Goal: Task Accomplishment & Management: Use online tool/utility

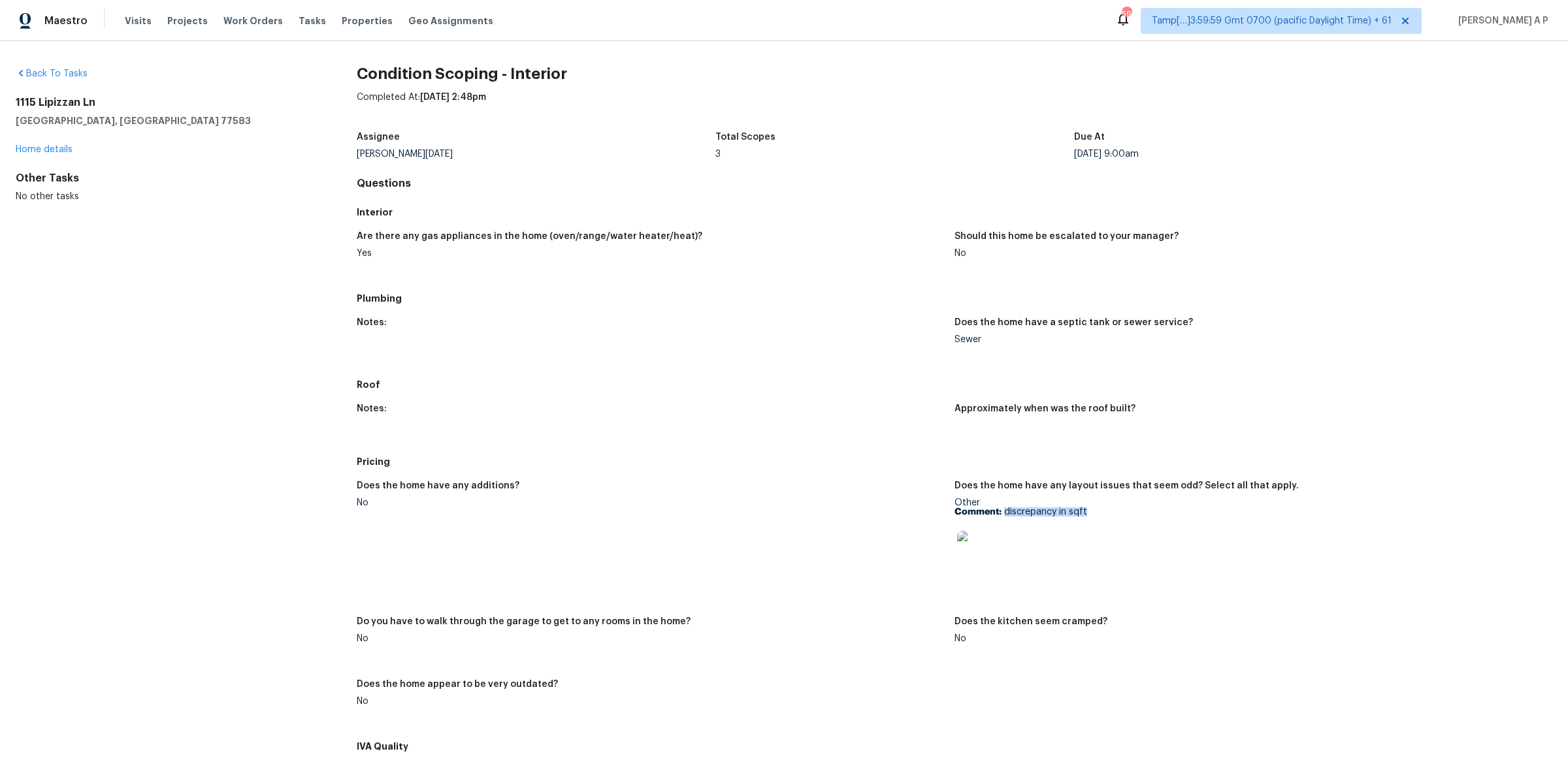
scroll to position [210, 0]
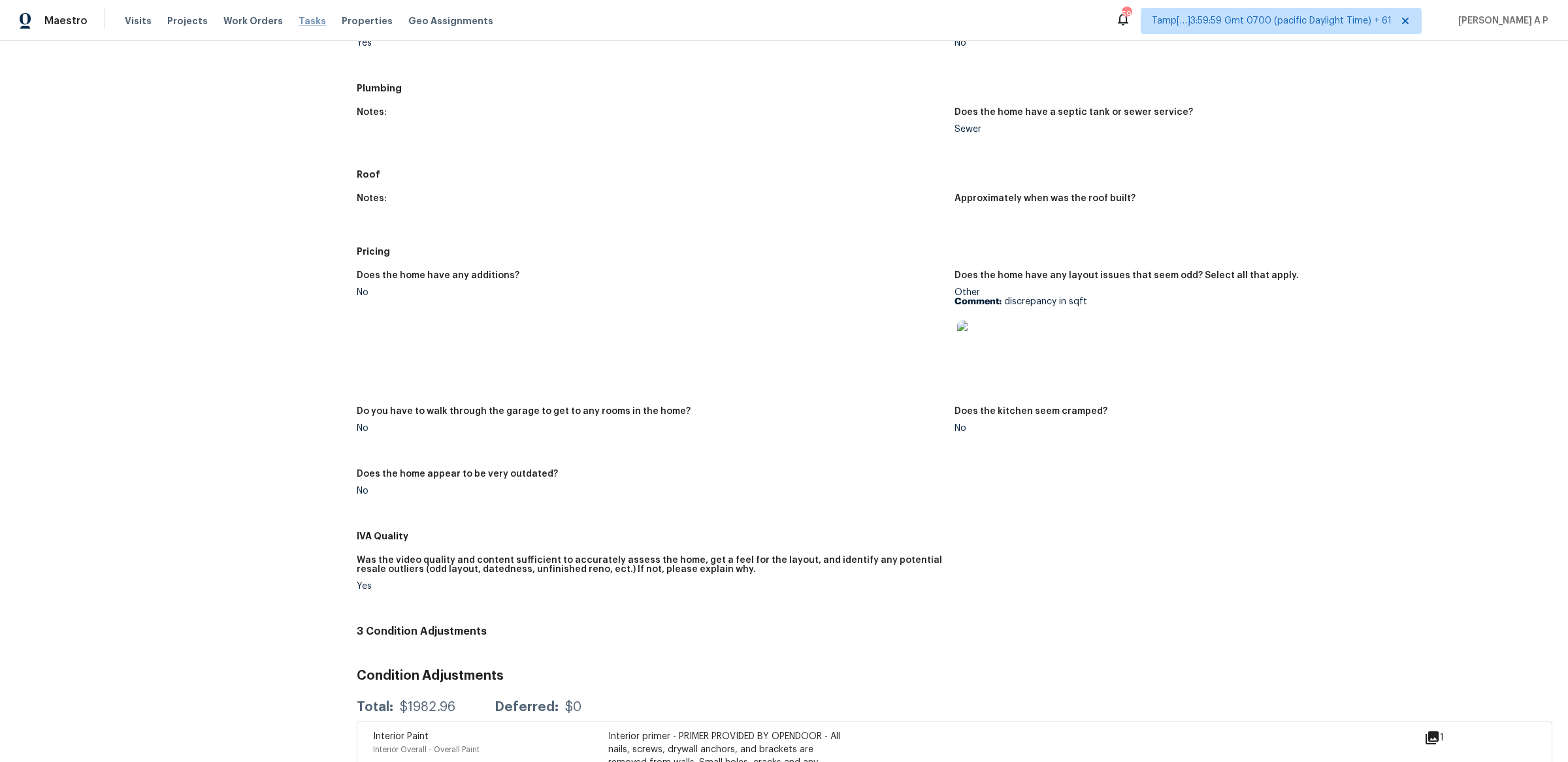
click at [302, 20] on span "Tasks" at bounding box center [312, 20] width 28 height 9
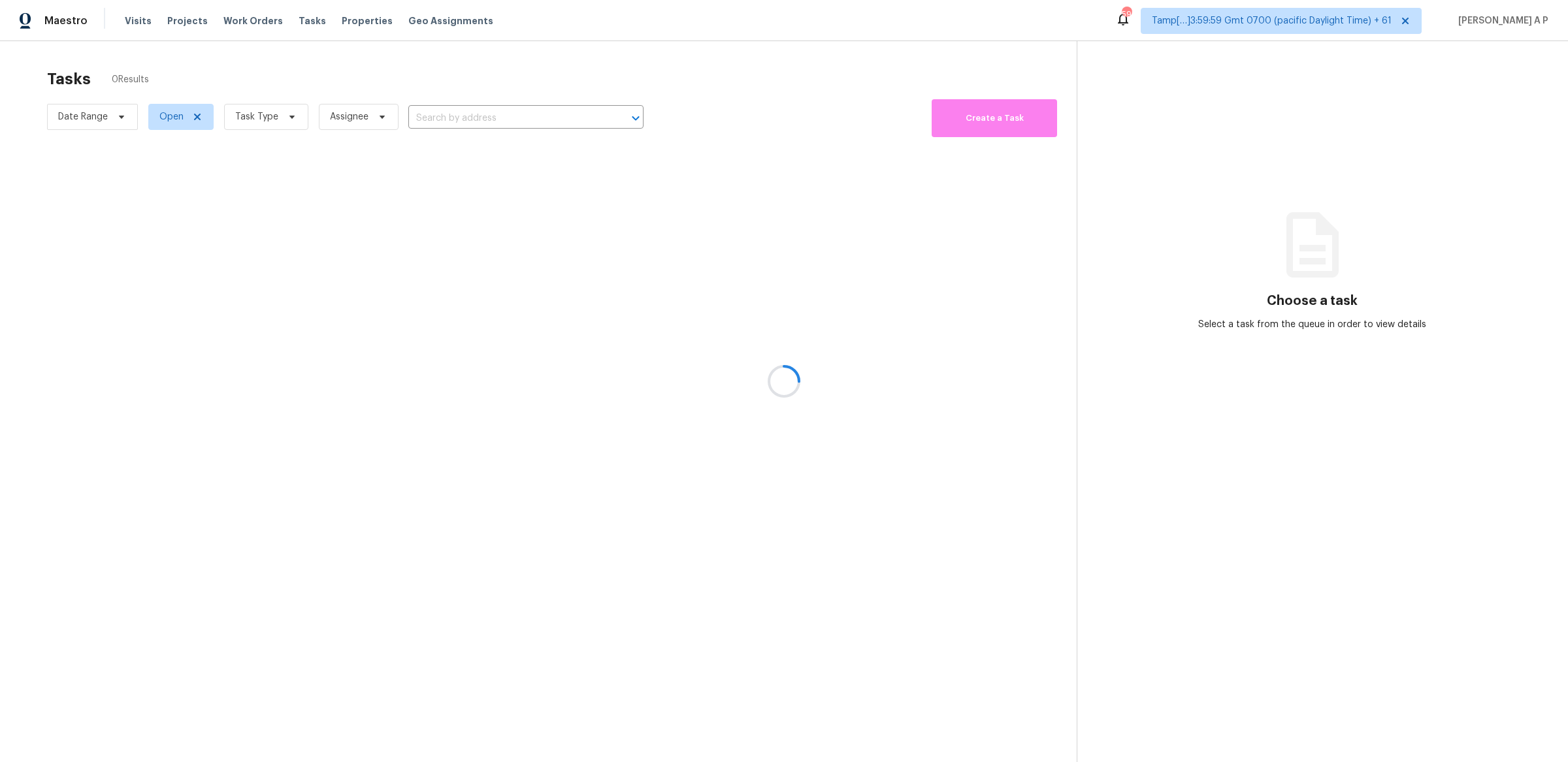
click at [100, 111] on div at bounding box center [784, 381] width 1568 height 762
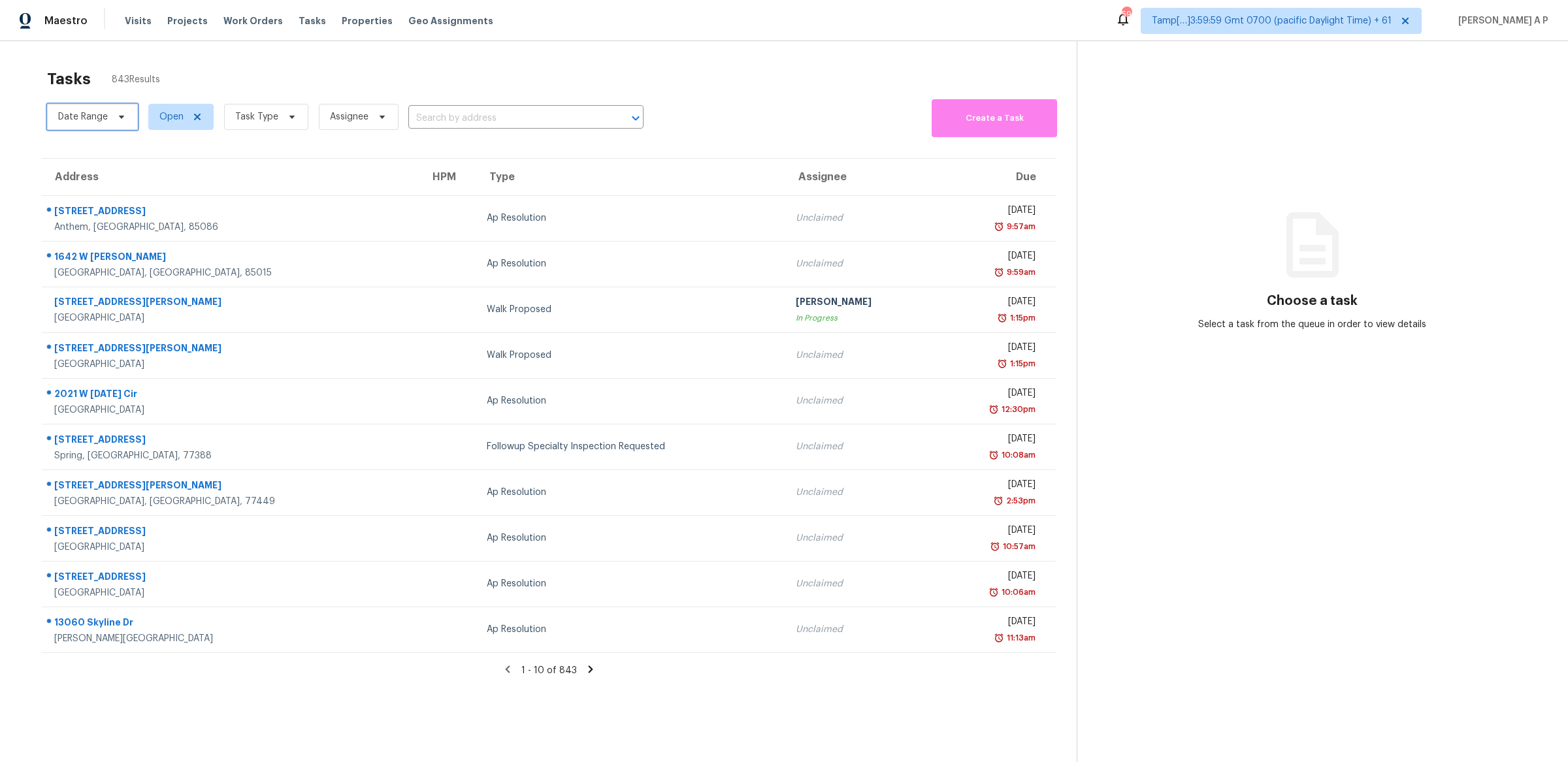
click at [122, 117] on icon at bounding box center [121, 117] width 5 height 4
click at [105, 165] on input "text" at bounding box center [119, 160] width 129 height 26
select select "8"
select select "2025"
select select "9"
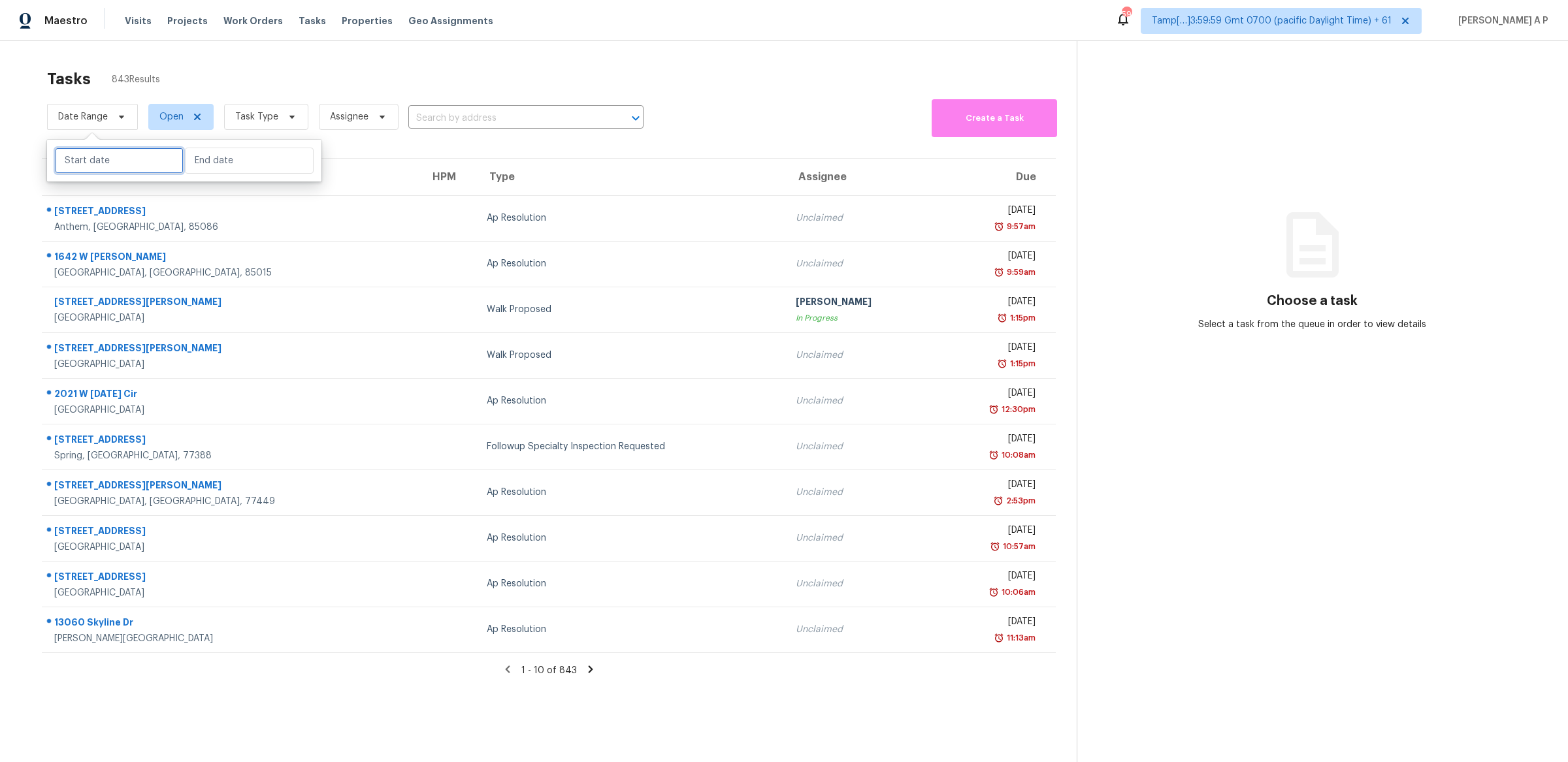
select select "2025"
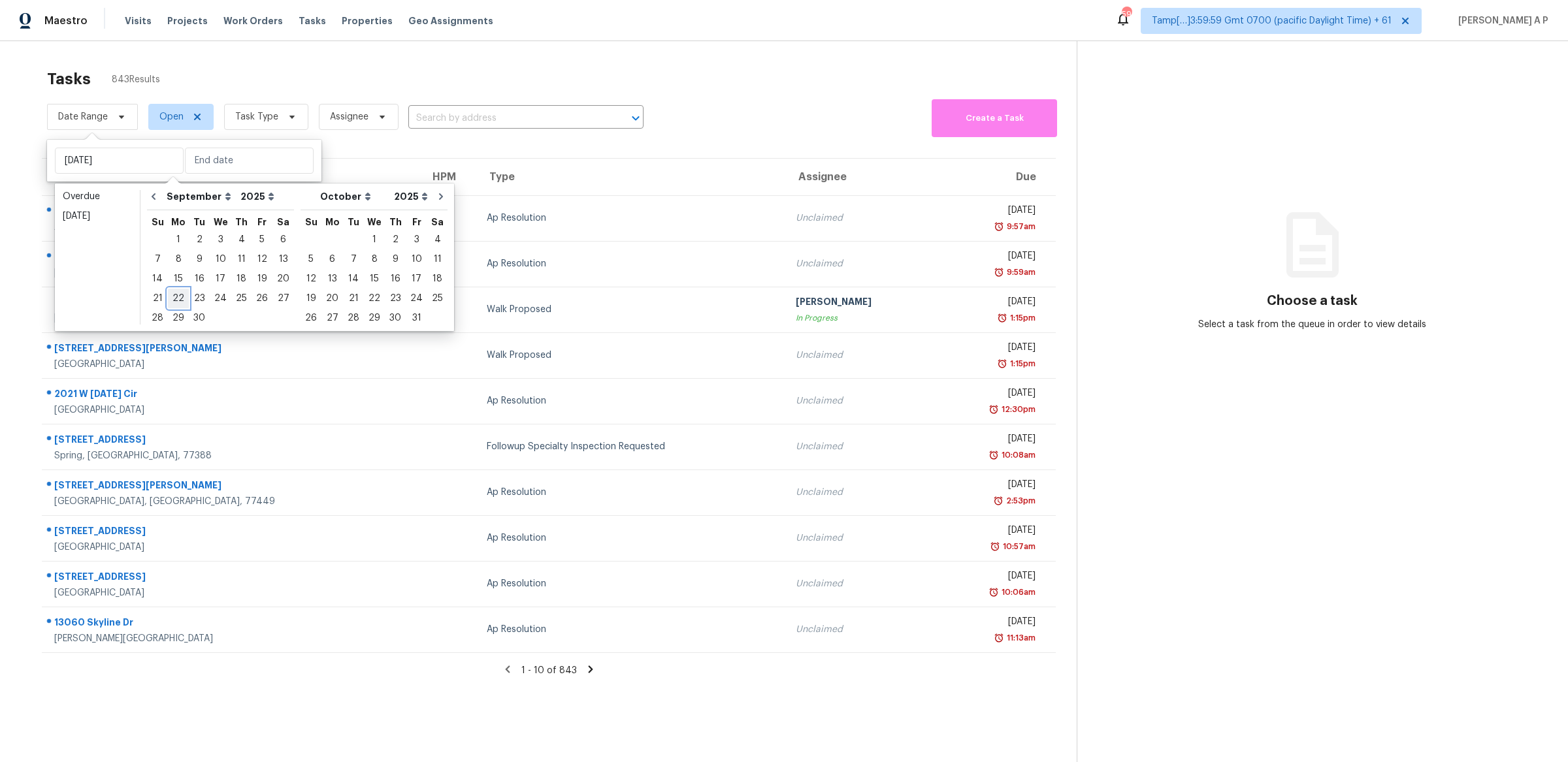
click at [176, 293] on div "22" at bounding box center [179, 299] width 21 height 18
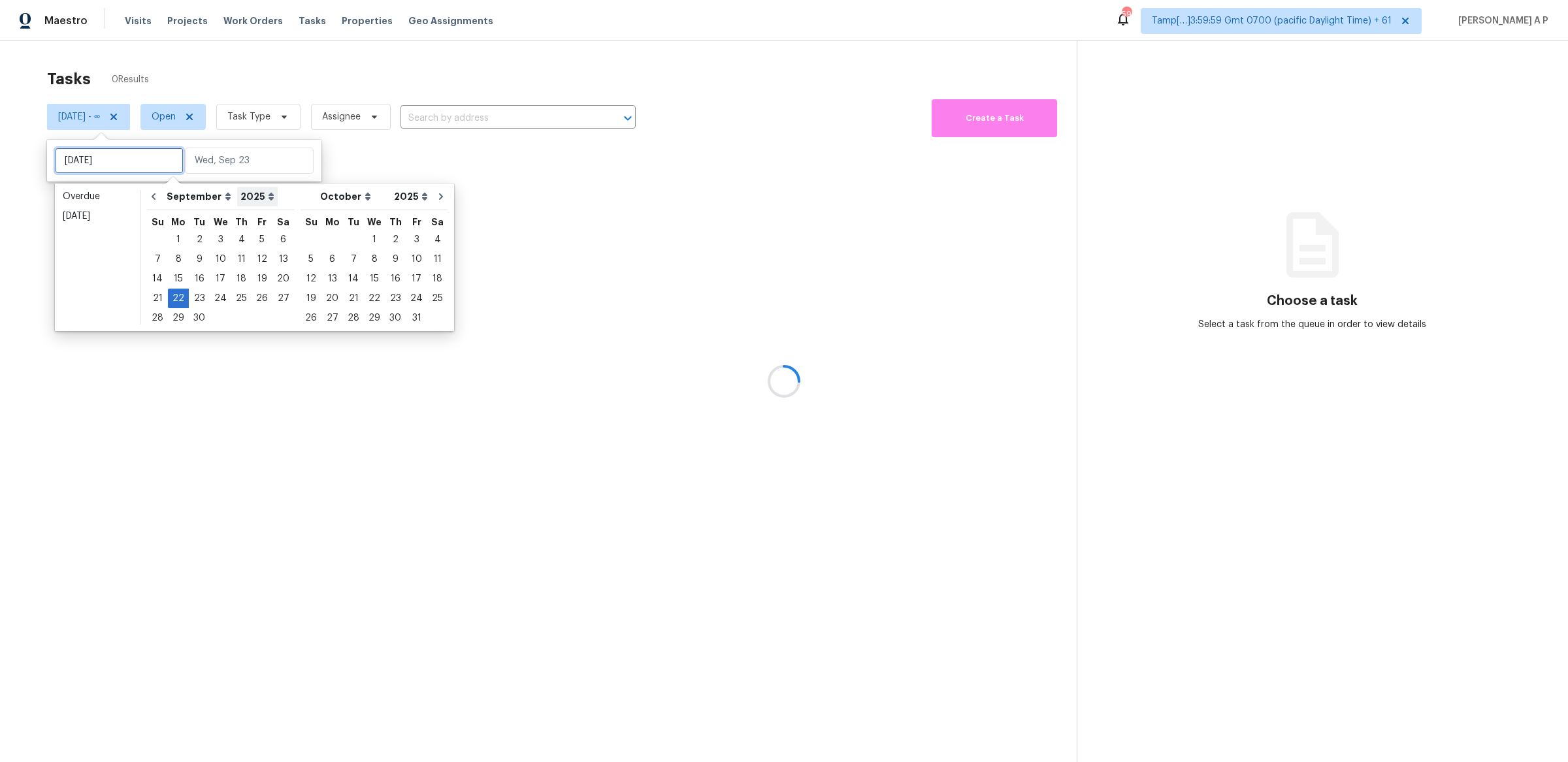
type input "Mon, Sep 15"
type input "Mon, Sep 22"
type input "Thu, Sep 04"
type input "Mon, Sep 22"
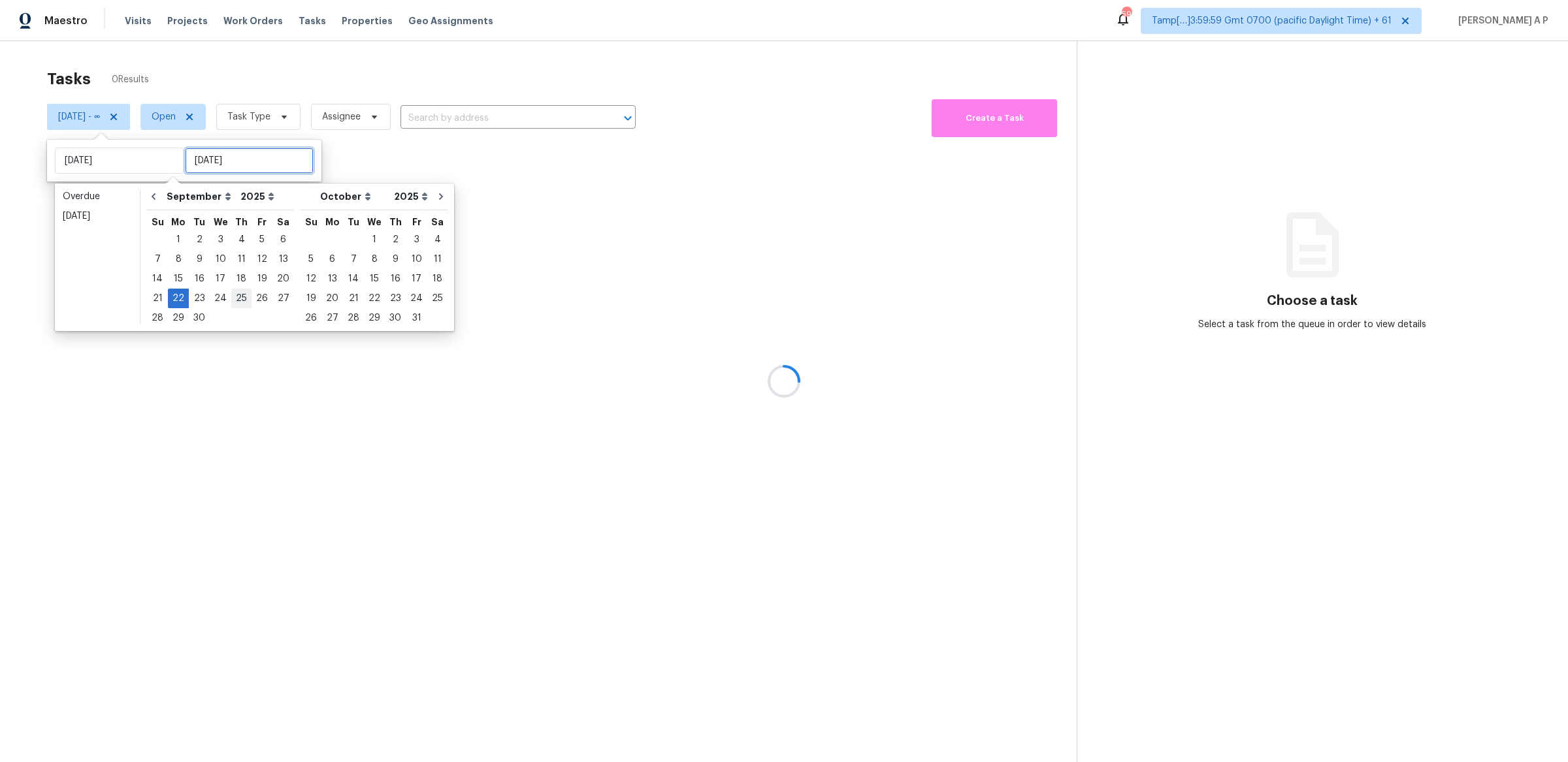
type input "Mon, Sep 22"
click at [255, 299] on div "26" at bounding box center [262, 299] width 21 height 18
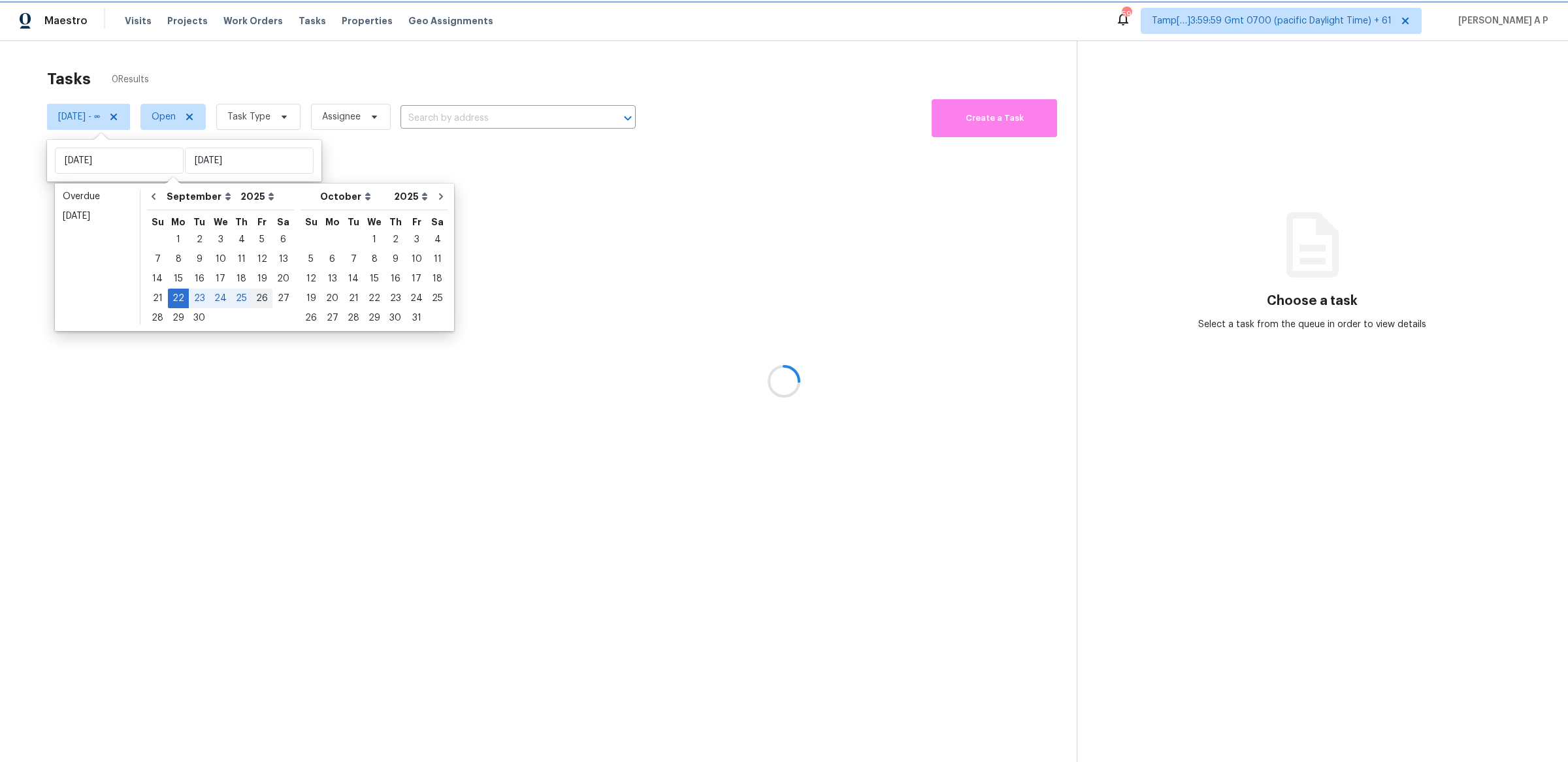
type input "Fri, Sep 26"
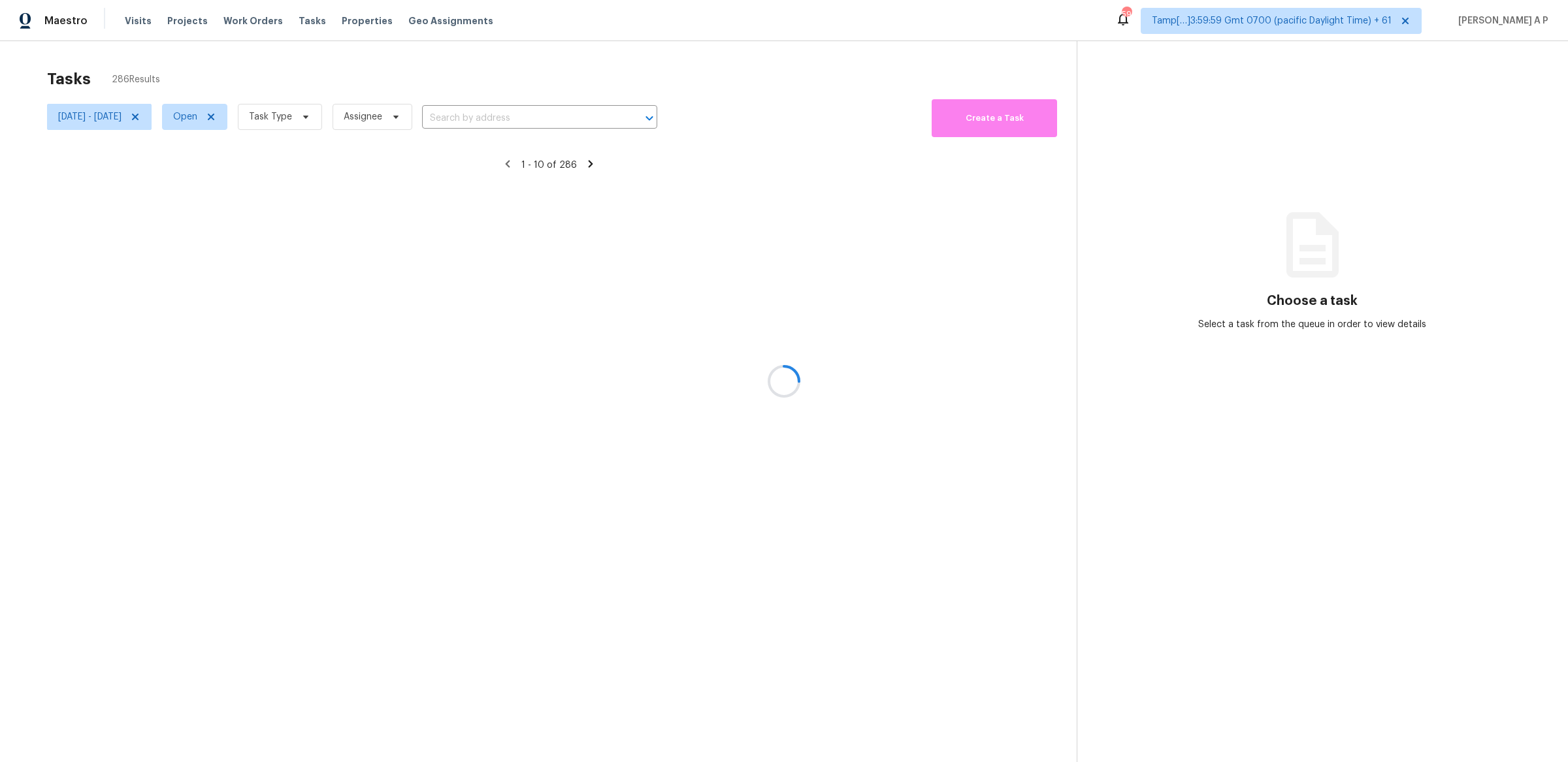
click at [236, 119] on div at bounding box center [784, 381] width 1568 height 762
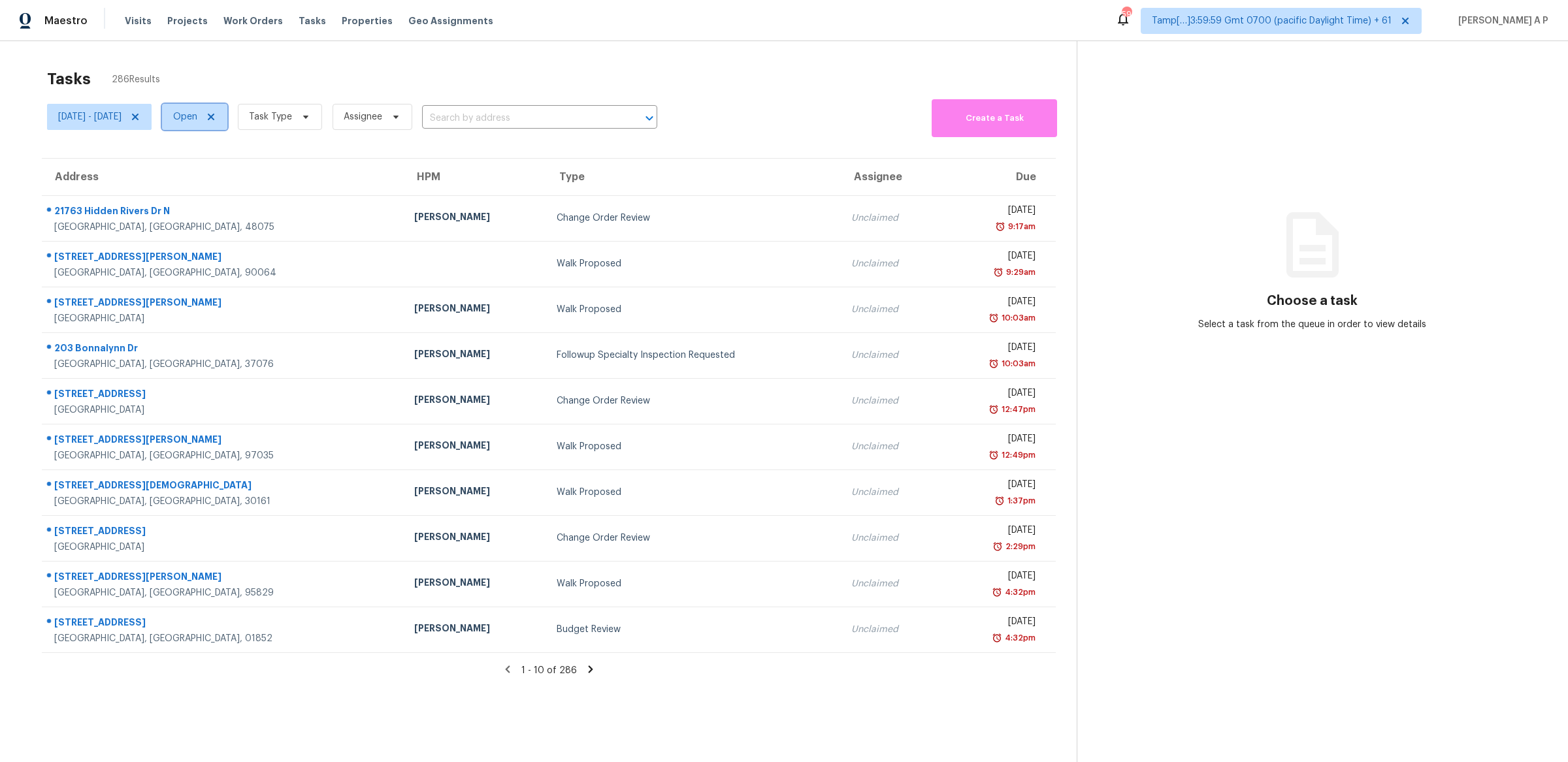
click at [197, 117] on span "Open" at bounding box center [185, 117] width 24 height 13
click at [235, 178] on label "Closed" at bounding box center [236, 172] width 47 height 13
click at [221, 174] on input "Closed" at bounding box center [217, 170] width 8 height 8
checkbox input "true"
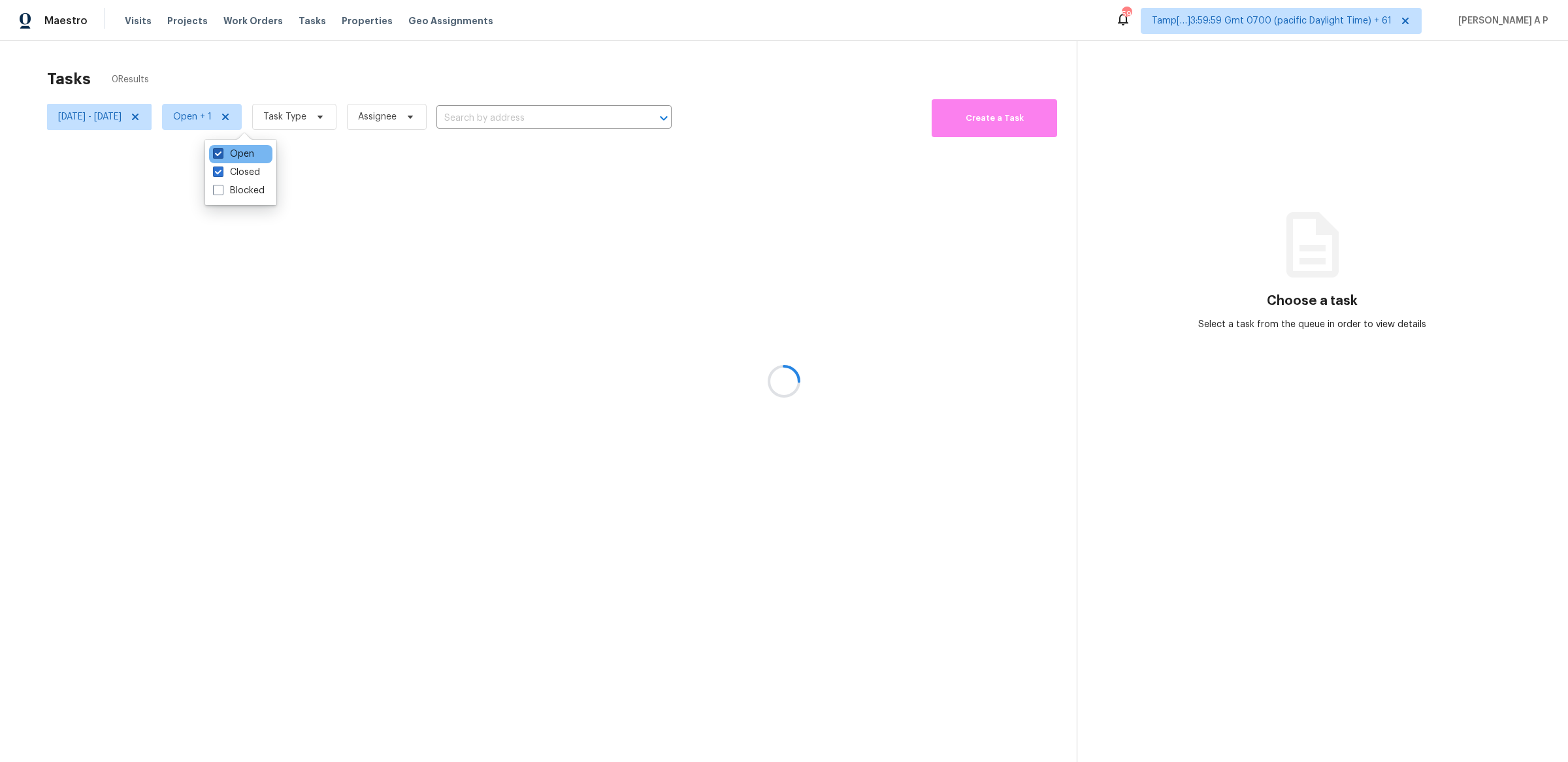
click at [235, 153] on label "Open" at bounding box center [233, 154] width 41 height 13
click at [221, 153] on input "Open" at bounding box center [217, 152] width 8 height 8
checkbox input "false"
click at [353, 114] on div at bounding box center [784, 381] width 1568 height 762
click at [353, 116] on div at bounding box center [784, 381] width 1568 height 762
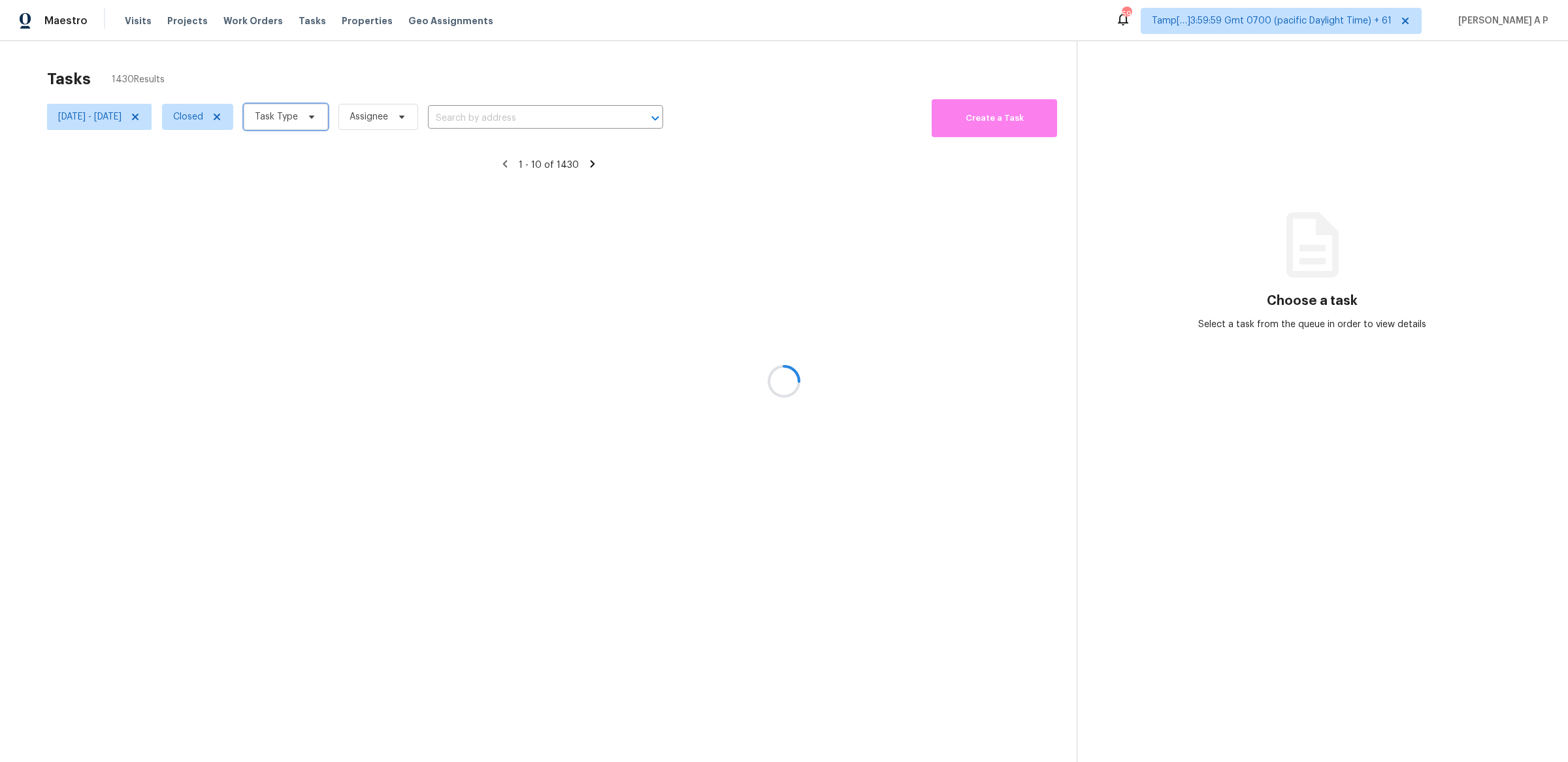
click at [317, 117] on icon at bounding box center [312, 117] width 11 height 11
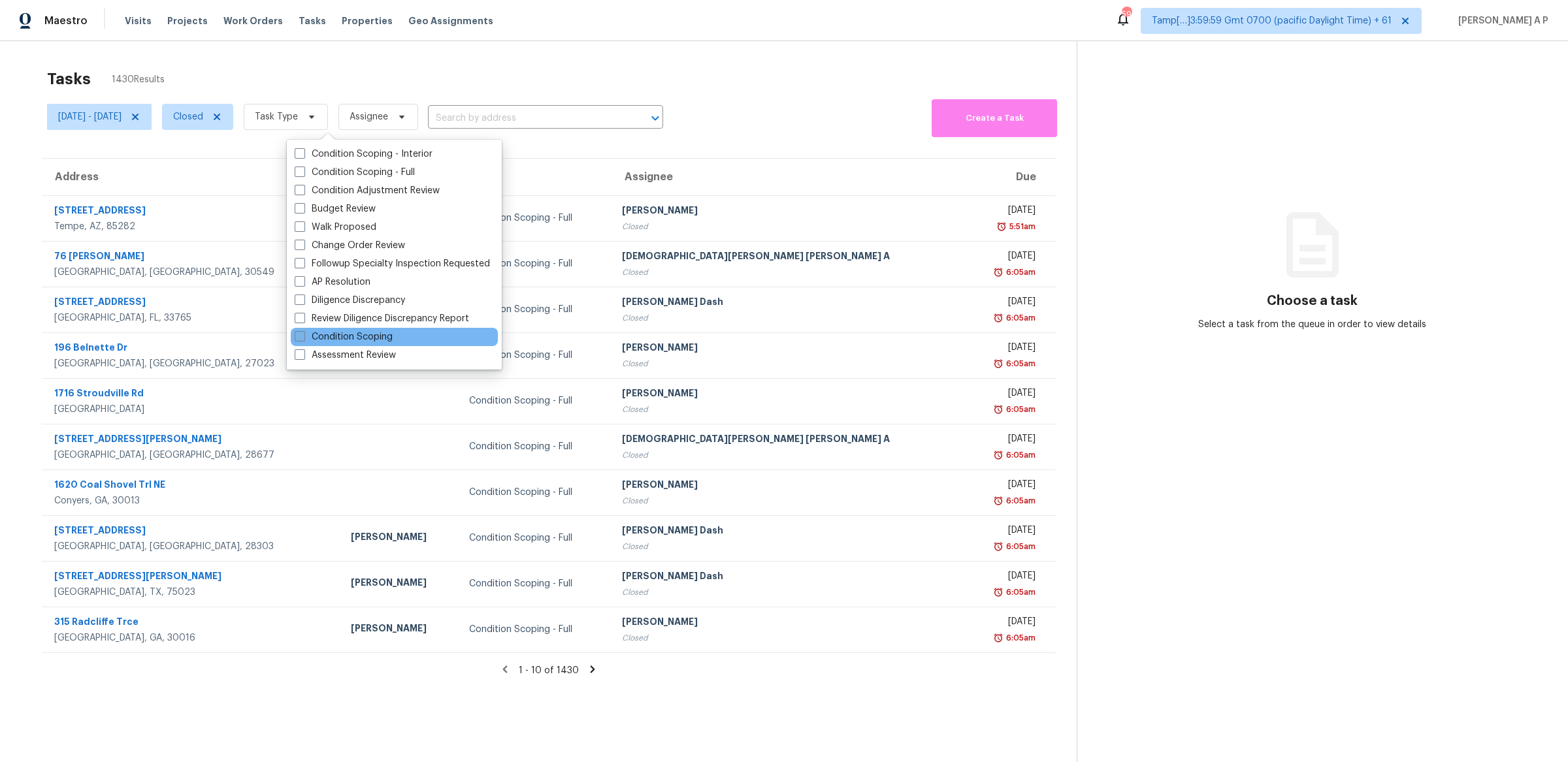
click at [330, 333] on label "Condition Scoping" at bounding box center [343, 337] width 98 height 13
click at [303, 333] on input "Condition Scoping" at bounding box center [299, 335] width 8 height 8
checkbox input "true"
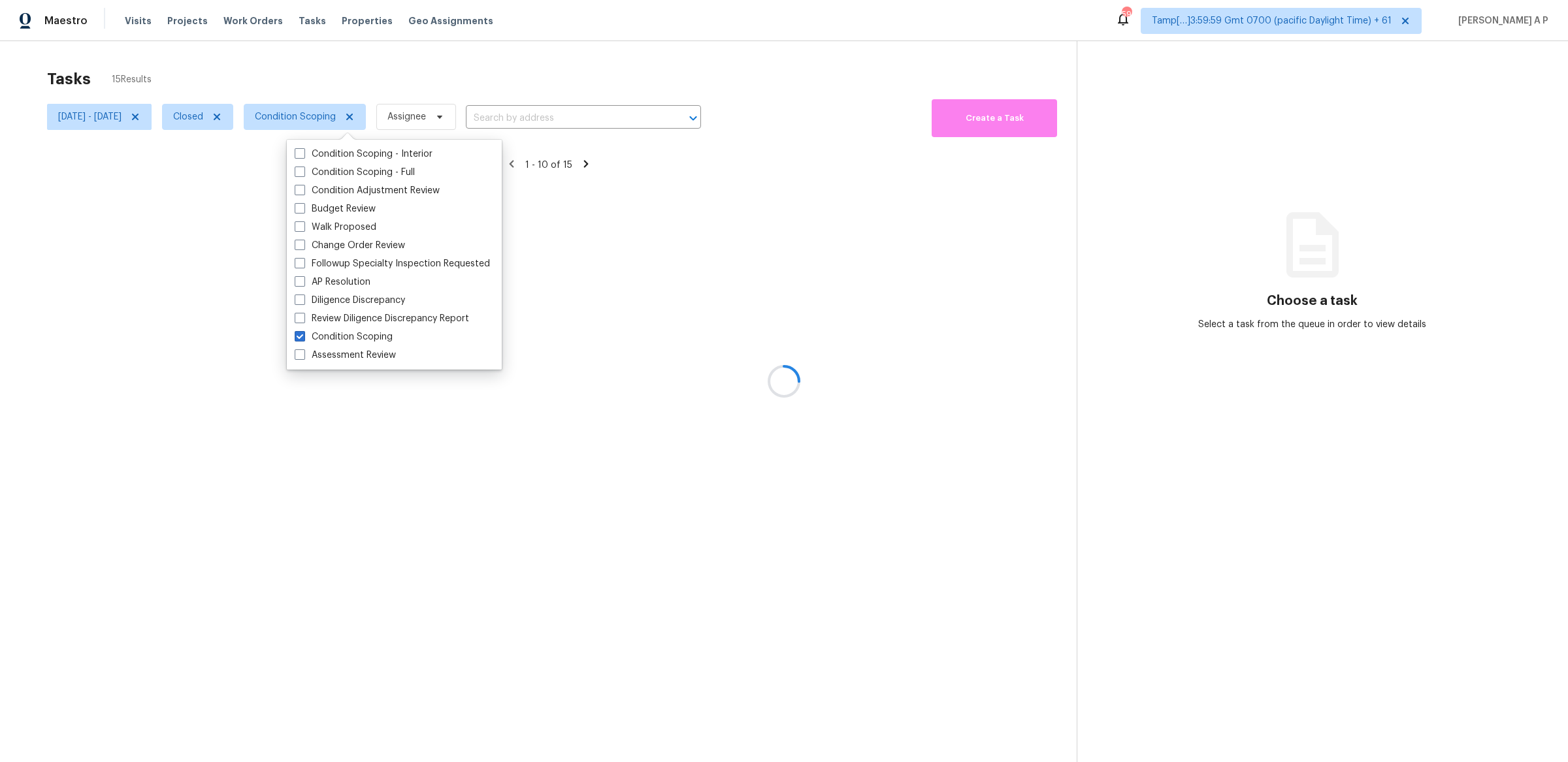
click at [573, 119] on div at bounding box center [784, 381] width 1568 height 762
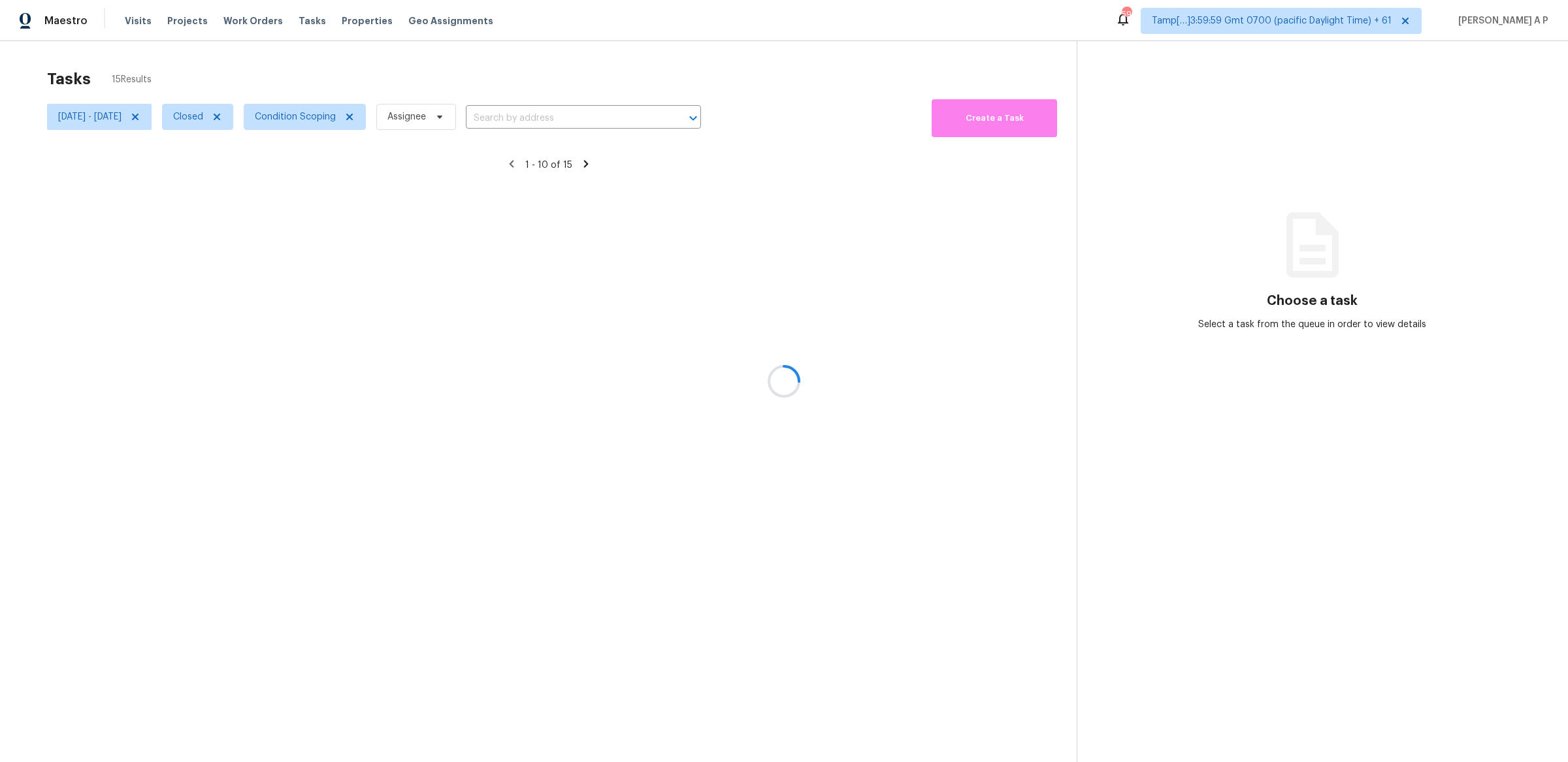
click at [573, 116] on div at bounding box center [784, 381] width 1568 height 762
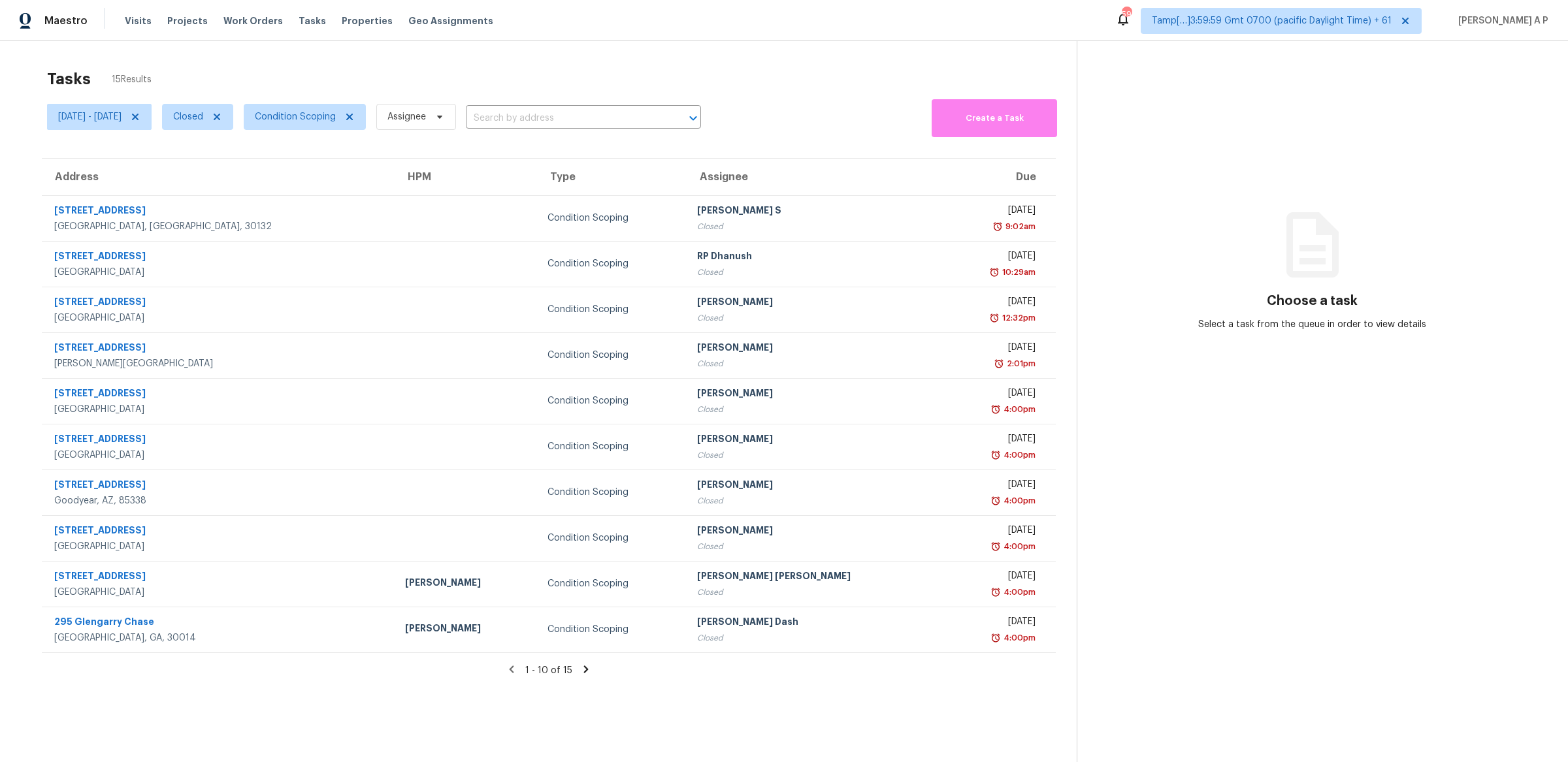
click at [573, 116] on input "text" at bounding box center [565, 119] width 199 height 20
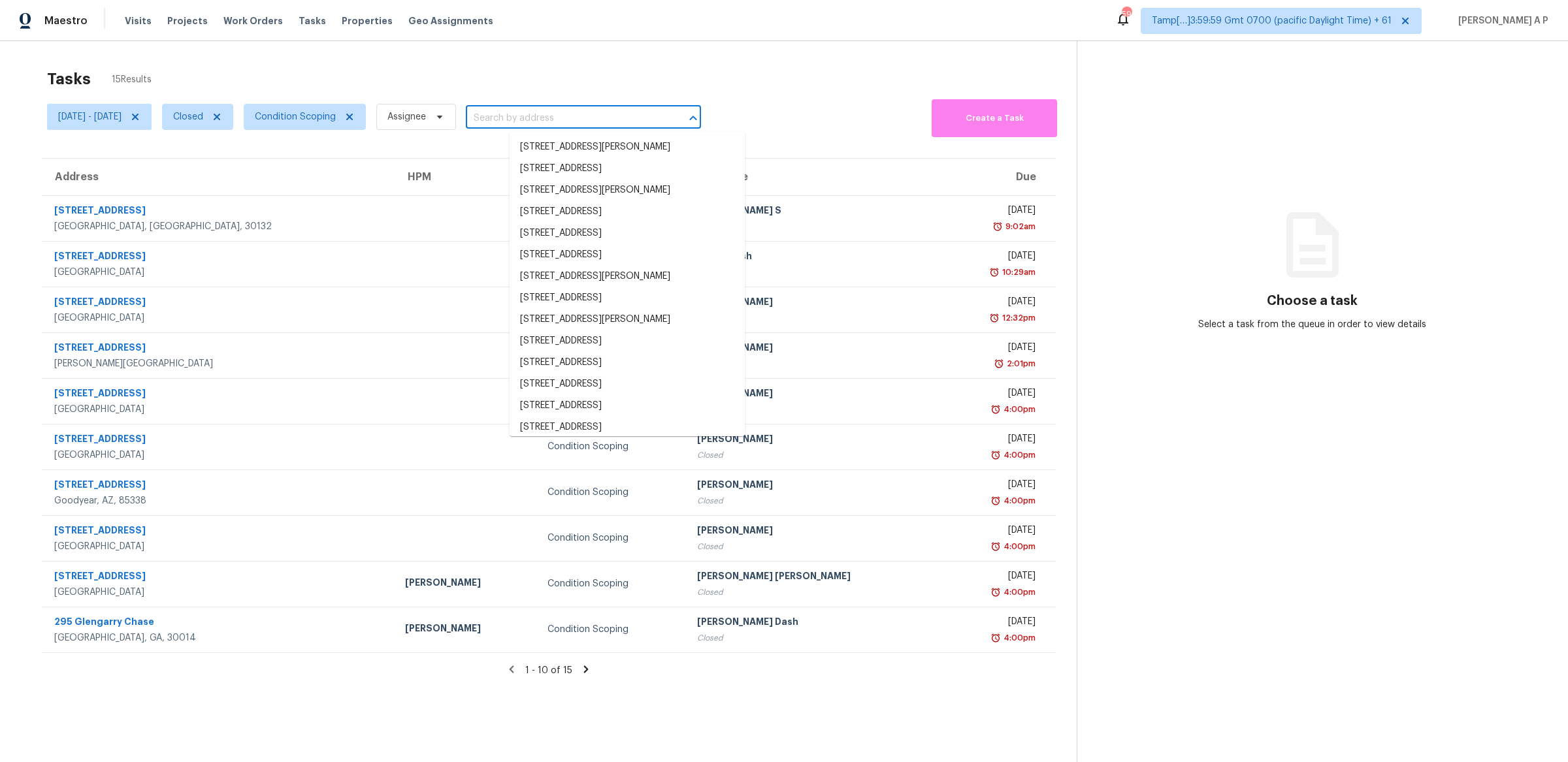
paste input ""1075 S Clifpark Cir Anaheim, CA, 92805""
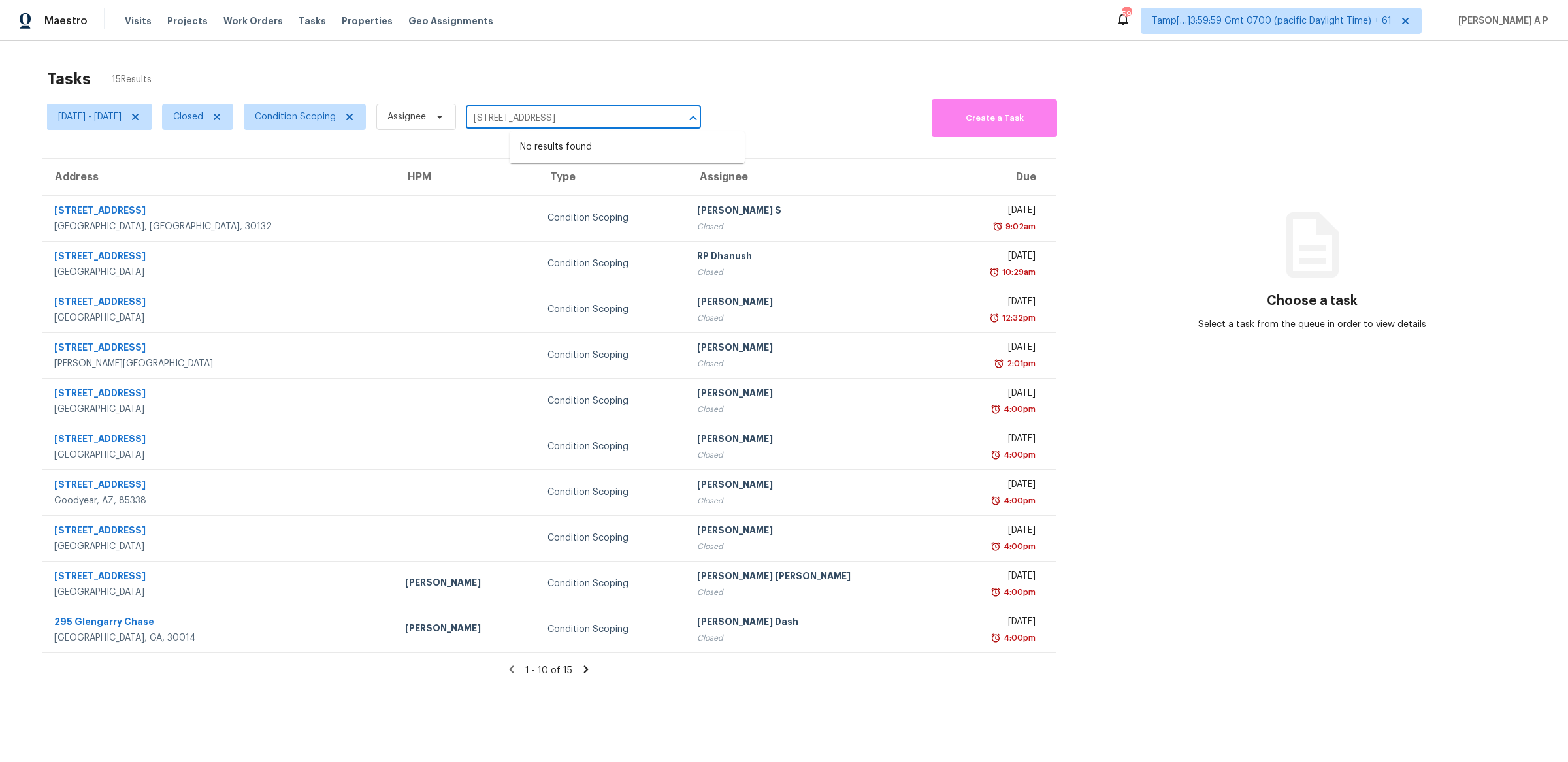
click at [664, 110] on input "1075 S Clifpark Cir Anaheim, CA, 92805" at bounding box center [565, 119] width 199 height 20
click at [664, 114] on input "1075 S Clifpark Cir Anaheim, CA, 92805" at bounding box center [565, 119] width 199 height 20
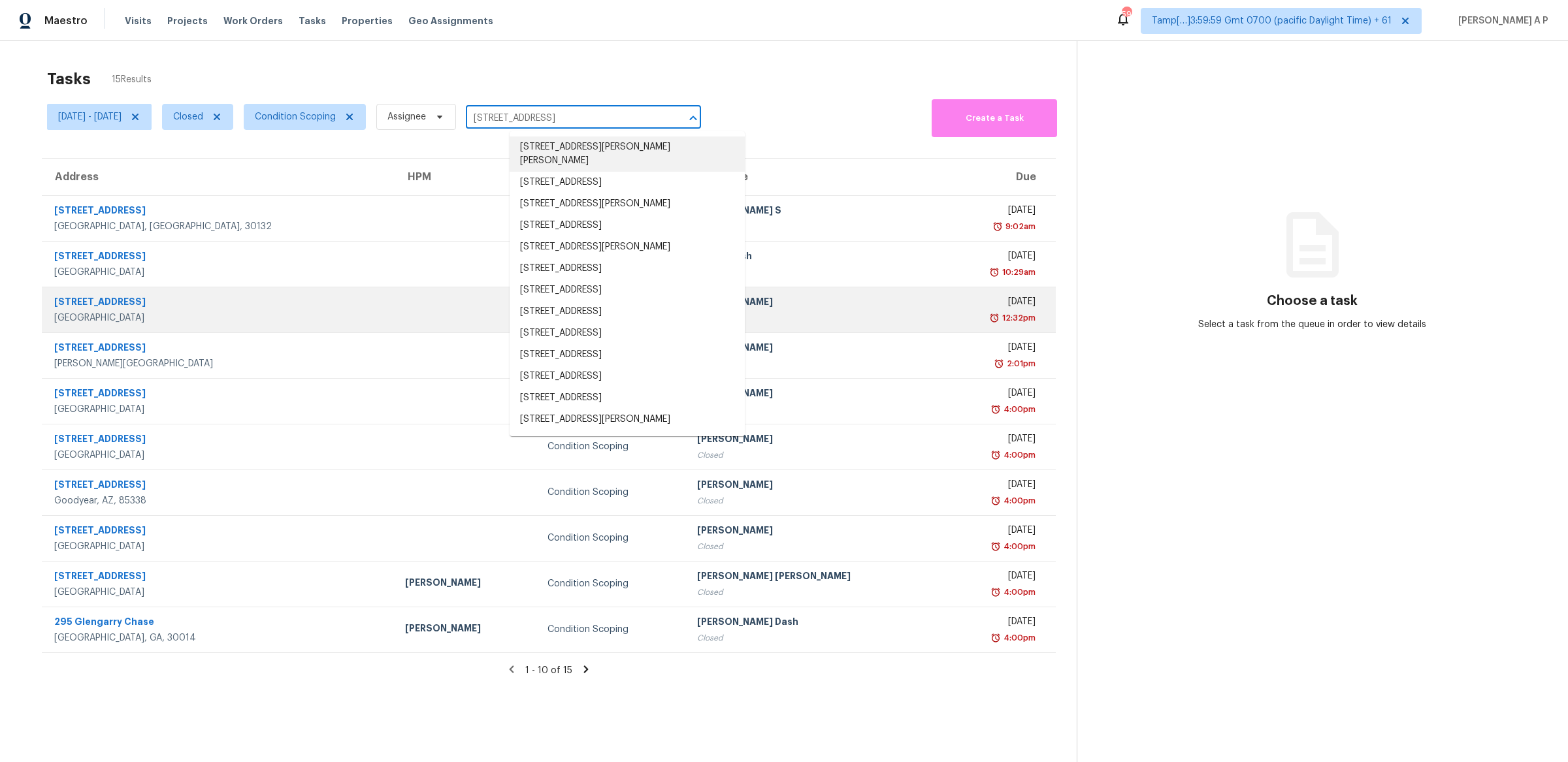
type input "10751 Ola Dr, Fort Mill, SC 29707"
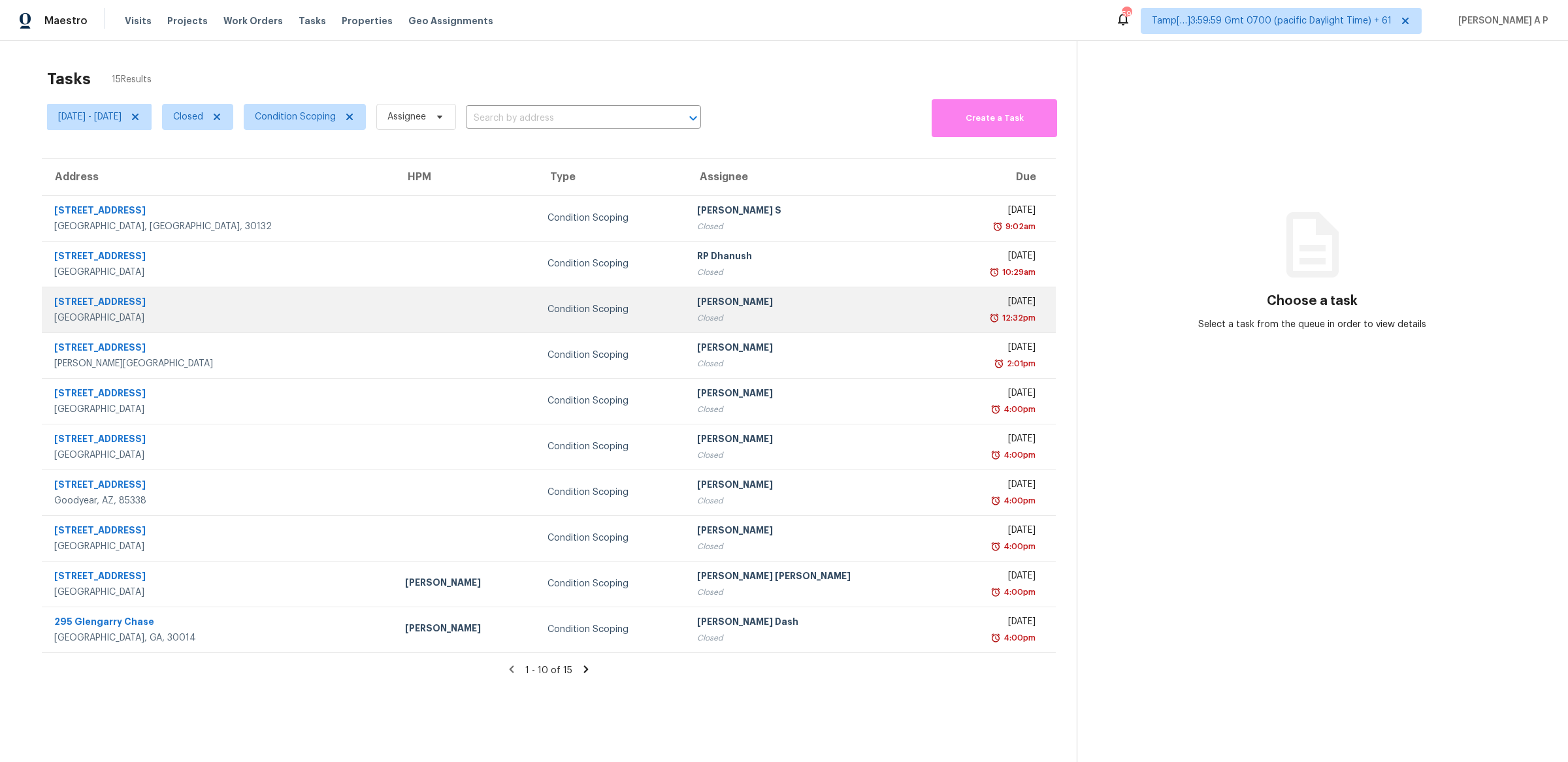
click at [131, 307] on div "1075 S Clifpark Cir" at bounding box center [219, 303] width 330 height 16
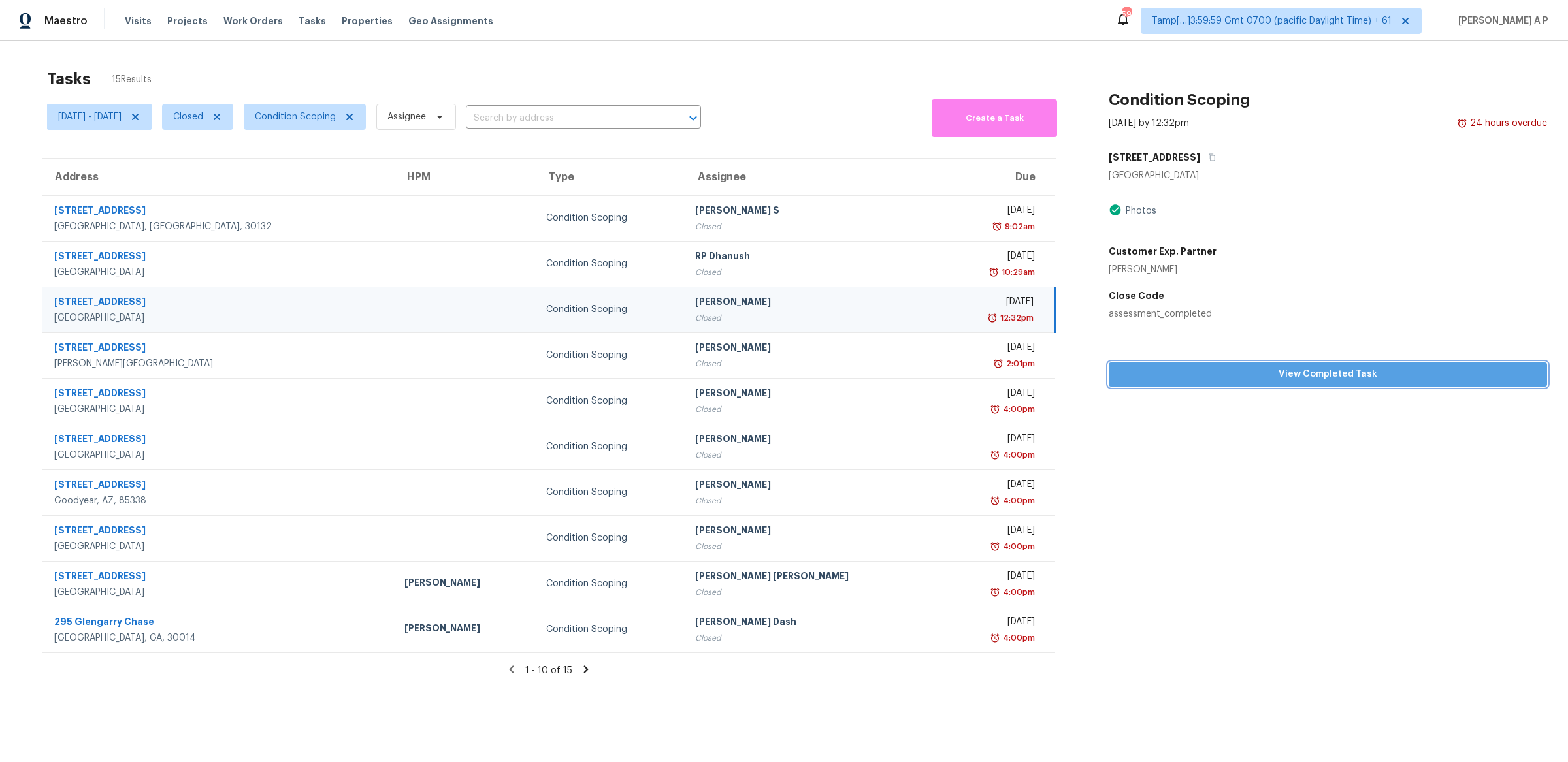
click at [1302, 367] on span "View Completed Task" at bounding box center [1328, 374] width 418 height 16
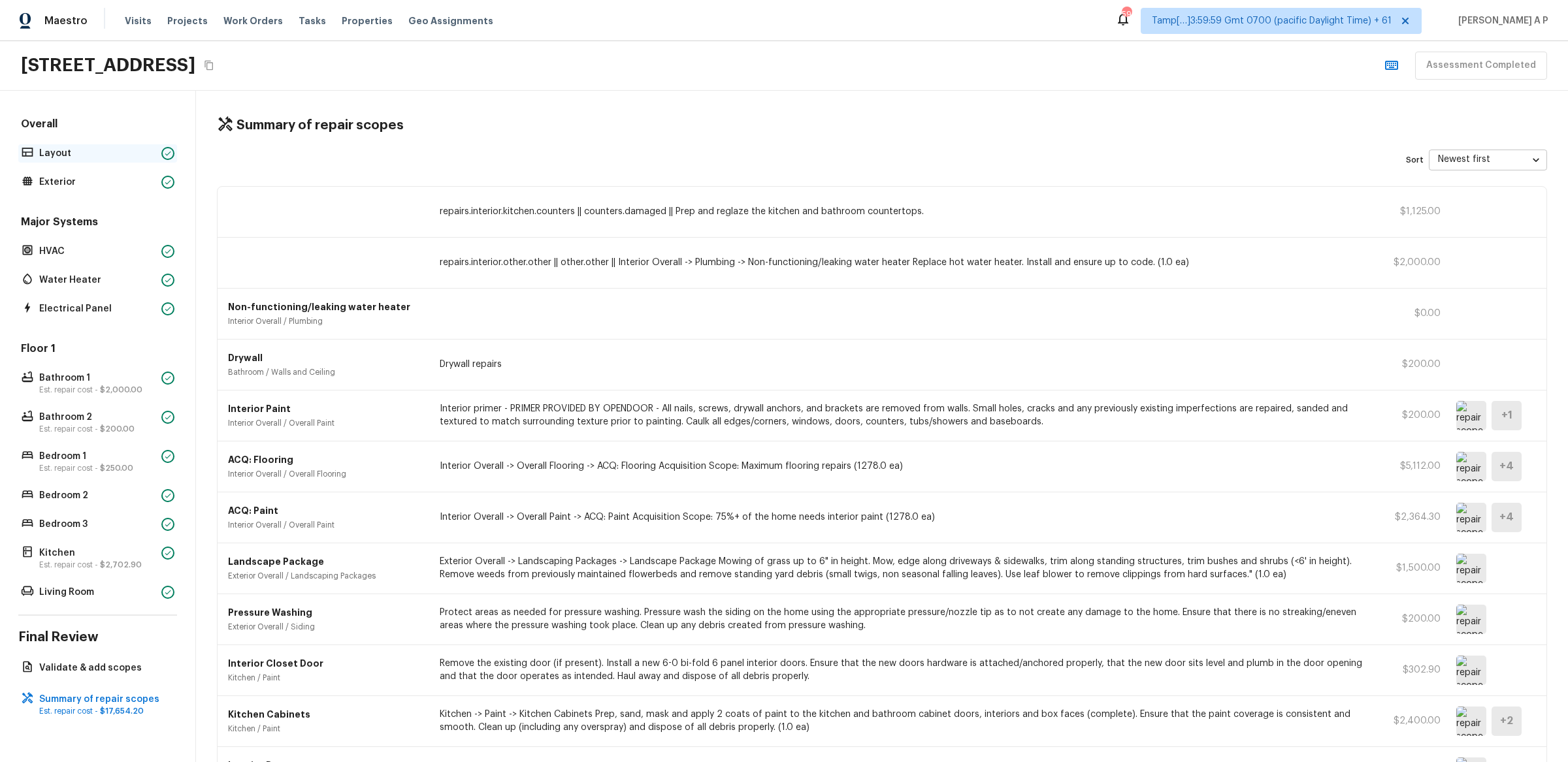
click at [126, 147] on p "Layout" at bounding box center [98, 153] width 117 height 13
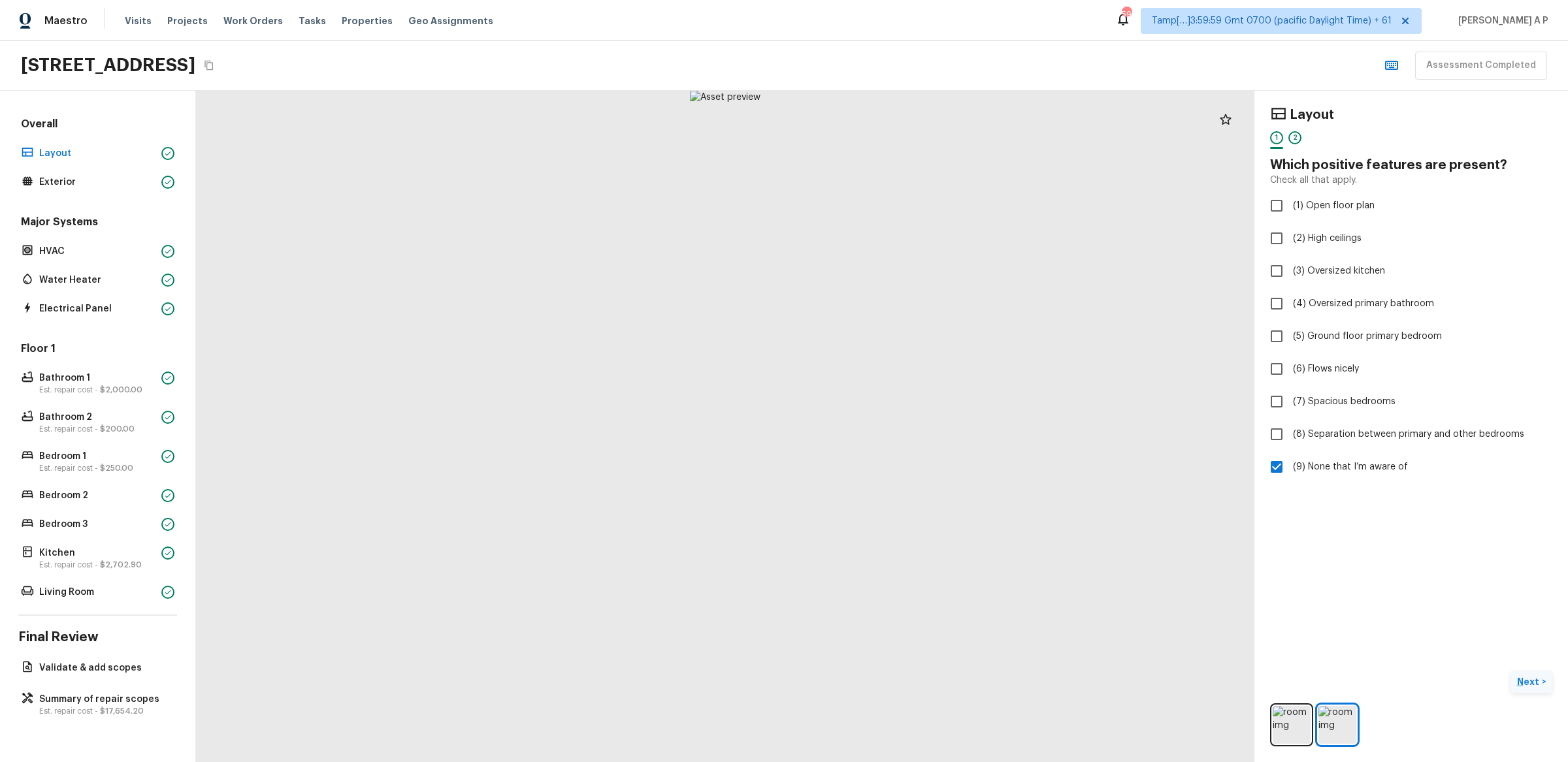
click at [1526, 679] on p "Next" at bounding box center [1529, 681] width 25 height 13
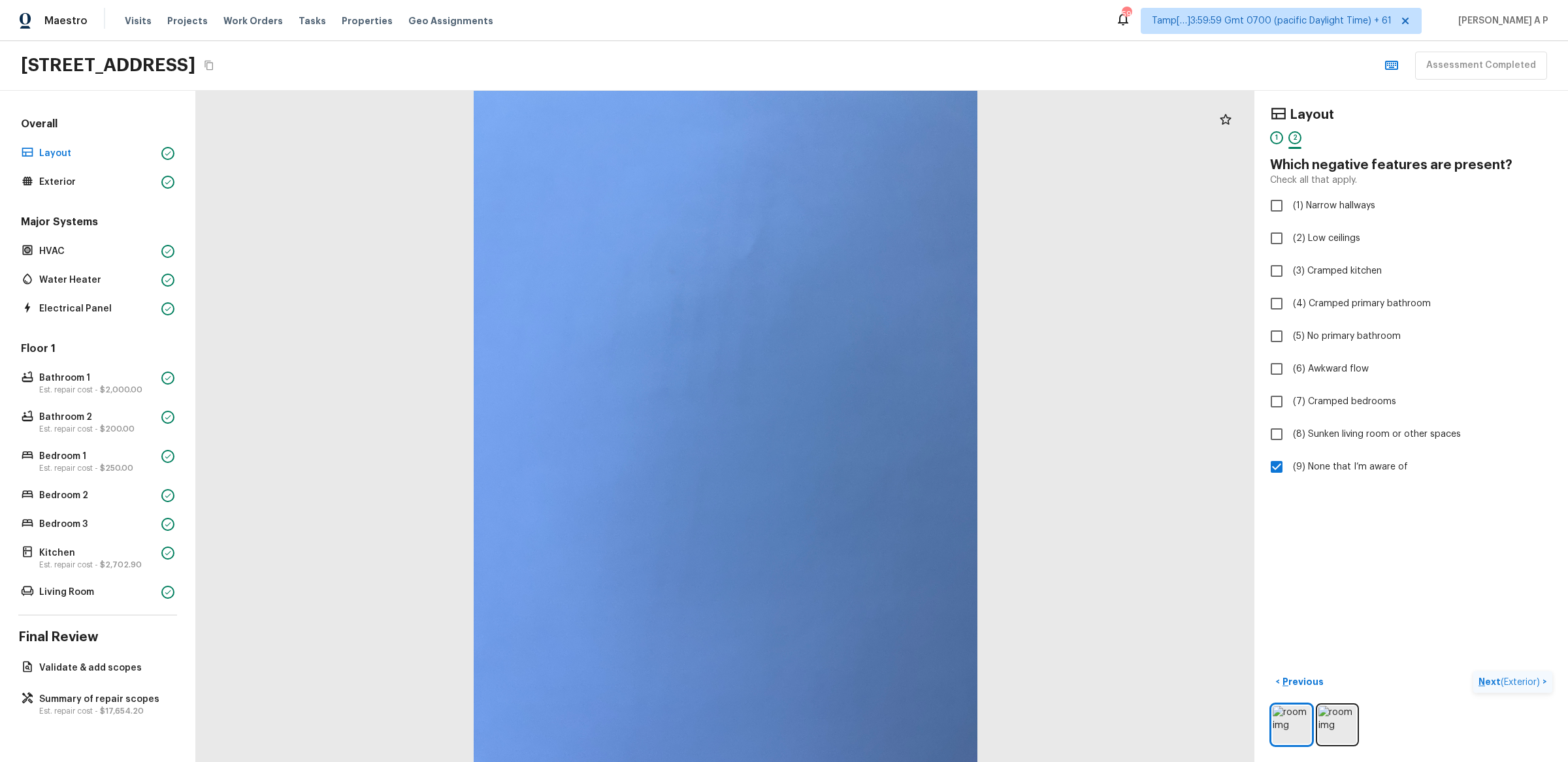
click at [1526, 679] on span "( Exterior )" at bounding box center [1520, 682] width 39 height 9
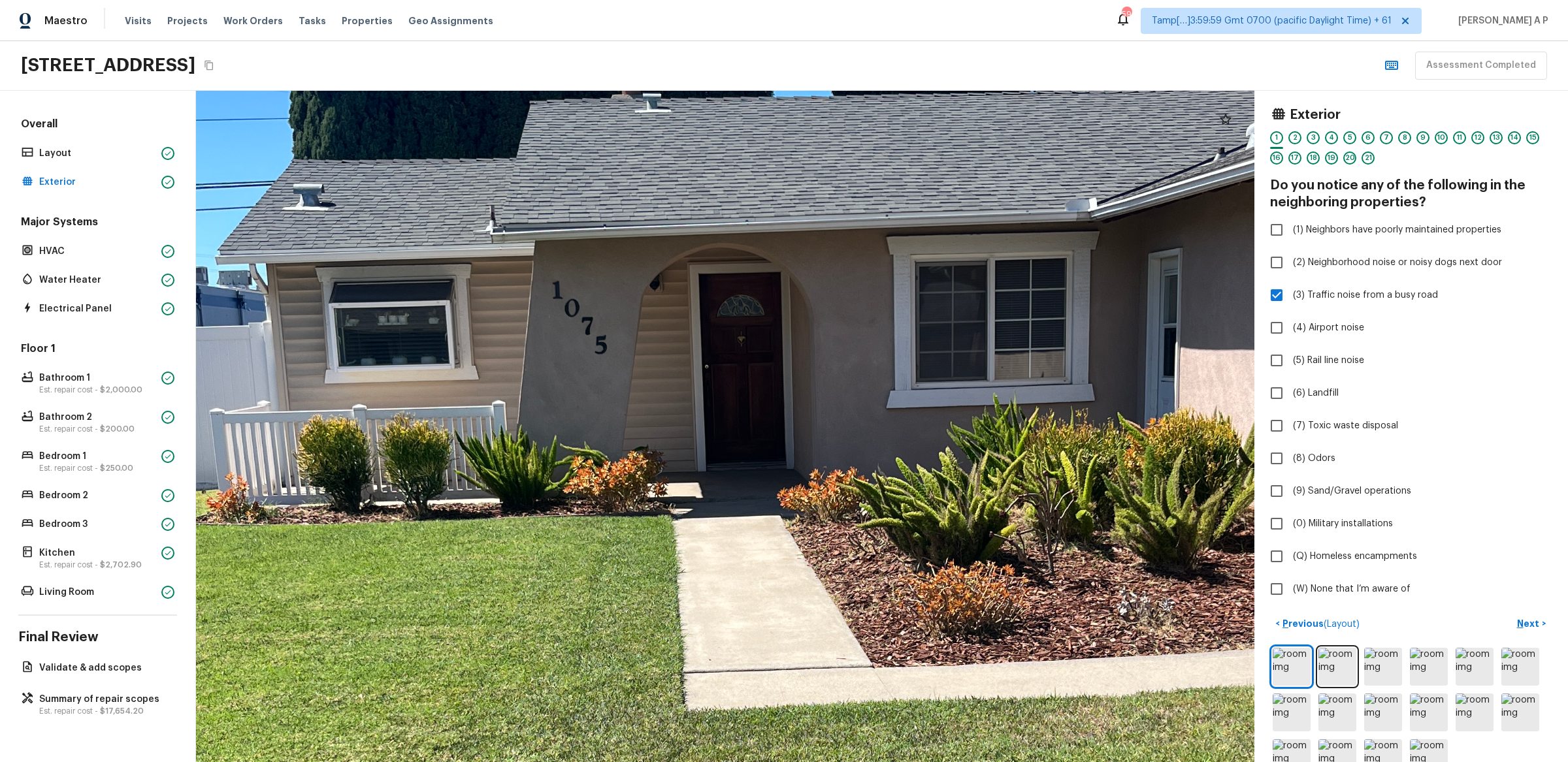
drag, startPoint x: 740, startPoint y: 261, endPoint x: 731, endPoint y: 343, distance: 82.5
click at [731, 343] on div at bounding box center [774, 652] width 3123 height 1981
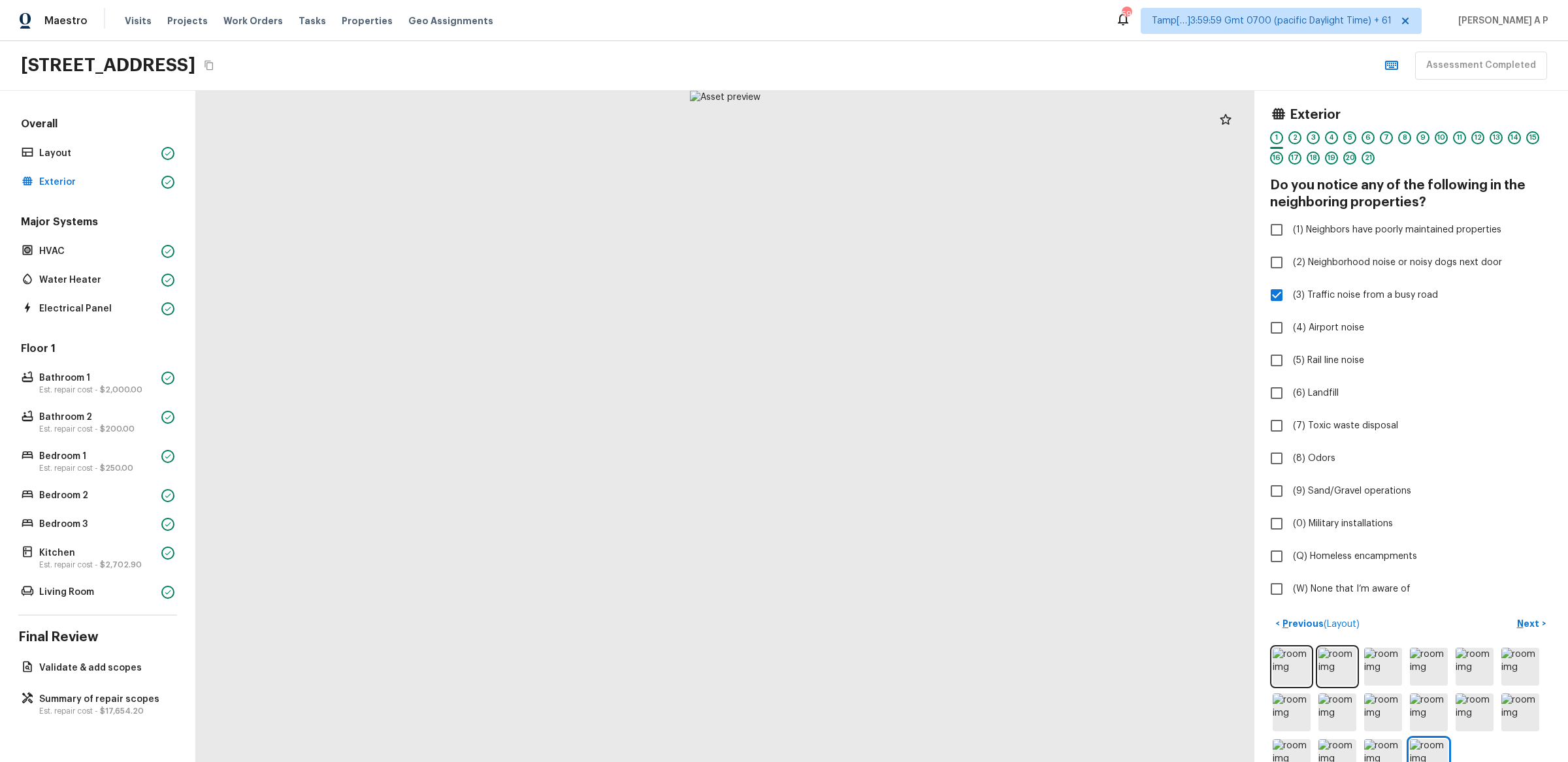
click at [1529, 607] on div "Exterior 1 2 3 4 5 6 7 8 9 10 11 12 13 14 15 16 17 18 19 20 21 Do you notice an…" at bounding box center [1411, 427] width 314 height 672
click at [1529, 621] on p "Next" at bounding box center [1529, 624] width 25 height 13
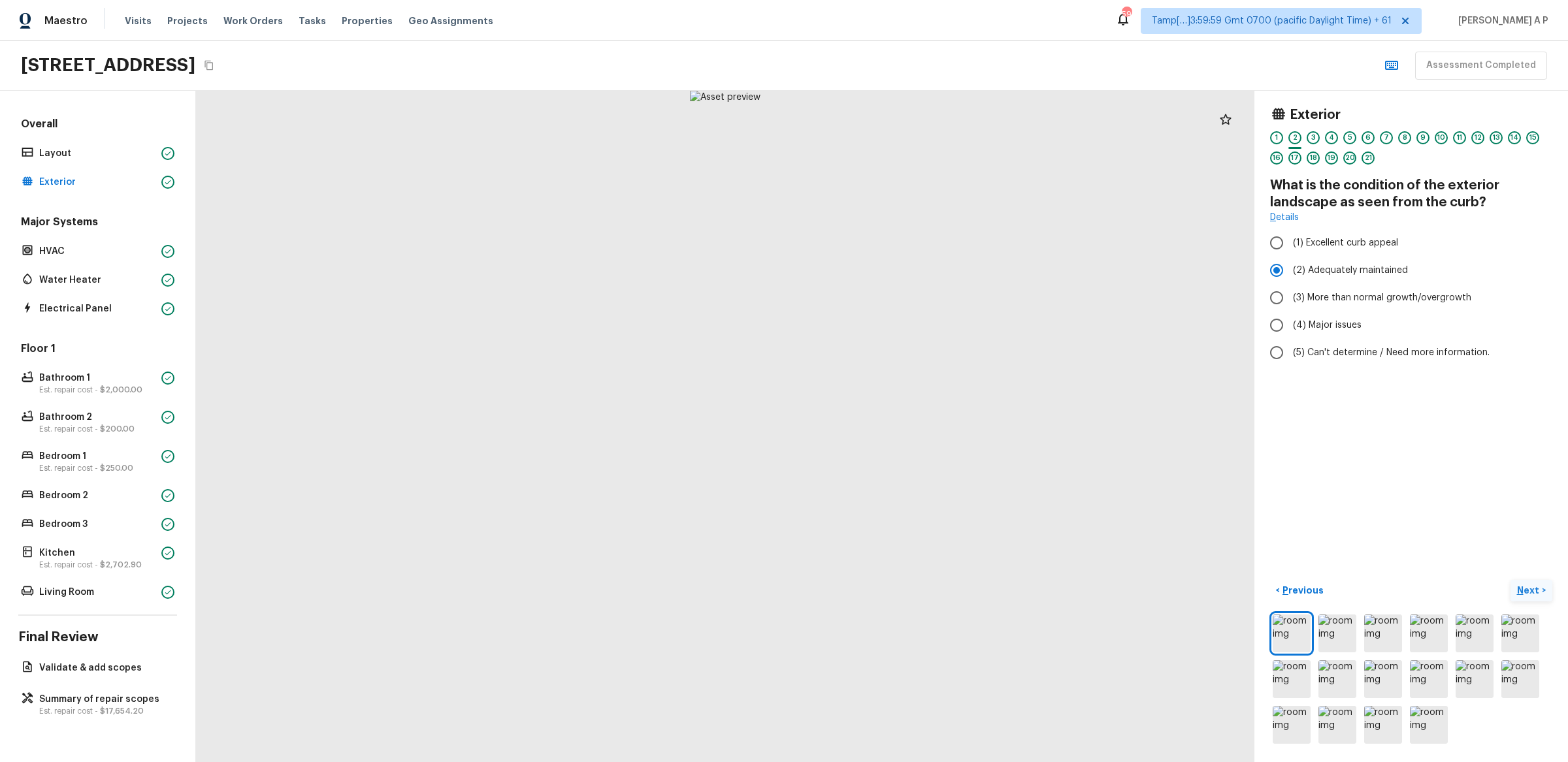
click at [1529, 621] on img at bounding box center [1521, 633] width 38 height 38
click at [1531, 586] on p "Next" at bounding box center [1529, 590] width 25 height 13
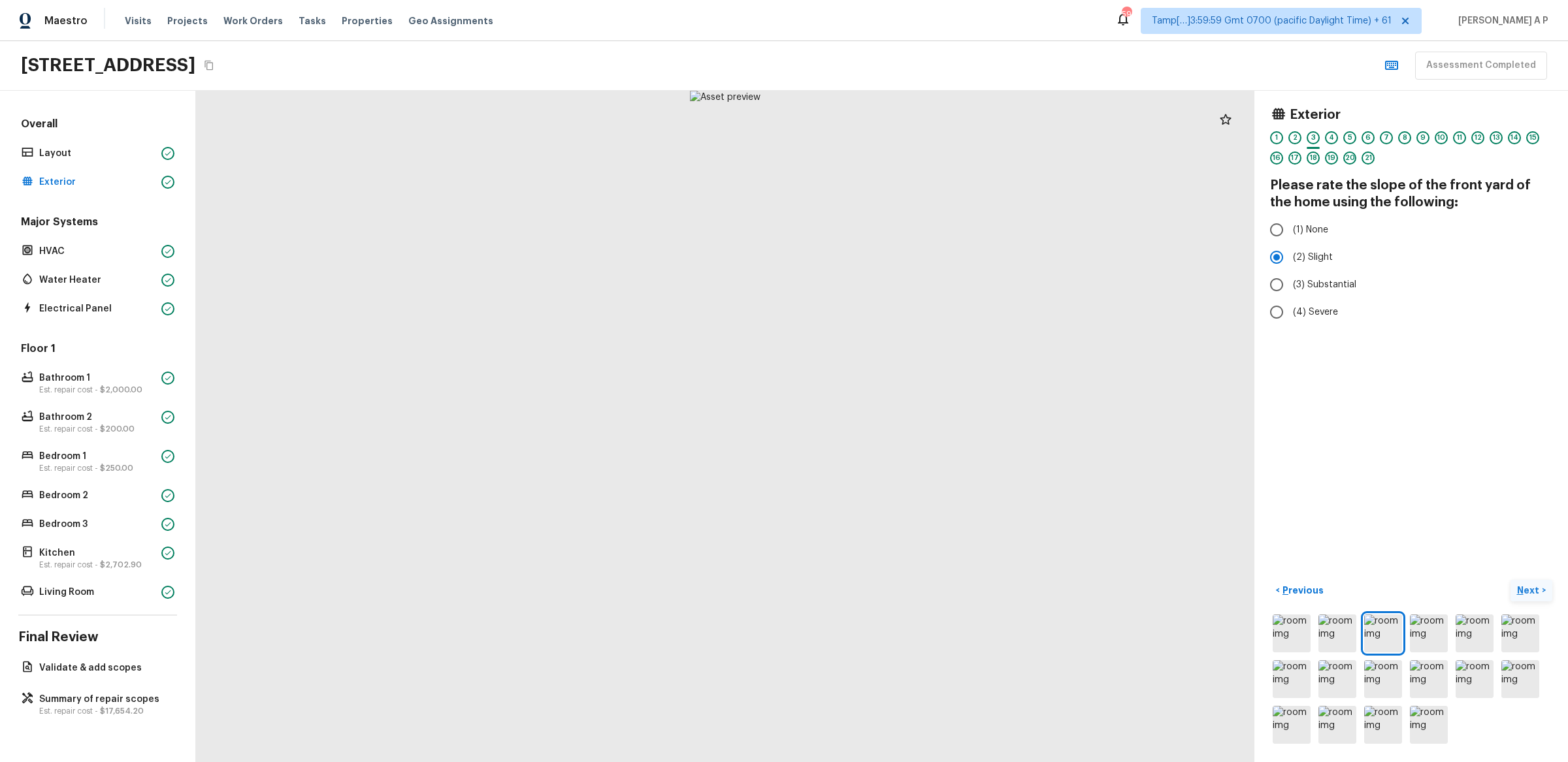
click at [1531, 586] on p "Next" at bounding box center [1529, 590] width 25 height 13
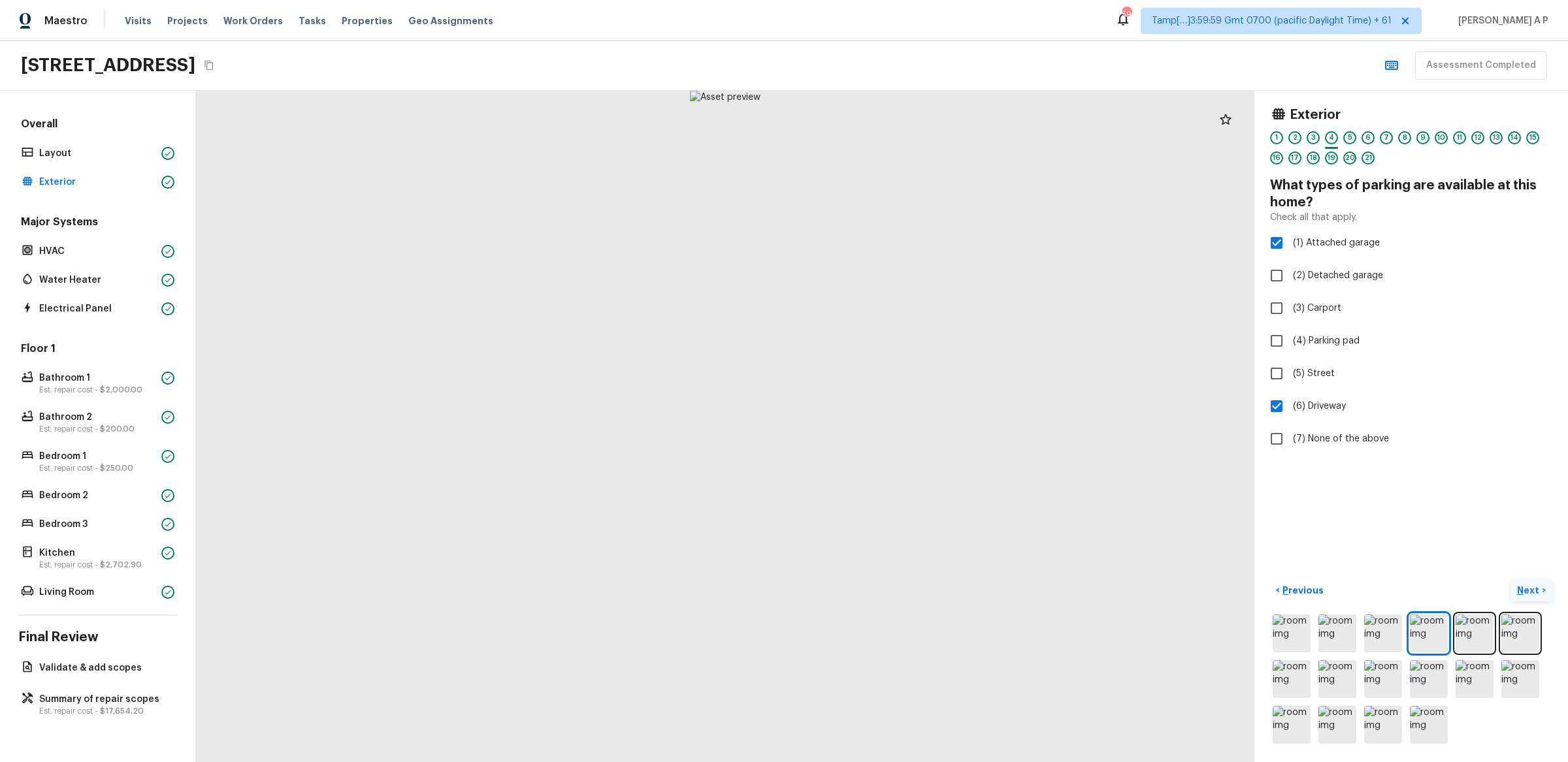
click at [1531, 586] on p "Next" at bounding box center [1529, 590] width 25 height 13
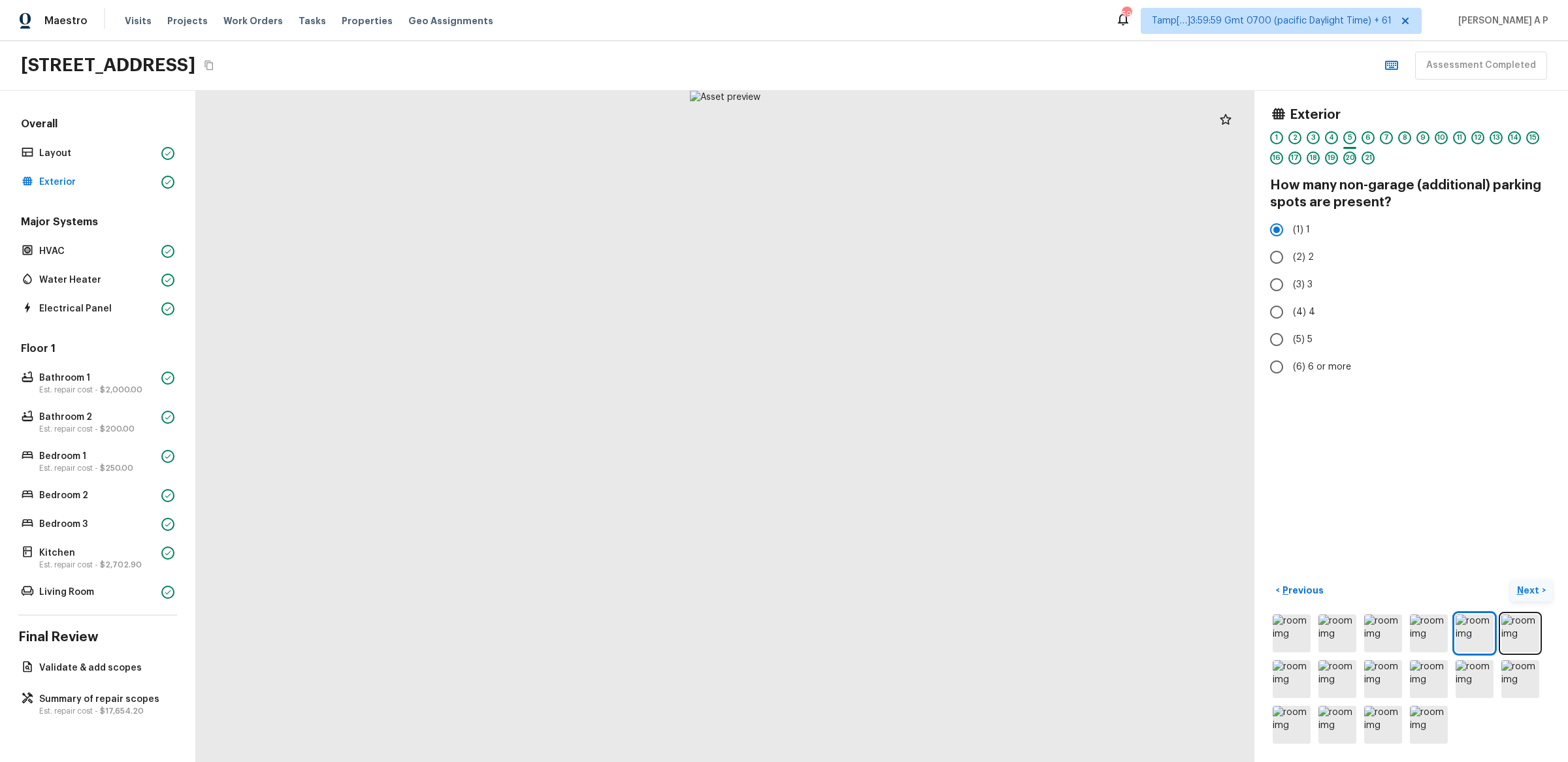
click at [1531, 586] on p "Next" at bounding box center [1529, 590] width 25 height 13
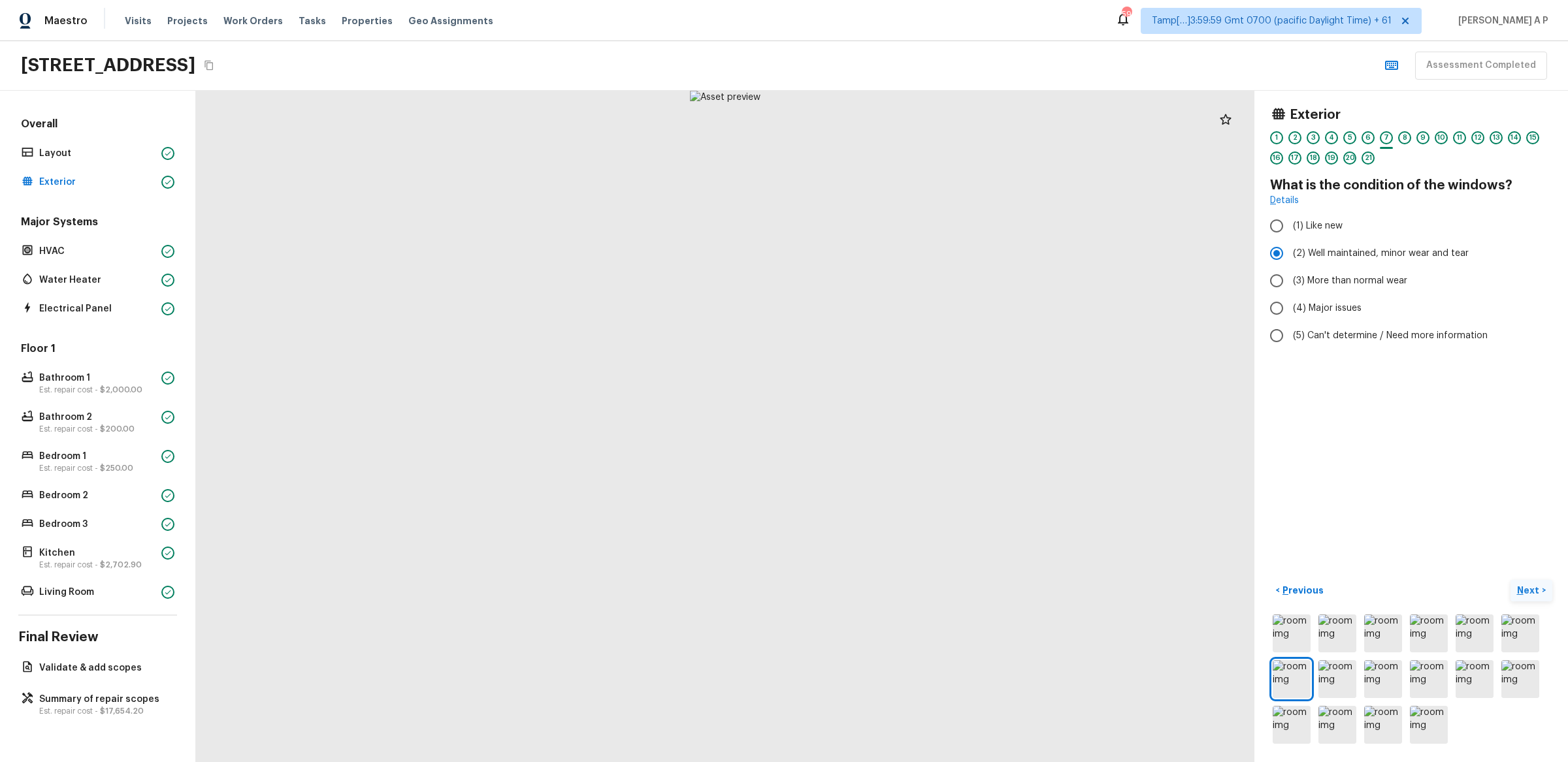
click at [1531, 586] on p "Next" at bounding box center [1529, 590] width 25 height 13
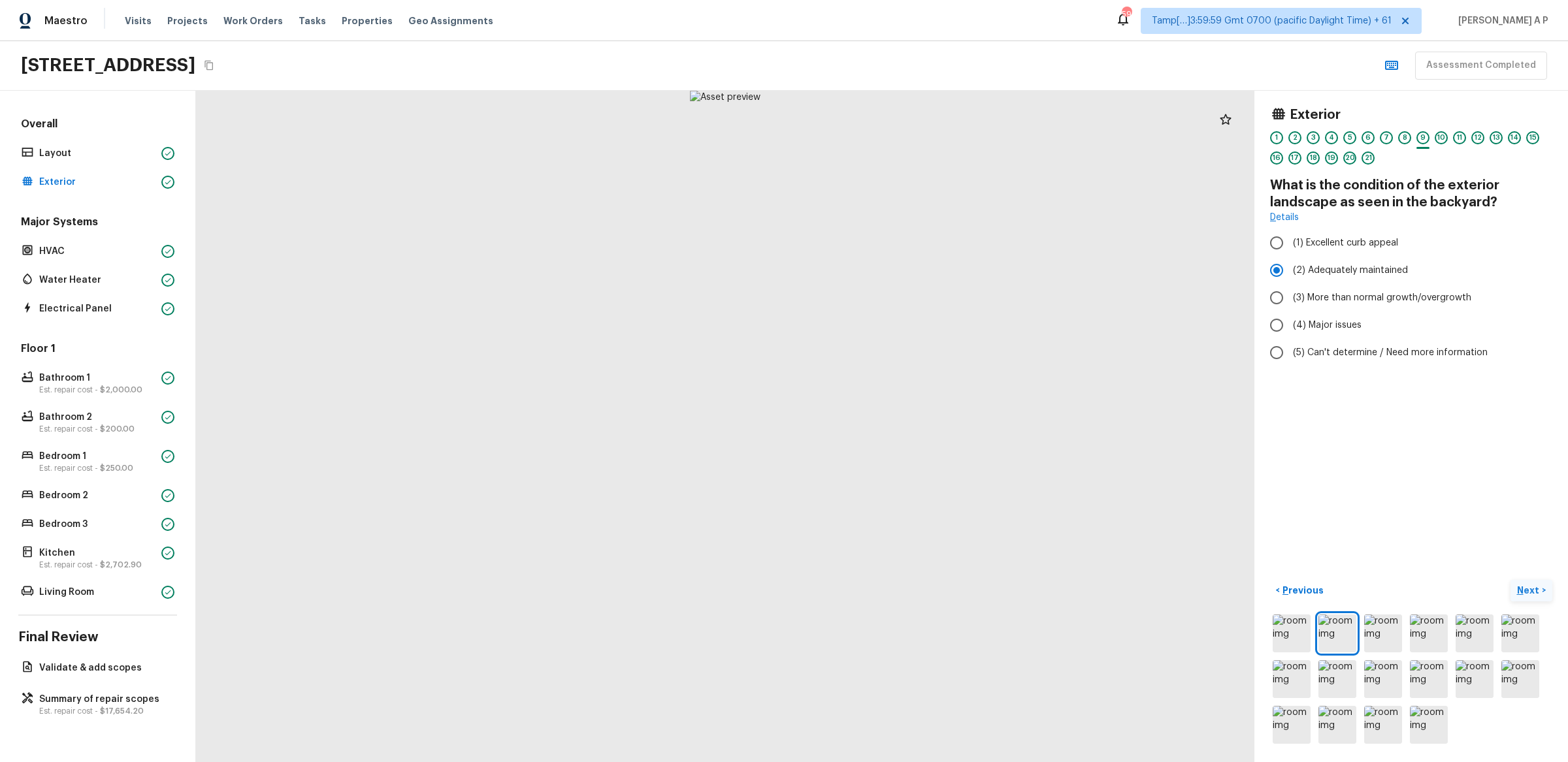
click at [1531, 586] on p "Next" at bounding box center [1529, 590] width 25 height 13
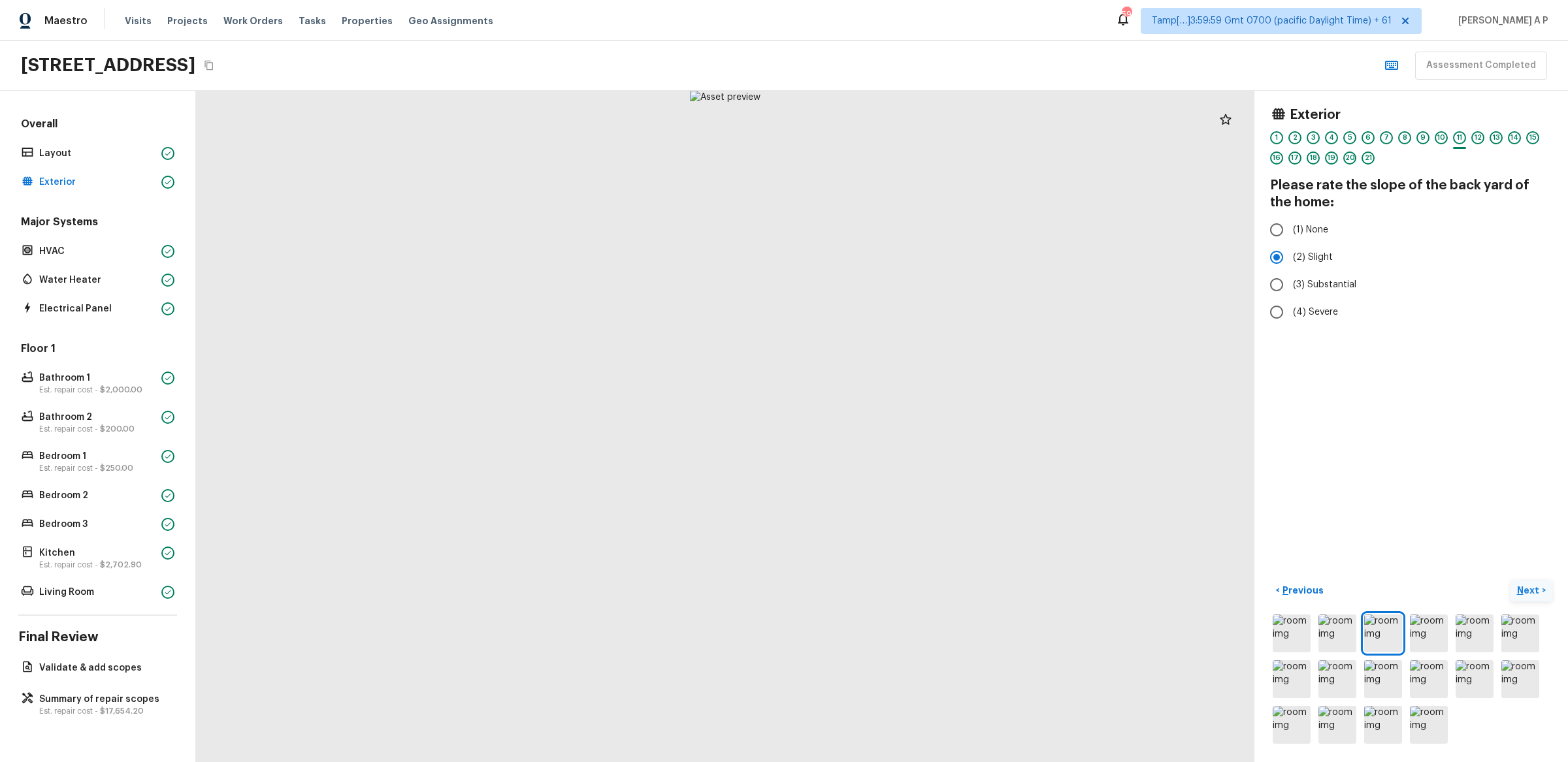
click at [1531, 586] on p "Next" at bounding box center [1529, 590] width 25 height 13
click at [73, 244] on div "HVAC" at bounding box center [98, 251] width 159 height 18
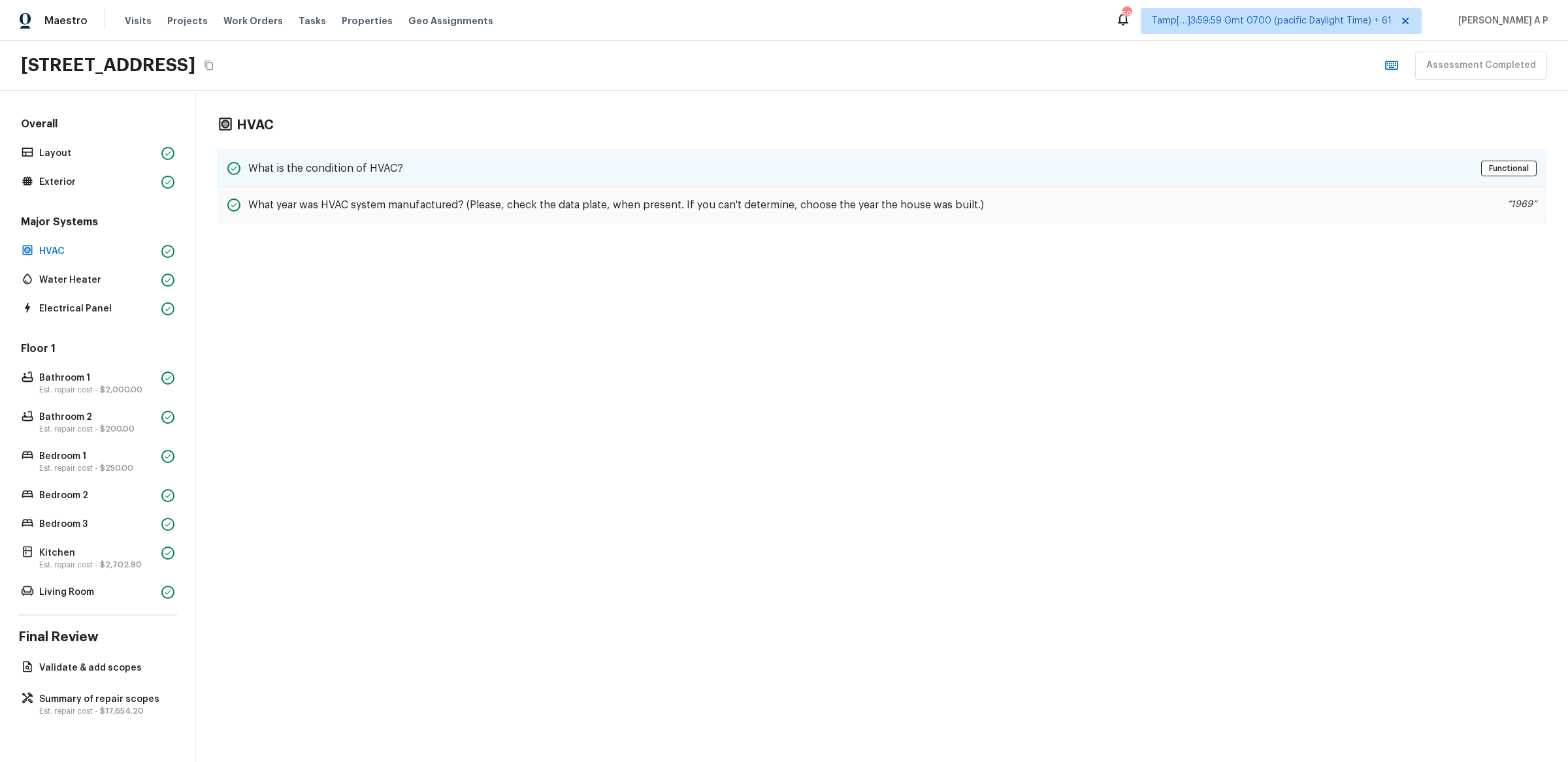
click at [351, 177] on div "What is the condition of HVAC? Functional" at bounding box center [882, 169] width 1331 height 38
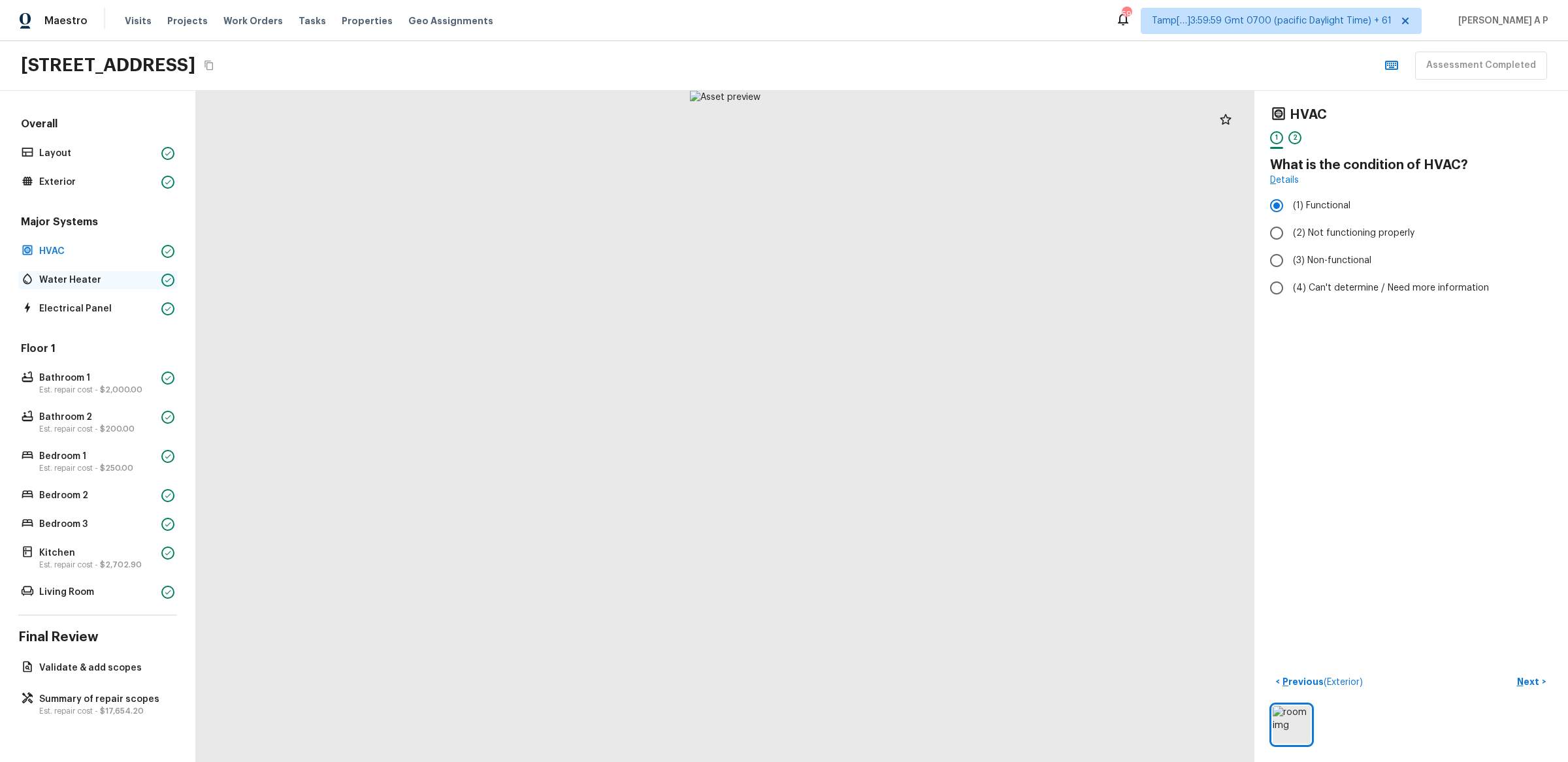
click at [124, 285] on p "Water Heater" at bounding box center [98, 280] width 117 height 13
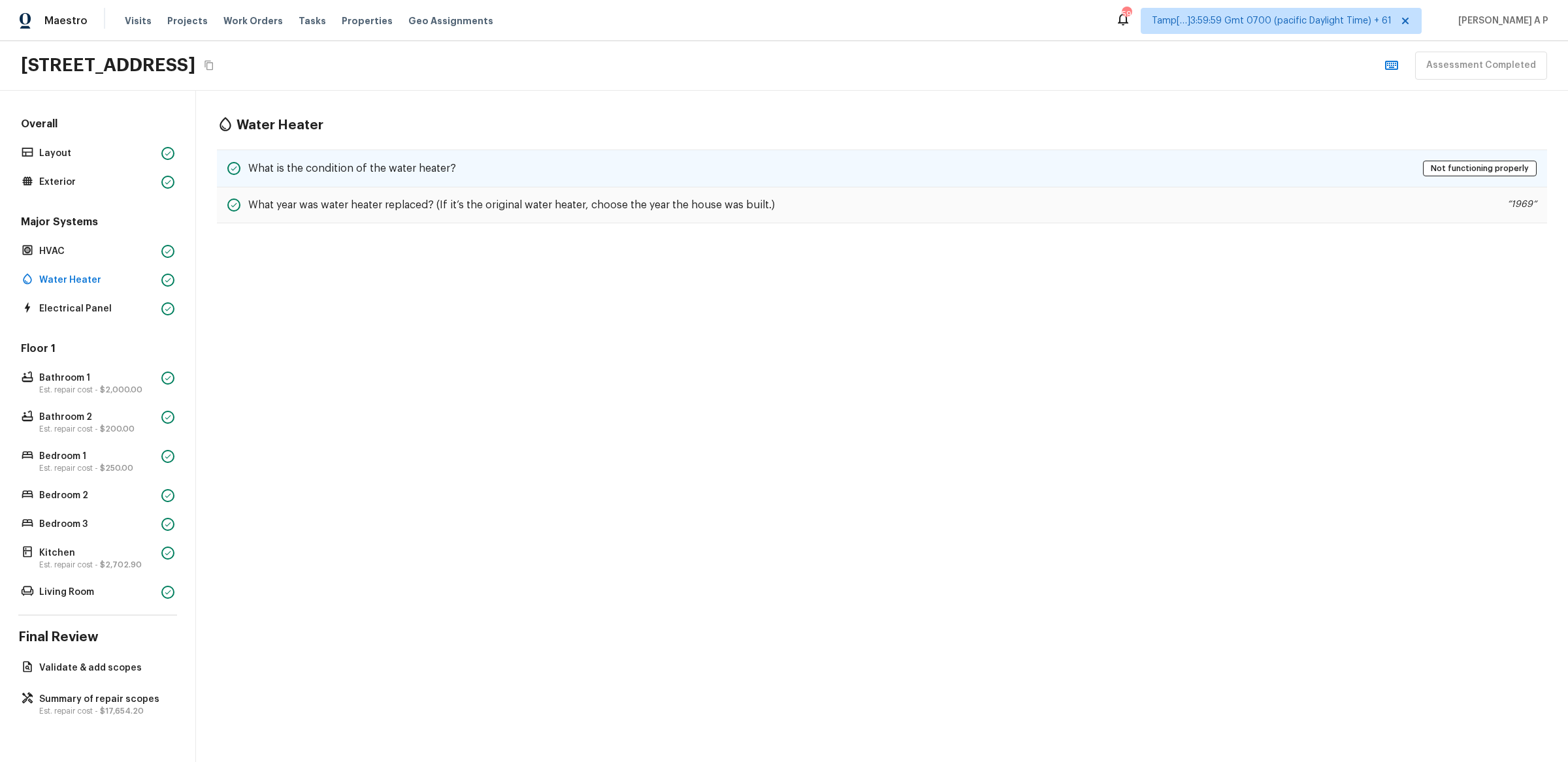
click at [398, 176] on h5 "What is the condition of the water heater?" at bounding box center [352, 168] width 208 height 14
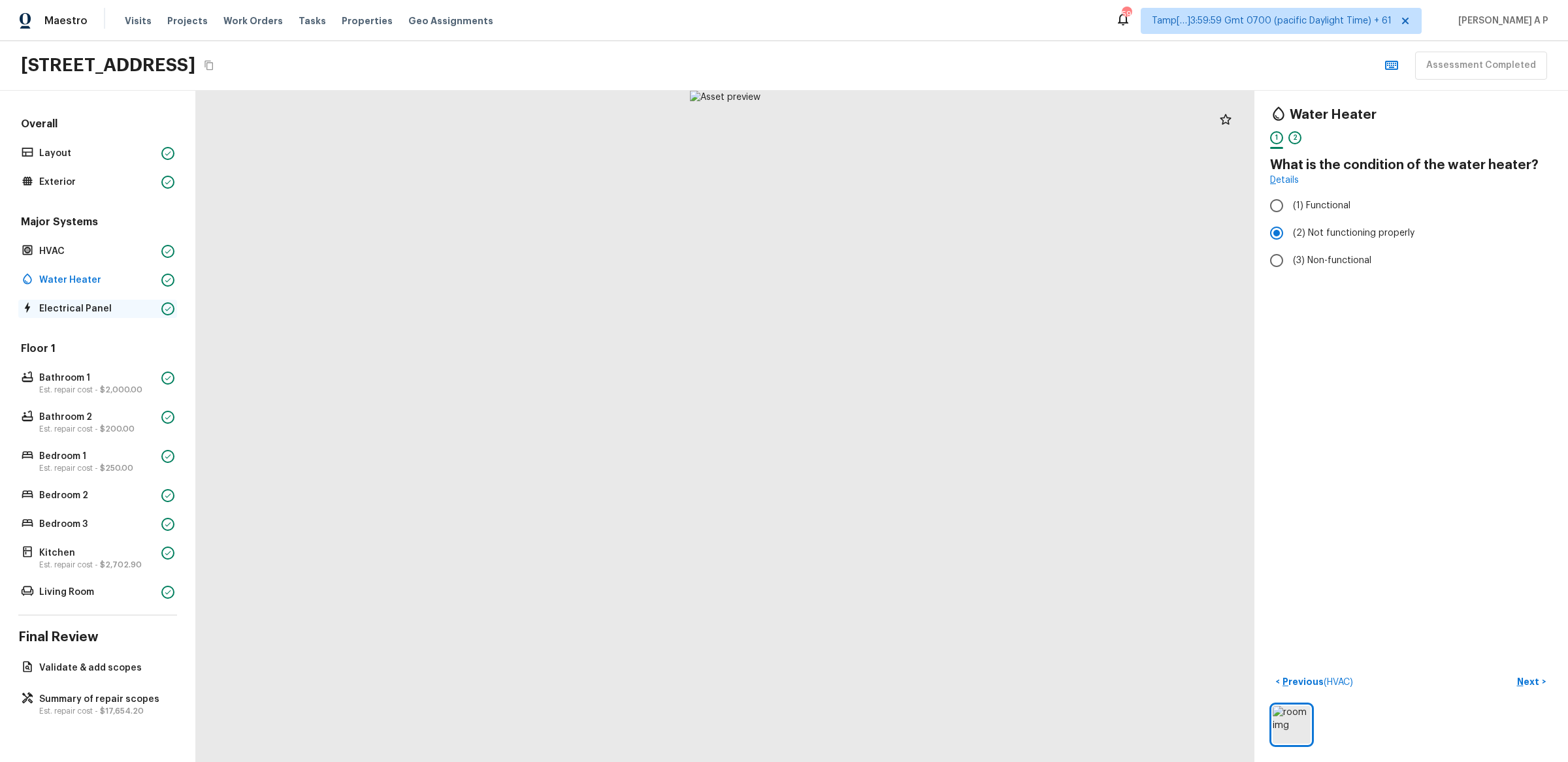
click at [114, 313] on p "Electrical Panel" at bounding box center [98, 309] width 117 height 13
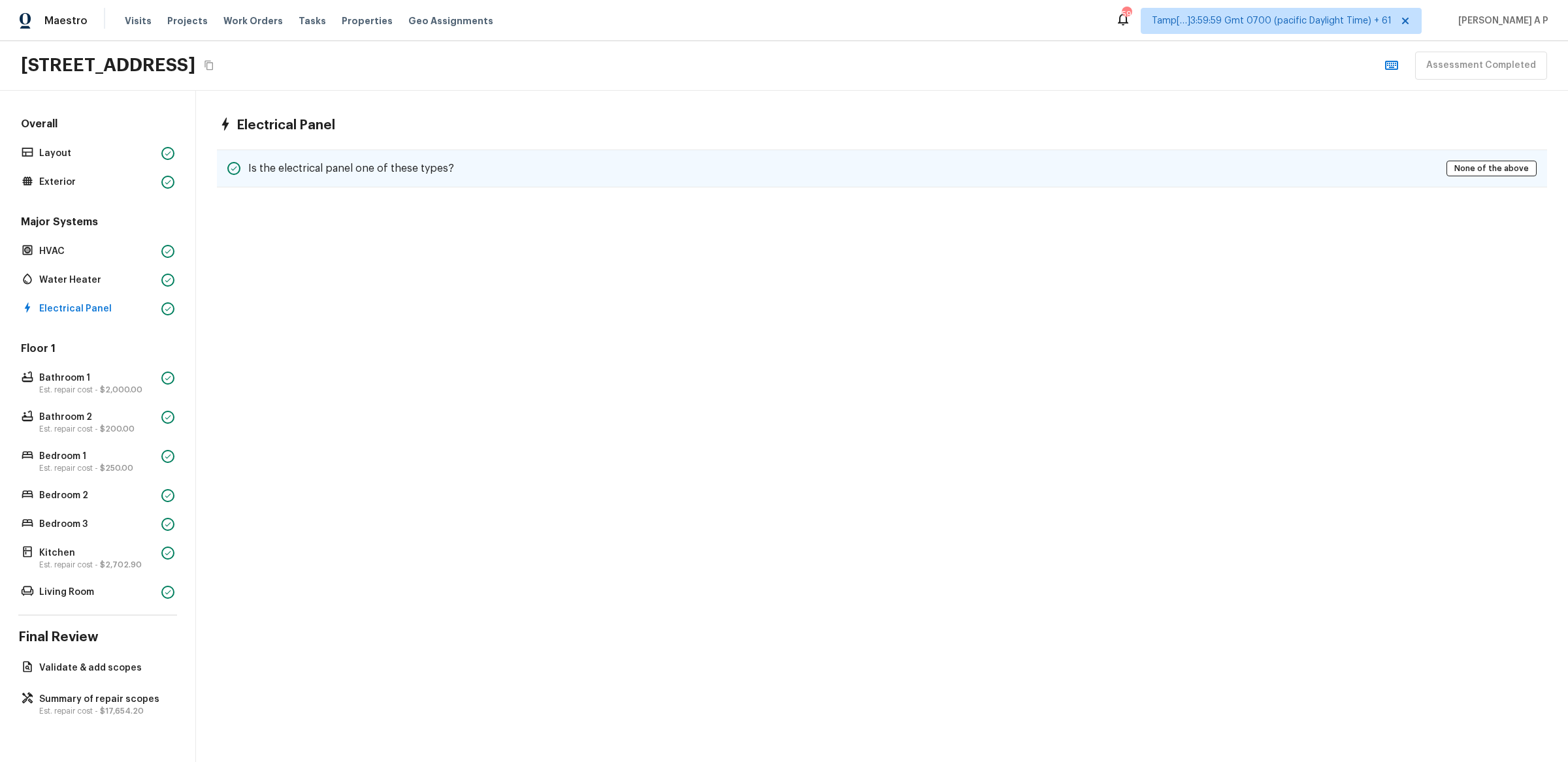
click at [273, 165] on h5 "Is the electrical panel one of these types?" at bounding box center [350, 168] width 206 height 14
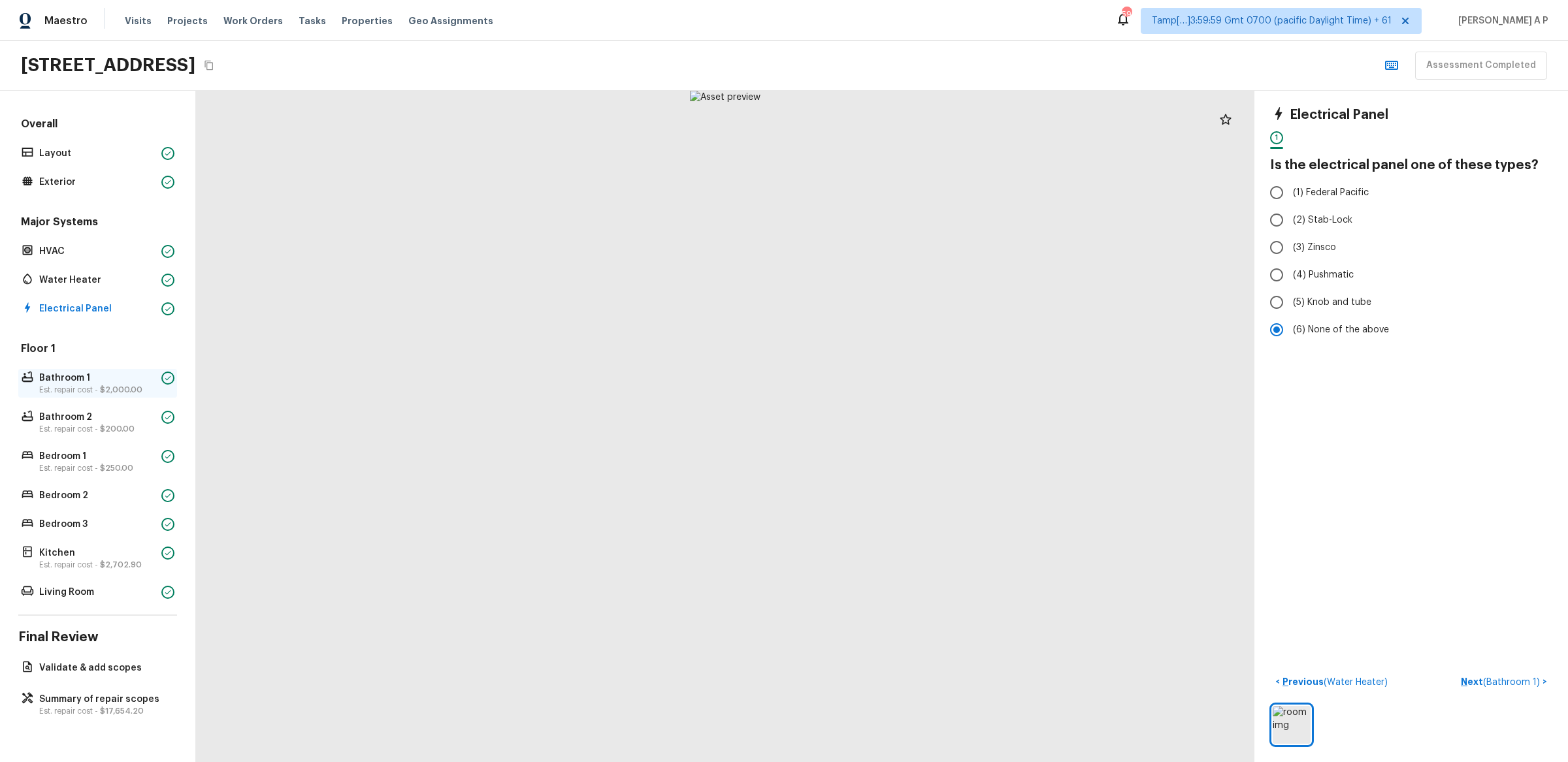
click at [120, 386] on span "$2,000.00" at bounding box center [121, 389] width 42 height 8
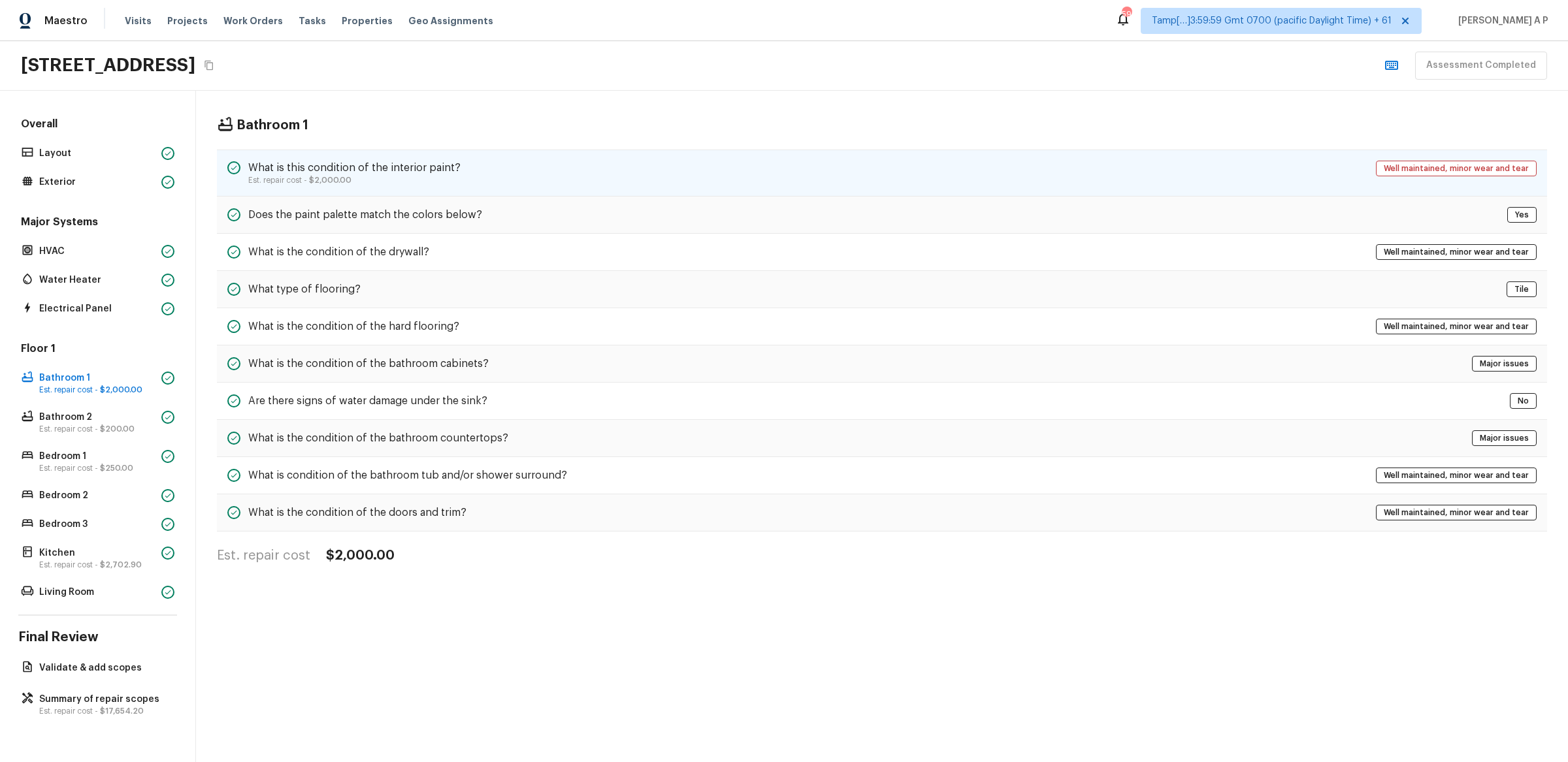
click at [423, 158] on div "What is this condition of the interior paint? Est. repair cost - $2,000.00 Well…" at bounding box center [882, 173] width 1331 height 47
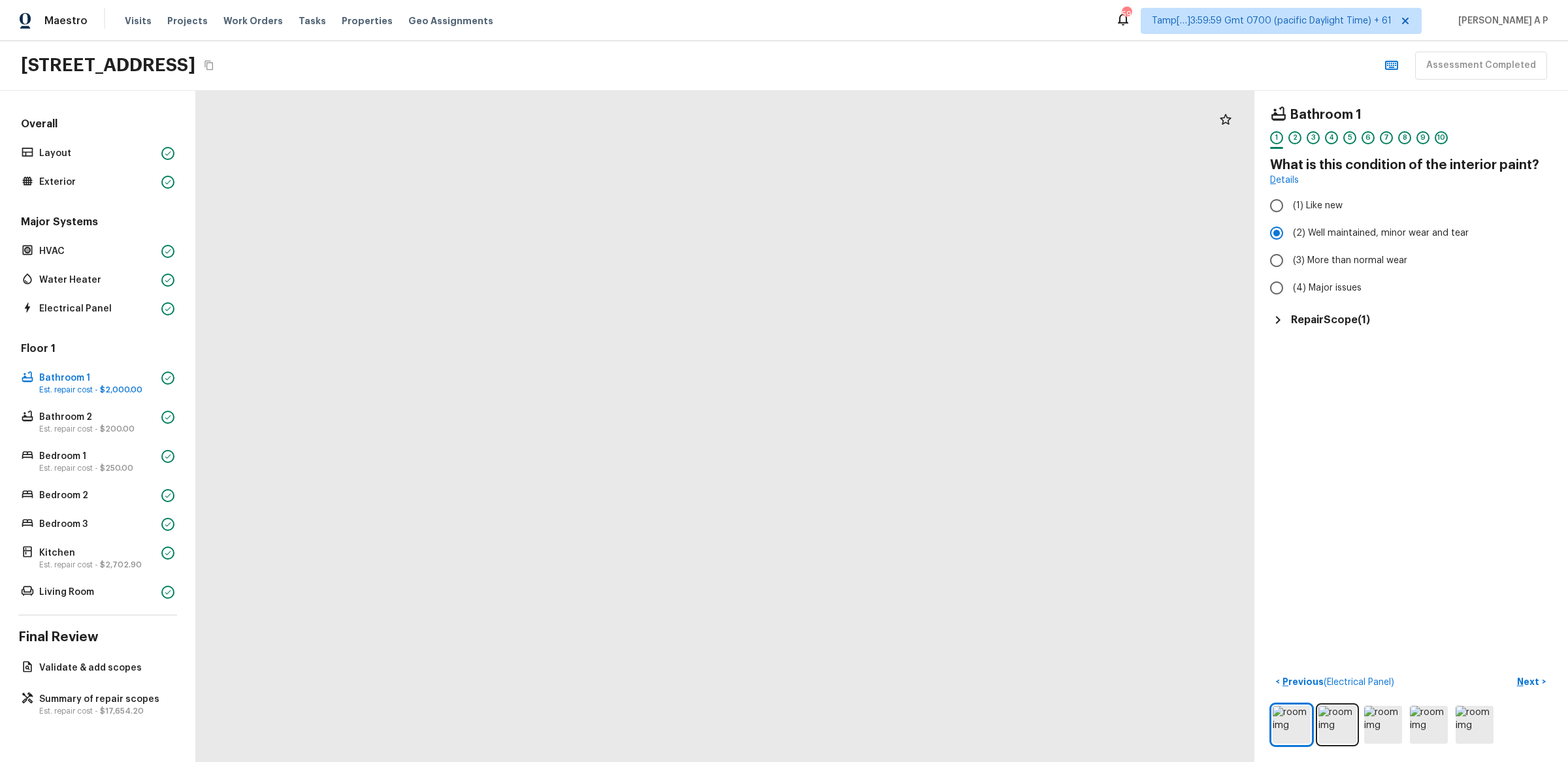
drag, startPoint x: 728, startPoint y: 324, endPoint x: 774, endPoint y: 146, distance: 183.8
click at [774, 149] on div at bounding box center [735, 638] width 3363 height 2133
click at [1312, 316] on h5 "Repair Scope ( 1 )" at bounding box center [1331, 320] width 79 height 14
click at [1535, 679] on p "Next" at bounding box center [1529, 681] width 25 height 13
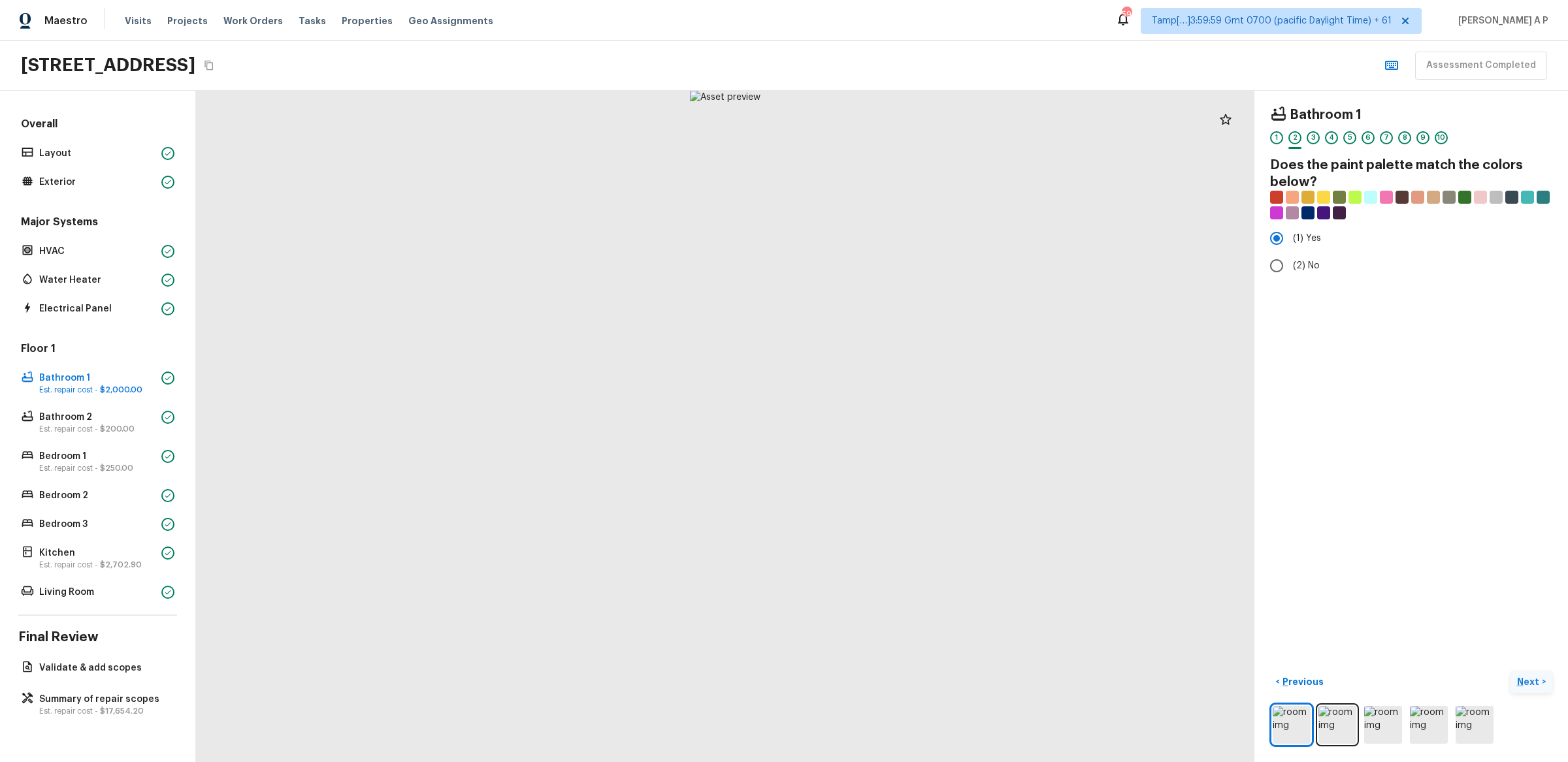
click at [1535, 679] on p "Next" at bounding box center [1529, 681] width 25 height 13
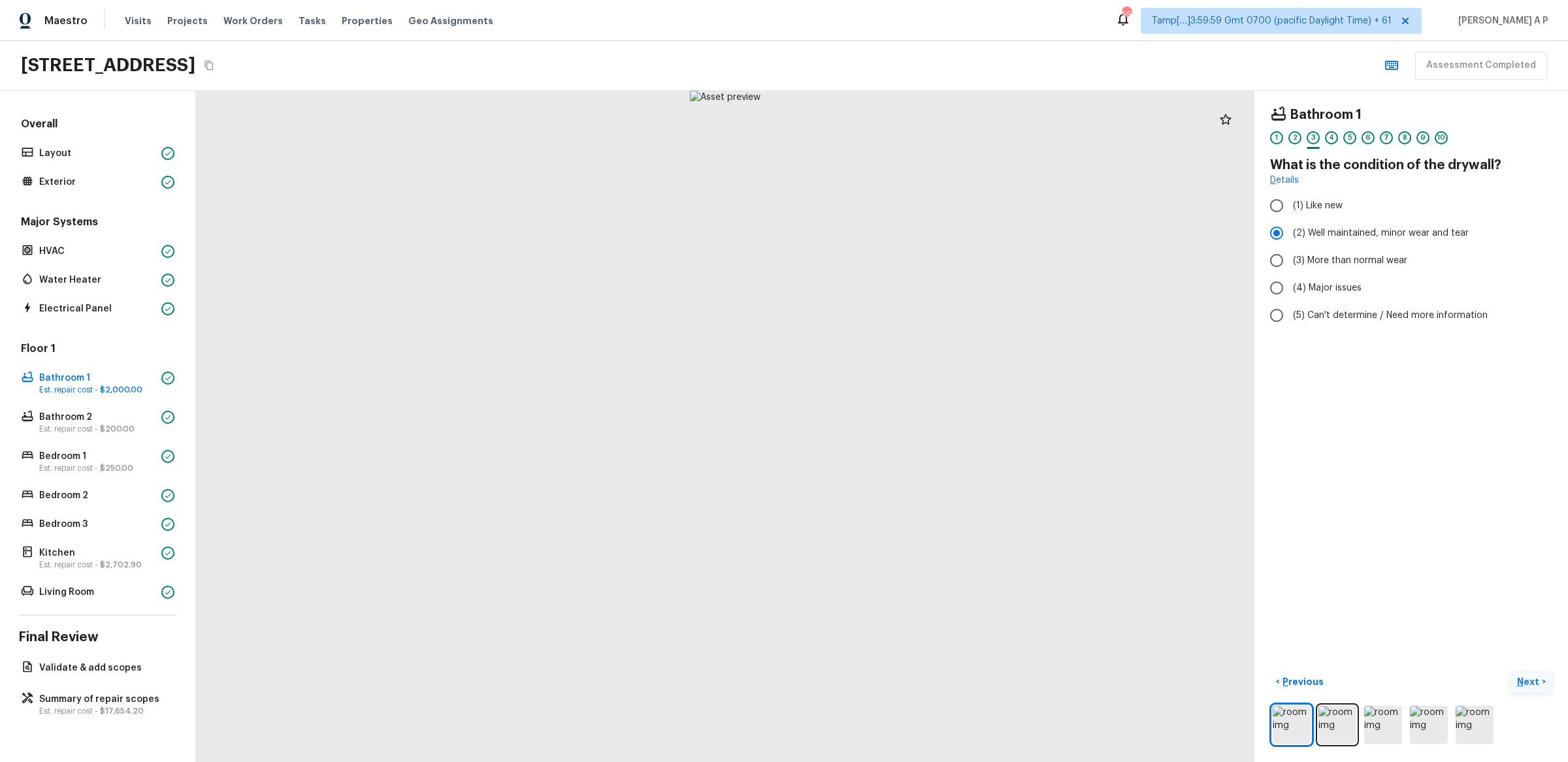
click at [1535, 679] on p "Next" at bounding box center [1529, 681] width 25 height 13
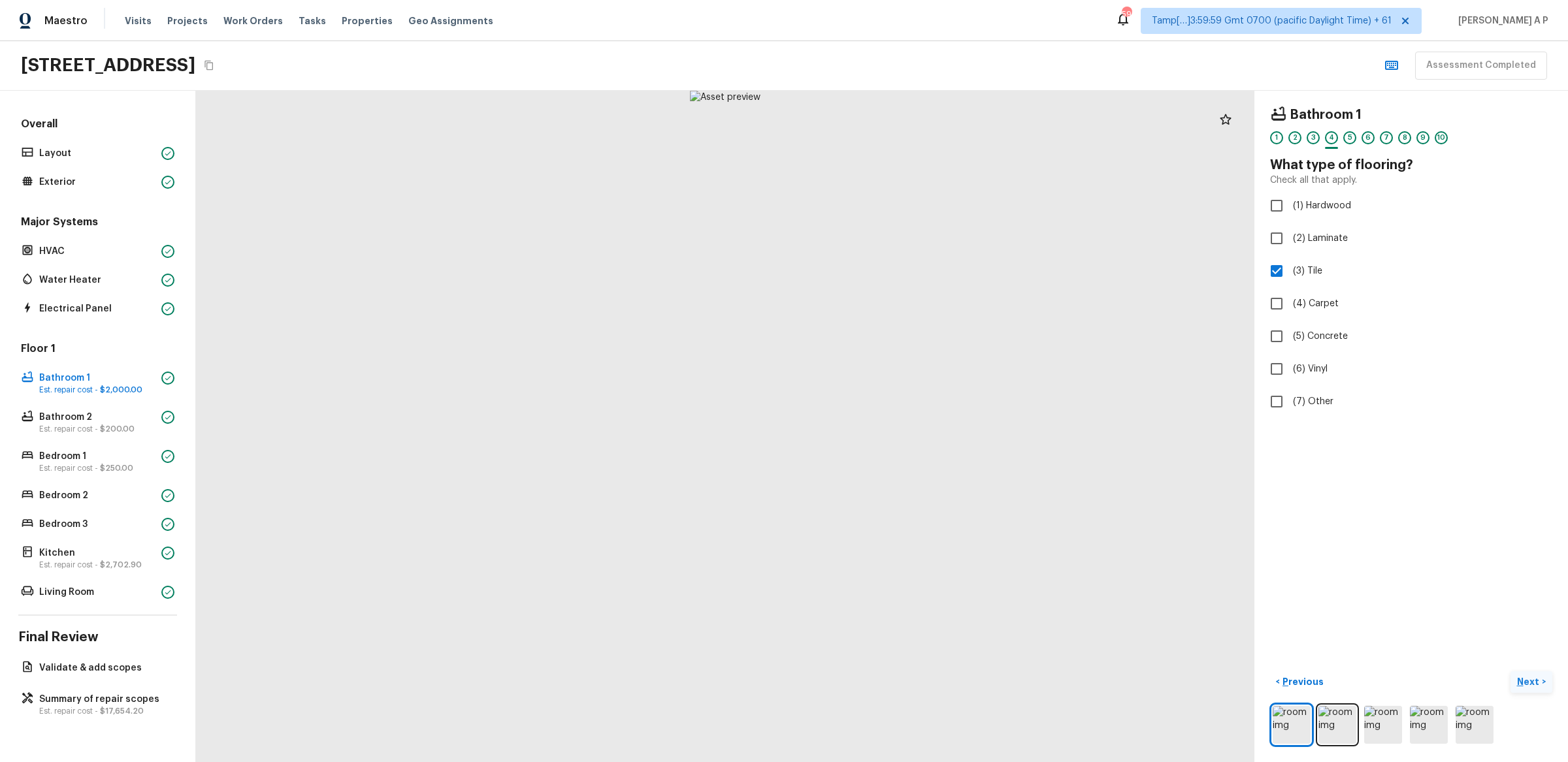
click at [1535, 679] on p "Next" at bounding box center [1529, 681] width 25 height 13
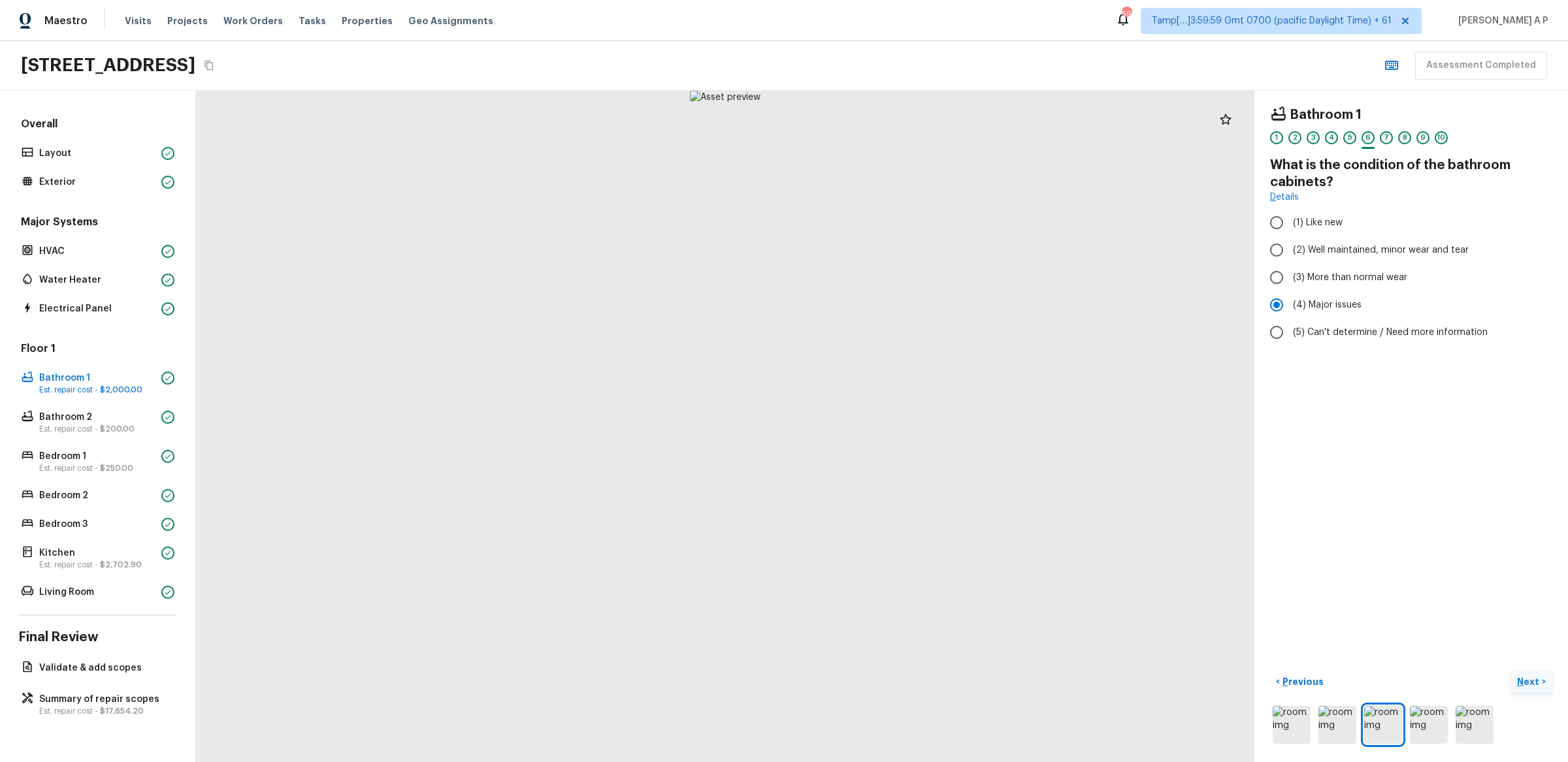
click at [1535, 679] on p "Next" at bounding box center [1529, 681] width 25 height 13
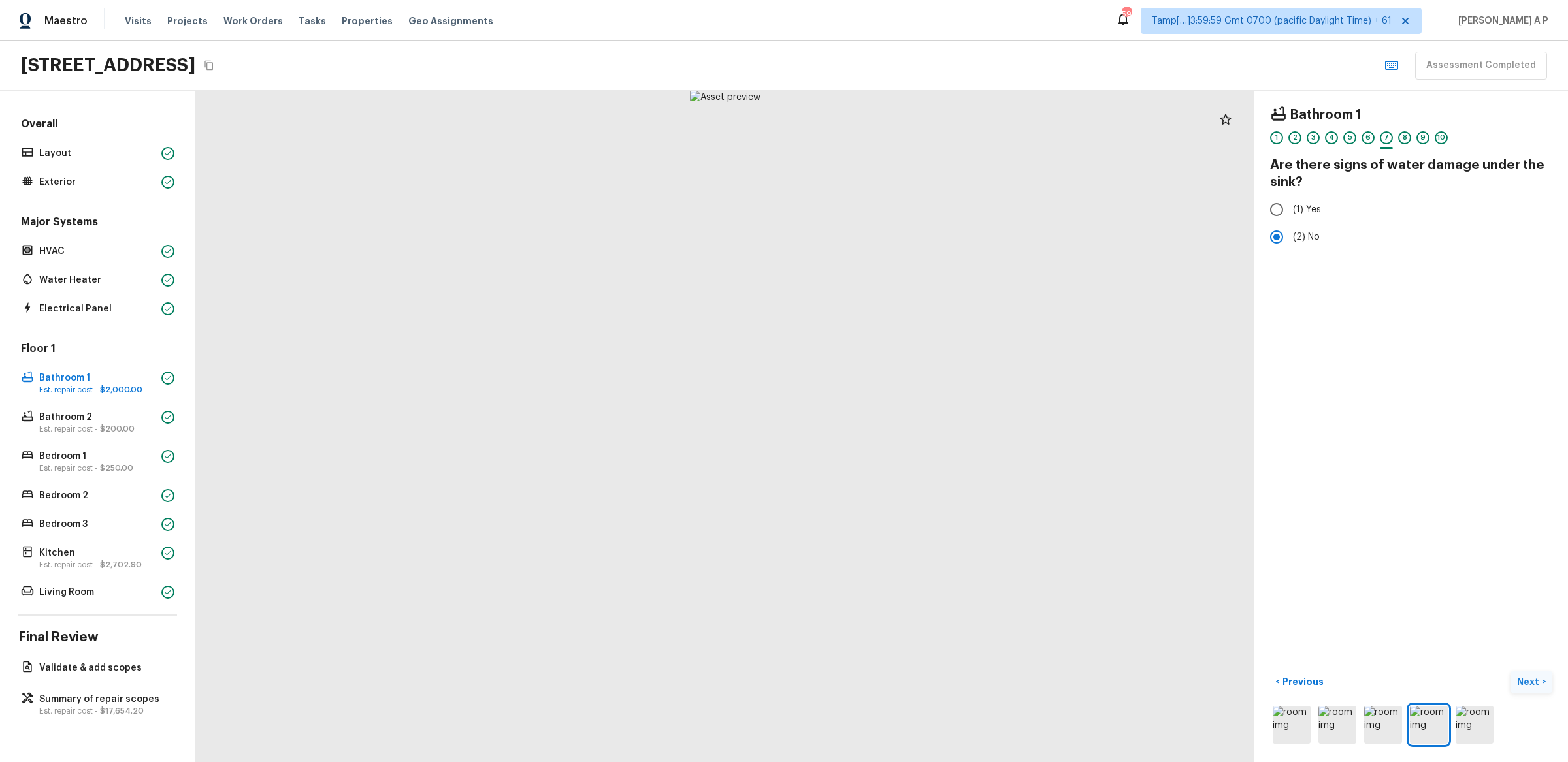
click at [1535, 679] on p "Next" at bounding box center [1529, 681] width 25 height 13
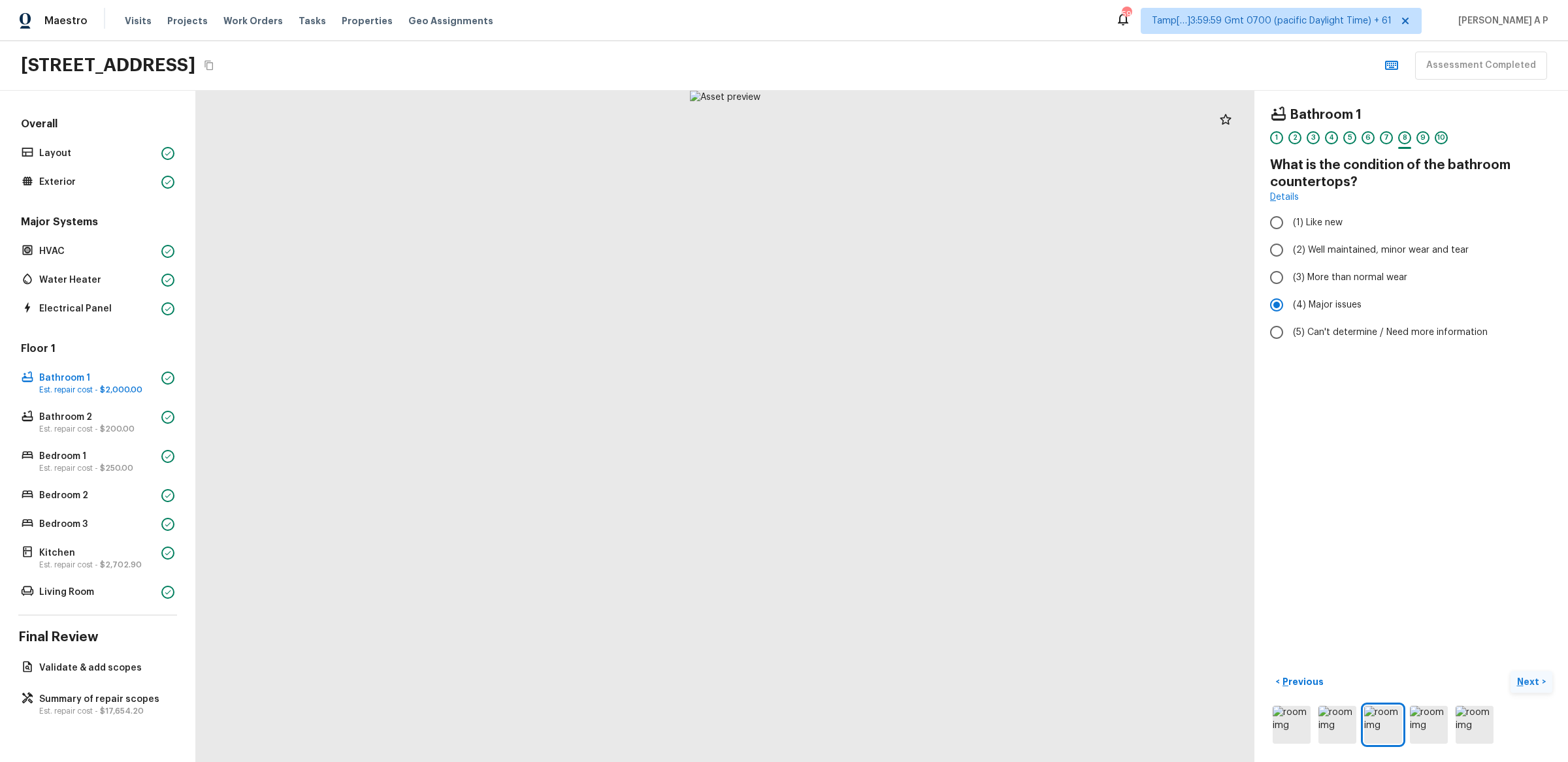
click at [1535, 679] on p "Next" at bounding box center [1529, 681] width 25 height 13
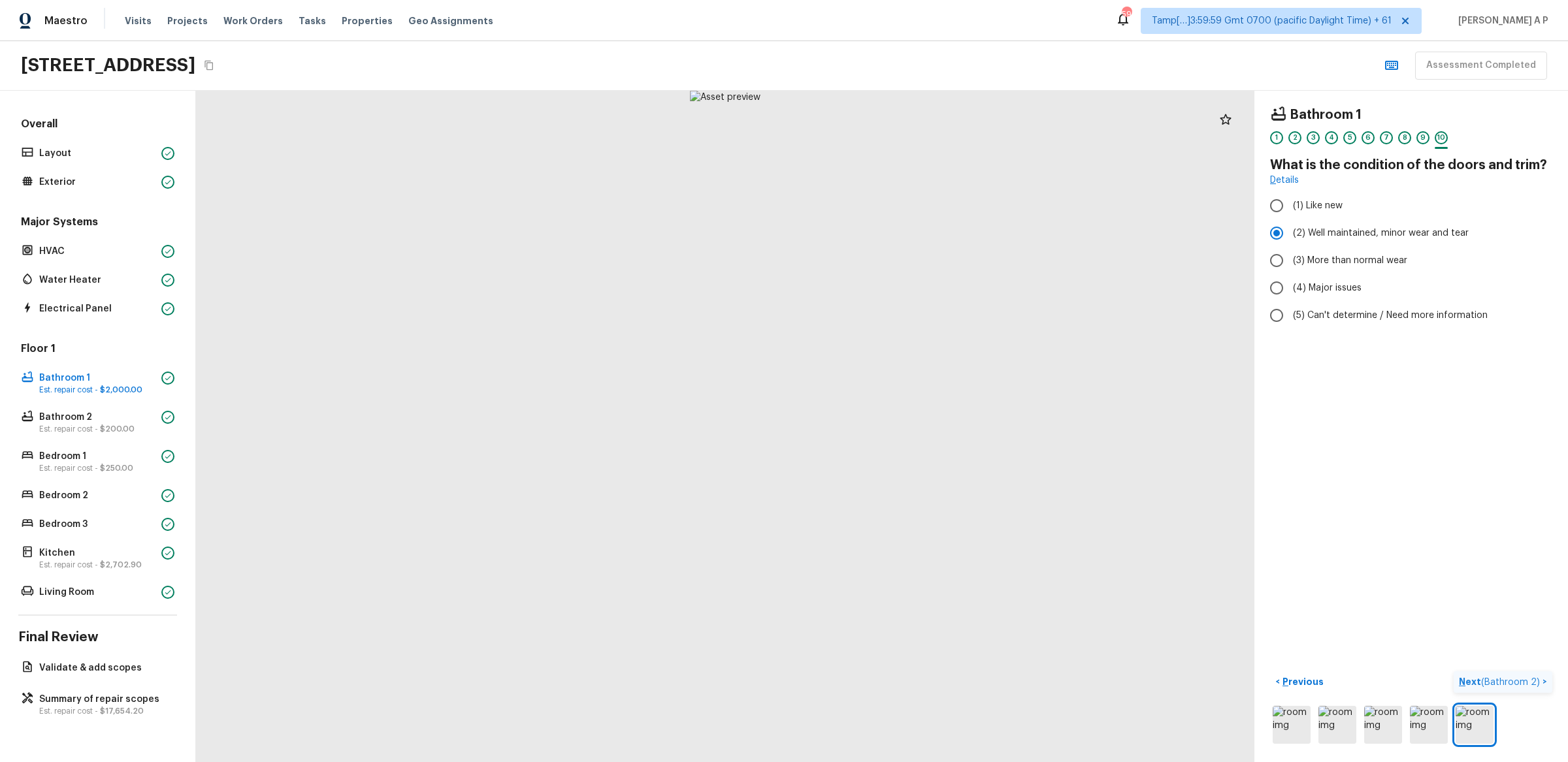
click at [1535, 679] on span "( Bathroom 2 )" at bounding box center [1510, 682] width 59 height 9
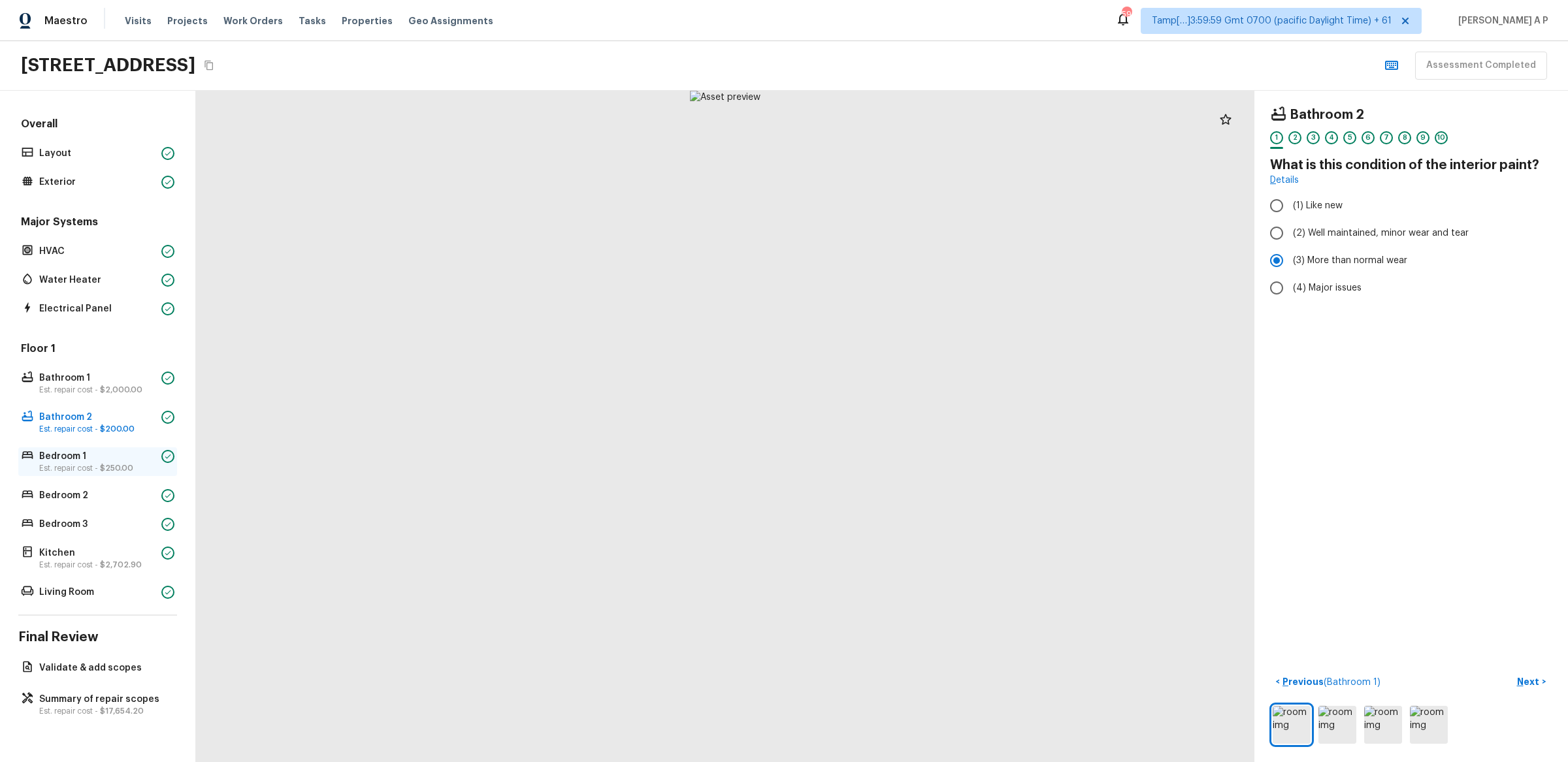
click at [123, 468] on span "$250.00" at bounding box center [116, 468] width 33 height 8
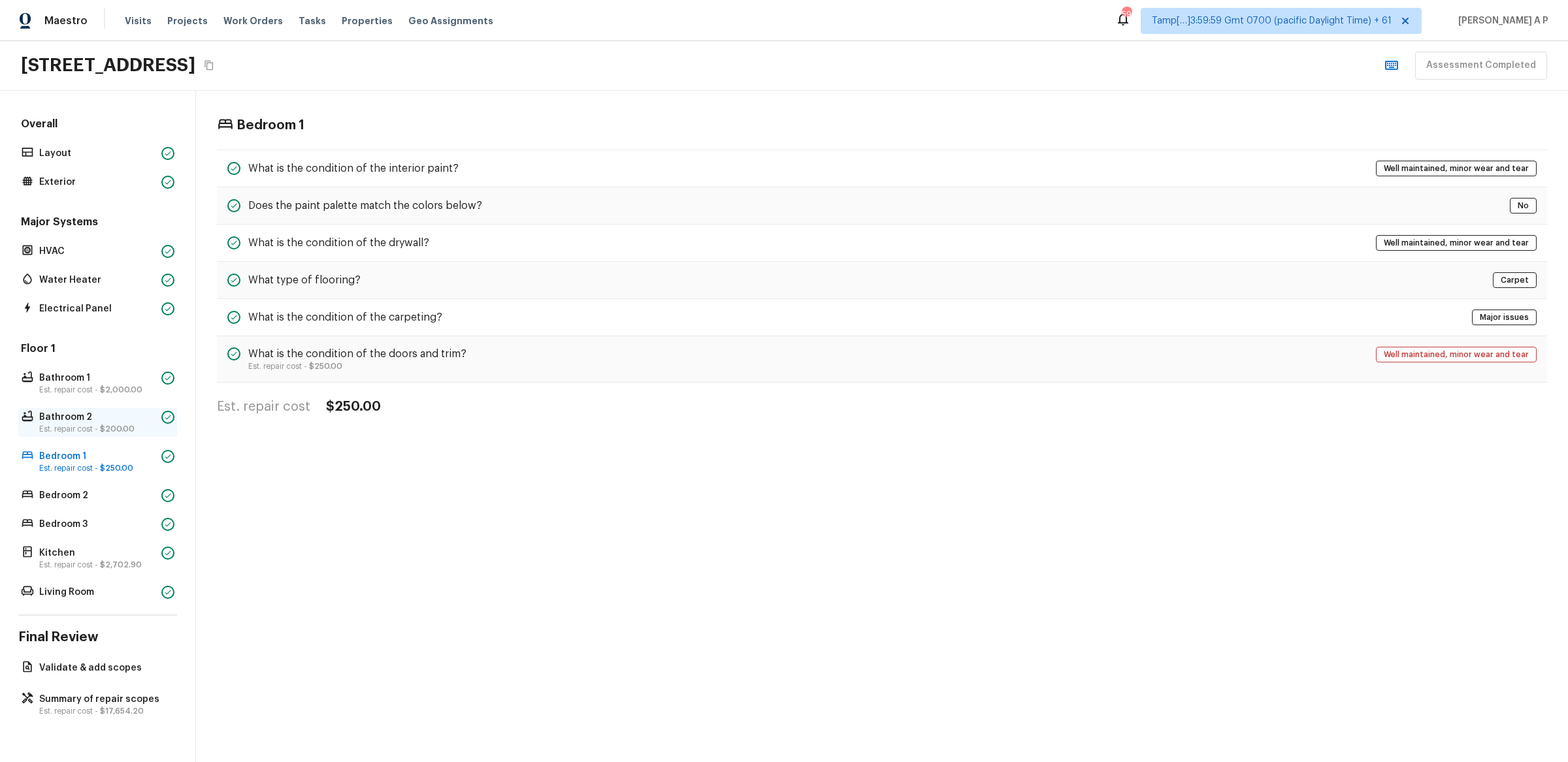
click at [127, 418] on p "Bathroom 2" at bounding box center [98, 417] width 117 height 13
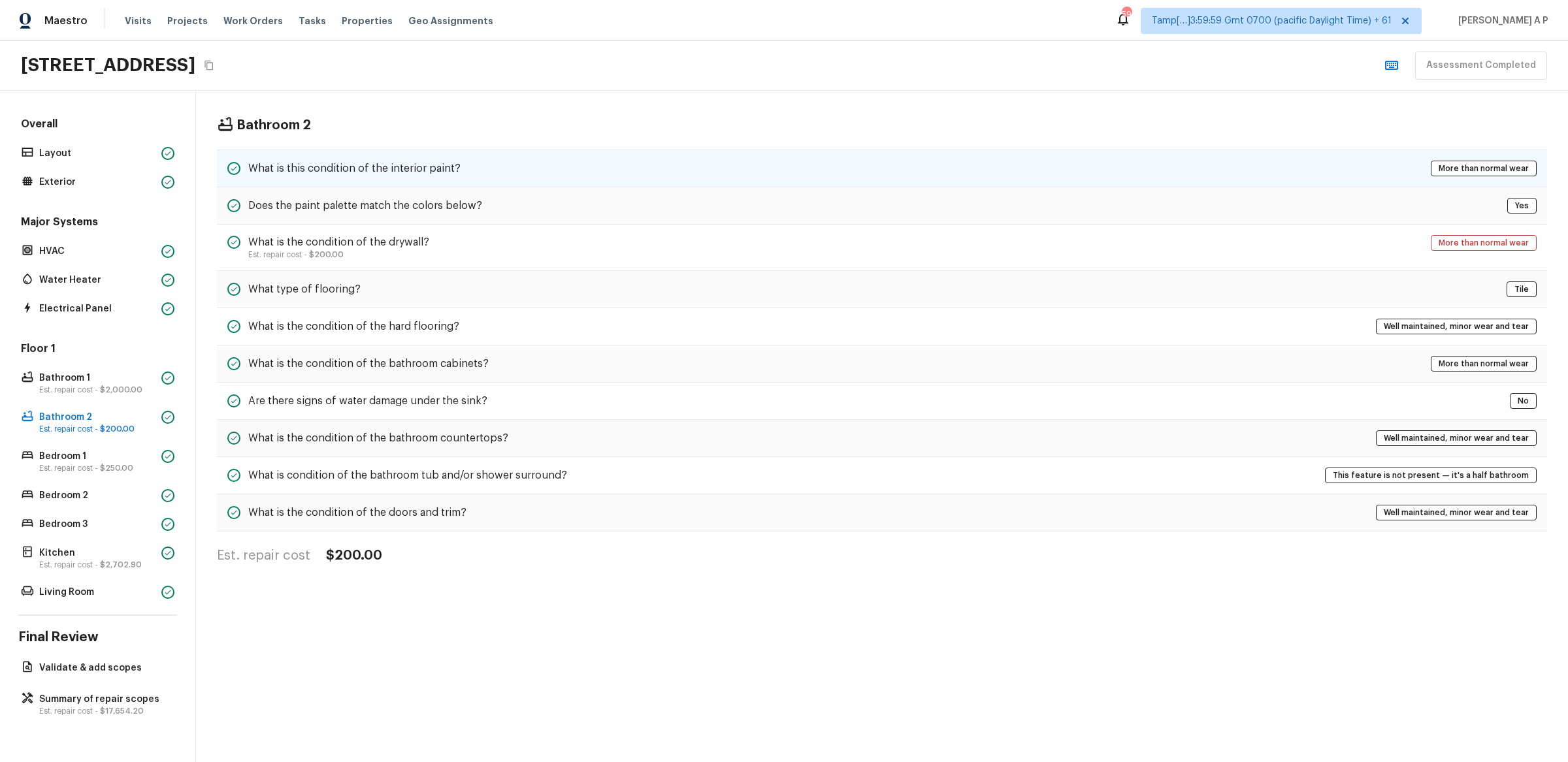
click at [678, 172] on div "What is this condition of the interior paint? More than normal wear" at bounding box center [882, 169] width 1331 height 38
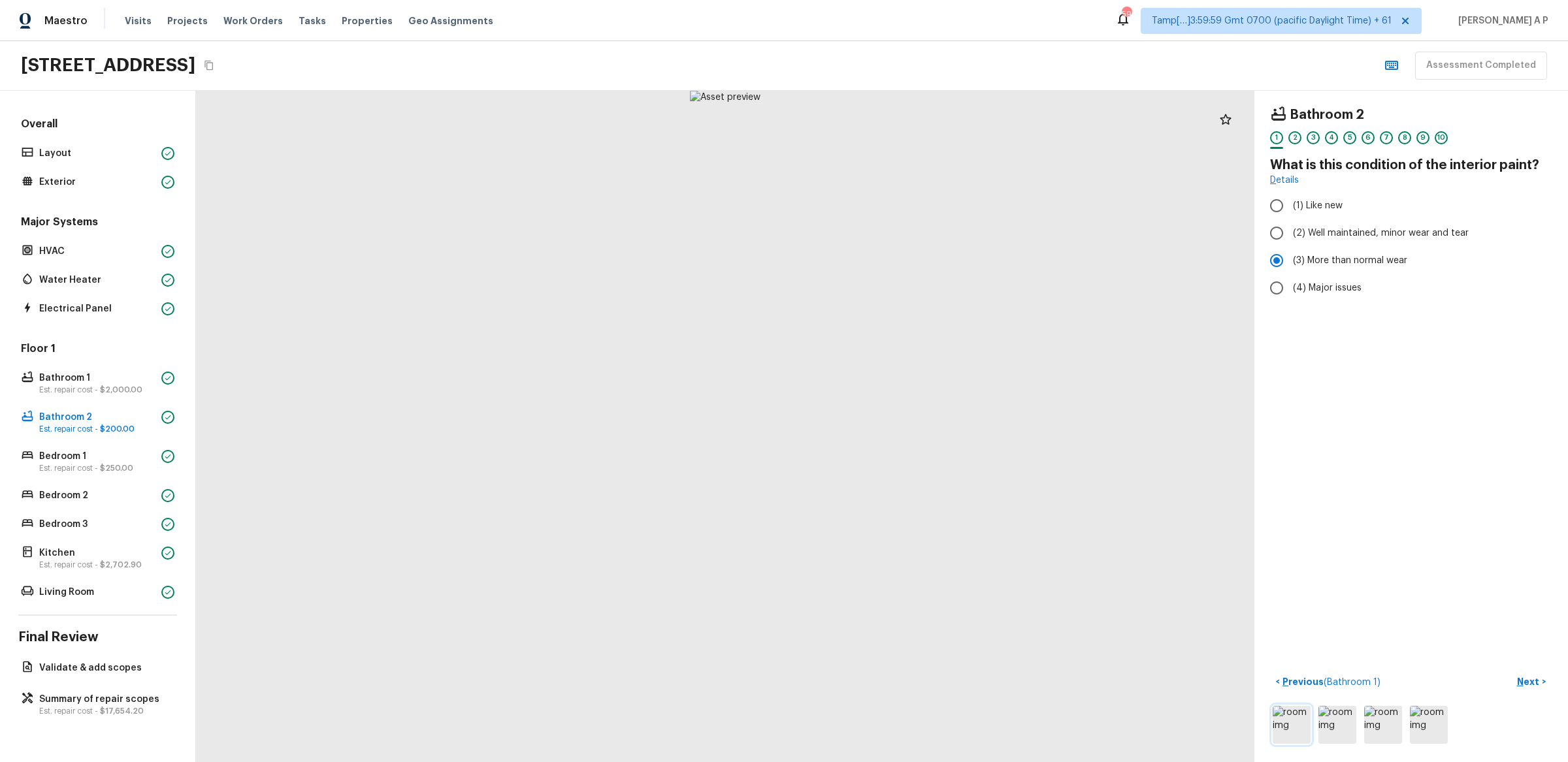
click at [1302, 716] on img at bounding box center [1292, 725] width 38 height 38
click at [118, 454] on p "Bedroom 1" at bounding box center [98, 456] width 117 height 13
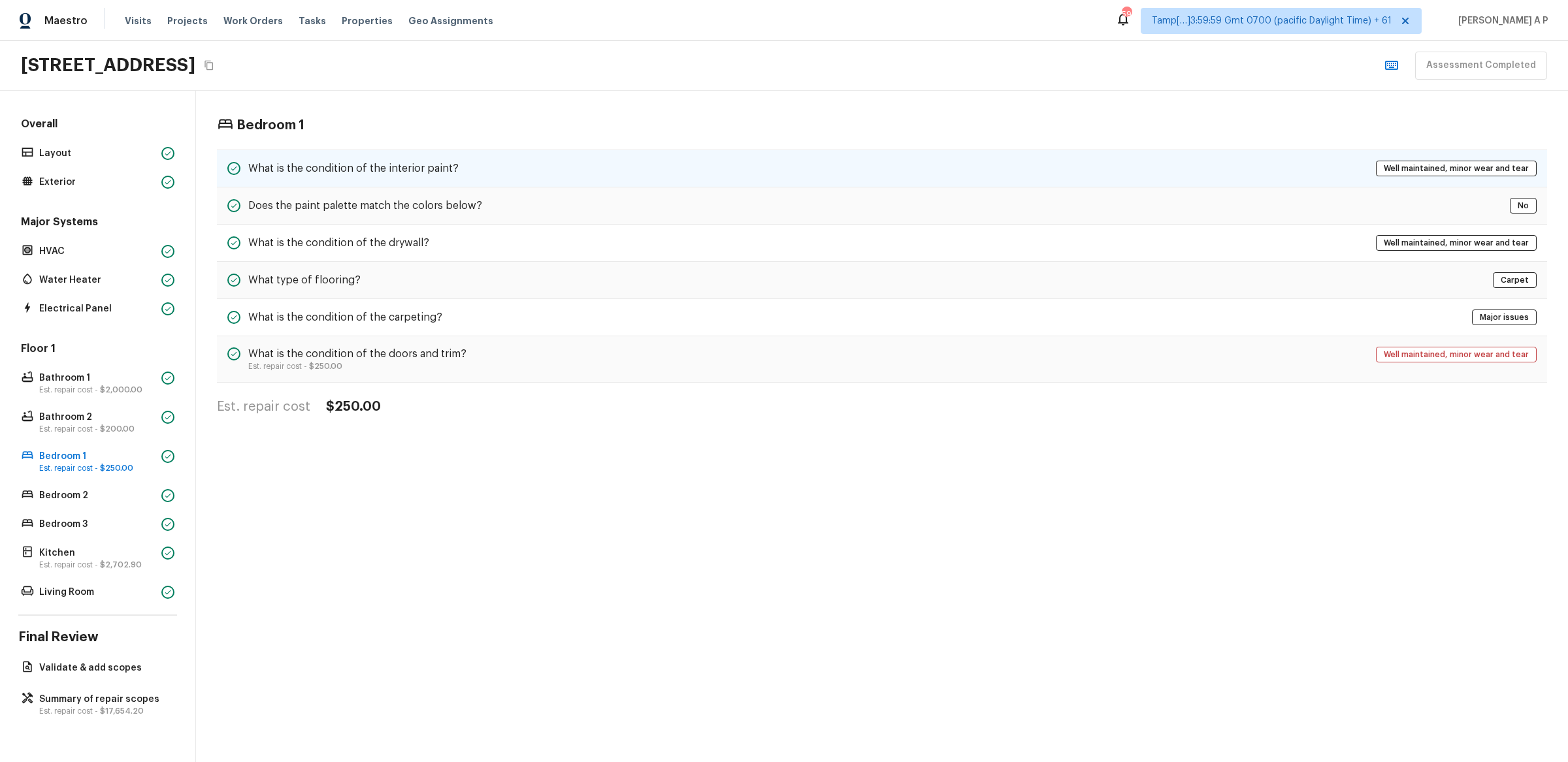
click at [485, 181] on div "What is the condition of the interior paint? Well maintained, minor wear and te…" at bounding box center [882, 169] width 1331 height 38
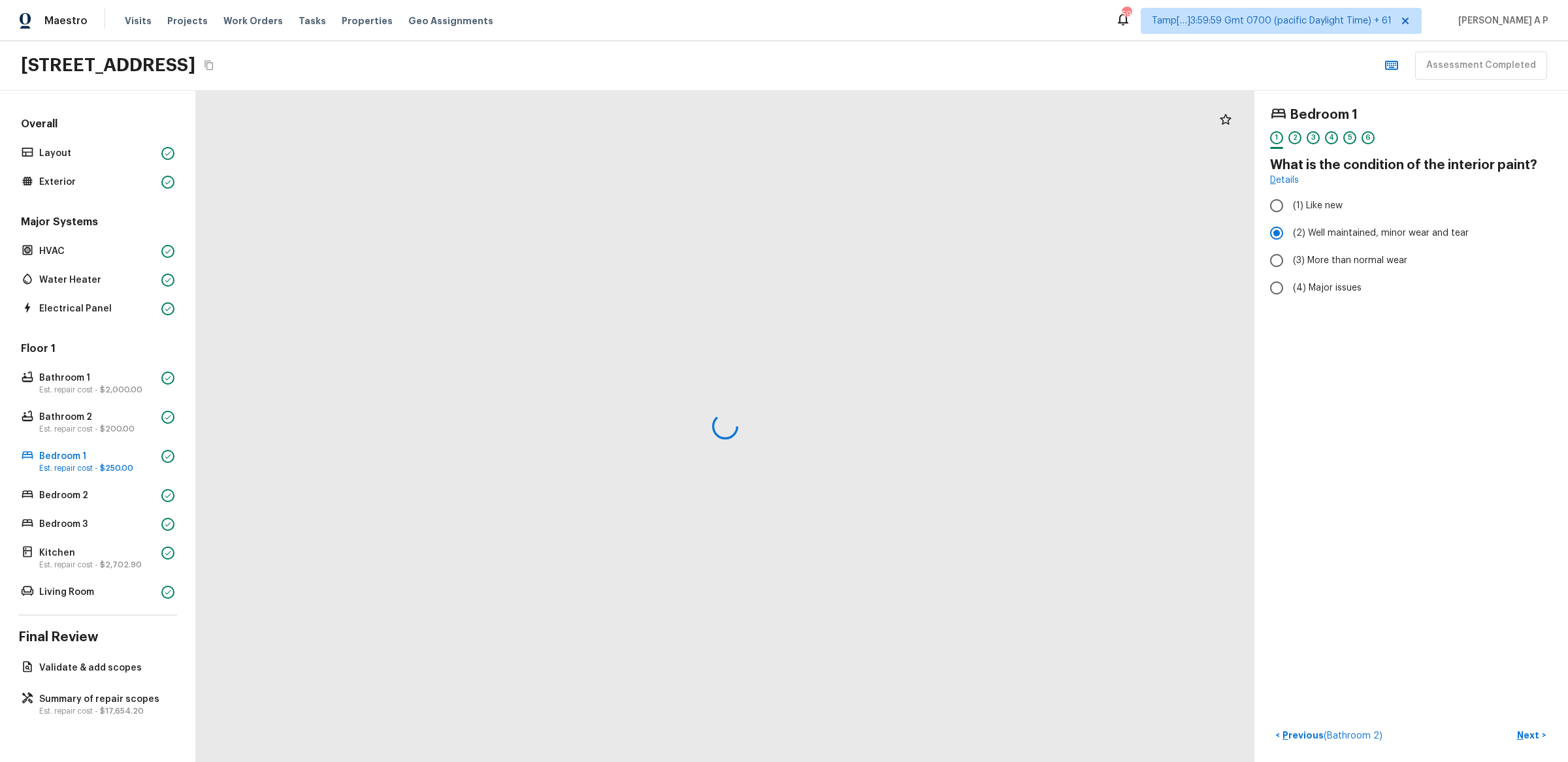
click at [485, 181] on div at bounding box center [725, 427] width 1059 height 672
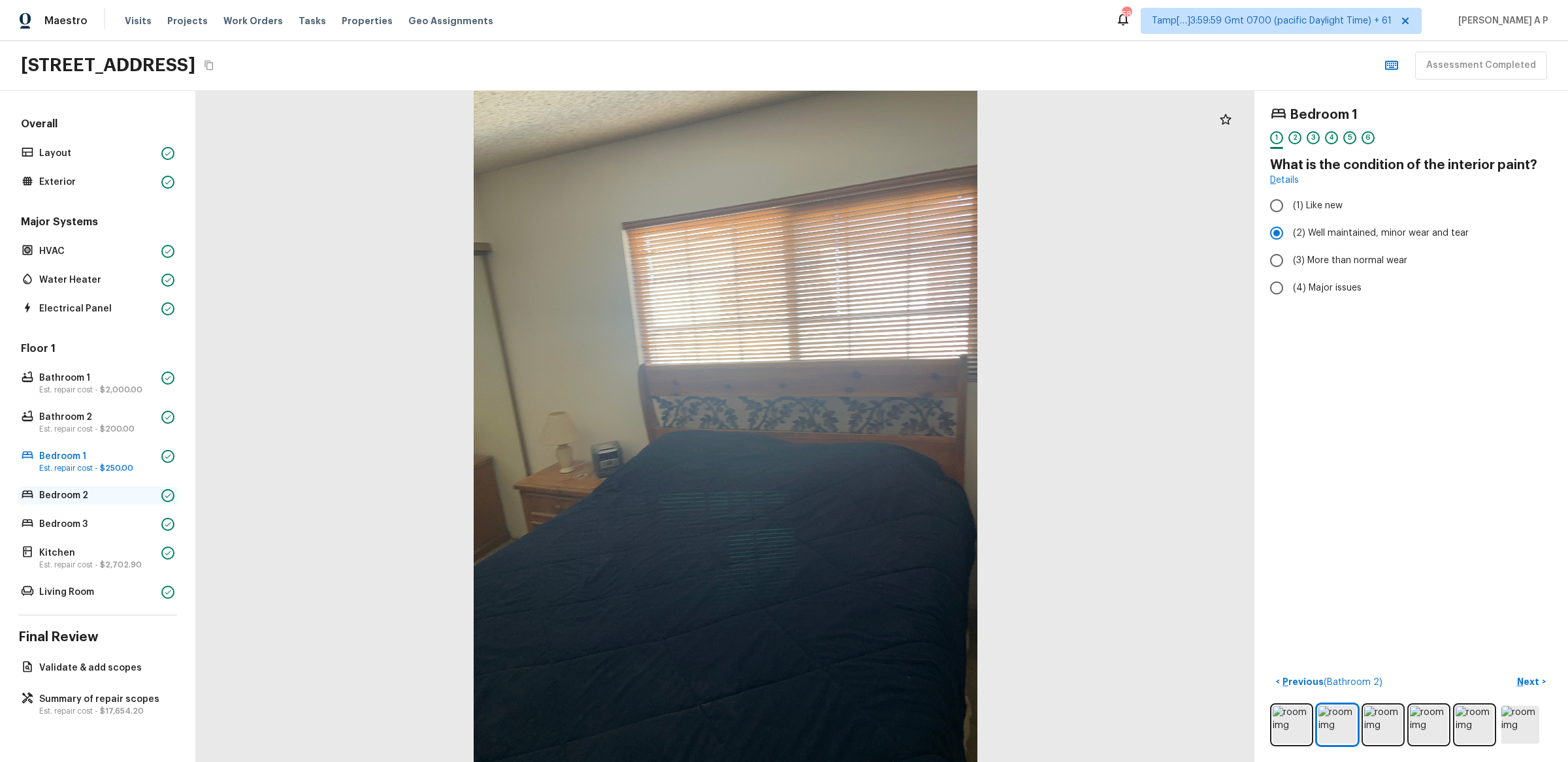
click at [112, 496] on p "Bedroom 2" at bounding box center [98, 496] width 117 height 13
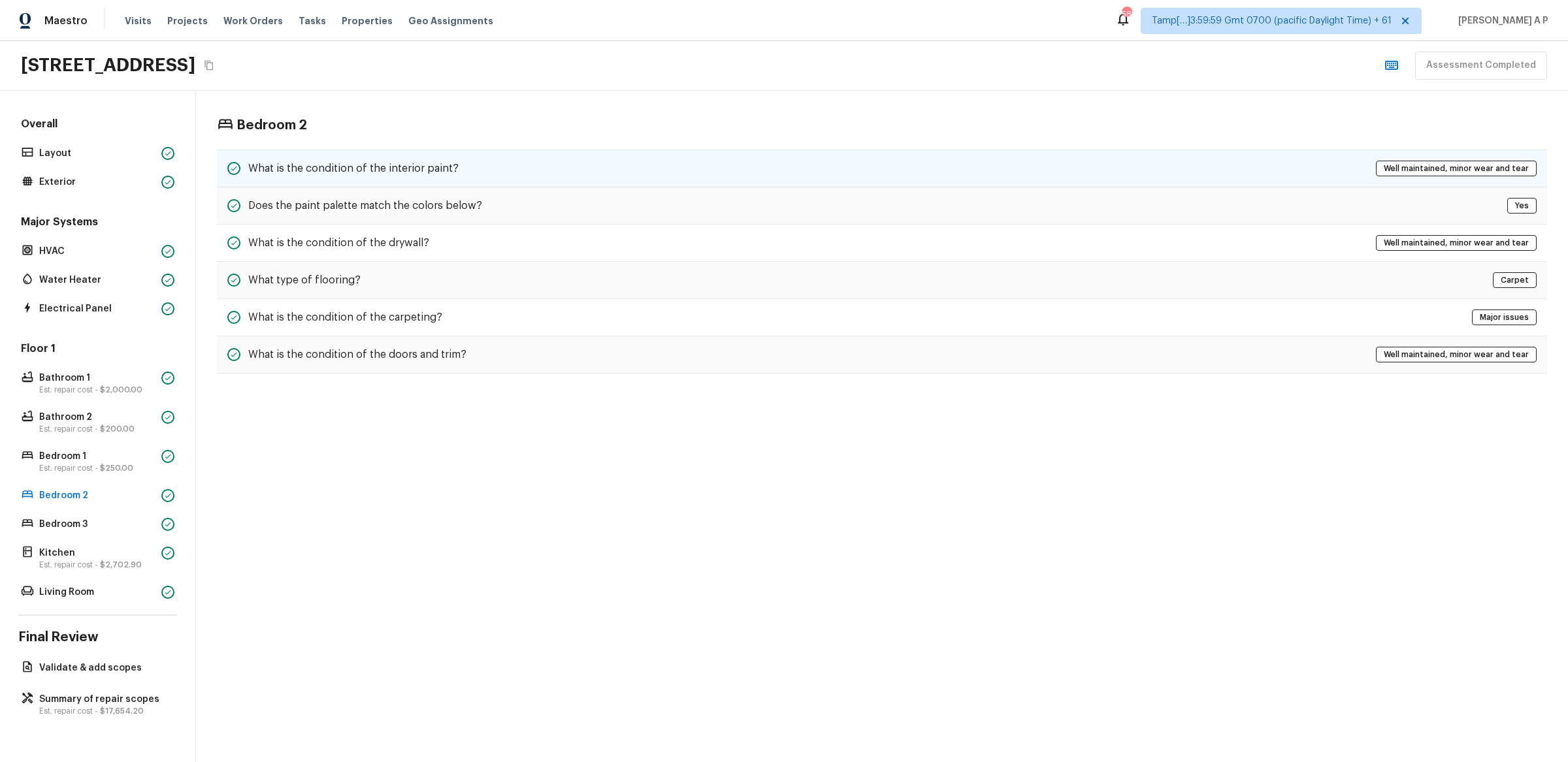
click at [396, 177] on div "What is the condition of the interior paint?" at bounding box center [343, 168] width 231 height 16
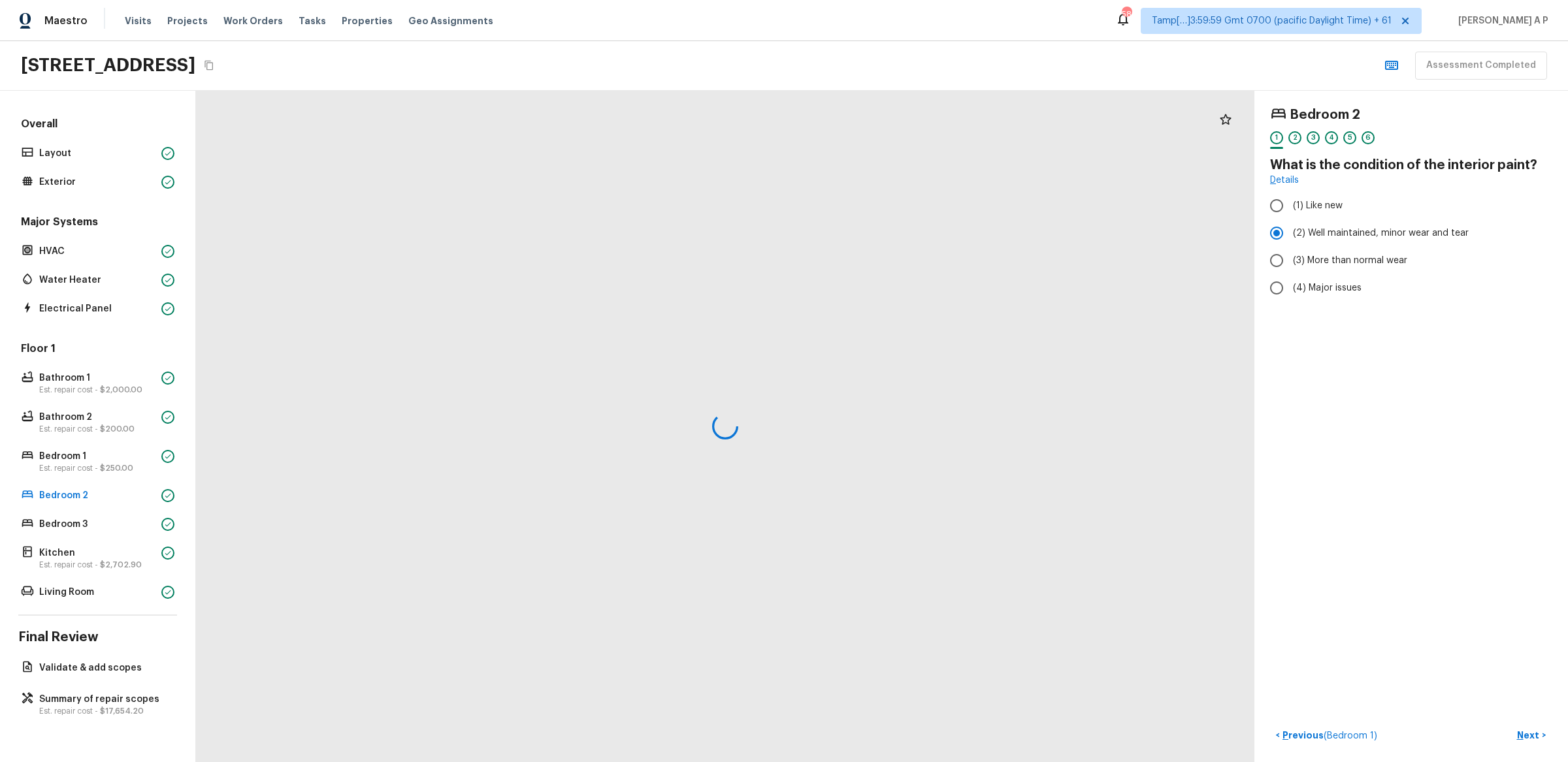
click at [396, 177] on div at bounding box center [725, 427] width 1059 height 672
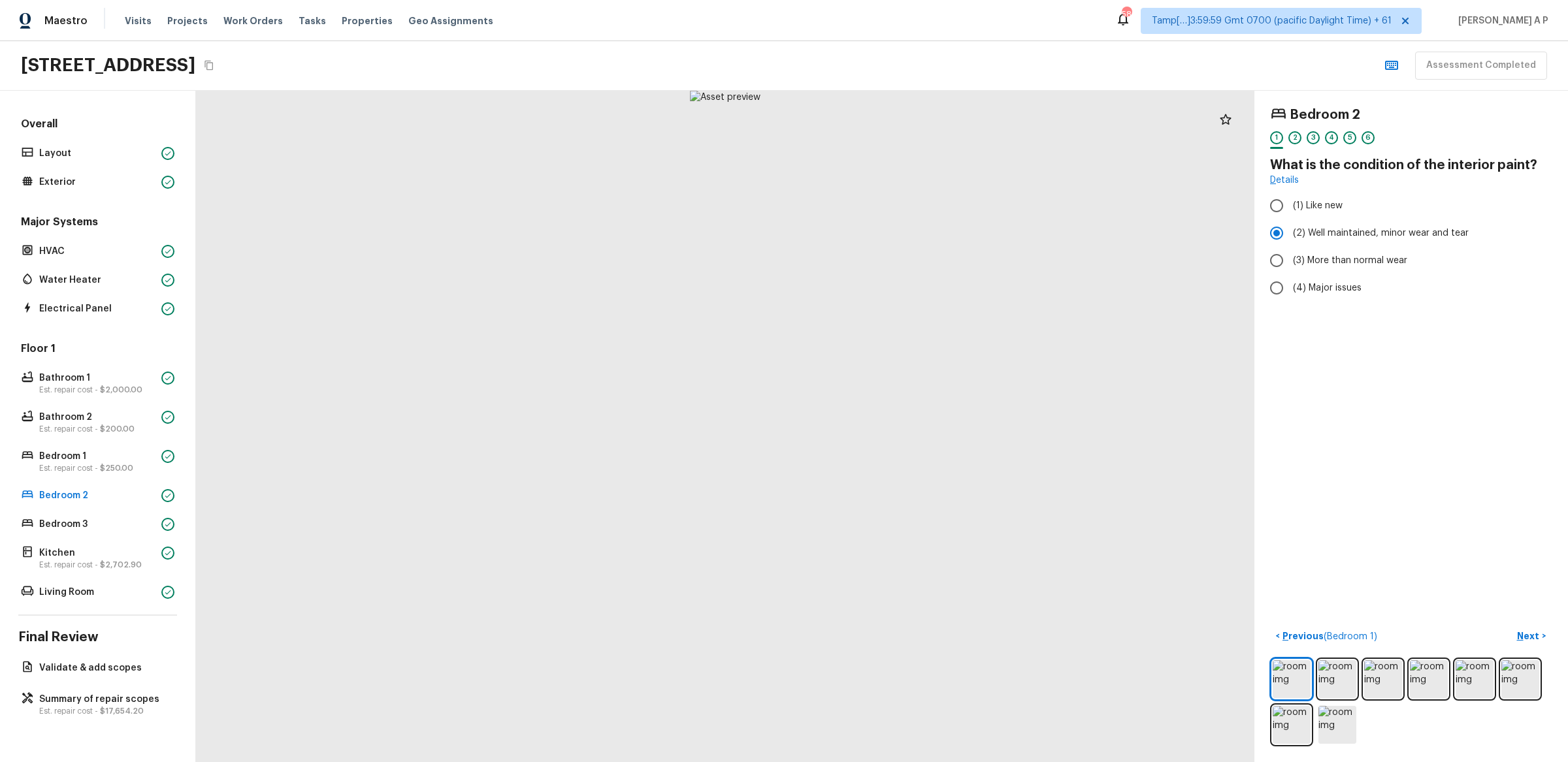
click at [803, 654] on div at bounding box center [725, 427] width 1059 height 672
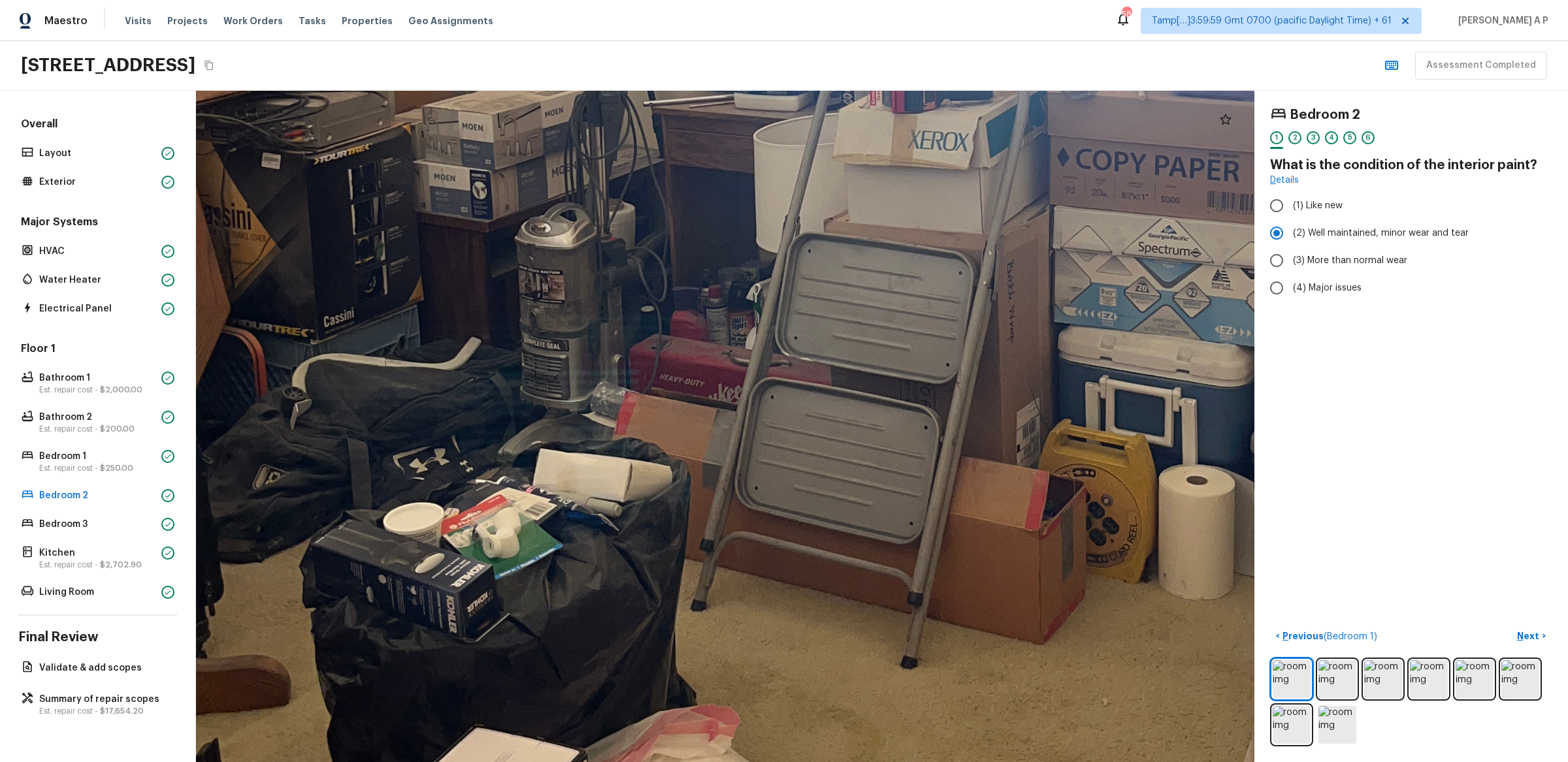
drag, startPoint x: 719, startPoint y: 533, endPoint x: 987, endPoint y: 706, distance: 319.0
click at [987, 707] on div at bounding box center [816, 84] width 3467 height 2199
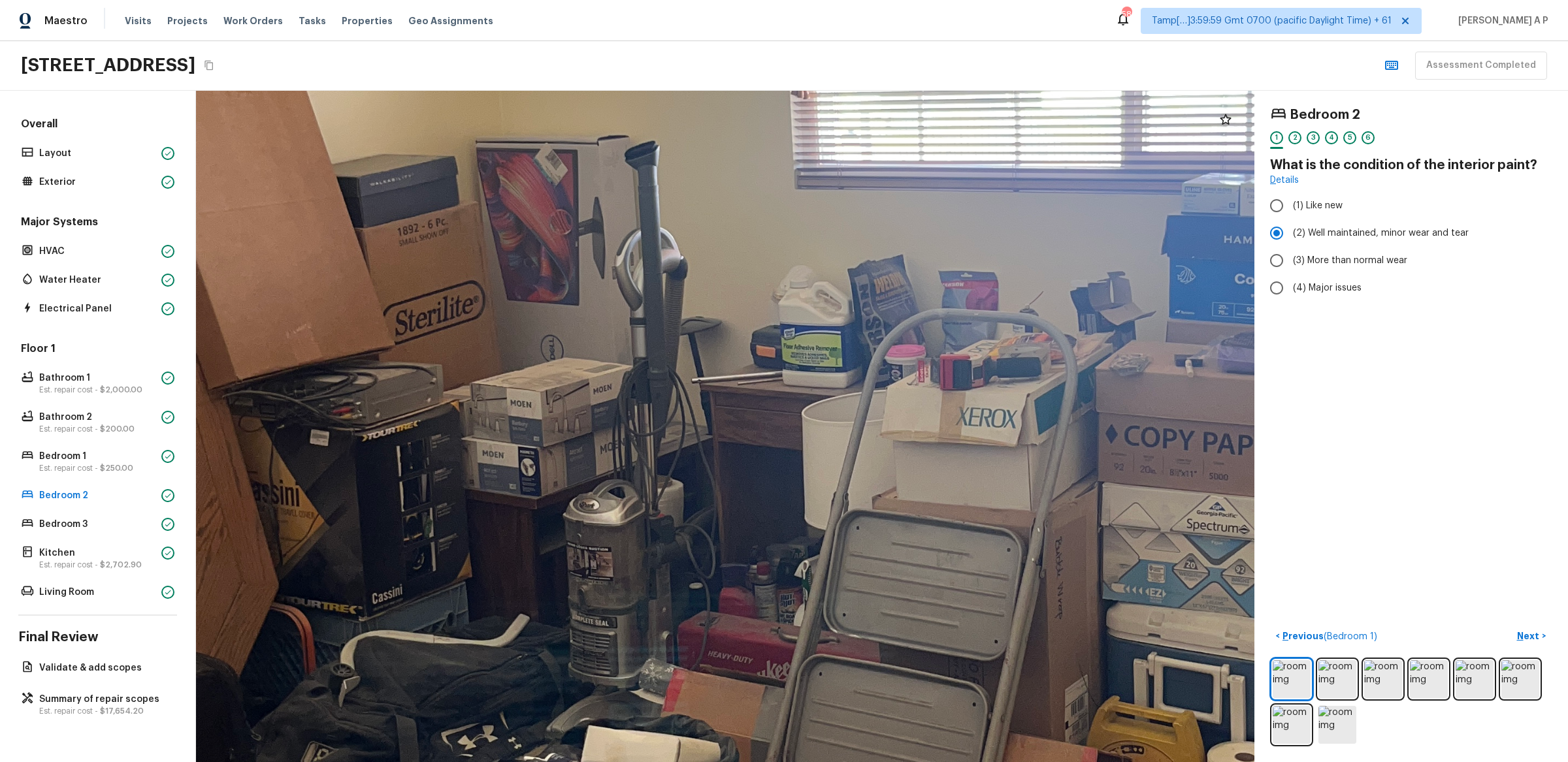
drag, startPoint x: 794, startPoint y: 405, endPoint x: 845, endPoint y: 685, distance: 284.6
click at [844, 684] on div at bounding box center [864, 361] width 3467 height 2199
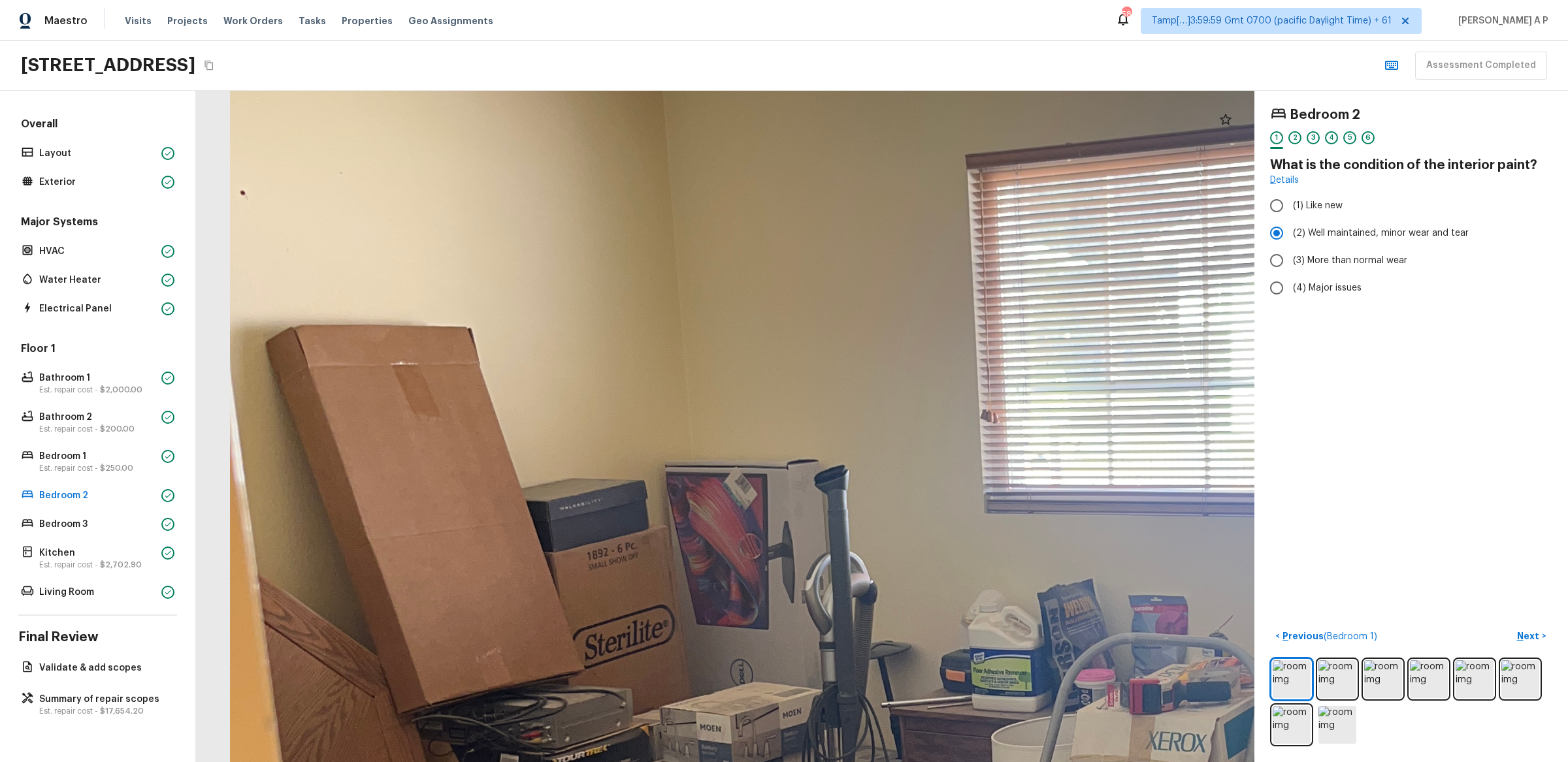
drag, startPoint x: 958, startPoint y: 487, endPoint x: 1100, endPoint y: 779, distance: 324.7
click at [1100, 761] on html "Maestro Visits Projects Work Orders Tasks Properties Geo Assignments 589 Tamp[……" at bounding box center [784, 381] width 1568 height 762
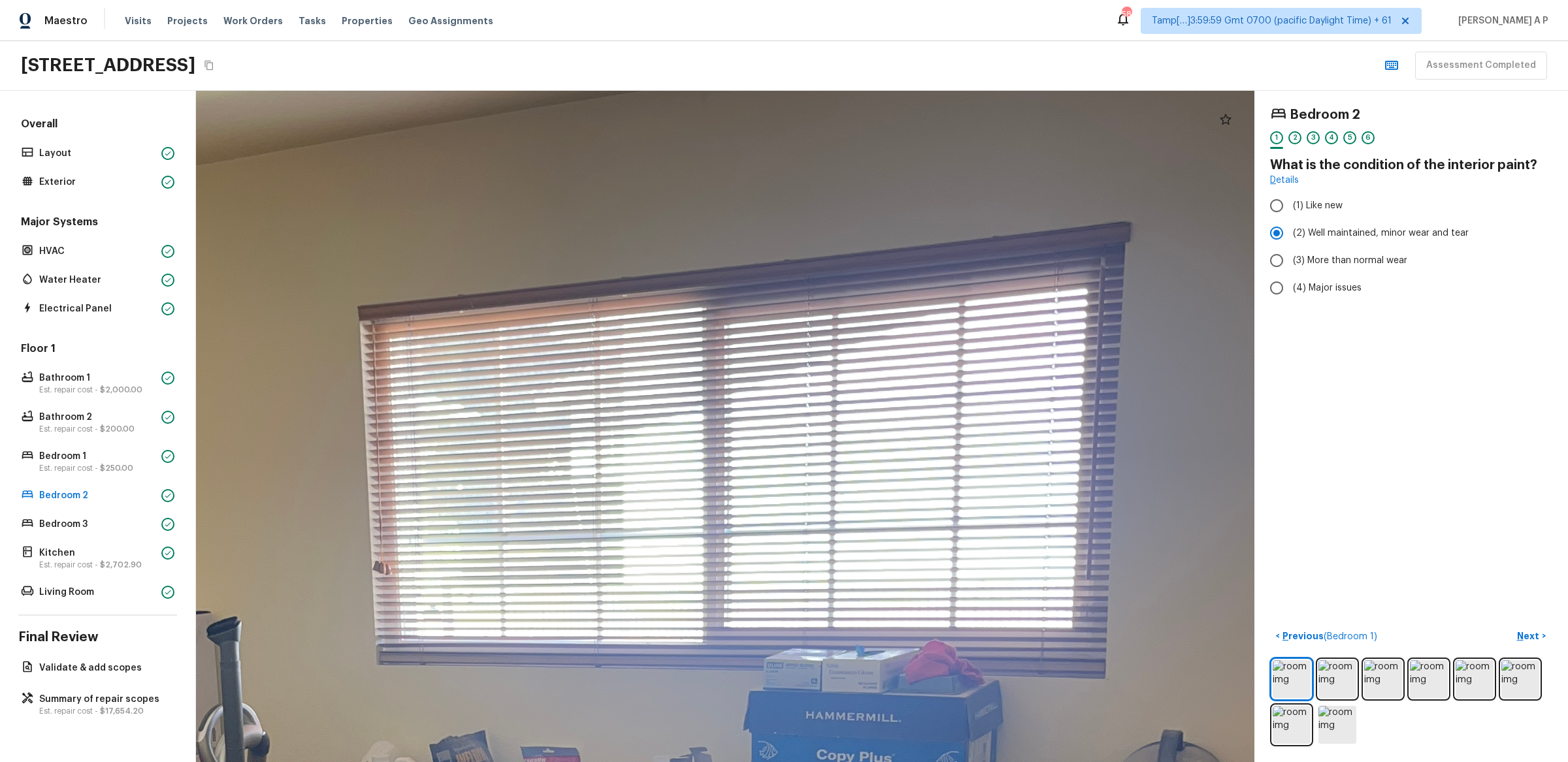
drag, startPoint x: 1007, startPoint y: 495, endPoint x: 228, endPoint y: 626, distance: 789.9
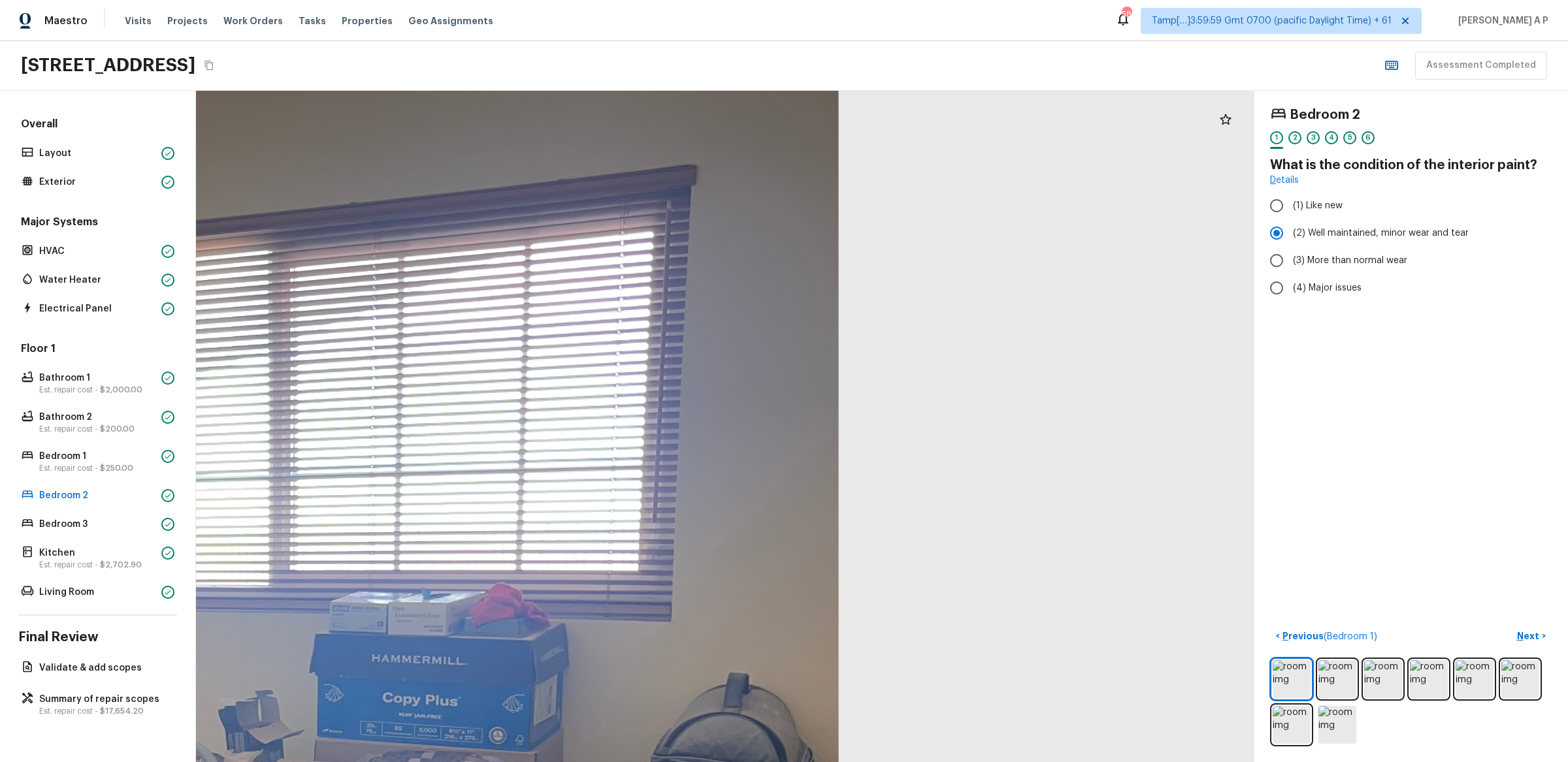
drag, startPoint x: 296, startPoint y: 630, endPoint x: 384, endPoint y: 278, distance: 362.8
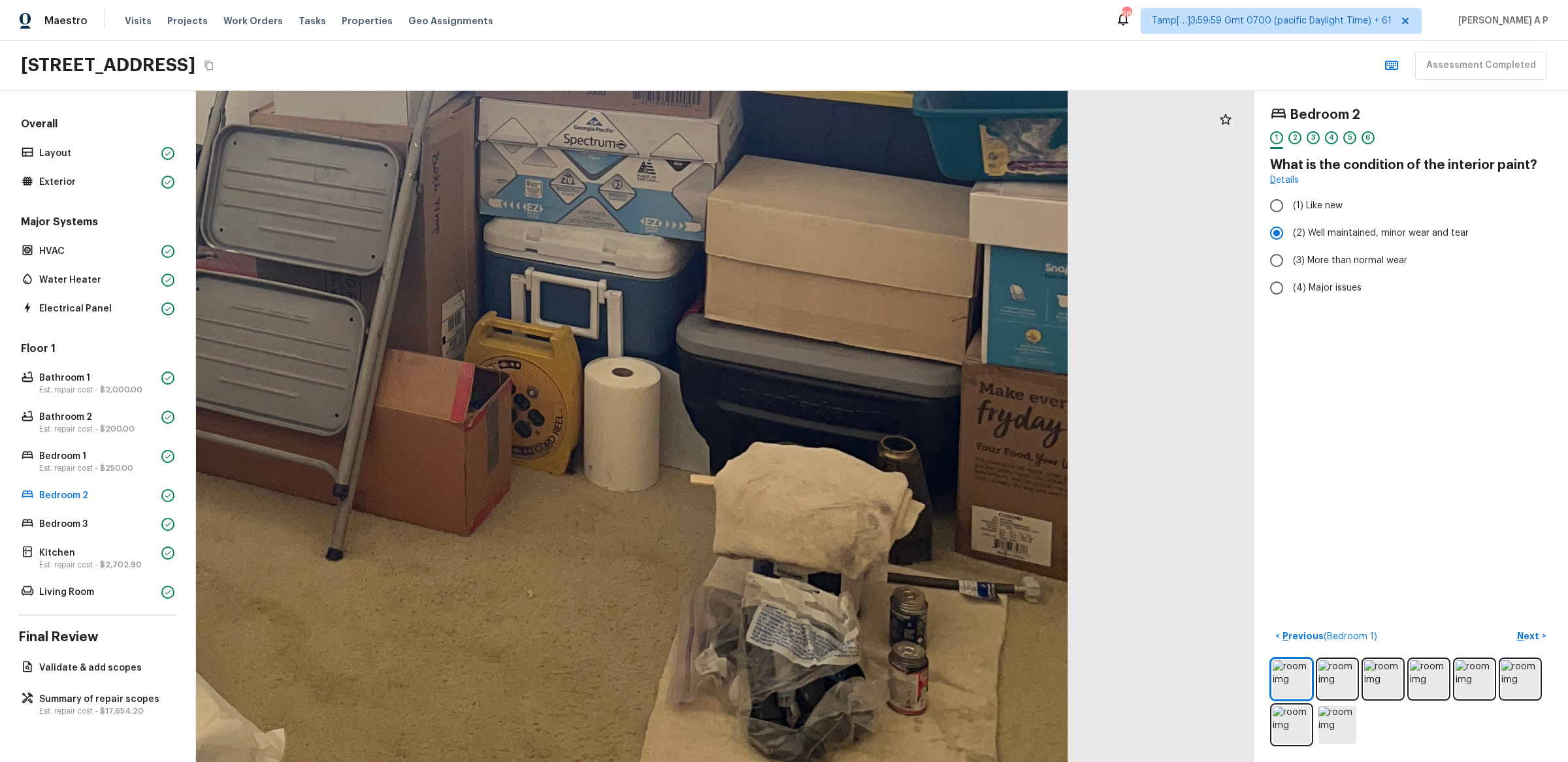
drag, startPoint x: 699, startPoint y: 405, endPoint x: 608, endPoint y: 378, distance: 94.9
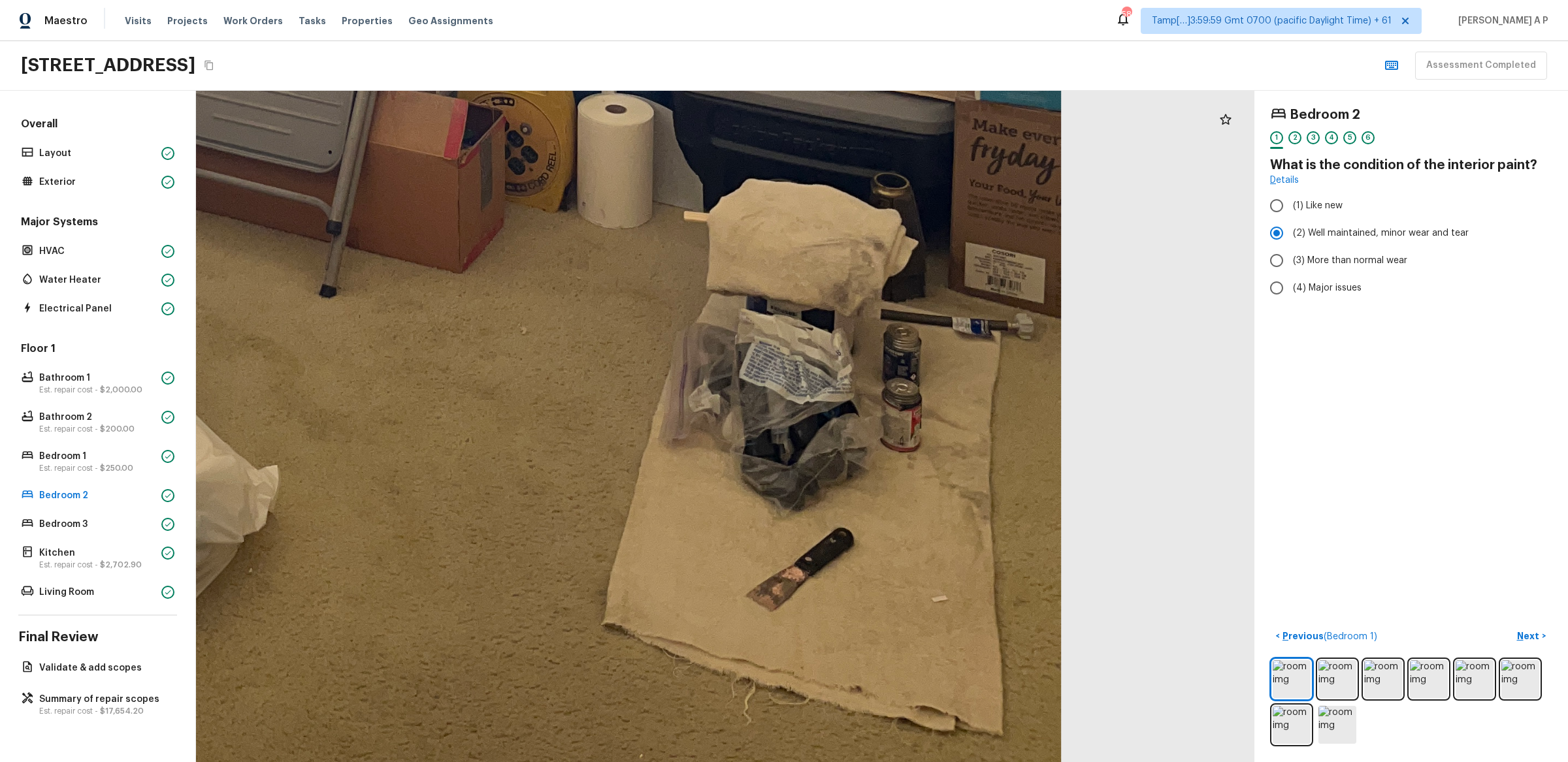
drag, startPoint x: 627, startPoint y: 515, endPoint x: 645, endPoint y: 246, distance: 269.6
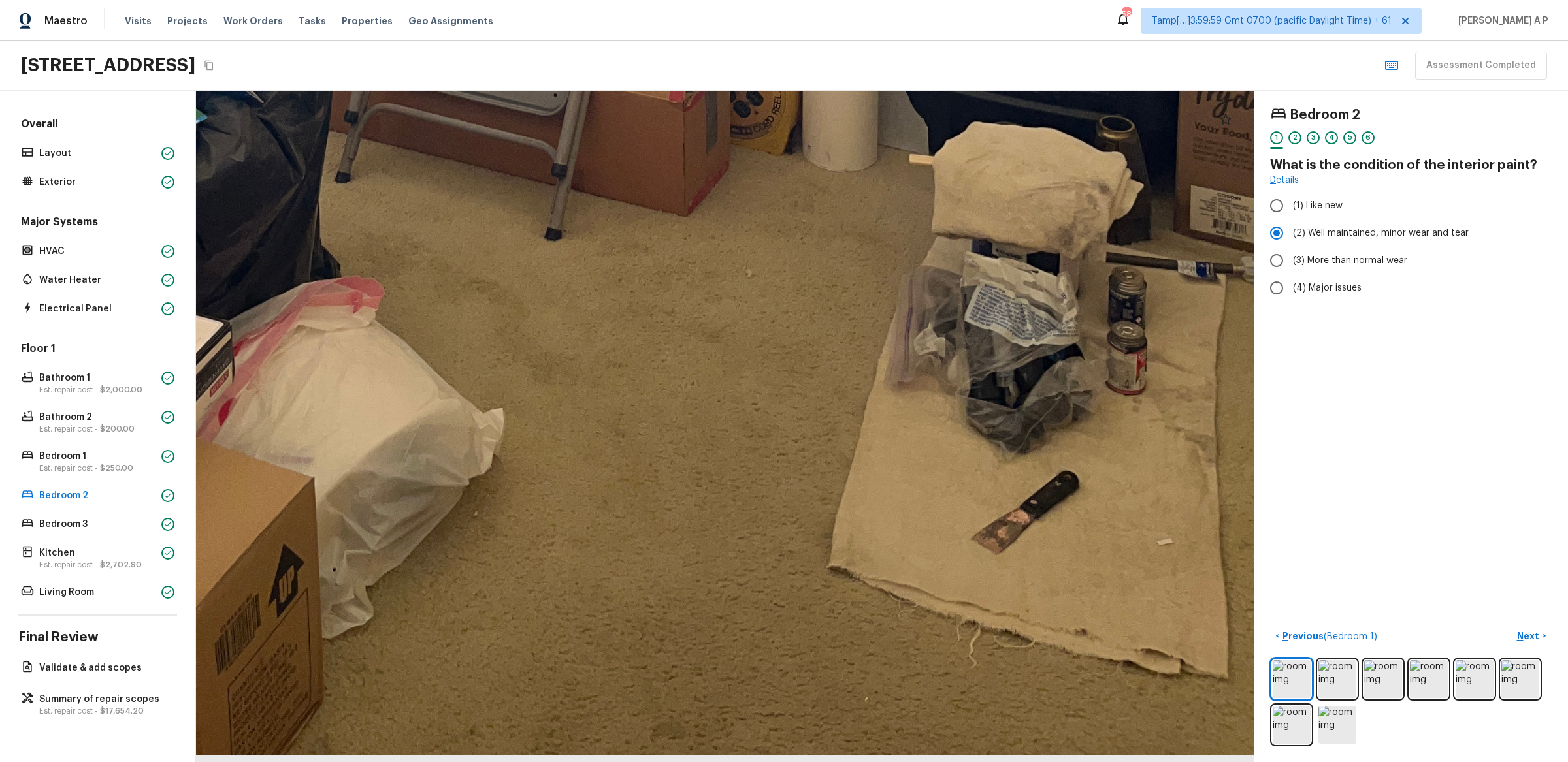
drag, startPoint x: 645, startPoint y: 246, endPoint x: 820, endPoint y: 233, distance: 175.5
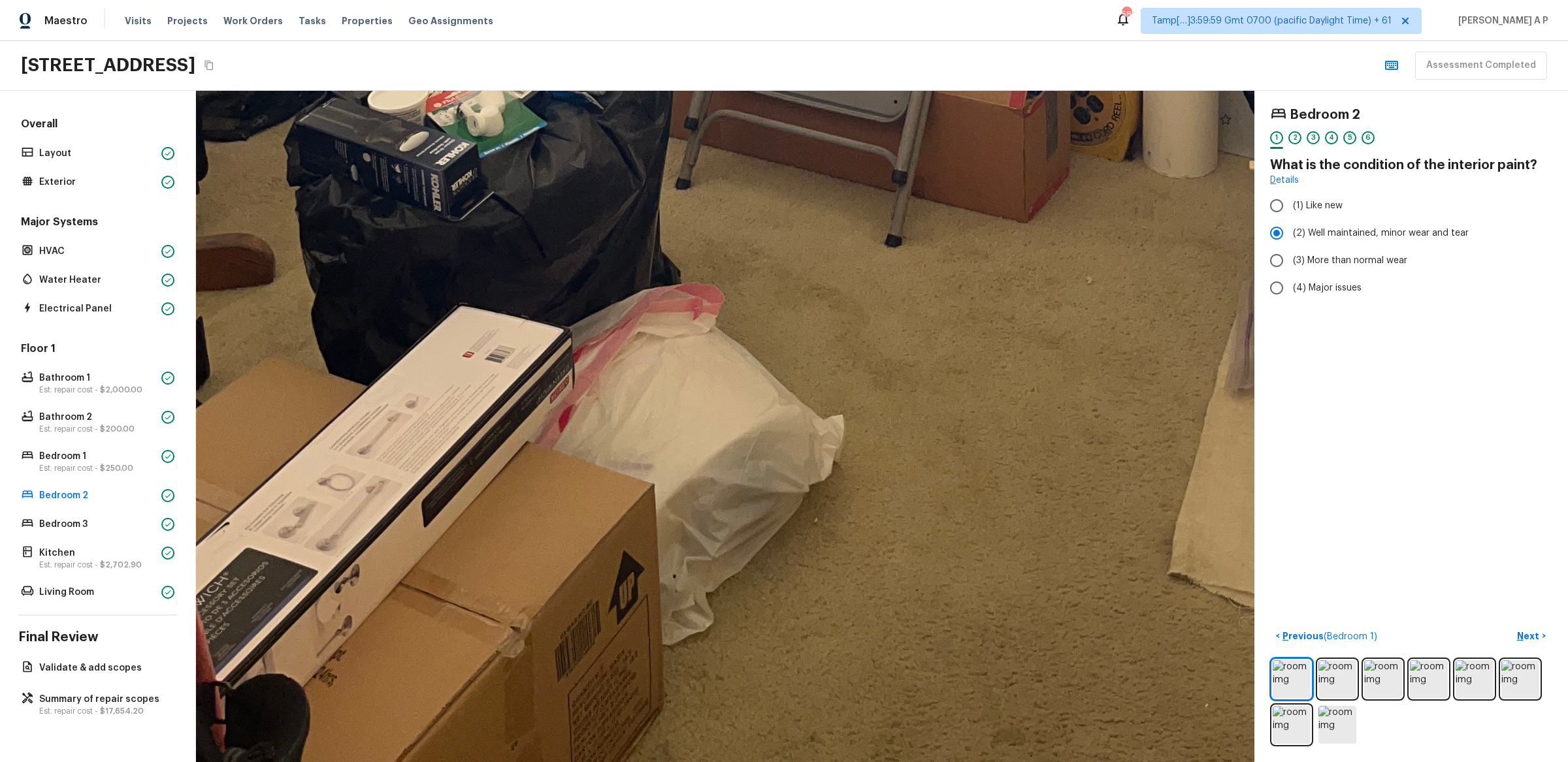
drag, startPoint x: 833, startPoint y: 233, endPoint x: 1083, endPoint y: 230, distance: 250.0
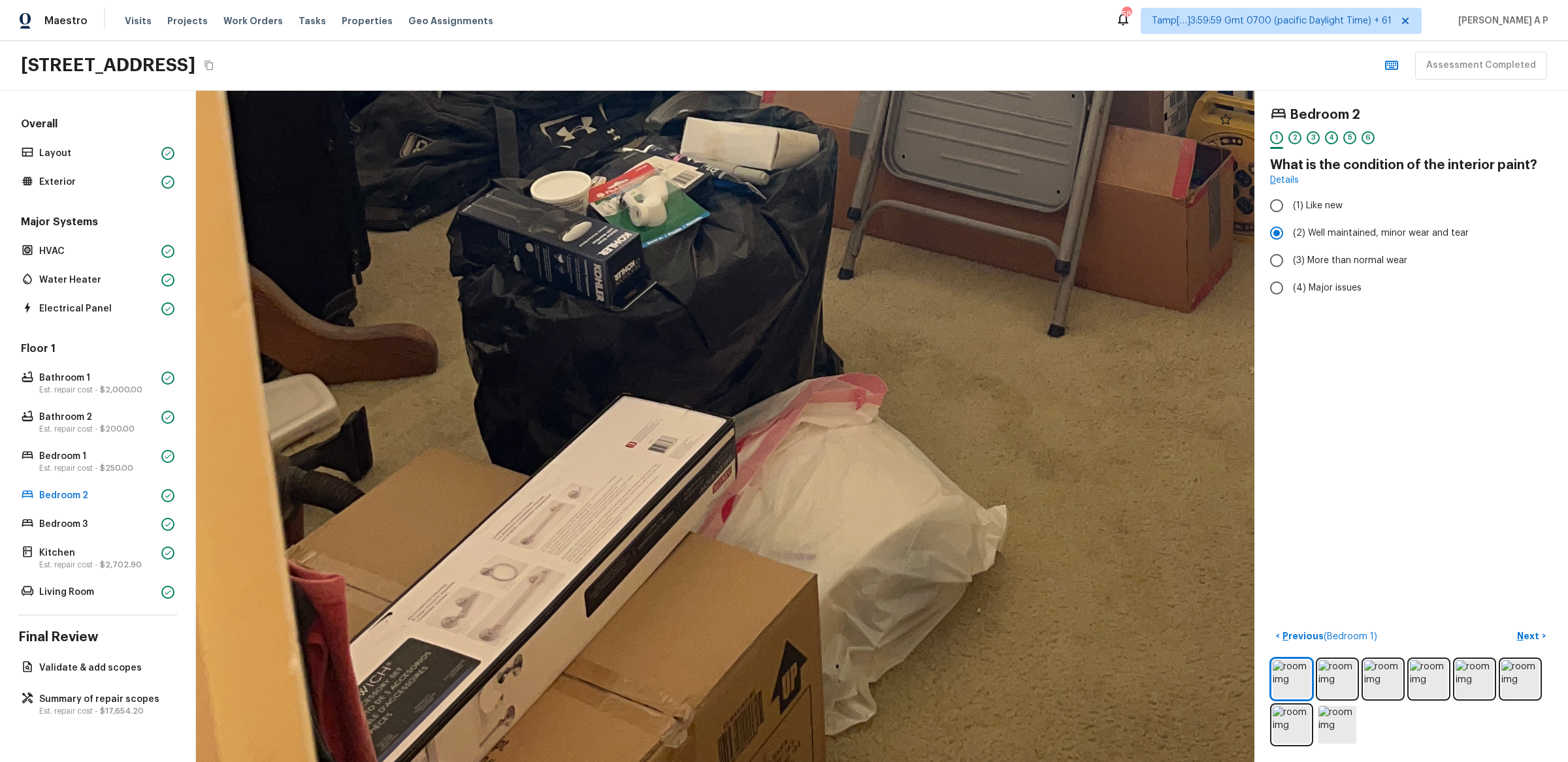
drag, startPoint x: 1016, startPoint y: 299, endPoint x: 1016, endPoint y: 470, distance: 171.0
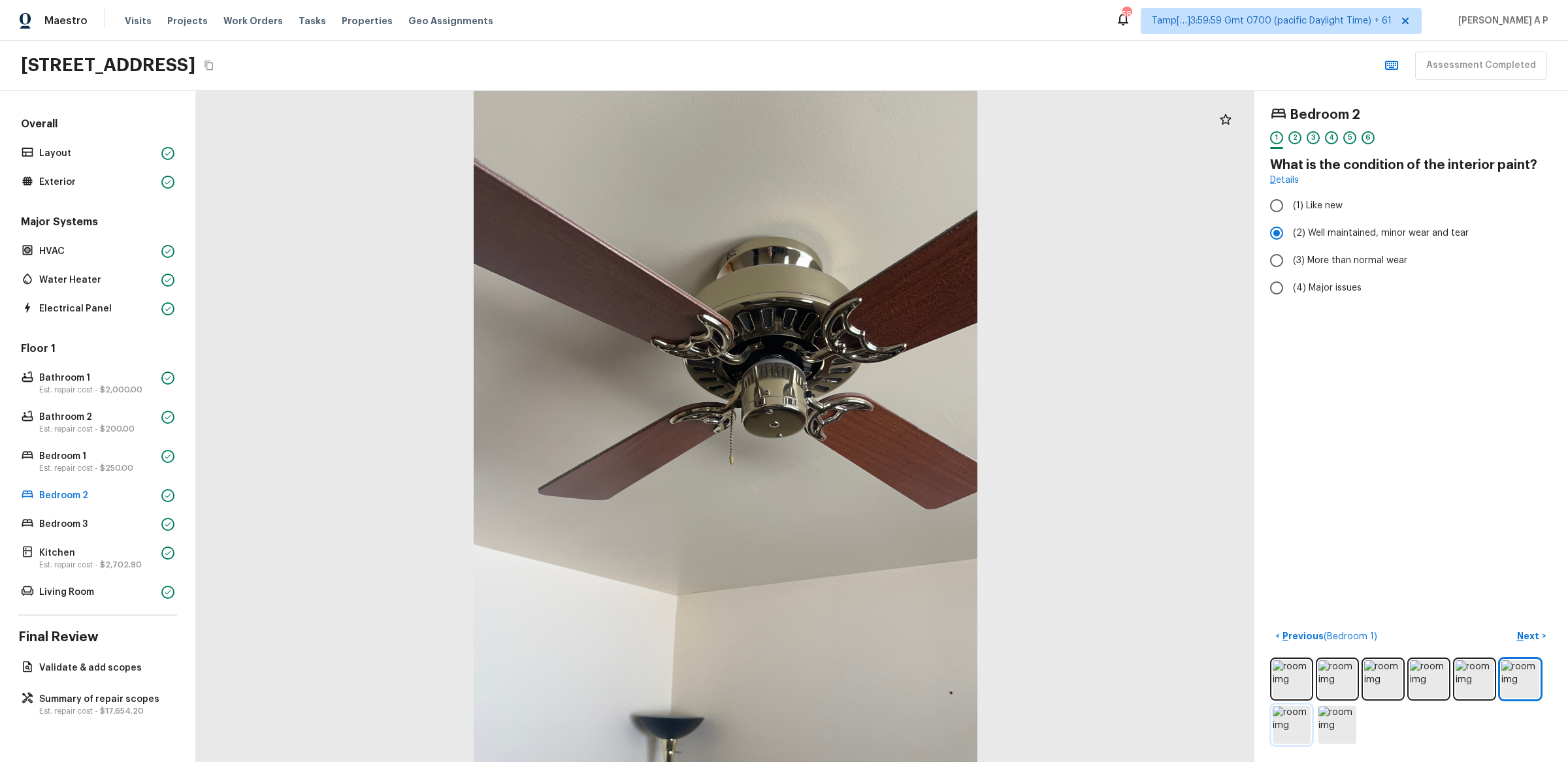
click at [1300, 724] on img at bounding box center [1292, 725] width 38 height 38
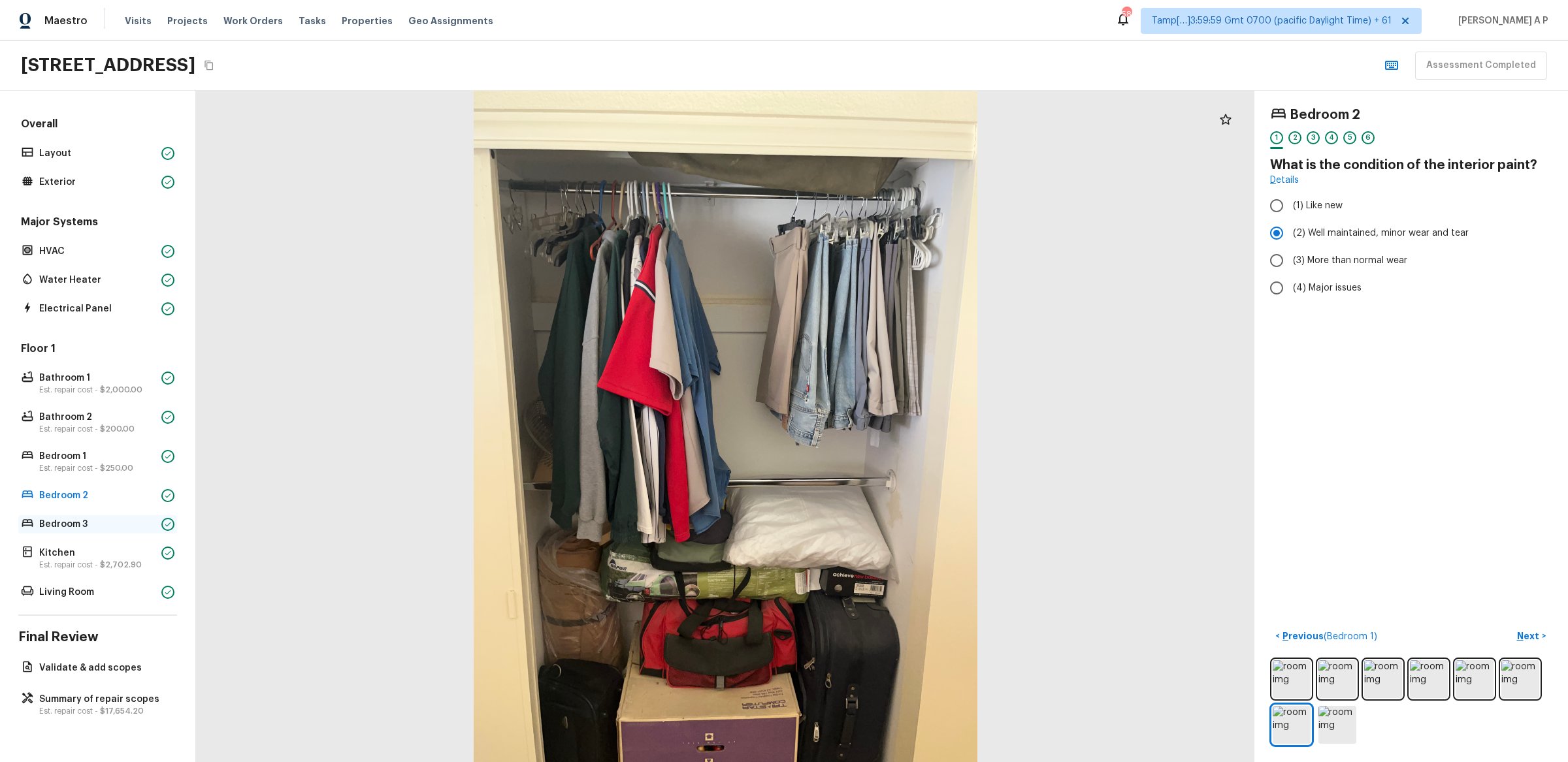
click at [105, 523] on p "Bedroom 3" at bounding box center [98, 524] width 117 height 13
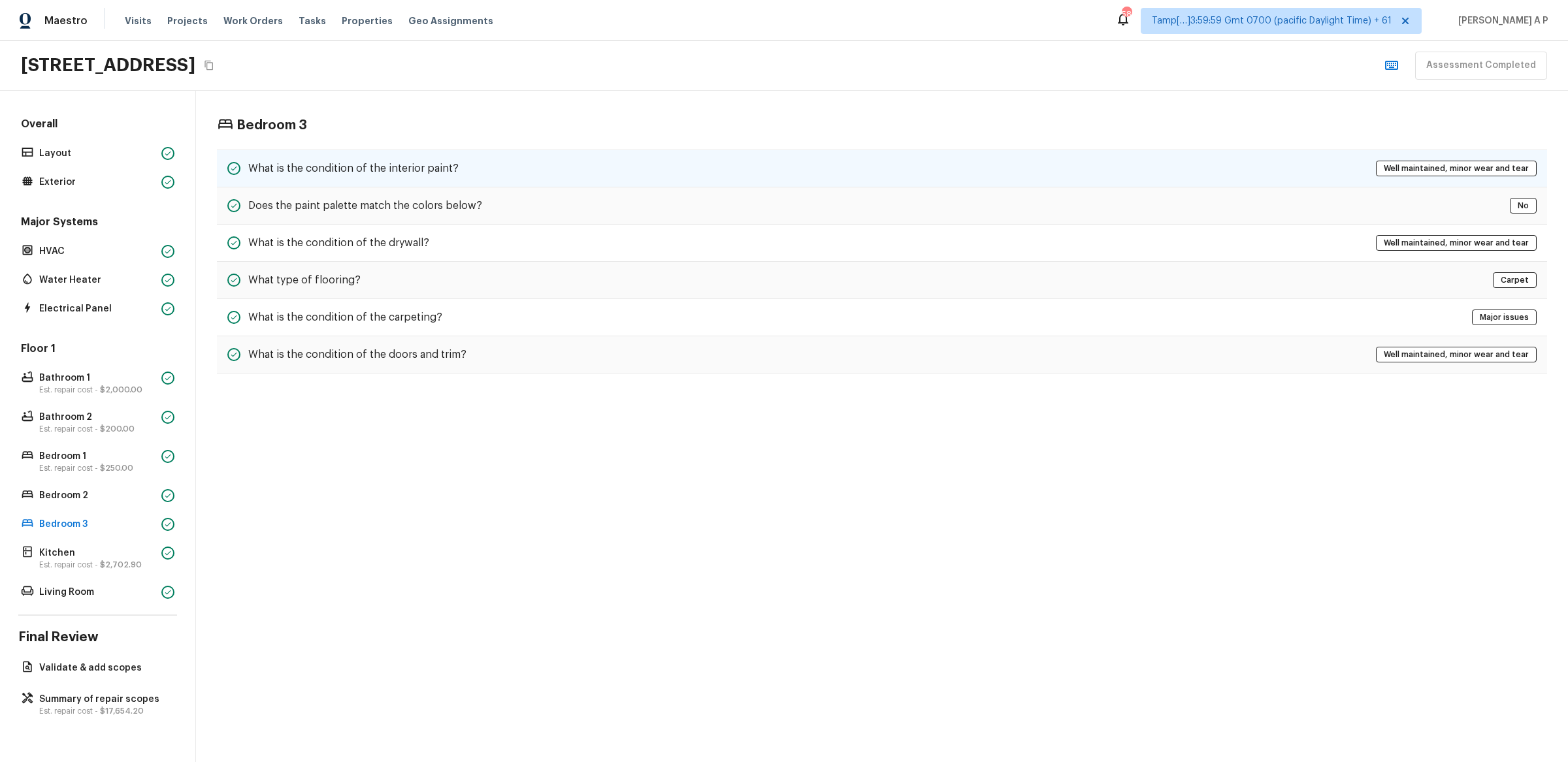
click at [535, 181] on div "What is the condition of the interior paint? Well maintained, minor wear and te…" at bounding box center [882, 169] width 1331 height 38
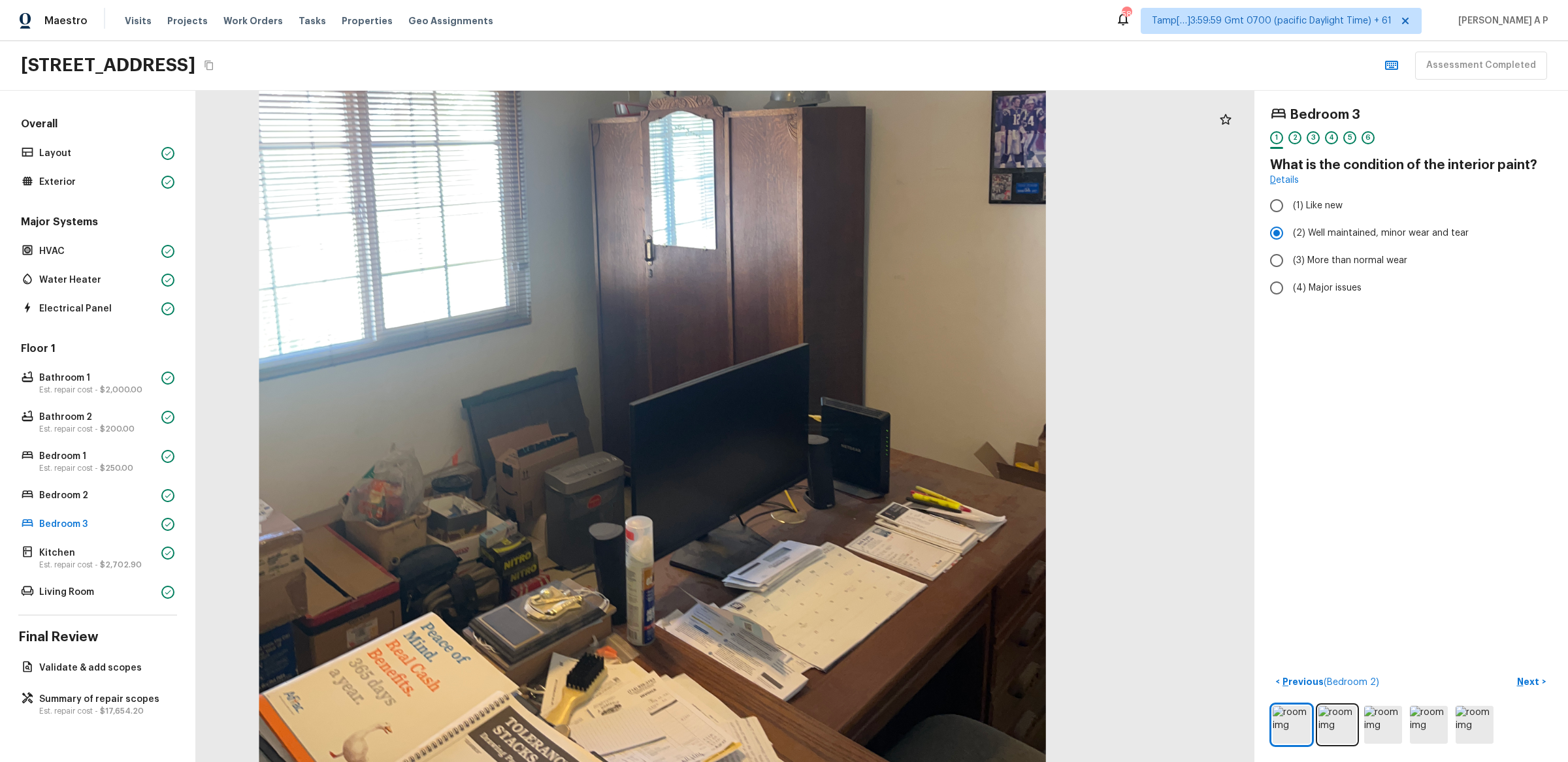
click at [623, 590] on div at bounding box center [652, 280] width 1653 height 1049
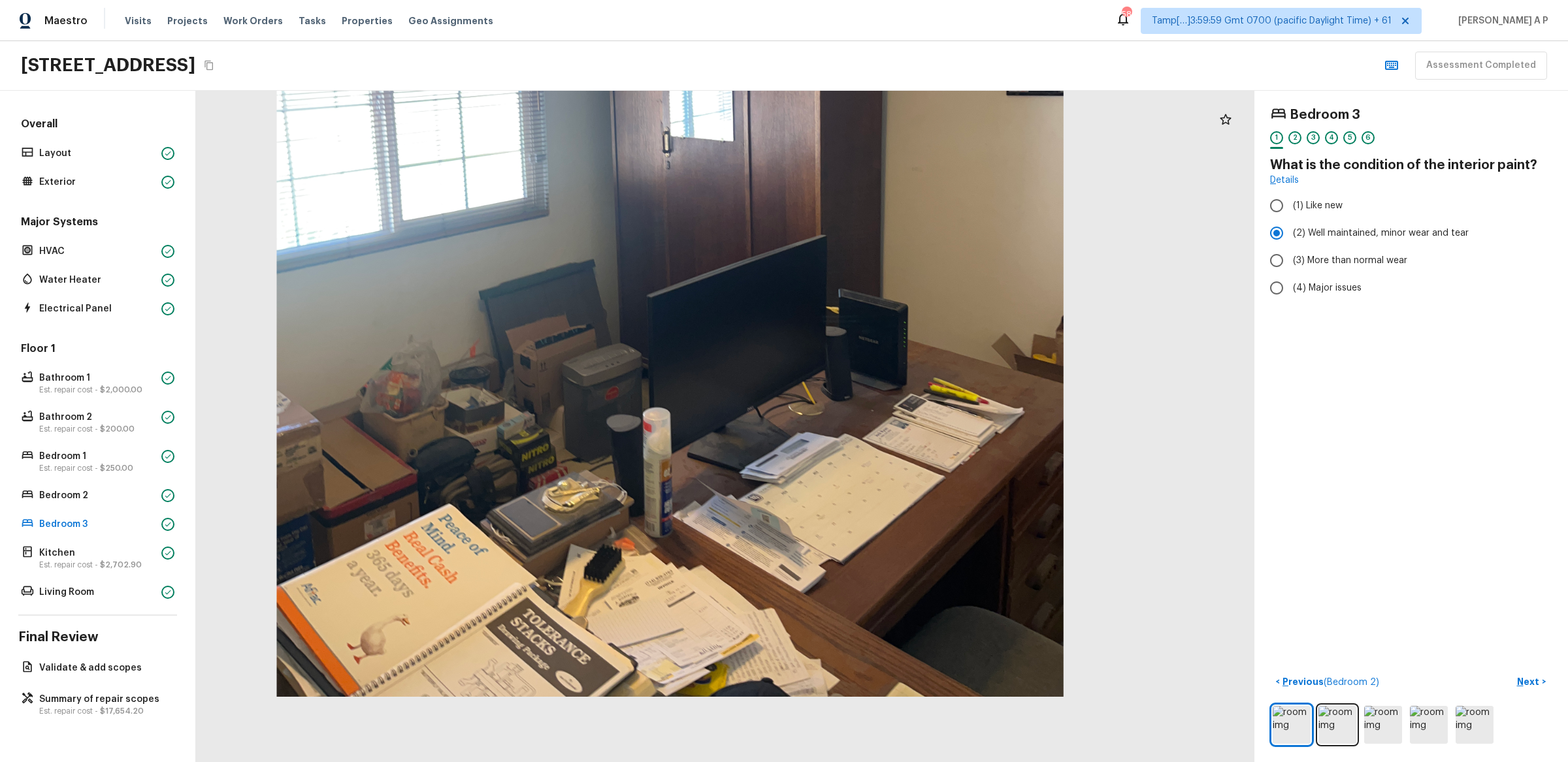
drag, startPoint x: 623, startPoint y: 590, endPoint x: 639, endPoint y: 369, distance: 221.6
click at [639, 369] on div at bounding box center [669, 172] width 1653 height 1049
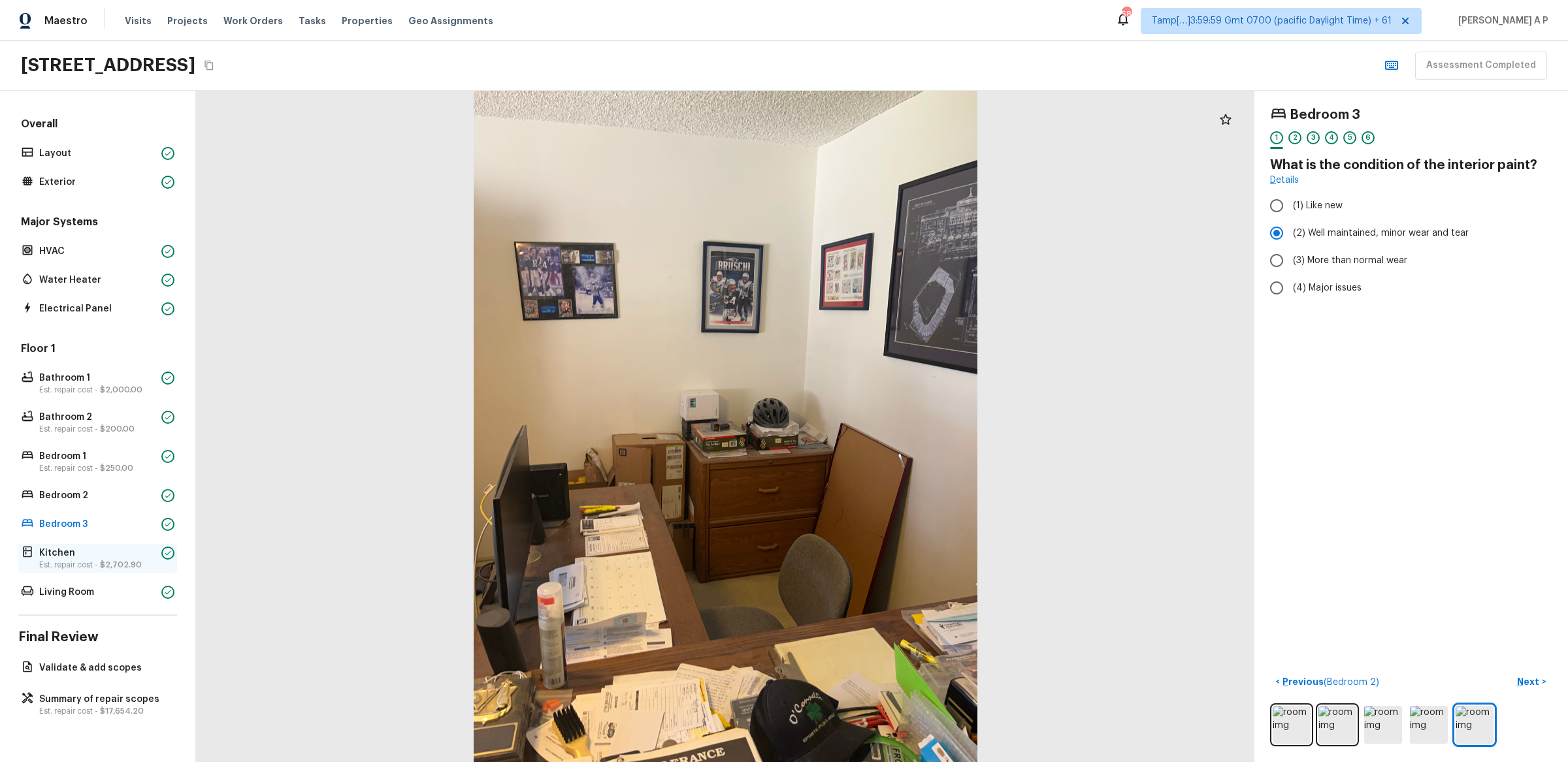
click at [141, 548] on p "Kitchen" at bounding box center [98, 553] width 117 height 13
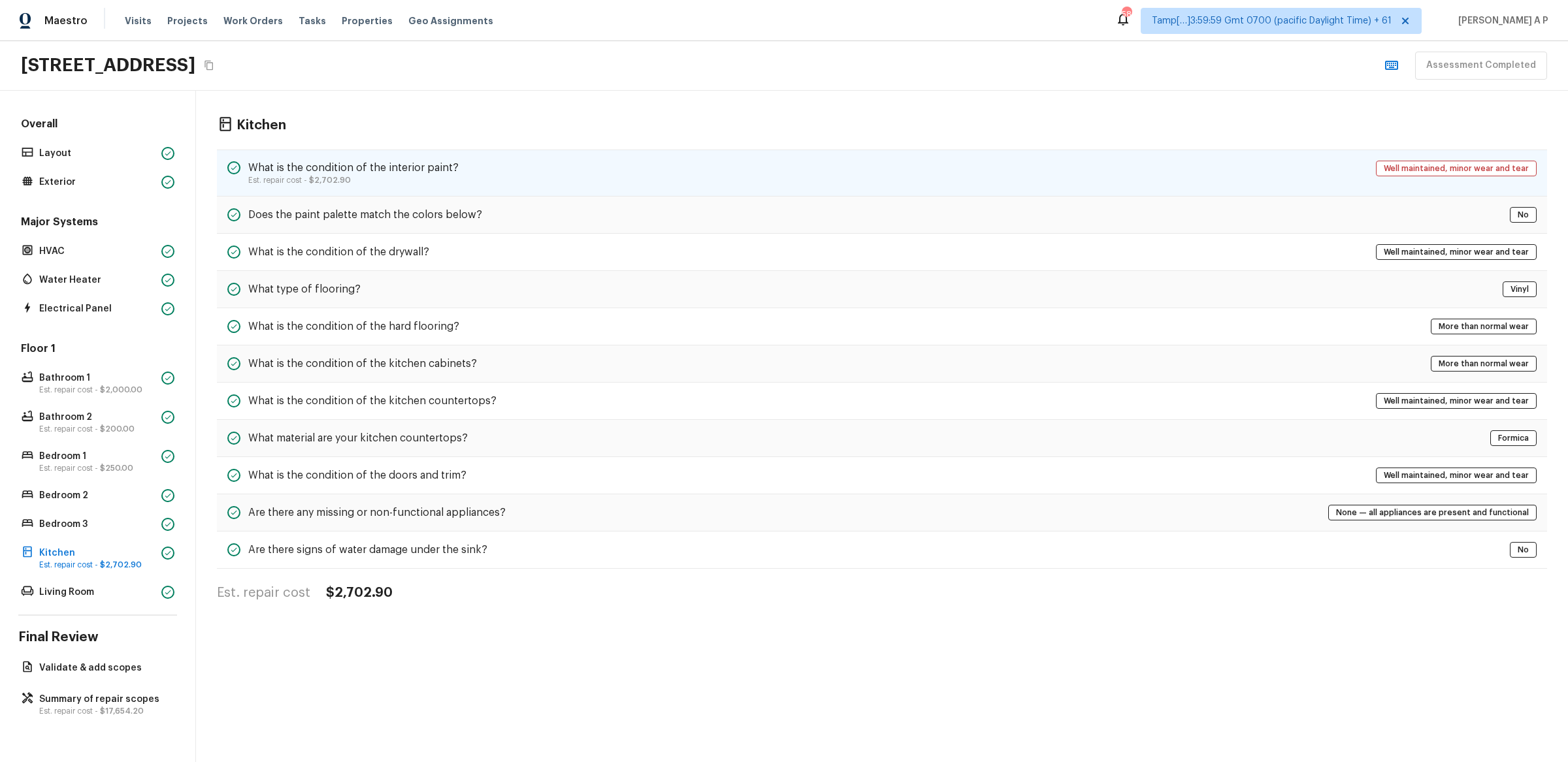
click at [490, 174] on div "What is the condition of the interior paint? Est. repair cost - $2,702.90 Well …" at bounding box center [882, 173] width 1331 height 47
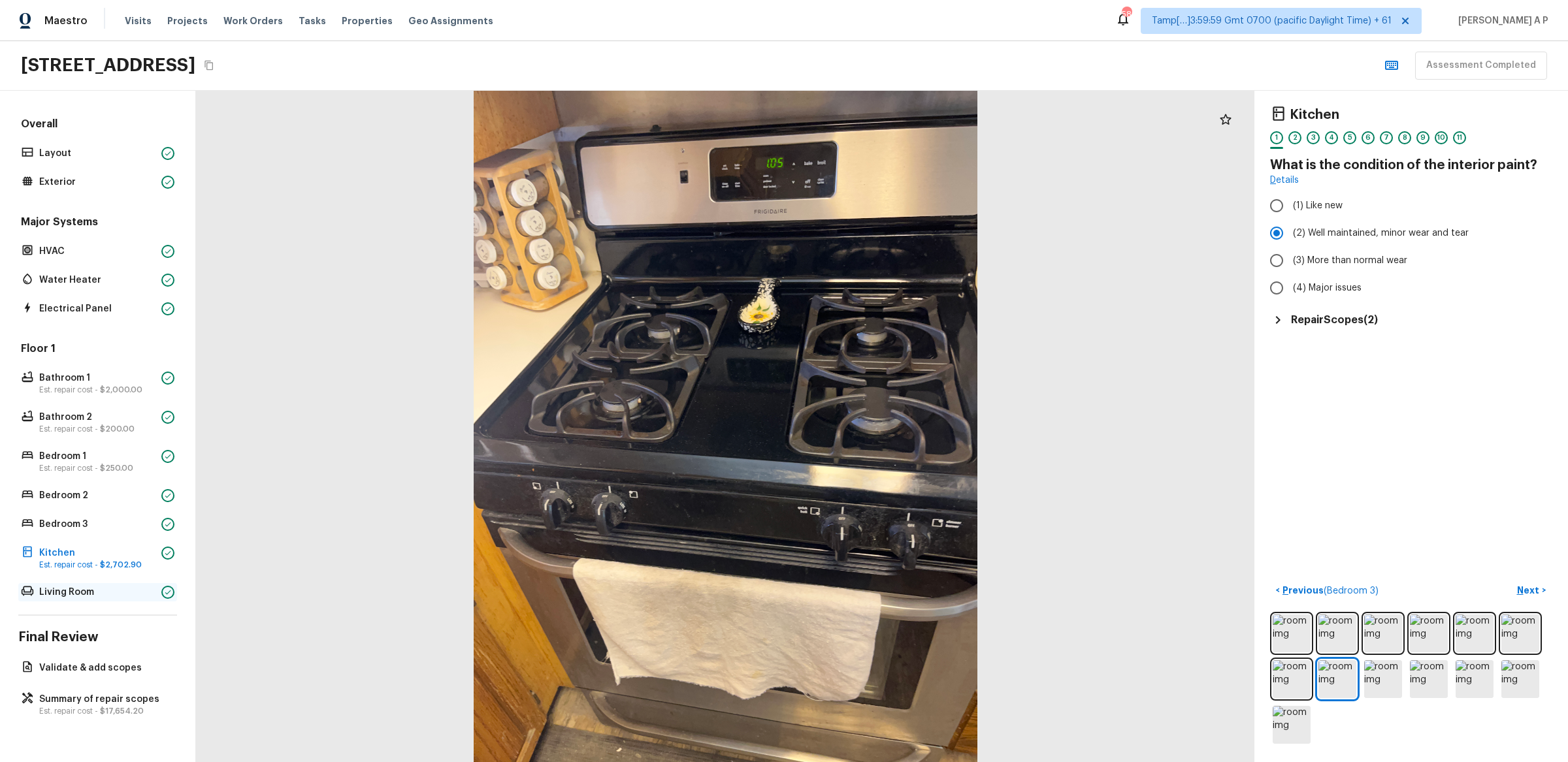
click at [123, 589] on p "Living Room" at bounding box center [98, 592] width 117 height 13
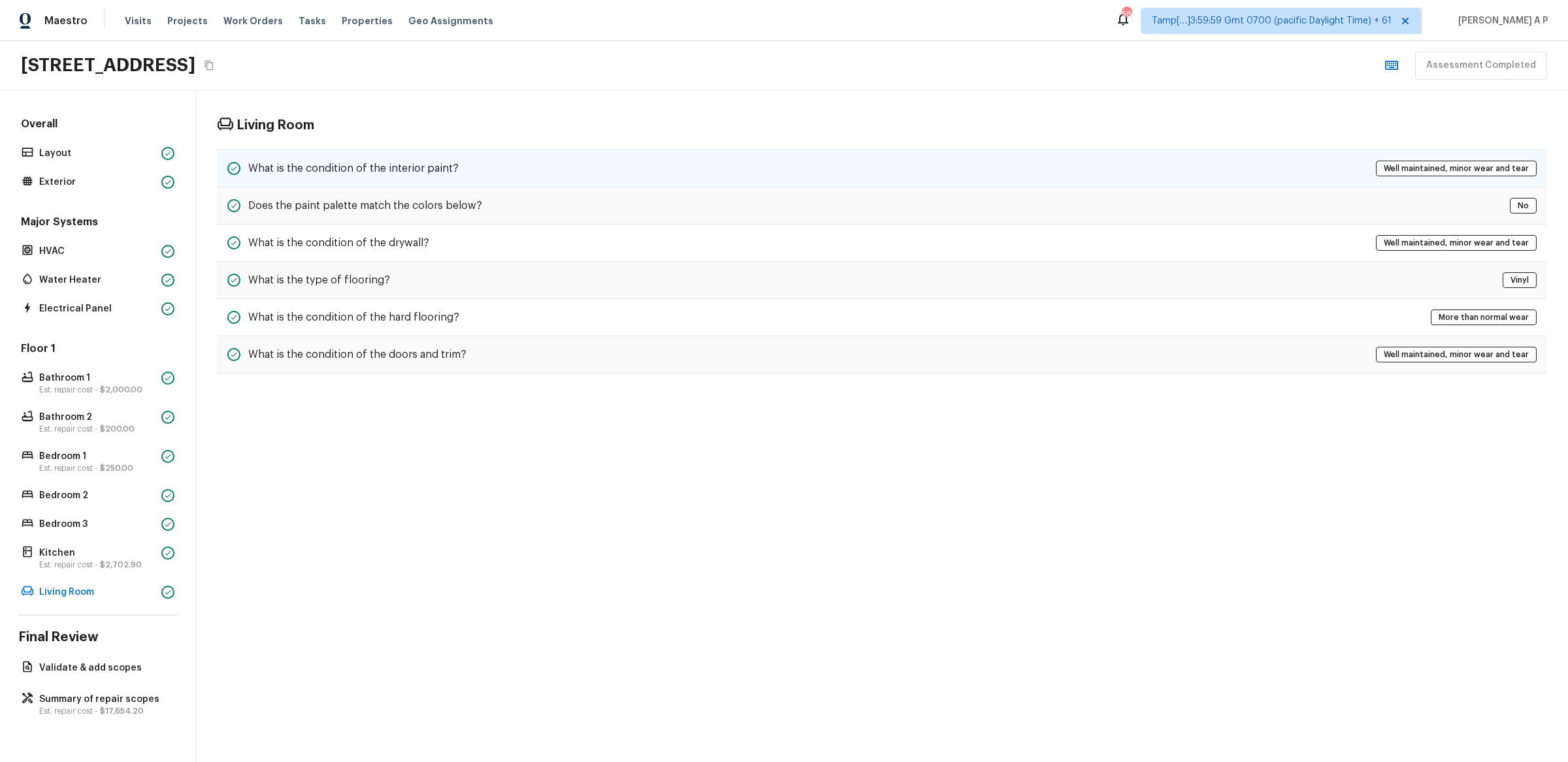
click at [455, 162] on div "What is the condition of the interior paint? Well maintained, minor wear and te…" at bounding box center [882, 169] width 1331 height 38
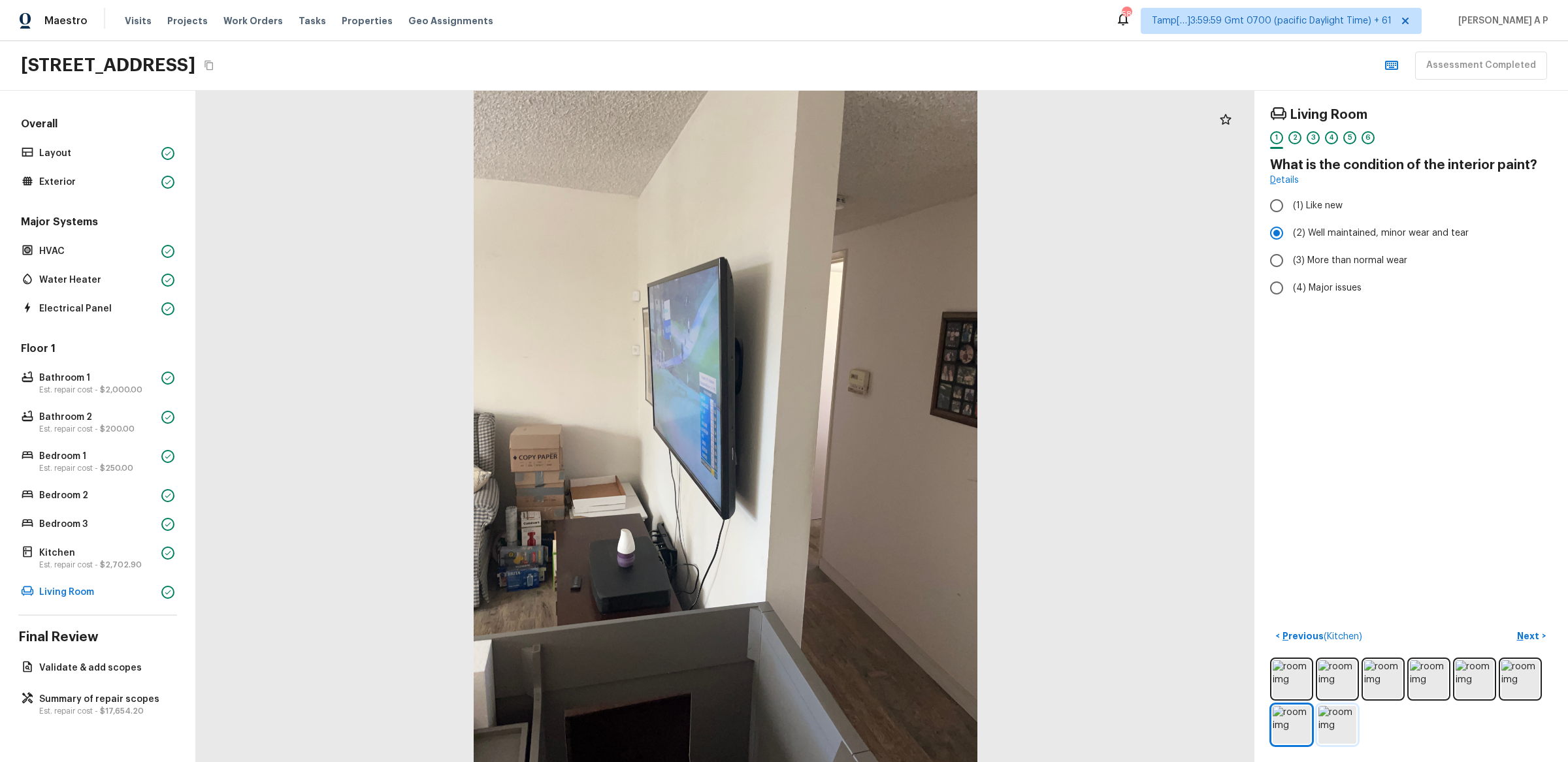
click at [1341, 724] on img at bounding box center [1338, 725] width 38 height 38
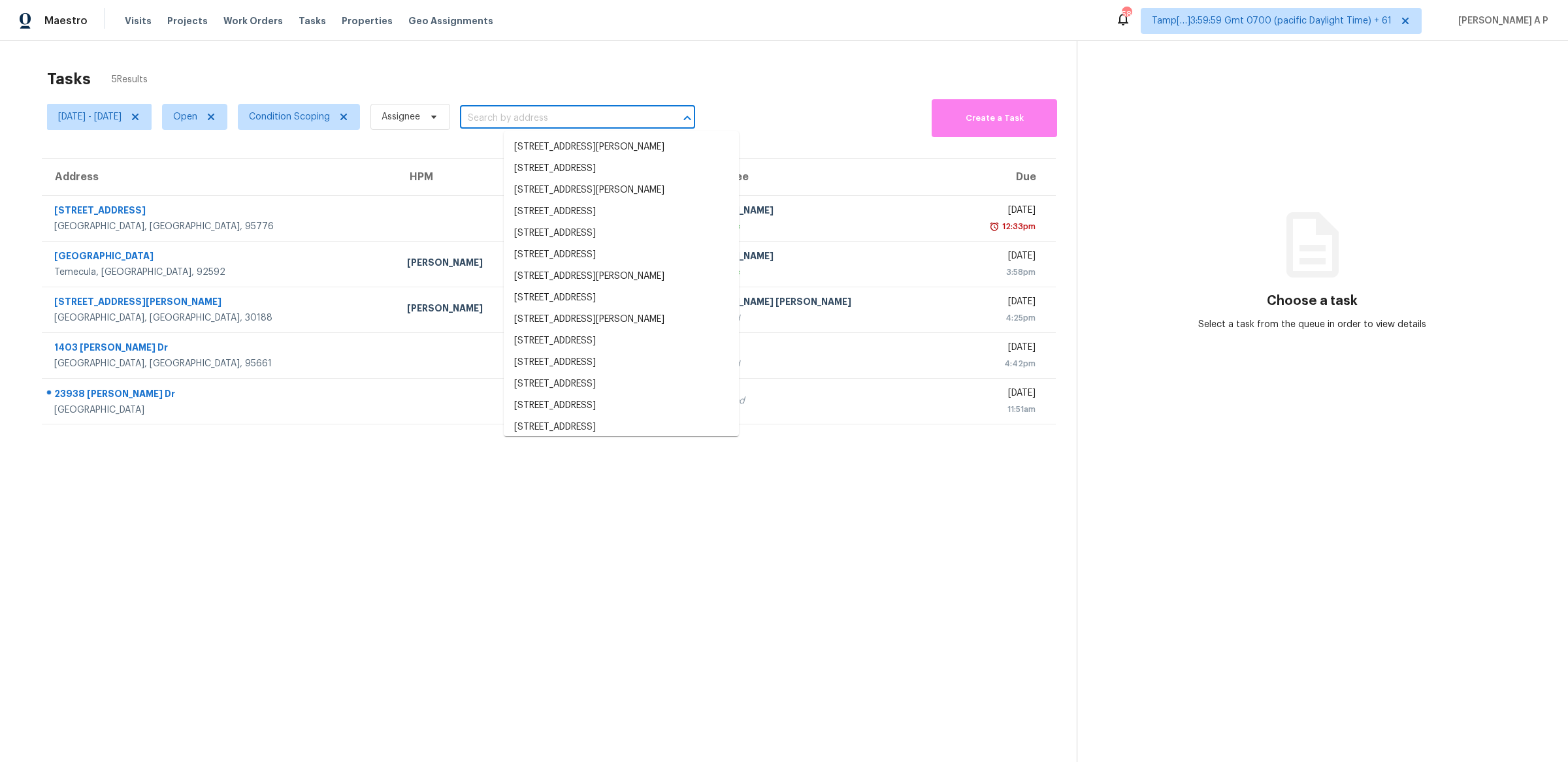
click at [599, 119] on input "text" at bounding box center [559, 119] width 199 height 20
paste input ""10151 Arrow Rte Unit 79 Rancho Cucamonga, CA, 91730""
type input ""10151 Arrow Rte Unit 79 Rancho Cucamonga, CA, 91730""
click at [197, 117] on span "Open" at bounding box center [185, 117] width 24 height 13
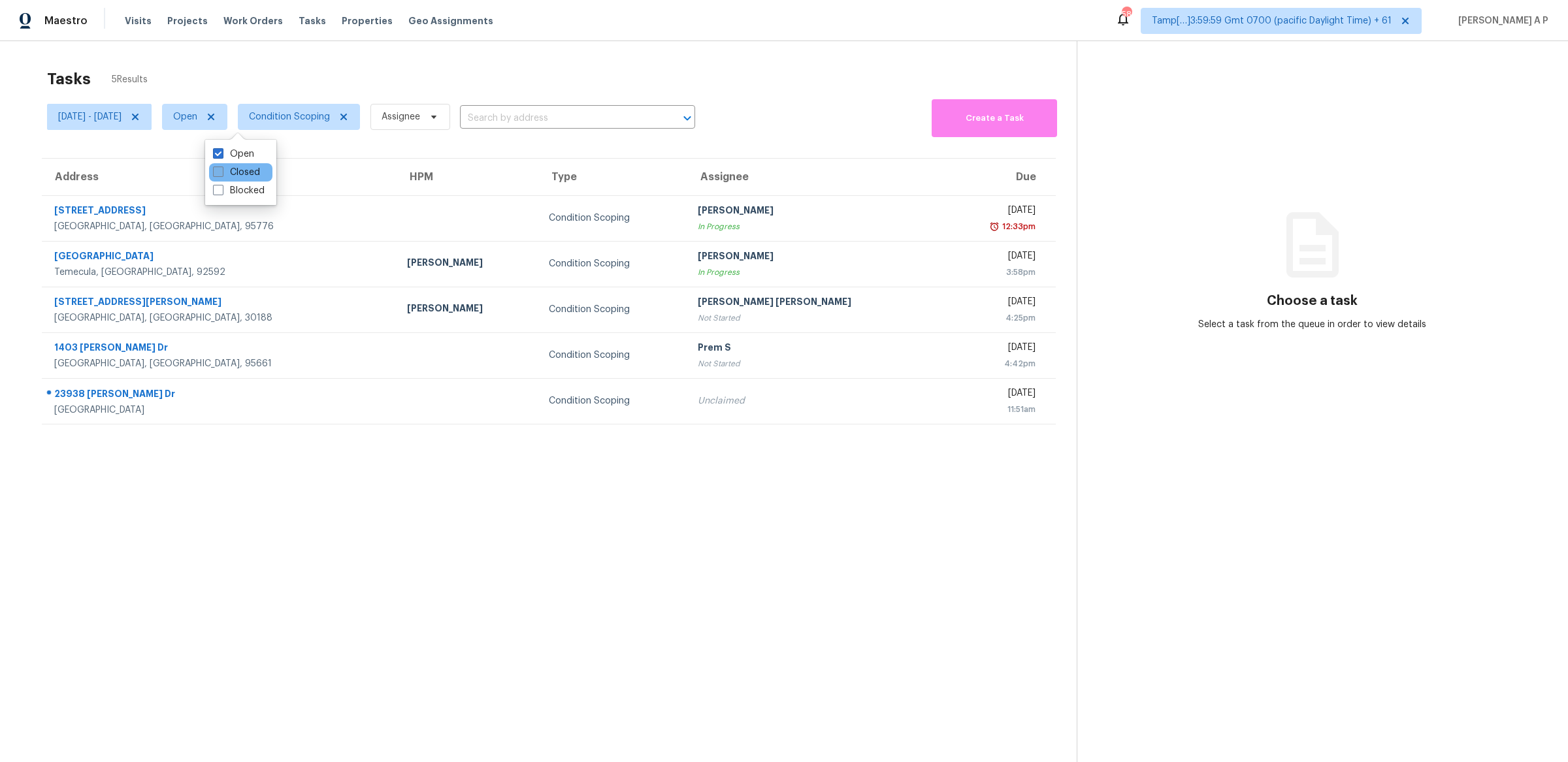
click at [231, 169] on label "Closed" at bounding box center [236, 172] width 47 height 13
click at [221, 169] on input "Closed" at bounding box center [217, 170] width 8 height 8
checkbox input "true"
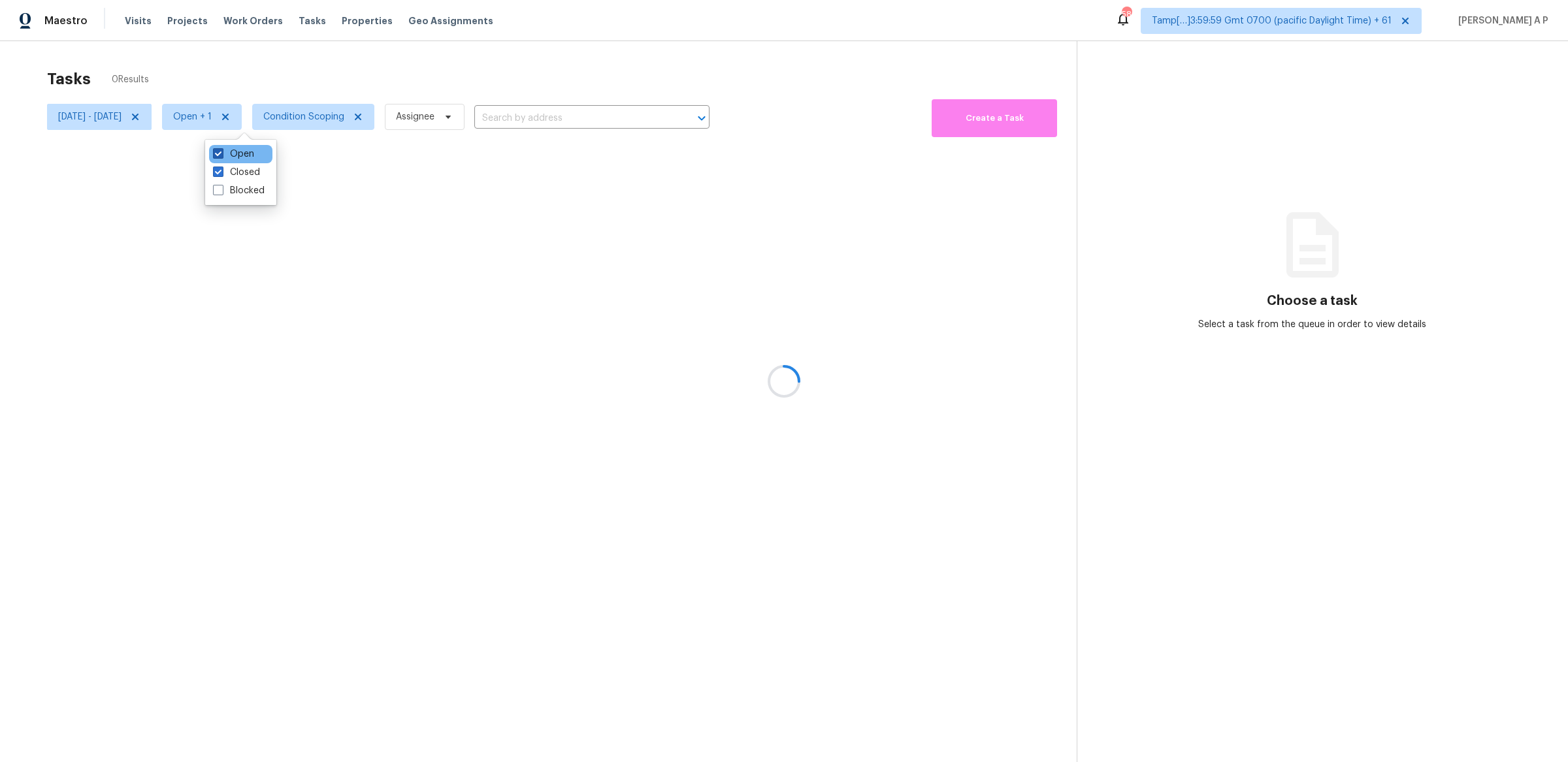
click at [231, 153] on label "Open" at bounding box center [233, 154] width 41 height 13
click at [221, 153] on input "Open" at bounding box center [217, 152] width 8 height 8
checkbox input "false"
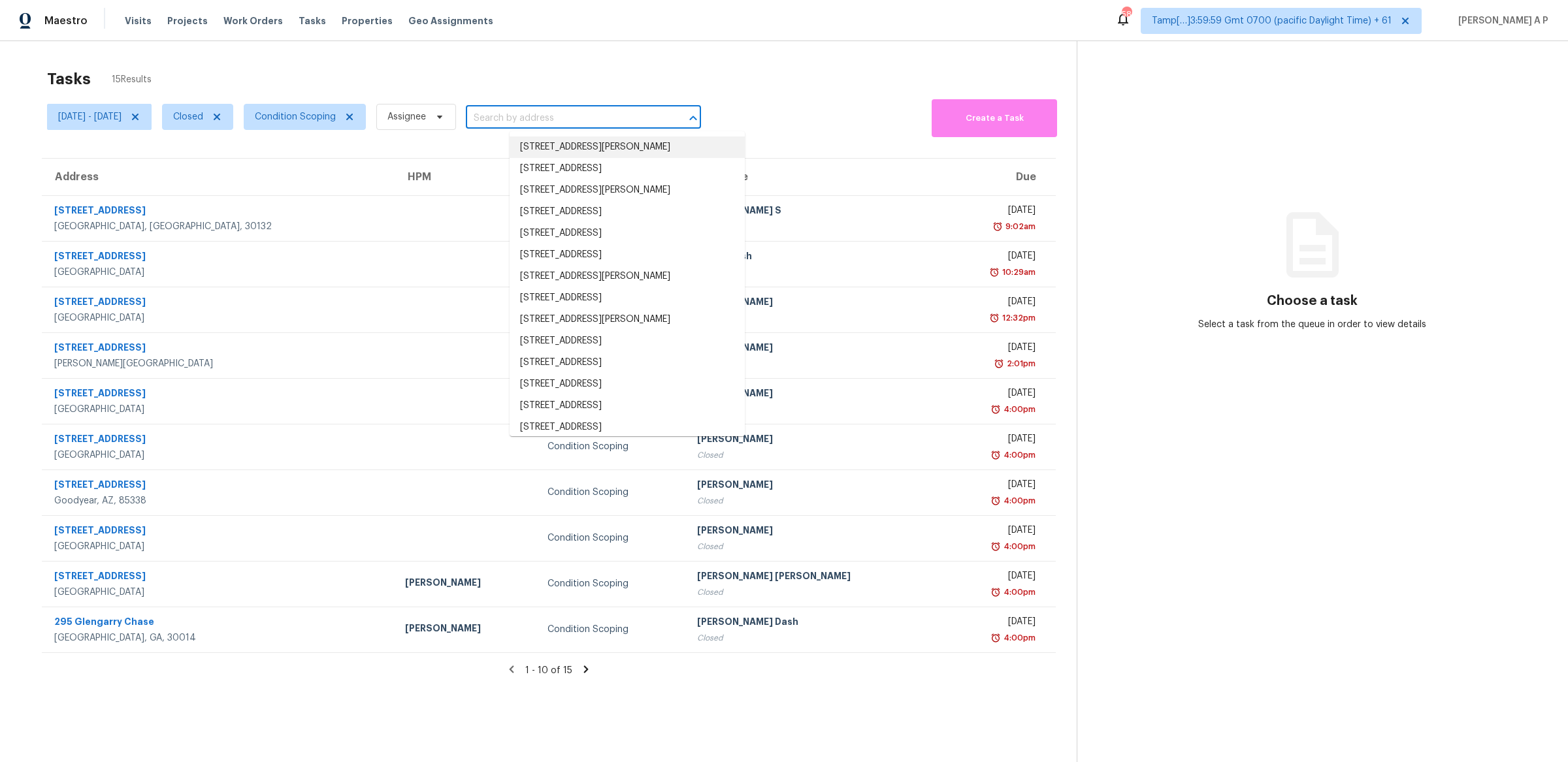
click at [599, 110] on input "text" at bounding box center [565, 119] width 199 height 20
paste input ""10151 Arrow Rte Unit 79 Rancho Cucamonga, CA, 91730""
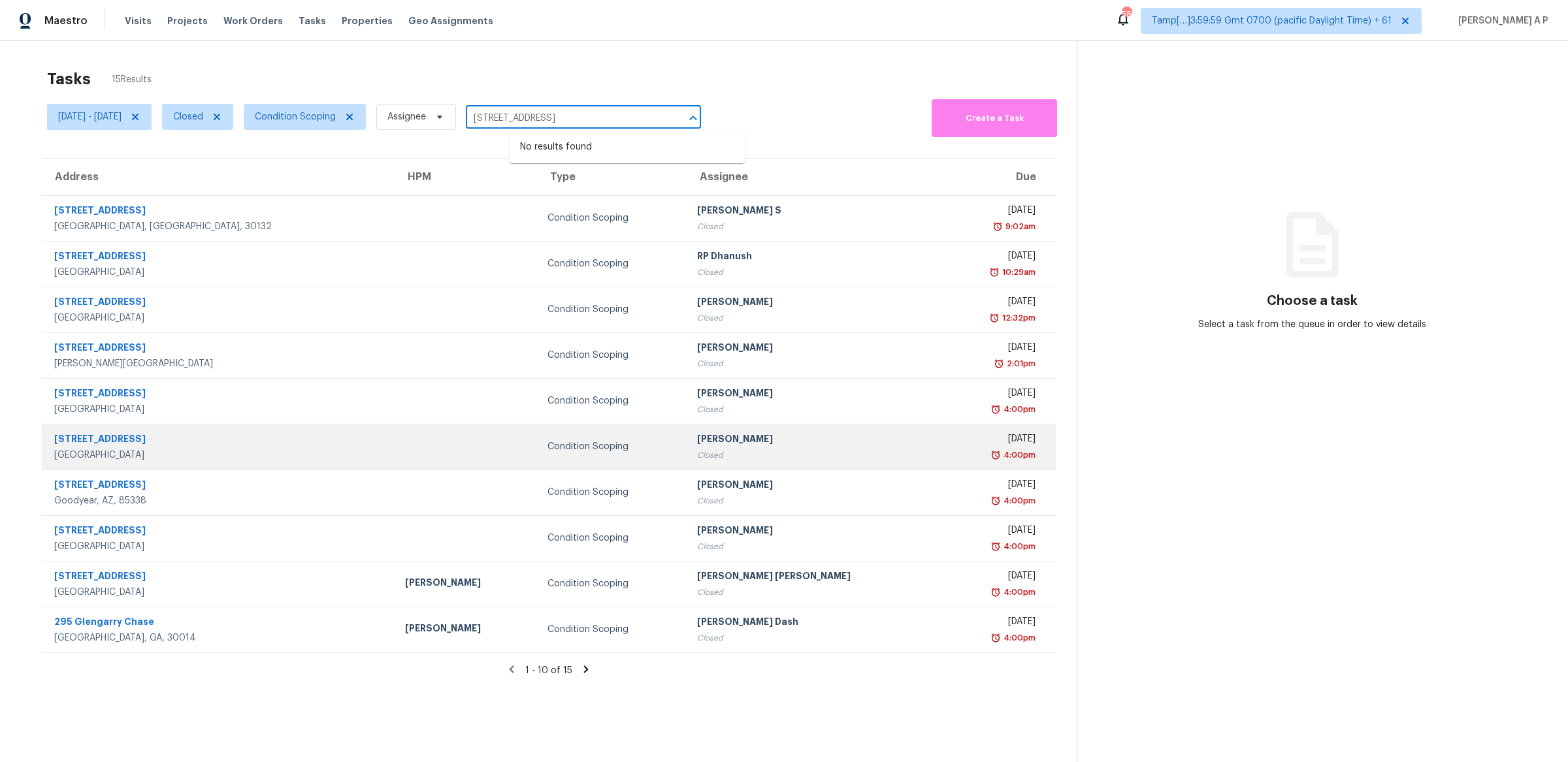
type input "10151 Arrow Rte Unit 79 Rancho Cucamonga, CA, 91730"
click at [251, 439] on div "10151 Arrow Rte Unit 79" at bounding box center [219, 440] width 330 height 16
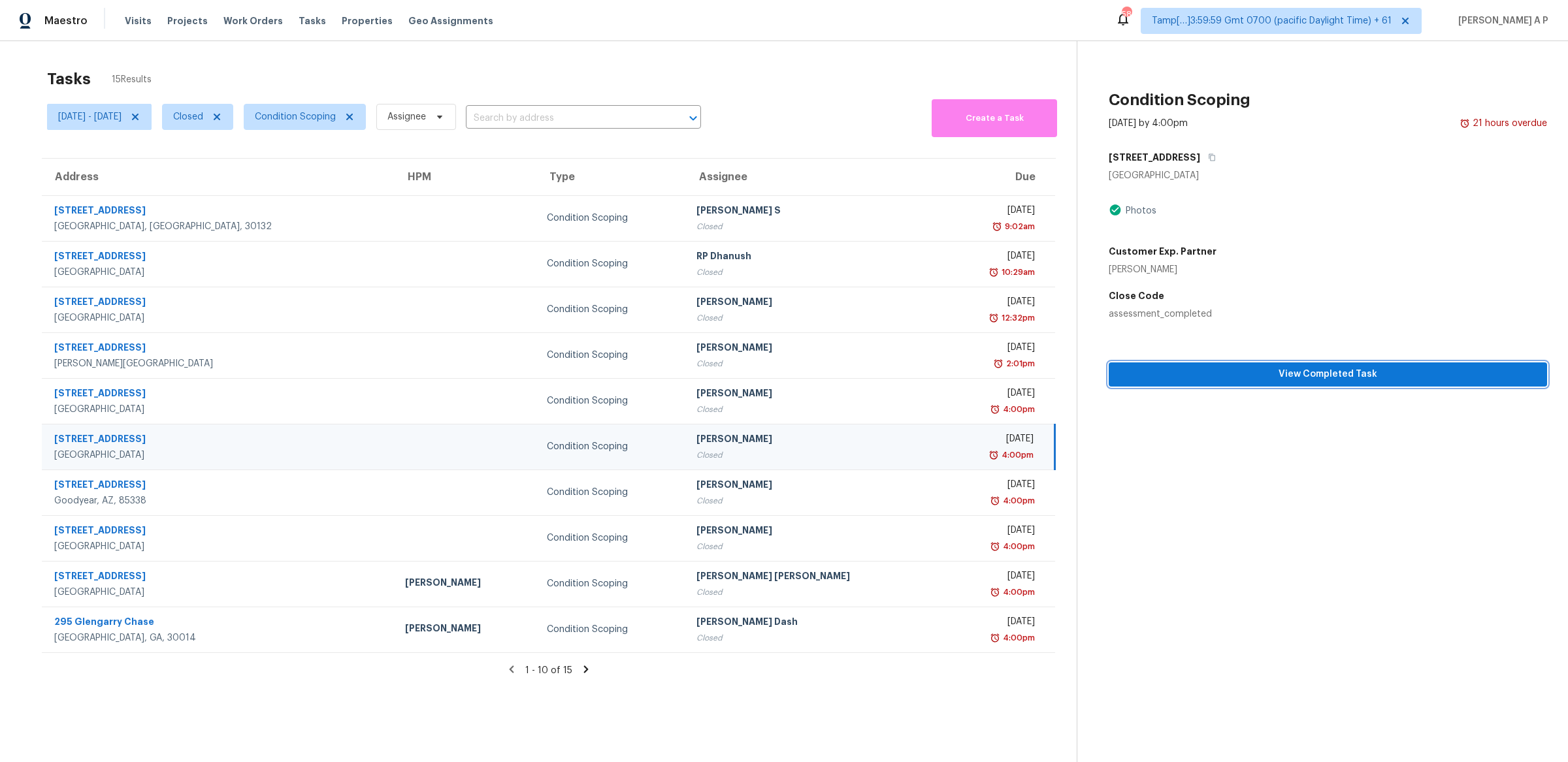
click at [1238, 367] on span "View Completed Task" at bounding box center [1328, 374] width 418 height 16
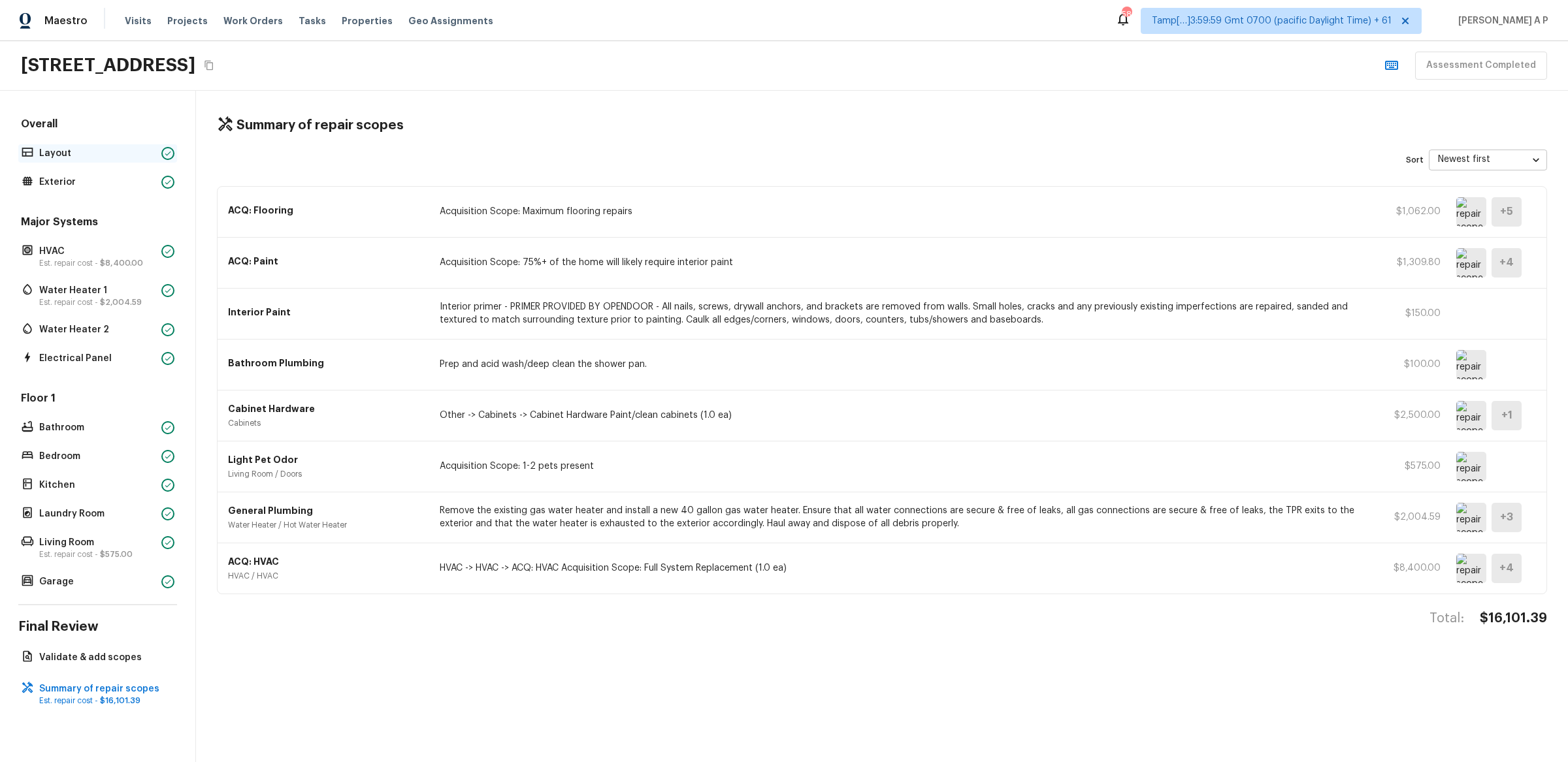
click at [119, 157] on p "Layout" at bounding box center [98, 153] width 117 height 13
click at [121, 155] on p "Layout" at bounding box center [98, 153] width 117 height 13
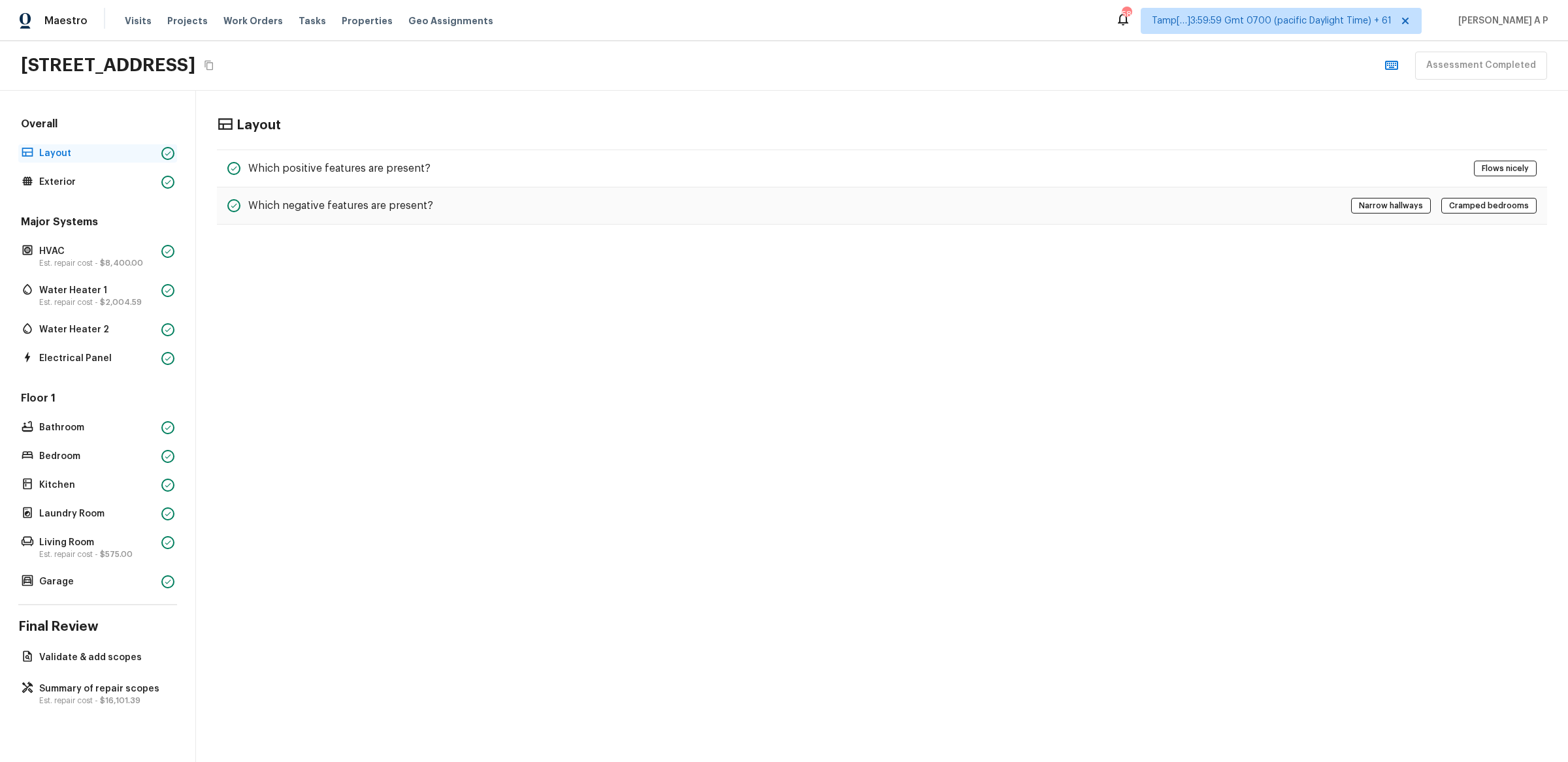
click at [127, 145] on div "Layout" at bounding box center [98, 153] width 159 height 18
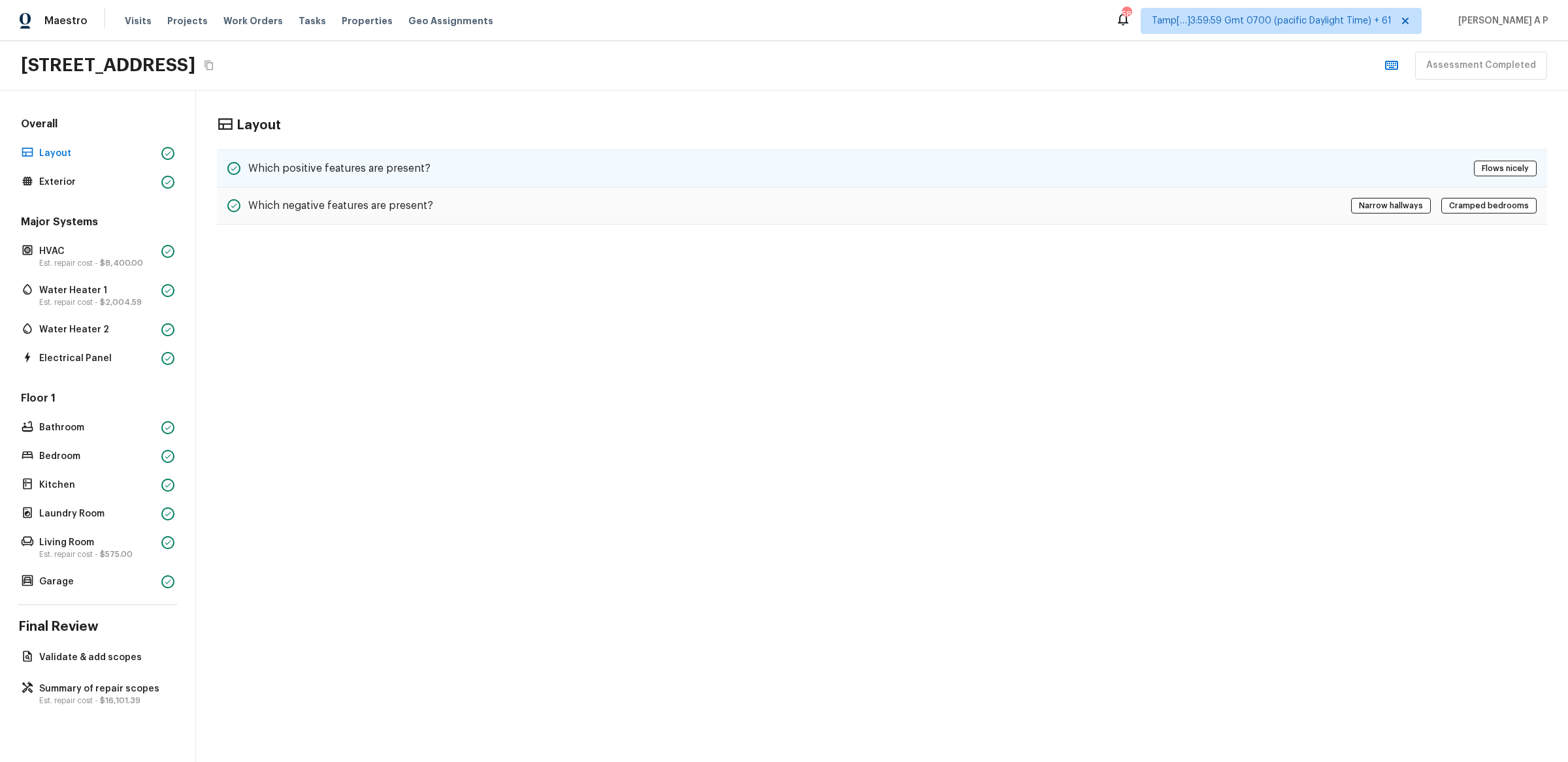
click at [336, 161] on h5 "Which positive features are present?" at bounding box center [339, 168] width 182 height 14
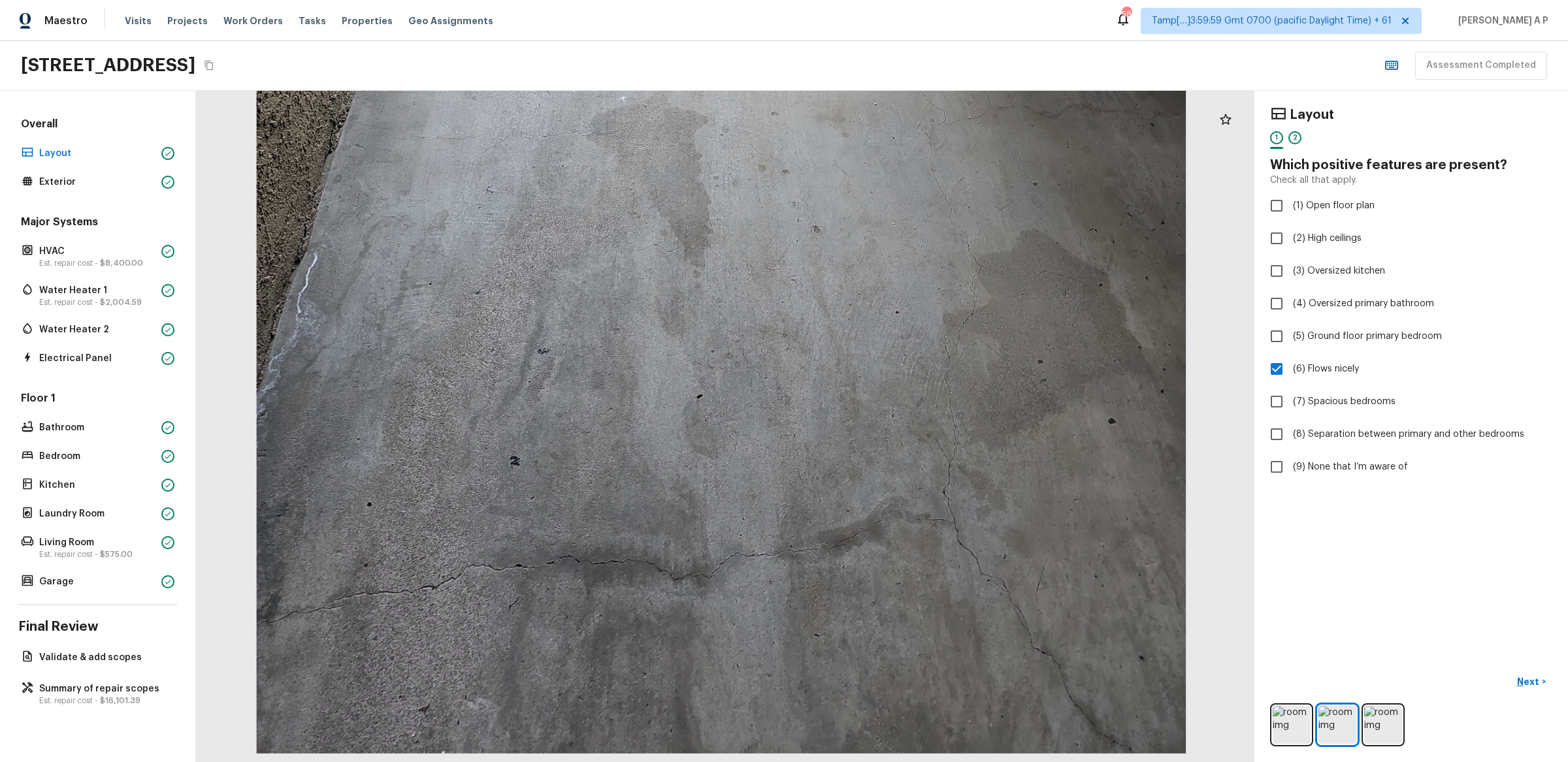
drag, startPoint x: 742, startPoint y: 549, endPoint x: 753, endPoint y: 341, distance: 208.3
click at [753, 341] on div at bounding box center [721, 134] width 1953 height 1239
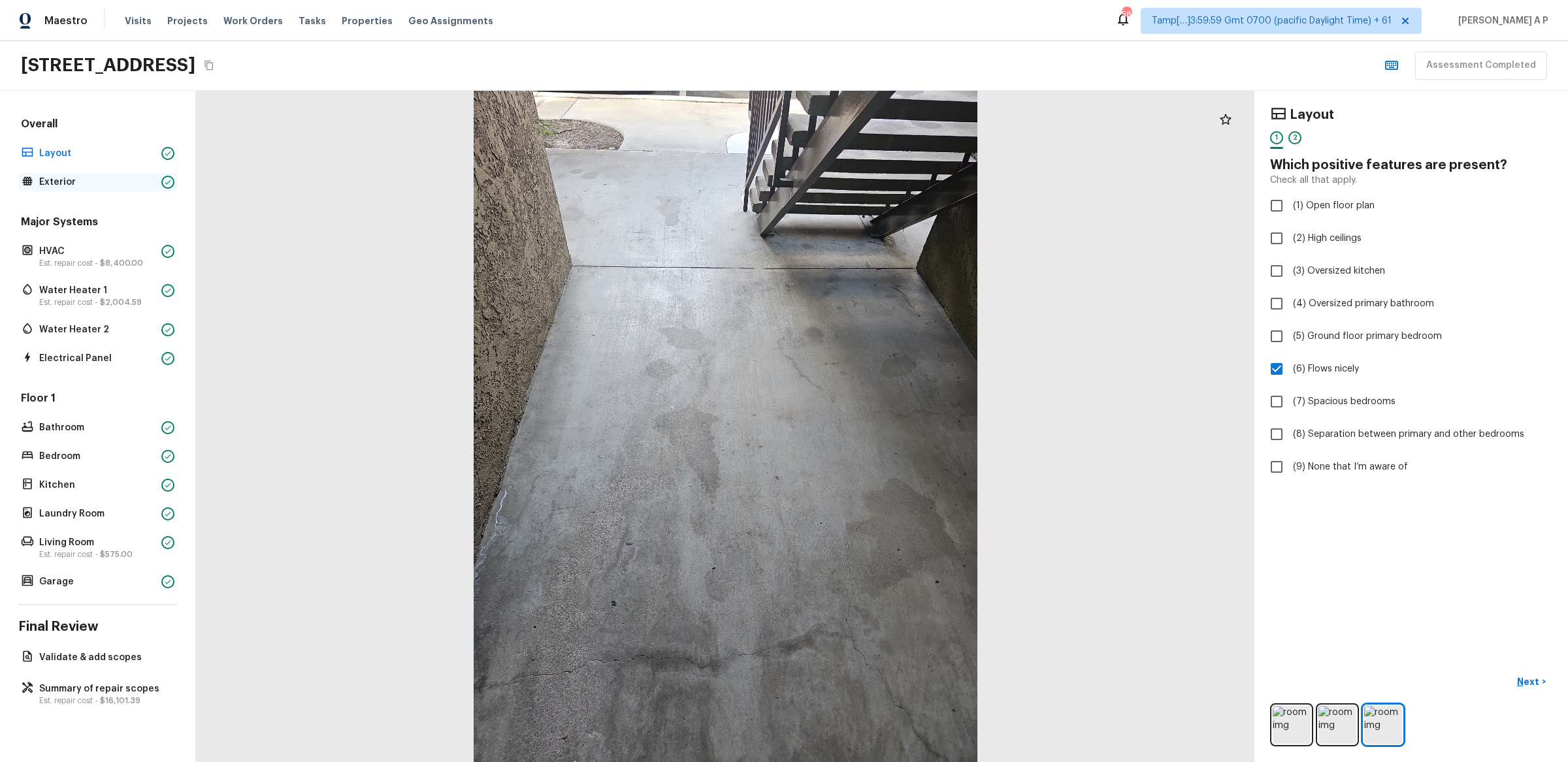
click at [169, 186] on icon at bounding box center [167, 181] width 8 height 8
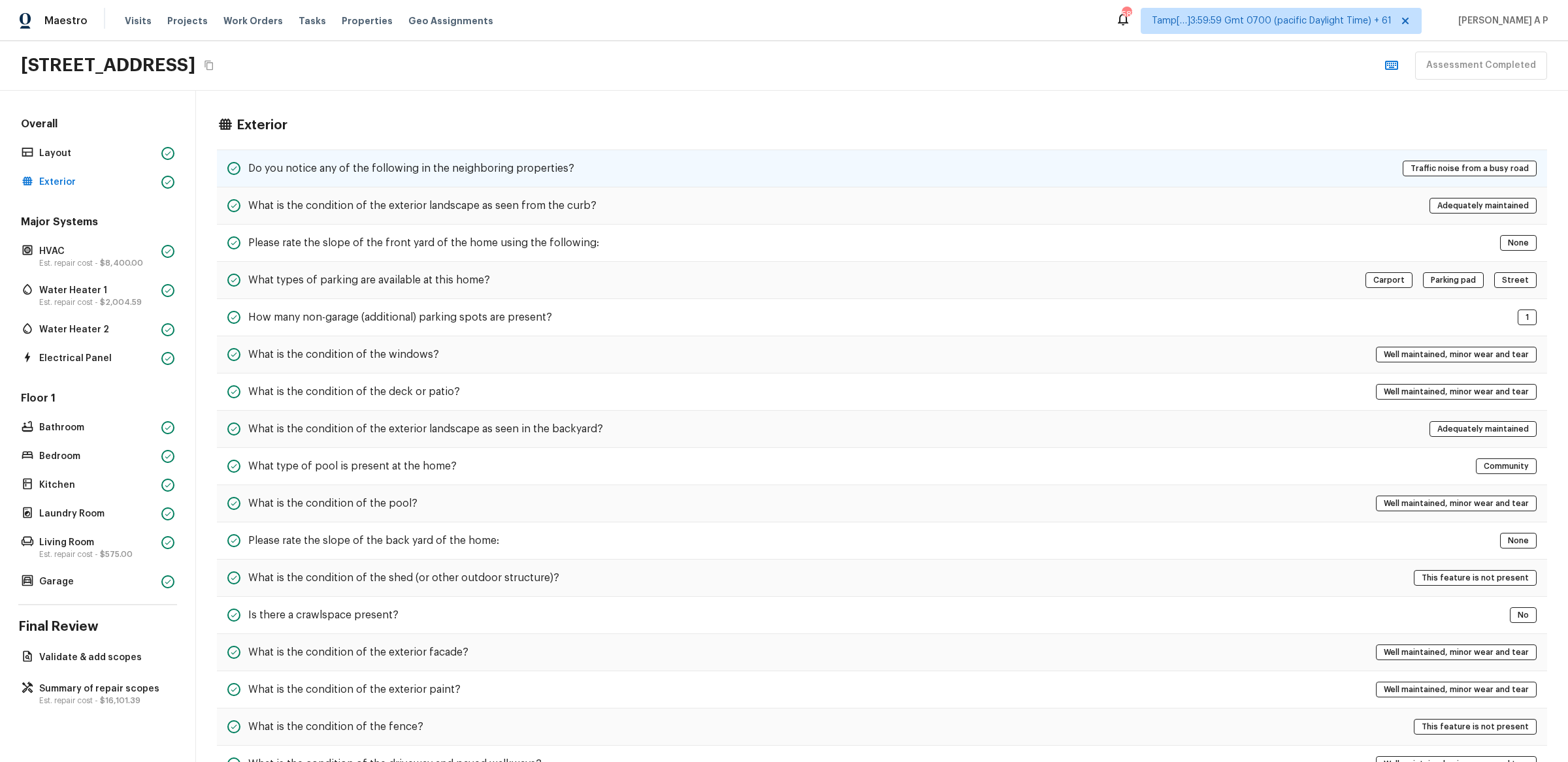
click at [333, 169] on h5 "Do you notice any of the following in the neighboring properties?" at bounding box center [411, 168] width 326 height 14
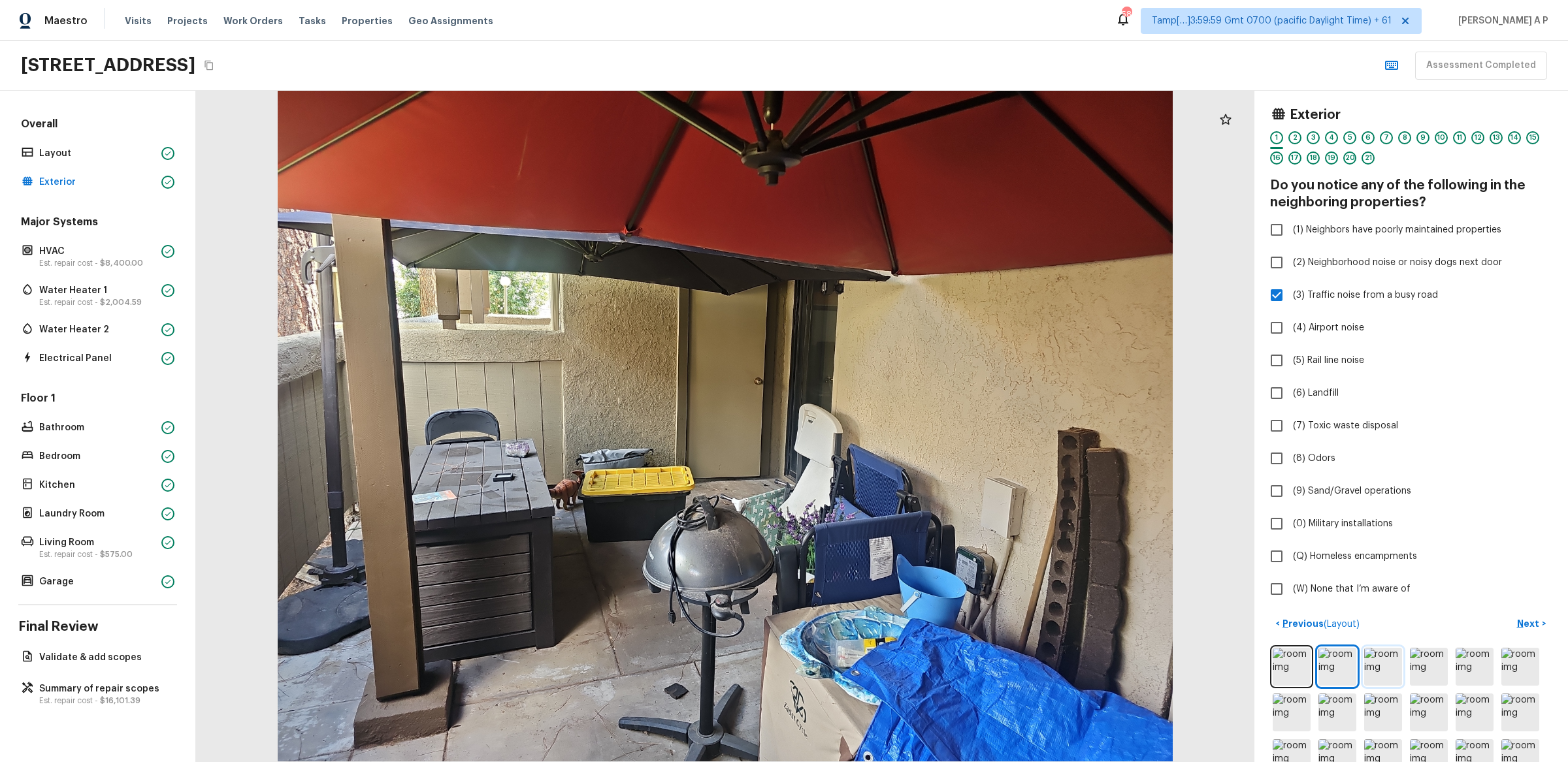
click at [1386, 664] on img at bounding box center [1384, 667] width 38 height 38
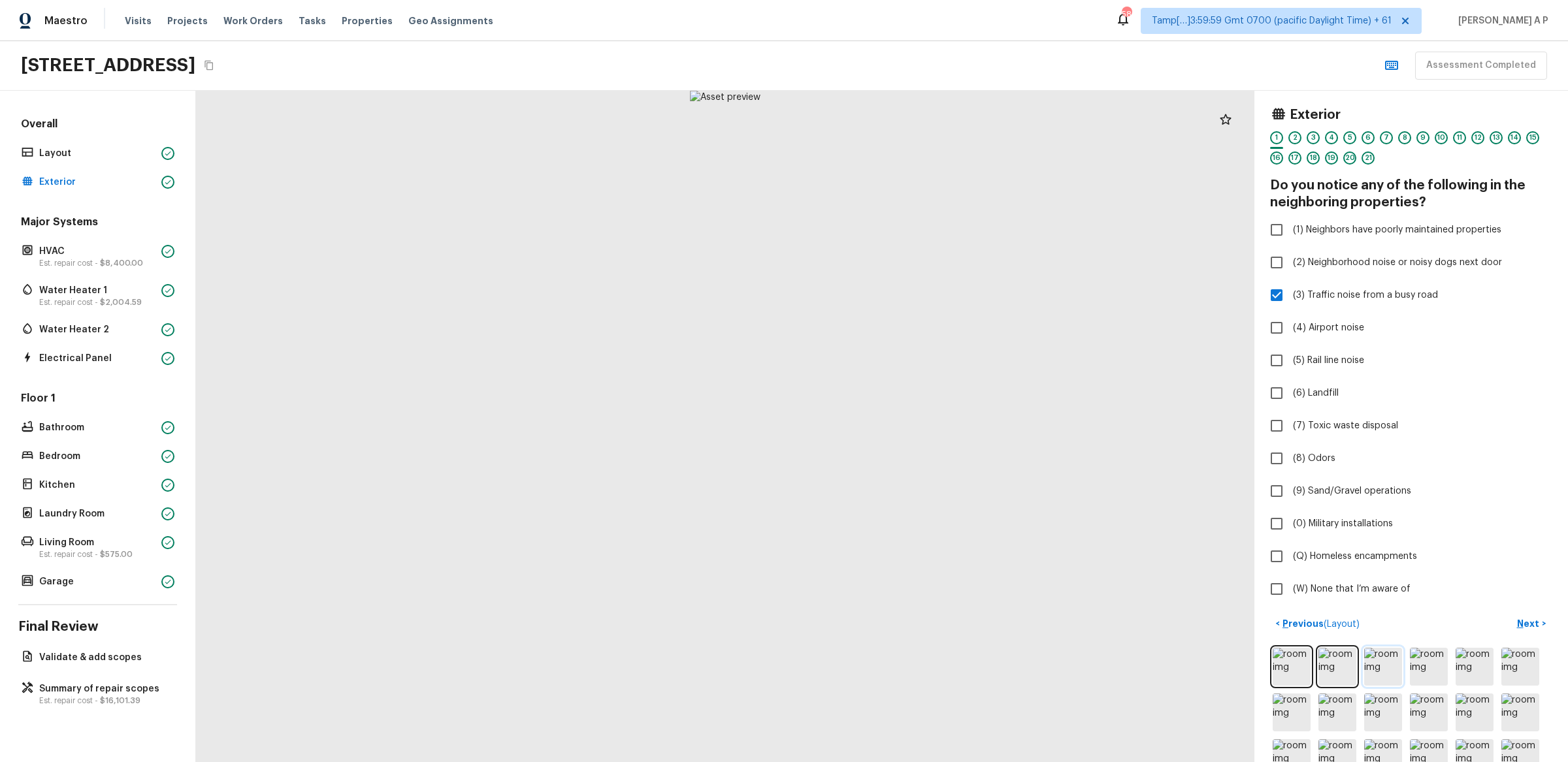
click at [1386, 664] on img at bounding box center [1384, 667] width 38 height 38
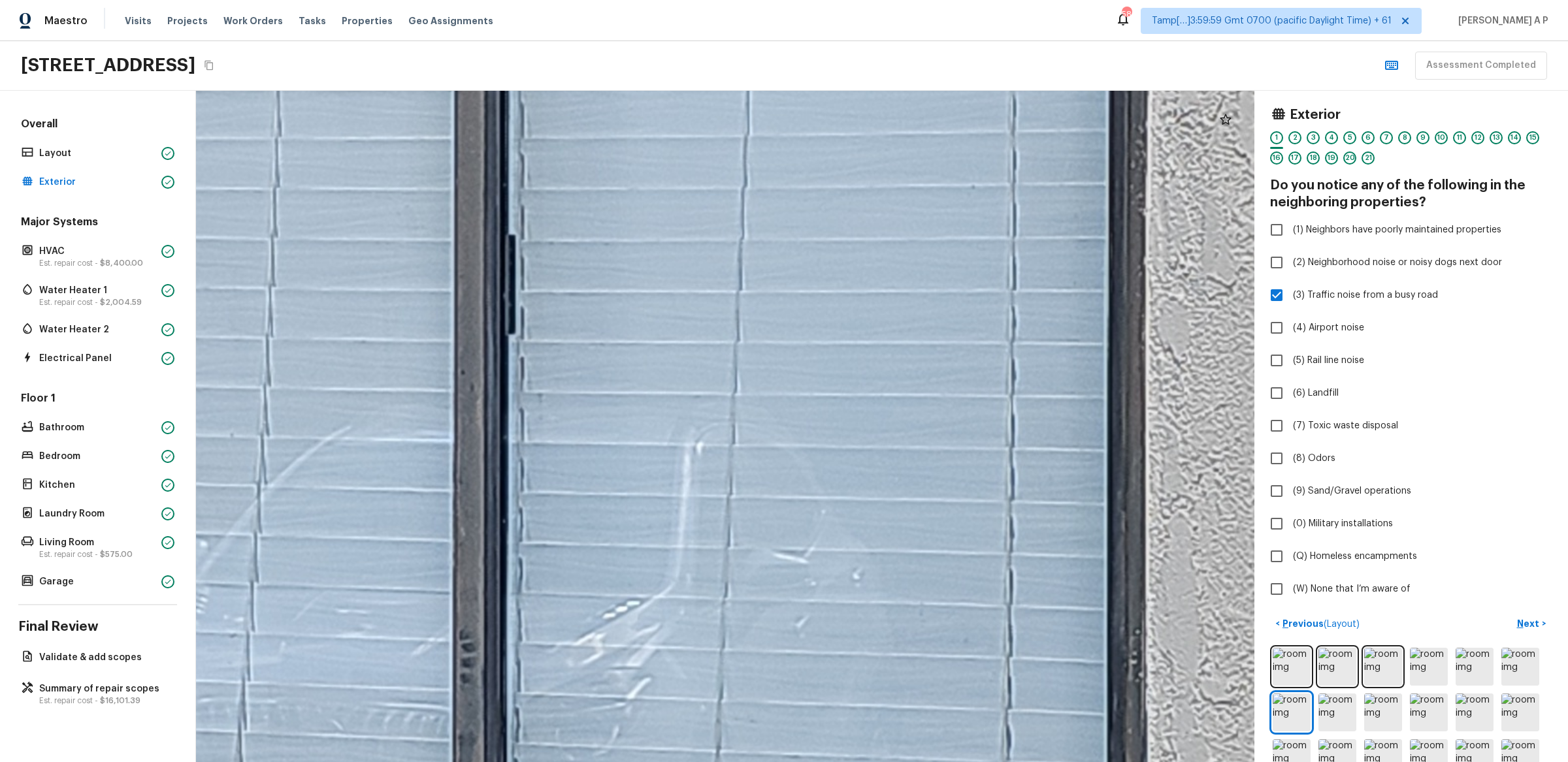
drag, startPoint x: 787, startPoint y: 424, endPoint x: 1050, endPoint y: 850, distance: 500.6
click at [1050, 761] on html "Maestro Visits Projects Work Orders Tasks Properties Geo Assignments 586 Tamp[……" at bounding box center [784, 381] width 1568 height 762
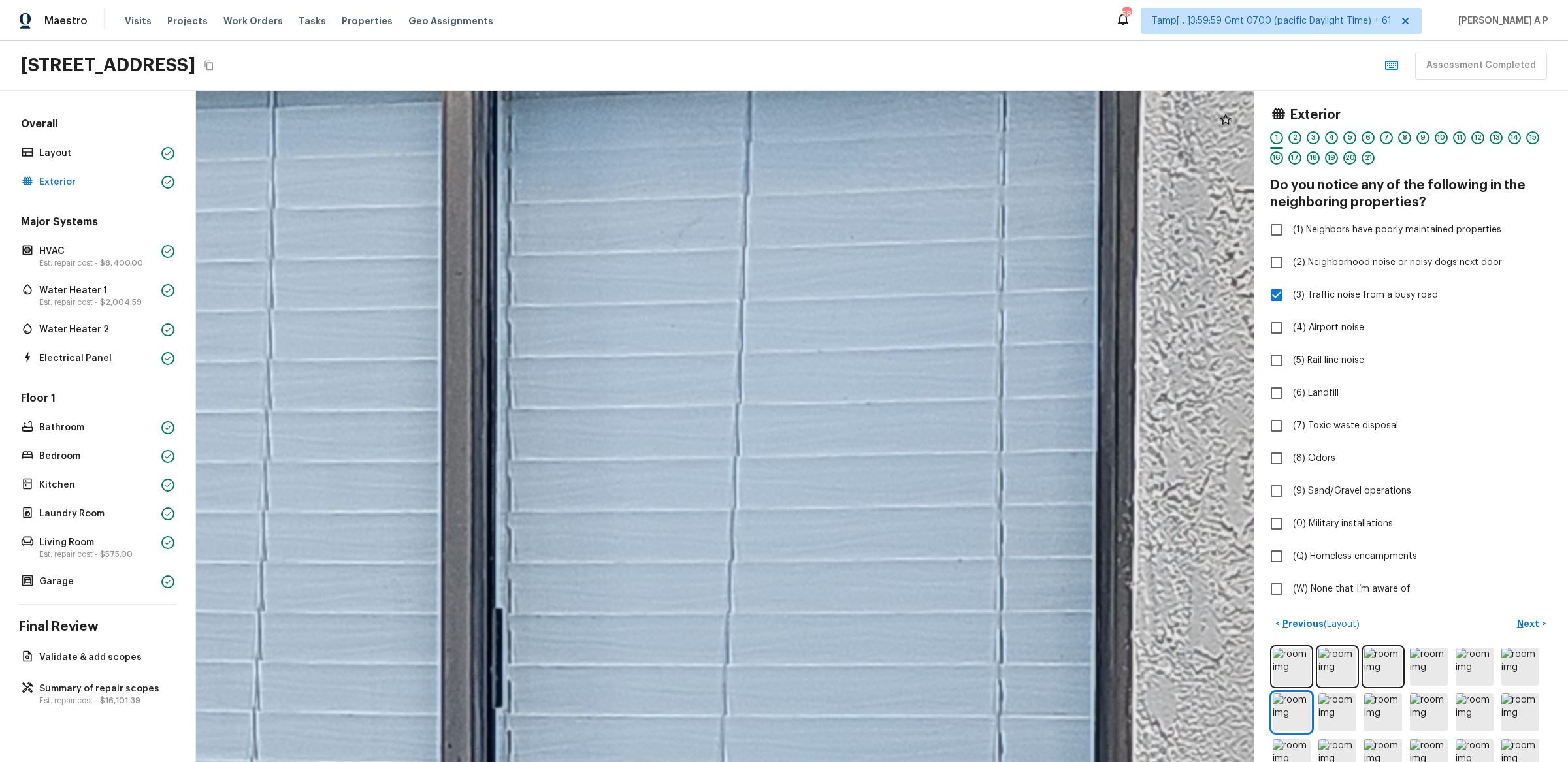
drag, startPoint x: 991, startPoint y: 638, endPoint x: 1078, endPoint y: 708, distance: 111.7
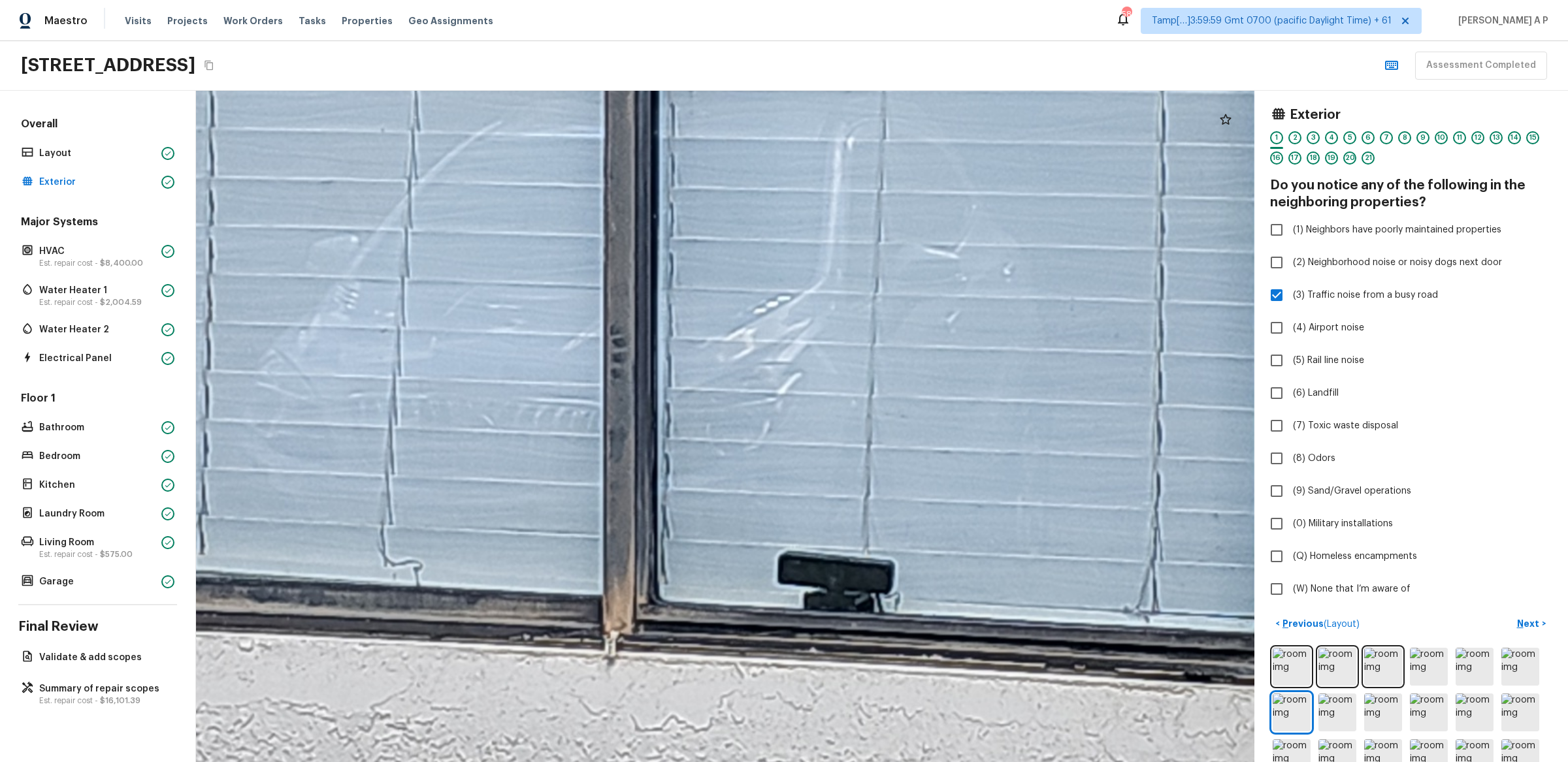
click at [1078, 708] on div at bounding box center [738, 121] width 6397 height 4056
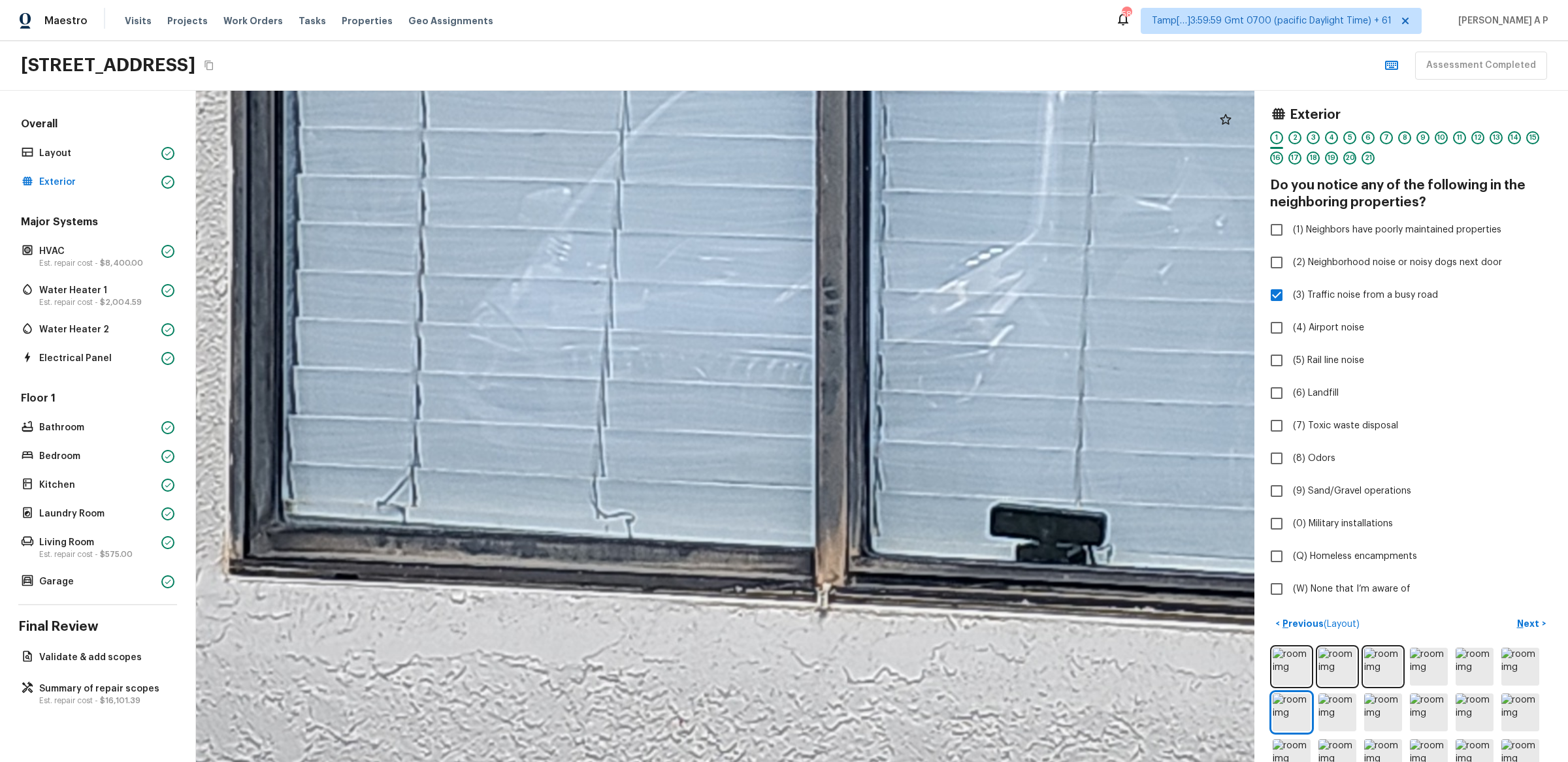
drag, startPoint x: 966, startPoint y: 606, endPoint x: 1219, endPoint y: 624, distance: 253.6
click at [1216, 621] on div at bounding box center [950, 73] width 6397 height 4056
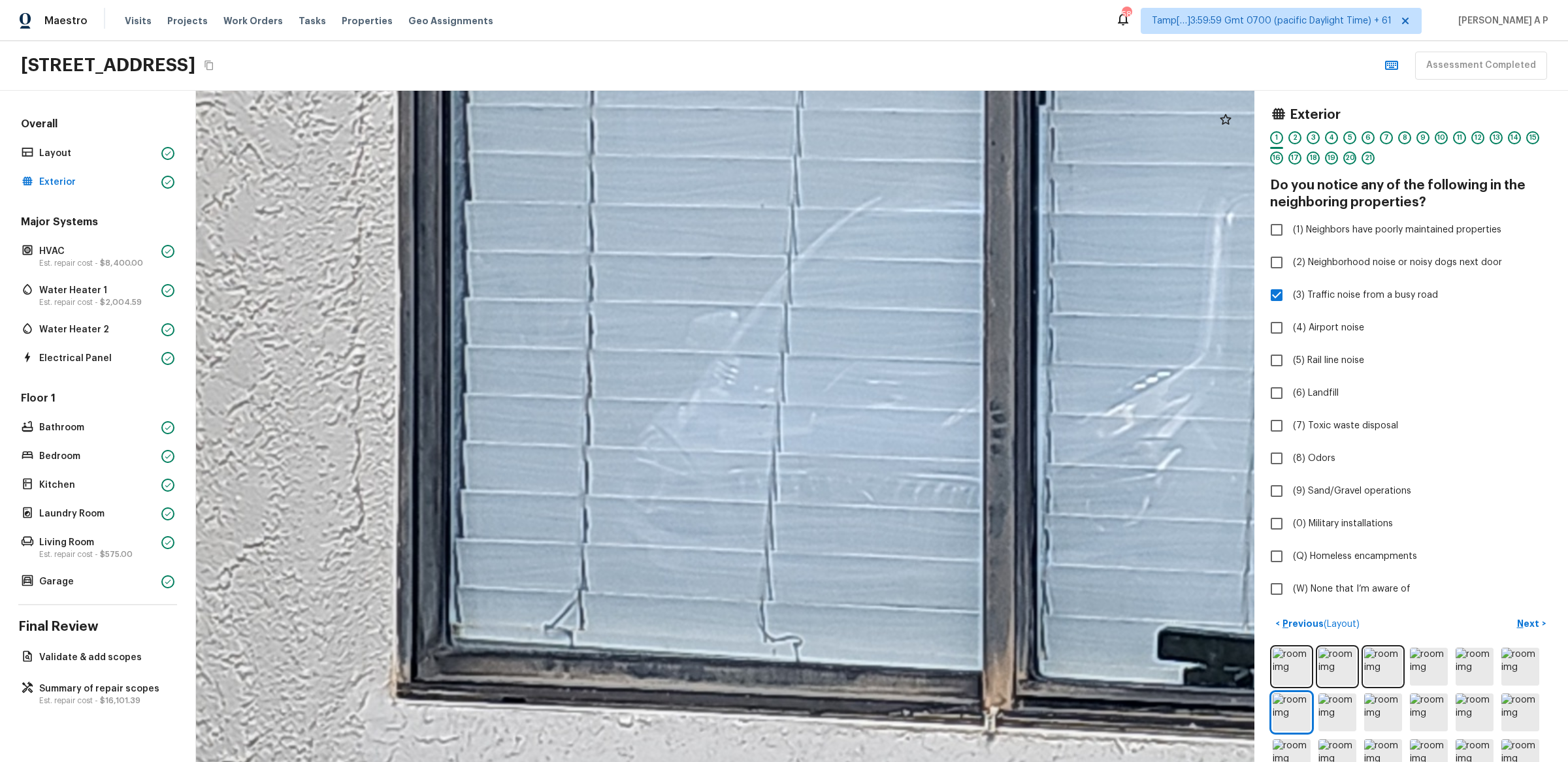
drag, startPoint x: 942, startPoint y: 530, endPoint x: 942, endPoint y: 691, distance: 161.0
click at [942, 686] on div at bounding box center [1118, 196] width 6397 height 4056
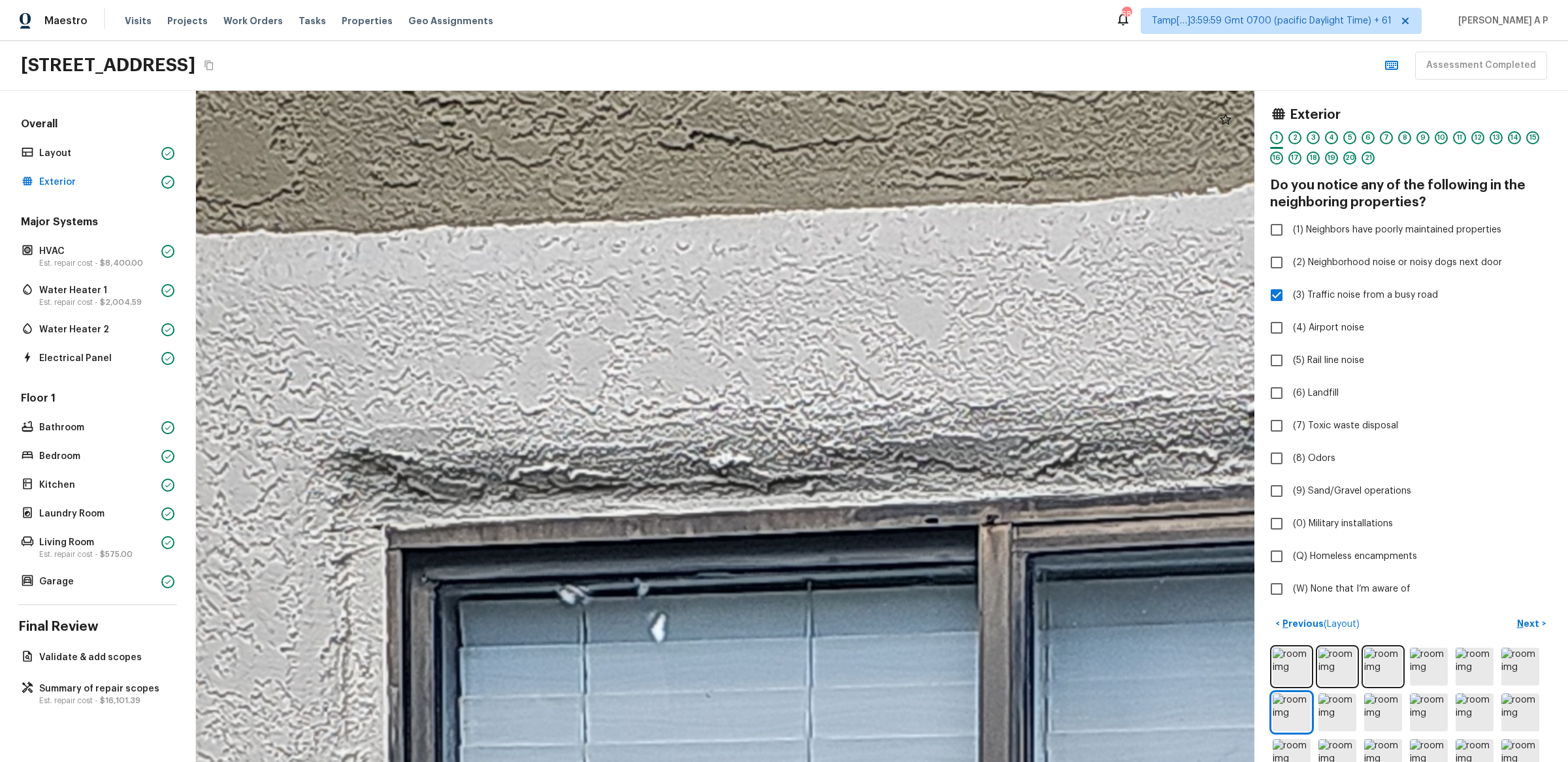
drag, startPoint x: 896, startPoint y: 578, endPoint x: 592, endPoint y: 578, distance: 304.0
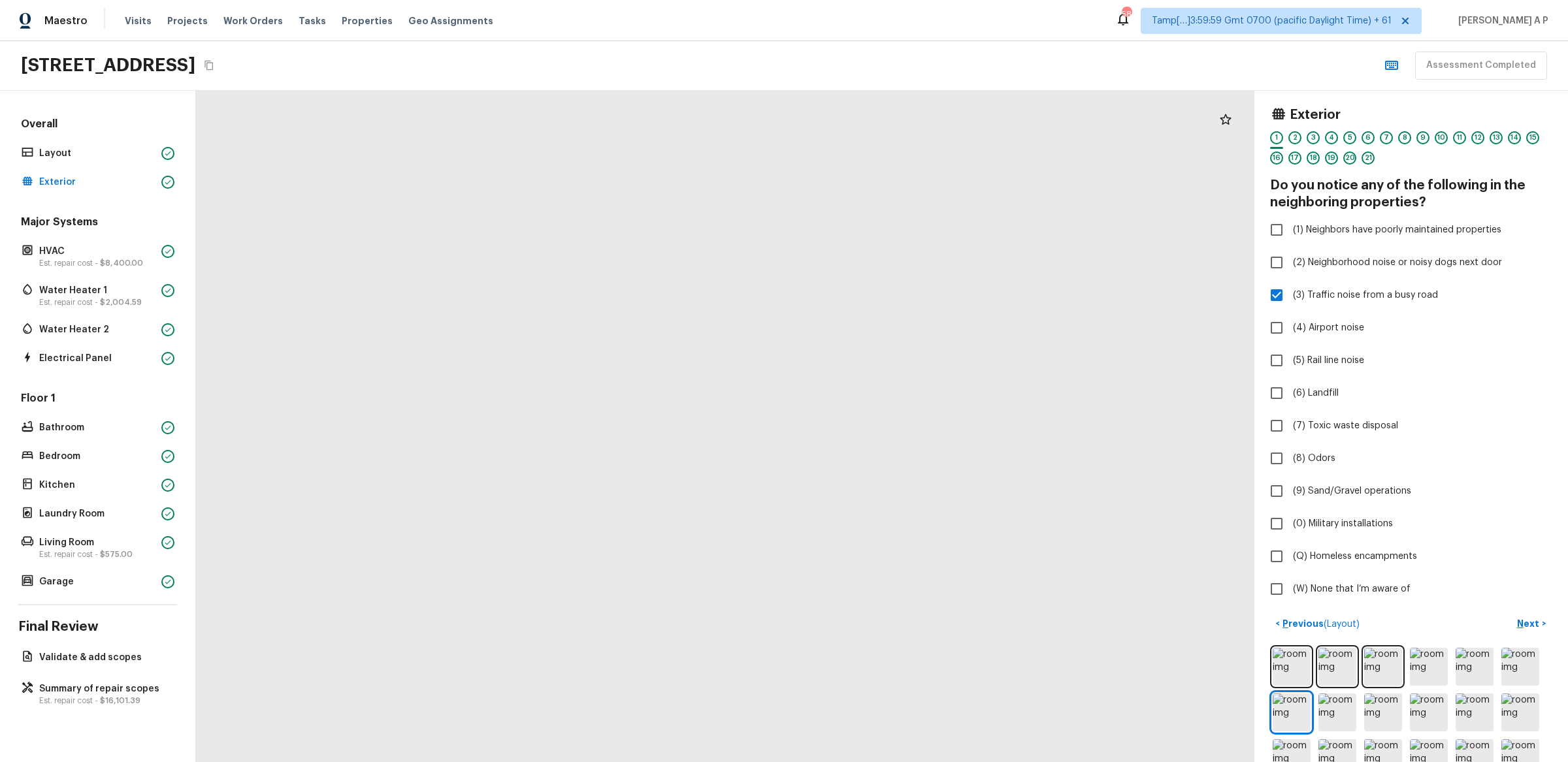
drag, startPoint x: 592, startPoint y: 578, endPoint x: 849, endPoint y: 509, distance: 266.1
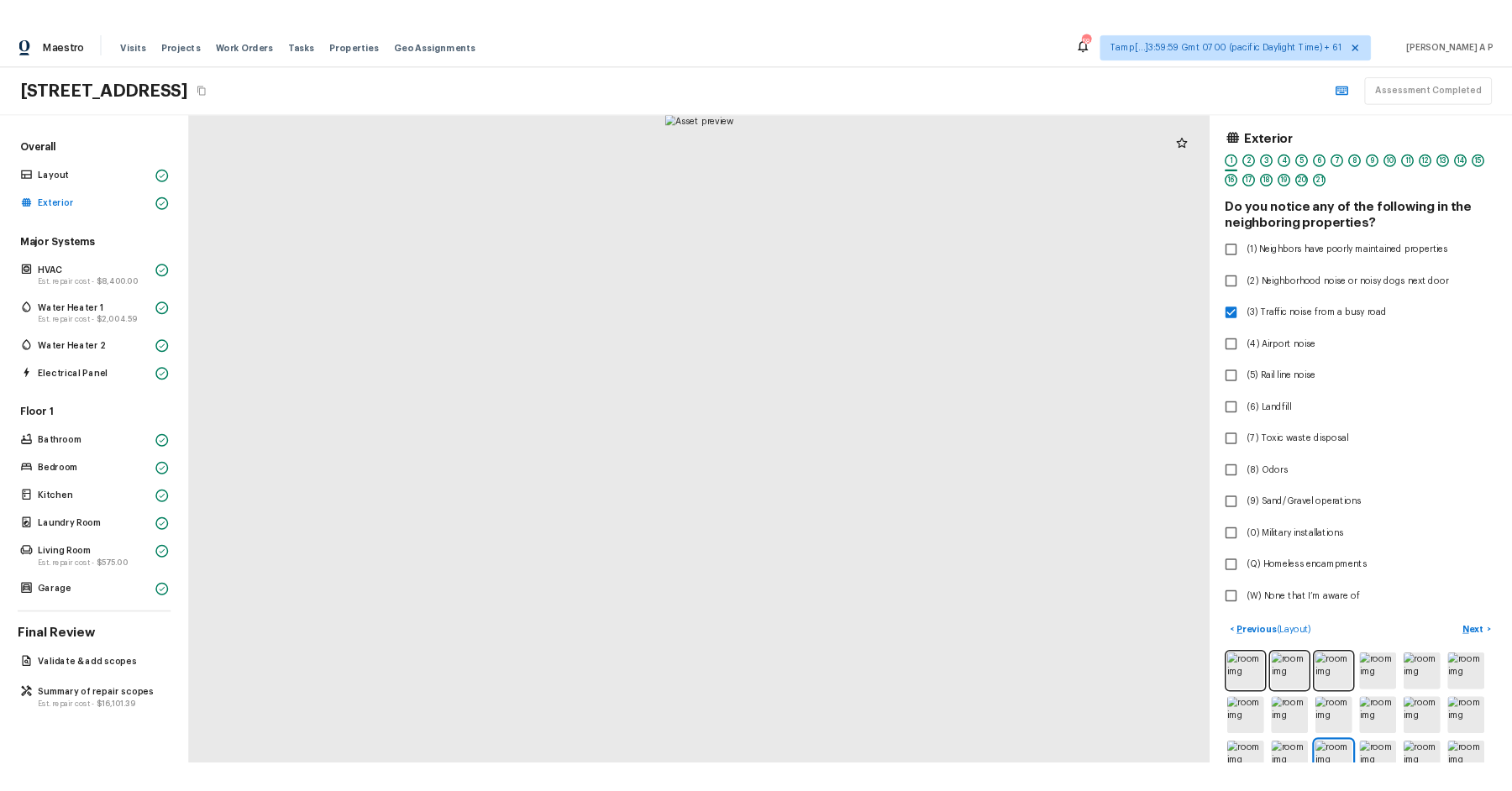
scroll to position [40, 0]
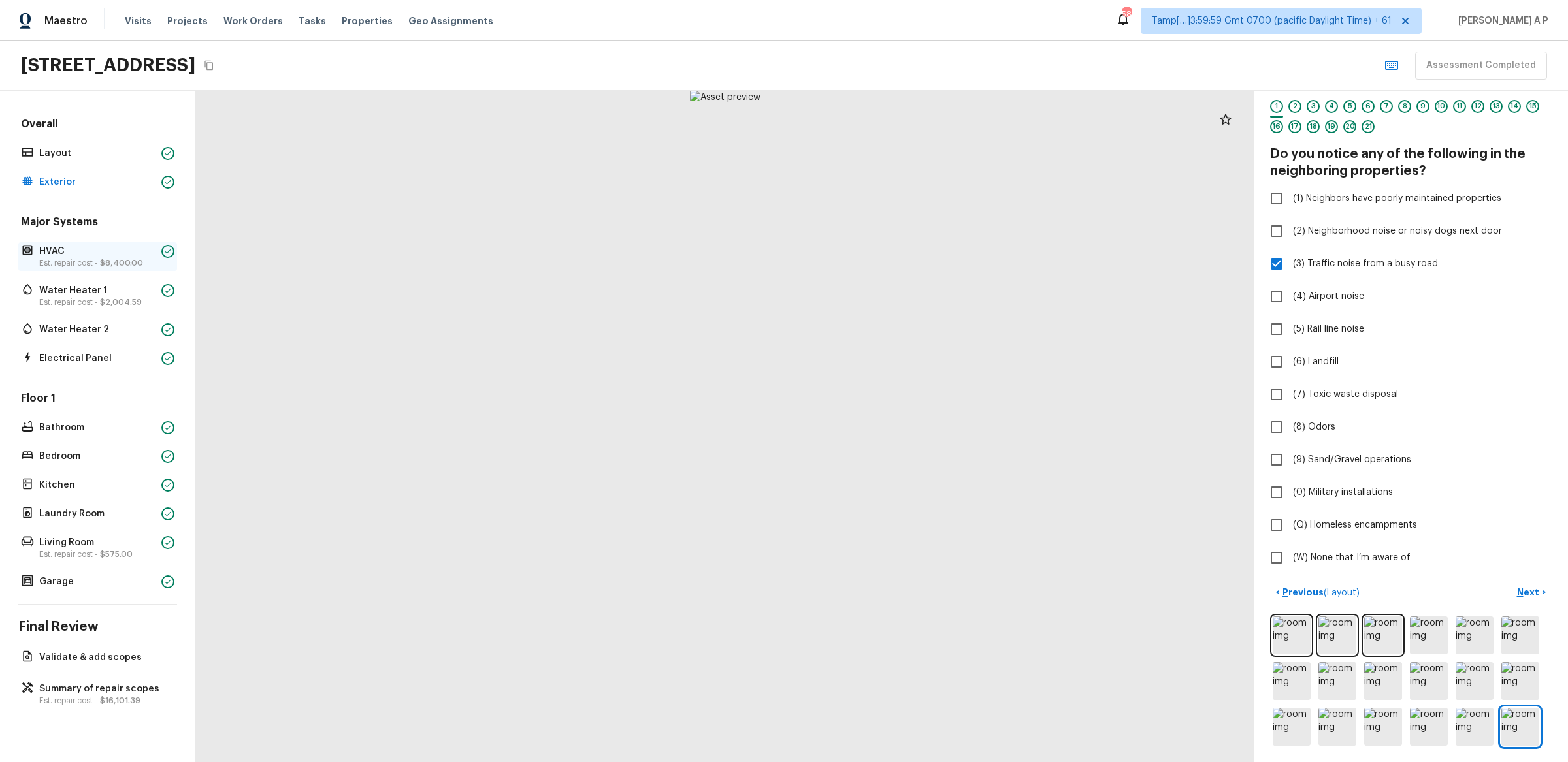
click at [146, 251] on p "HVAC" at bounding box center [98, 251] width 117 height 13
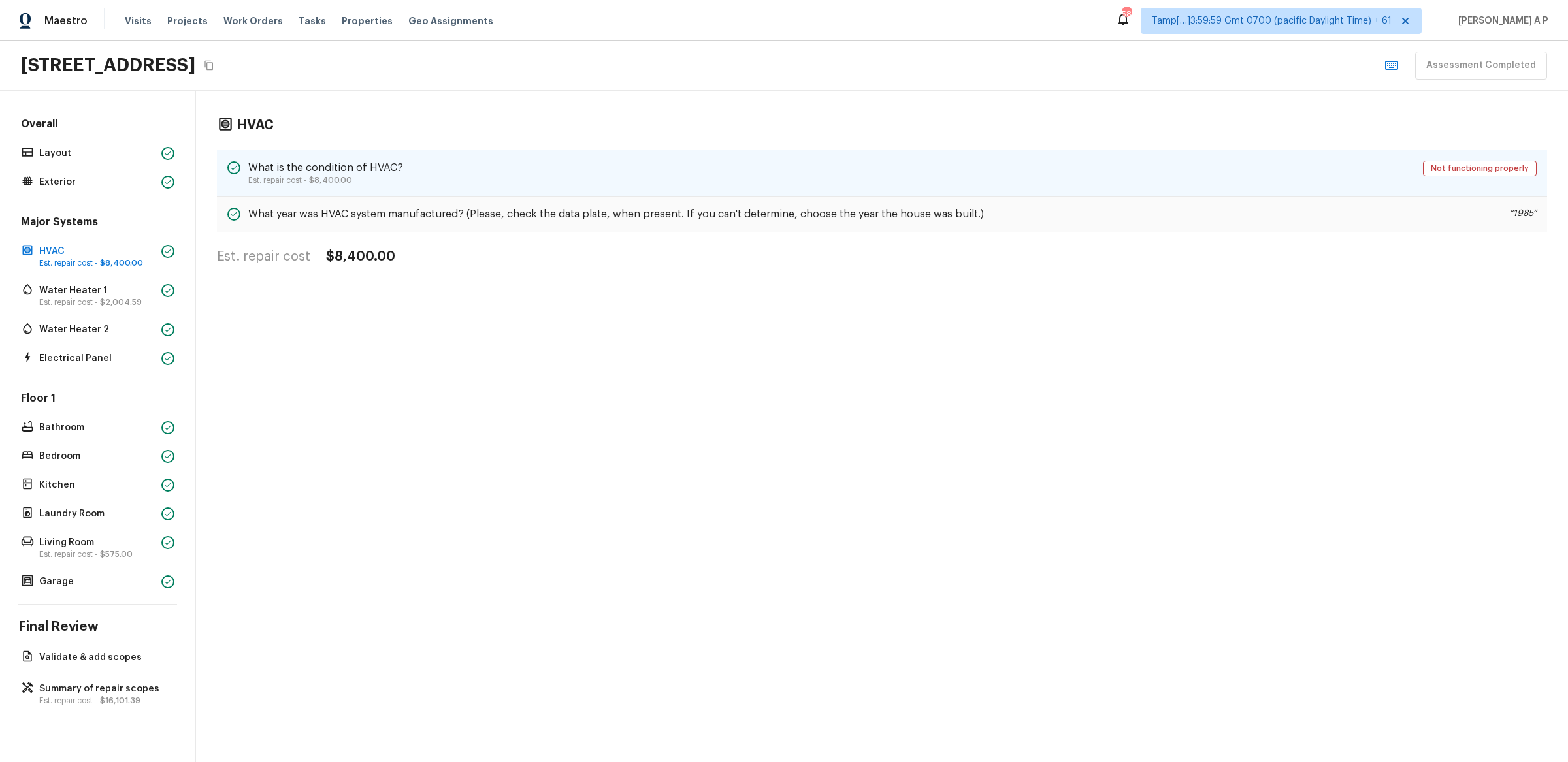
click at [360, 179] on p "Est. repair cost - $8,400.00" at bounding box center [325, 180] width 155 height 11
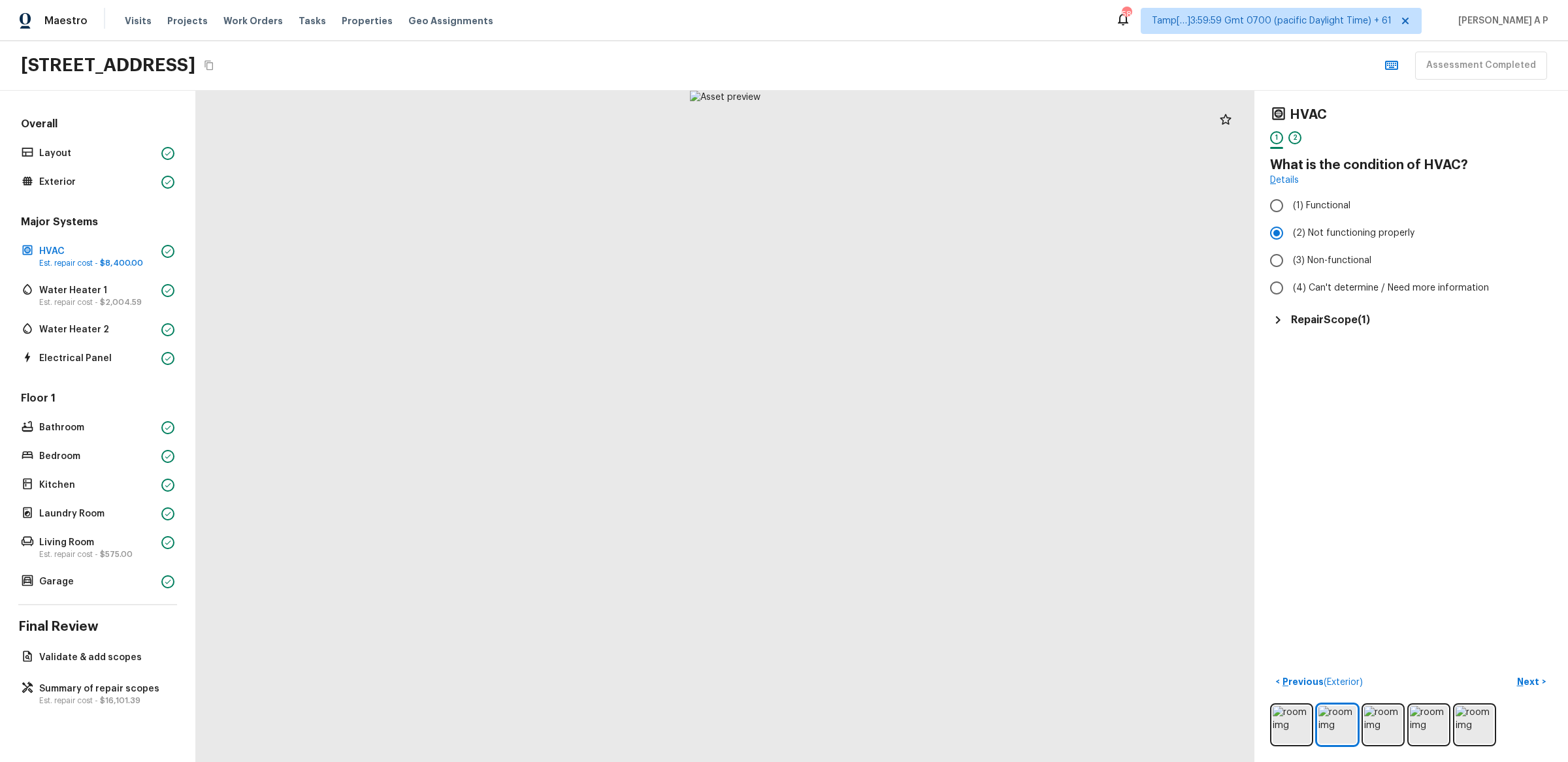
click at [1308, 316] on h5 "Repair Scope ( 1 )" at bounding box center [1331, 320] width 79 height 14
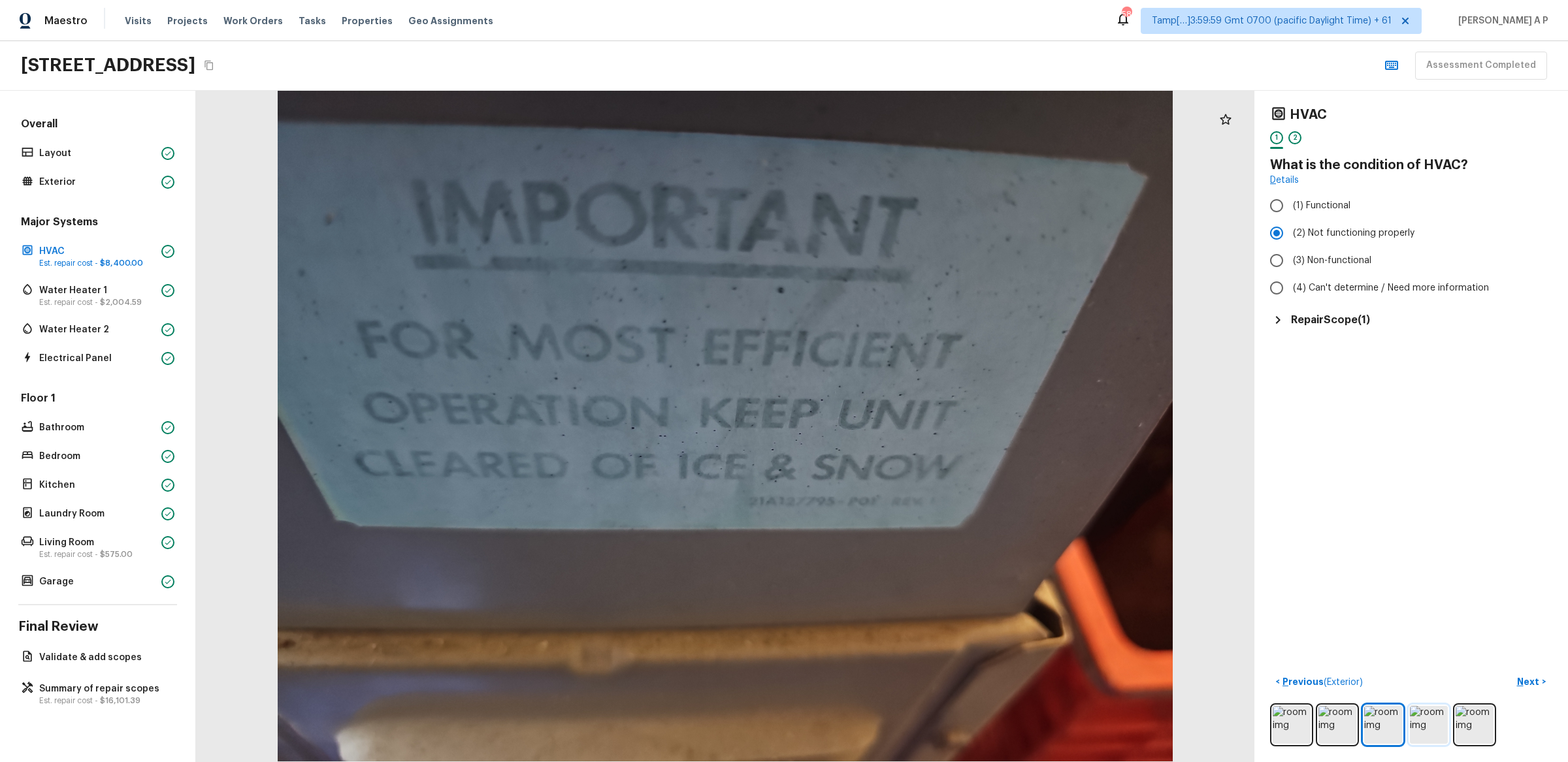
click at [1429, 708] on img at bounding box center [1430, 725] width 38 height 38
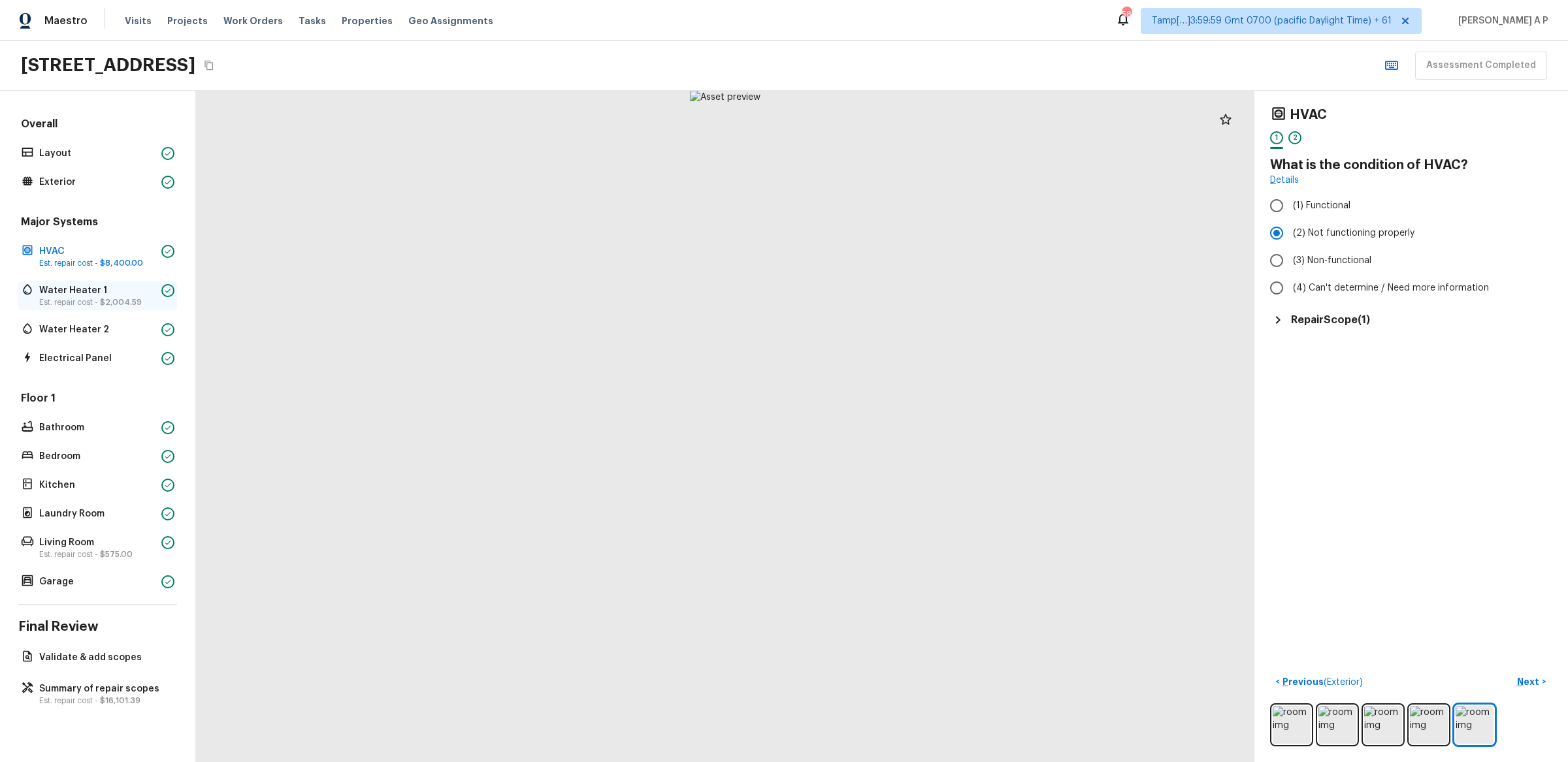
click at [148, 292] on p "Water Heater 1" at bounding box center [98, 290] width 117 height 13
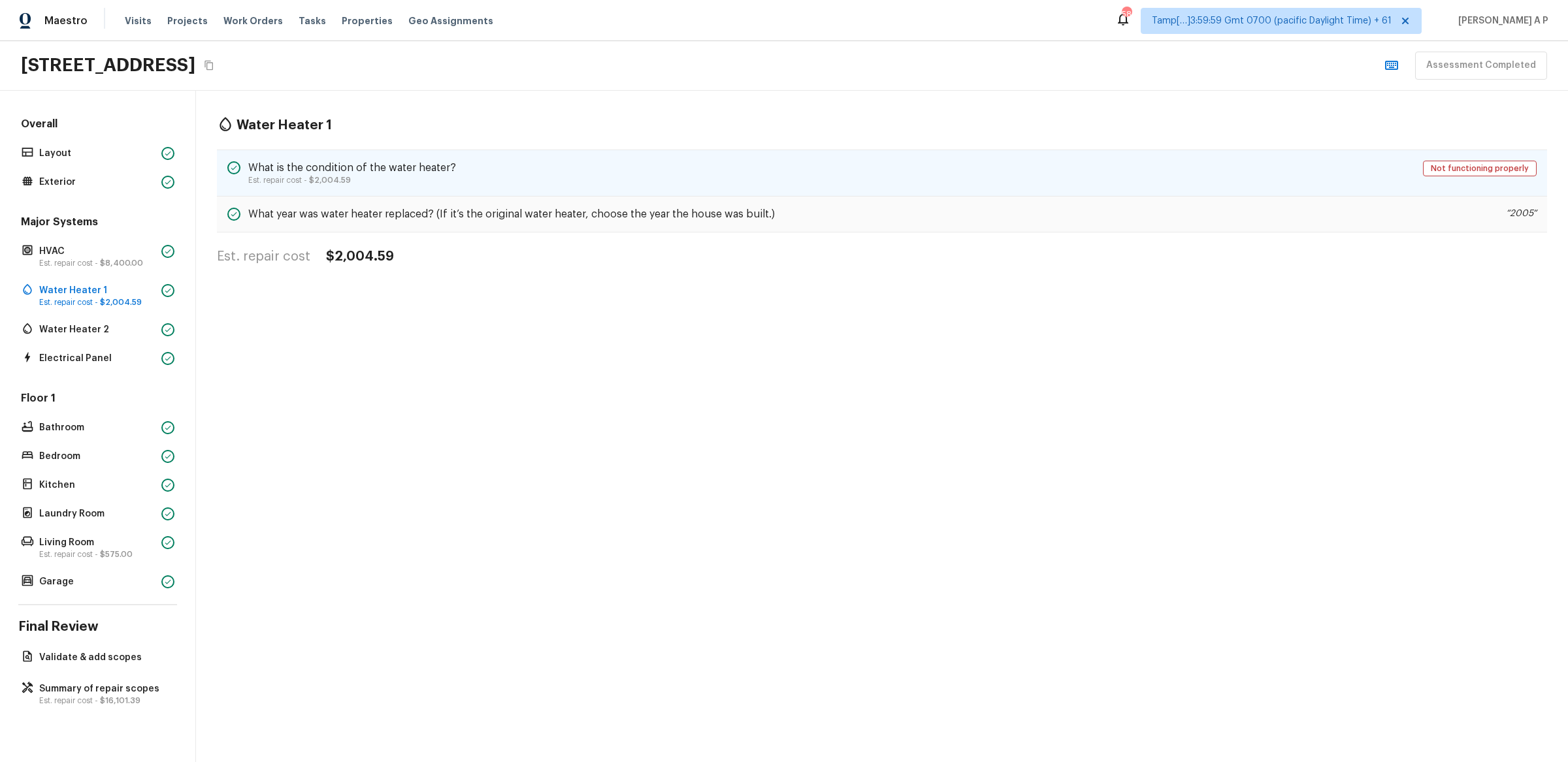
click at [341, 186] on div "What is the condition of the water heater? Est. repair cost - $2,004.59 Not fun…" at bounding box center [882, 173] width 1331 height 47
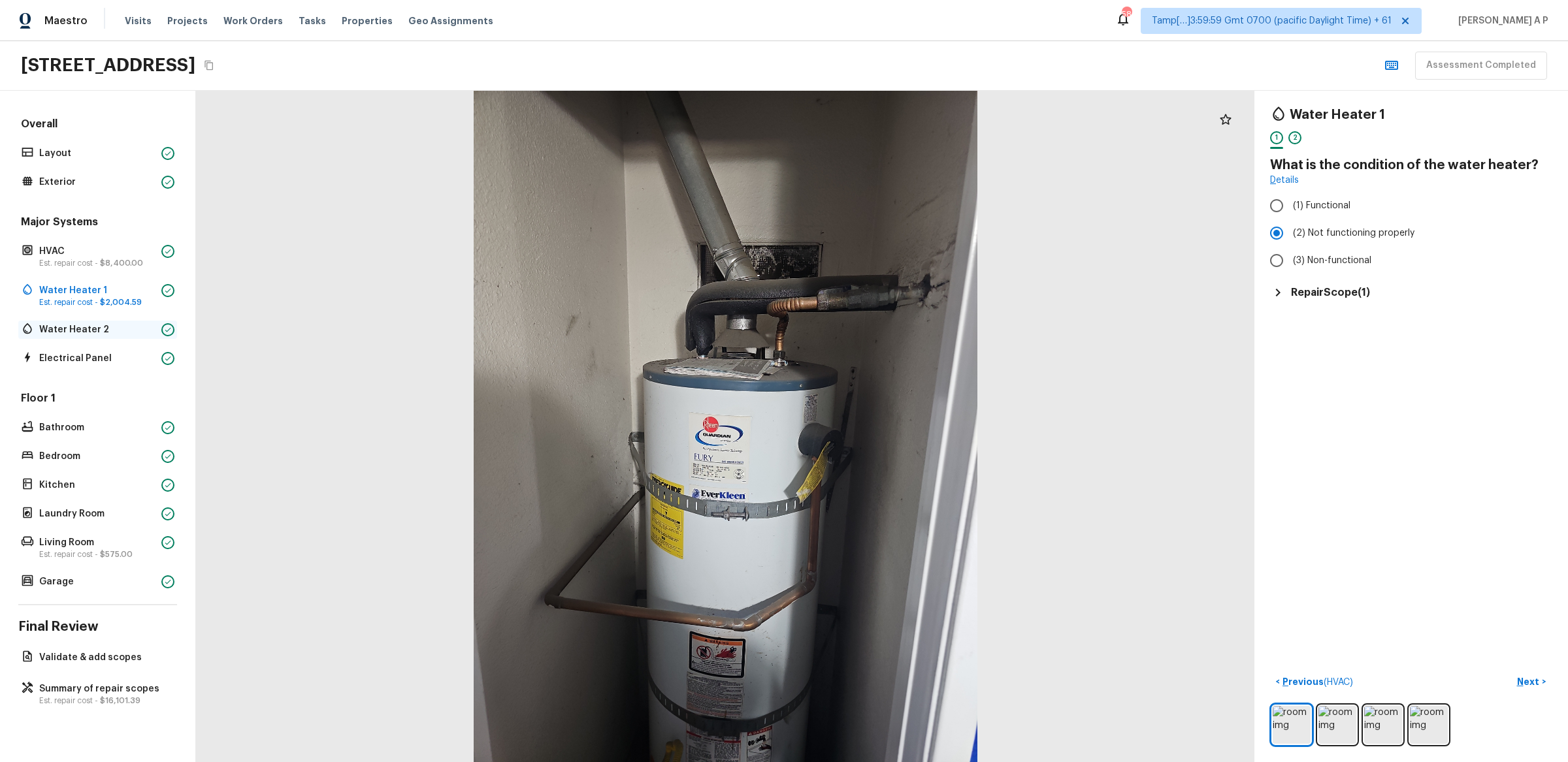
click at [100, 332] on p "Water Heater 2" at bounding box center [98, 330] width 117 height 13
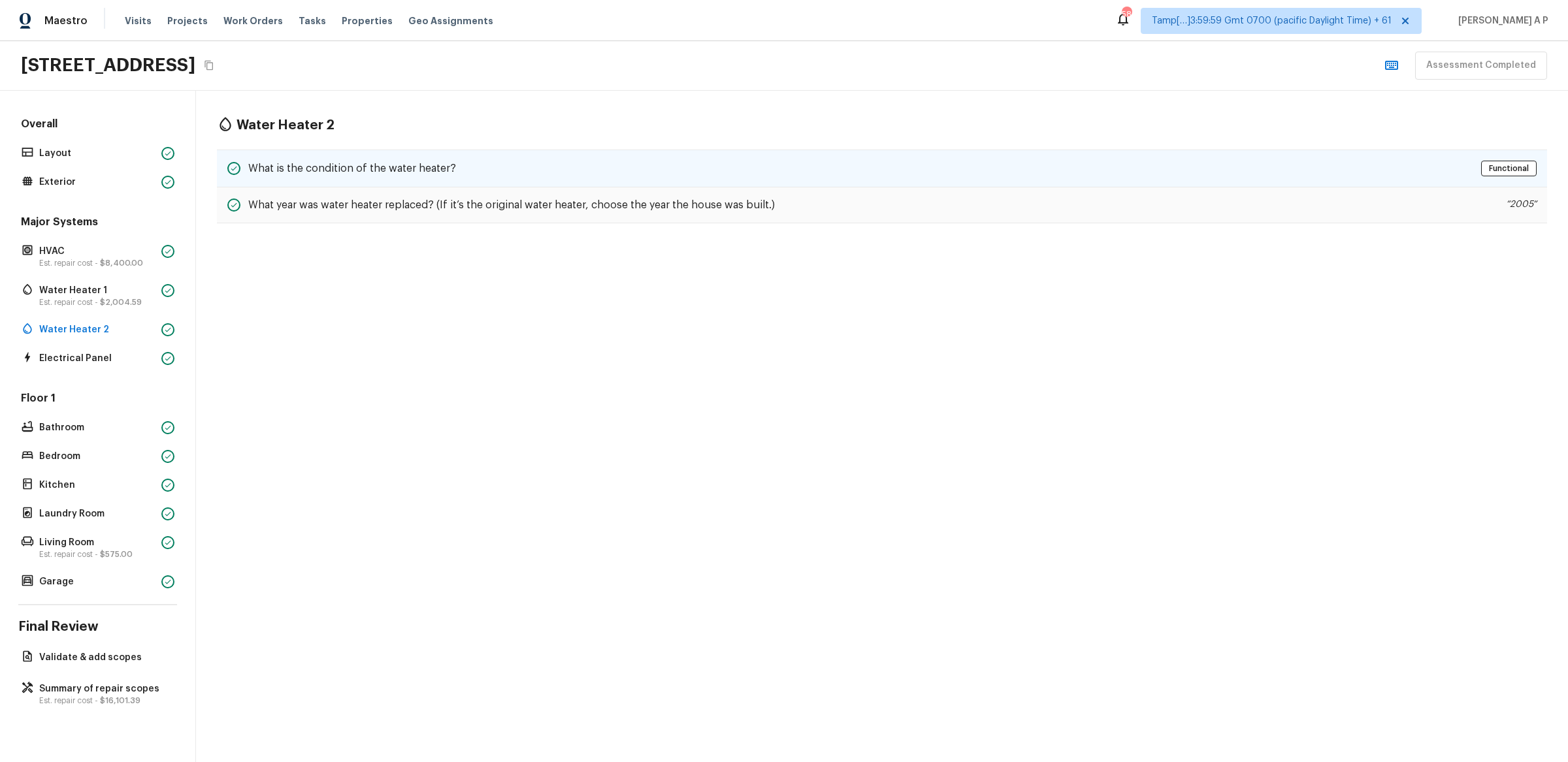
click at [351, 155] on div "What is the condition of the water heater? Functional" at bounding box center [882, 169] width 1331 height 38
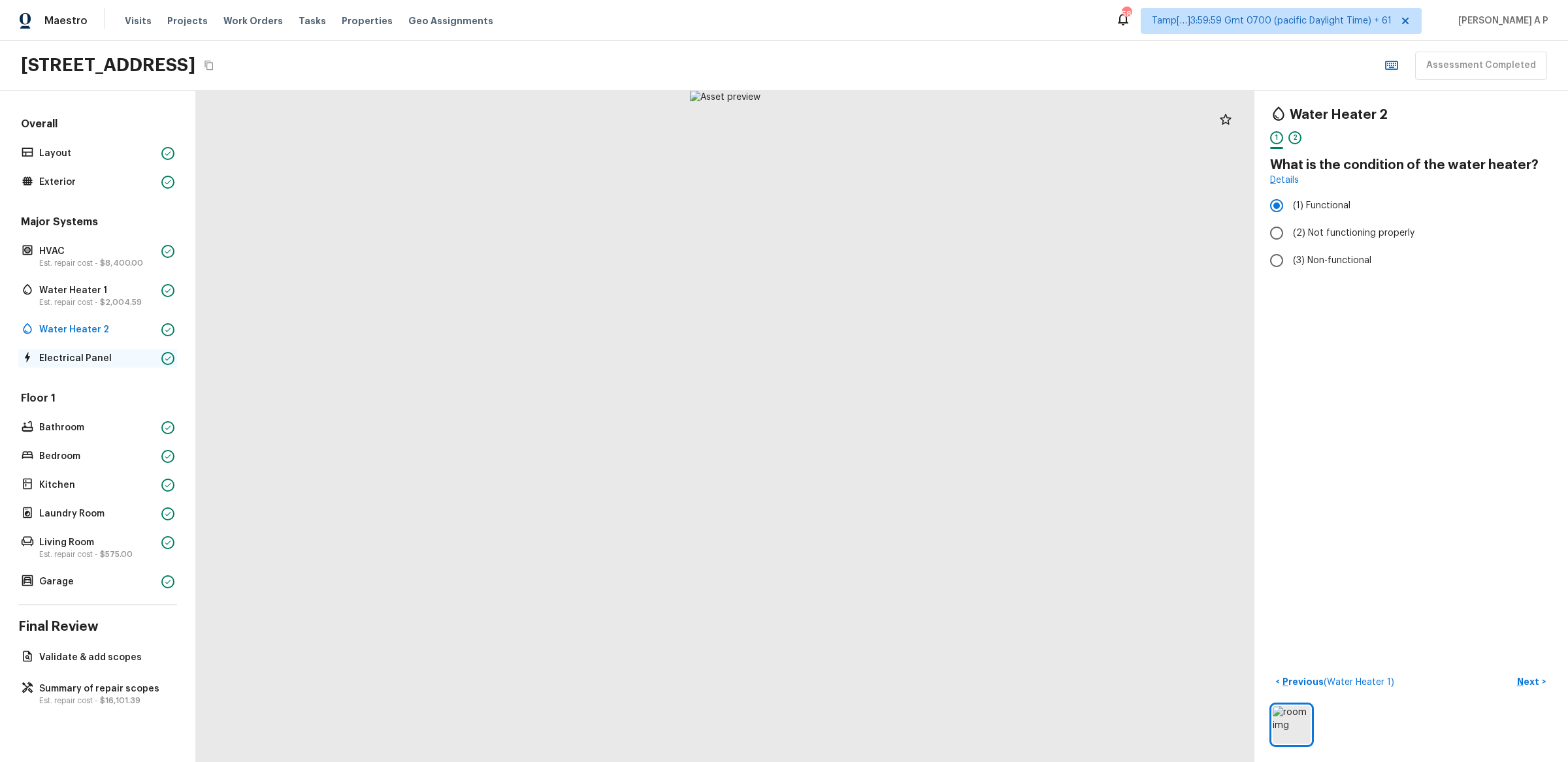
click at [155, 352] on p "Electrical Panel" at bounding box center [98, 358] width 117 height 13
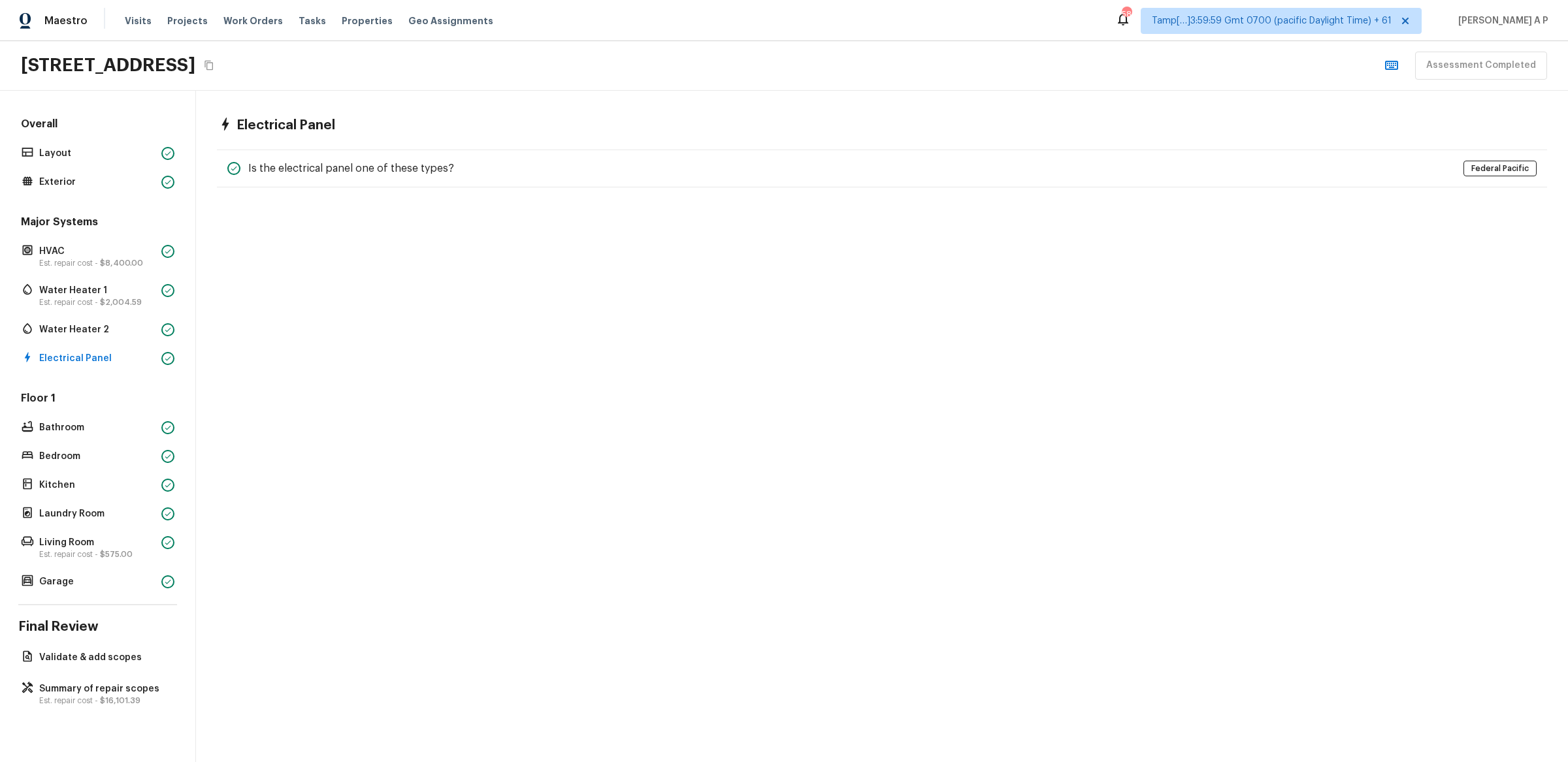
click at [536, 142] on div "Electrical Panel Is the electrical panel one of these types? Federal Pacific" at bounding box center [882, 153] width 1372 height 123
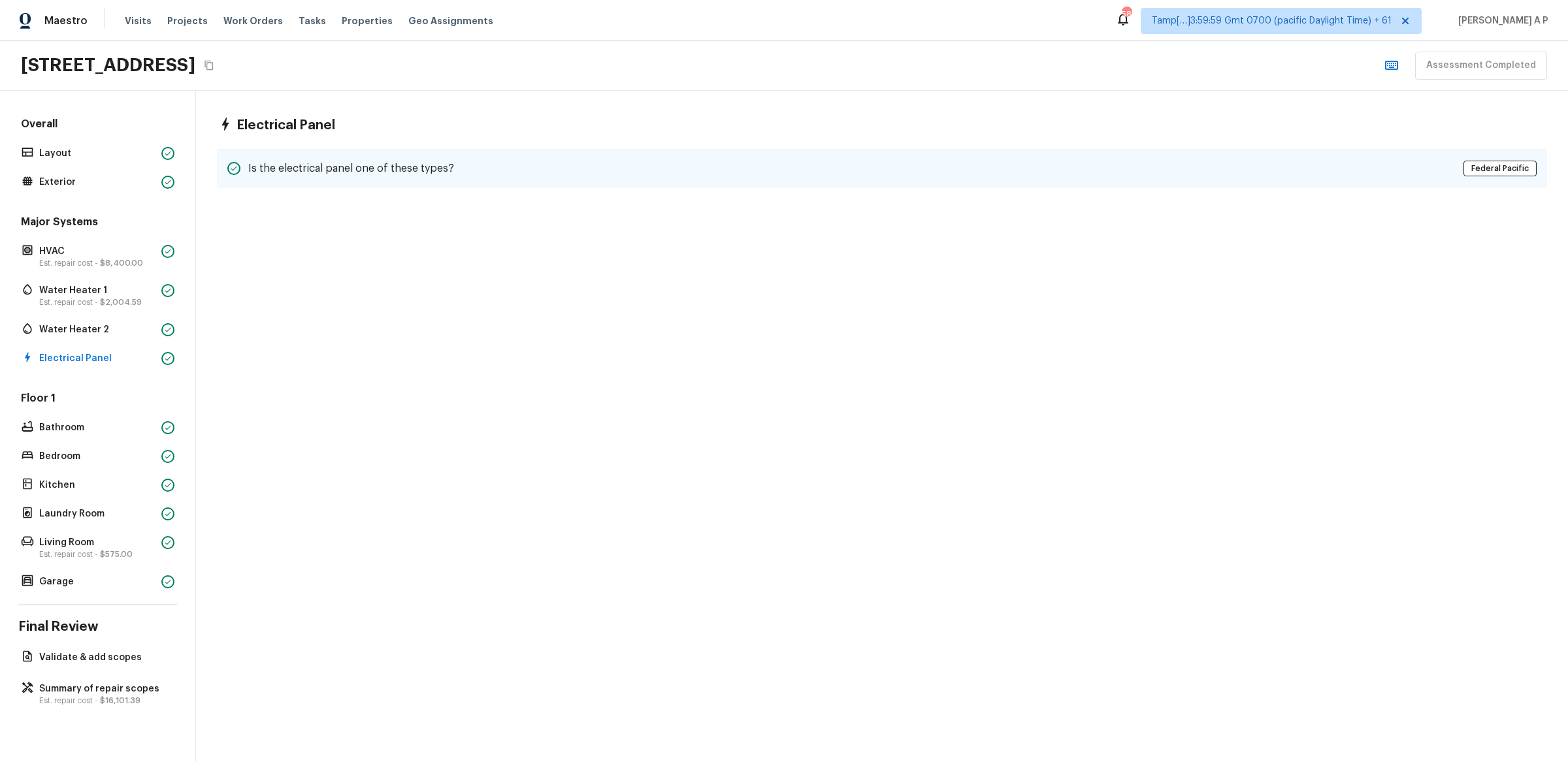
click at [492, 165] on div "Is the electrical panel one of these types? Federal Pacific" at bounding box center [882, 169] width 1331 height 38
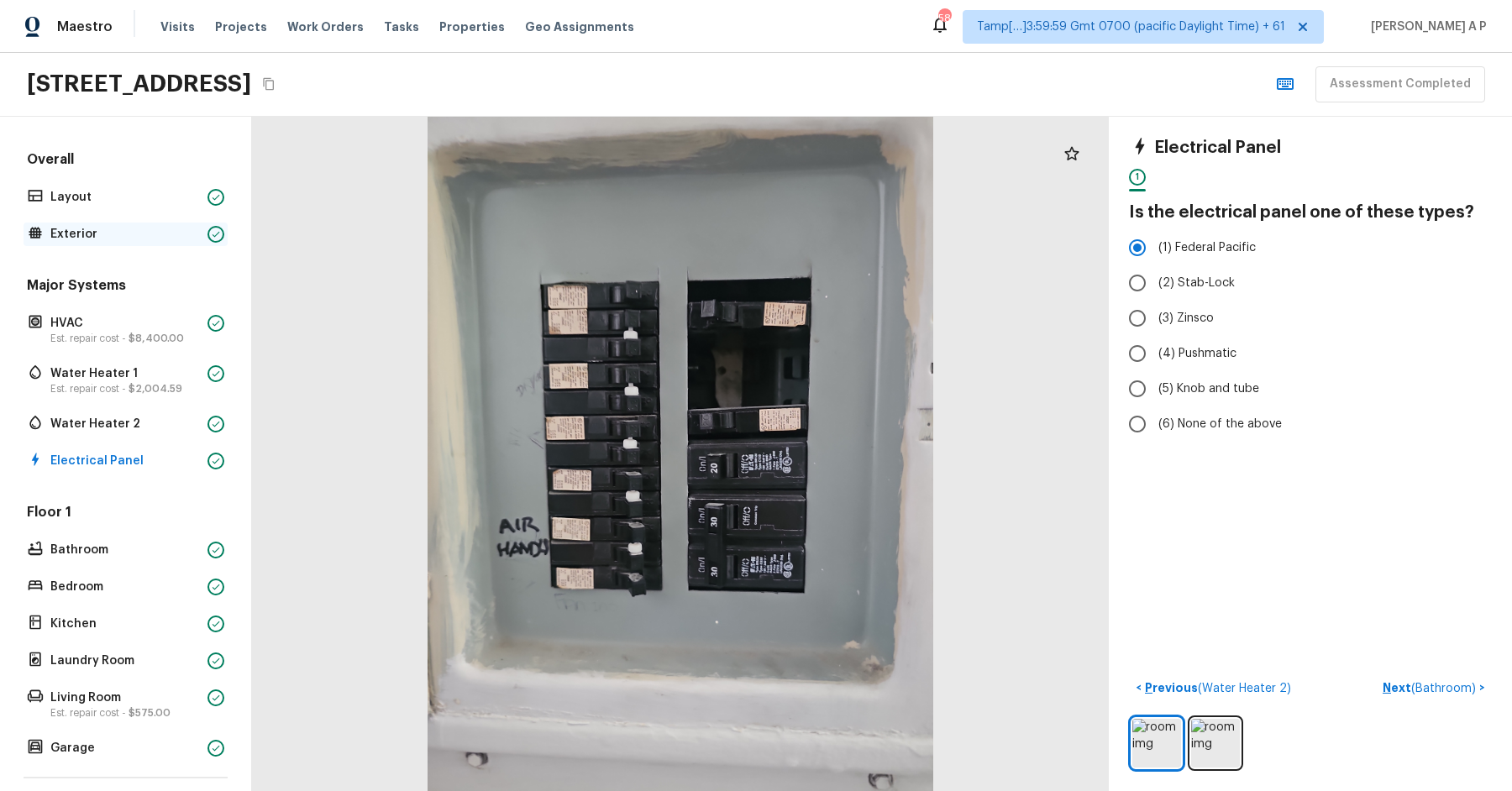
click at [132, 226] on p "Exterior" at bounding box center [125, 234] width 151 height 16
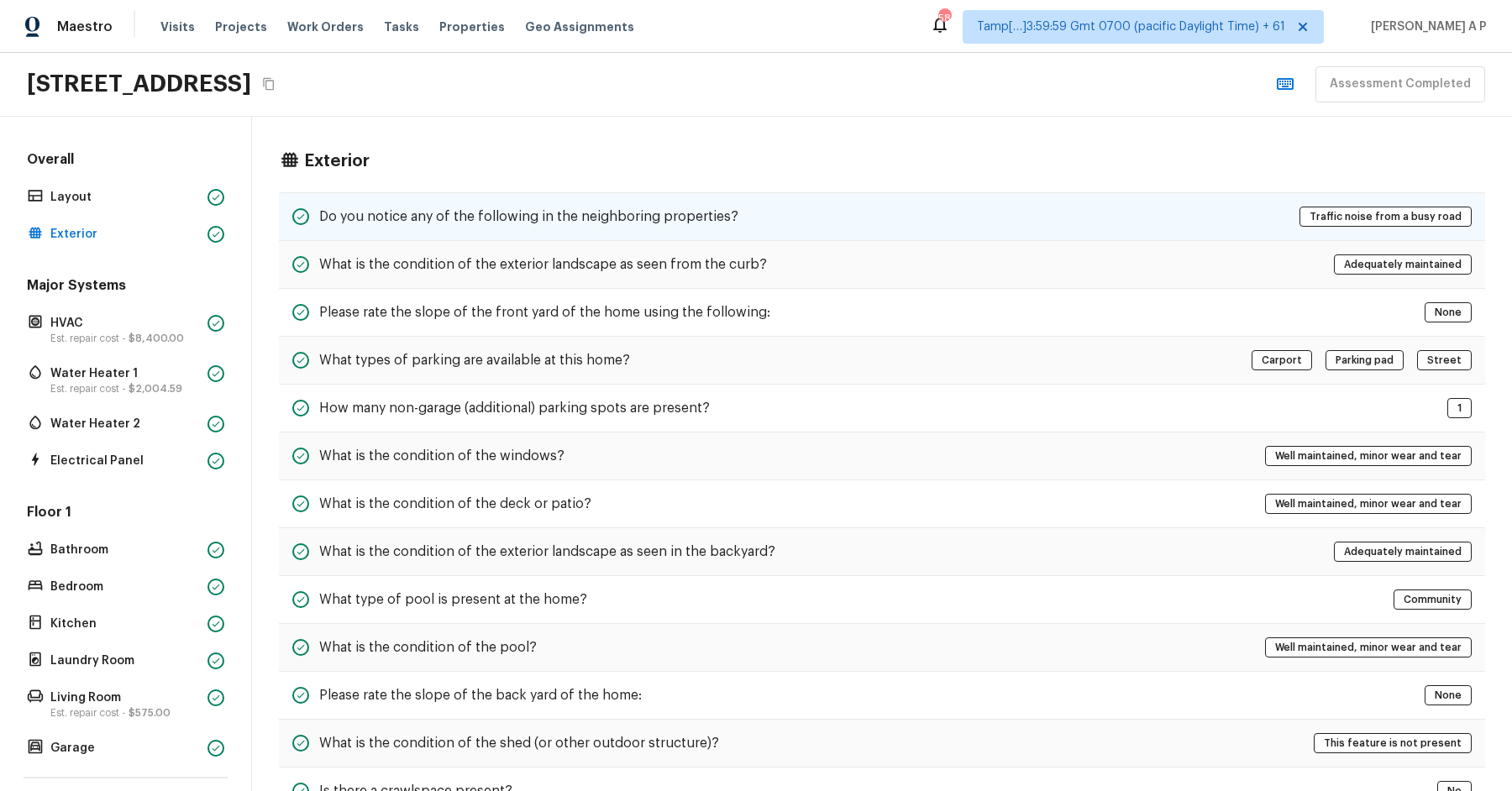
click at [397, 219] on h5 "Do you notice any of the following in the neighboring properties?" at bounding box center [528, 216] width 419 height 18
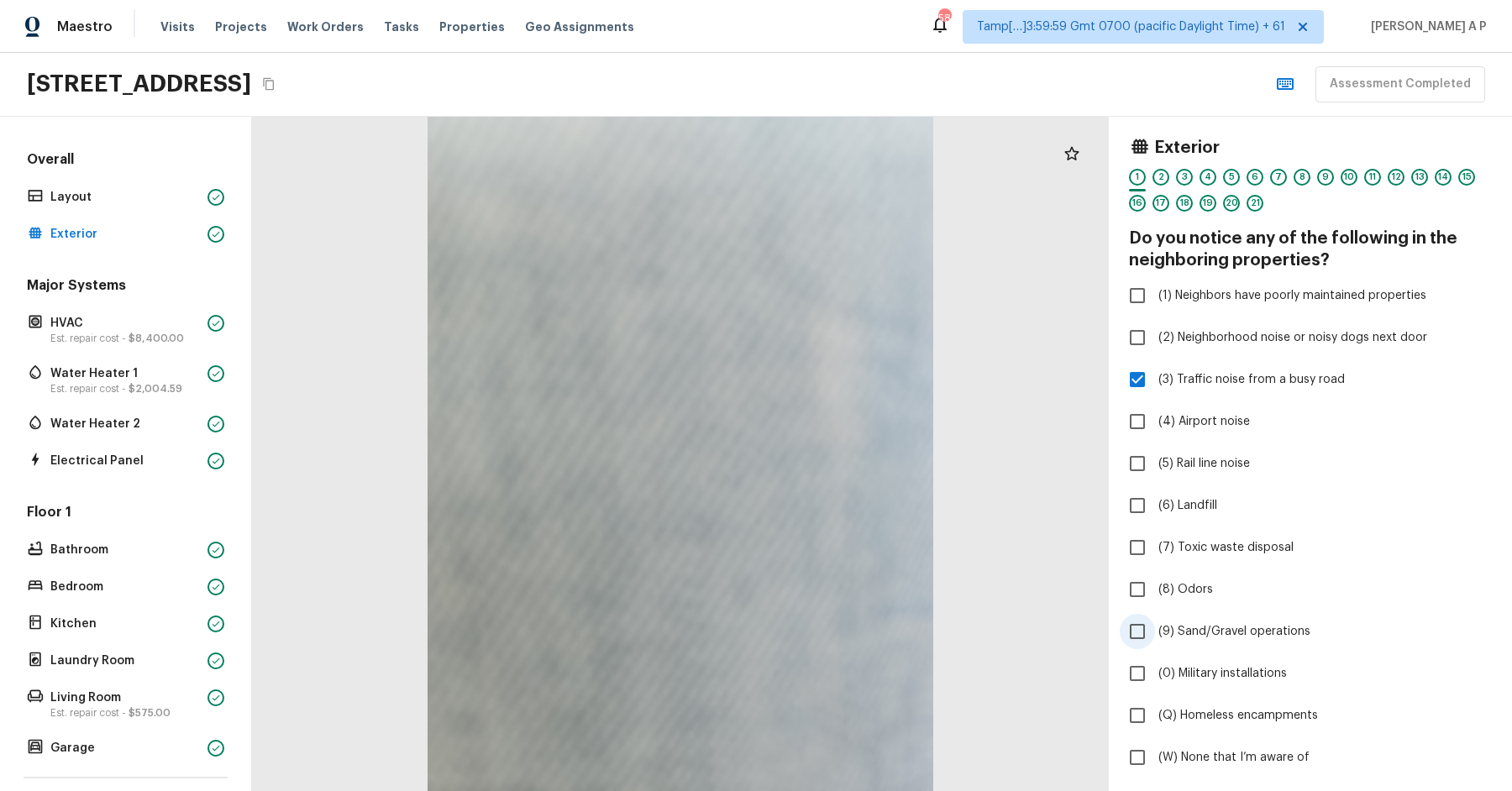
scroll to position [231, 0]
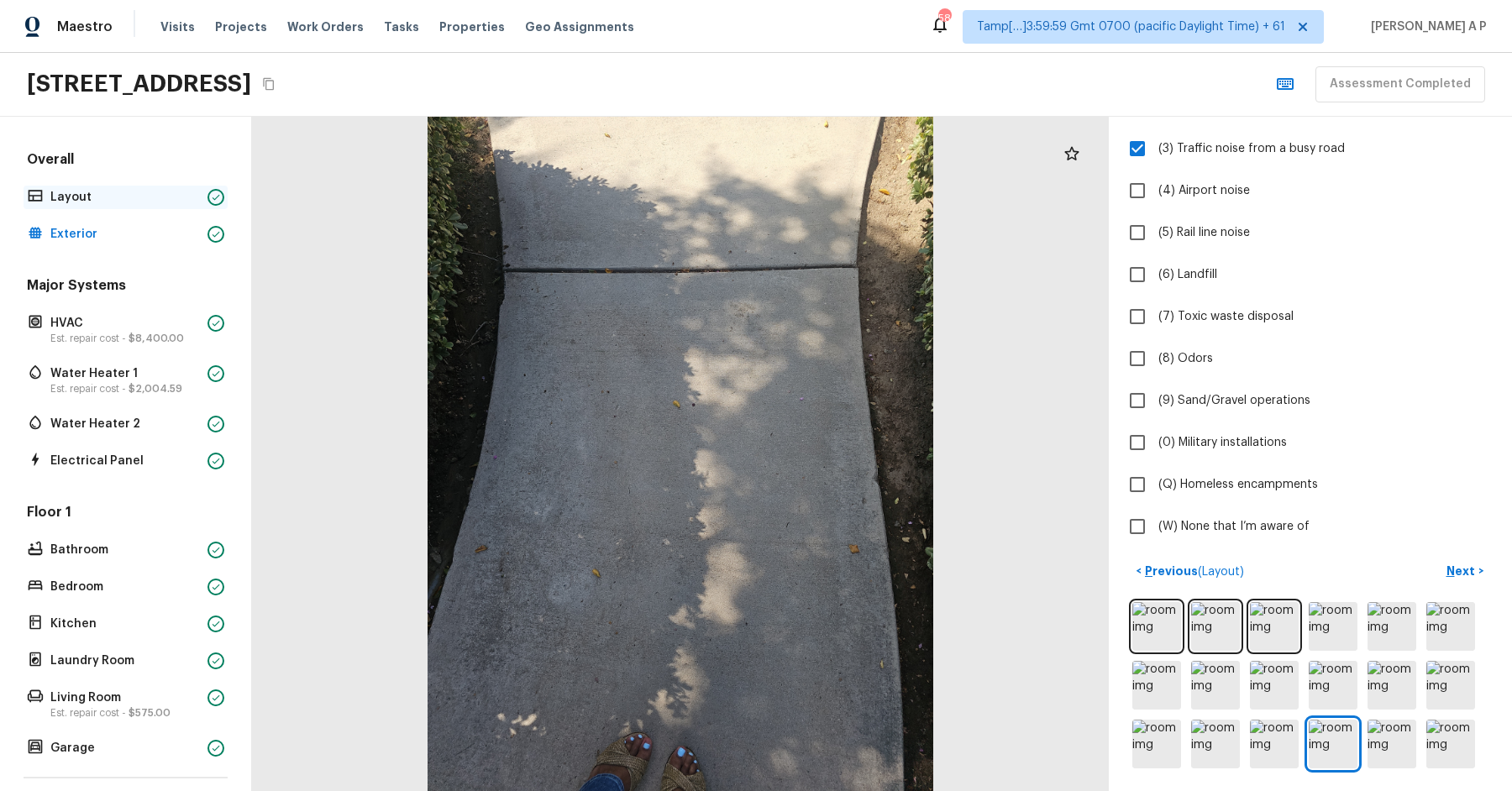
click at [179, 204] on div "Layout" at bounding box center [125, 197] width 204 height 24
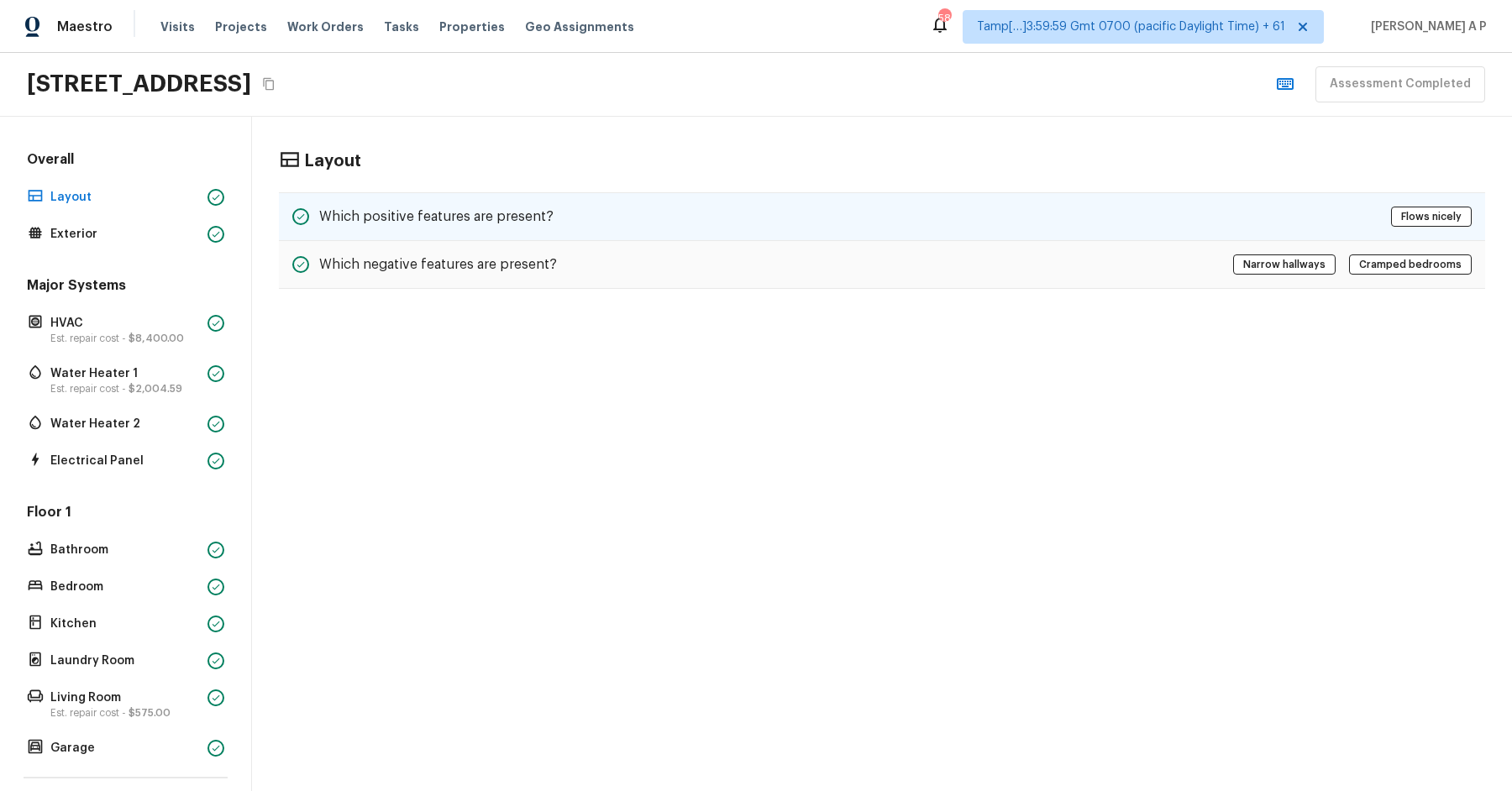
click at [427, 207] on h5 "Which positive features are present?" at bounding box center [436, 216] width 234 height 18
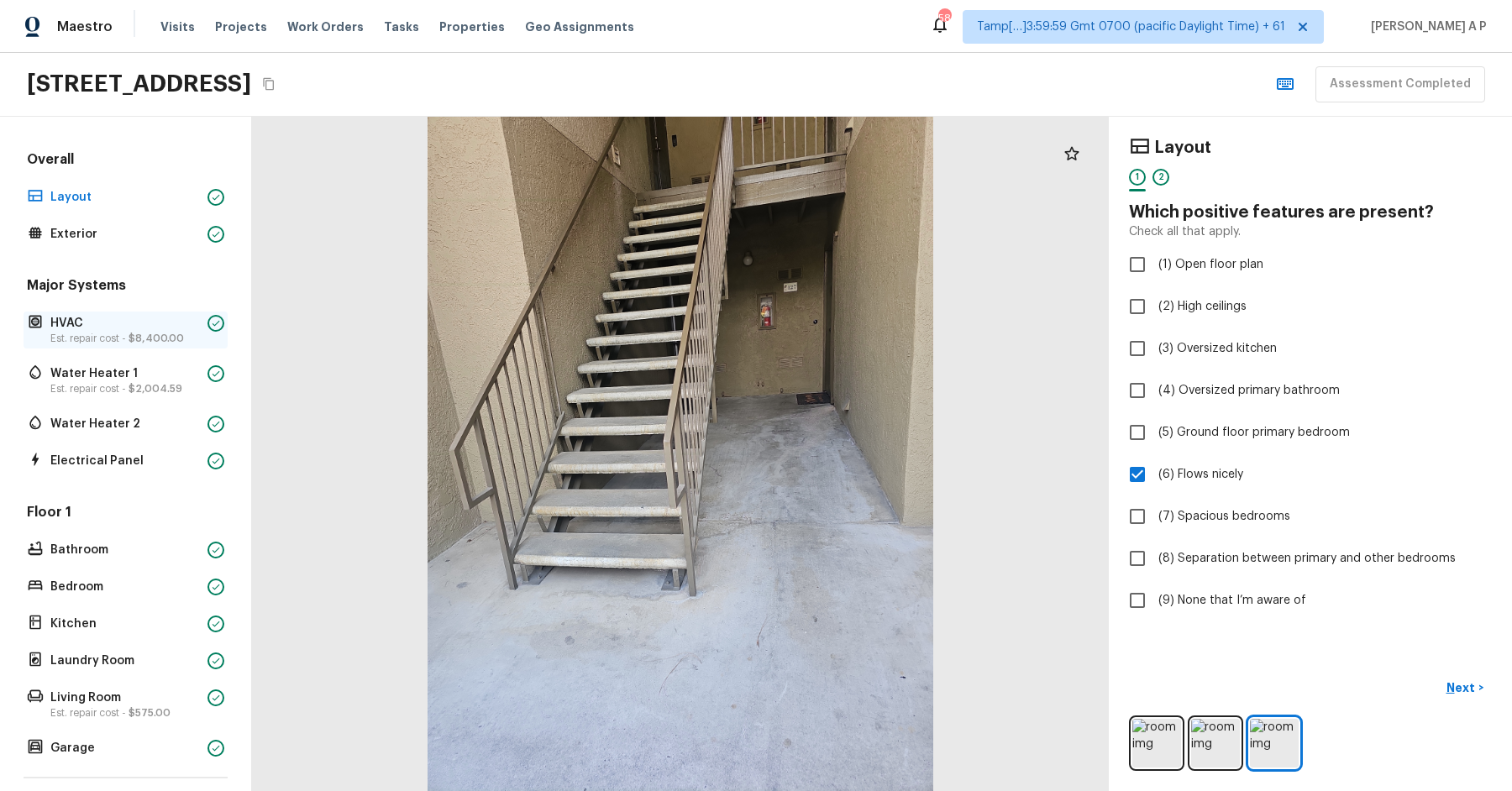
click at [124, 337] on p "Est. repair cost - $8,400.00" at bounding box center [125, 338] width 151 height 14
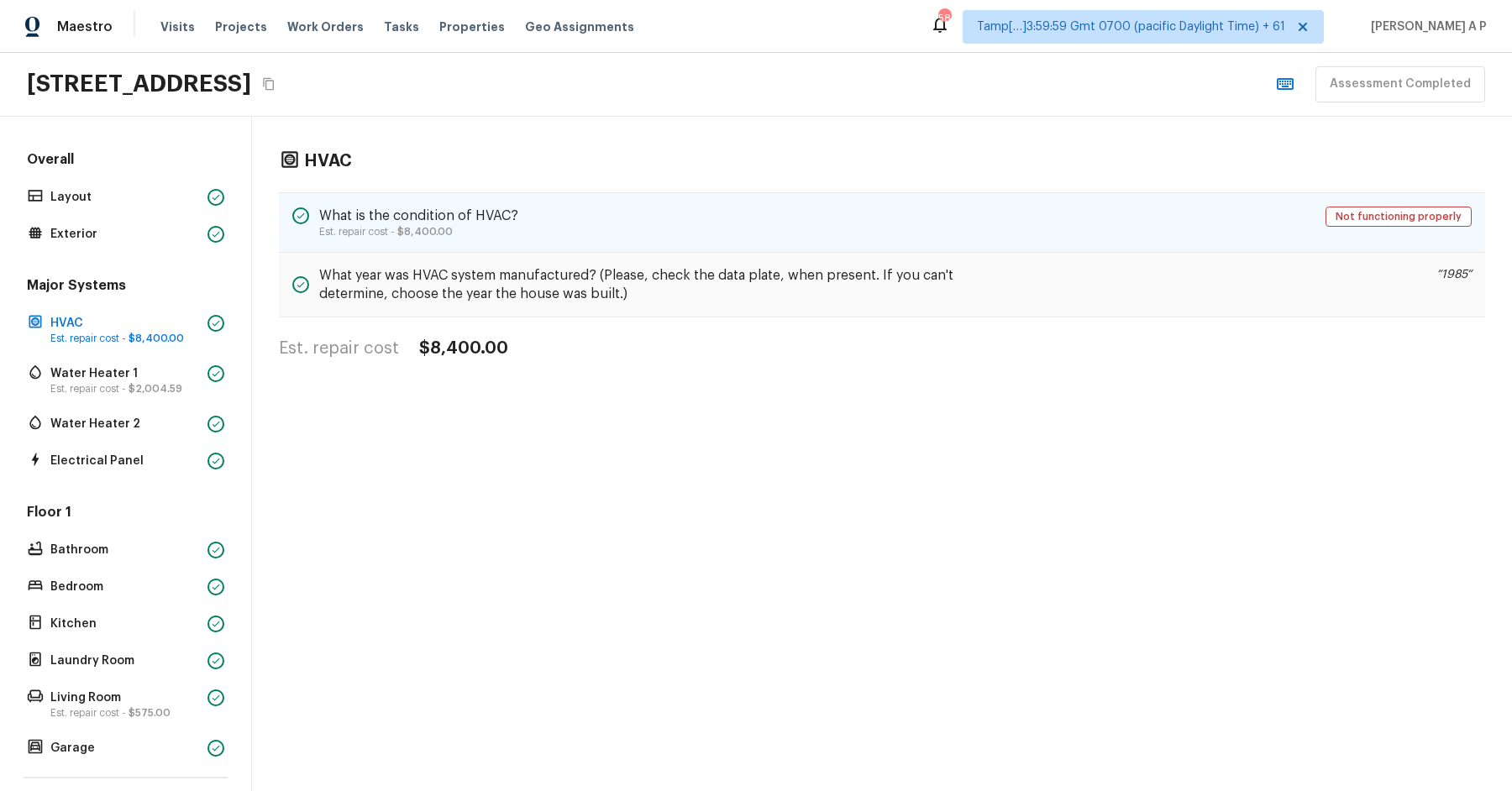
click at [443, 217] on h5 "What is the condition of HVAC?" at bounding box center [418, 215] width 199 height 18
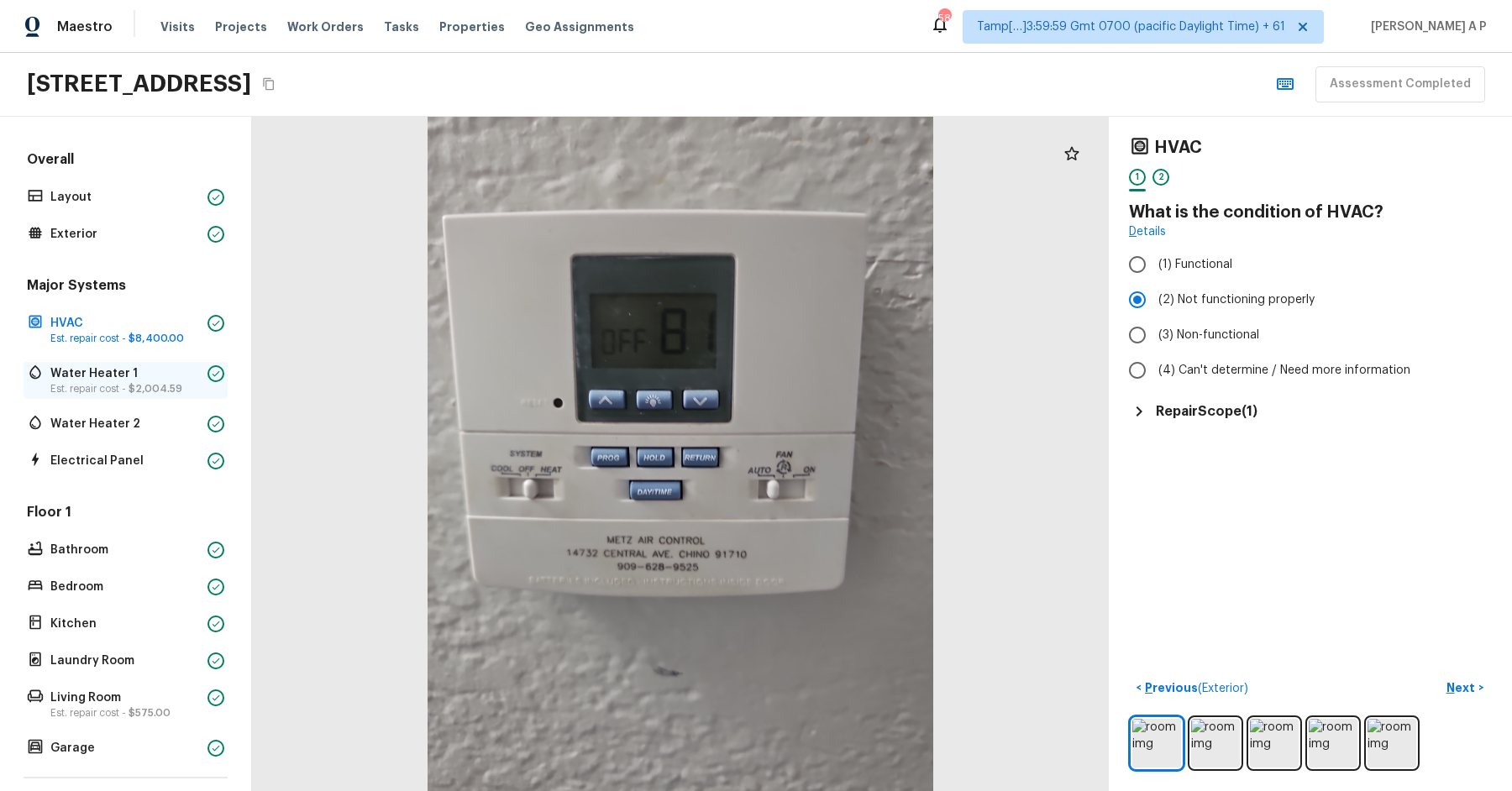
click at [138, 396] on div "Water Heater 1 Est. repair cost - $2,004.59" at bounding box center [125, 381] width 204 height 37
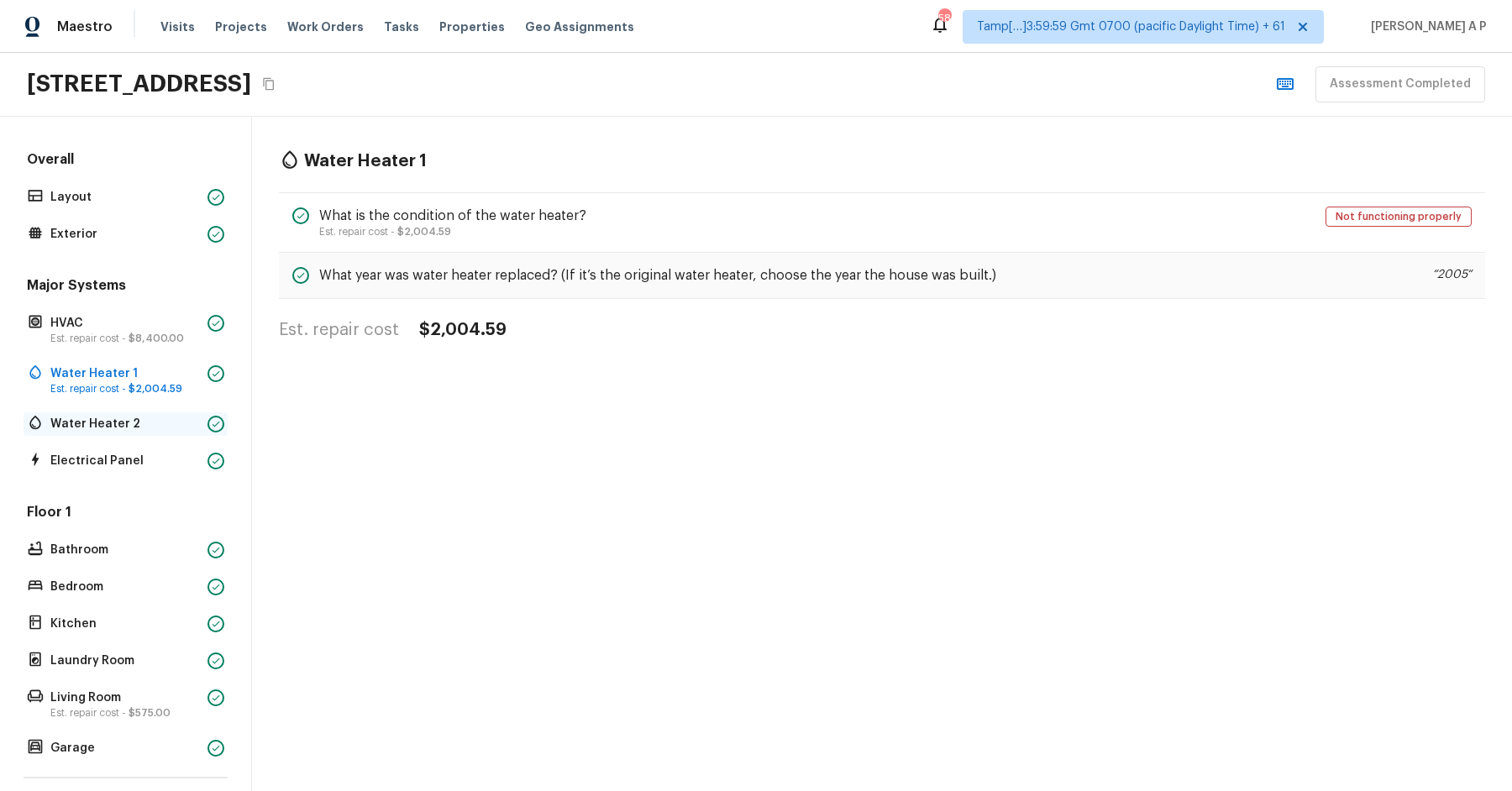
click at [135, 416] on p "Water Heater 2" at bounding box center [125, 424] width 151 height 16
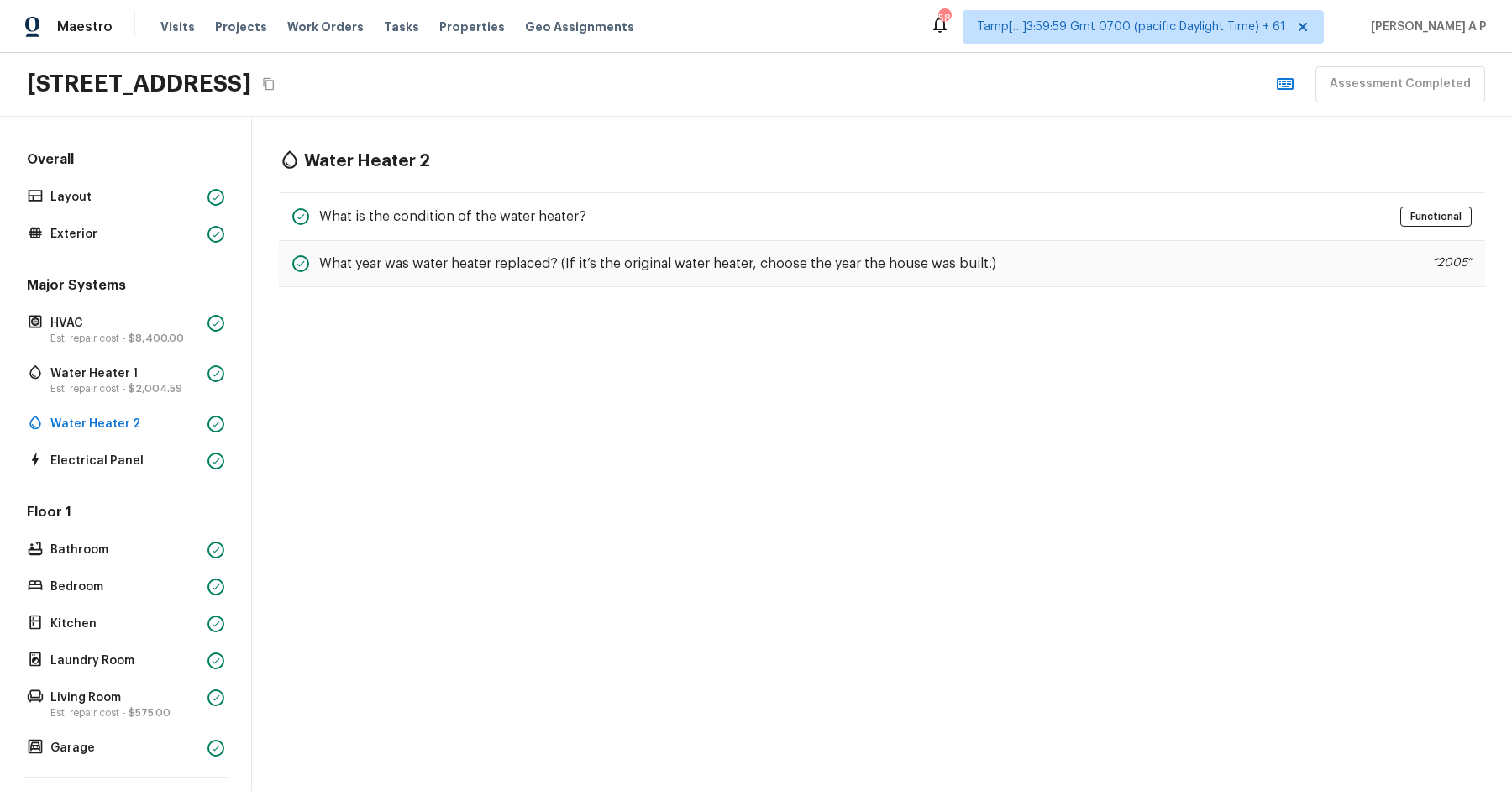
click at [127, 446] on div "Major Systems HVAC Est. repair cost - $8,400.00 Water Heater 1 Est. repair cost…" at bounding box center [125, 374] width 204 height 196
click at [160, 237] on p "Exterior" at bounding box center [125, 234] width 151 height 16
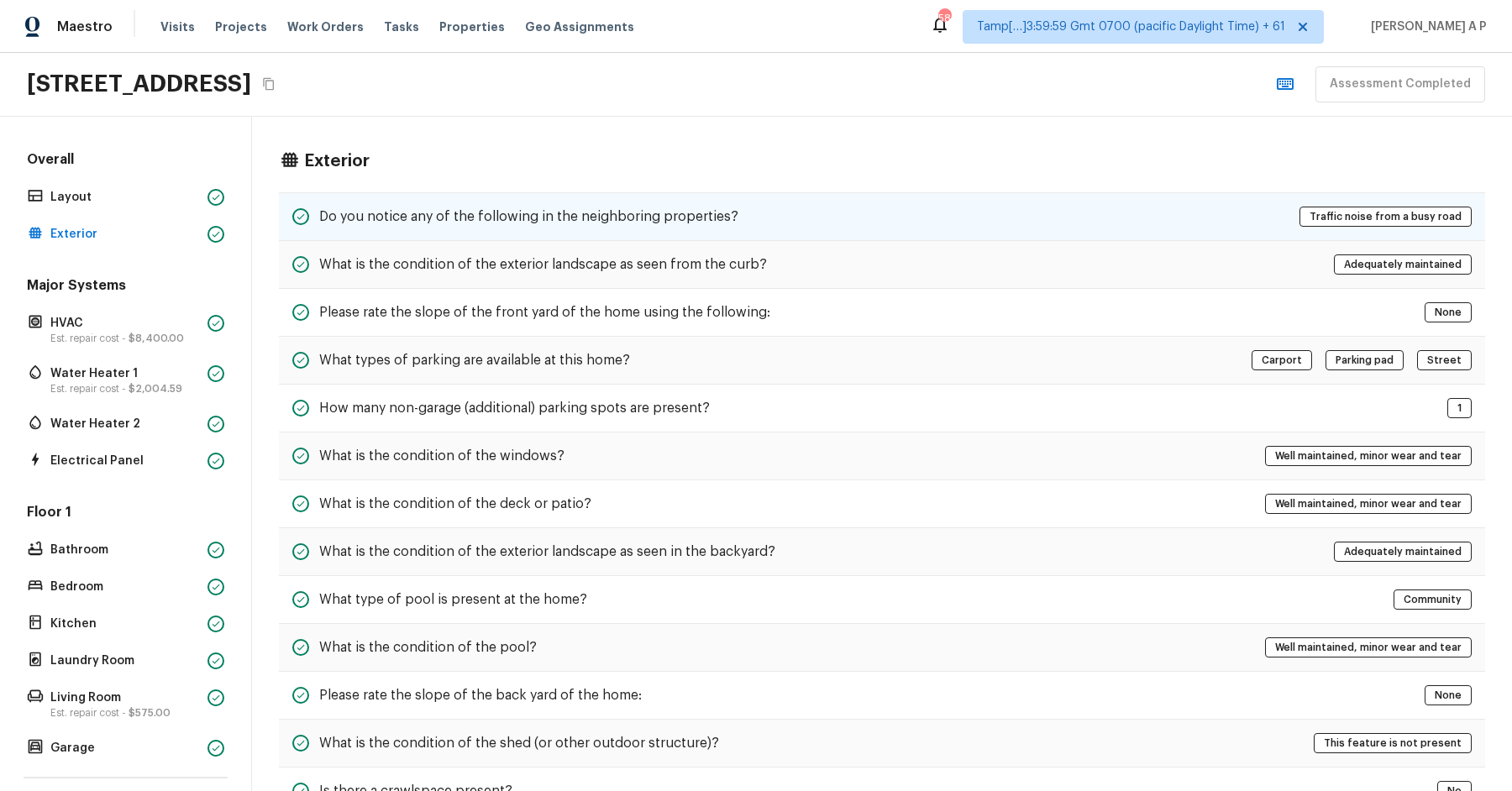
click at [419, 215] on h5 "Do you notice any of the following in the neighboring properties?" at bounding box center [528, 216] width 419 height 18
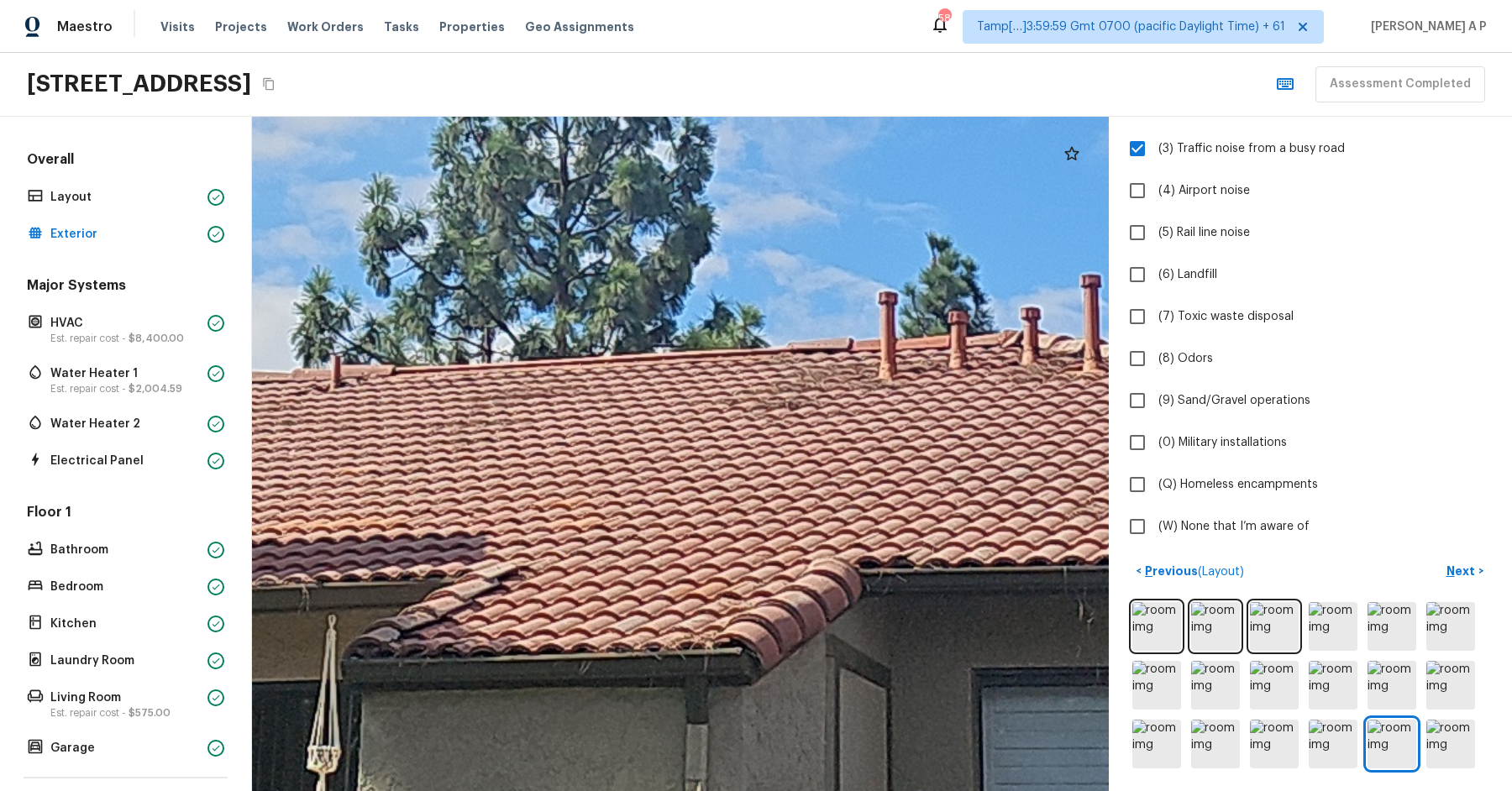
drag, startPoint x: 852, startPoint y: 473, endPoint x: 654, endPoint y: 513, distance: 202.0
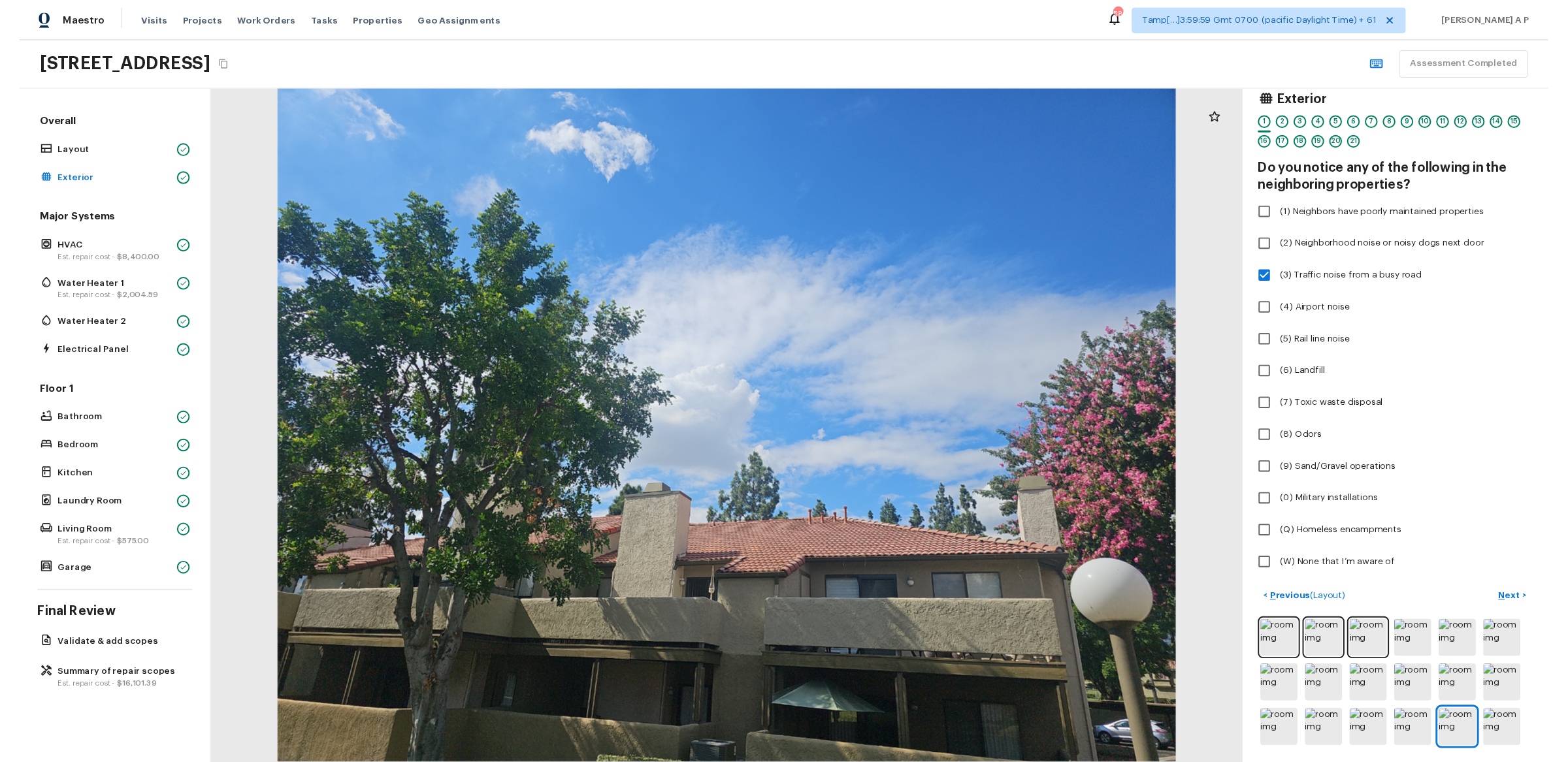
scroll to position [31, 0]
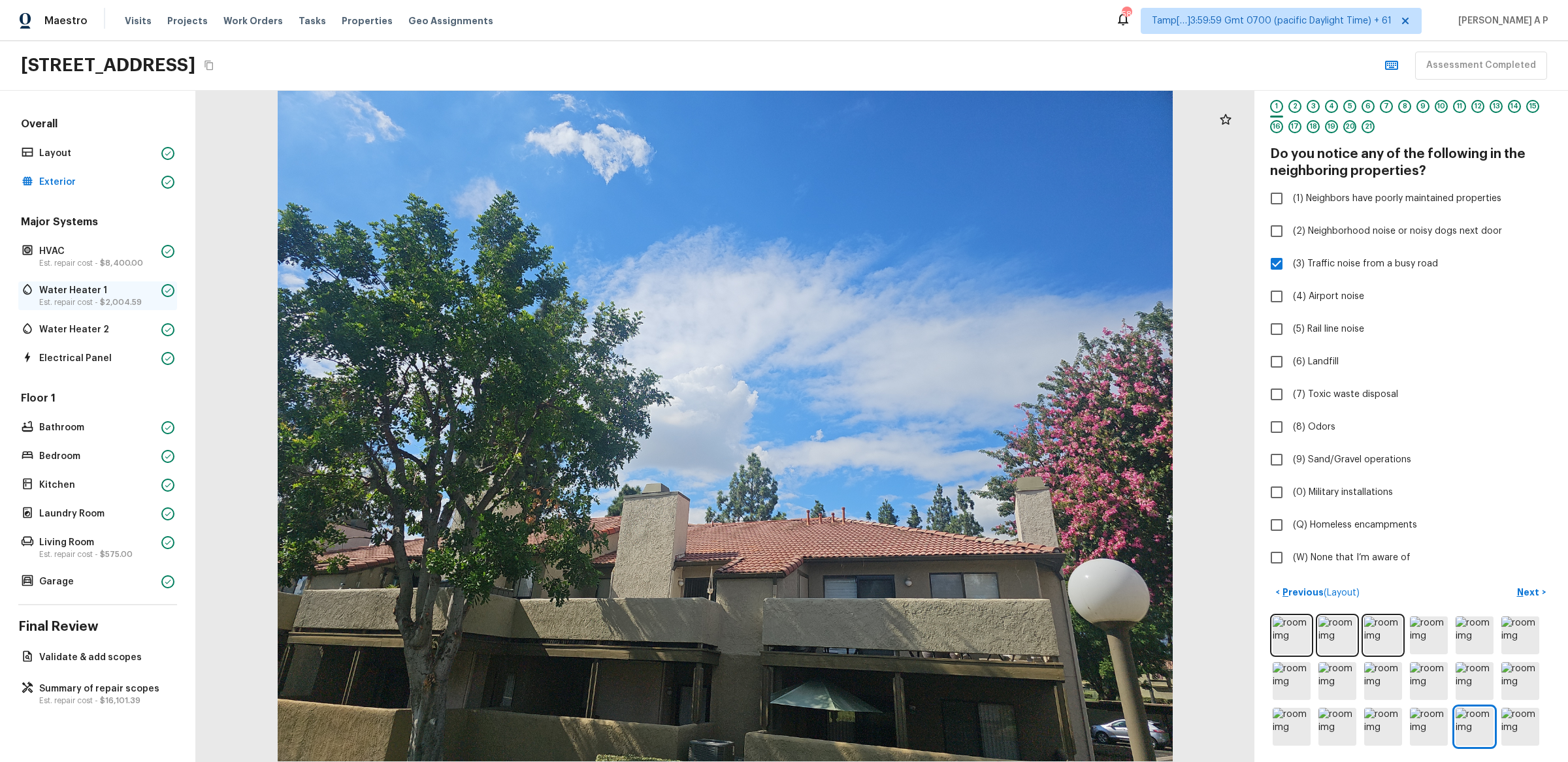
click at [105, 289] on p "Water Heater 1" at bounding box center [98, 290] width 117 height 13
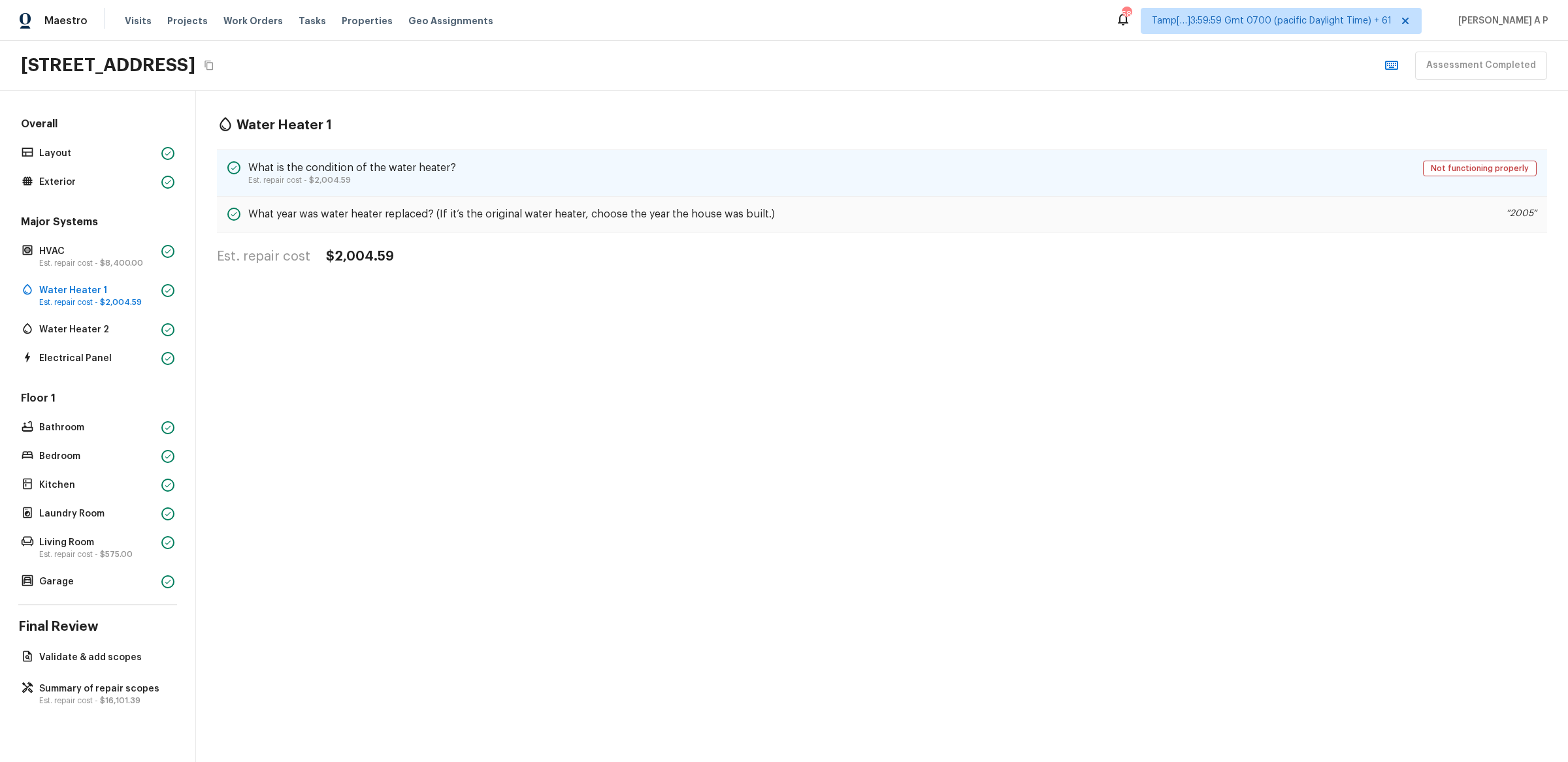
click at [346, 165] on h5 "What is the condition of the water heater?" at bounding box center [352, 167] width 208 height 14
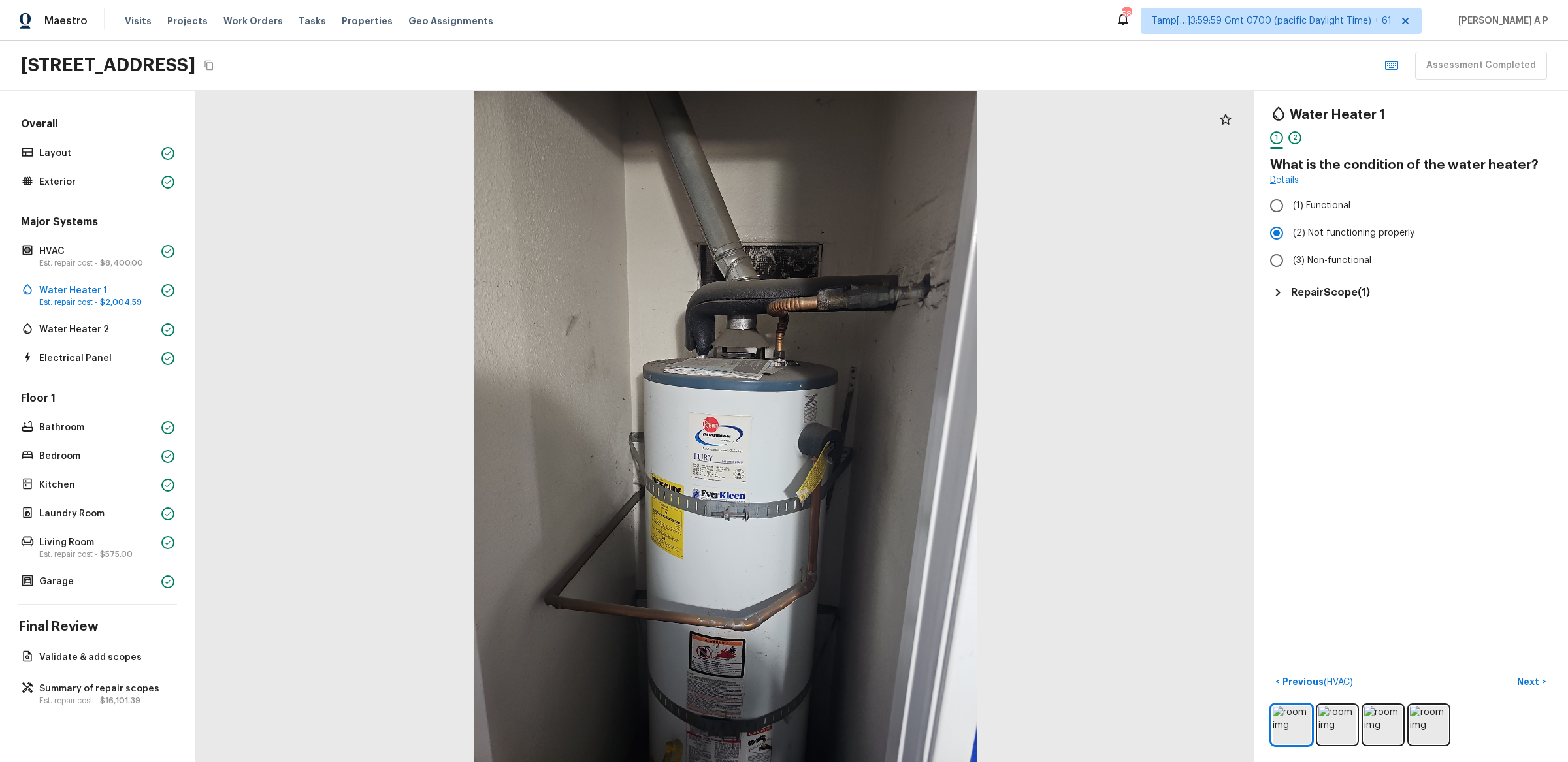
click at [104, 311] on div "Major Systems HVAC Est. repair cost - $8,400.00 Water Heater 1 Est. repair cost…" at bounding box center [98, 291] width 159 height 153
click at [103, 316] on div "Major Systems HVAC Est. repair cost - $8,400.00 Water Heater 1 Est. repair cost…" at bounding box center [98, 291] width 159 height 153
click at [93, 330] on p "Water Heater 2" at bounding box center [98, 330] width 117 height 13
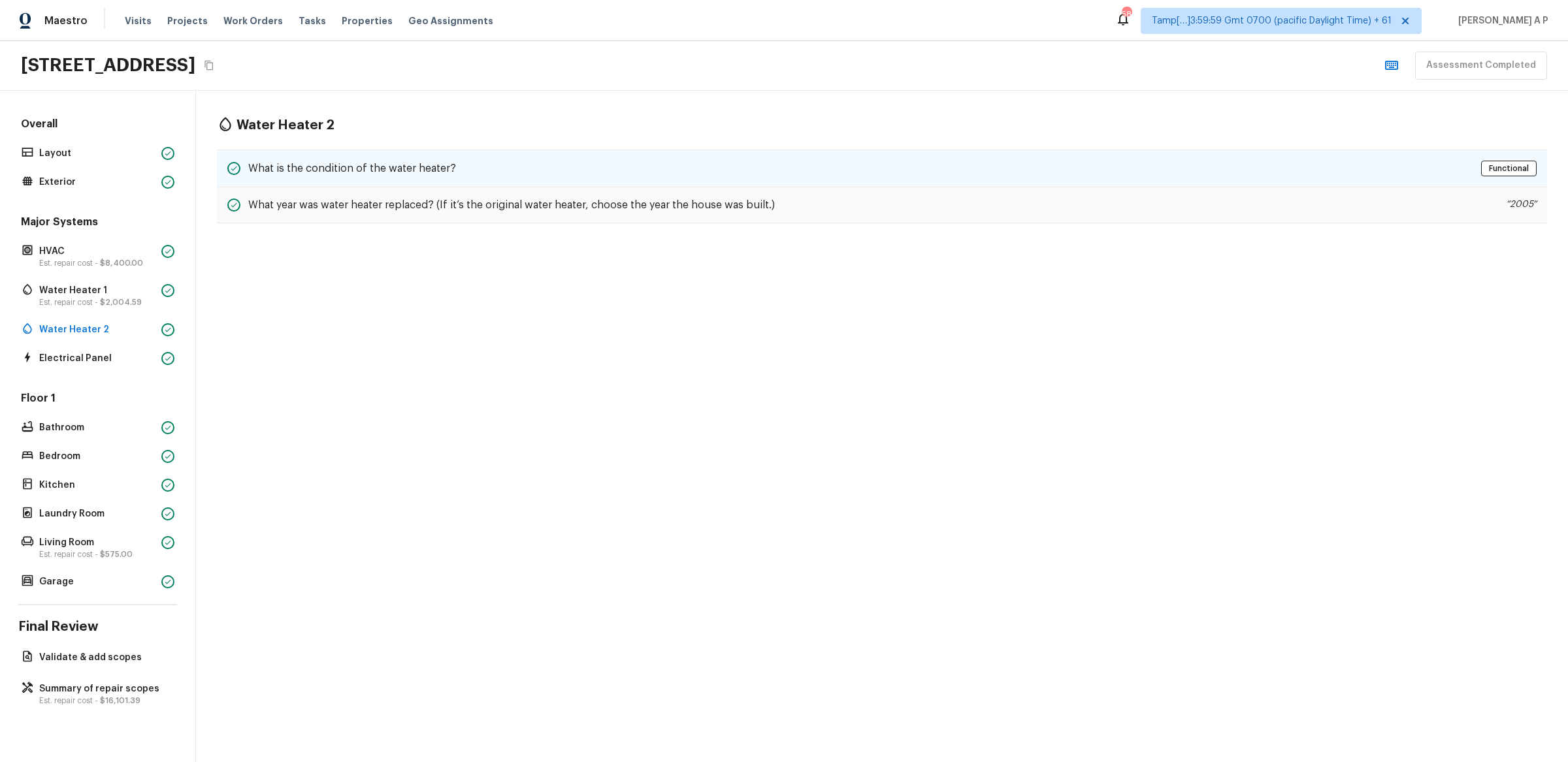
click at [513, 162] on div "What is the condition of the water heater? Functional" at bounding box center [882, 169] width 1331 height 38
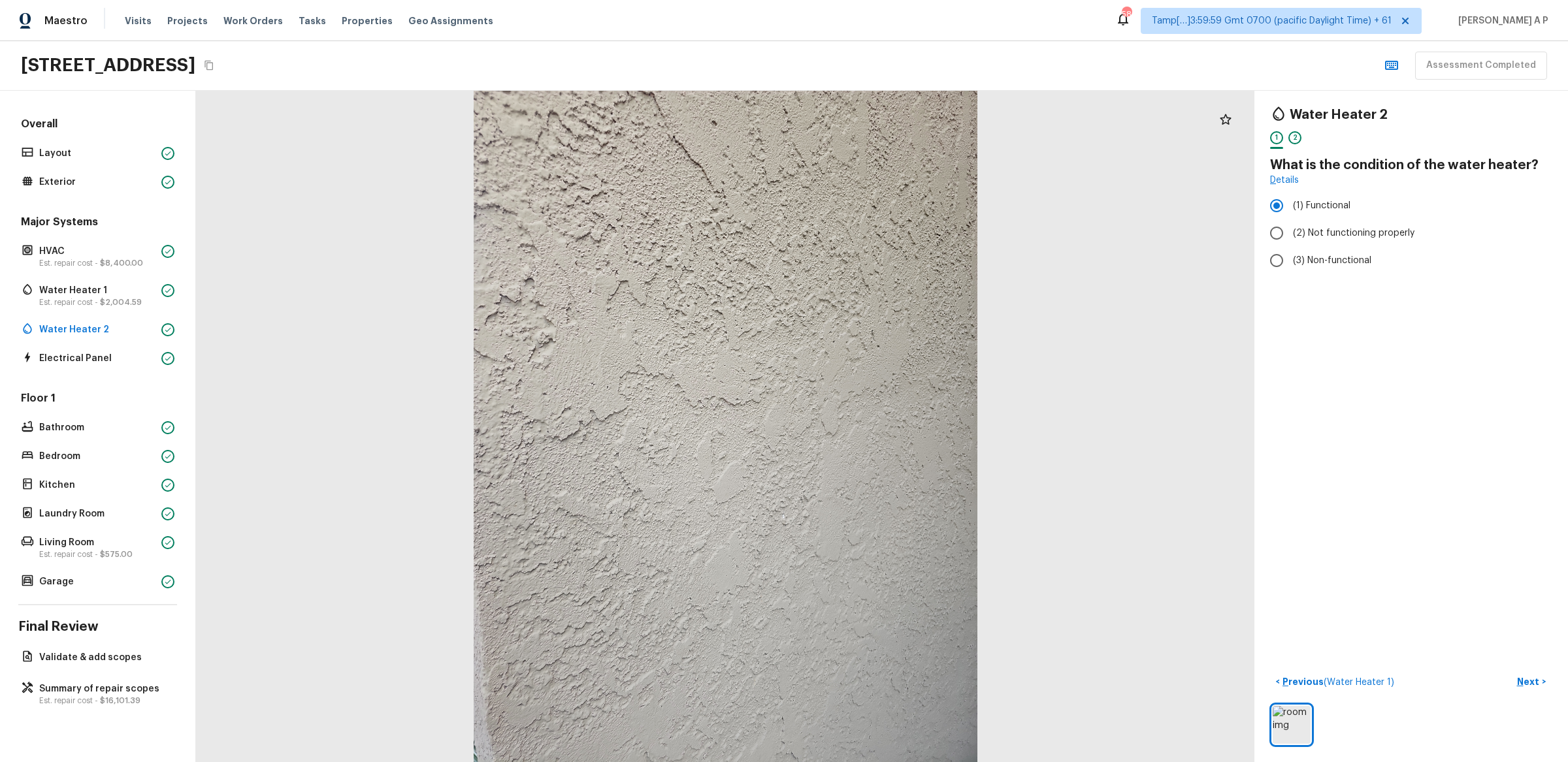
click at [139, 340] on div "Major Systems HVAC Est. repair cost - $8,400.00 Water Heater 1 Est. repair cost…" at bounding box center [98, 291] width 159 height 153
click at [119, 359] on p "Electrical Panel" at bounding box center [98, 358] width 117 height 13
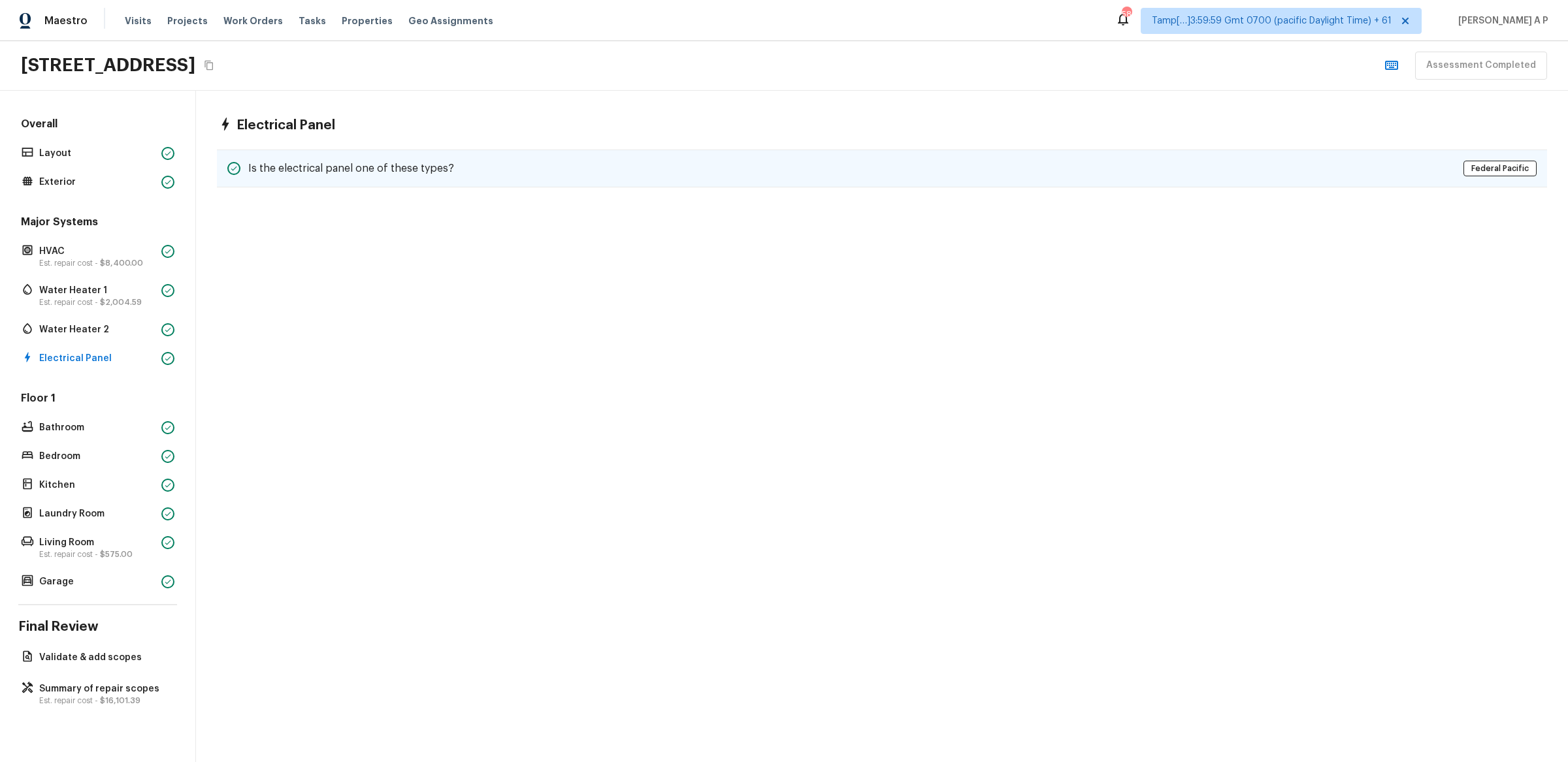
click at [389, 152] on div "Is the electrical panel one of these types? Federal Pacific" at bounding box center [882, 169] width 1331 height 38
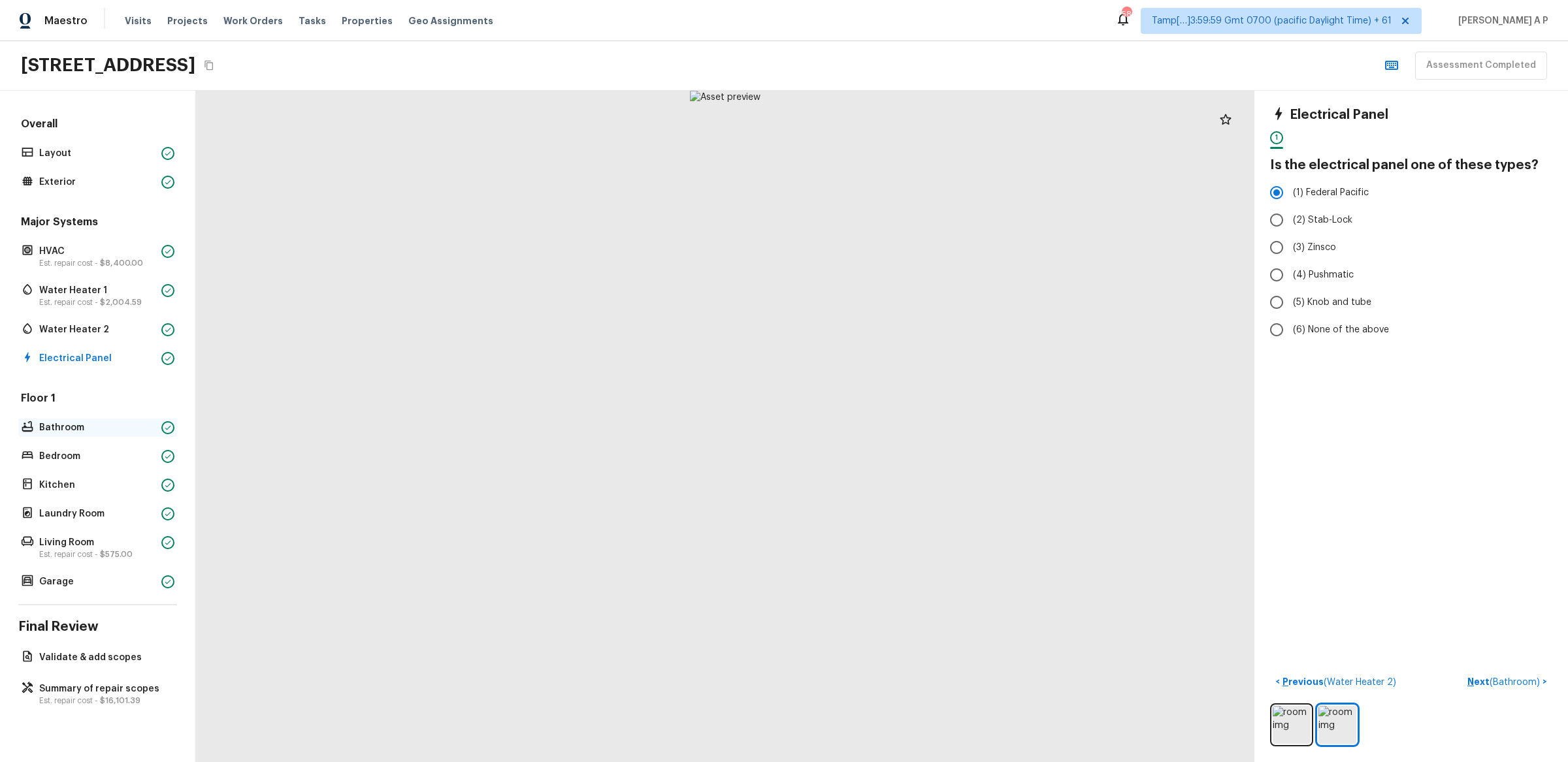
click at [46, 425] on p "Bathroom" at bounding box center [98, 427] width 117 height 13
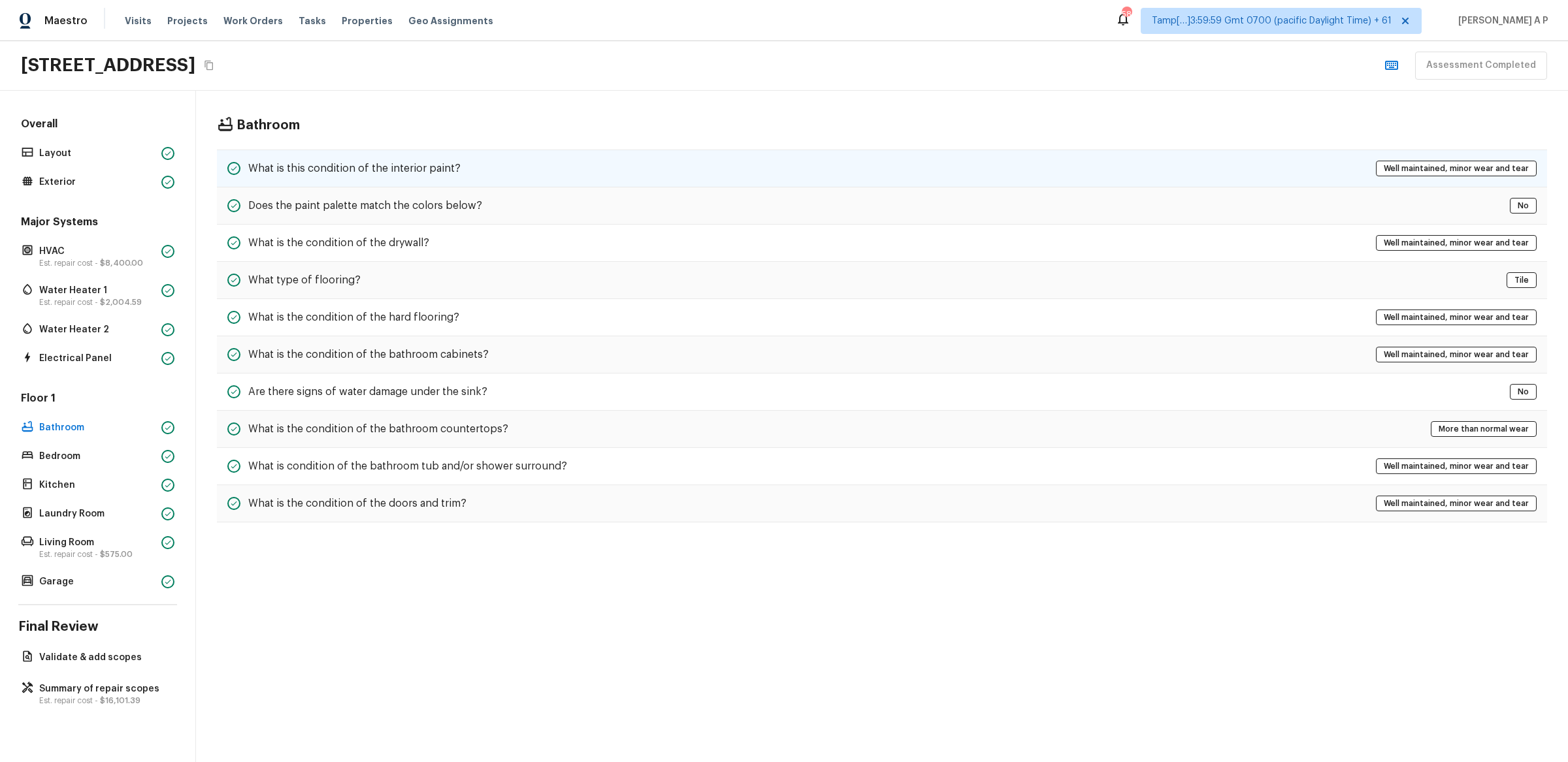
click at [353, 176] on div "What is this condition of the interior paint?" at bounding box center [344, 168] width 233 height 16
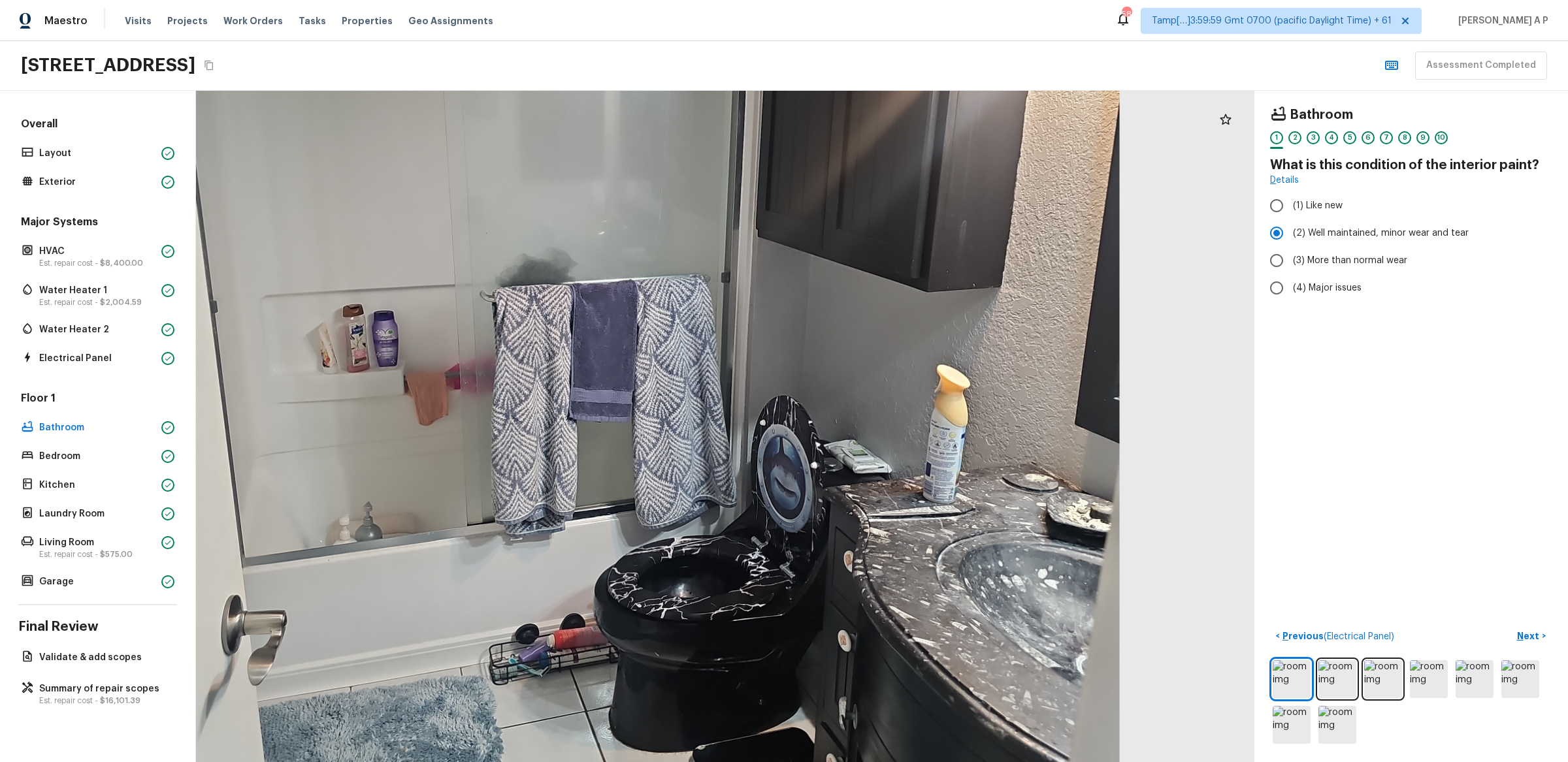
drag, startPoint x: 897, startPoint y: 554, endPoint x: 756, endPoint y: 542, distance: 141.5
click at [756, 542] on div at bounding box center [623, 341] width 2087 height 1323
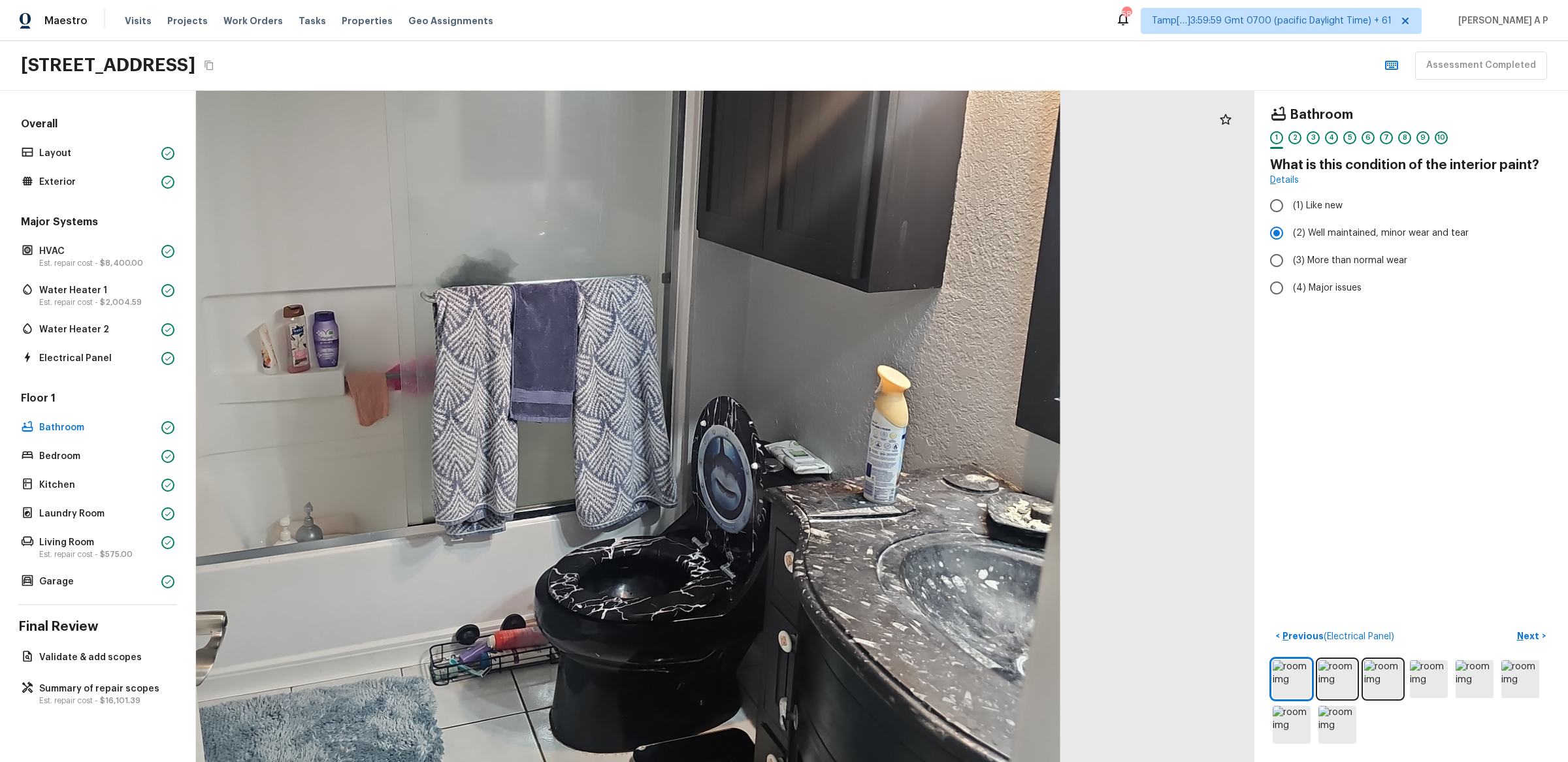
drag, startPoint x: 1036, startPoint y: 545, endPoint x: 974, endPoint y: 545, distance: 62.0
click at [974, 545] on div at bounding box center [562, 342] width 2087 height 1323
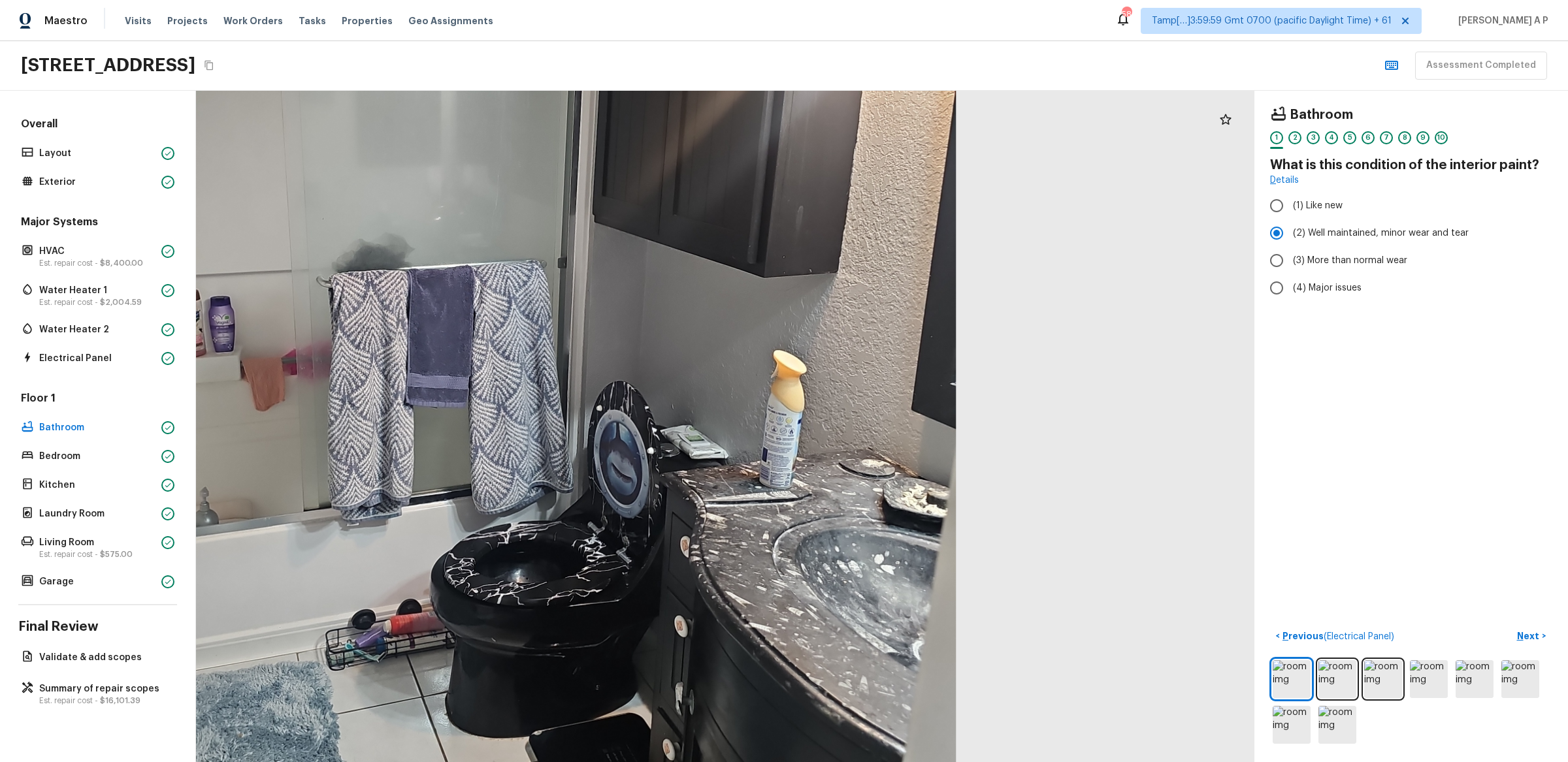
drag, startPoint x: 914, startPoint y: 563, endPoint x: 803, endPoint y: 563, distance: 111.0
click at [803, 563] on div at bounding box center [459, 326] width 2087 height 1323
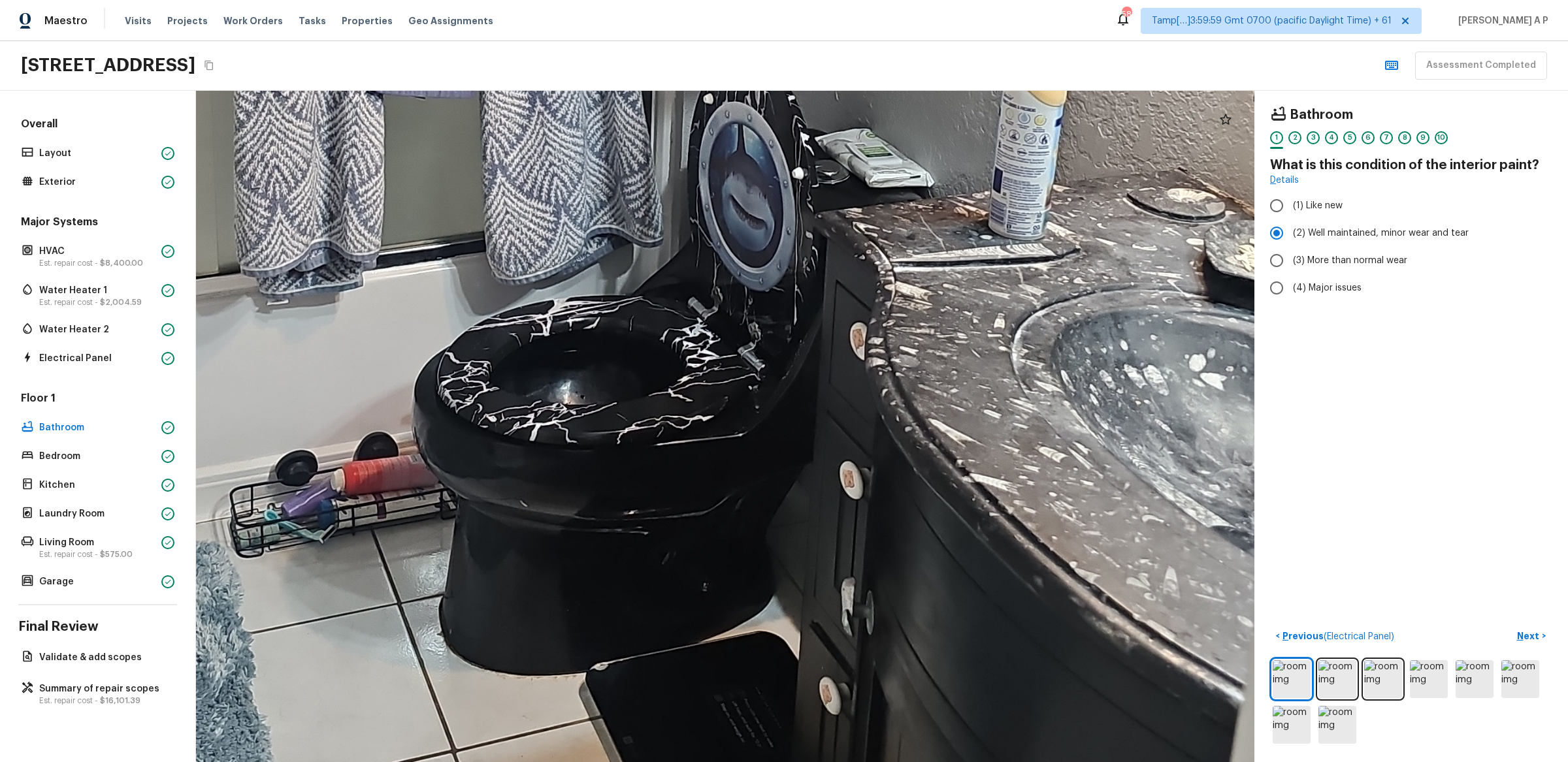
drag, startPoint x: 815, startPoint y: 460, endPoint x: 666, endPoint y: 487, distance: 151.4
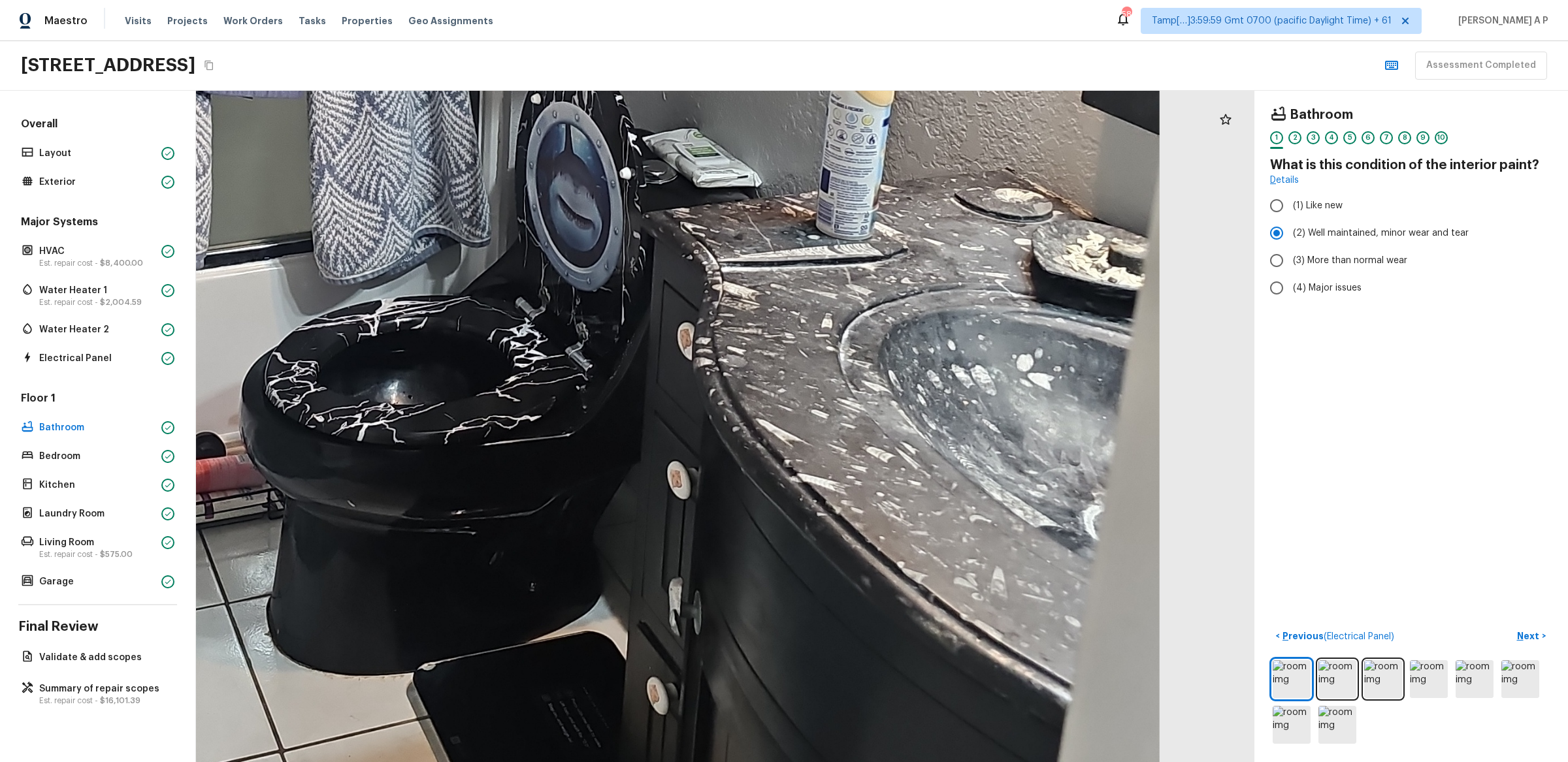
drag, startPoint x: 916, startPoint y: 427, endPoint x: 765, endPoint y: 423, distance: 151.1
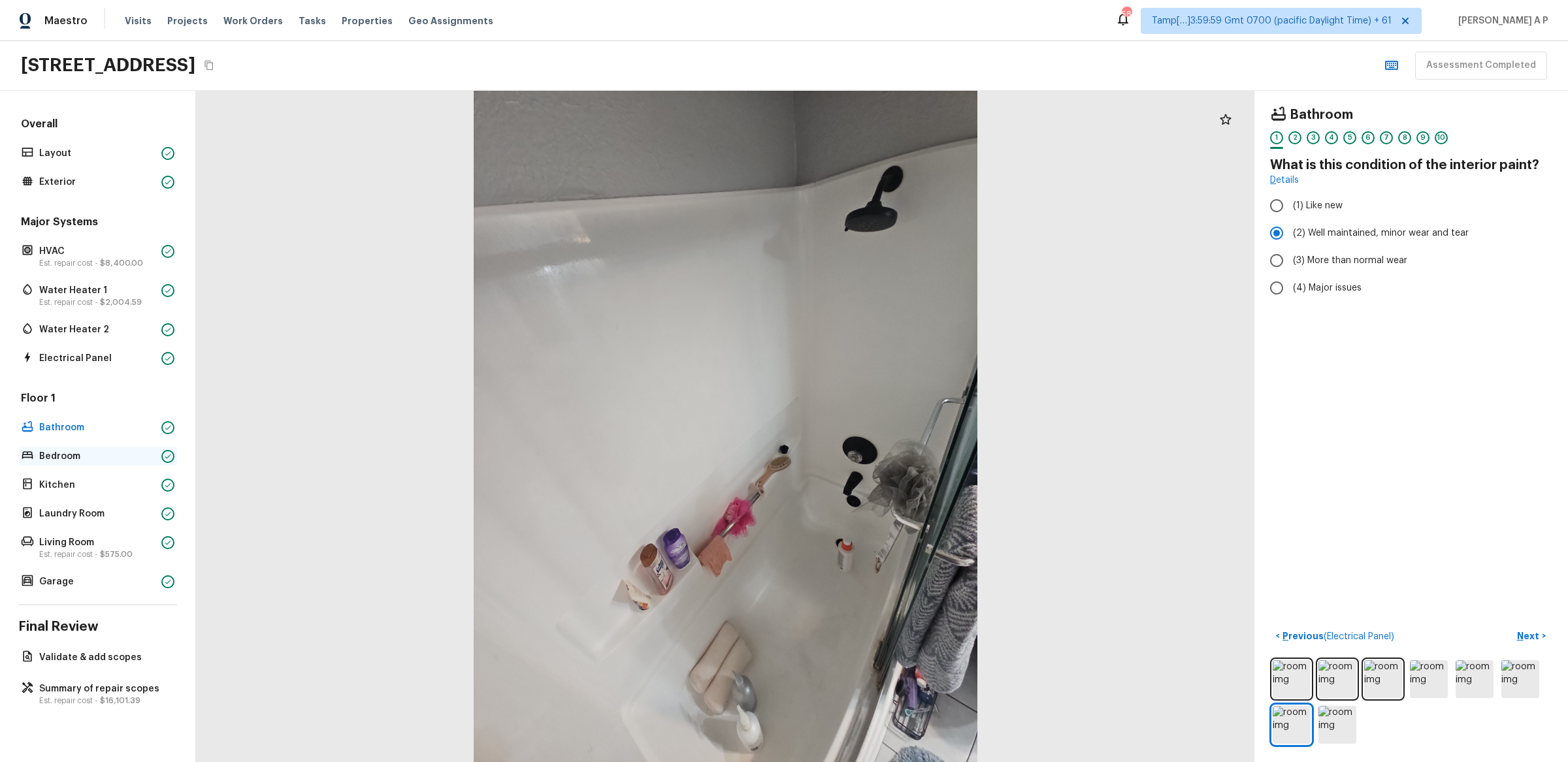
click at [78, 455] on p "Bedroom" at bounding box center [98, 456] width 117 height 13
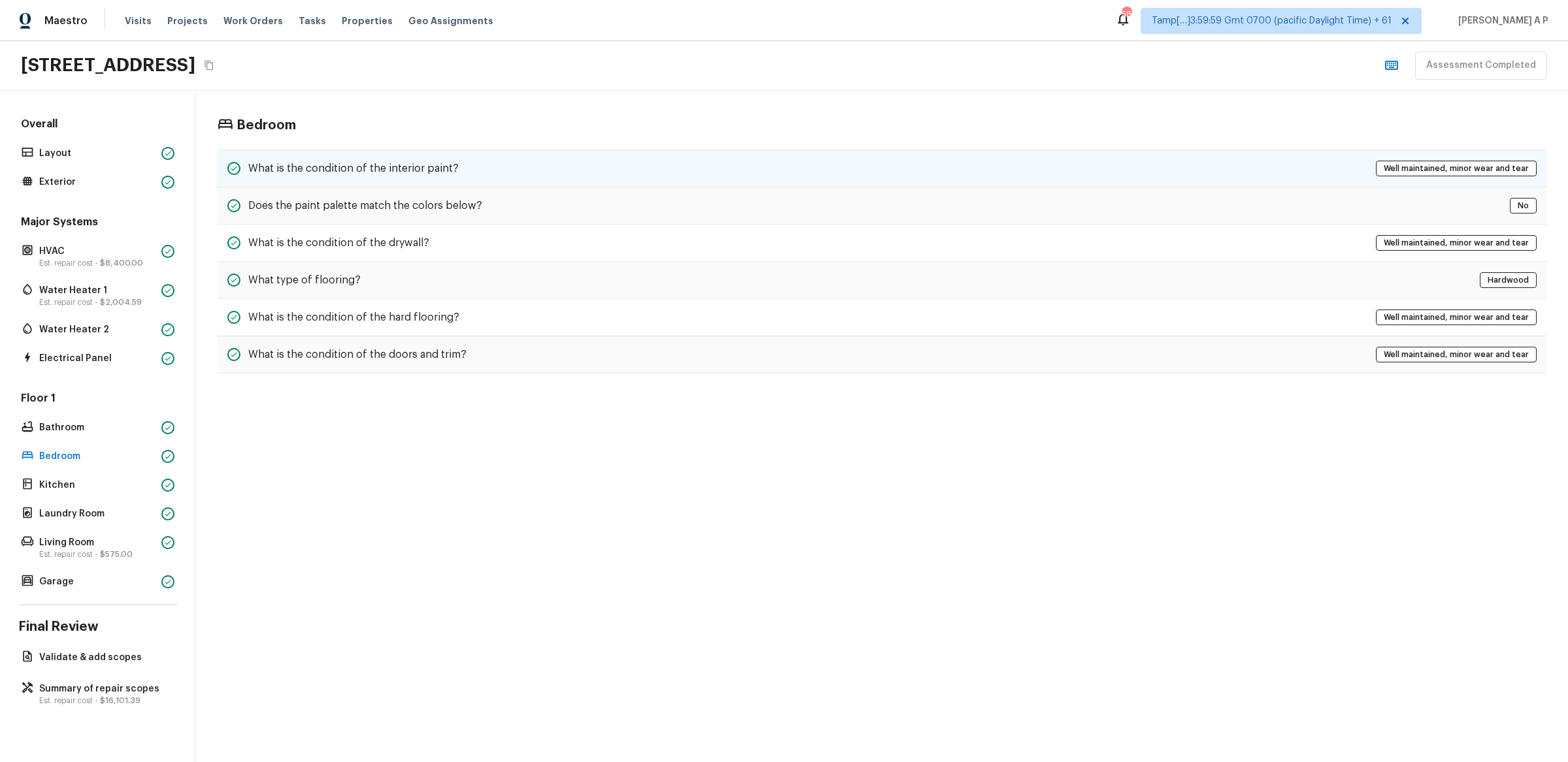
click at [509, 178] on div "What is the condition of the interior paint? Well maintained, minor wear and te…" at bounding box center [882, 169] width 1331 height 38
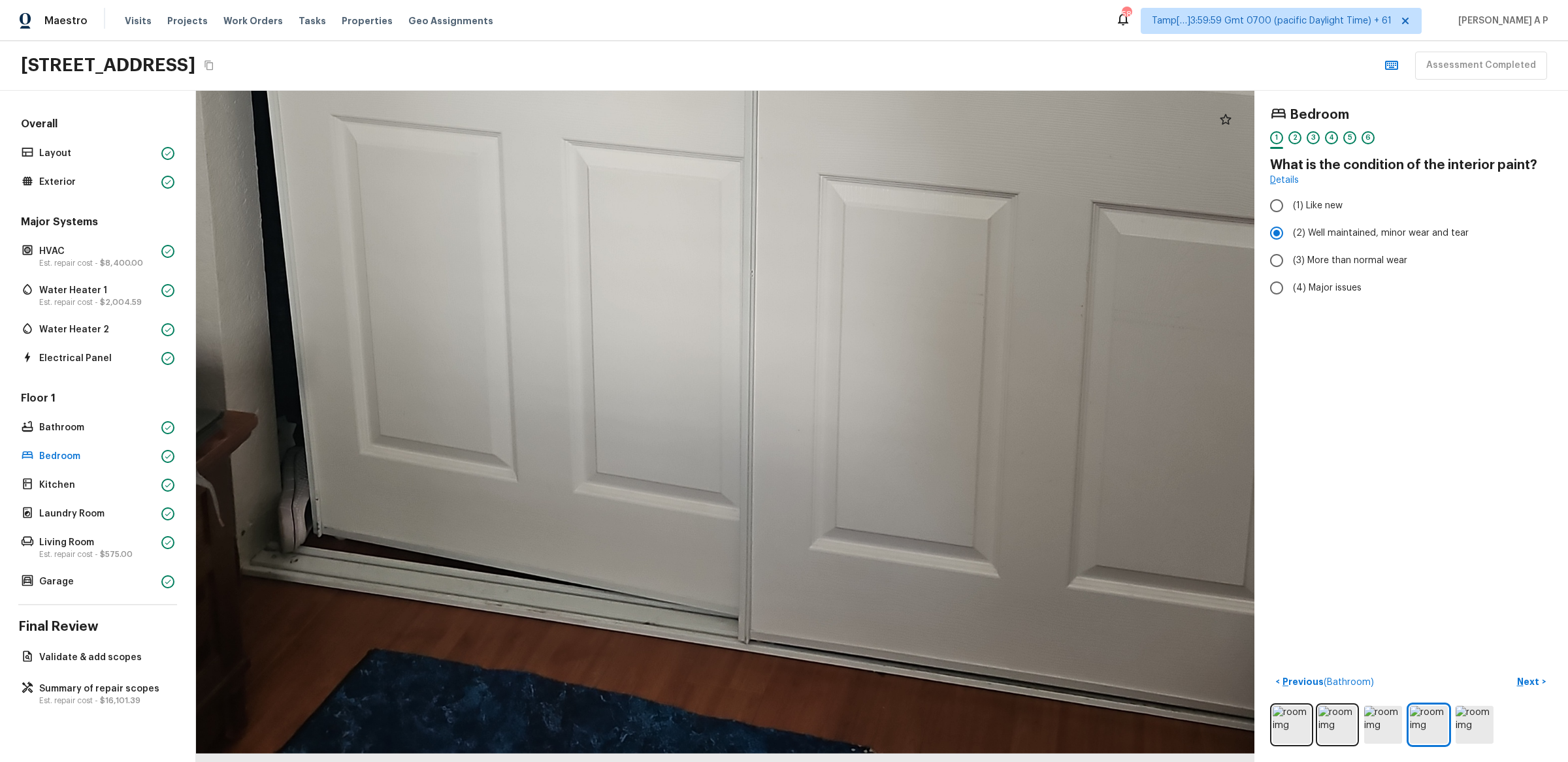
drag, startPoint x: 546, startPoint y: 549, endPoint x: 552, endPoint y: 266, distance: 283.1
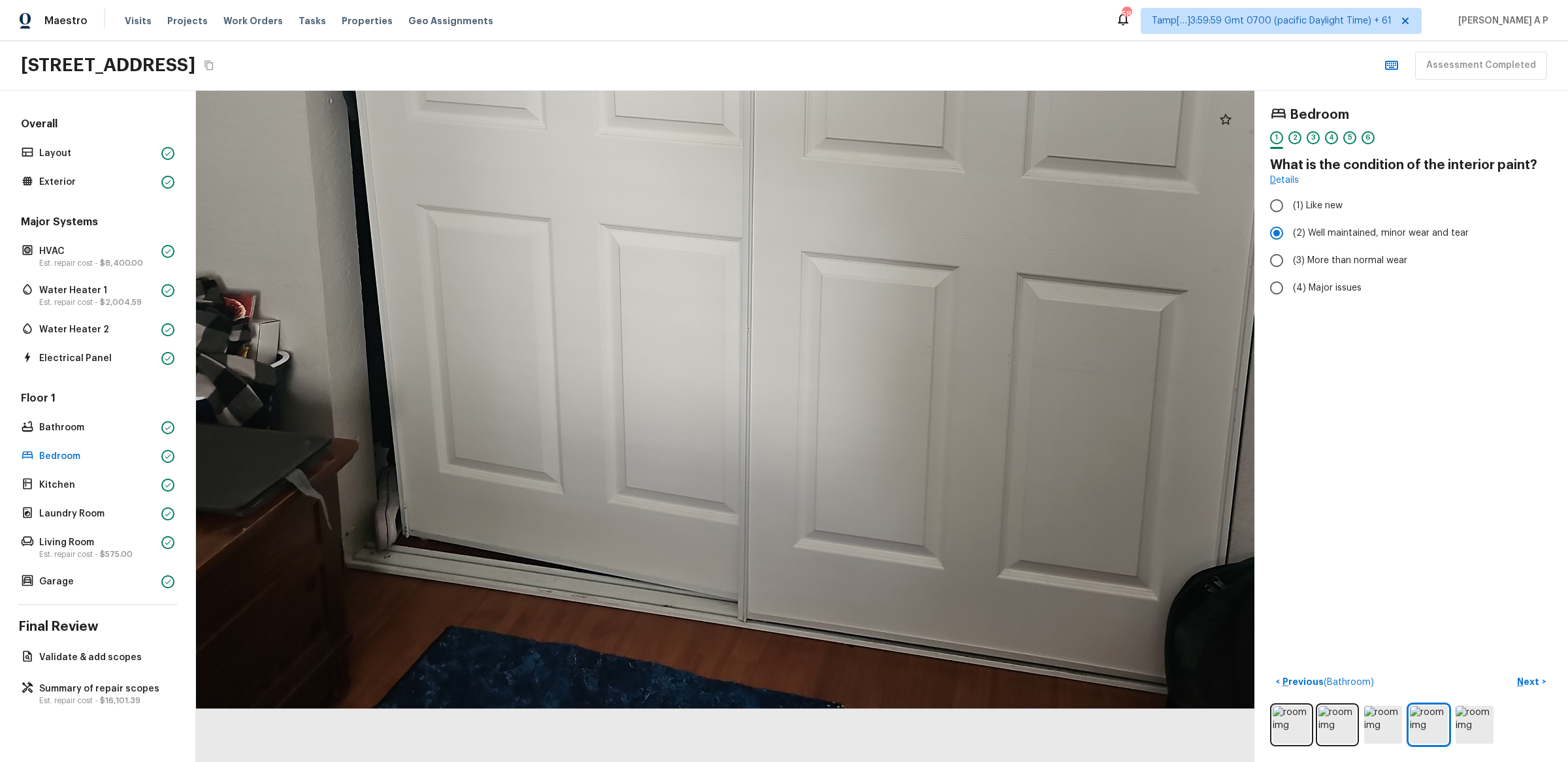
drag, startPoint x: 490, startPoint y: 542, endPoint x: 490, endPoint y: 310, distance: 232.0
click at [490, 310] on div at bounding box center [914, 102] width 1909 height 1211
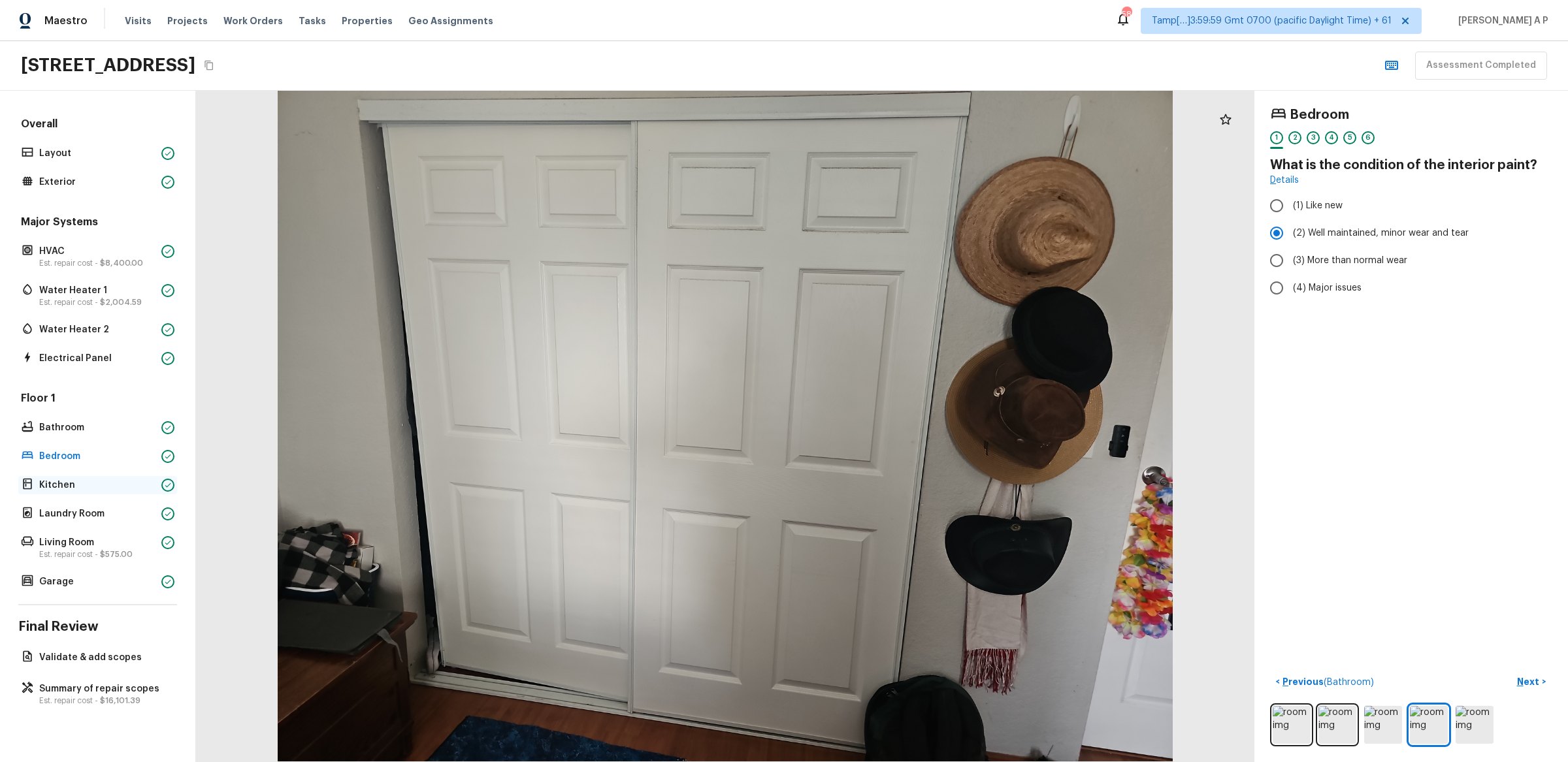
click at [95, 492] on div "Kitchen" at bounding box center [98, 485] width 159 height 18
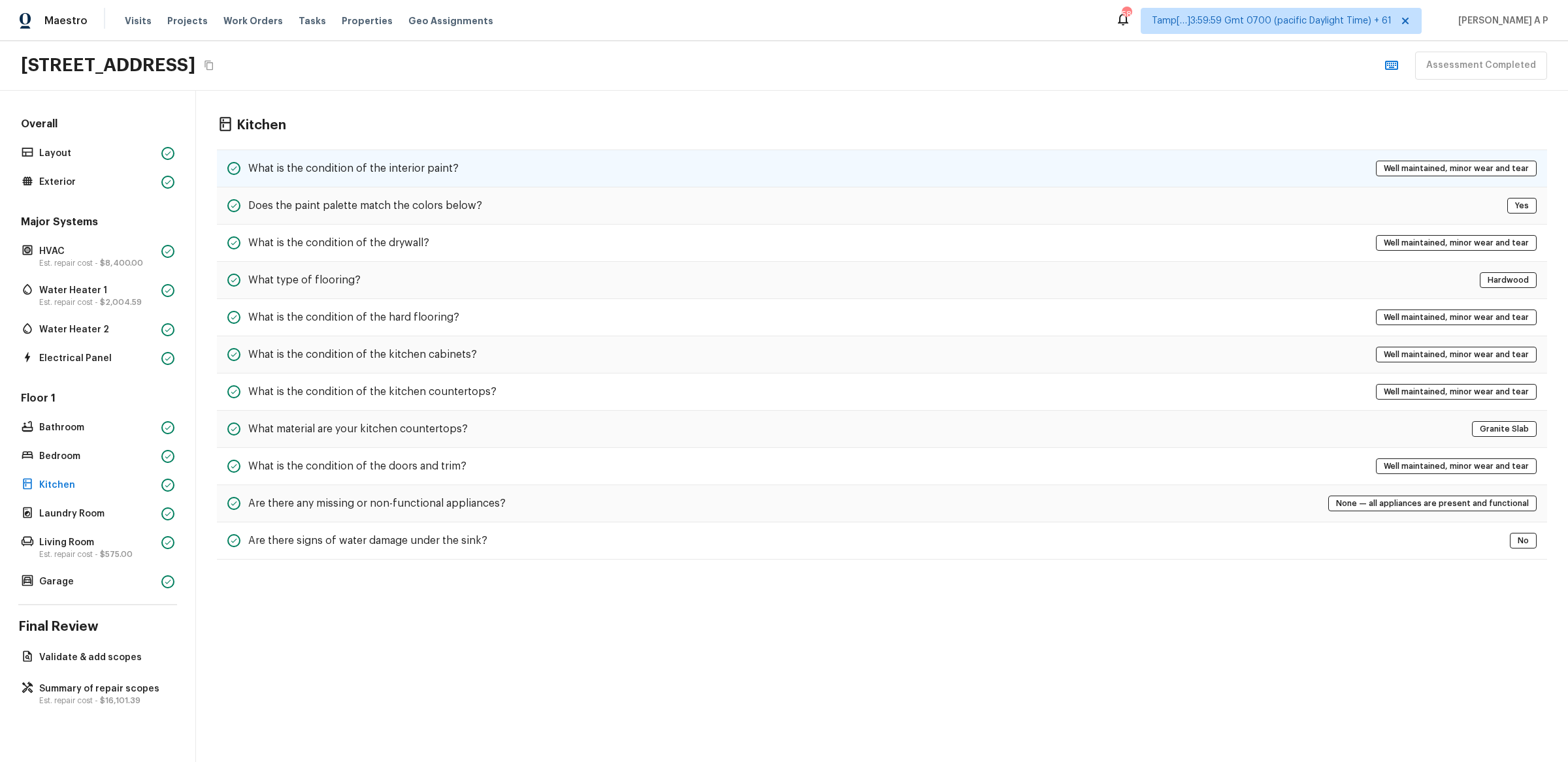
click at [548, 170] on div "What is the condition of the interior paint? Well maintained, minor wear and te…" at bounding box center [882, 169] width 1331 height 38
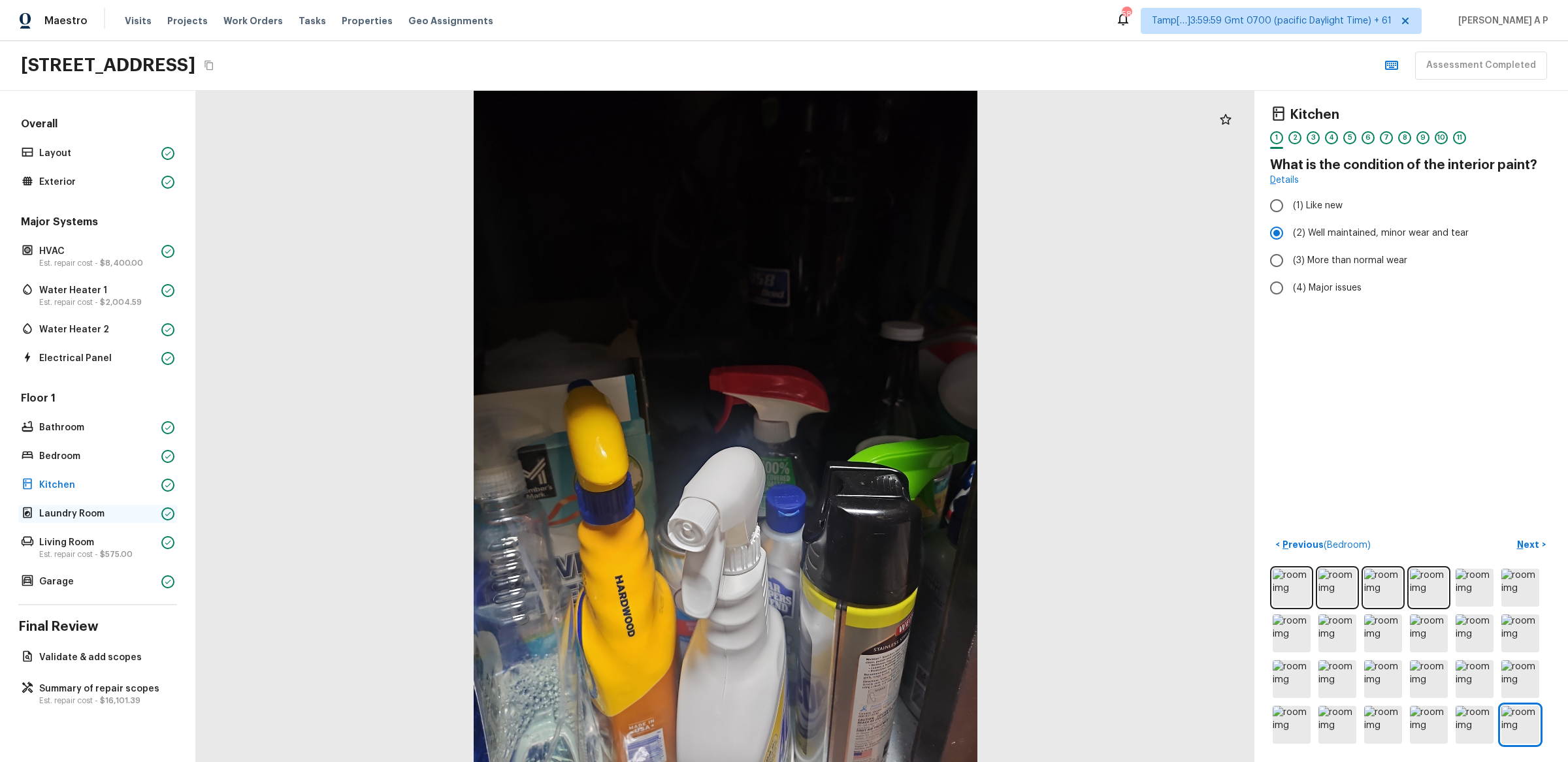
click at [136, 518] on p "Laundry Room" at bounding box center [98, 513] width 117 height 13
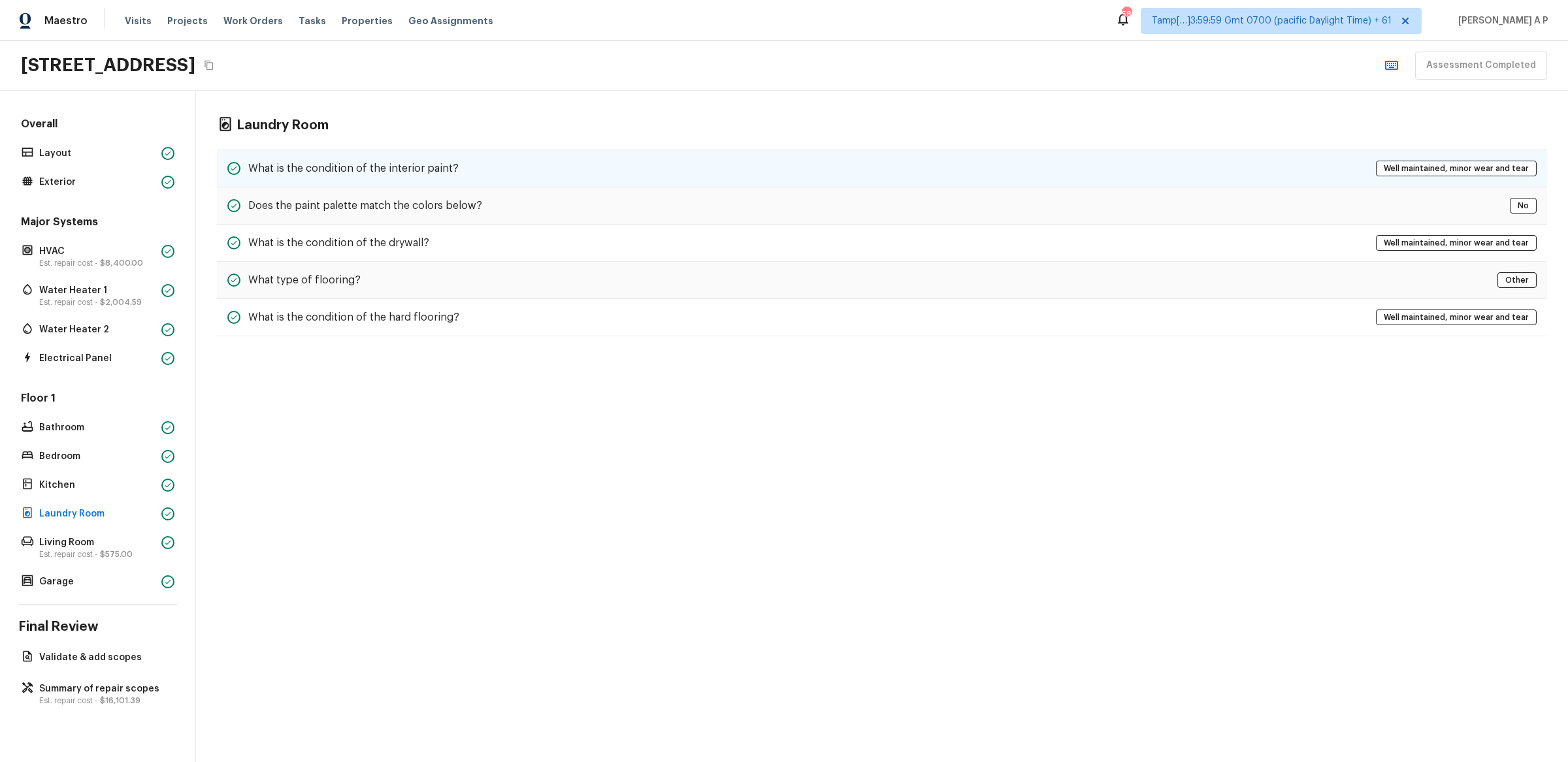
click at [538, 171] on div "What is the condition of the interior paint? Well maintained, minor wear and te…" at bounding box center [882, 169] width 1331 height 38
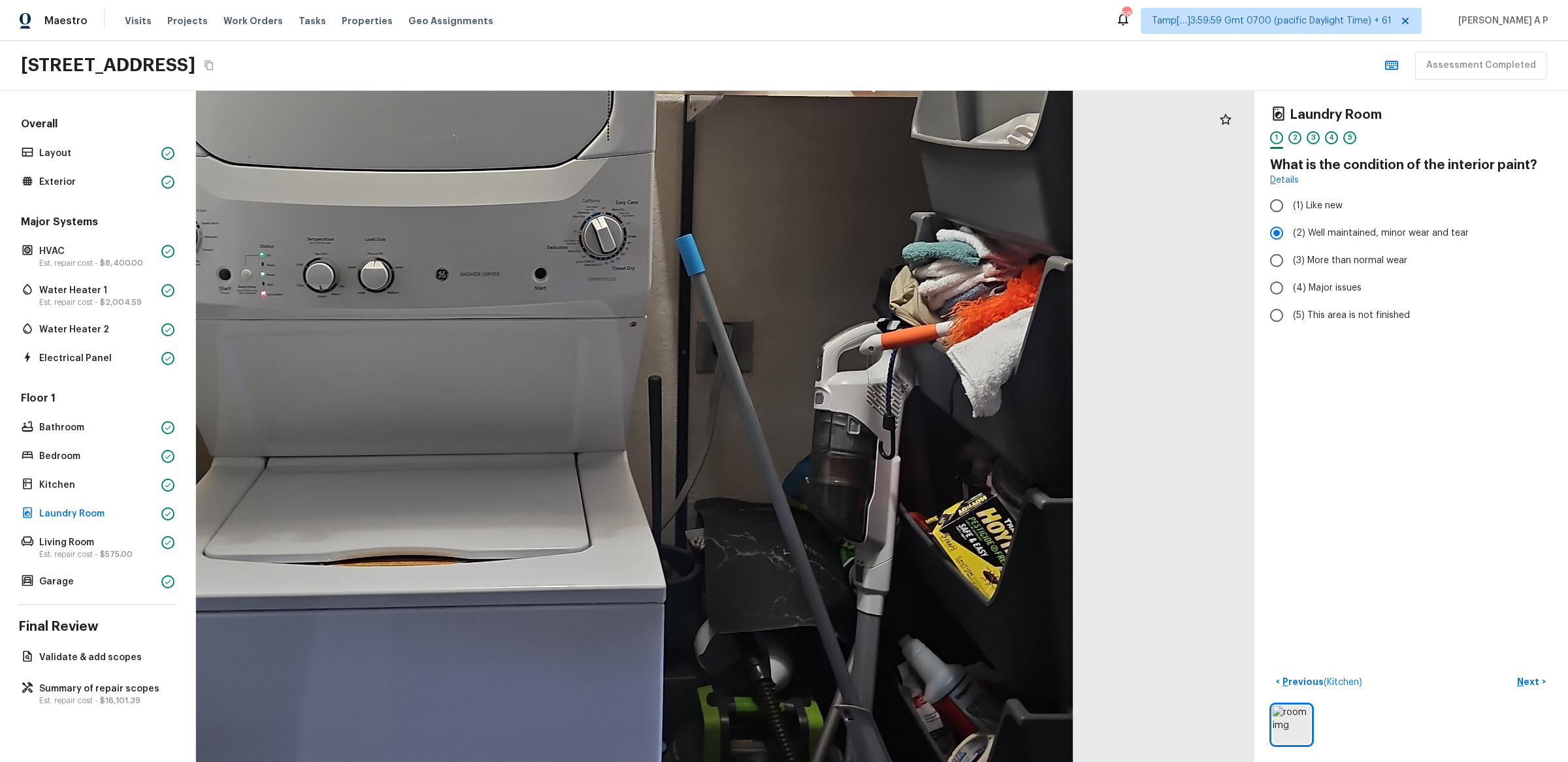
drag, startPoint x: 886, startPoint y: 248, endPoint x: 765, endPoint y: -65, distance: 335.6
click at [765, 0] on html "Maestro Visits Projects Work Orders Tasks Properties Geo Assignments 584 Tamp[……" at bounding box center [784, 381] width 1568 height 762
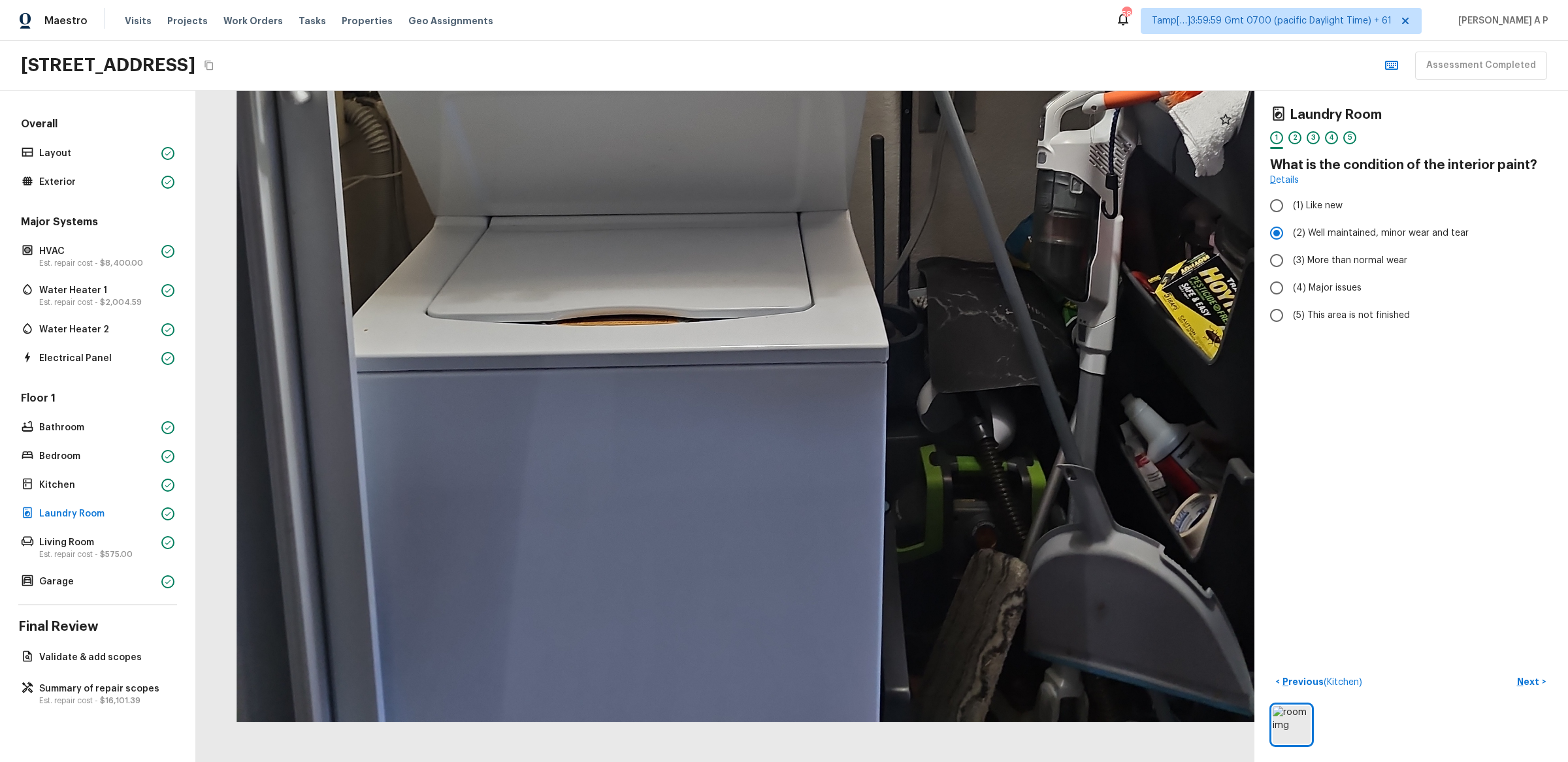
drag, startPoint x: 801, startPoint y: 129, endPoint x: 1051, endPoint y: 57, distance: 260.2
click at [1051, 57] on div "Maestro Visits Projects Work Orders Tasks Properties Geo Assignments 584 Tamp[……" at bounding box center [784, 381] width 1568 height 762
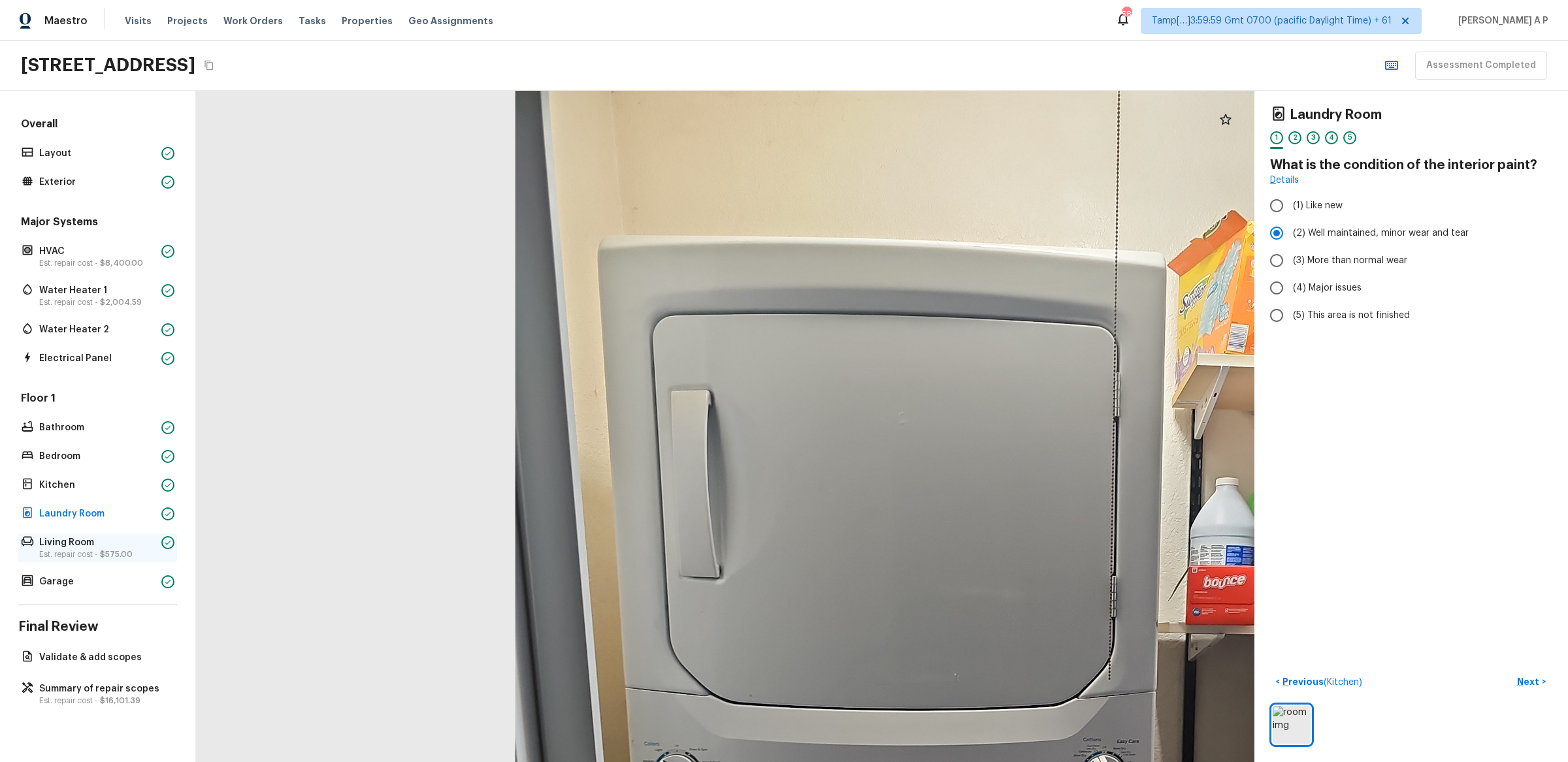
click at [117, 536] on p "Living Room" at bounding box center [98, 542] width 117 height 13
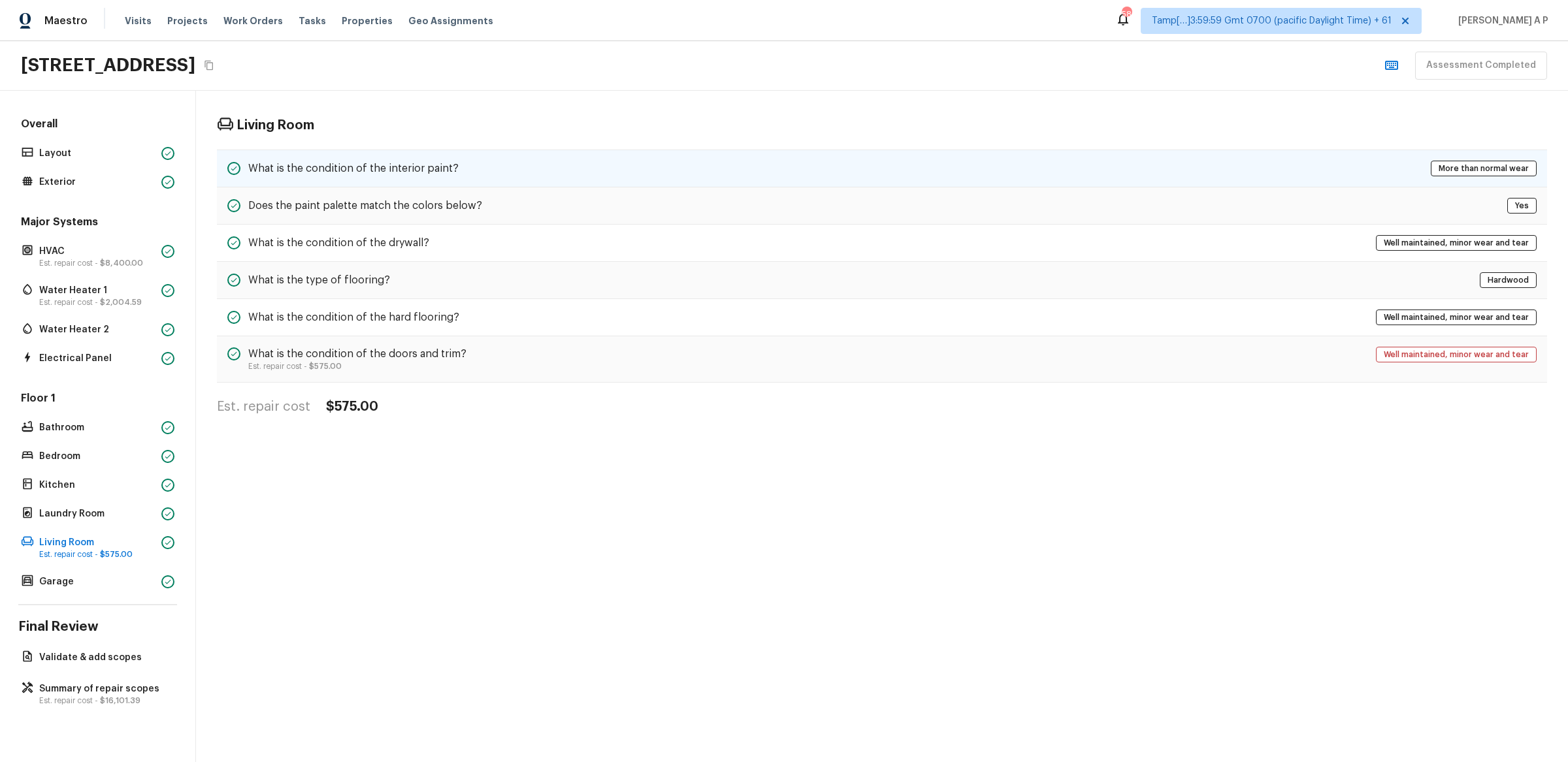
click at [482, 167] on div "What is the condition of the interior paint? More than normal wear" at bounding box center [882, 169] width 1331 height 38
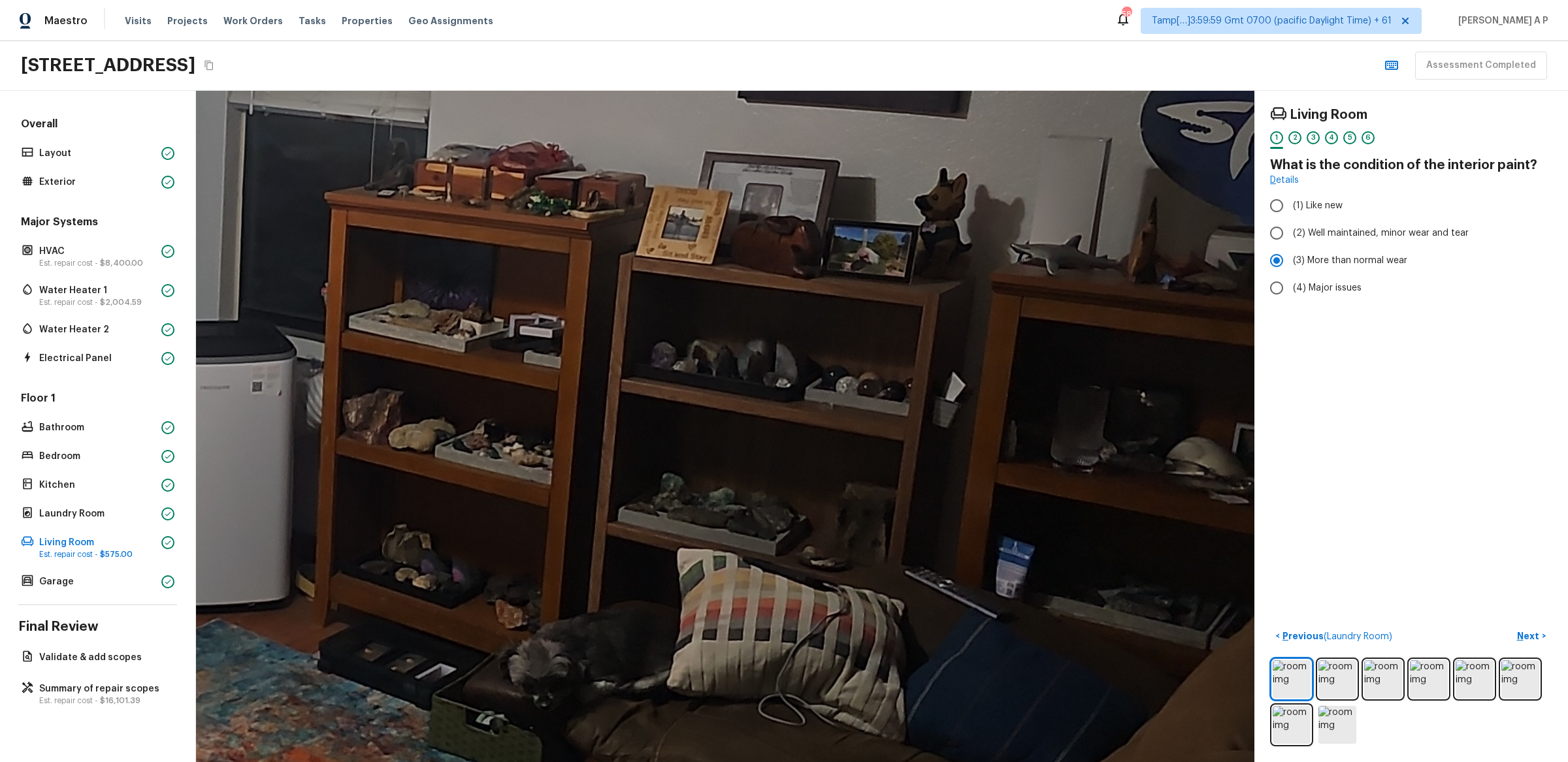
drag, startPoint x: 1041, startPoint y: 479, endPoint x: 940, endPoint y: 477, distance: 101.0
click at [940, 477] on div at bounding box center [109, 340] width 2786 height 1767
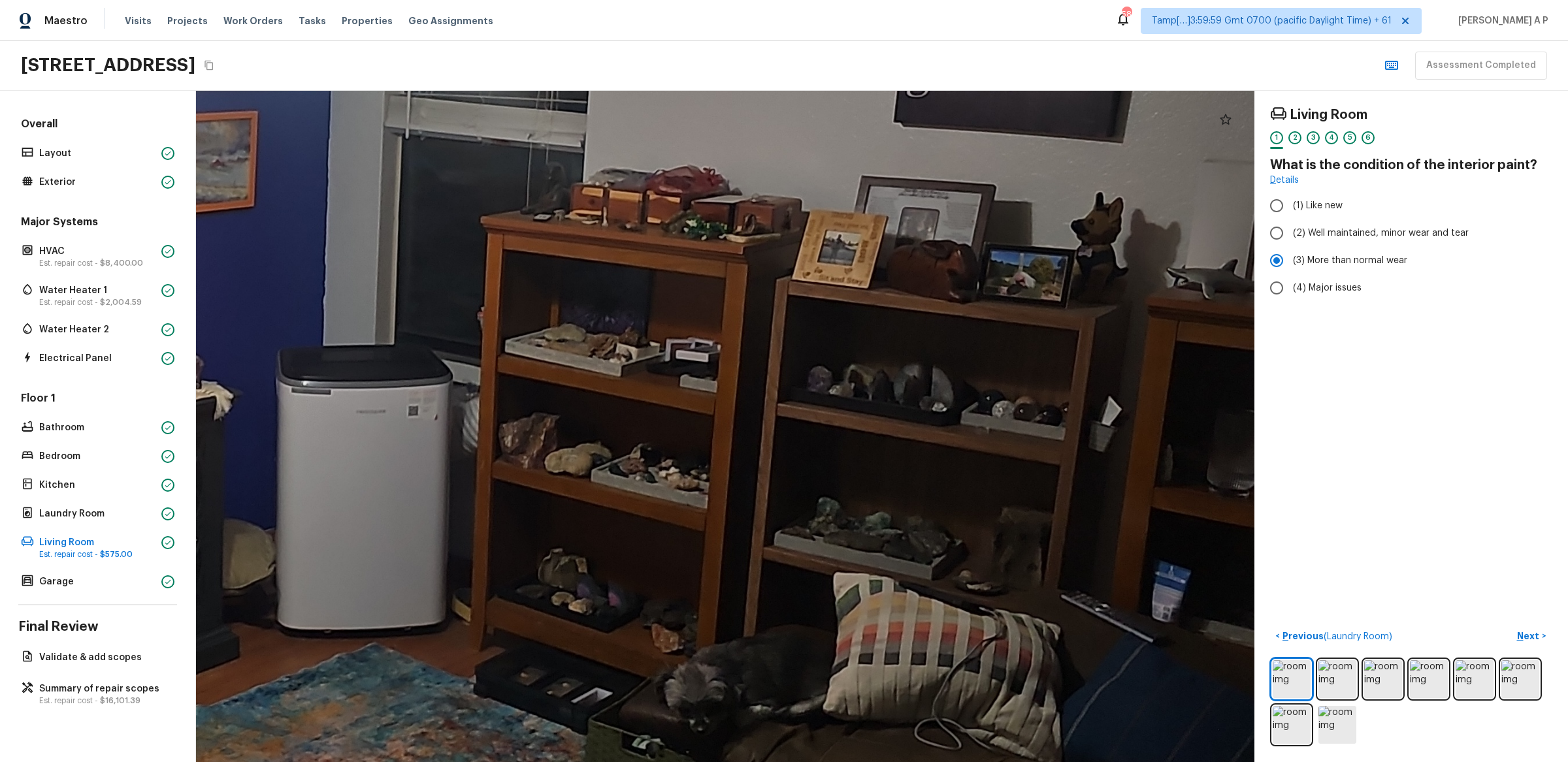
drag, startPoint x: 940, startPoint y: 477, endPoint x: 1097, endPoint y: 501, distance: 158.8
click at [1097, 501] on div at bounding box center [265, 364] width 2786 height 1767
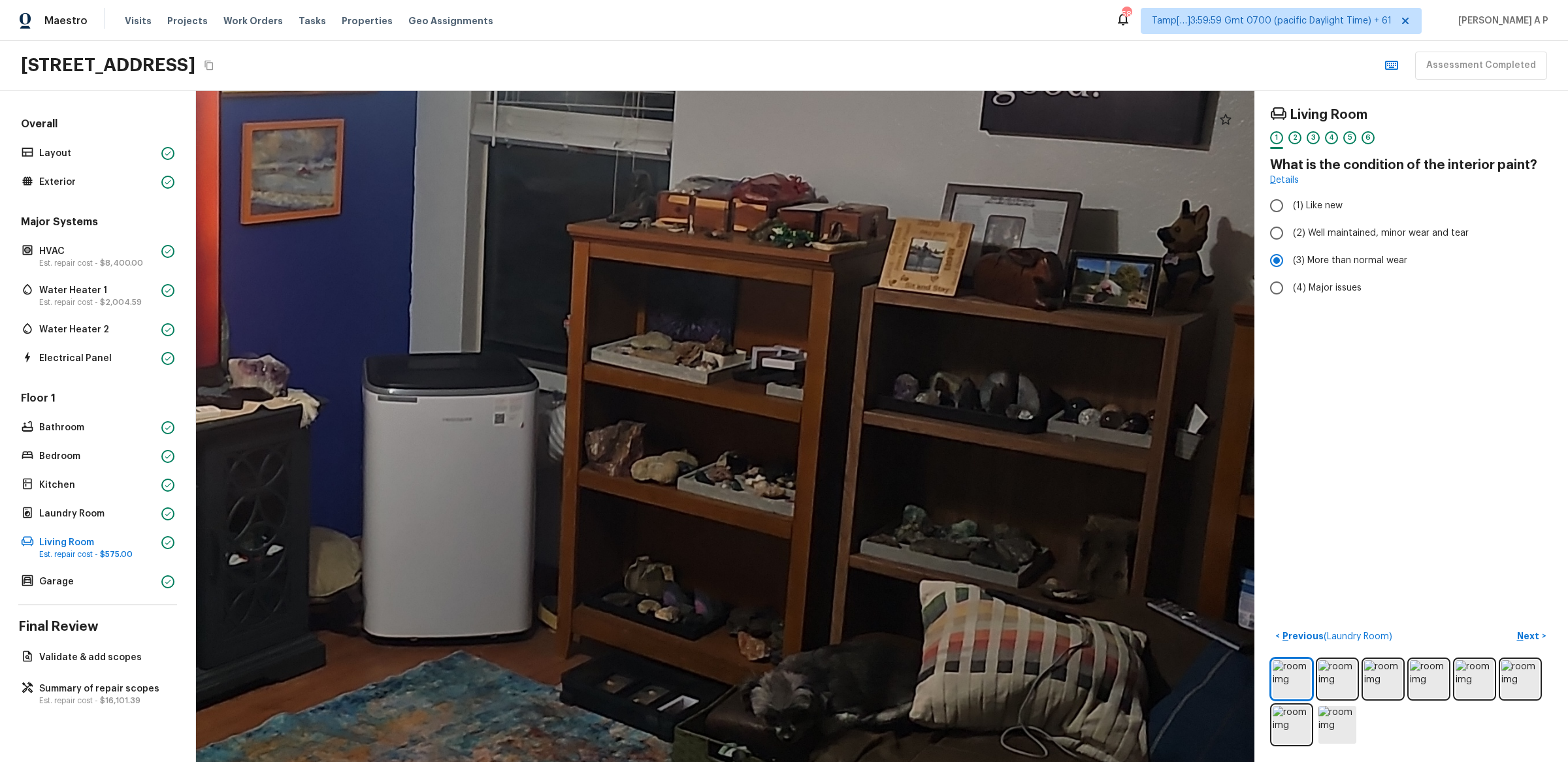
drag, startPoint x: 934, startPoint y: 446, endPoint x: 1103, endPoint y: 475, distance: 171.5
click at [1103, 474] on div at bounding box center [351, 371] width 2786 height 1767
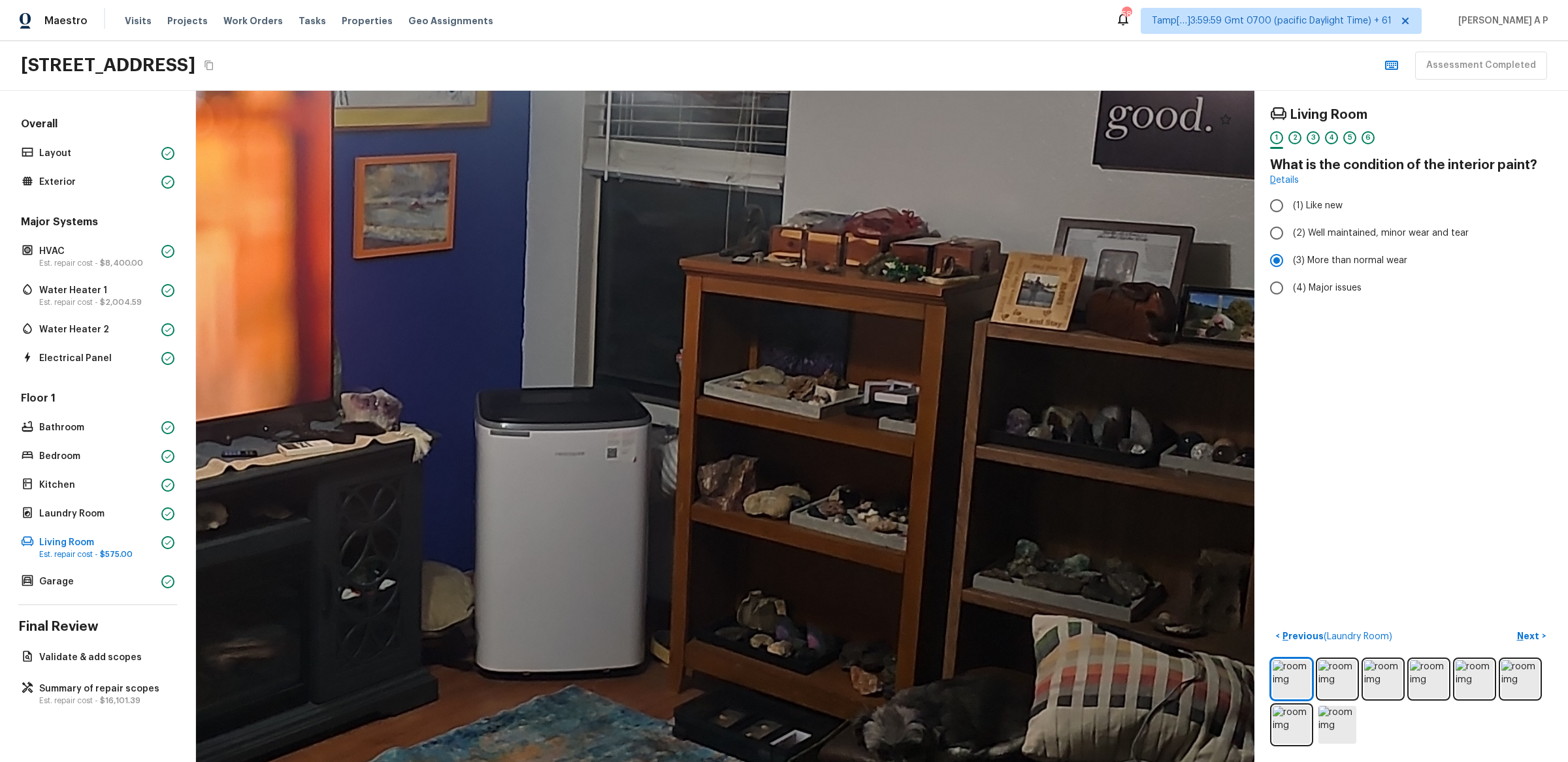
drag, startPoint x: 969, startPoint y: 454, endPoint x: 1132, endPoint y: 410, distance: 168.8
click at [1131, 411] on div at bounding box center [464, 406] width 2786 height 1767
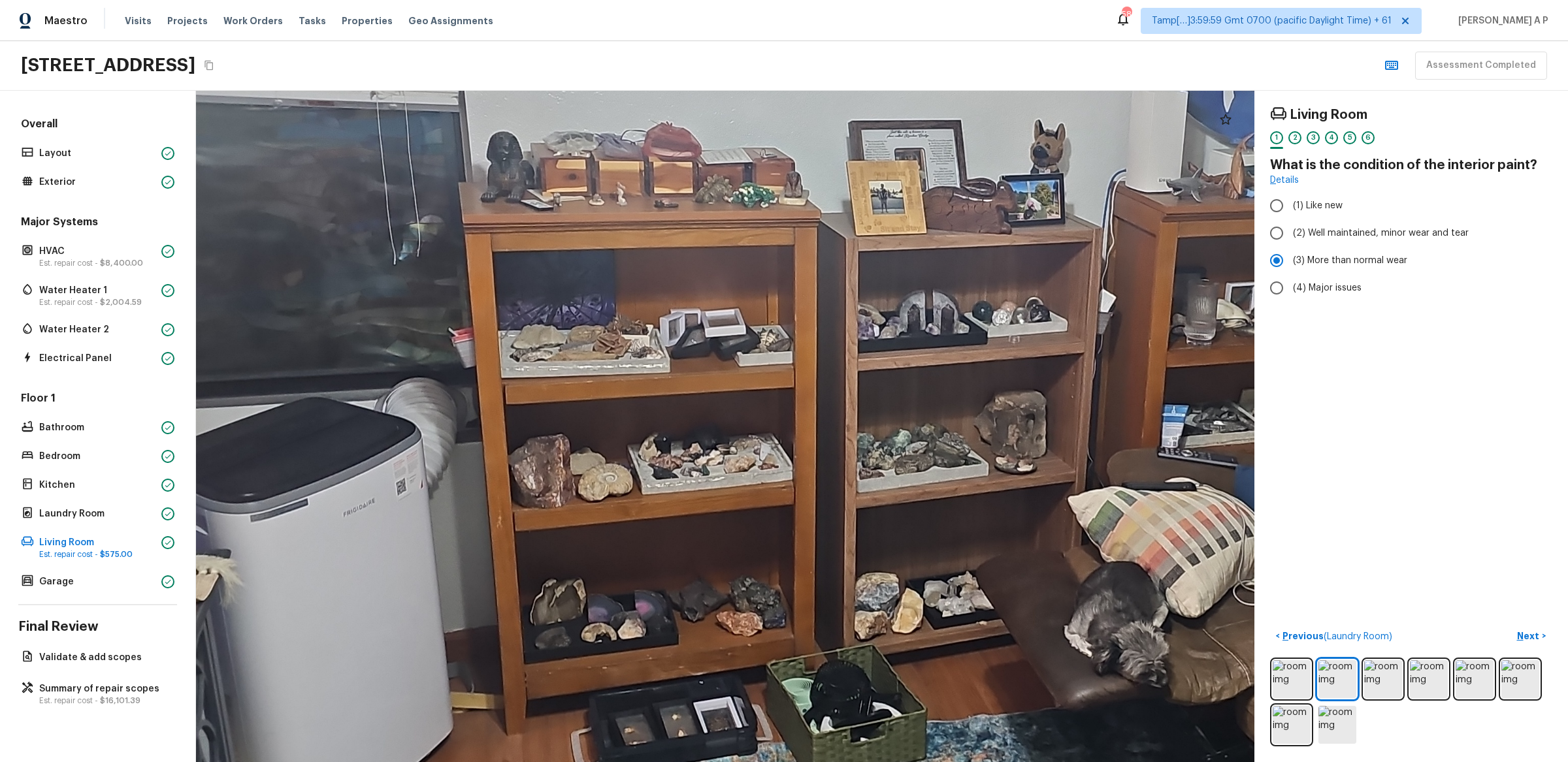
drag, startPoint x: 624, startPoint y: 352, endPoint x: 550, endPoint y: 511, distance: 175.4
click at [551, 508] on div at bounding box center [1045, 435] width 2448 height 1553
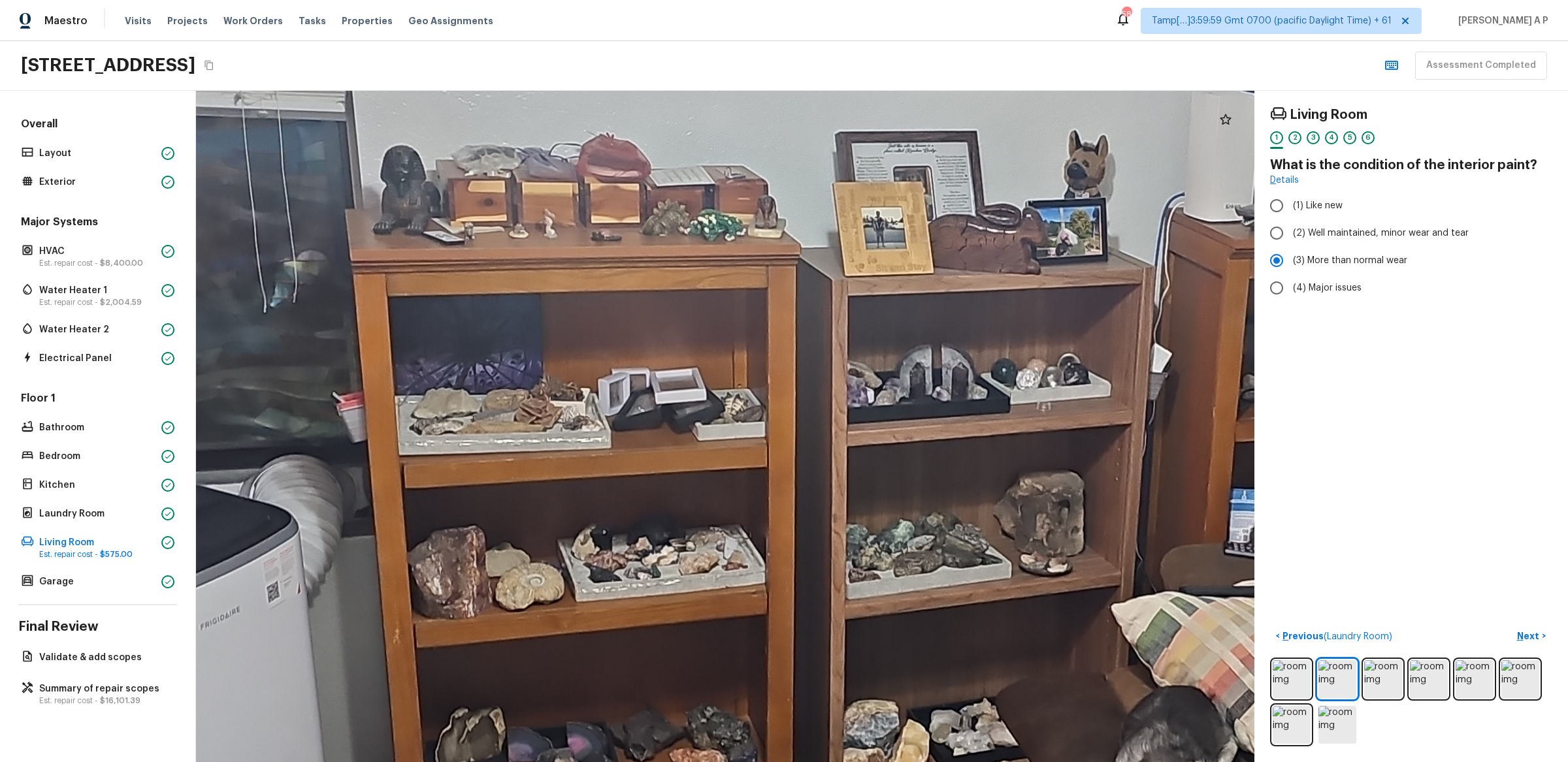
drag, startPoint x: 550, startPoint y: 511, endPoint x: 455, endPoint y: 514, distance: 95.0
click at [455, 514] on div at bounding box center [1083, 528] width 3078 height 1952
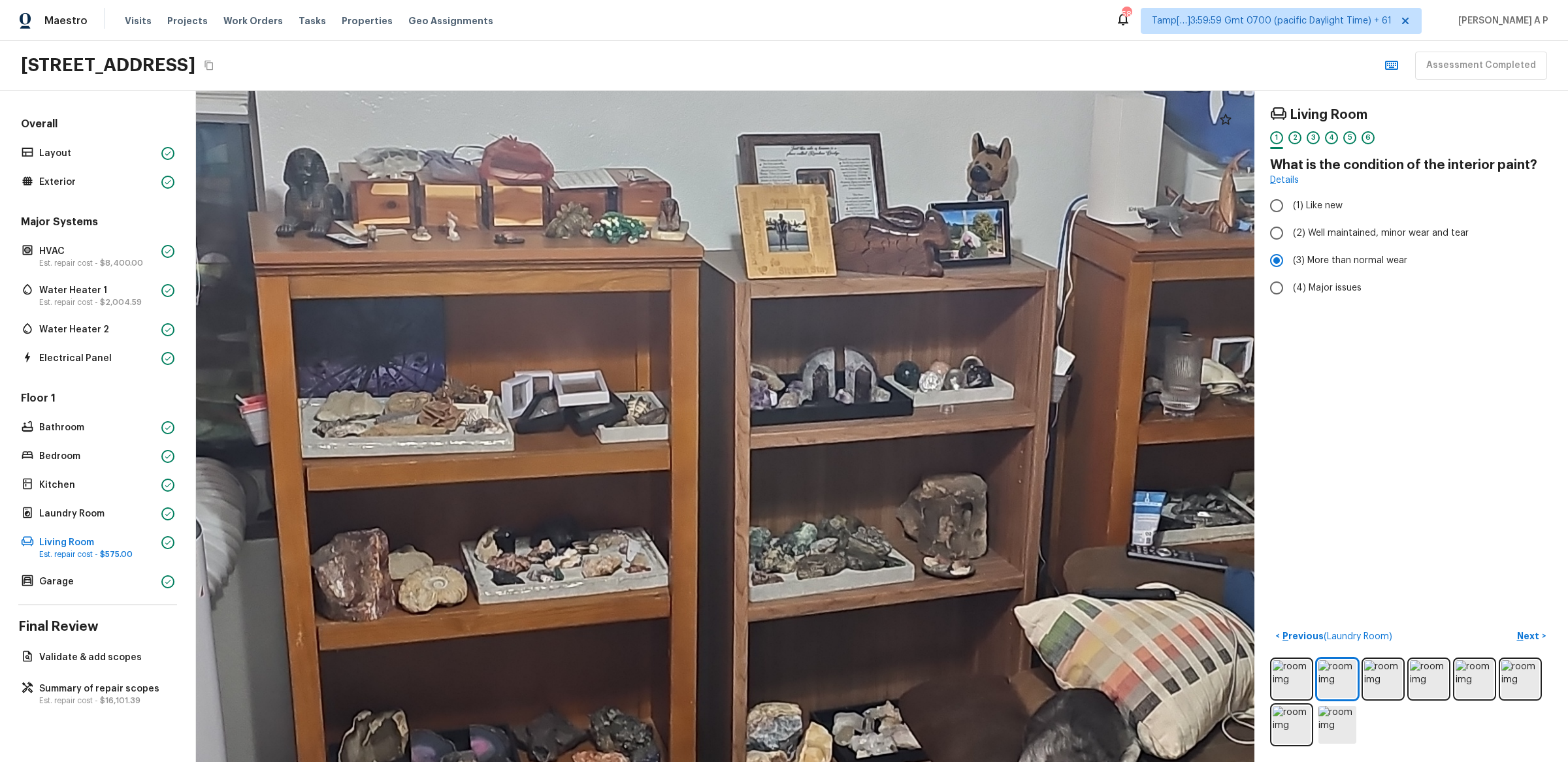
drag, startPoint x: 627, startPoint y: 526, endPoint x: 557, endPoint y: 526, distance: 70.0
click at [570, 526] on div at bounding box center [986, 530] width 3078 height 1952
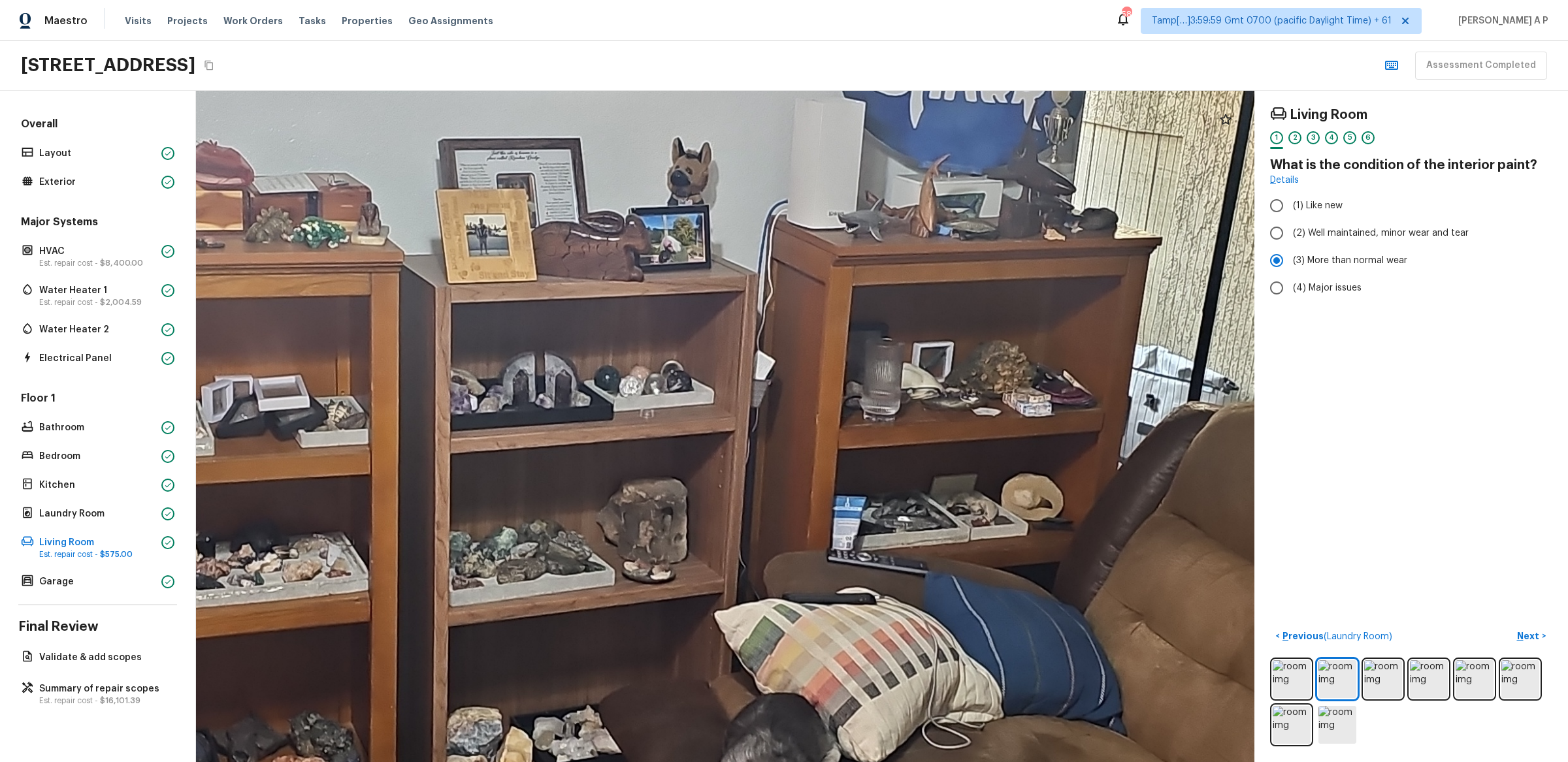
drag, startPoint x: 719, startPoint y: 470, endPoint x: 558, endPoint y: 481, distance: 161.4
click at [558, 481] on div at bounding box center [686, 535] width 3078 height 1952
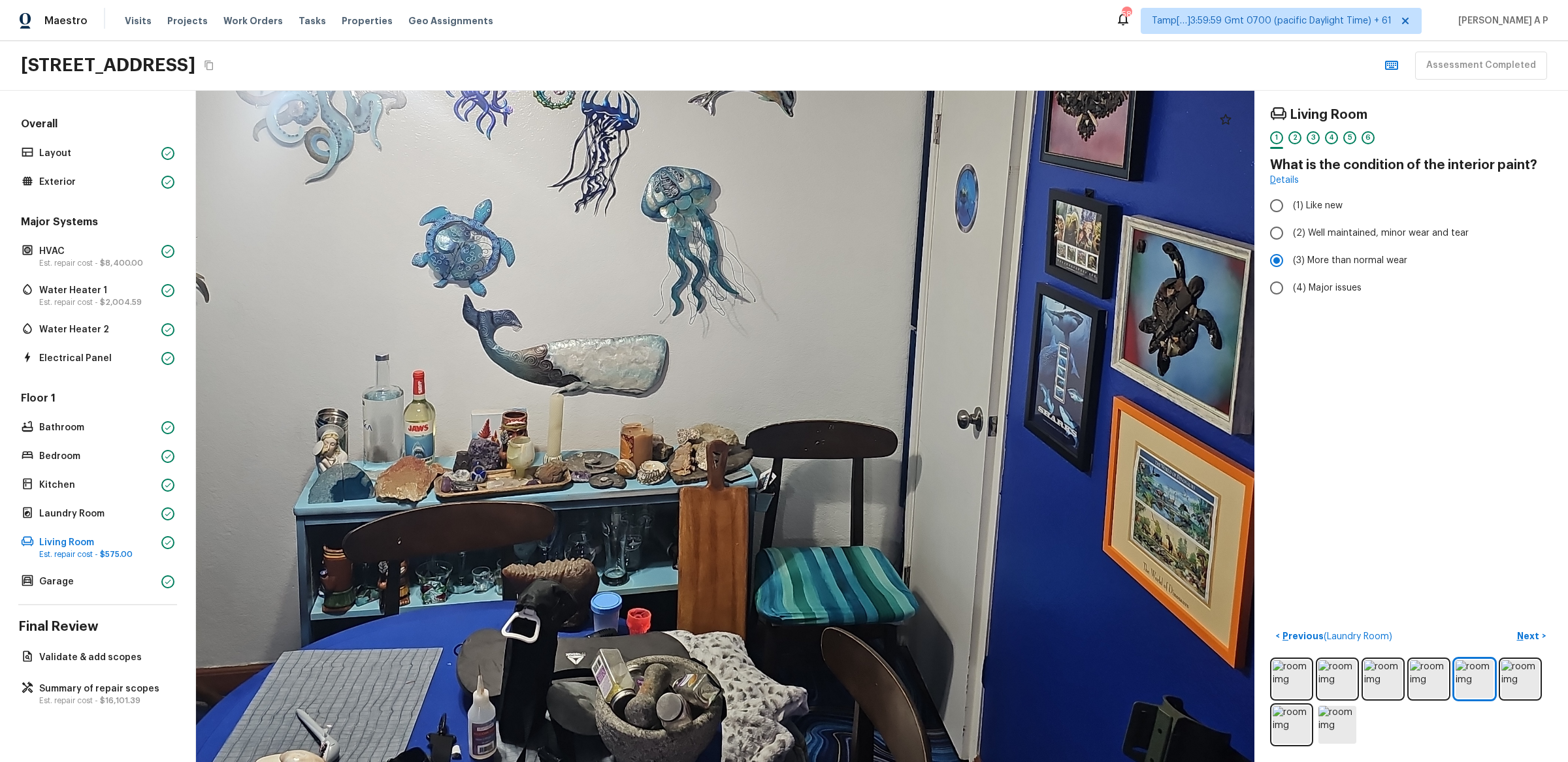
click at [599, 604] on div at bounding box center [785, 251] width 1798 height 1141
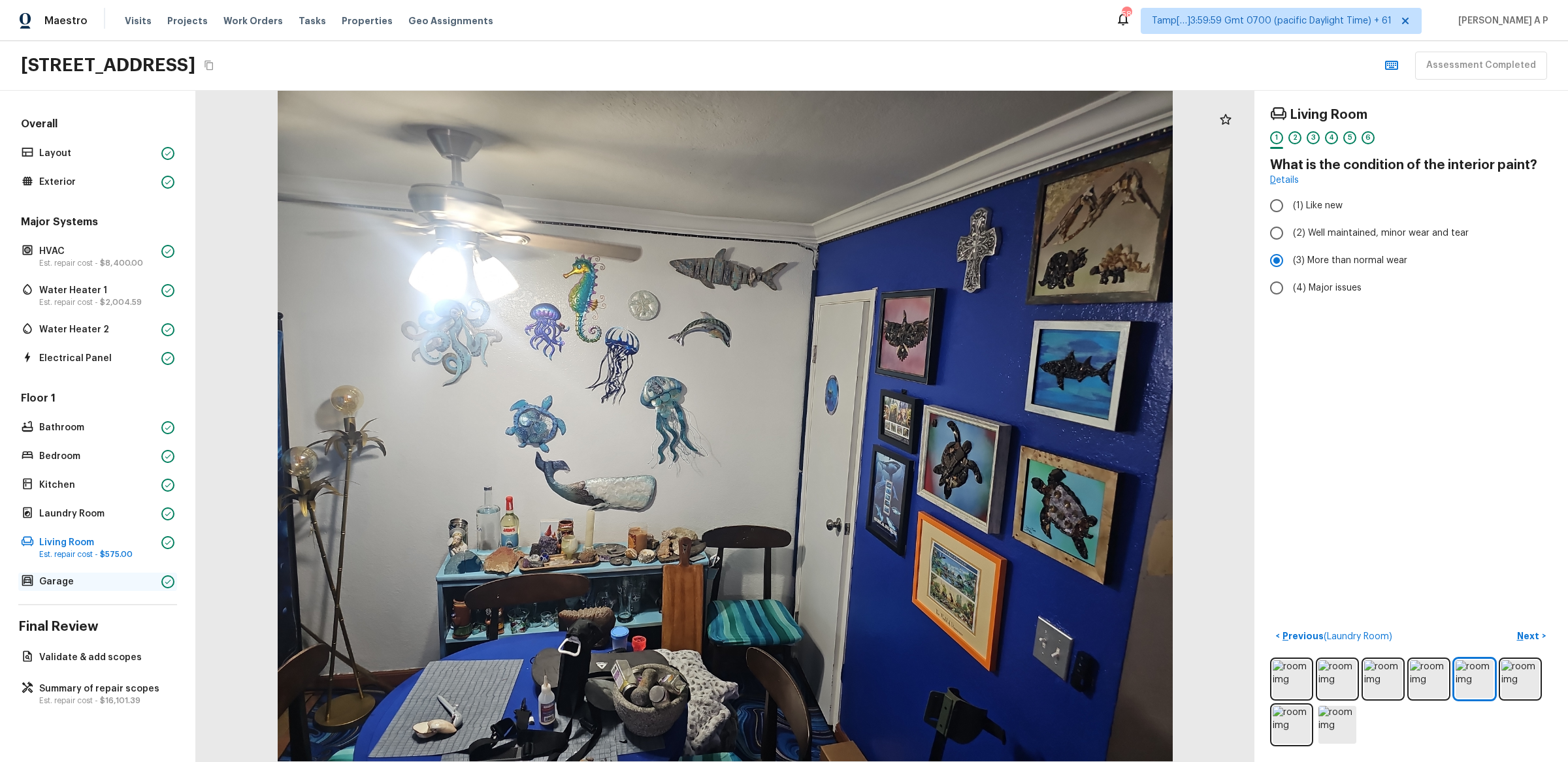
click at [69, 578] on p "Garage" at bounding box center [98, 582] width 117 height 13
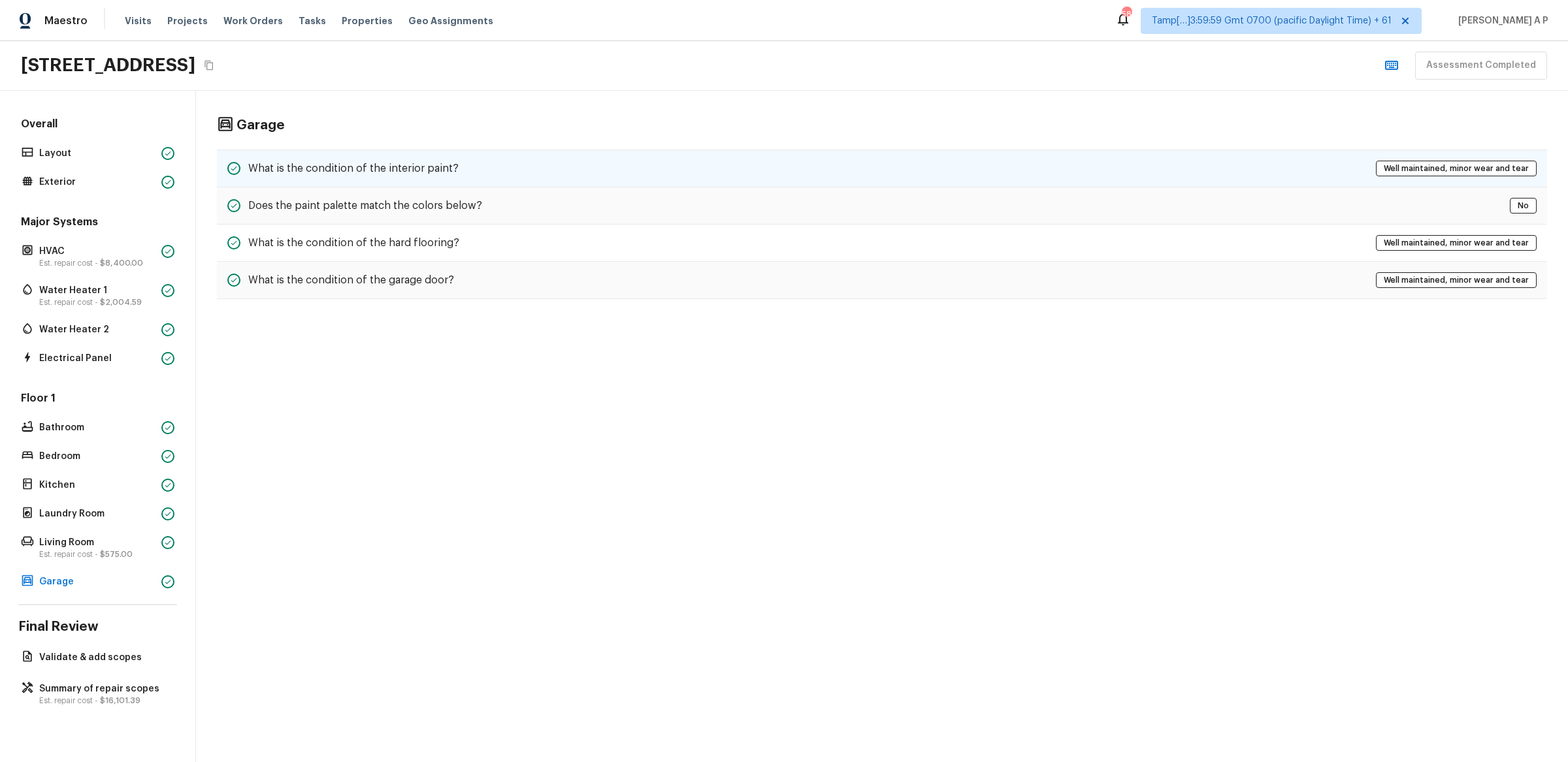
click at [398, 160] on div "What is the condition of the interior paint?" at bounding box center [343, 168] width 231 height 16
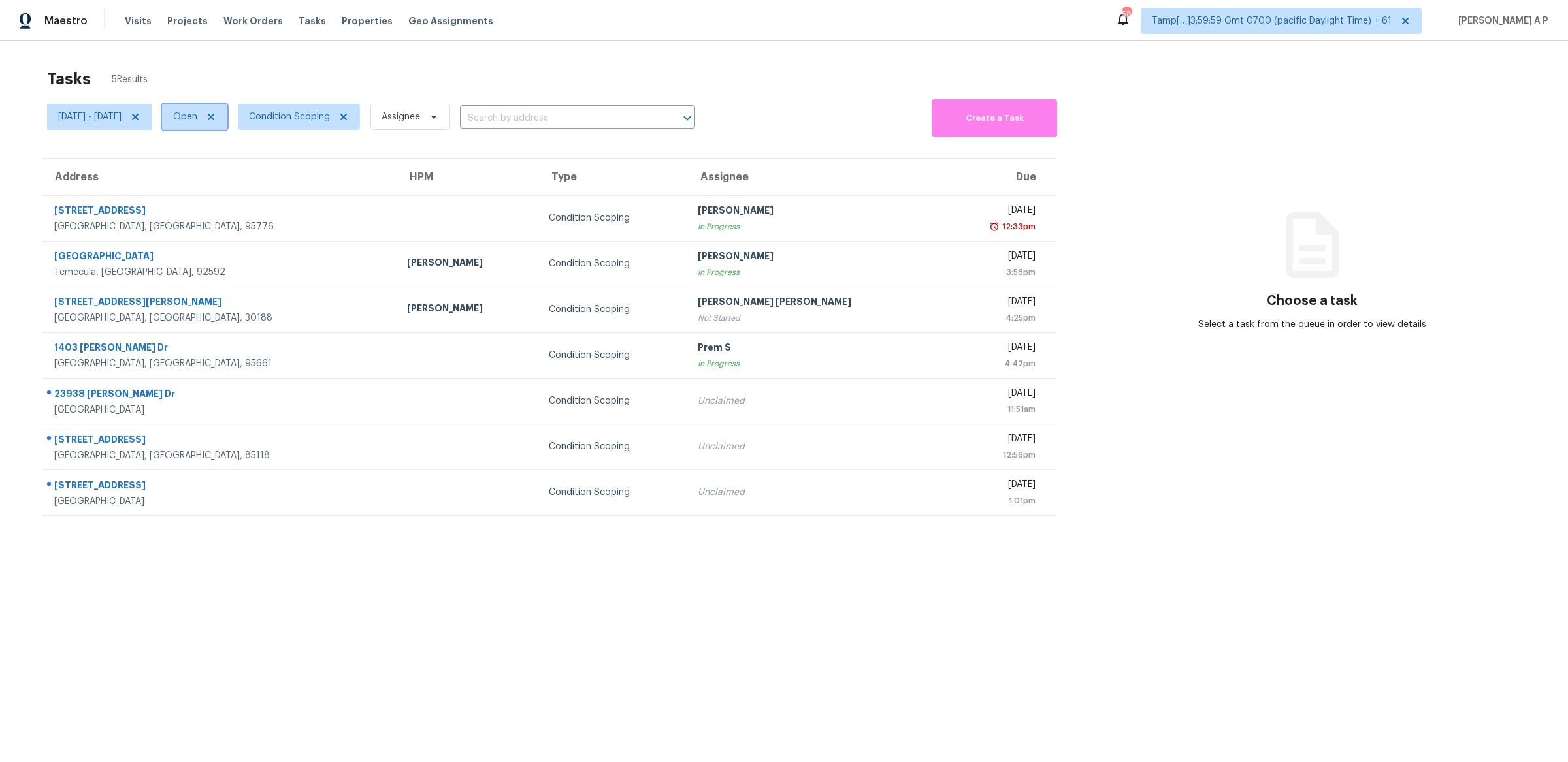
click at [197, 121] on span "Open" at bounding box center [185, 117] width 24 height 13
click at [249, 171] on label "Closed" at bounding box center [236, 172] width 47 height 13
click at [221, 171] on input "Closed" at bounding box center [217, 170] width 8 height 8
checkbox input "true"
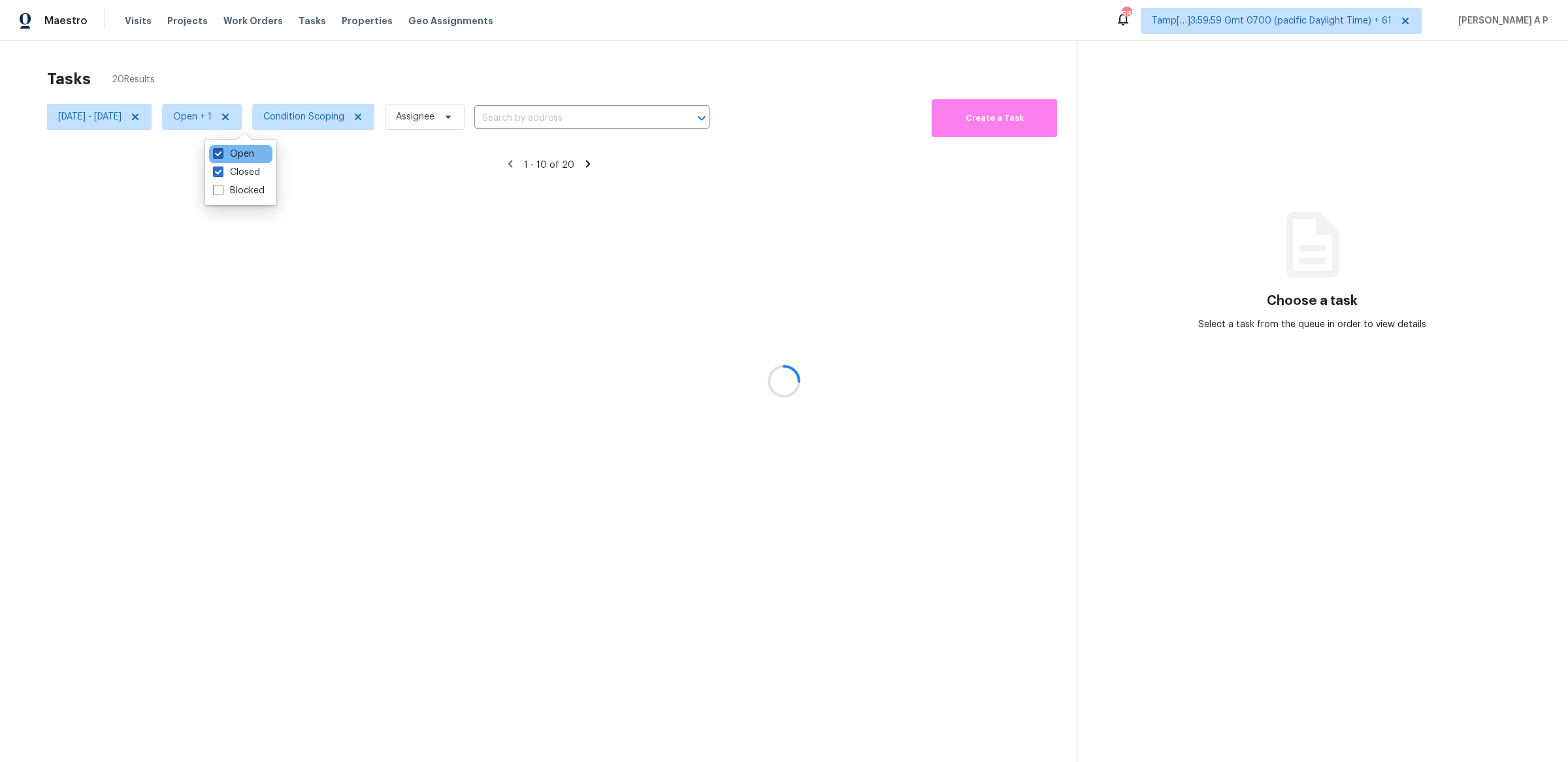
click at [248, 150] on label "Open" at bounding box center [233, 154] width 41 height 13
click at [221, 150] on input "Open" at bounding box center [217, 152] width 8 height 8
checkbox input "false"
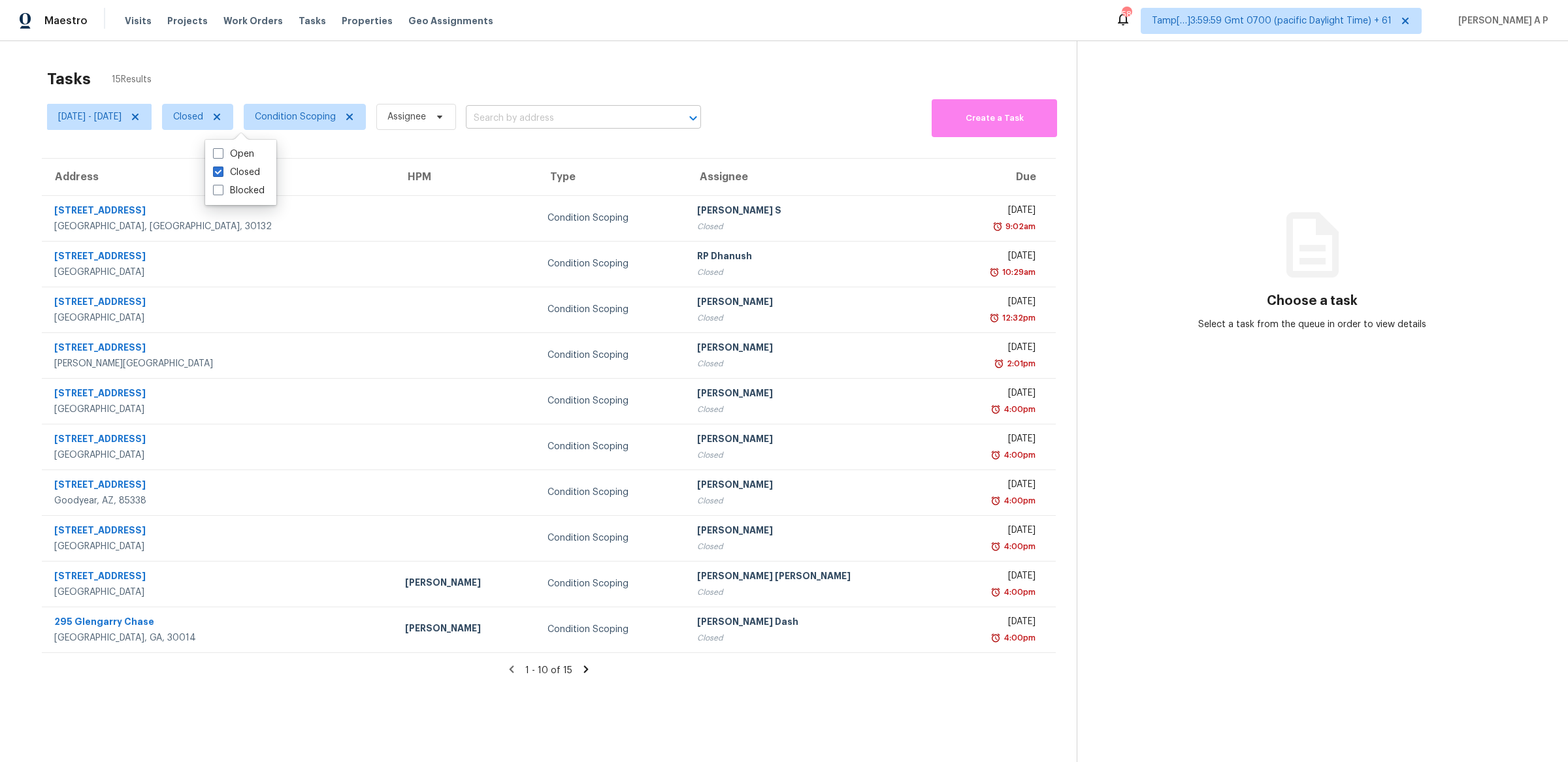
click at [600, 112] on input "text" at bounding box center [565, 119] width 199 height 20
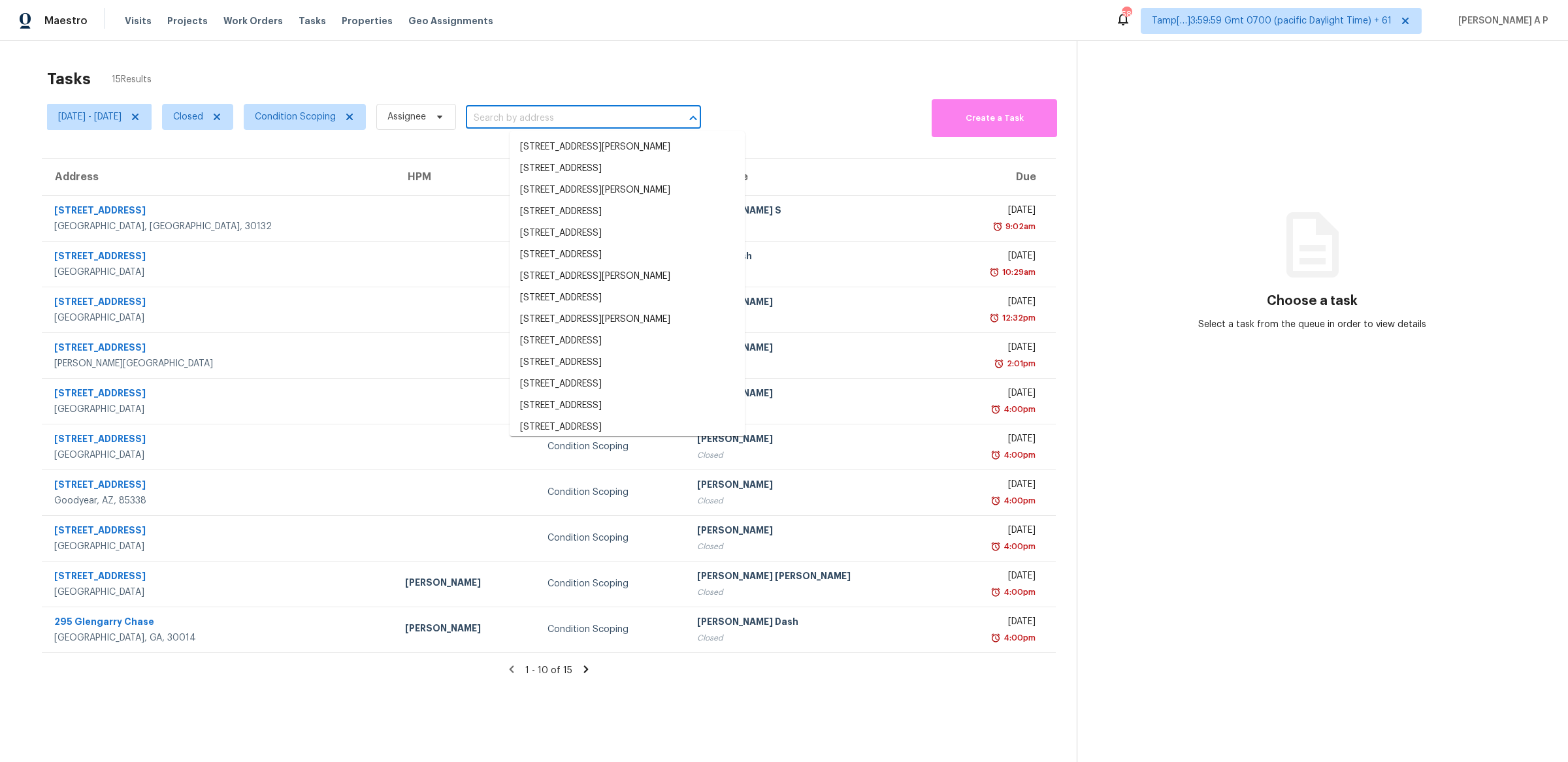
paste input ""20920 Community St Apt 10 Canoga Park, CA, 91304""
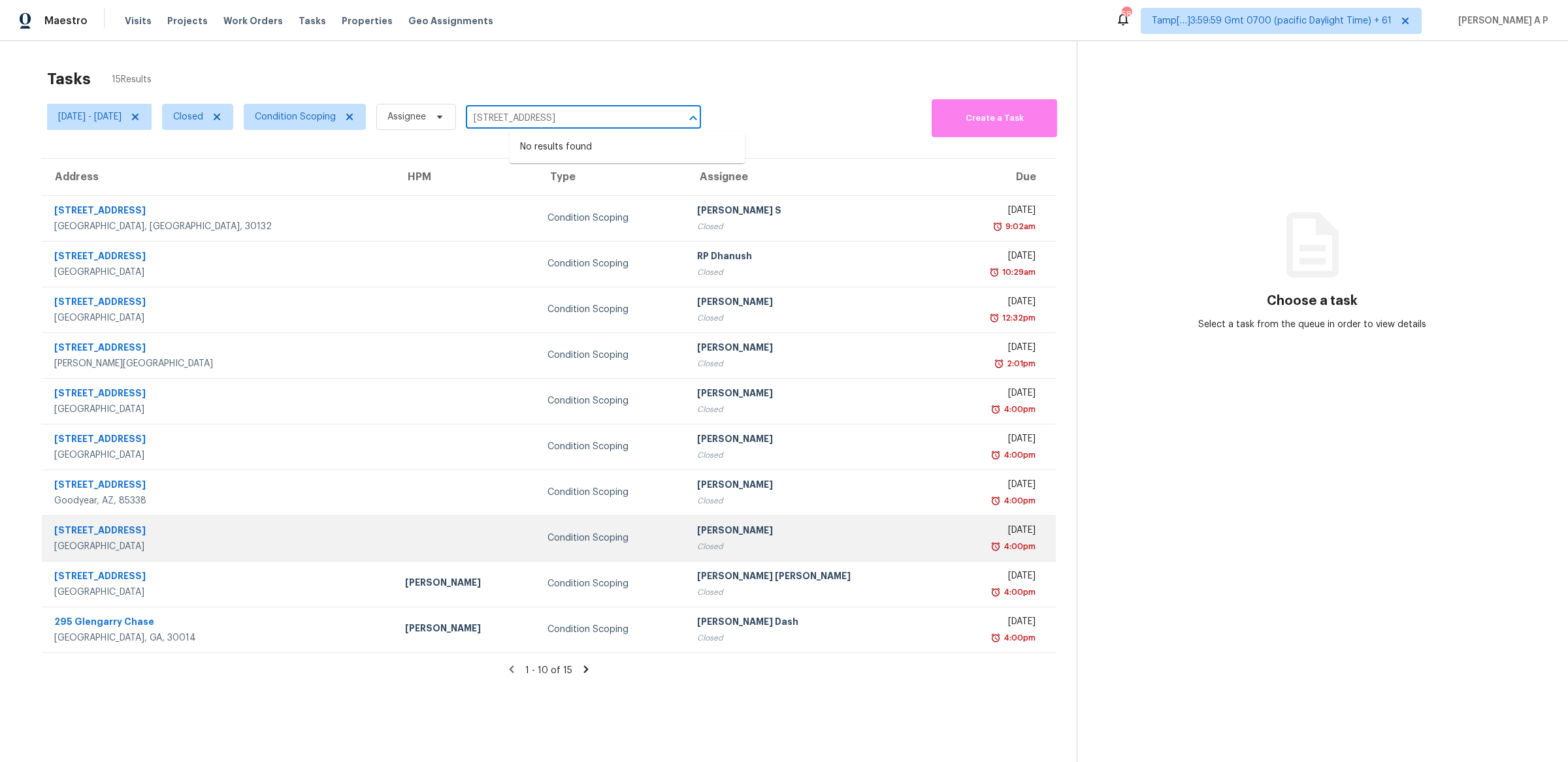
type input "20920 Community St Apt 10 Canoga Park, CA, 91304"
click at [402, 543] on td at bounding box center [466, 538] width 142 height 46
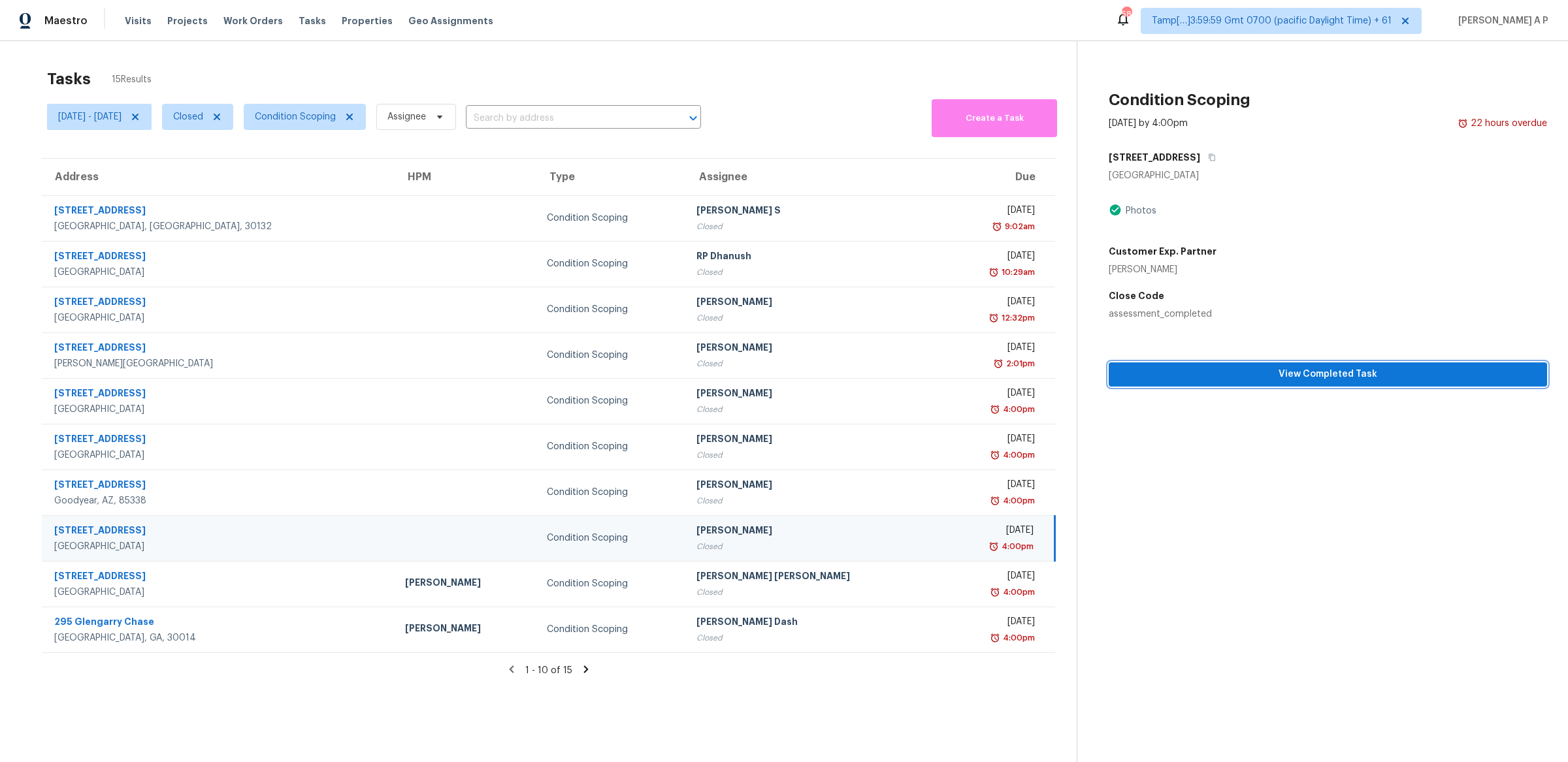
click at [1172, 383] on button "View Completed Task" at bounding box center [1328, 374] width 438 height 24
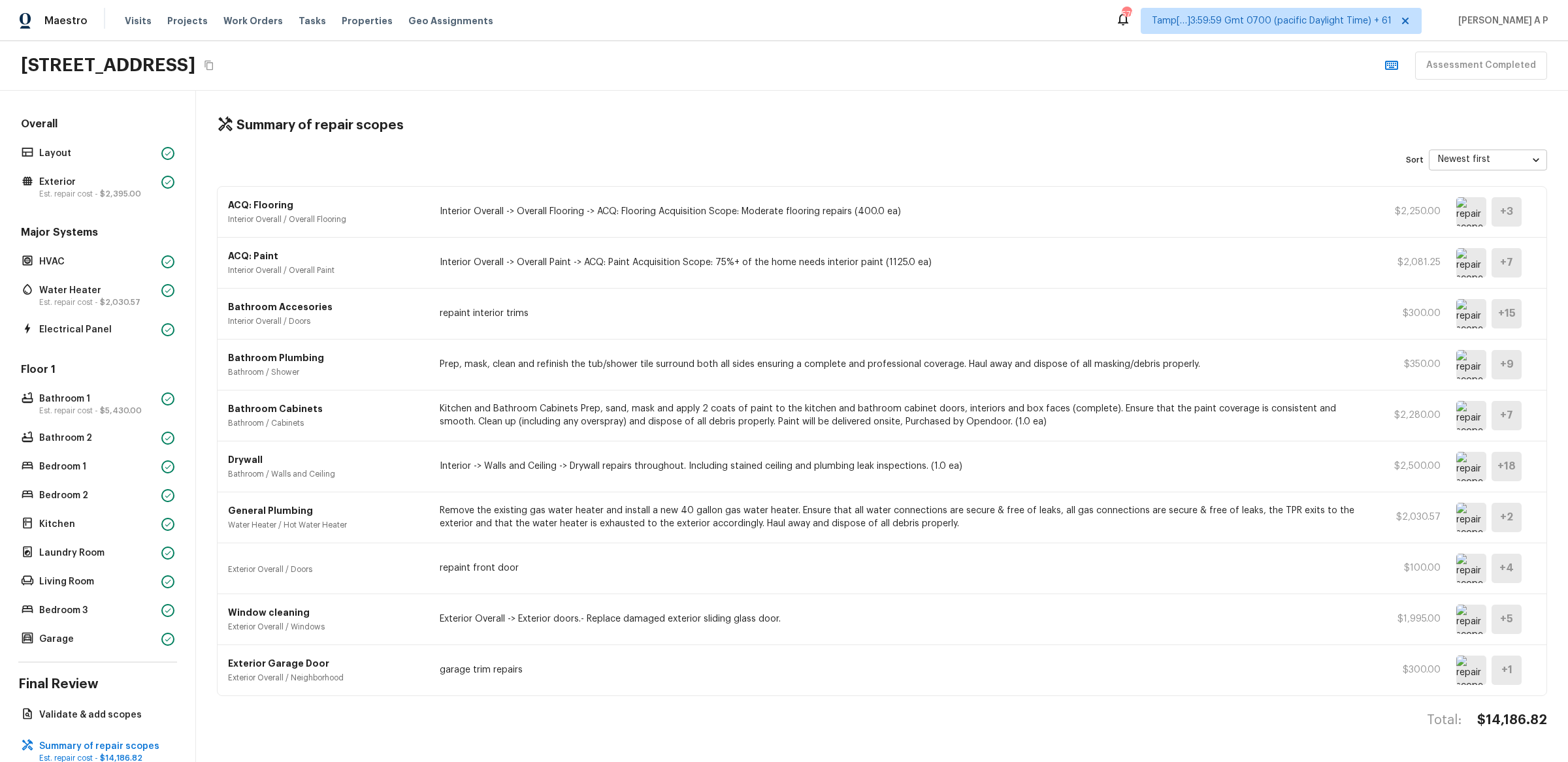
click at [649, 209] on p "Interior Overall -> Overall Flooring -> ACQ: Flooring Acquisition Scope: Modera…" at bounding box center [902, 211] width 926 height 13
click at [729, 209] on p "Interior Overall -> Overall Flooring -> ACQ: Flooring Acquisition Scope: Modera…" at bounding box center [902, 211] width 926 height 13
click at [90, 153] on p "Layout" at bounding box center [98, 153] width 117 height 13
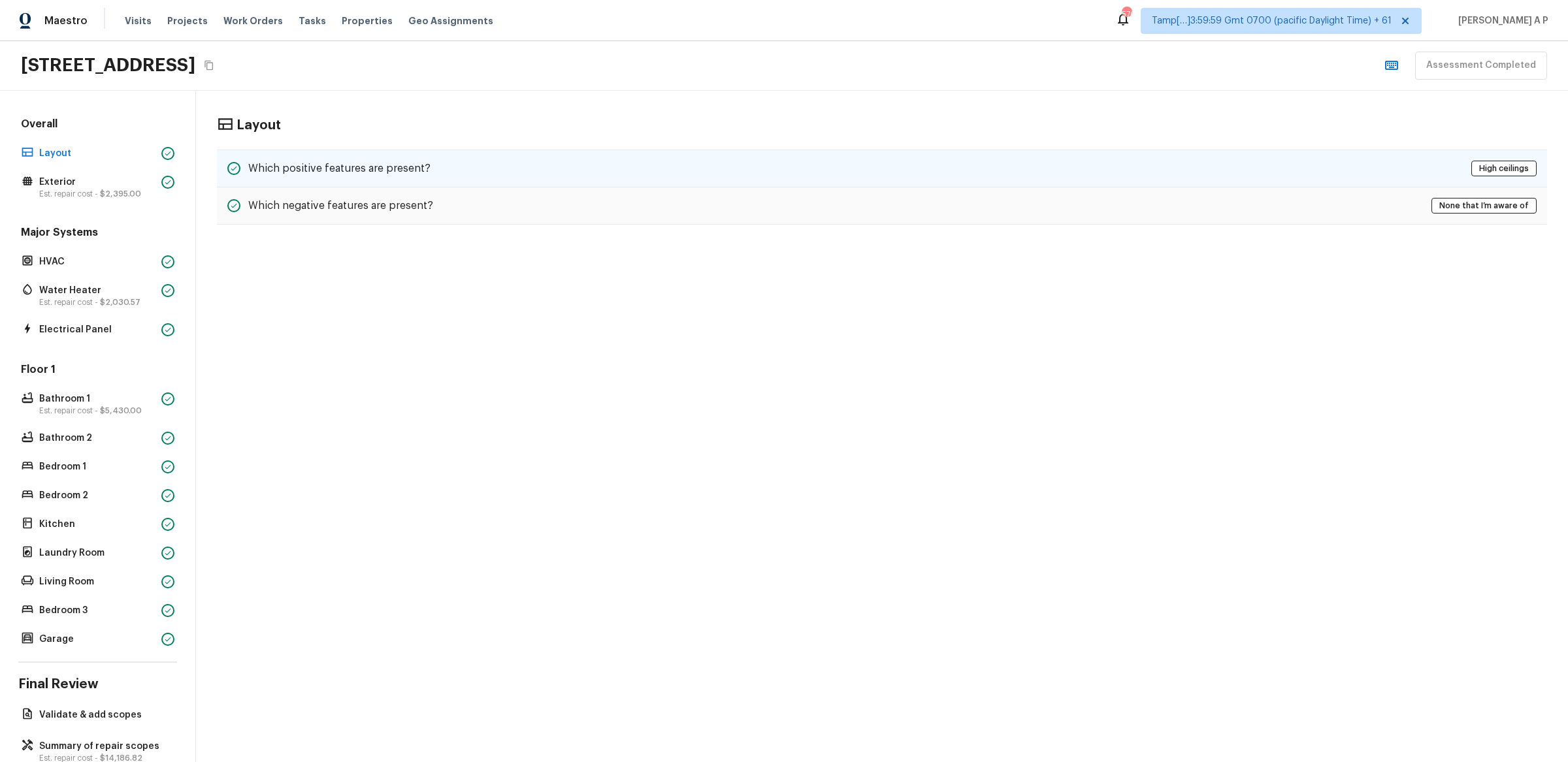
click at [350, 164] on h5 "Which positive features are present?" at bounding box center [339, 168] width 182 height 14
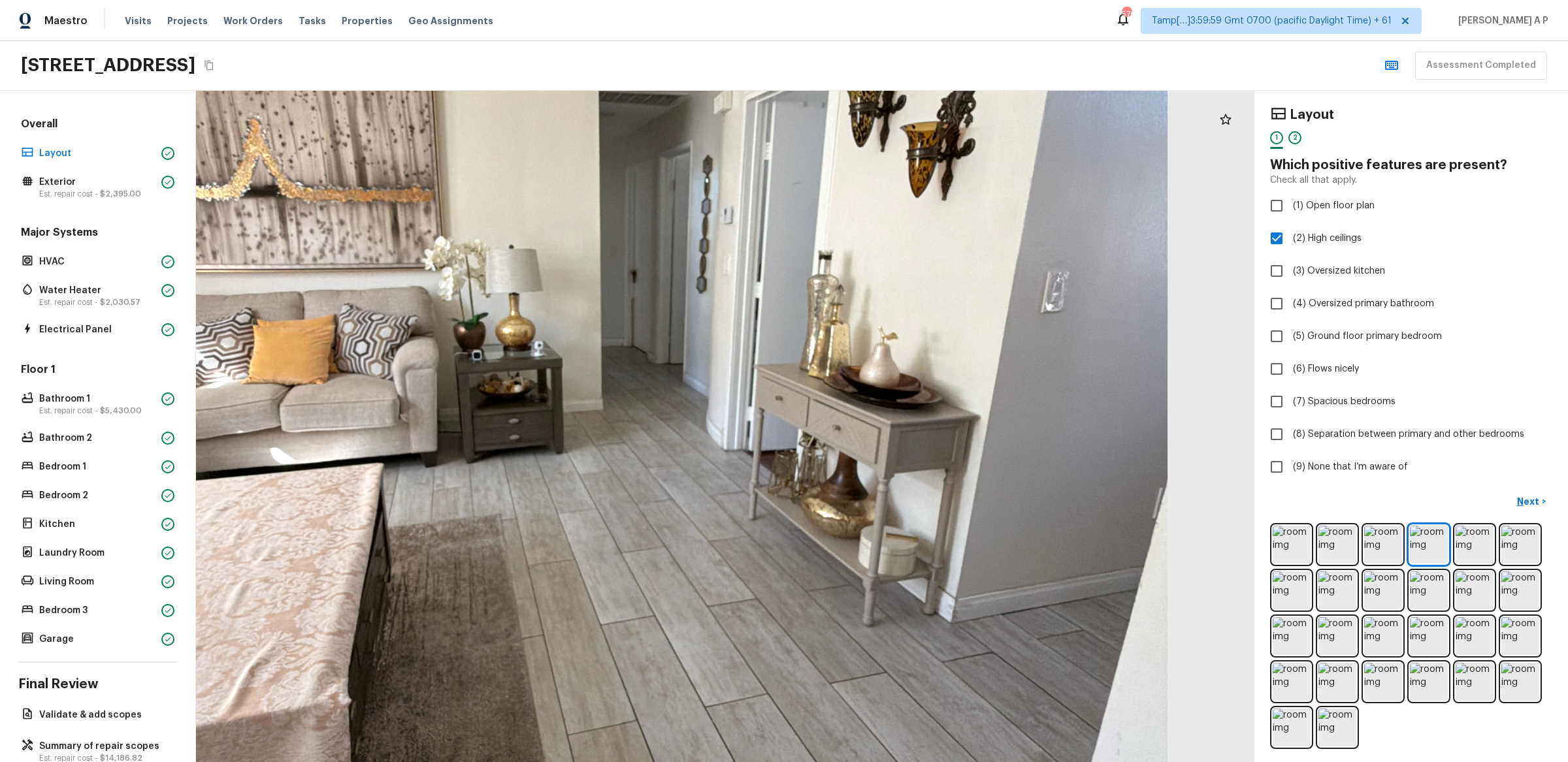
drag, startPoint x: 673, startPoint y: 419, endPoint x: 705, endPoint y: 419, distance: 32.0
click at [694, 419] on div at bounding box center [605, 401] width 2361 height 1496
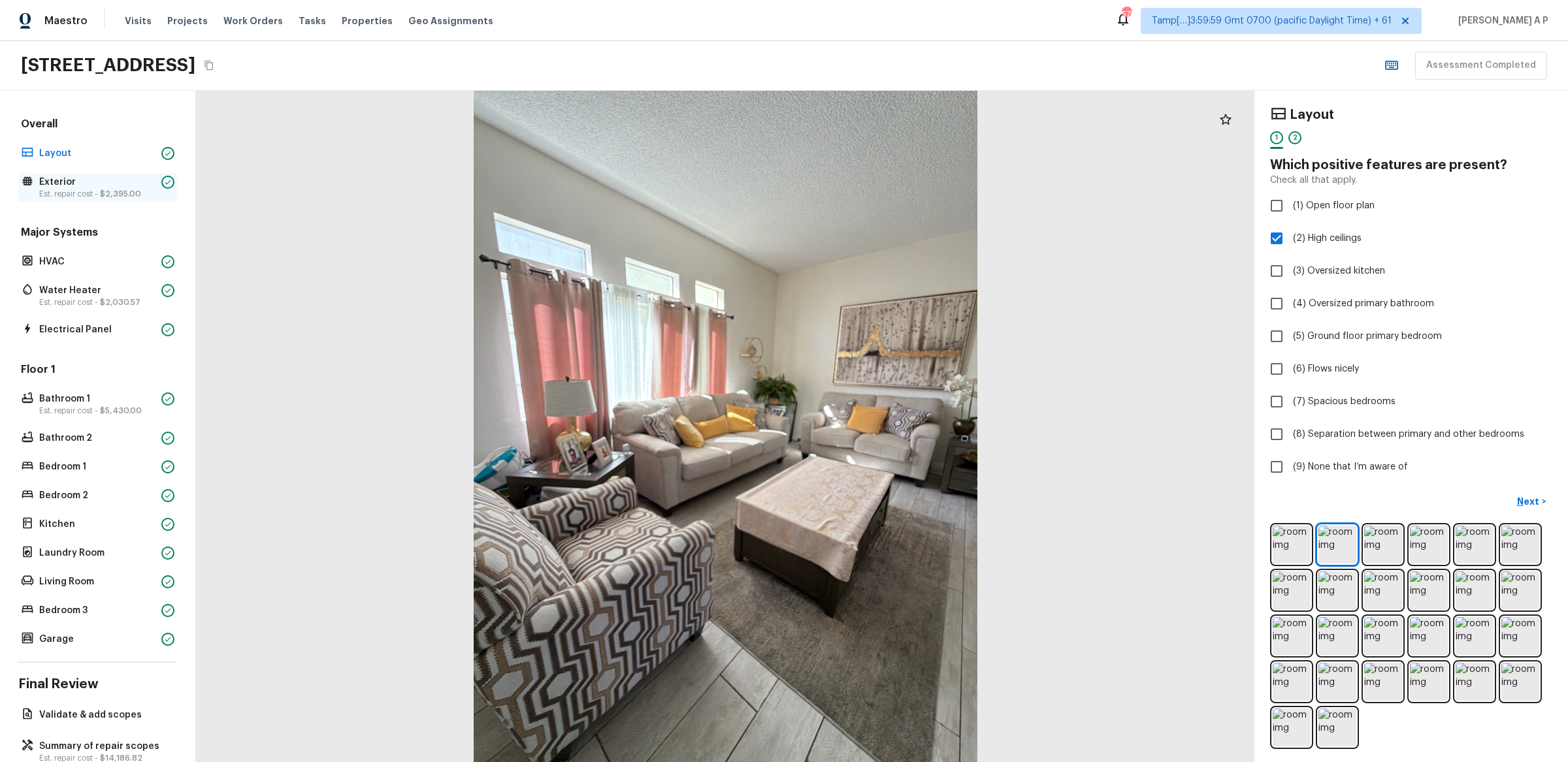
click at [115, 195] on span "$2,395.00" at bounding box center [120, 194] width 41 height 8
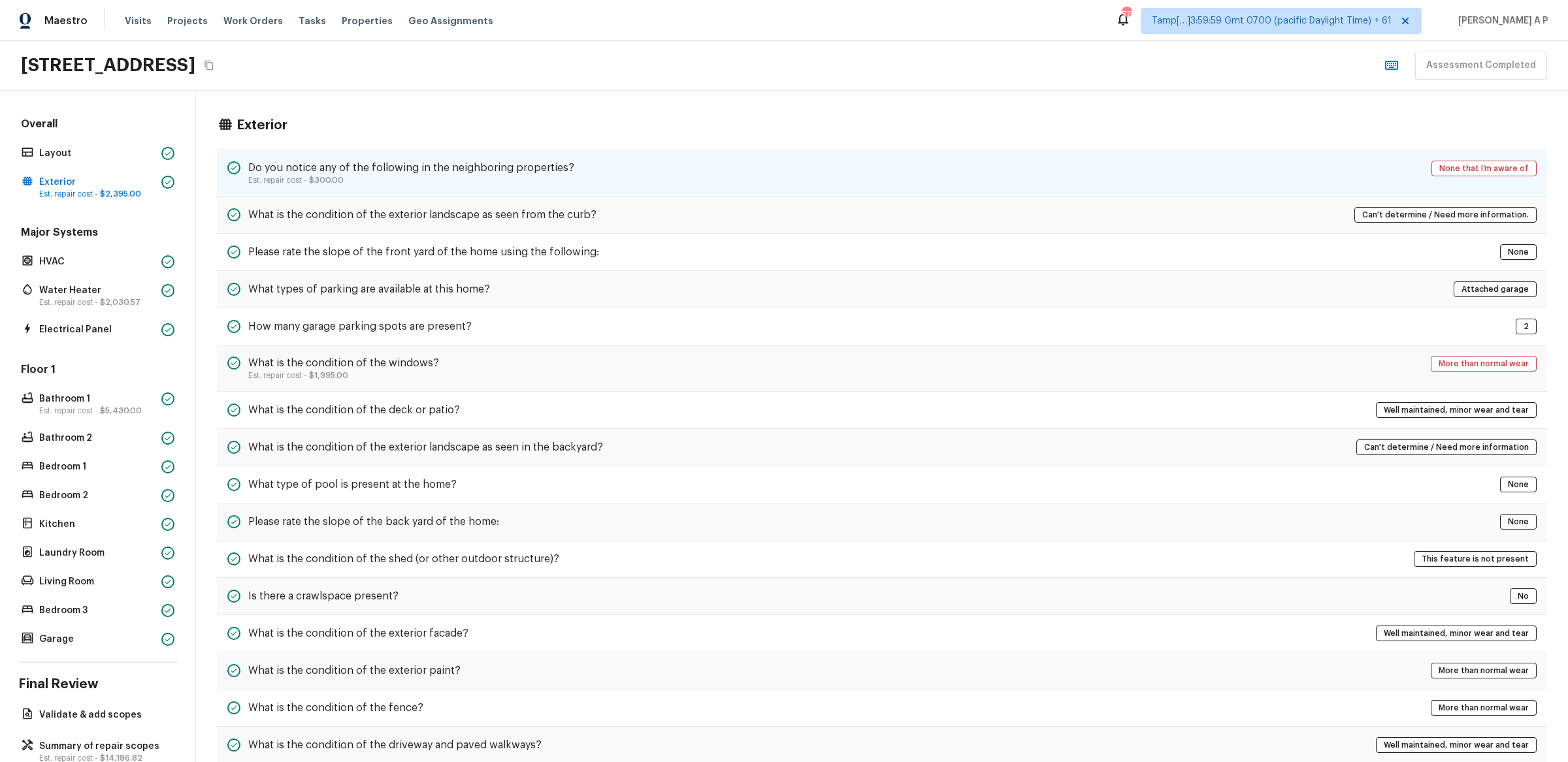
click at [418, 172] on h5 "Do you notice any of the following in the neighboring properties?" at bounding box center [411, 167] width 326 height 14
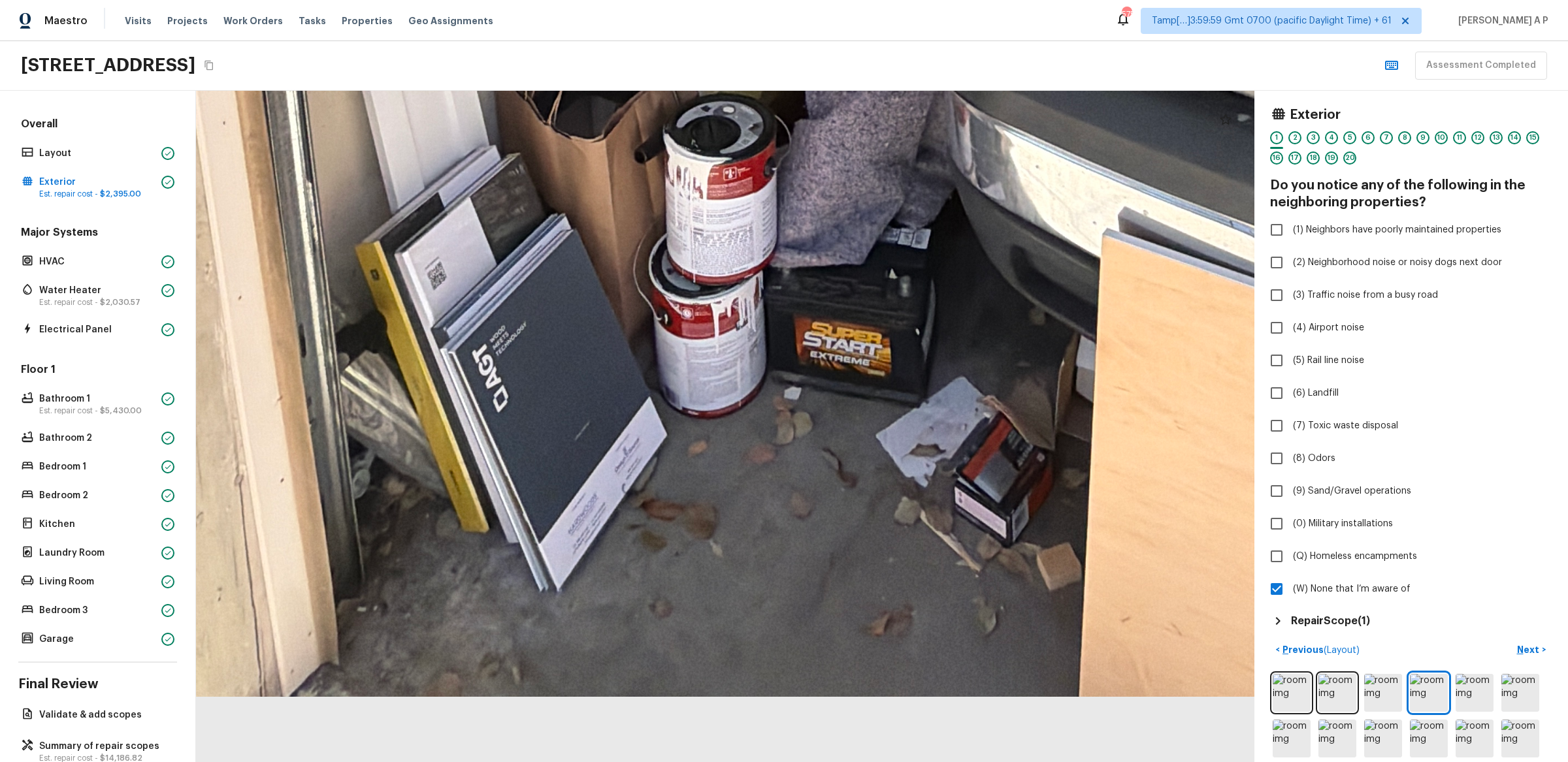
drag, startPoint x: 680, startPoint y: 696, endPoint x: 680, endPoint y: 444, distance: 252.0
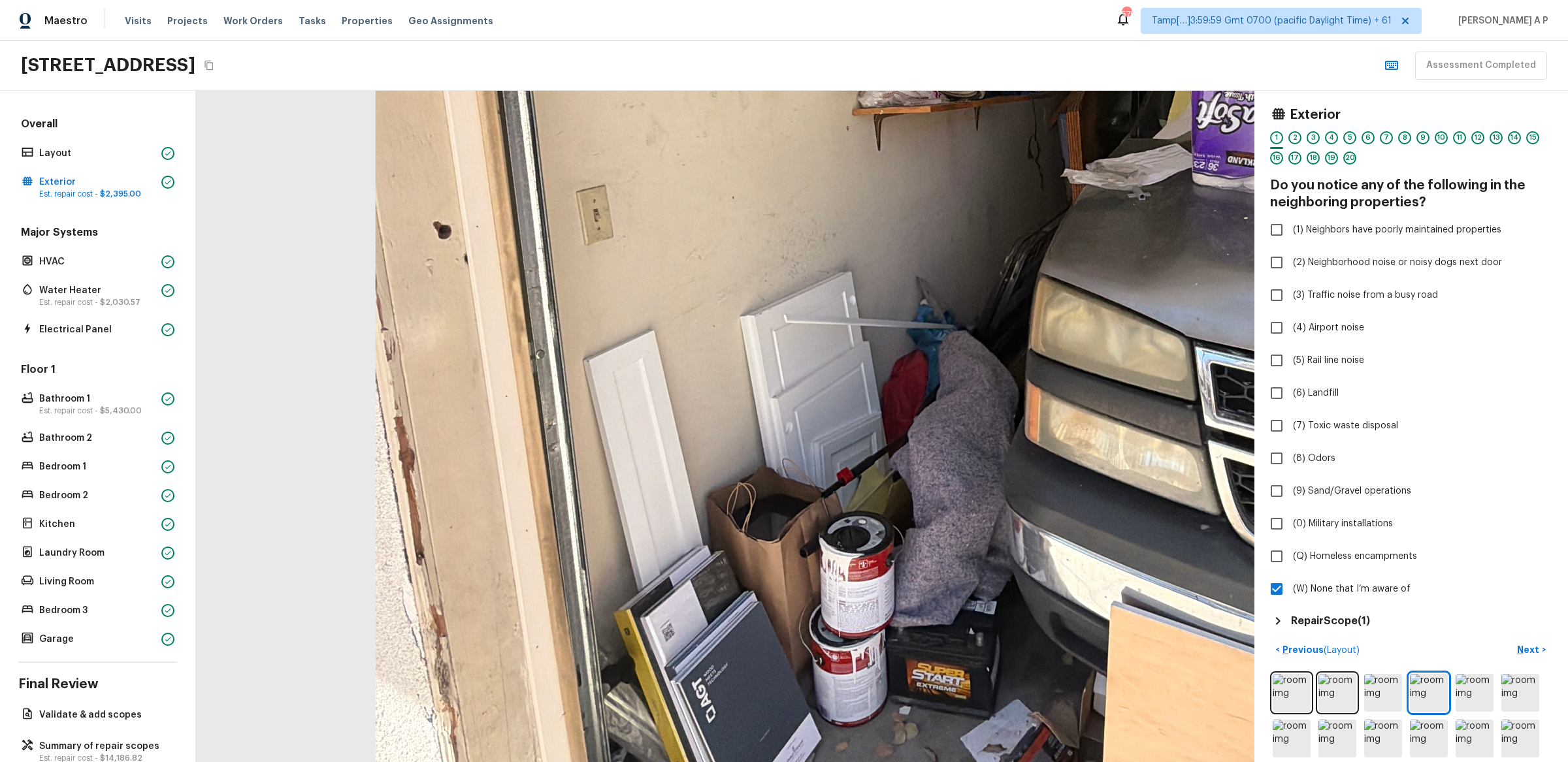
drag, startPoint x: 527, startPoint y: 593, endPoint x: 526, endPoint y: 427, distance: 166.0
click at [526, 428] on div at bounding box center [929, 173] width 2330 height 1479
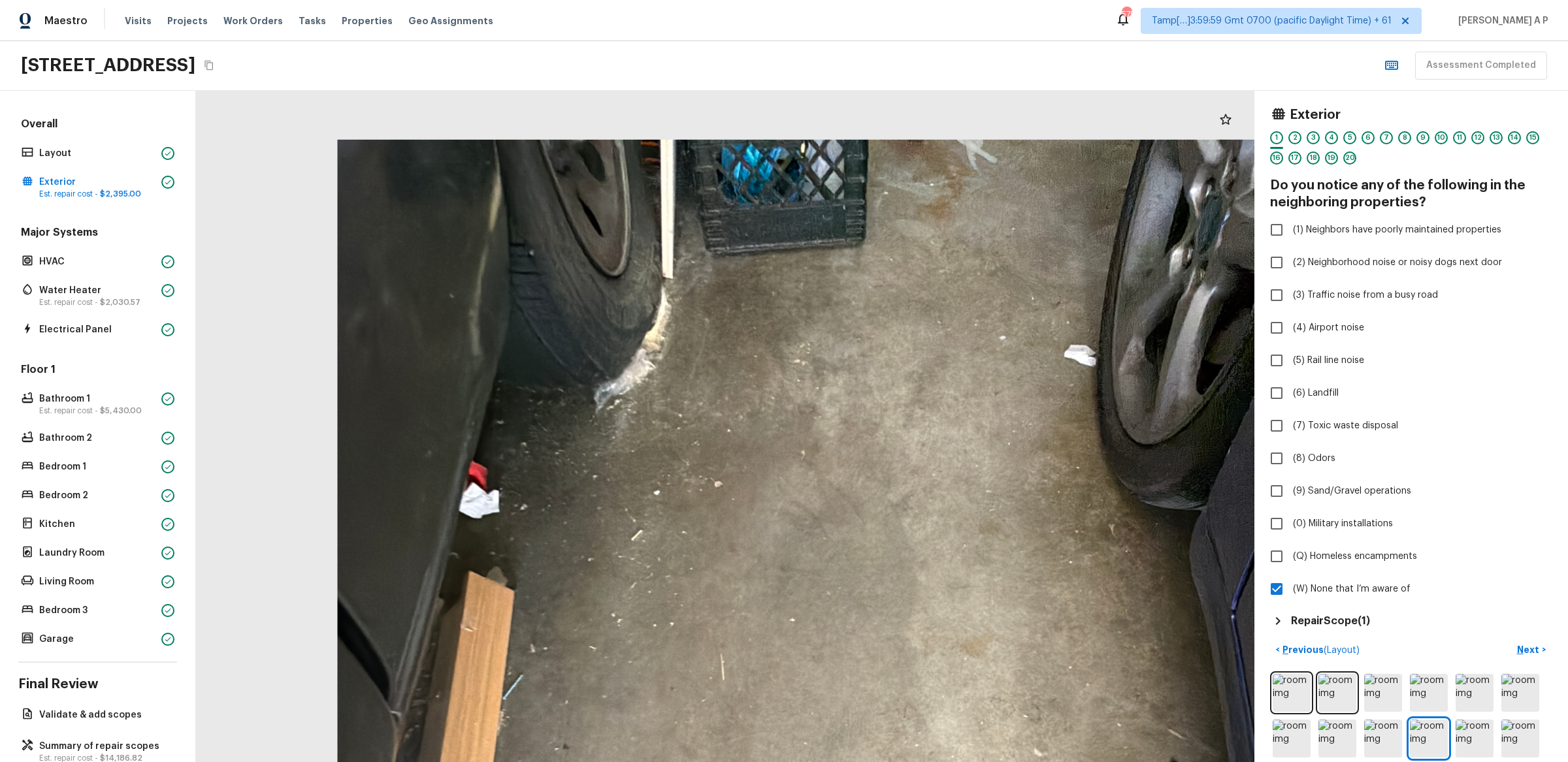
drag, startPoint x: 635, startPoint y: 345, endPoint x: 589, endPoint y: 692, distance: 350.0
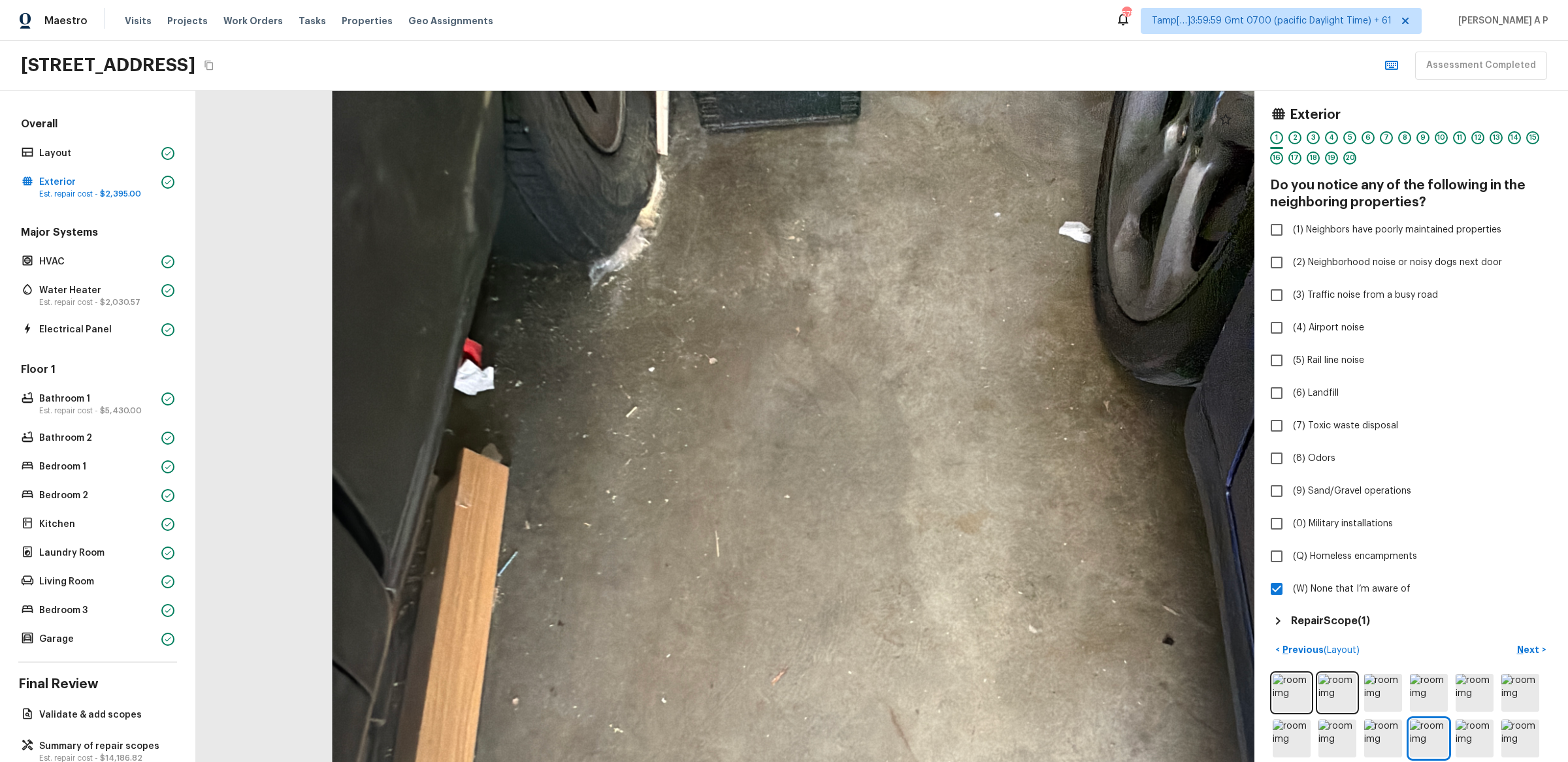
drag, startPoint x: 661, startPoint y: 319, endPoint x: 692, endPoint y: -43, distance: 363.3
click at [692, 0] on html "Maestro Visits Projects Work Orders Tasks Properties Geo Assignments 575 Tamp[……" at bounding box center [784, 381] width 1568 height 762
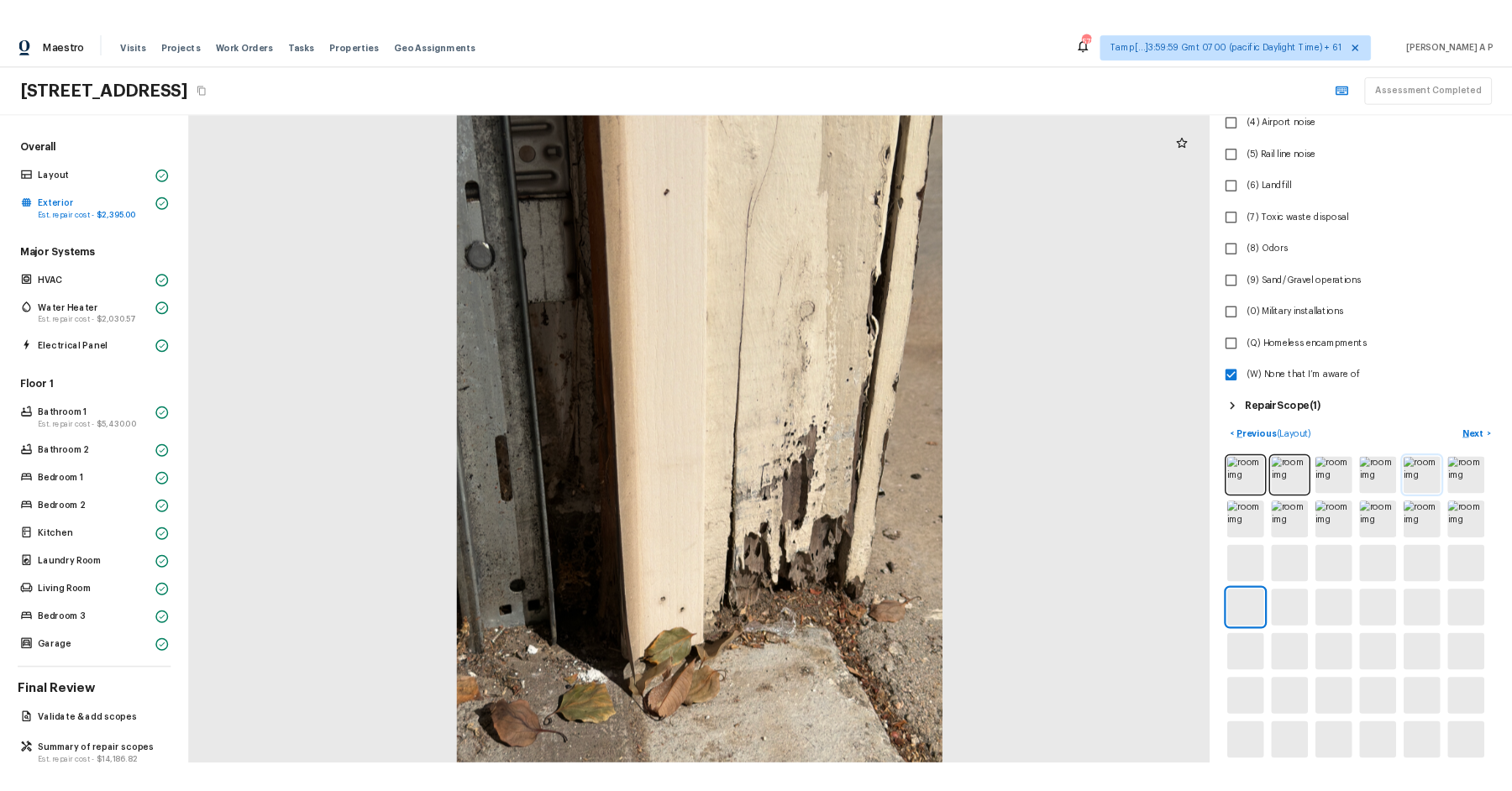
scroll to position [427, 0]
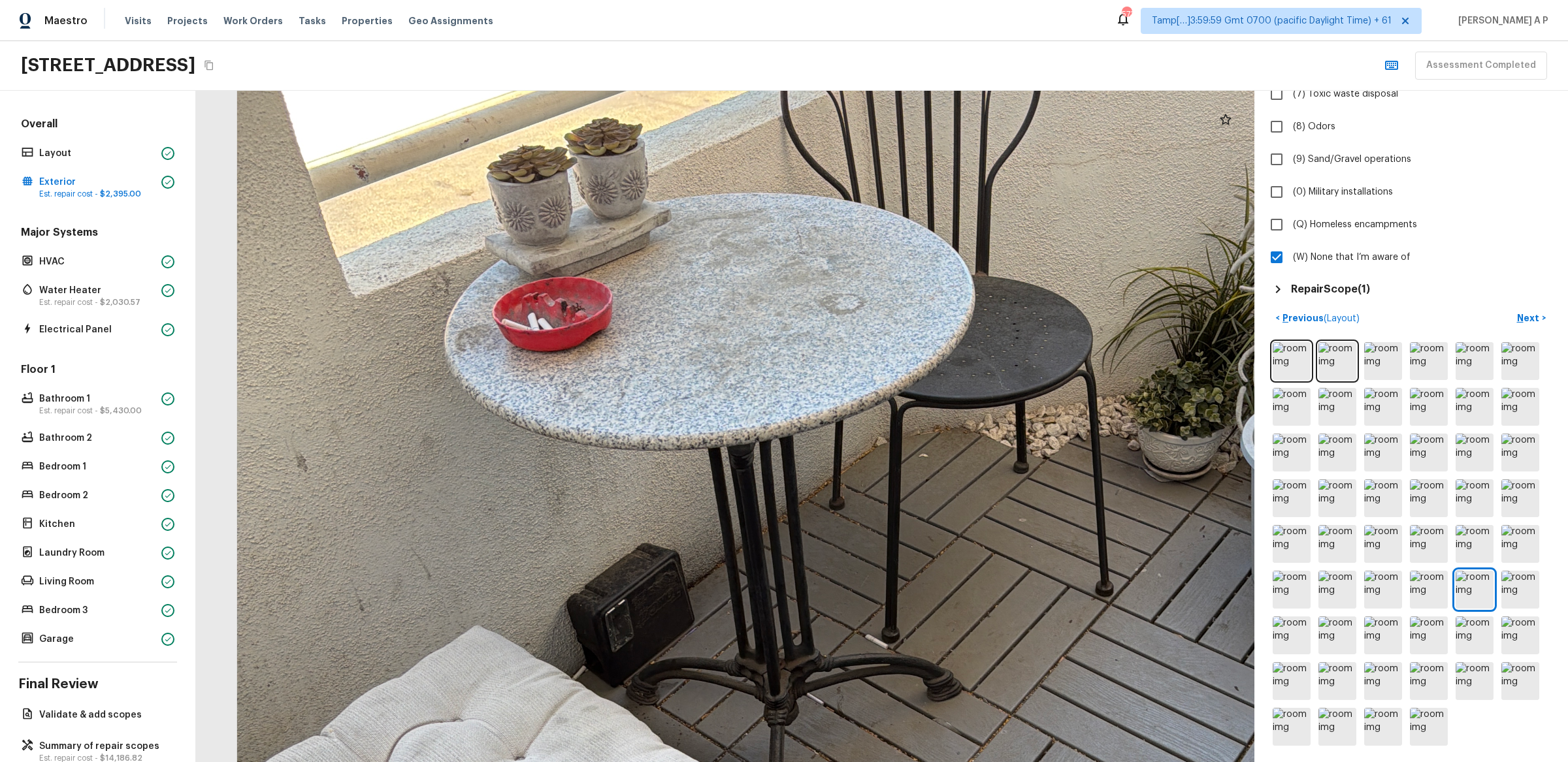
click at [632, 428] on div at bounding box center [863, 429] width 2636 height 1672
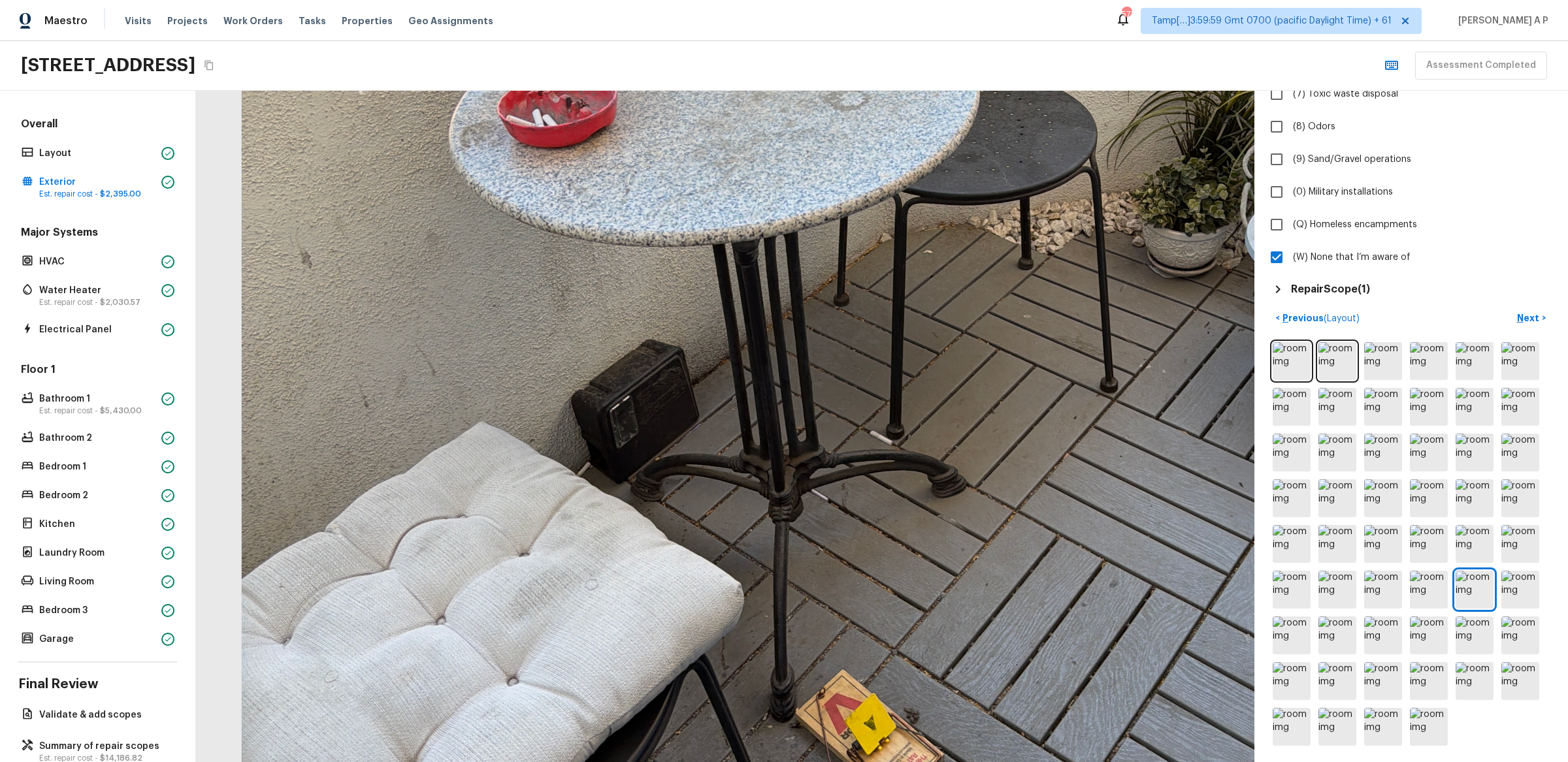
drag, startPoint x: 632, startPoint y: 428, endPoint x: 637, endPoint y: 223, distance: 205.1
click at [637, 223] on div at bounding box center [868, 225] width 2636 height 1672
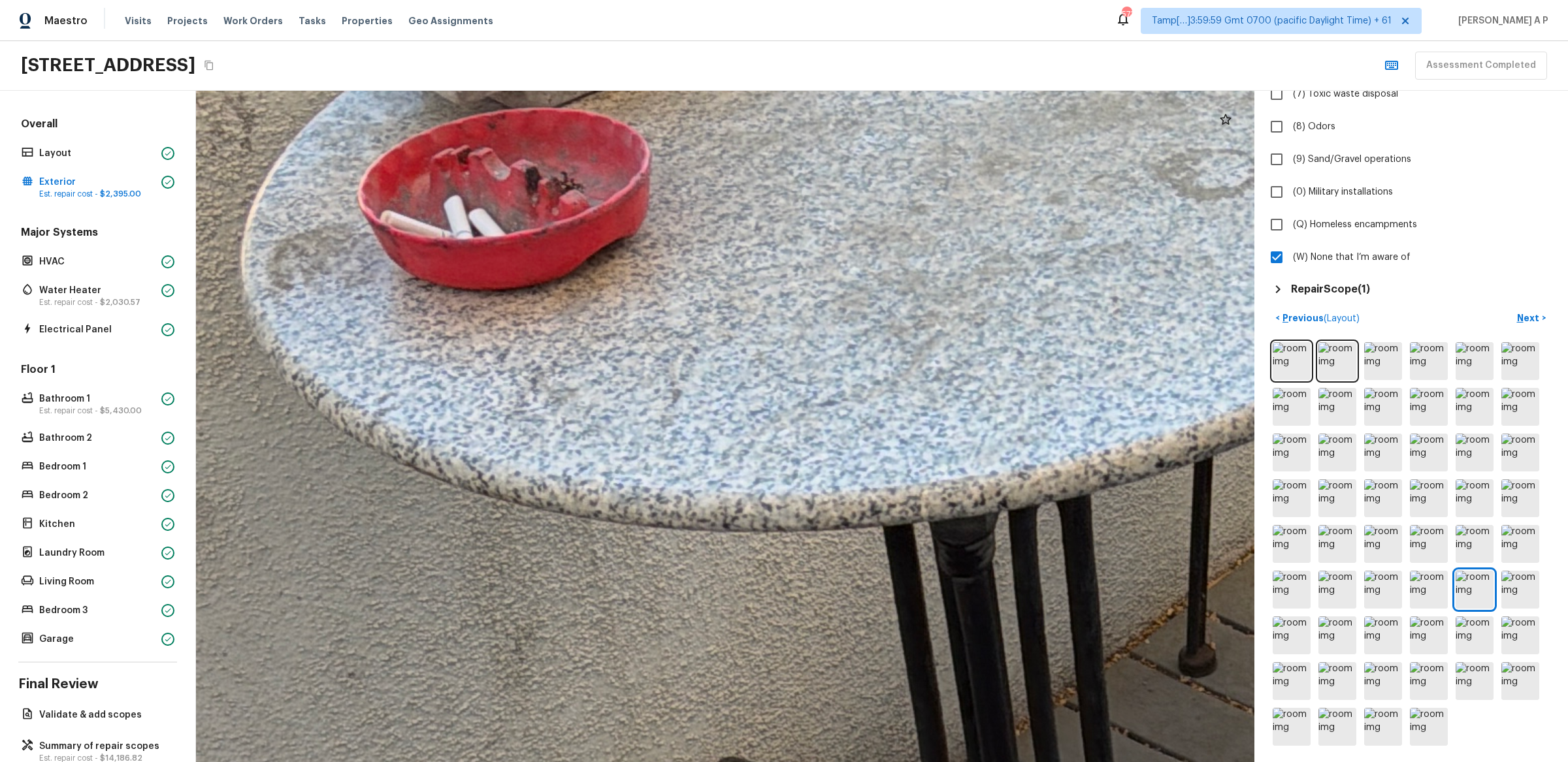
drag, startPoint x: 669, startPoint y: 394, endPoint x: 760, endPoint y: 698, distance: 317.3
click at [760, 698] on div at bounding box center [1262, 480] width 6423 height 4073
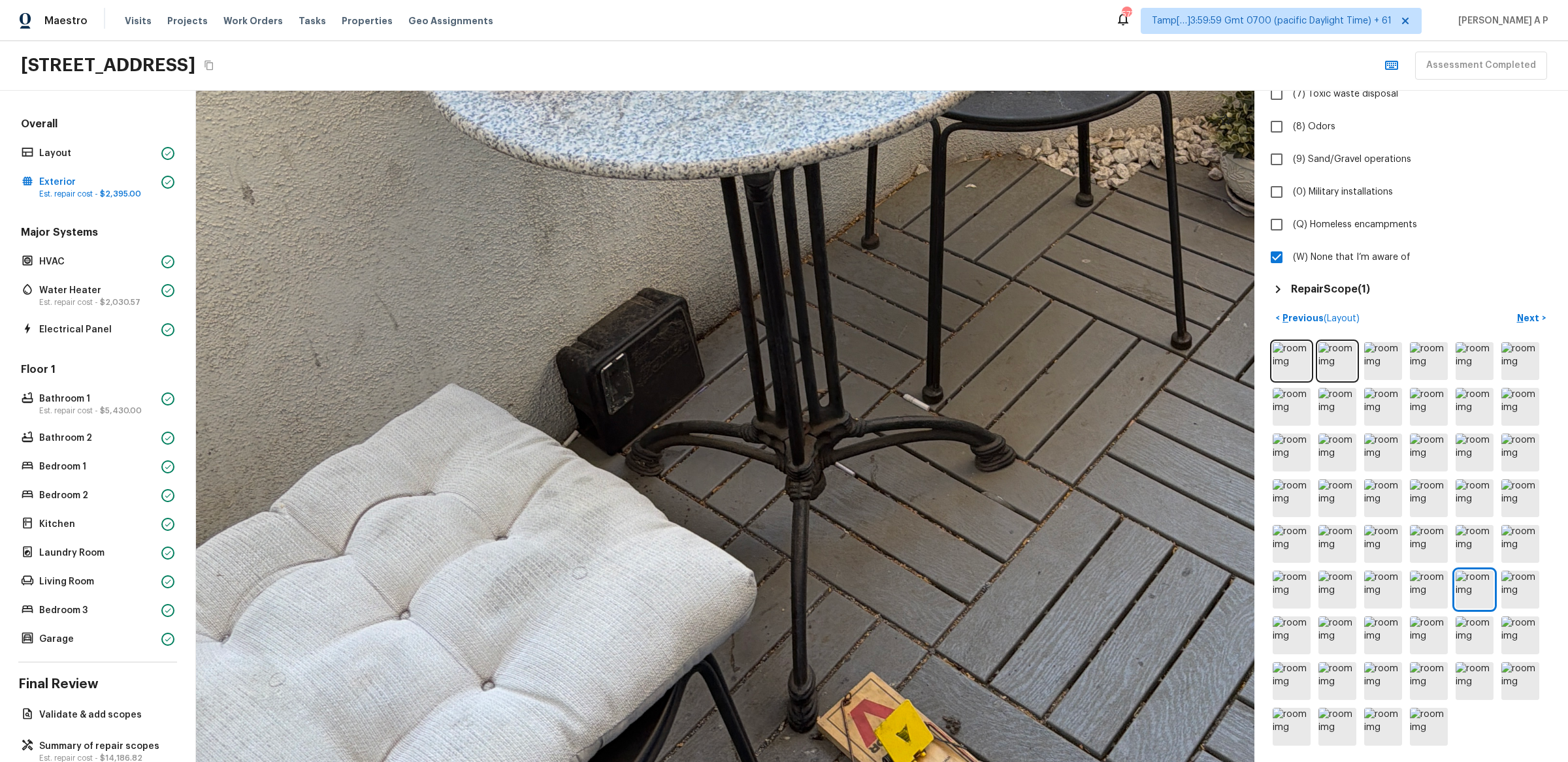
drag, startPoint x: 659, startPoint y: 532, endPoint x: 659, endPoint y: 225, distance: 307.0
click at [659, 225] on div at bounding box center [901, 156] width 3065 height 1943
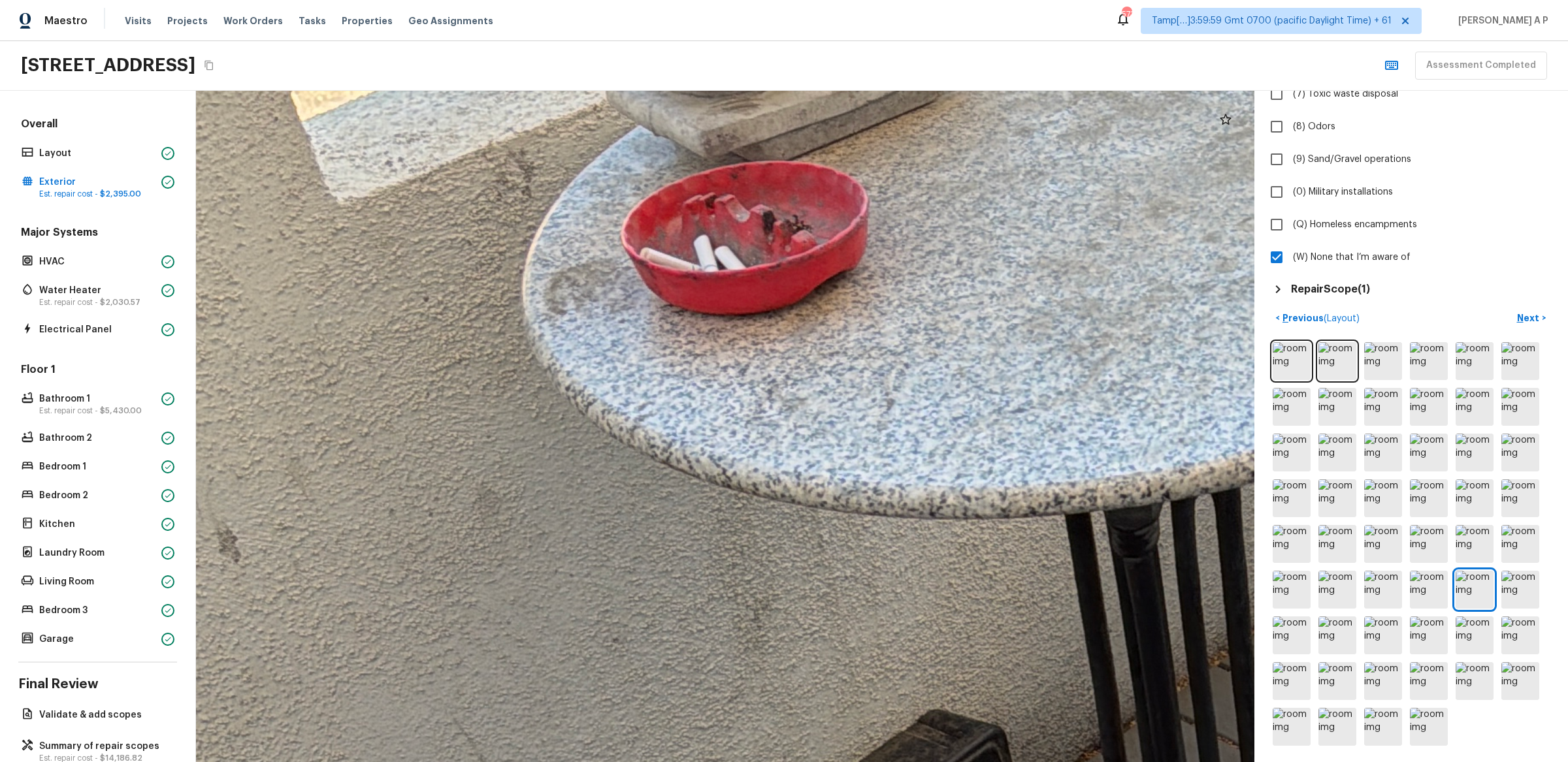
drag, startPoint x: 771, startPoint y: 294, endPoint x: 932, endPoint y: 418, distance: 203.2
click at [931, 415] on div at bounding box center [1384, 476] width 5428 height 3443
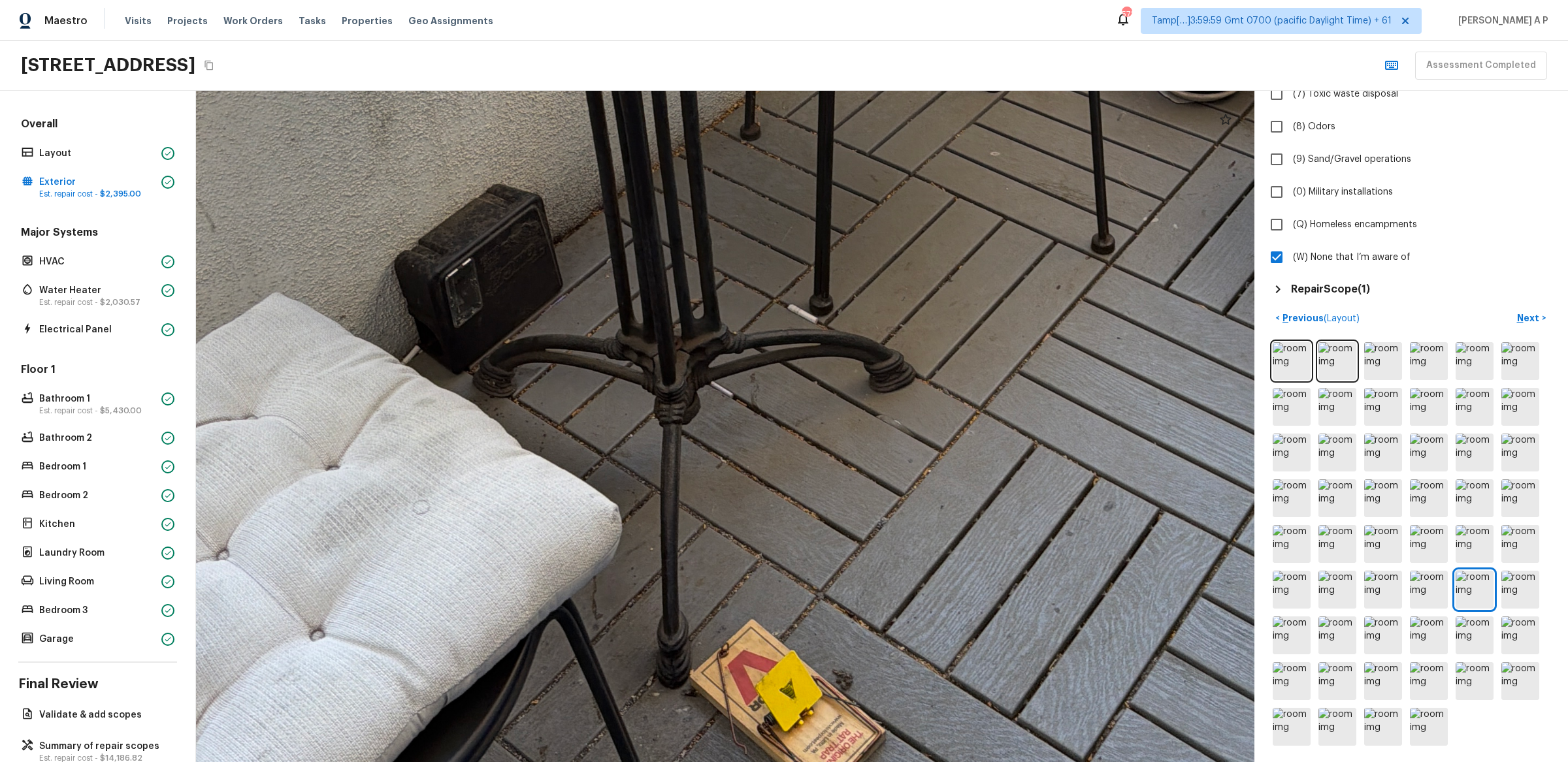
drag, startPoint x: 683, startPoint y: 475, endPoint x: 698, endPoint y: 575, distance: 101.1
click at [698, 571] on div at bounding box center [785, 34] width 3473 height 2203
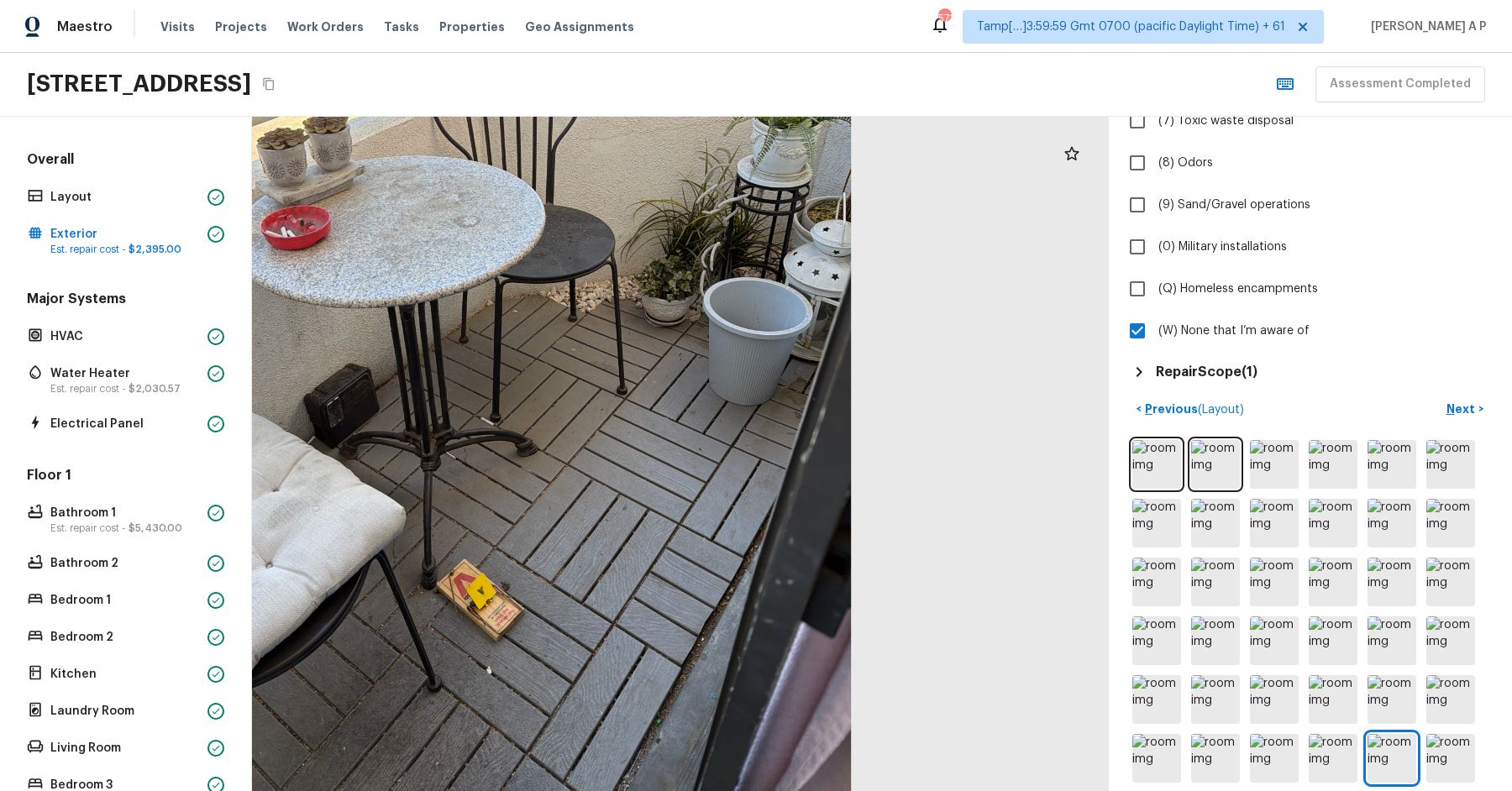
click at [1222, 373] on h5 "Repair Scope ( 1 )" at bounding box center [1207, 371] width 102 height 18
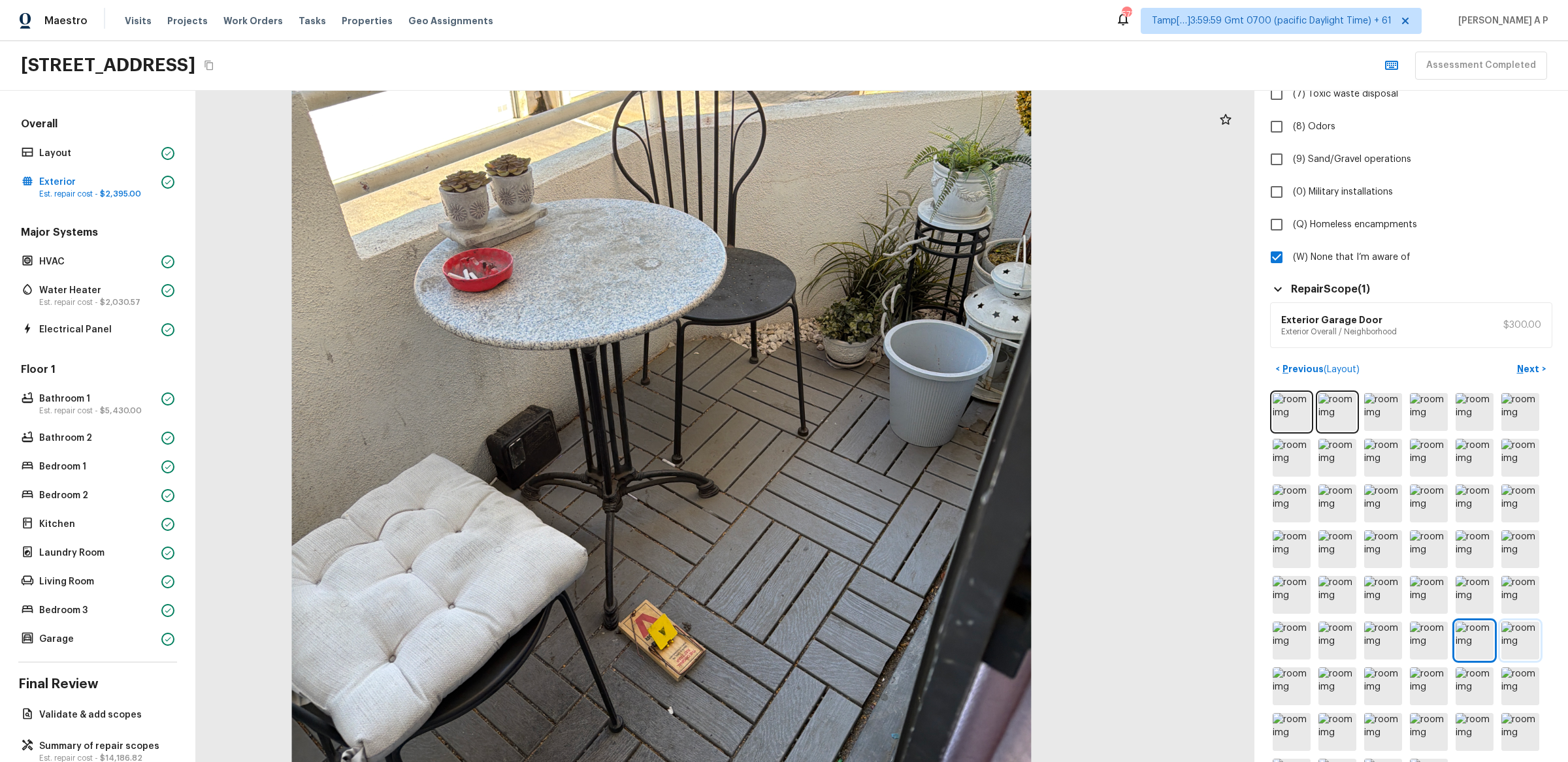
click at [1519, 641] on img at bounding box center [1521, 641] width 38 height 38
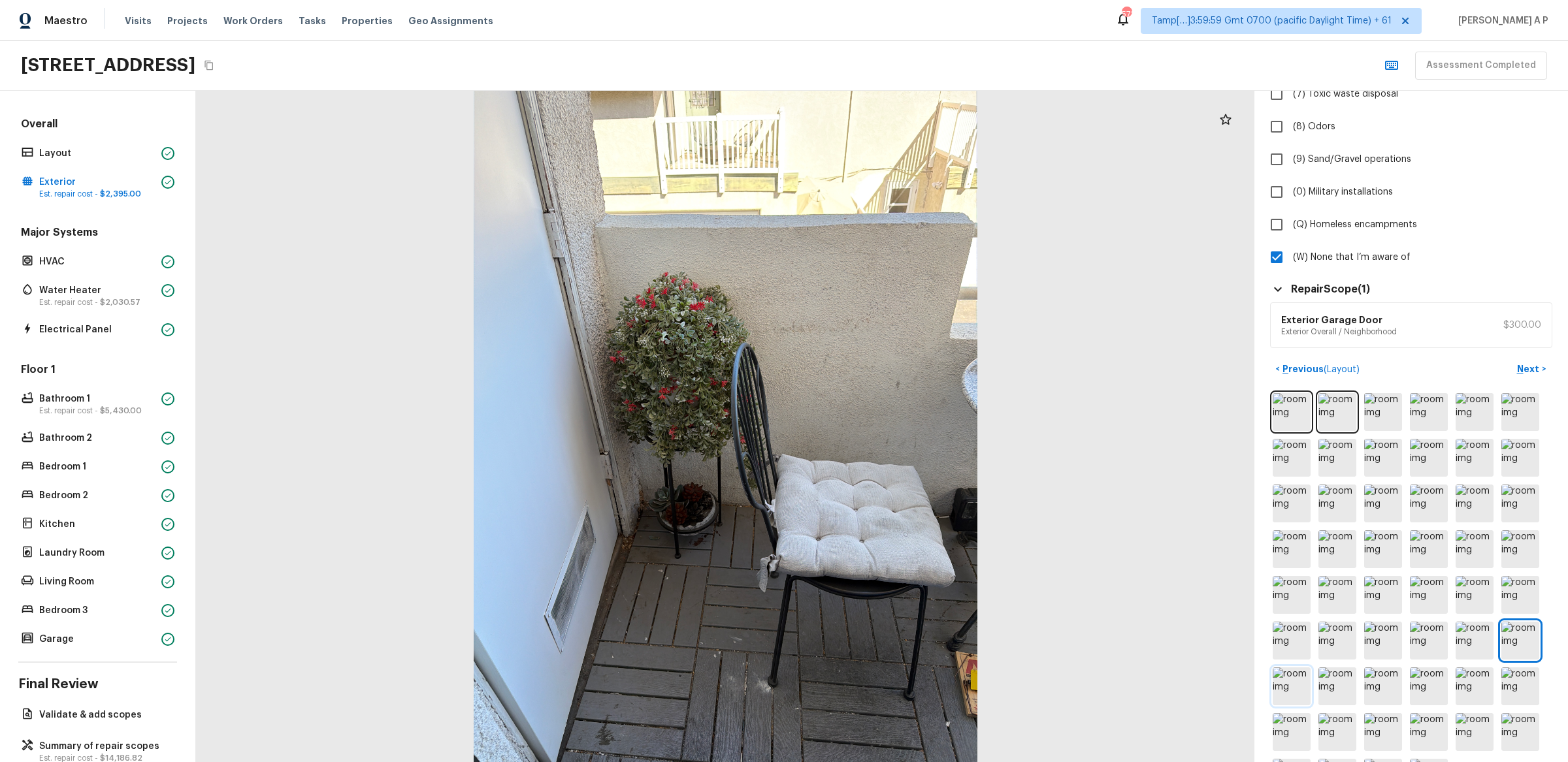
click at [1304, 678] on img at bounding box center [1292, 686] width 38 height 38
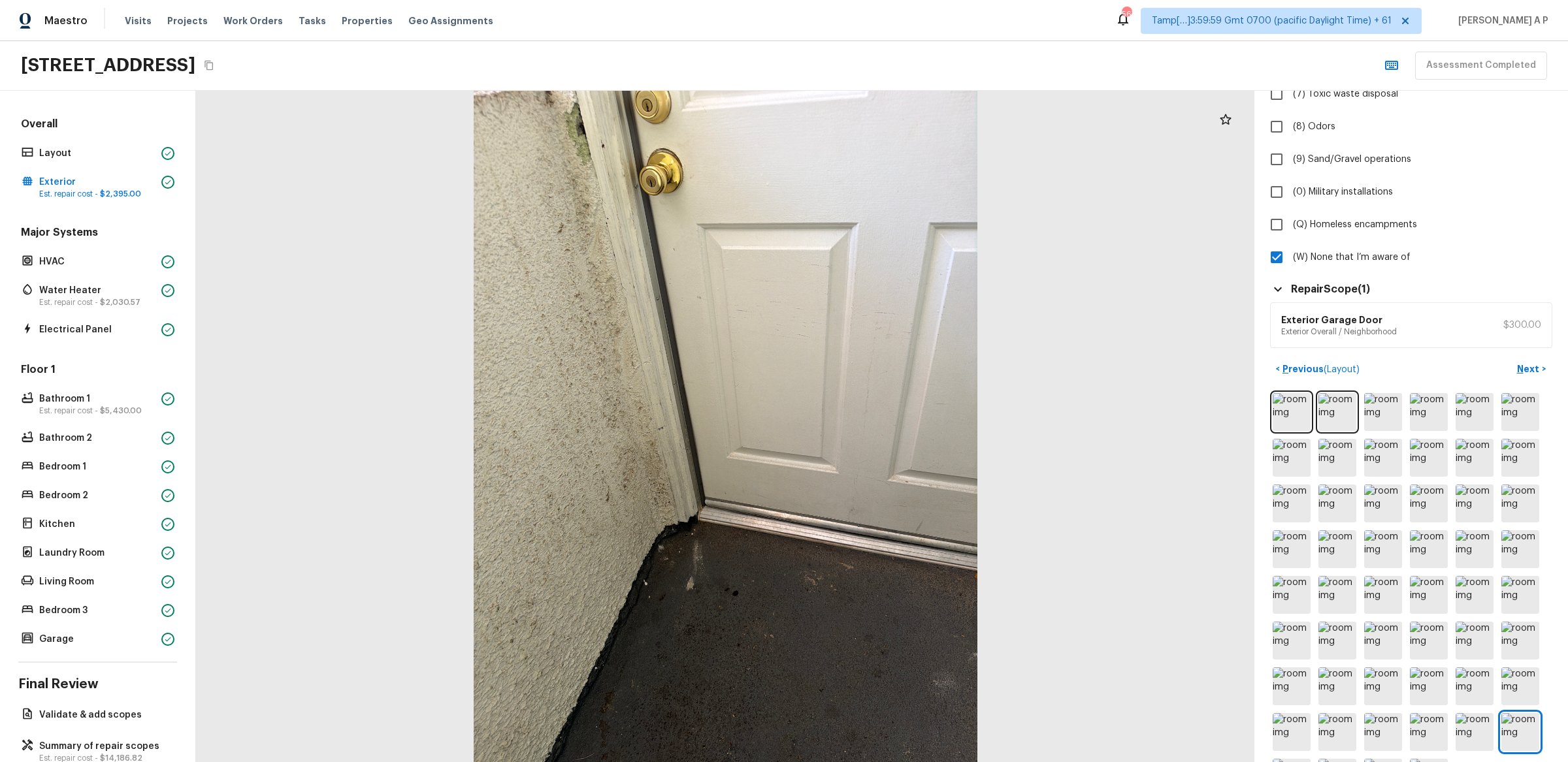
scroll to position [383, 0]
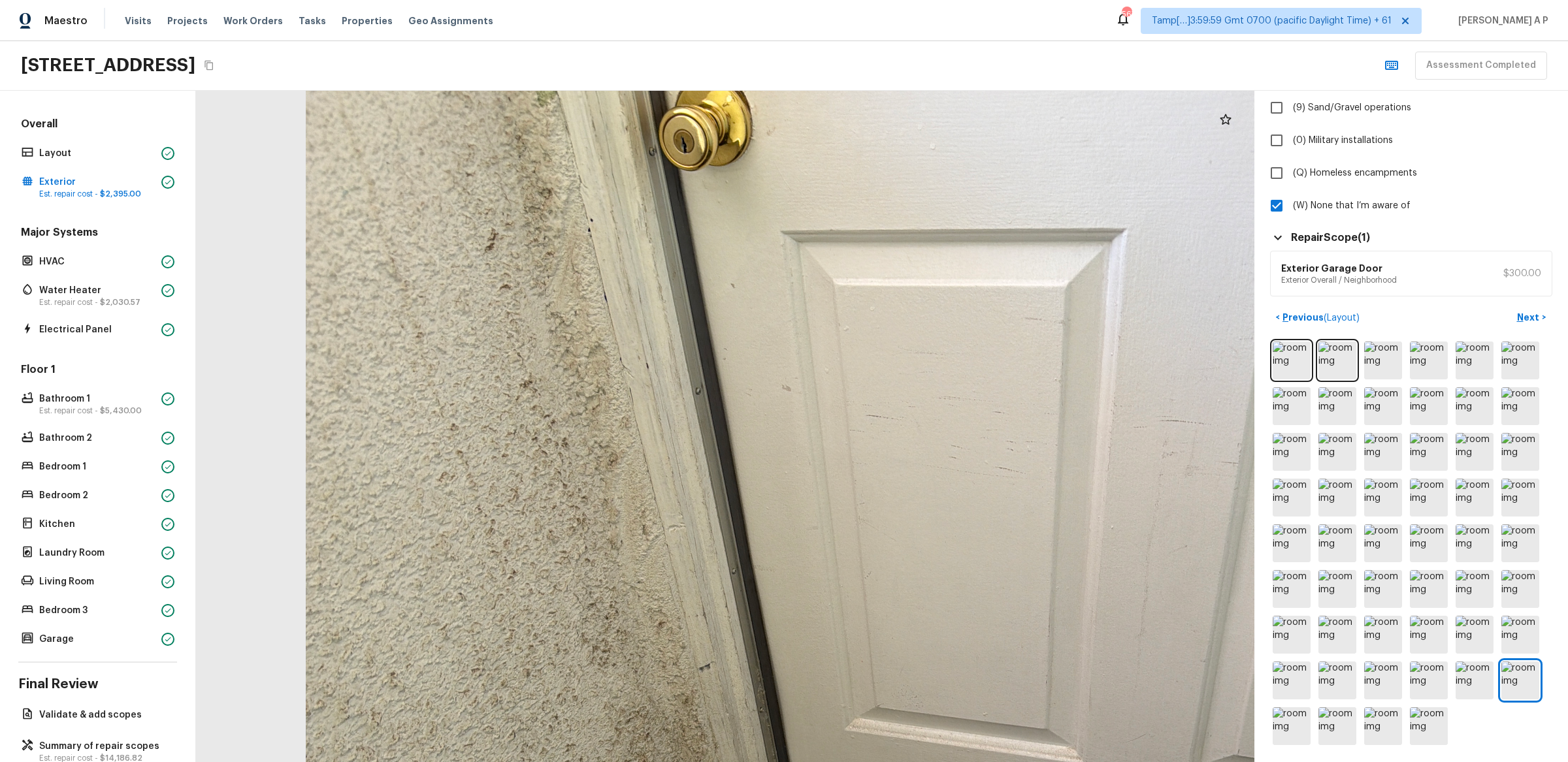
drag, startPoint x: 700, startPoint y: 395, endPoint x: 806, endPoint y: 543, distance: 182.0
click at [805, 542] on div at bounding box center [842, 662] width 2257 height 1431
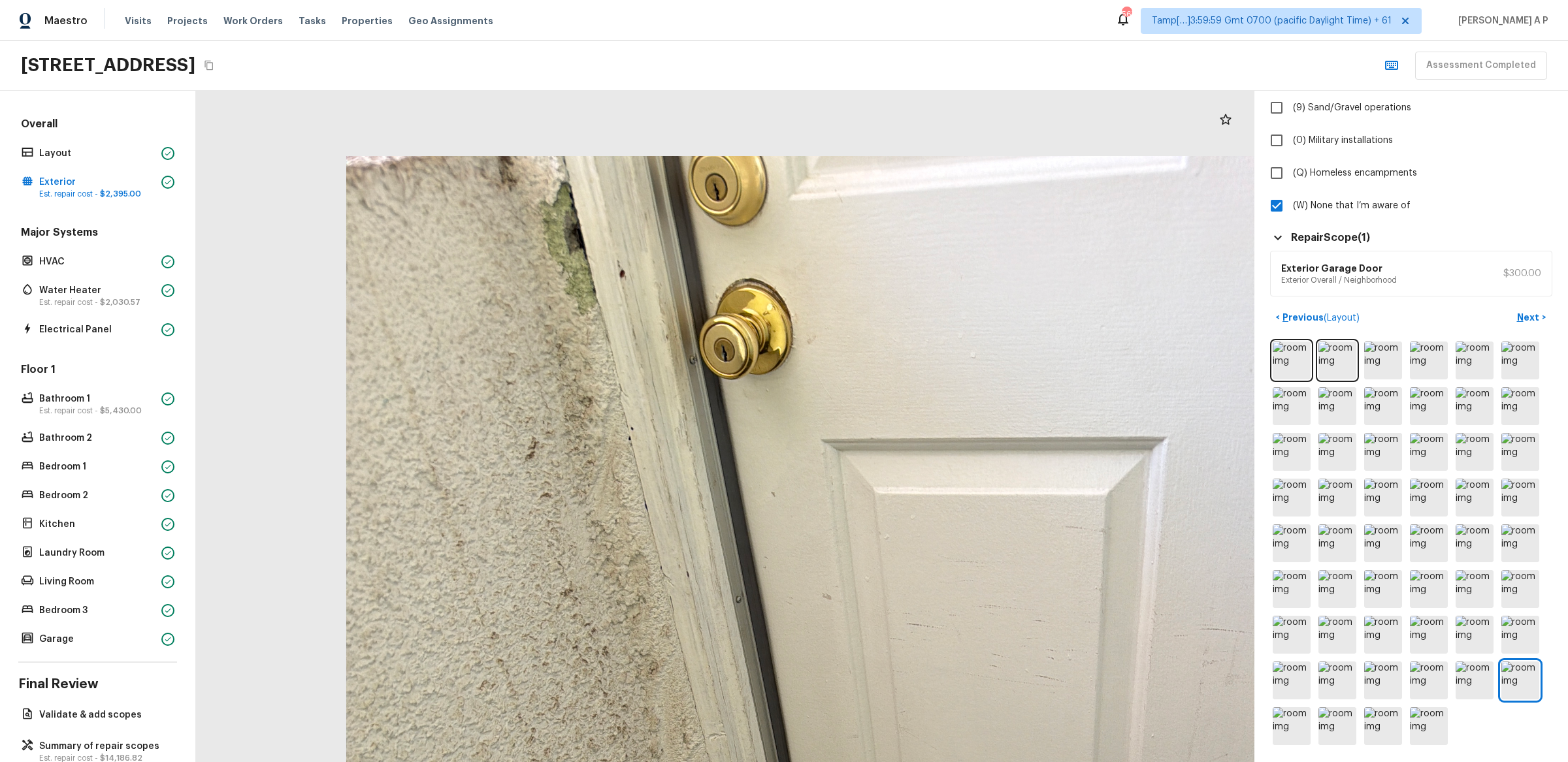
drag, startPoint x: 808, startPoint y: 402, endPoint x: 830, endPoint y: 653, distance: 252.0
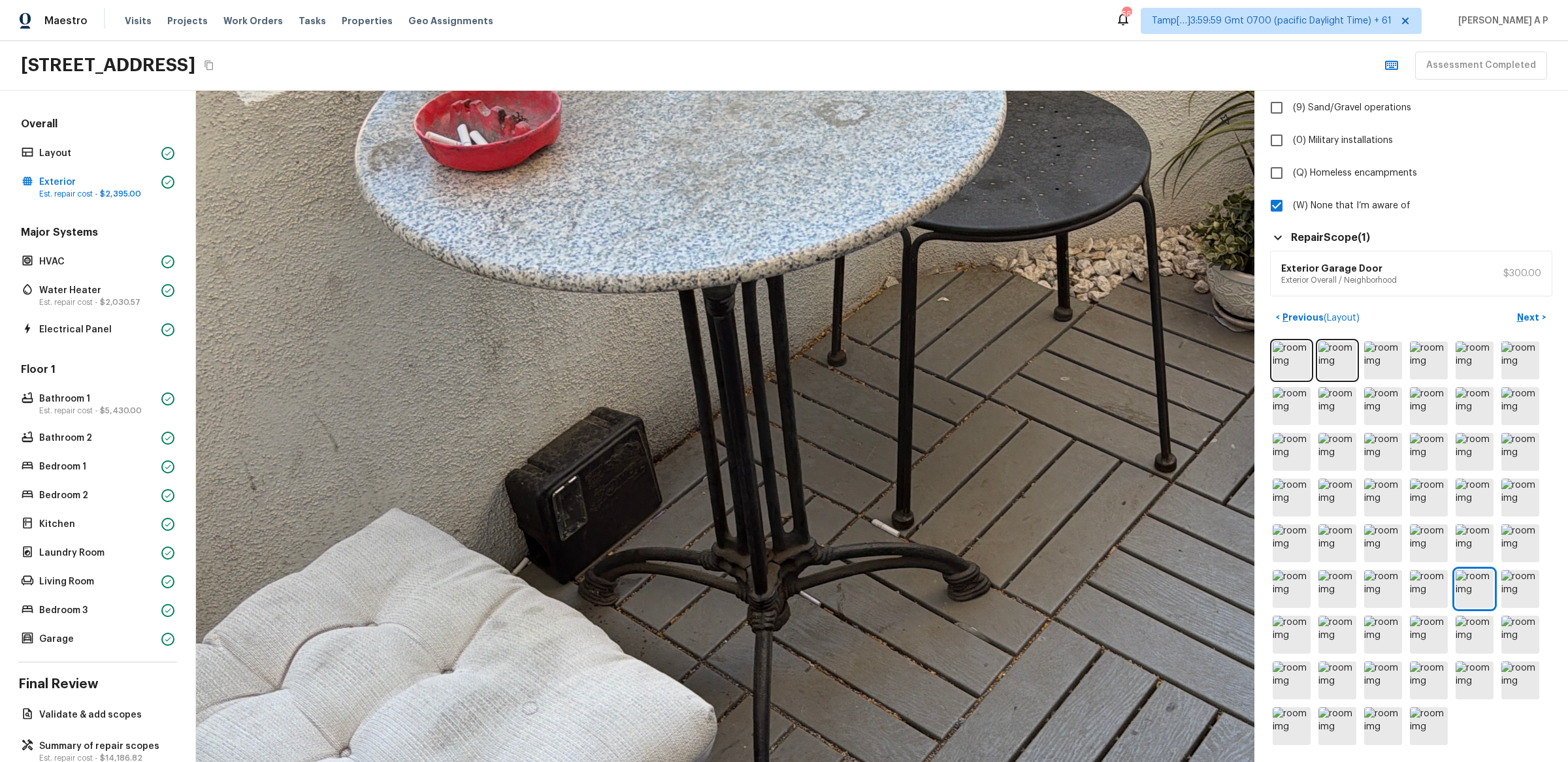
drag, startPoint x: 661, startPoint y: 412, endPoint x: 672, endPoint y: 223, distance: 189.3
click at [672, 223] on div at bounding box center [869, 267] width 3237 height 2053
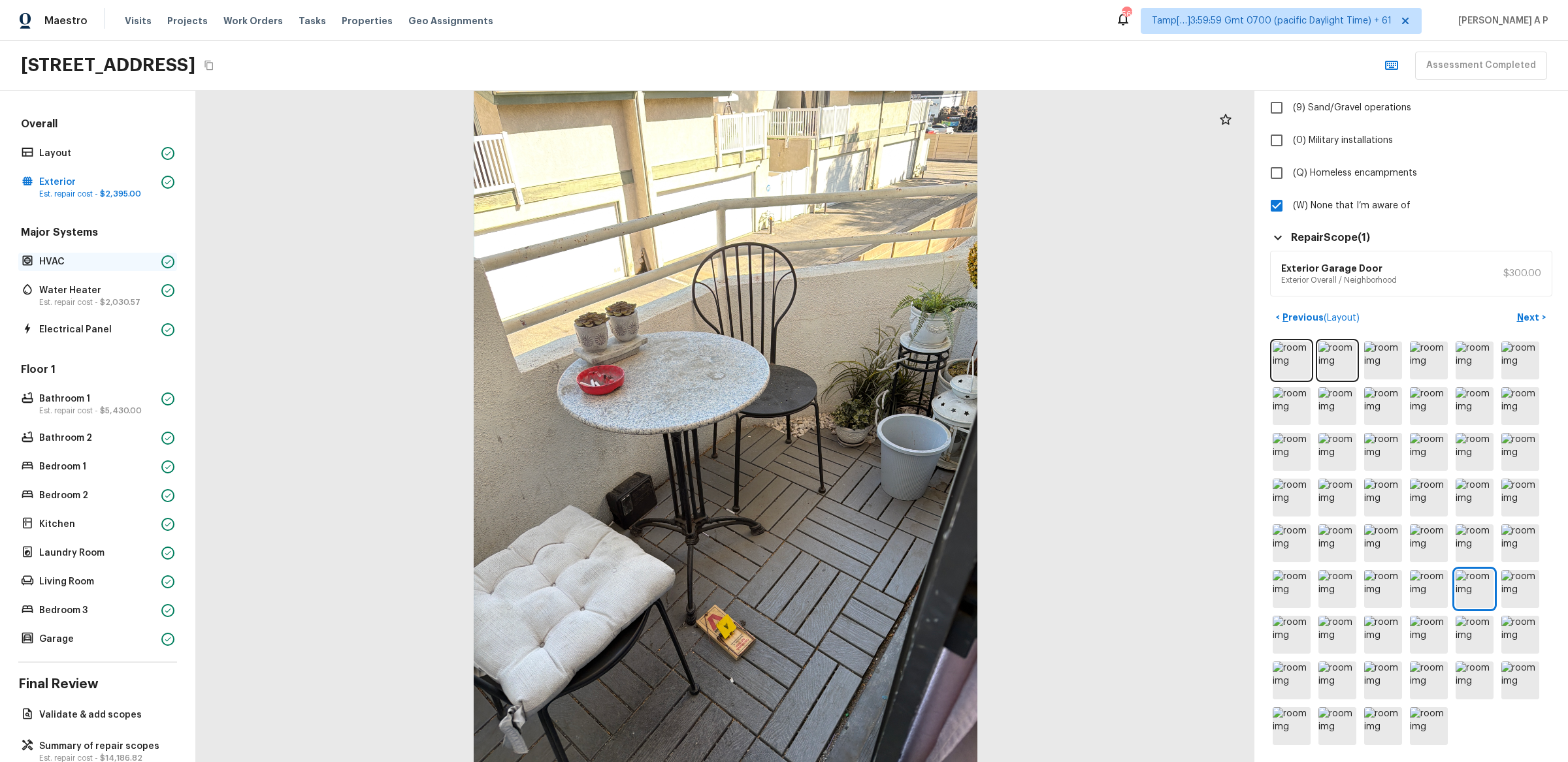
click at [110, 261] on p "HVAC" at bounding box center [98, 262] width 117 height 13
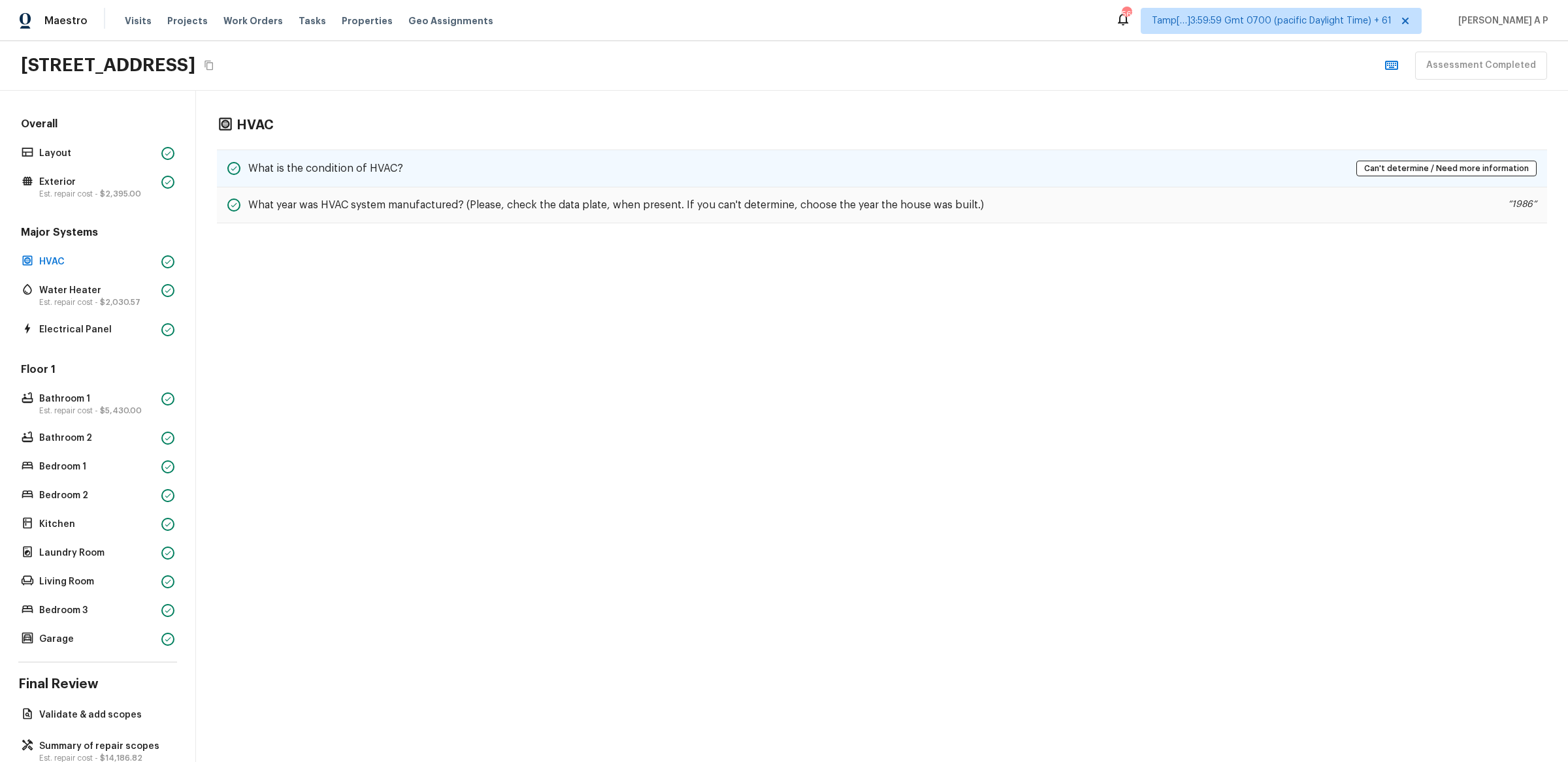
click at [387, 169] on h5 "What is the condition of HVAC?" at bounding box center [325, 168] width 155 height 14
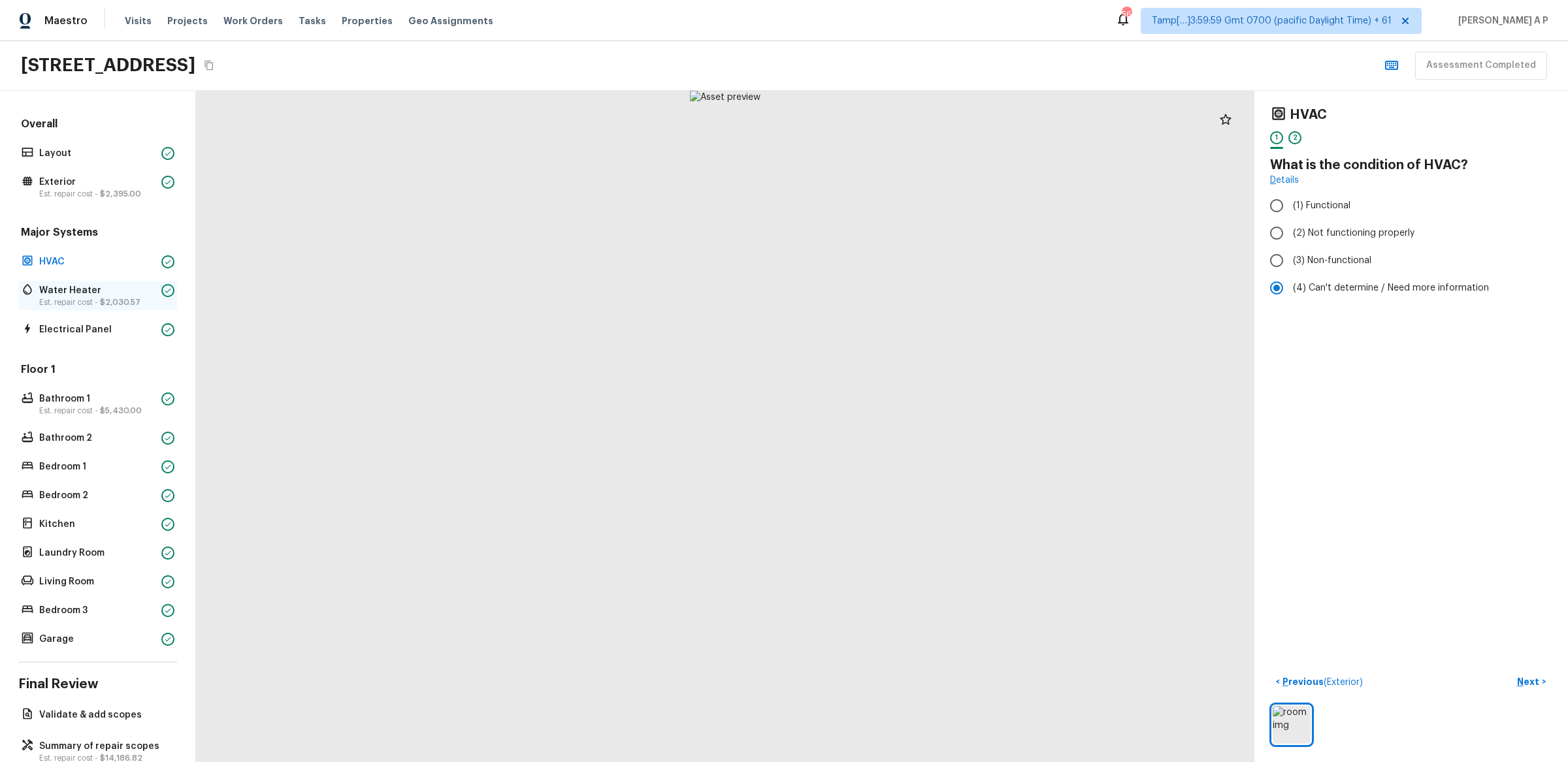
click at [102, 299] on span "$2,030.57" at bounding box center [119, 302] width 40 height 8
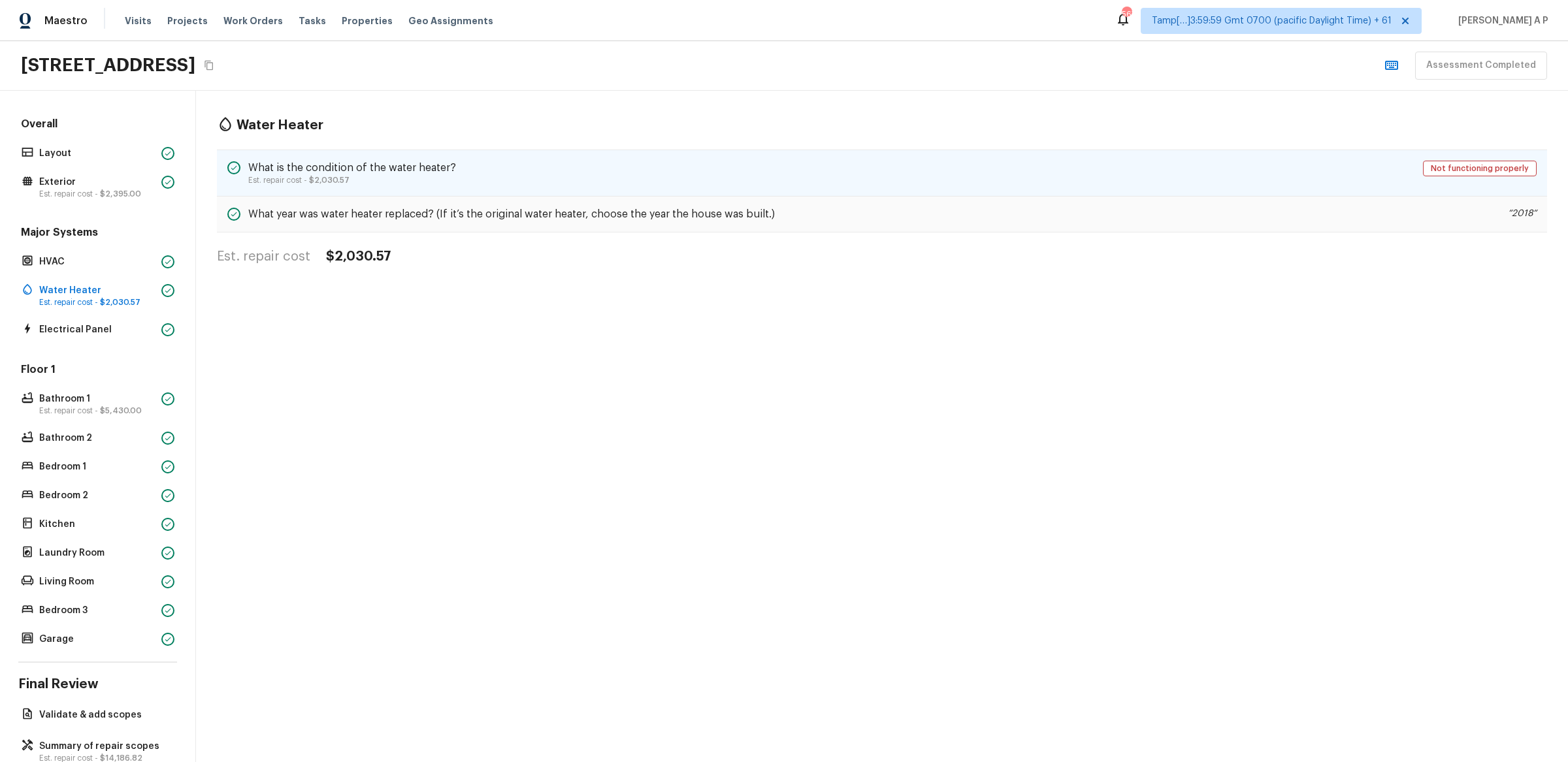
click at [366, 173] on h5 "What is the condition of the water heater?" at bounding box center [352, 167] width 208 height 14
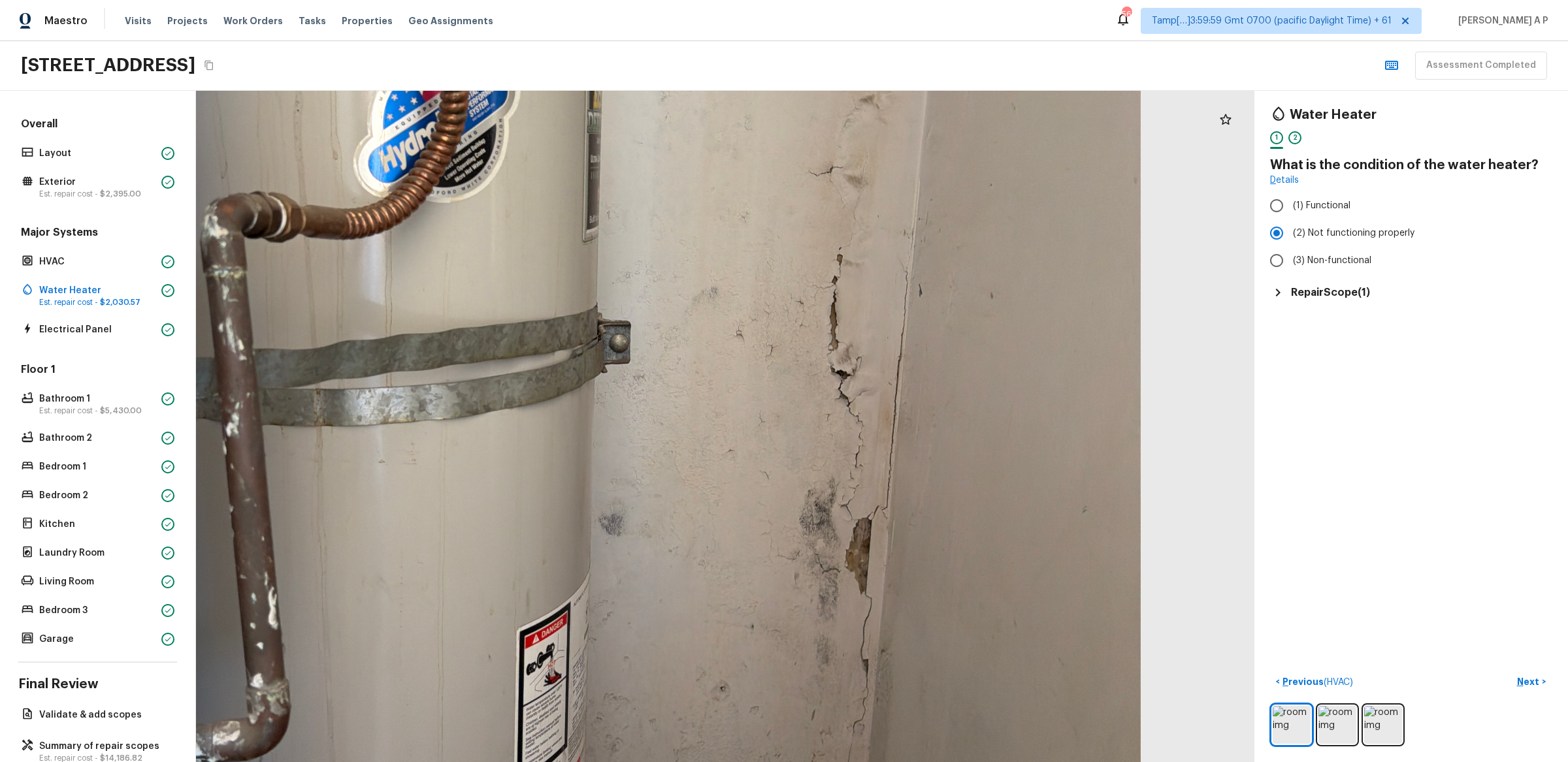
drag, startPoint x: 841, startPoint y: 421, endPoint x: 841, endPoint y: 325, distance: 96.0
click at [841, 325] on div at bounding box center [587, 359] width 2323 height 1473
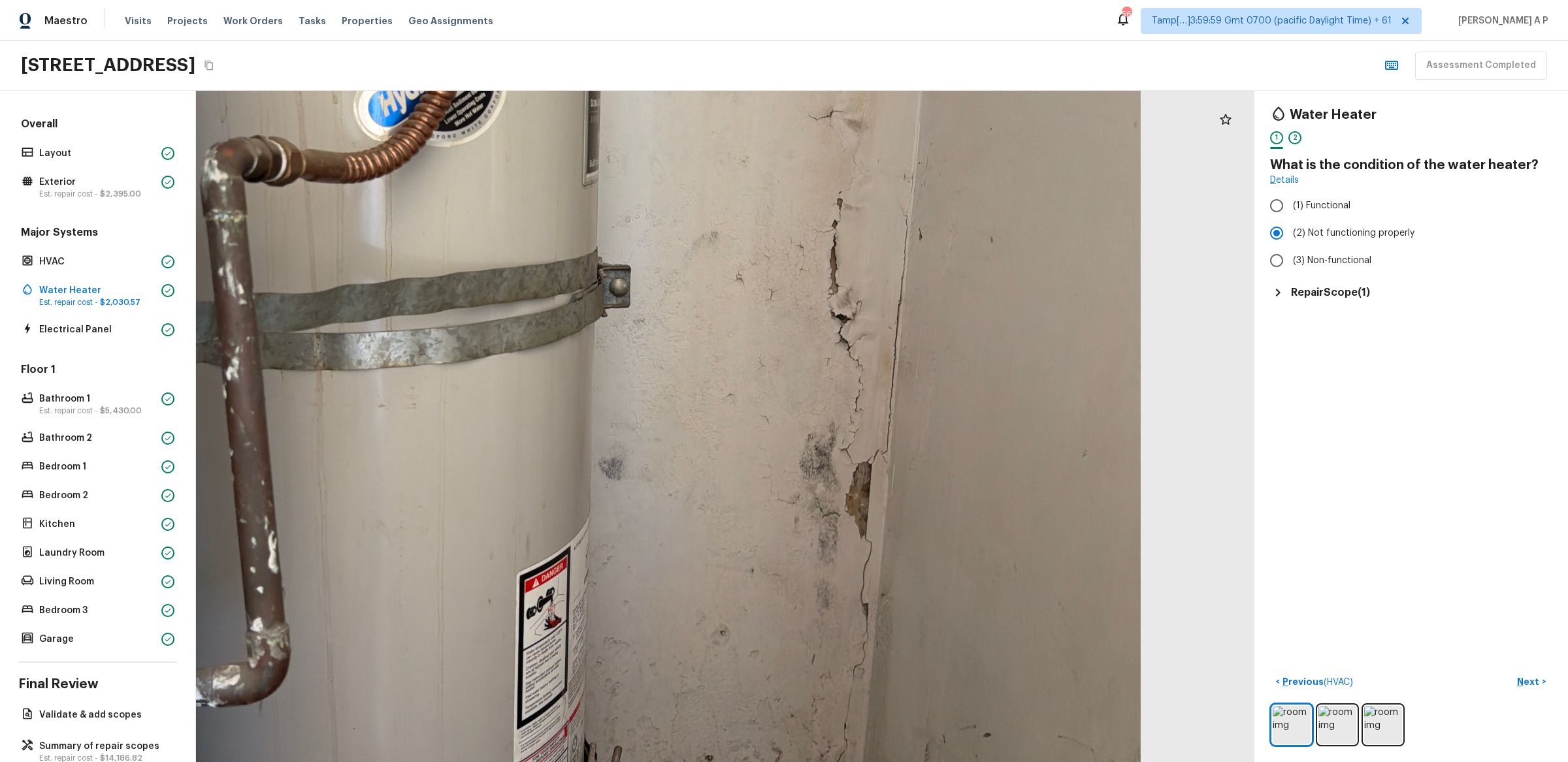
drag, startPoint x: 828, startPoint y: 574, endPoint x: 830, endPoint y: 438, distance: 136.0
click at [829, 441] on div at bounding box center [587, 302] width 2323 height 1473
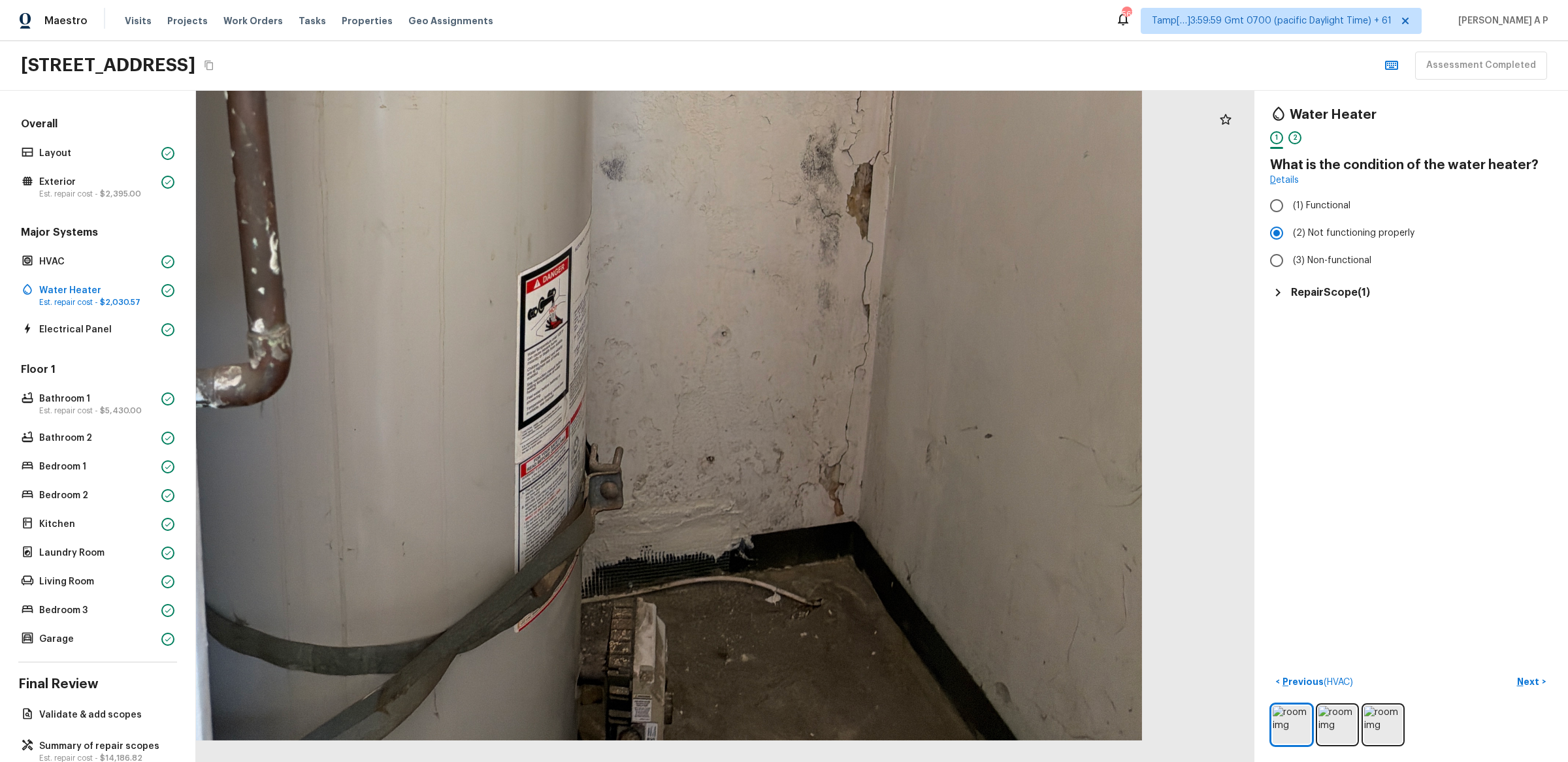
drag, startPoint x: 830, startPoint y: 438, endPoint x: 832, endPoint y: 299, distance: 139.0
click at [830, 304] on div at bounding box center [589, 4] width 2323 height 1473
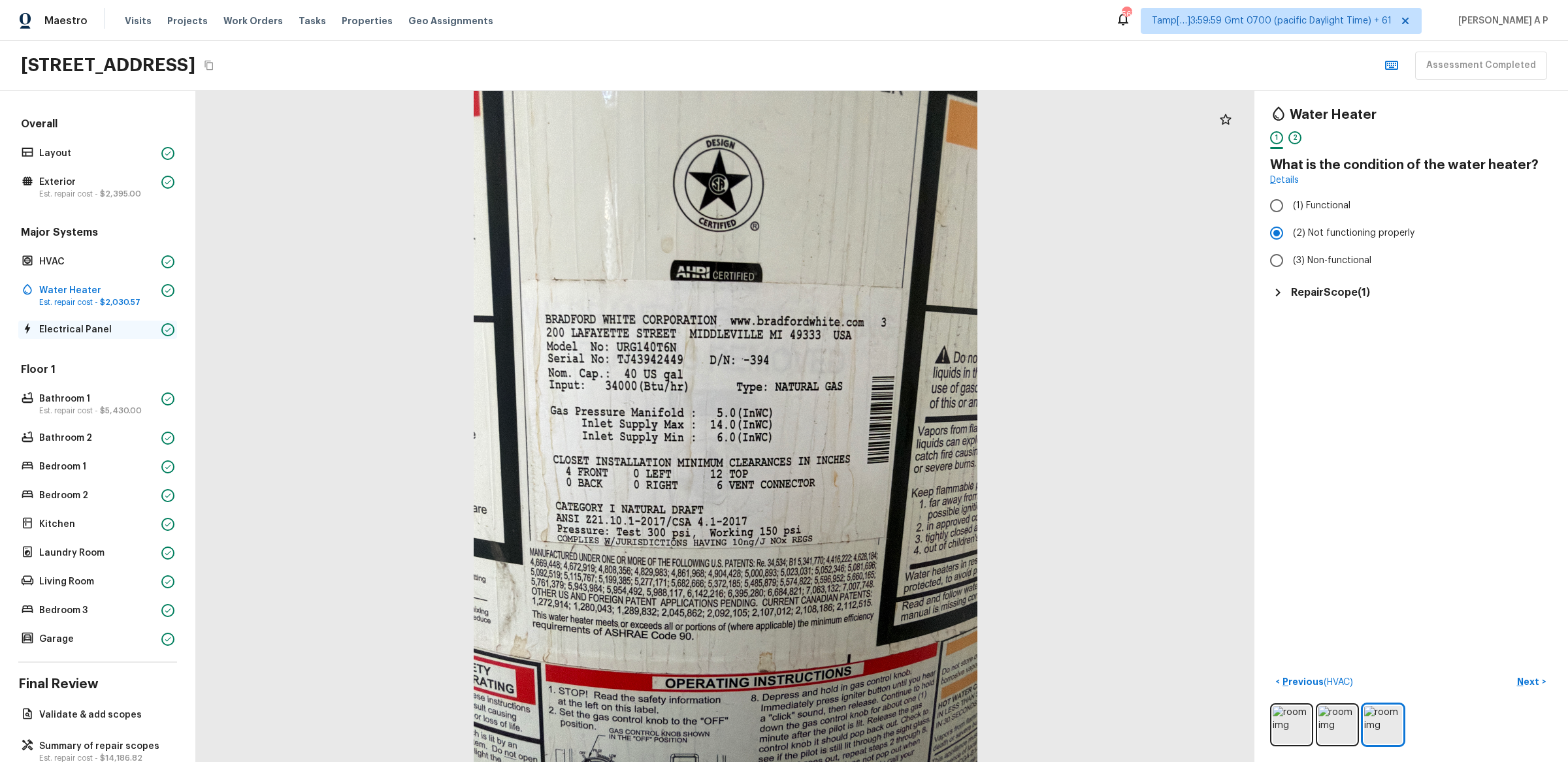
click at [72, 333] on p "Electrical Panel" at bounding box center [98, 330] width 117 height 13
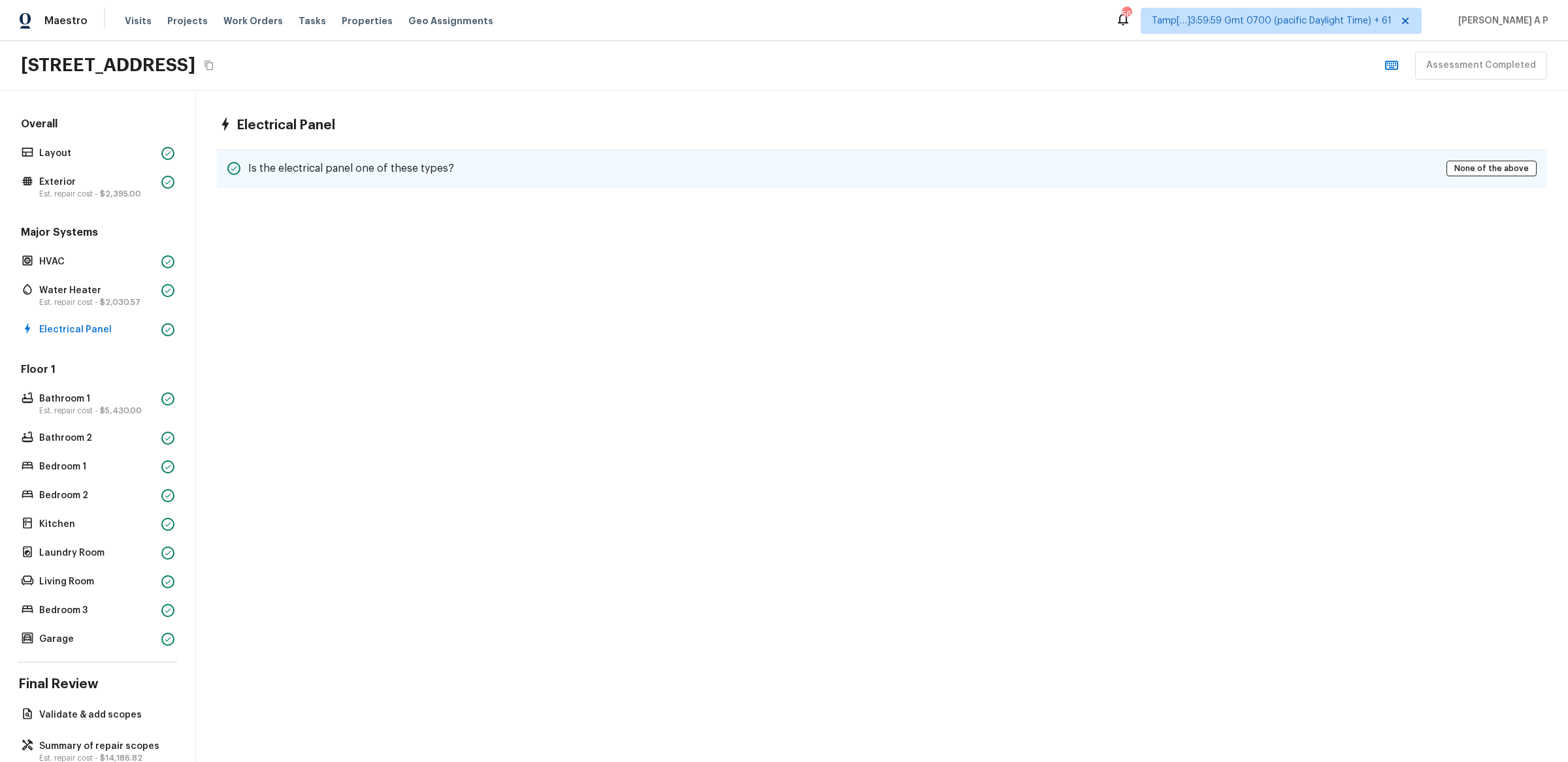
click at [529, 177] on div "Is the electrical panel one of these types? None of the above" at bounding box center [882, 169] width 1331 height 38
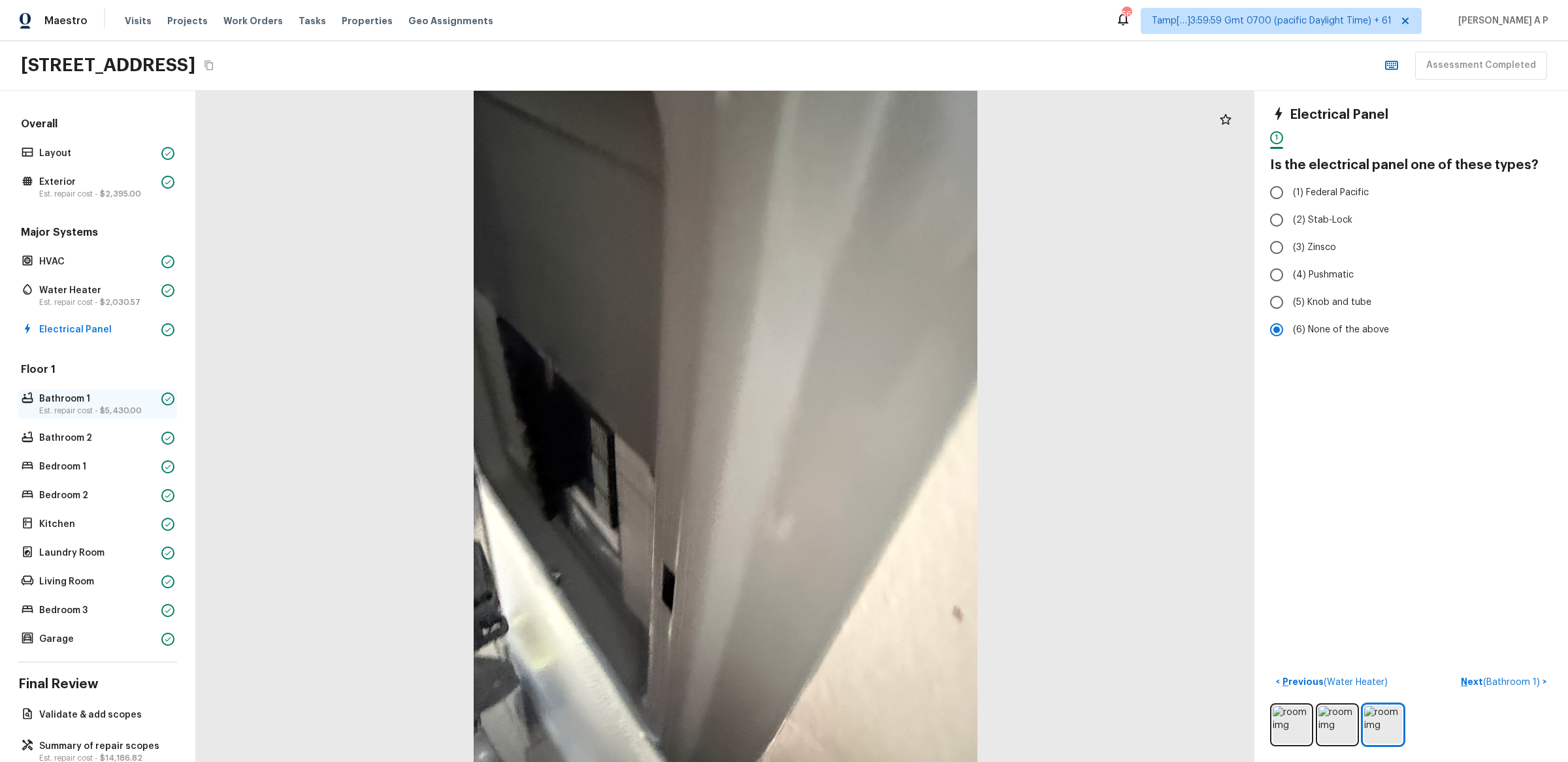
click at [105, 412] on span "$5,430.00" at bounding box center [120, 410] width 42 height 8
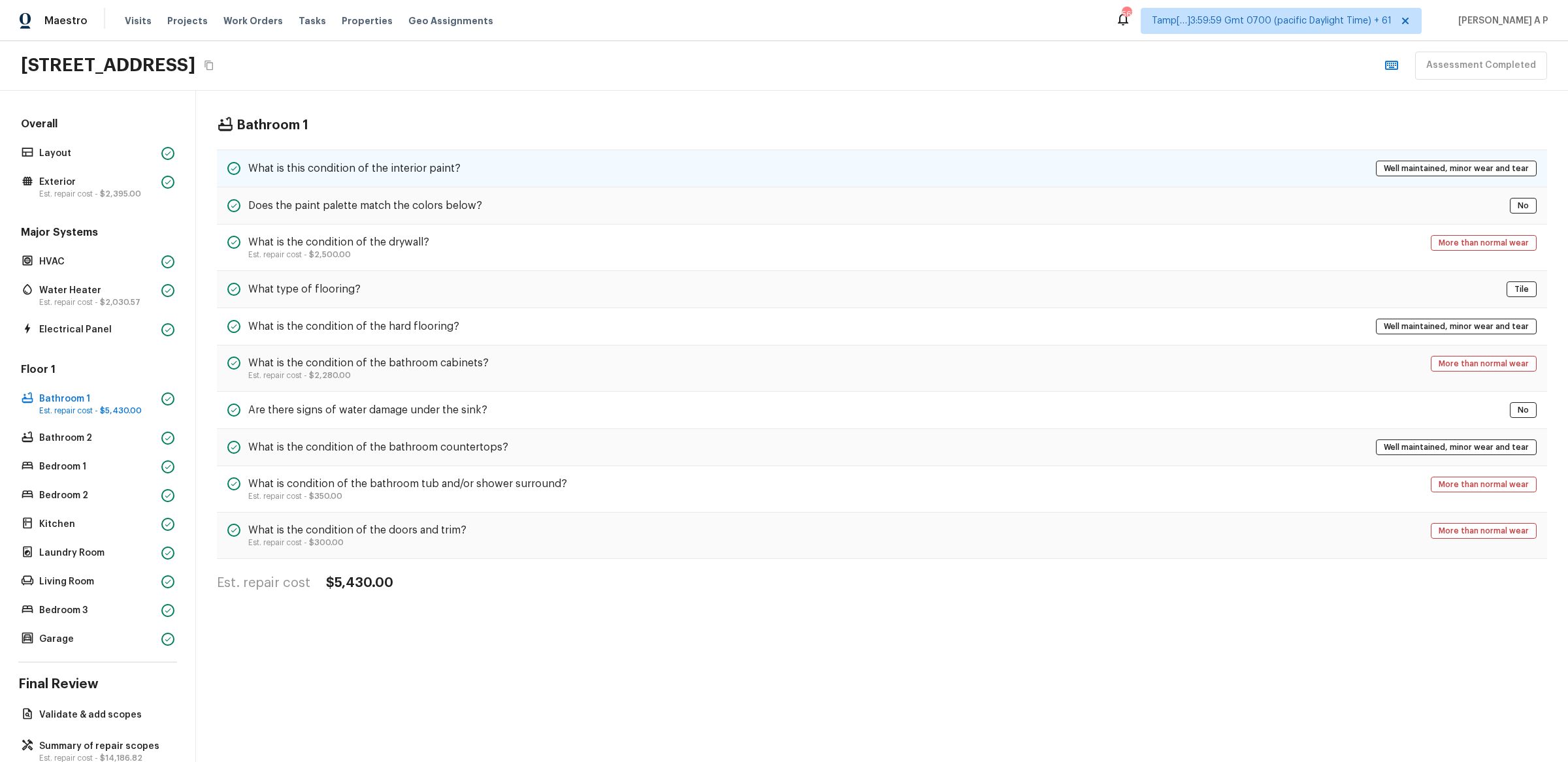
click at [379, 157] on div "What is this condition of the interior paint? Well maintained, minor wear and t…" at bounding box center [882, 169] width 1331 height 38
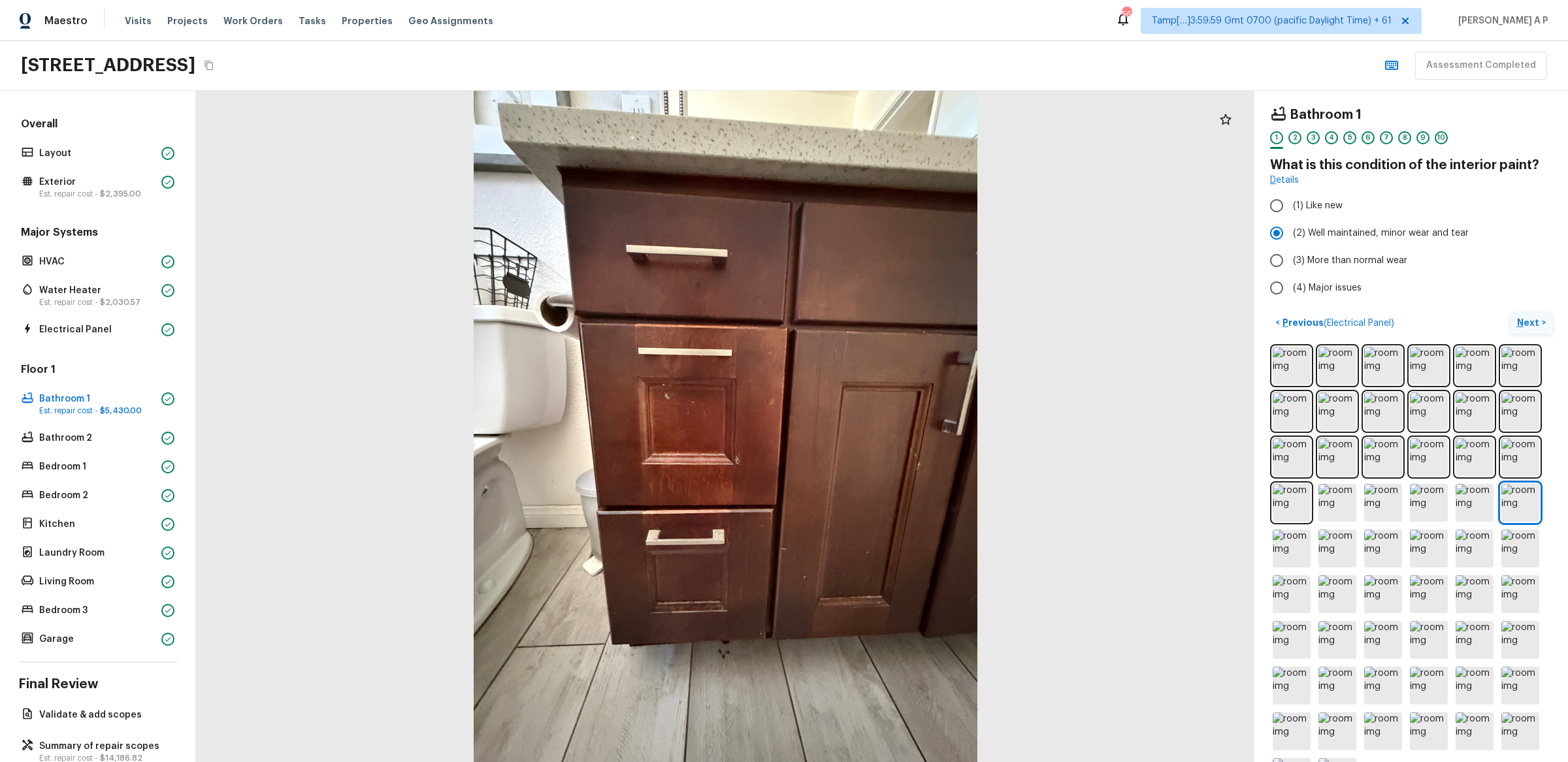
click at [1528, 324] on p "Next" at bounding box center [1529, 323] width 25 height 13
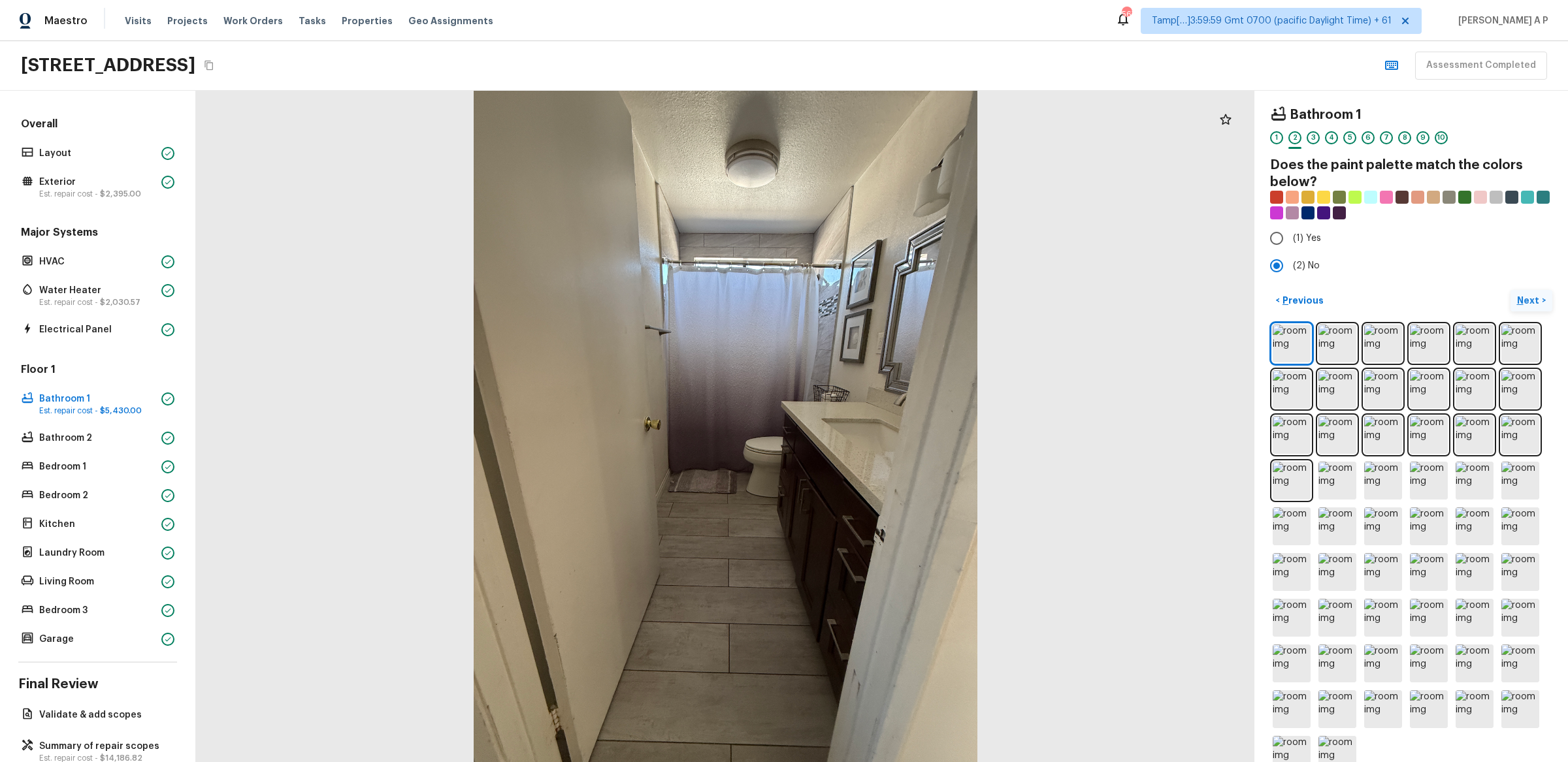
click at [1528, 325] on img at bounding box center [1521, 344] width 38 height 38
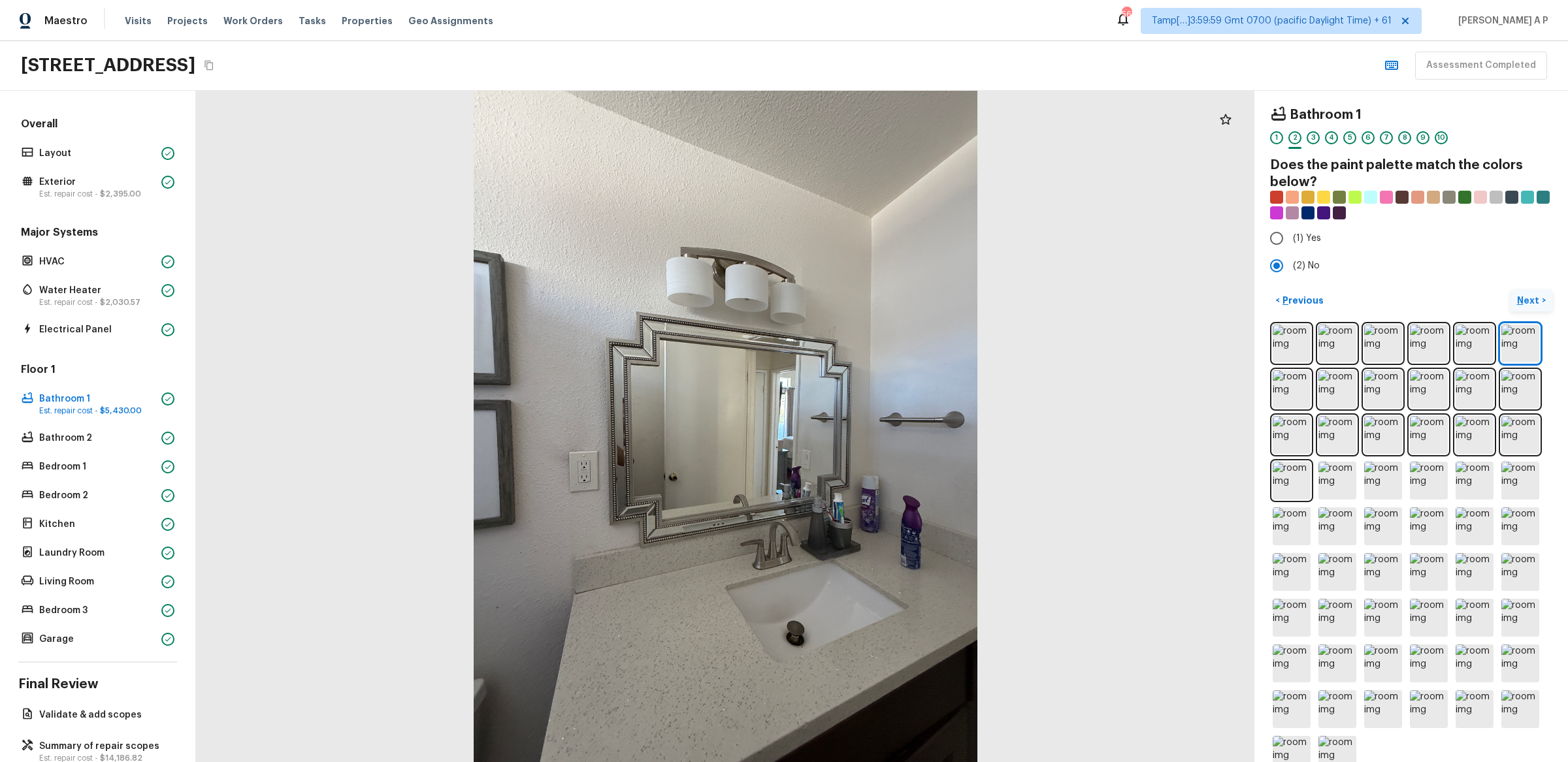
click at [1528, 325] on img at bounding box center [1521, 344] width 38 height 38
click at [1529, 299] on p "Next" at bounding box center [1529, 300] width 25 height 13
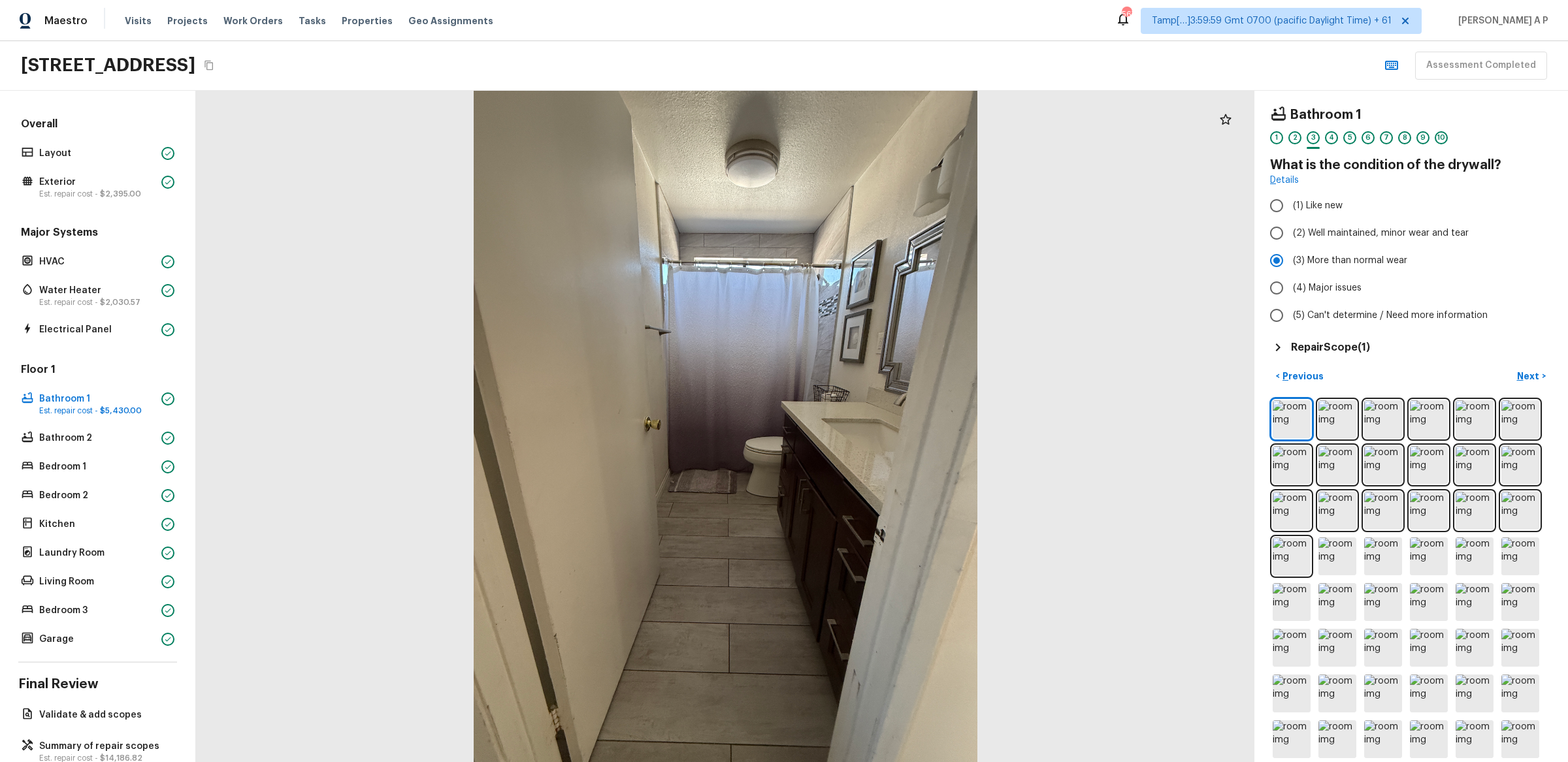
click at [1516, 364] on div "Bathroom 1 1 2 3 4 5 6 7 8 9 10 What is the condition of the drywall? Details (…" at bounding box center [1411, 427] width 314 height 672
click at [1319, 338] on div "Bathroom 1 1 2 3 4 5 6 7 8 9 10 What is the condition of the drywall? Details (…" at bounding box center [1411, 231] width 282 height 249
click at [1317, 344] on h5 "Repair Scope ( 1 )" at bounding box center [1331, 347] width 79 height 14
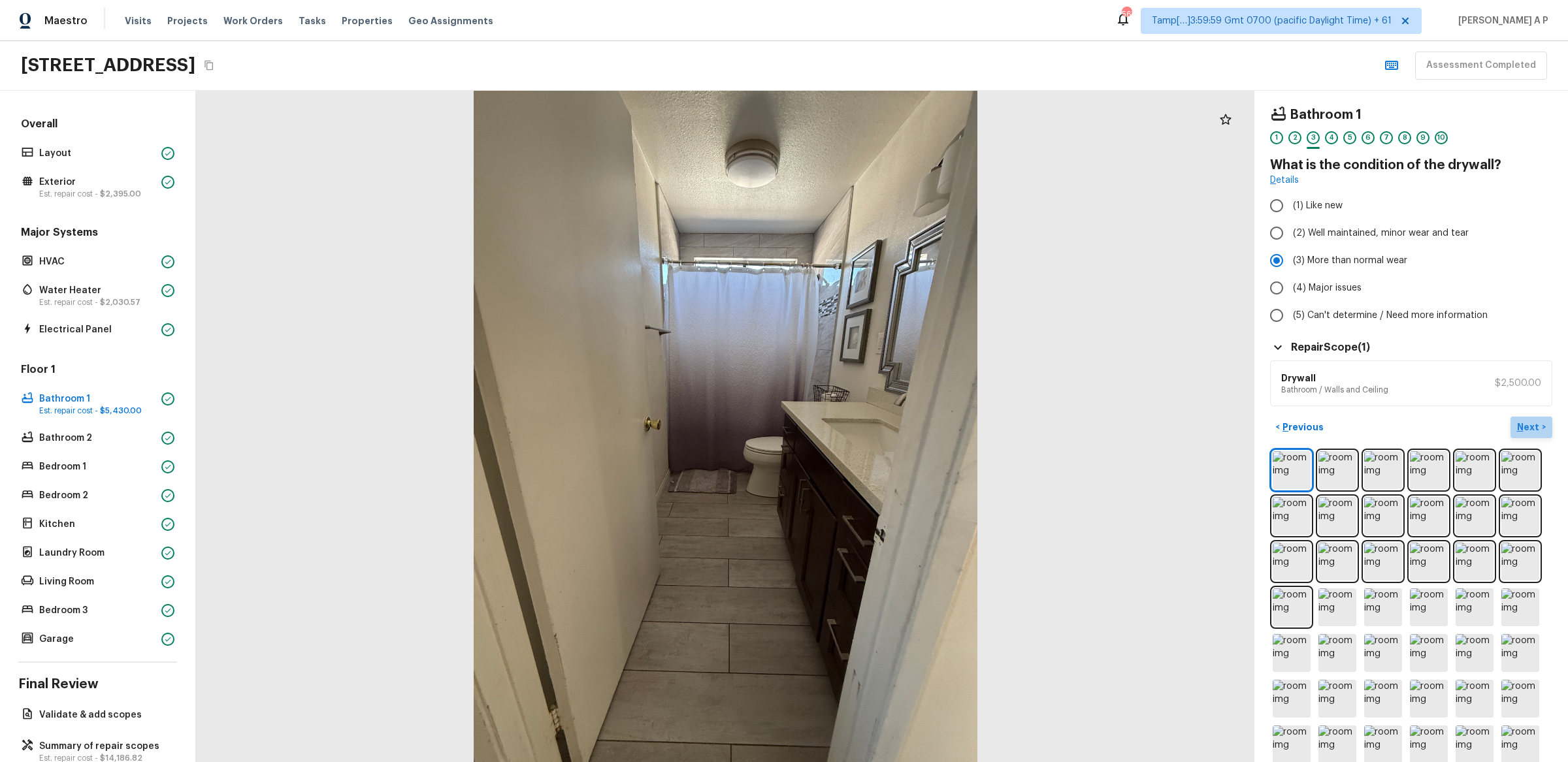
click at [1531, 429] on p "Next" at bounding box center [1529, 427] width 25 height 13
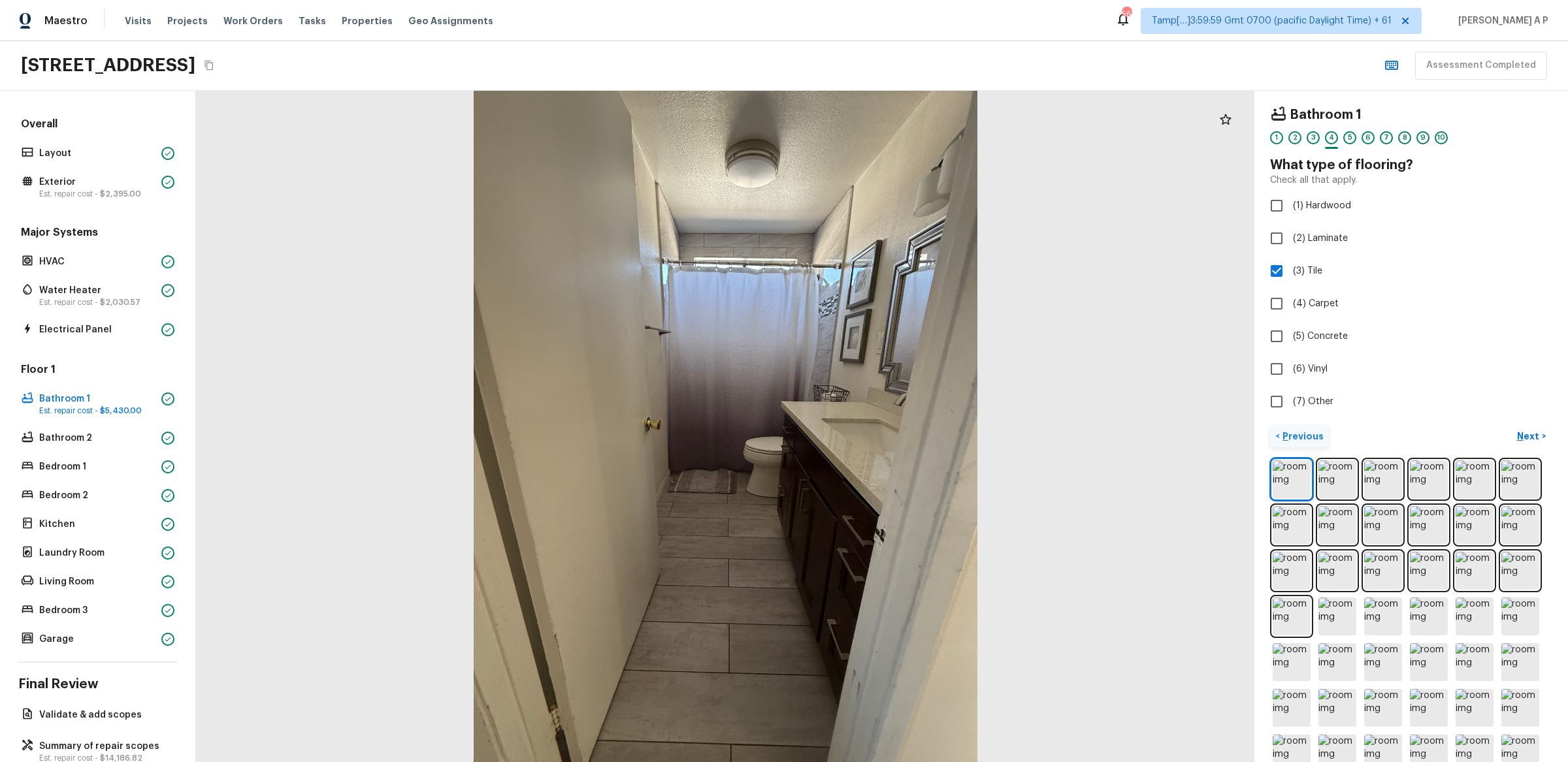
click at [1298, 433] on p "Previous" at bounding box center [1302, 436] width 44 height 13
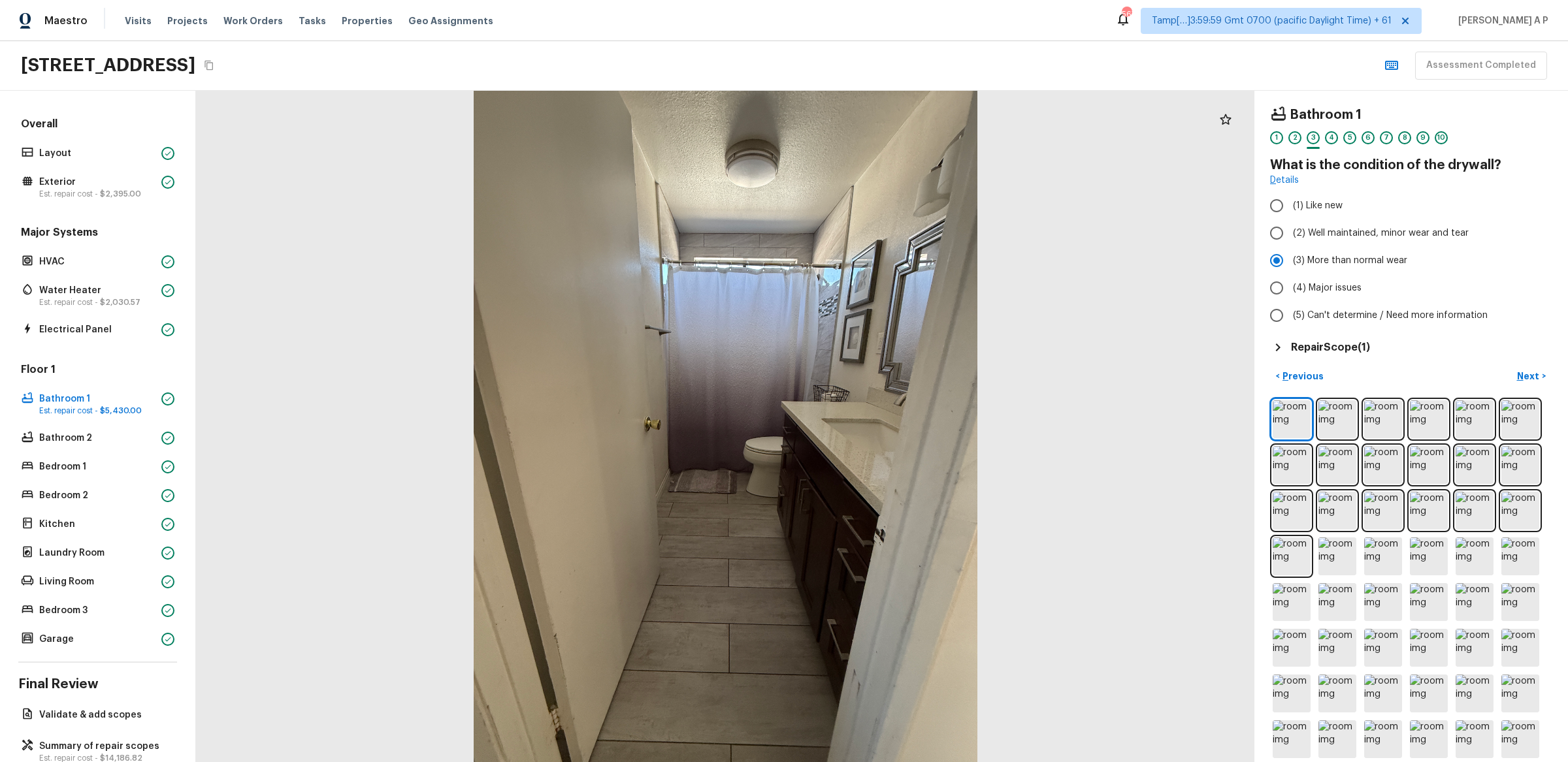
click at [1359, 348] on h5 "Repair Scope ( 1 )" at bounding box center [1331, 347] width 79 height 14
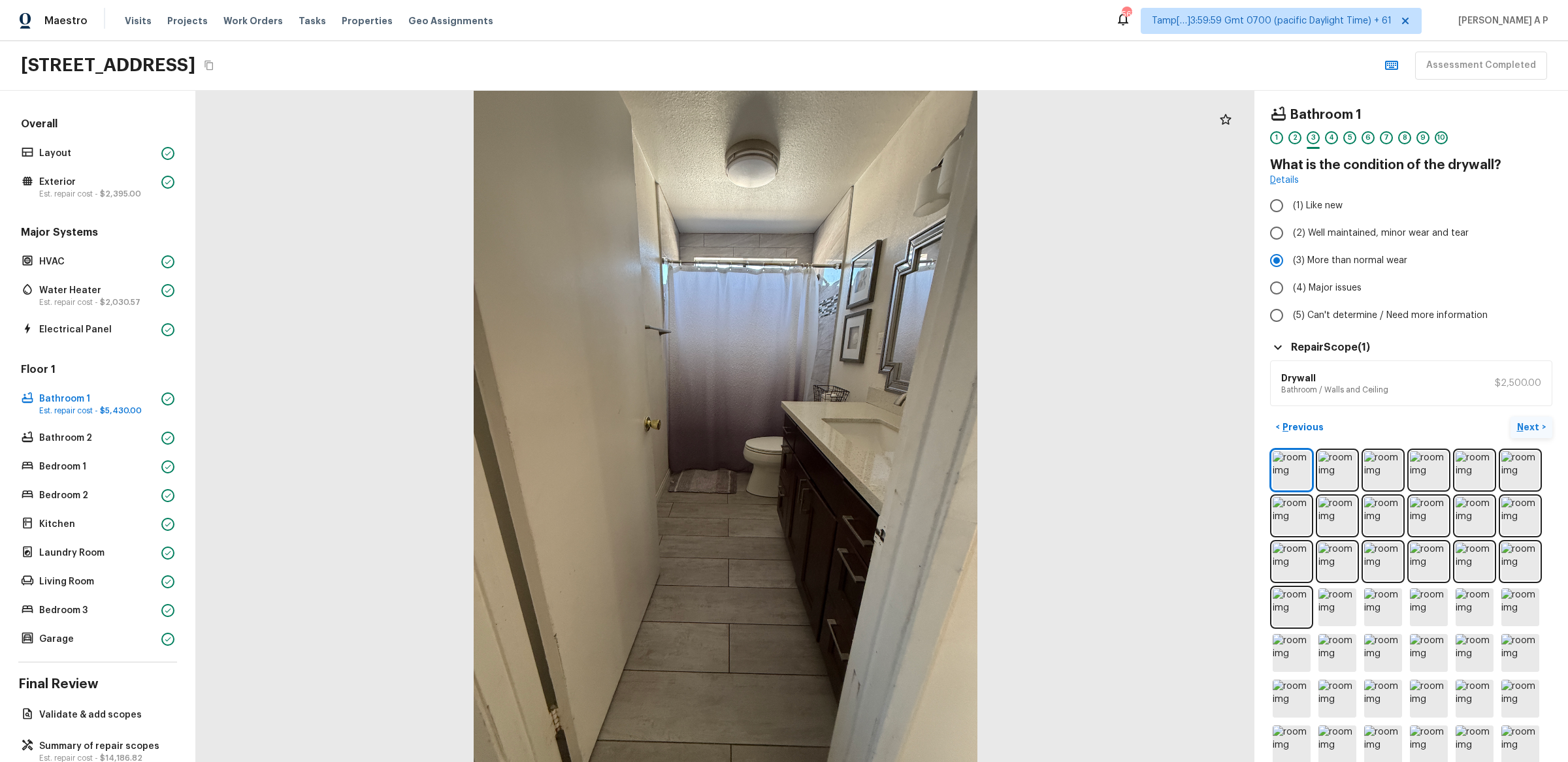
click at [1542, 421] on button "Next >" at bounding box center [1531, 427] width 42 height 22
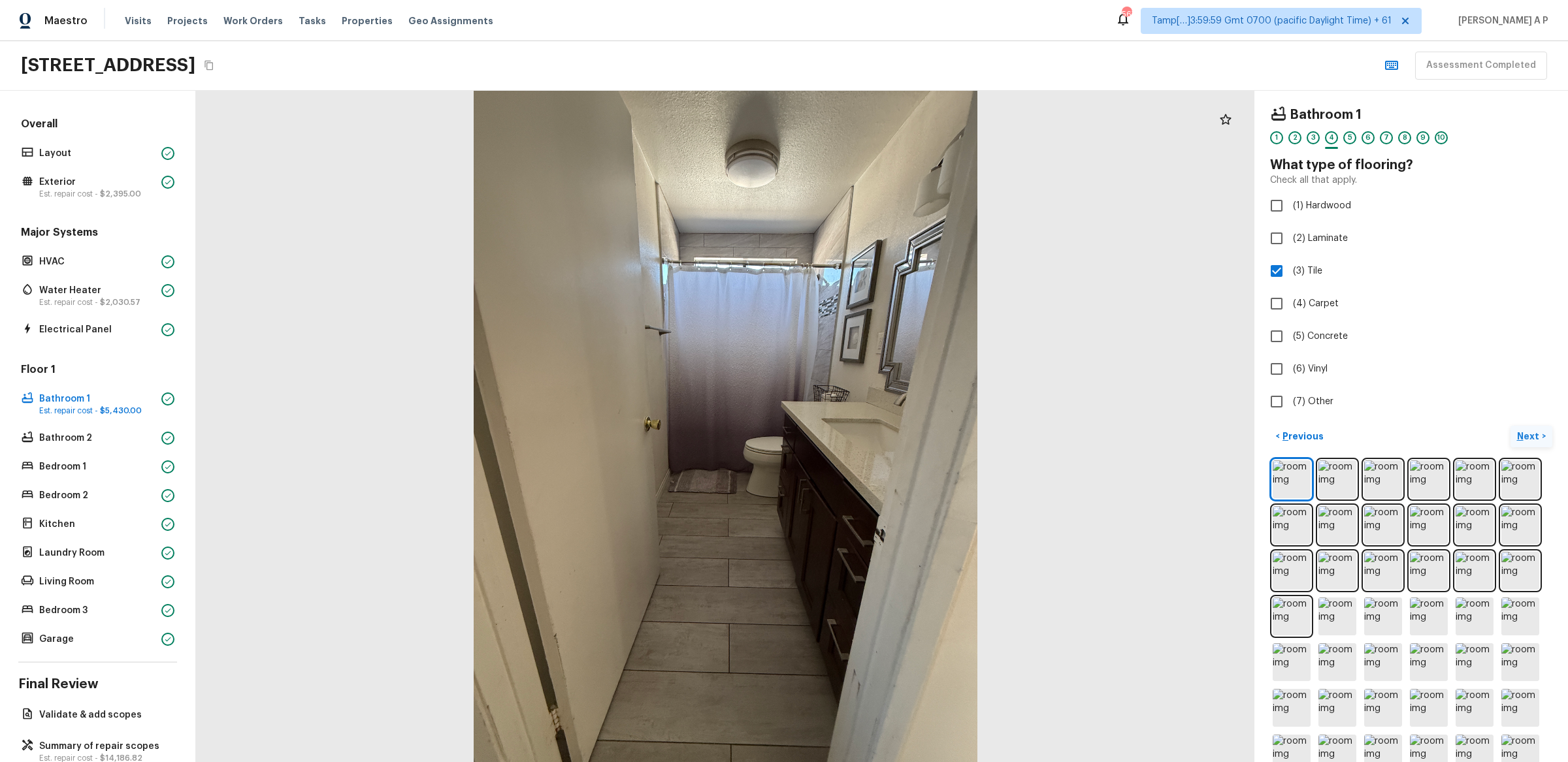
click at [1540, 430] on p "Next" at bounding box center [1529, 436] width 25 height 13
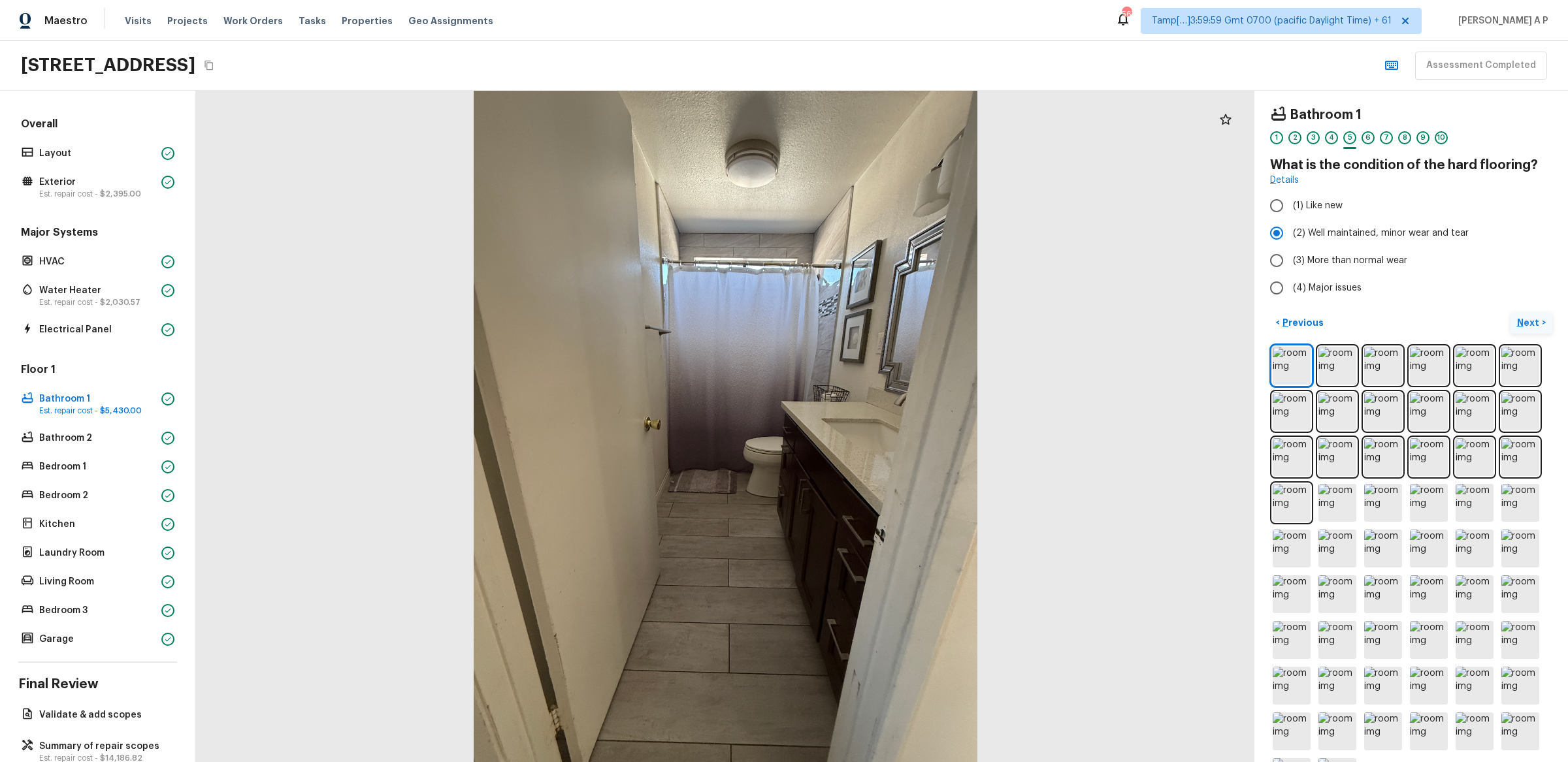
click at [1535, 324] on p "Next" at bounding box center [1529, 323] width 25 height 13
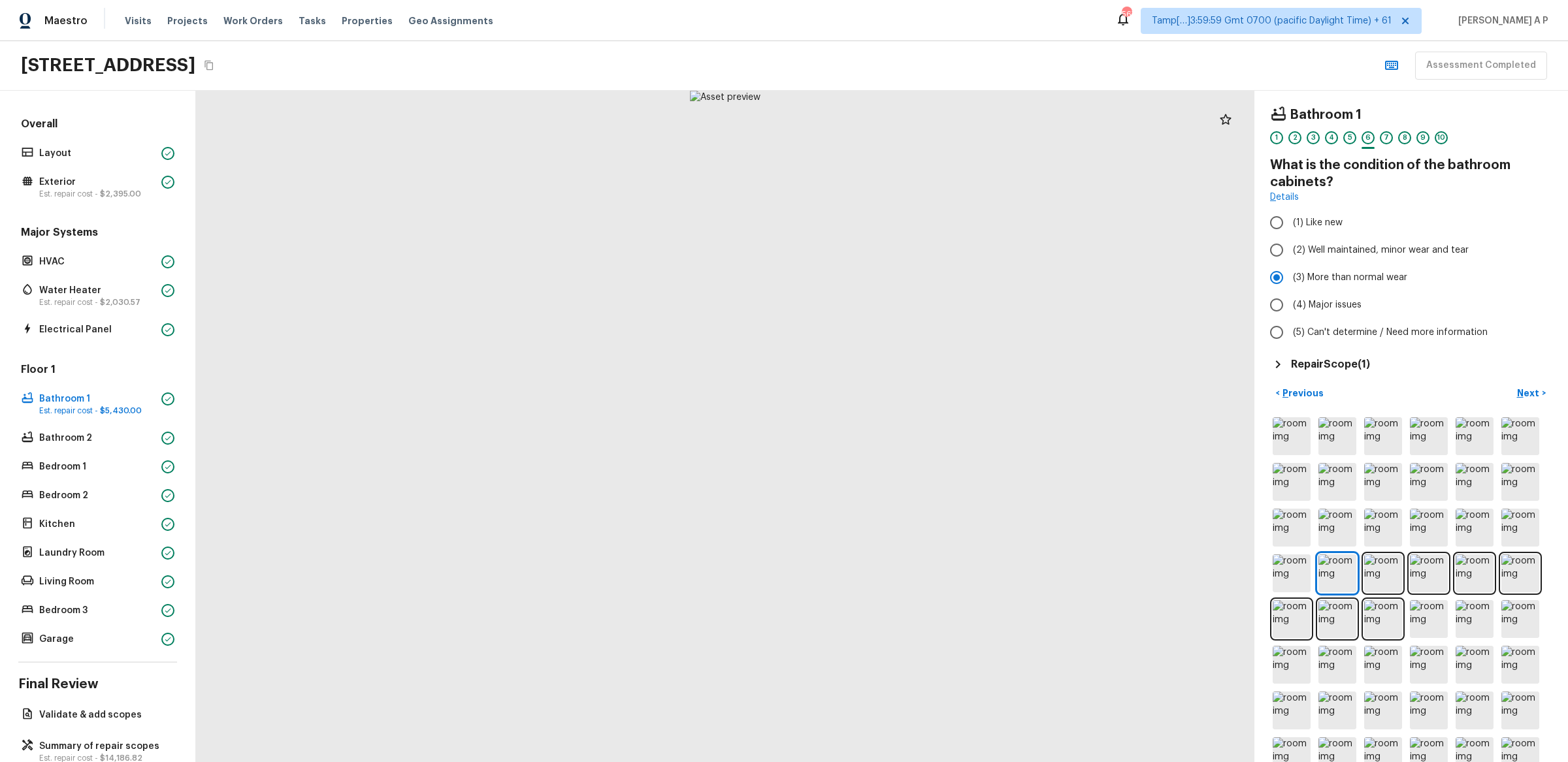
click at [1361, 369] on h5 "Repair Scope ( 1 )" at bounding box center [1331, 364] width 79 height 14
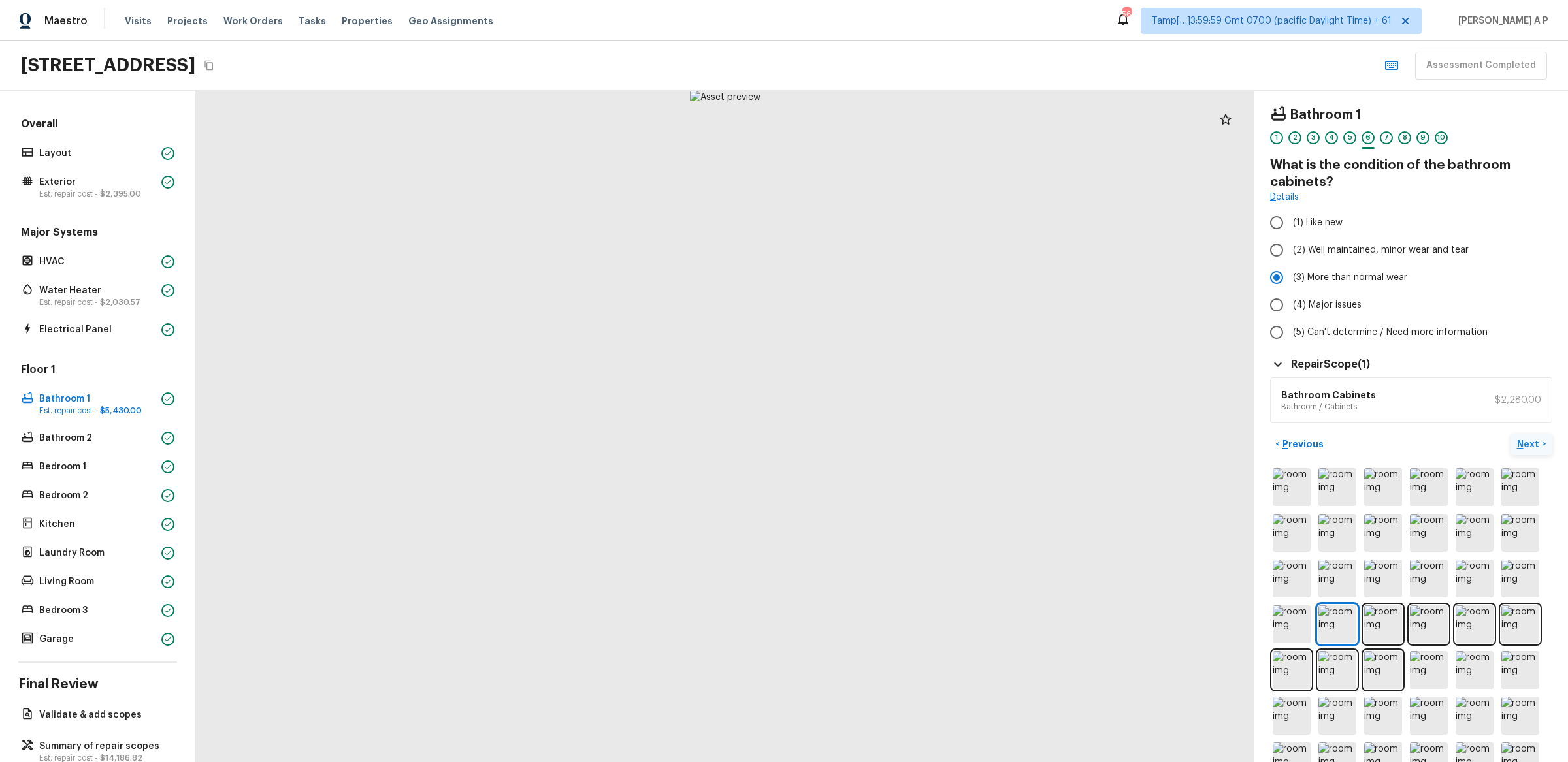
click at [1526, 440] on p "Next" at bounding box center [1529, 444] width 25 height 13
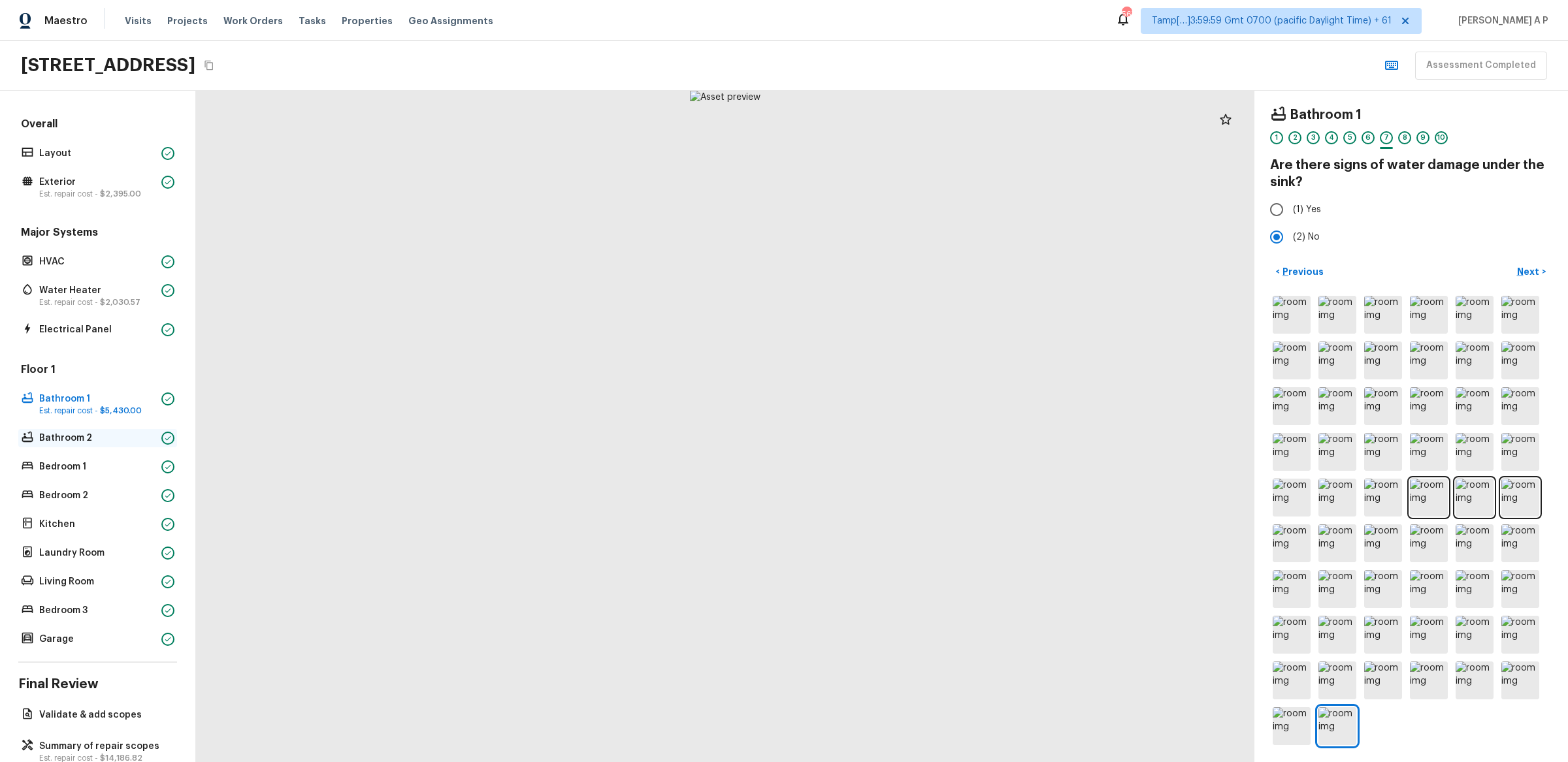
click at [145, 444] on p "Bathroom 2" at bounding box center [98, 438] width 117 height 13
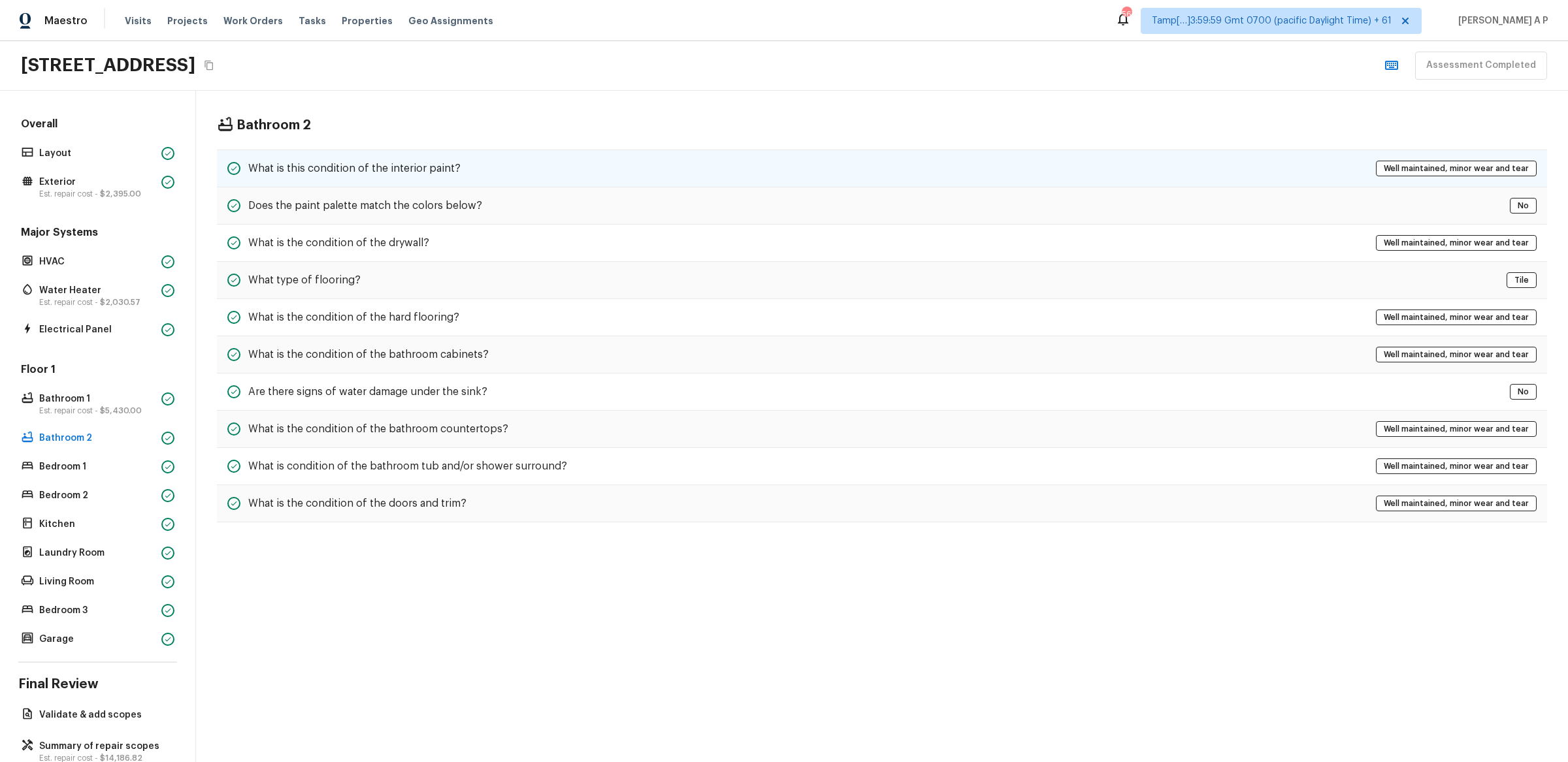
click at [565, 164] on div "What is this condition of the interior paint? Well maintained, minor wear and t…" at bounding box center [882, 169] width 1331 height 38
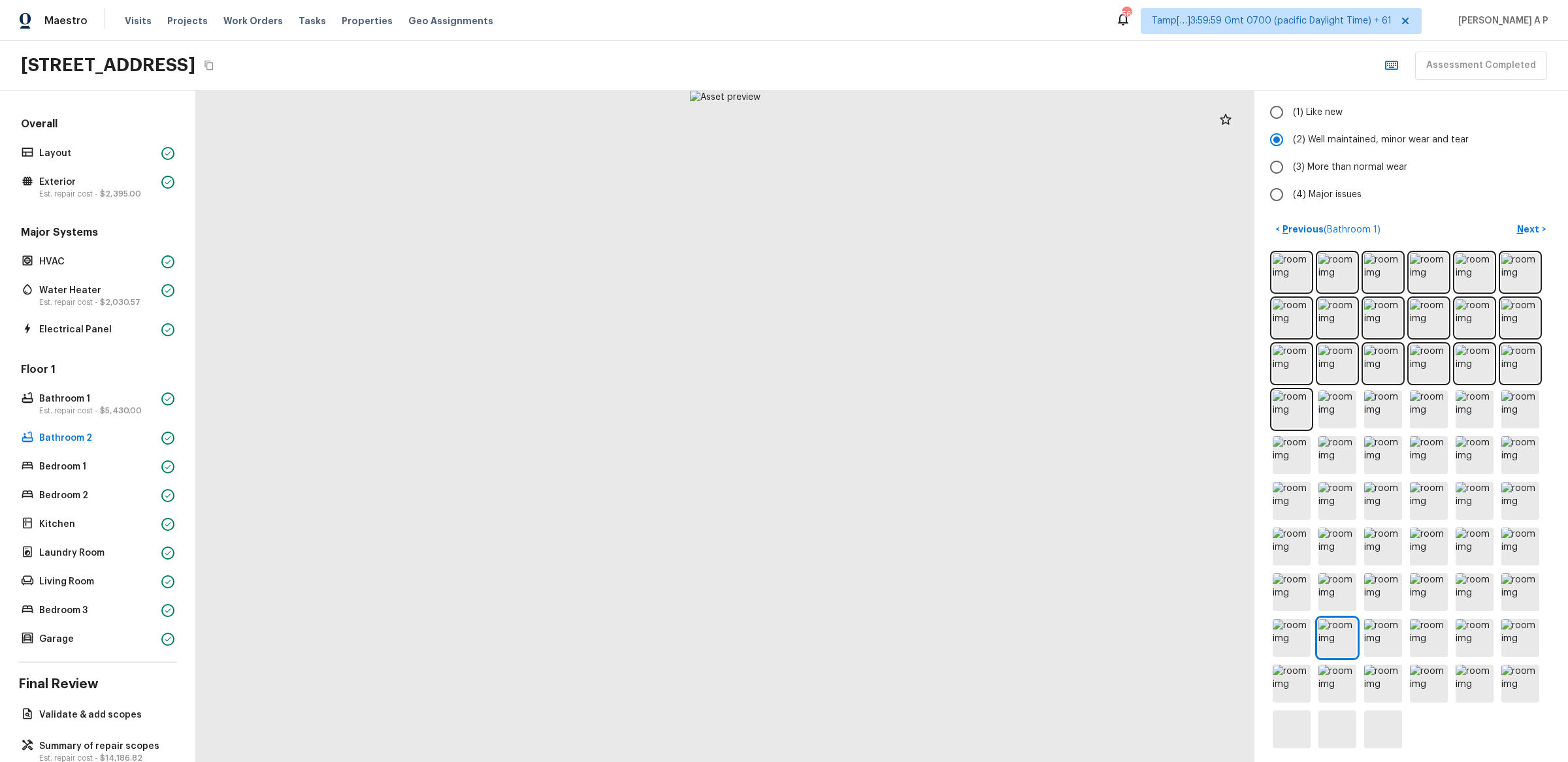
scroll to position [97, 0]
click at [170, 465] on icon at bounding box center [167, 467] width 8 height 8
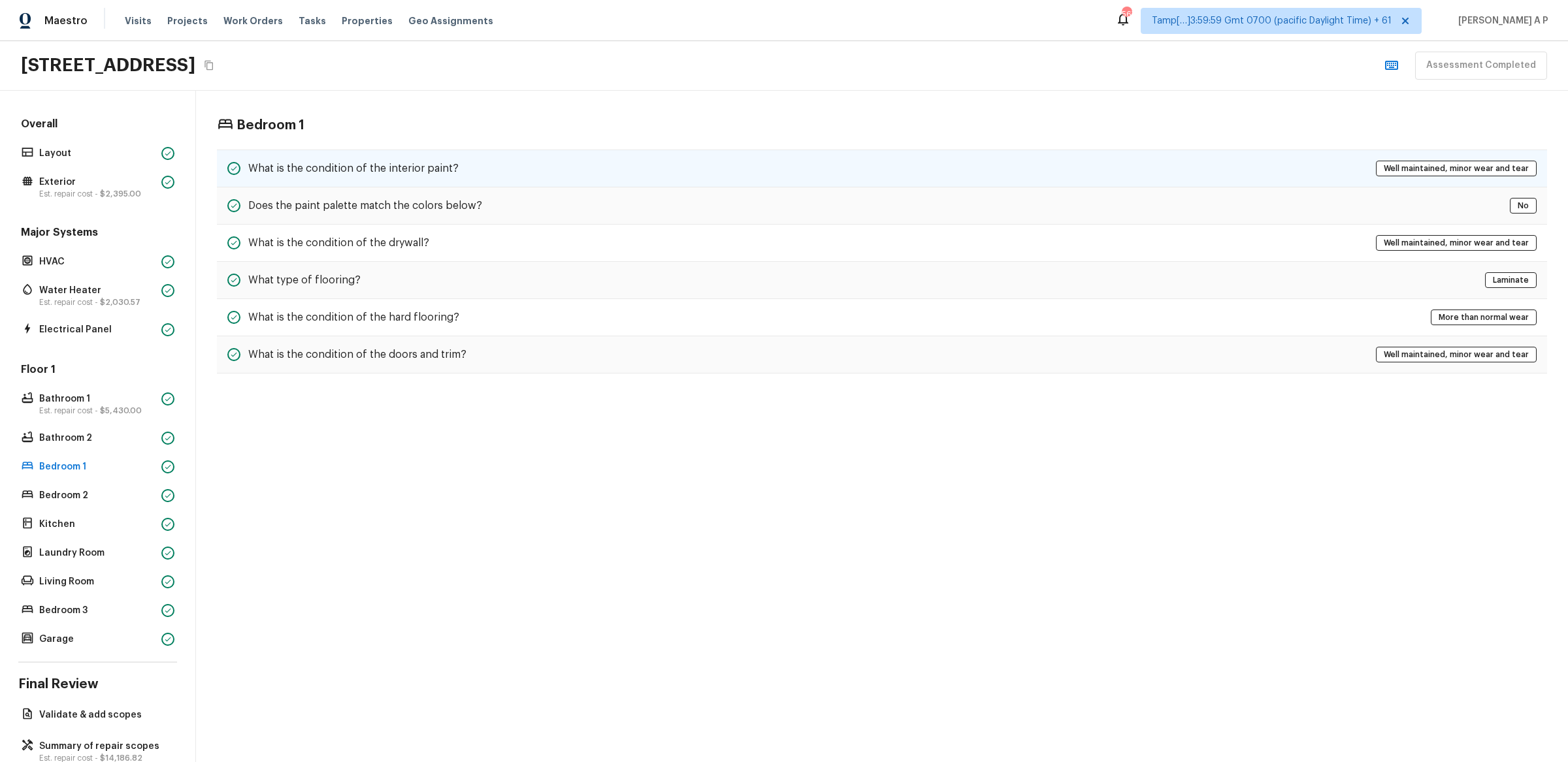
click at [568, 174] on div "What is the condition of the interior paint? Well maintained, minor wear and te…" at bounding box center [882, 169] width 1331 height 38
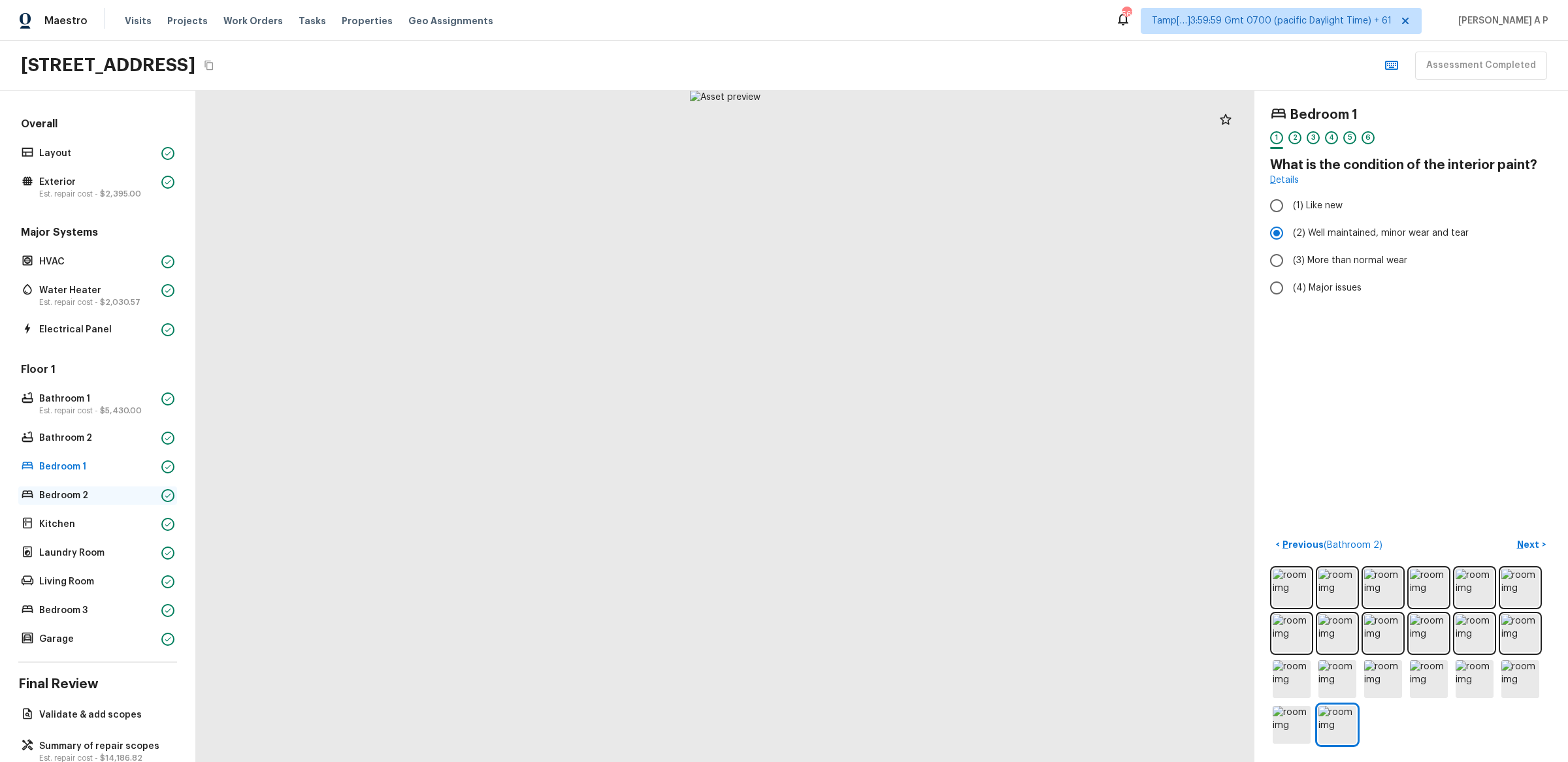
click at [94, 494] on p "Bedroom 2" at bounding box center [98, 496] width 117 height 13
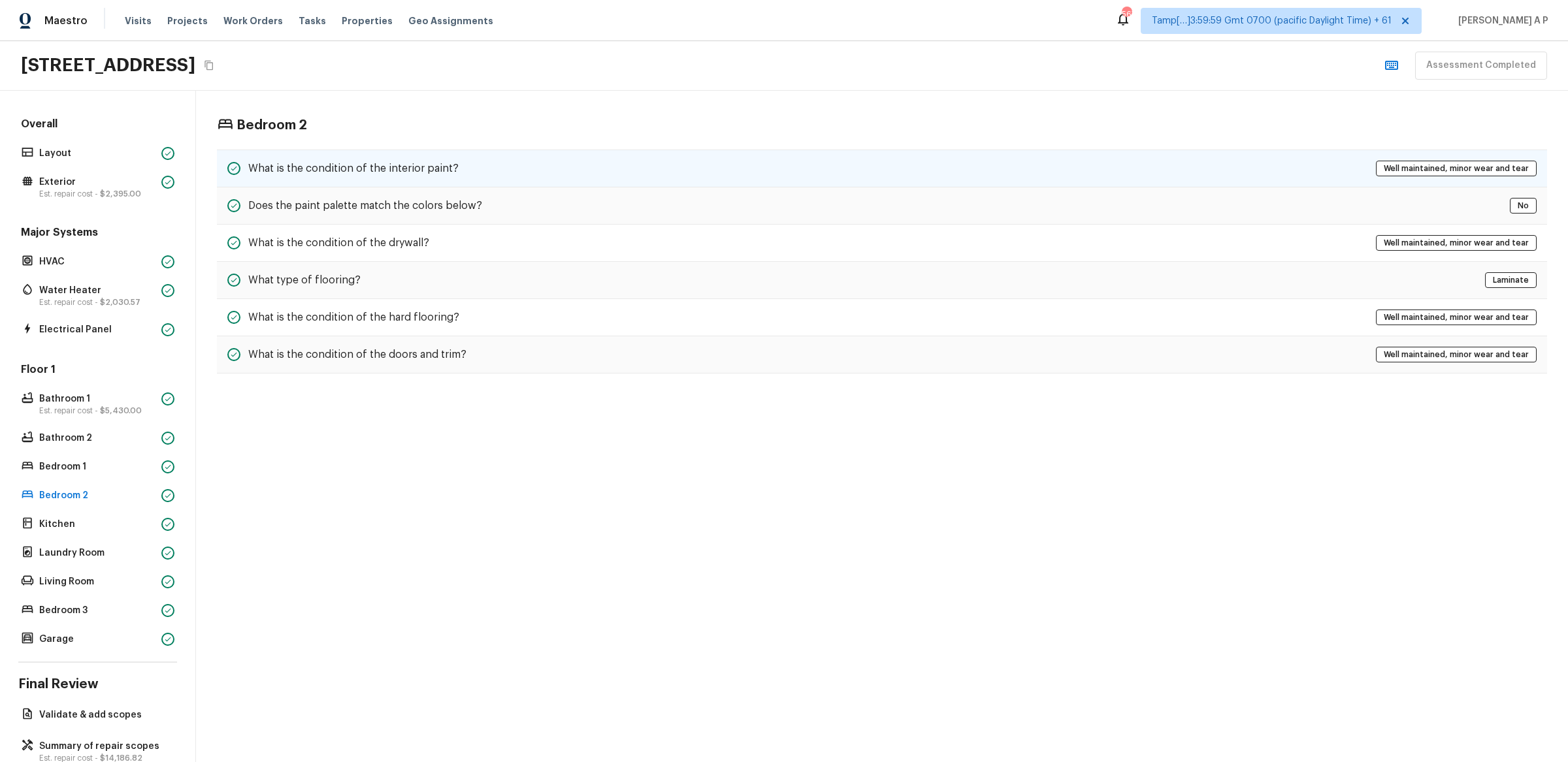
click at [421, 173] on h5 "What is the condition of the interior paint?" at bounding box center [353, 168] width 211 height 14
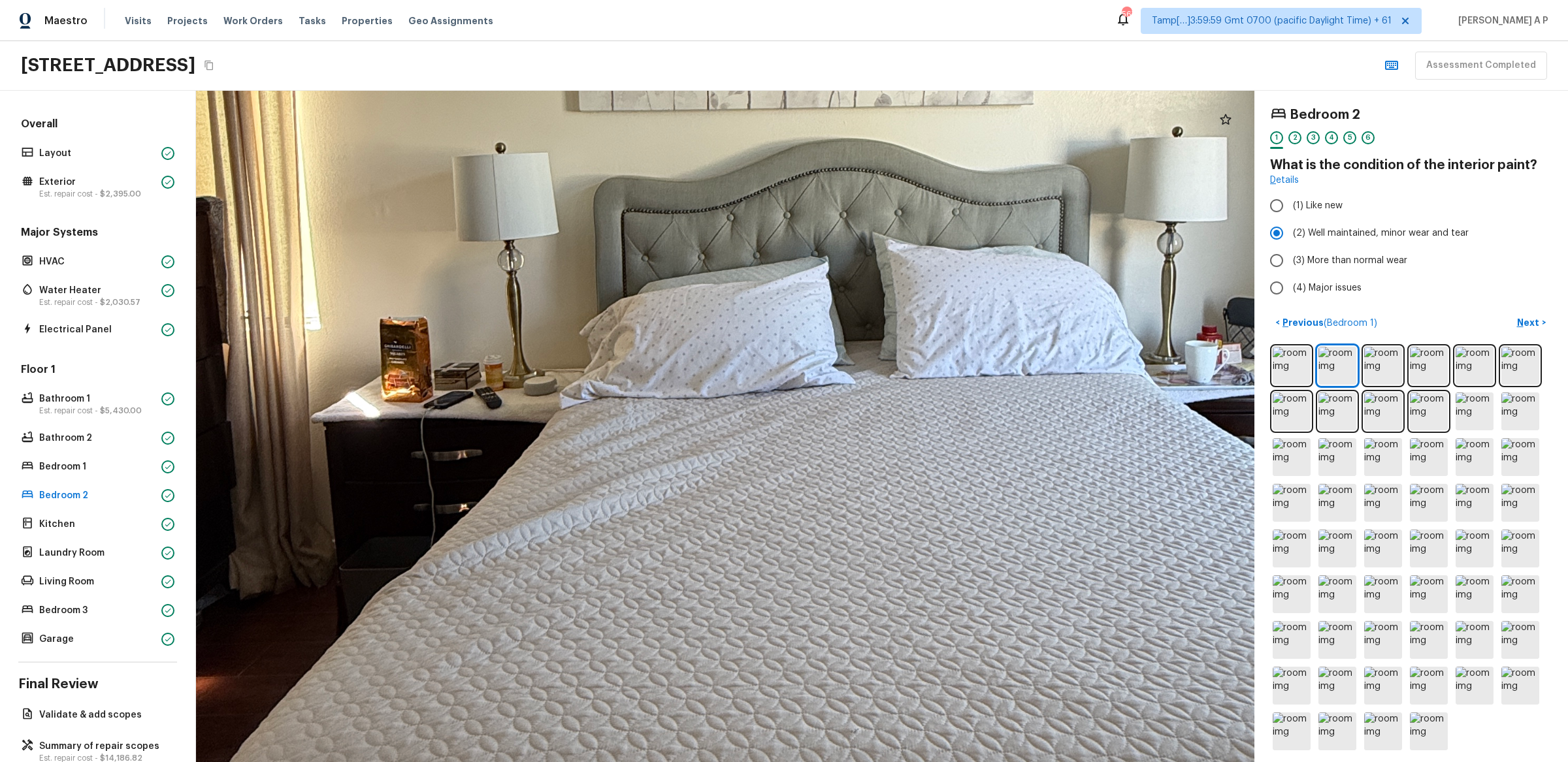
drag, startPoint x: 832, startPoint y: 434, endPoint x: 632, endPoint y: 429, distance: 200.1
click at [634, 431] on div at bounding box center [803, 266] width 3341 height 2119
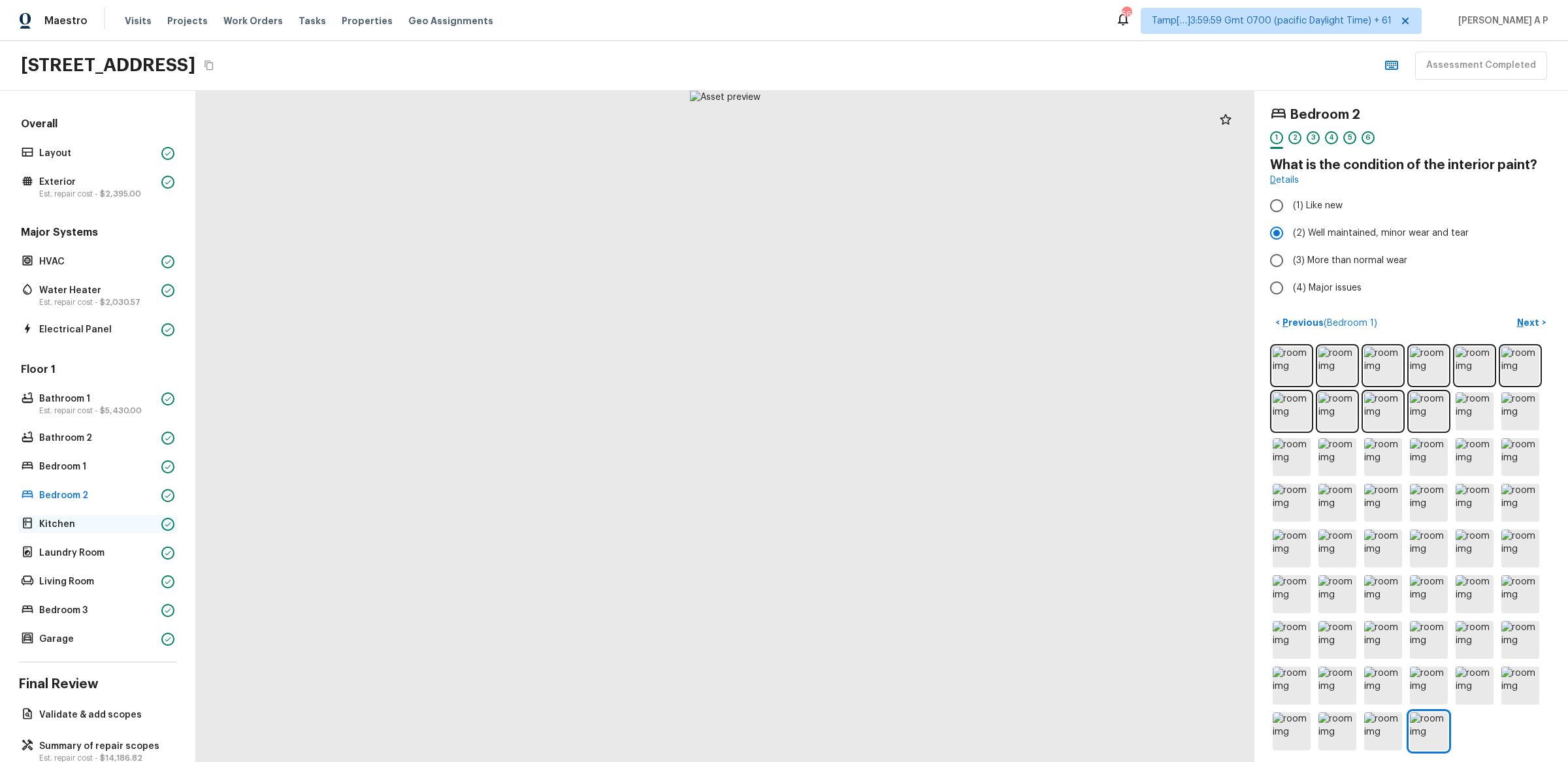
click at [148, 525] on p "Kitchen" at bounding box center [98, 524] width 117 height 13
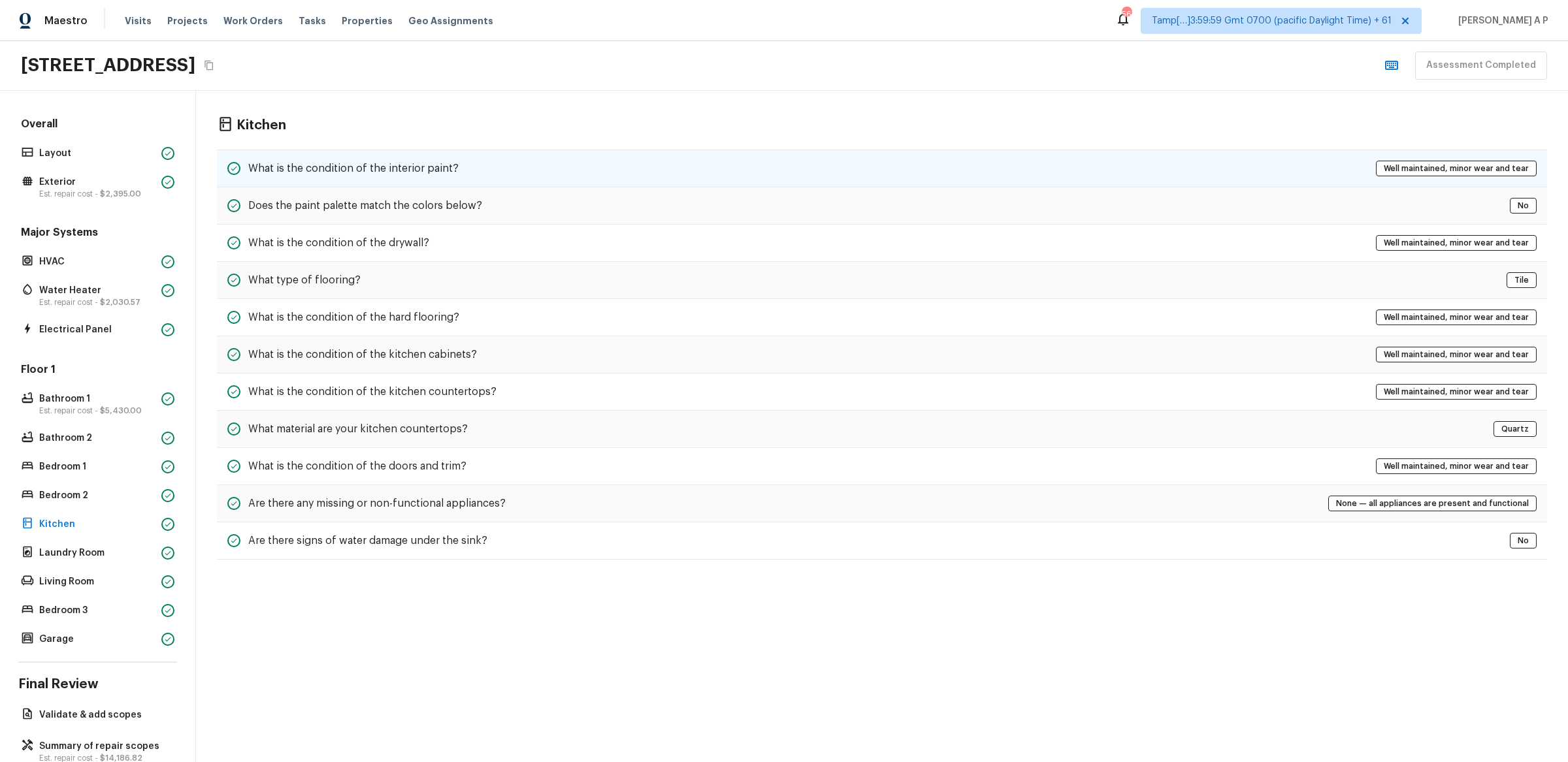
click at [485, 167] on div "What is the condition of the interior paint? Well maintained, minor wear and te…" at bounding box center [882, 169] width 1331 height 38
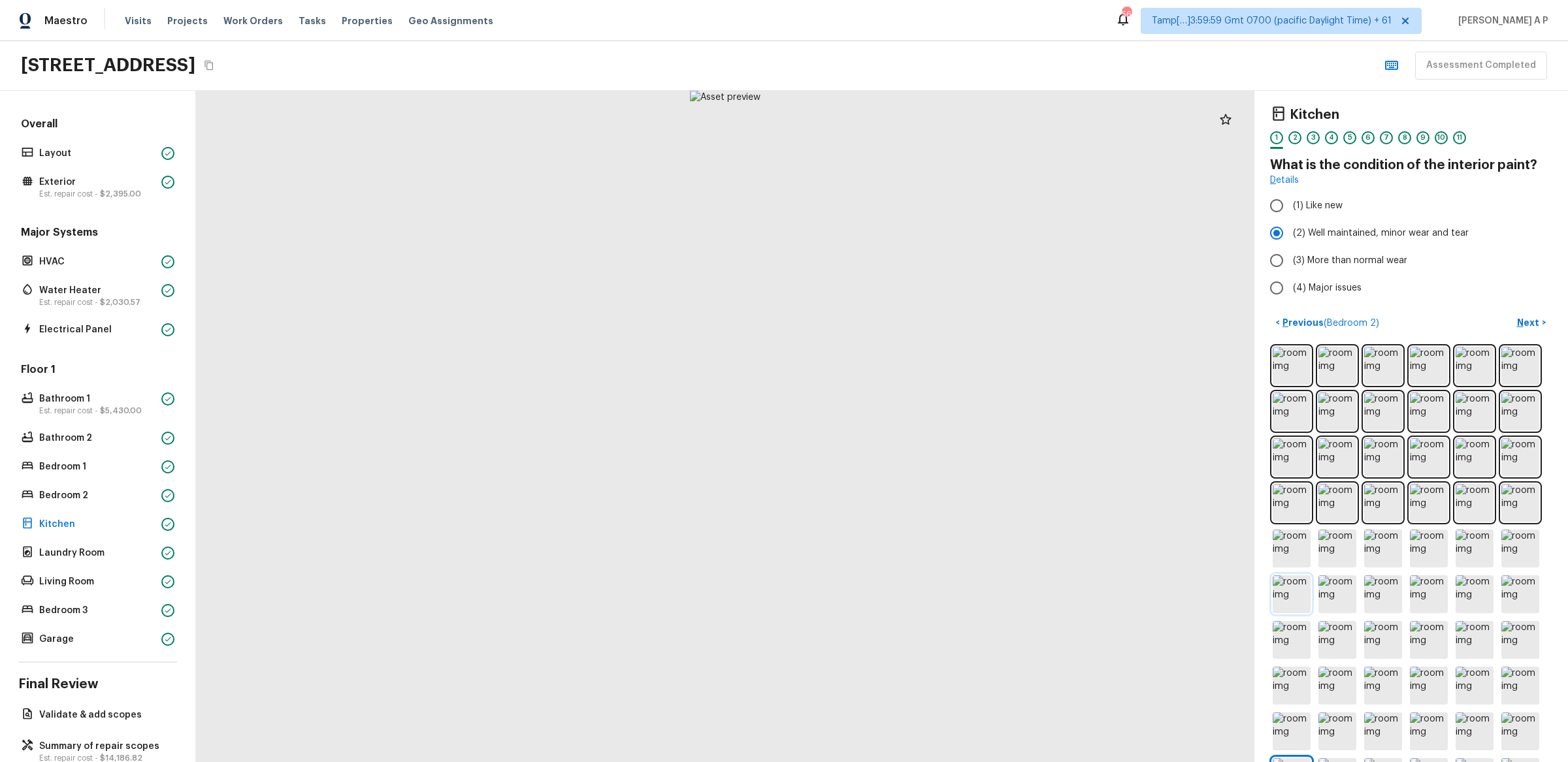
scroll to position [188, 0]
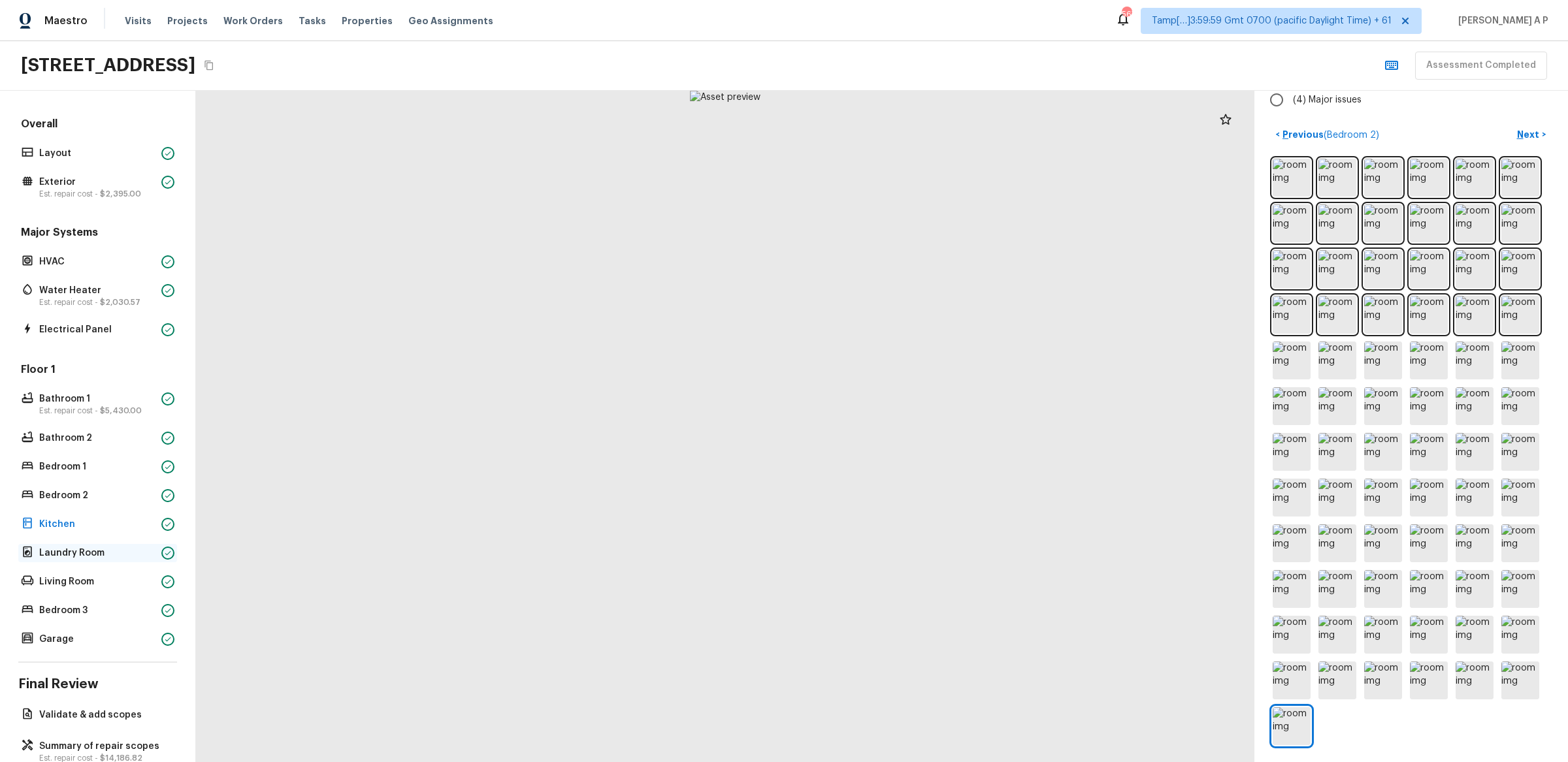
click at [82, 552] on p "Laundry Room" at bounding box center [98, 553] width 117 height 13
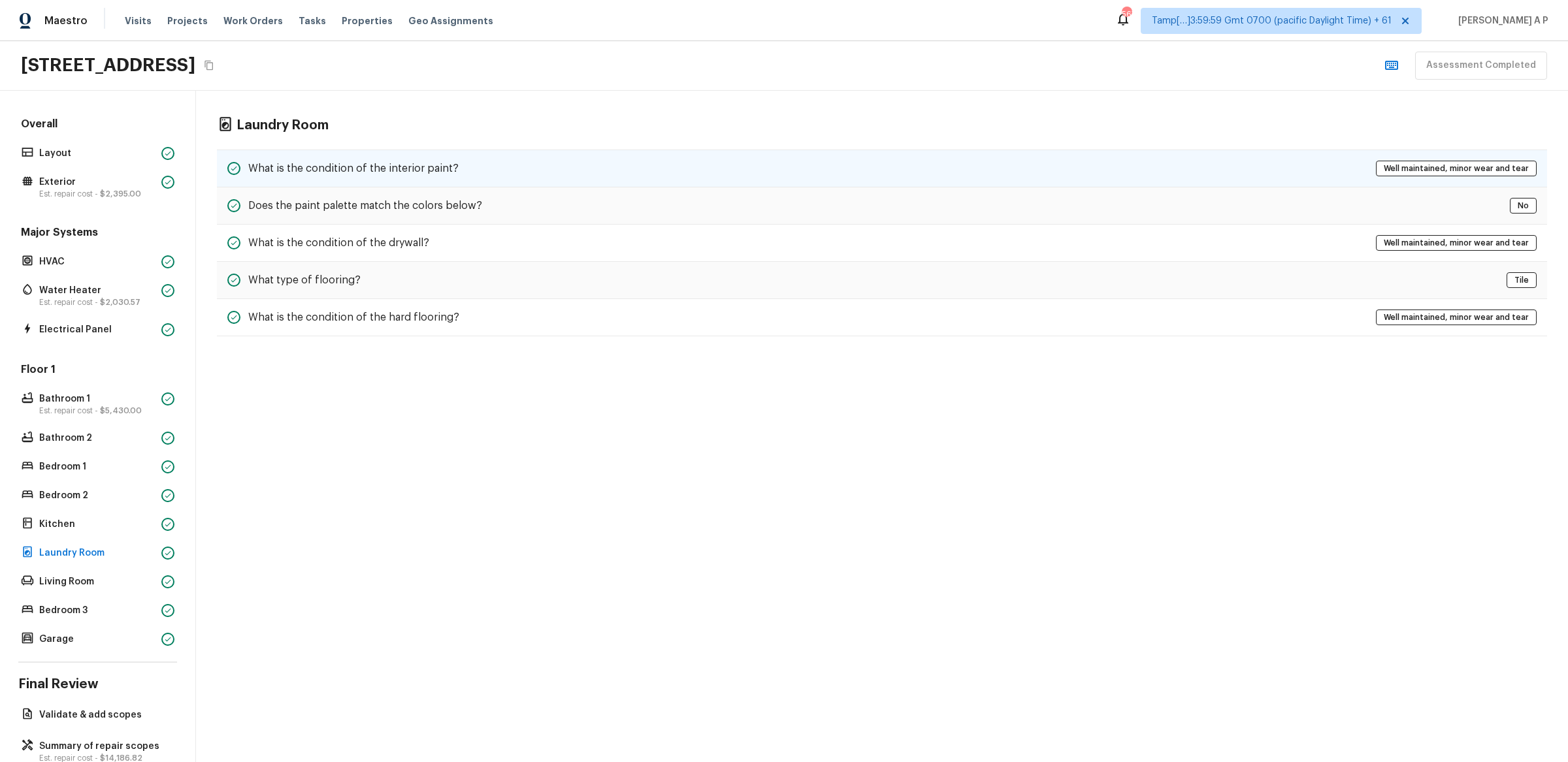
click at [526, 172] on div "What is the condition of the interior paint? Well maintained, minor wear and te…" at bounding box center [882, 169] width 1331 height 38
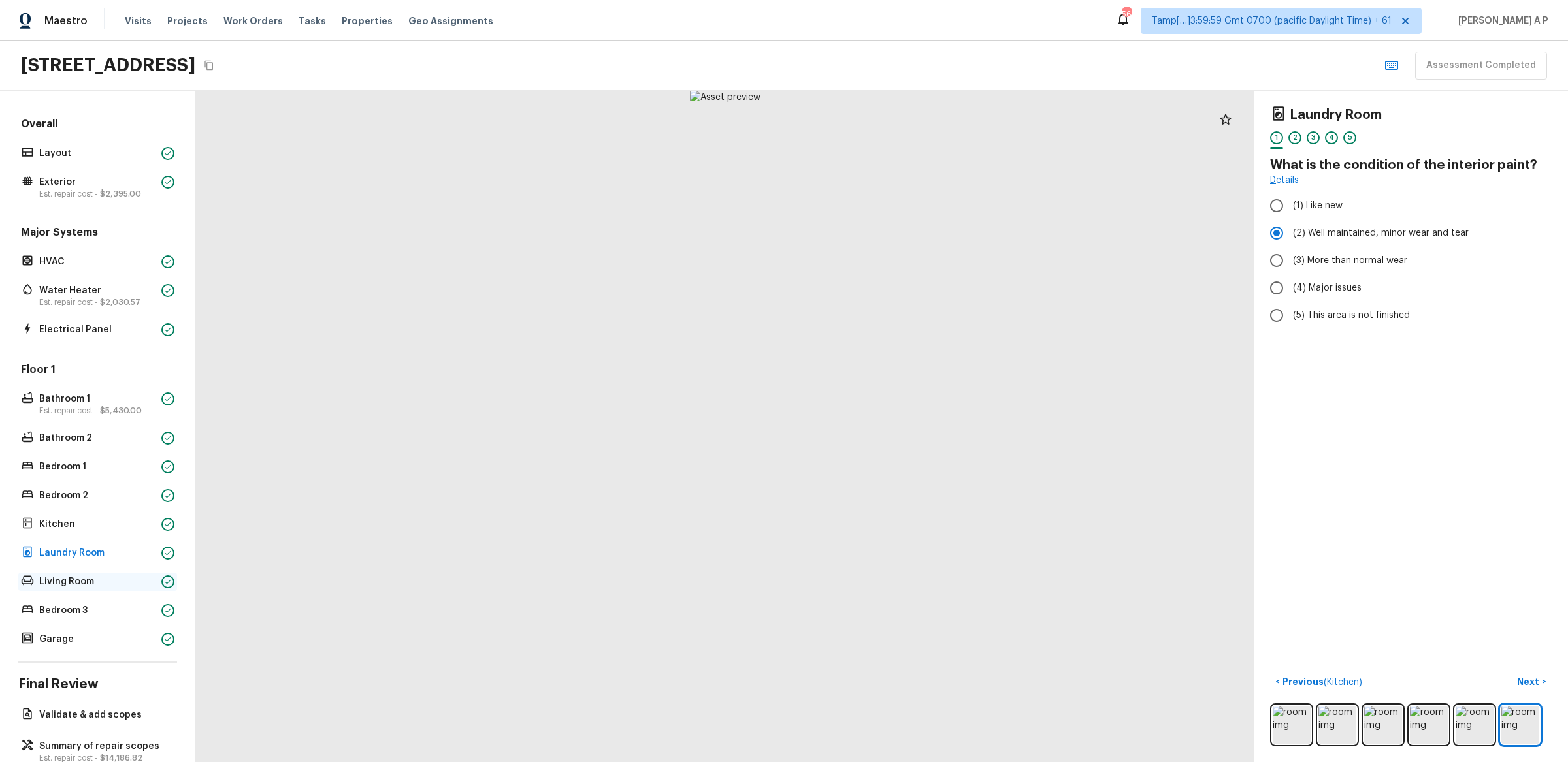
click at [98, 576] on p "Living Room" at bounding box center [98, 582] width 117 height 13
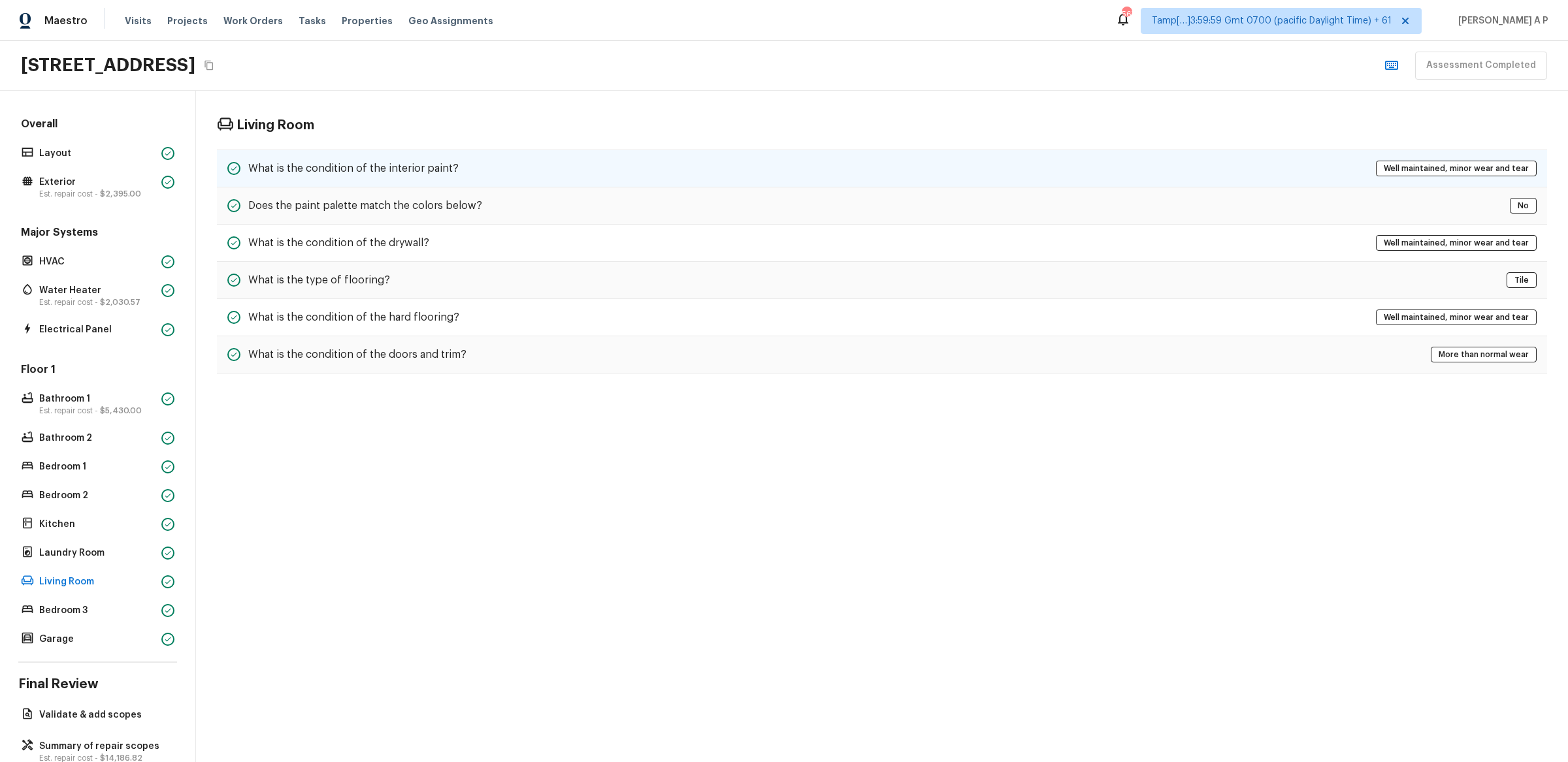
click at [570, 177] on div "What is the condition of the interior paint? Well maintained, minor wear and te…" at bounding box center [882, 169] width 1331 height 38
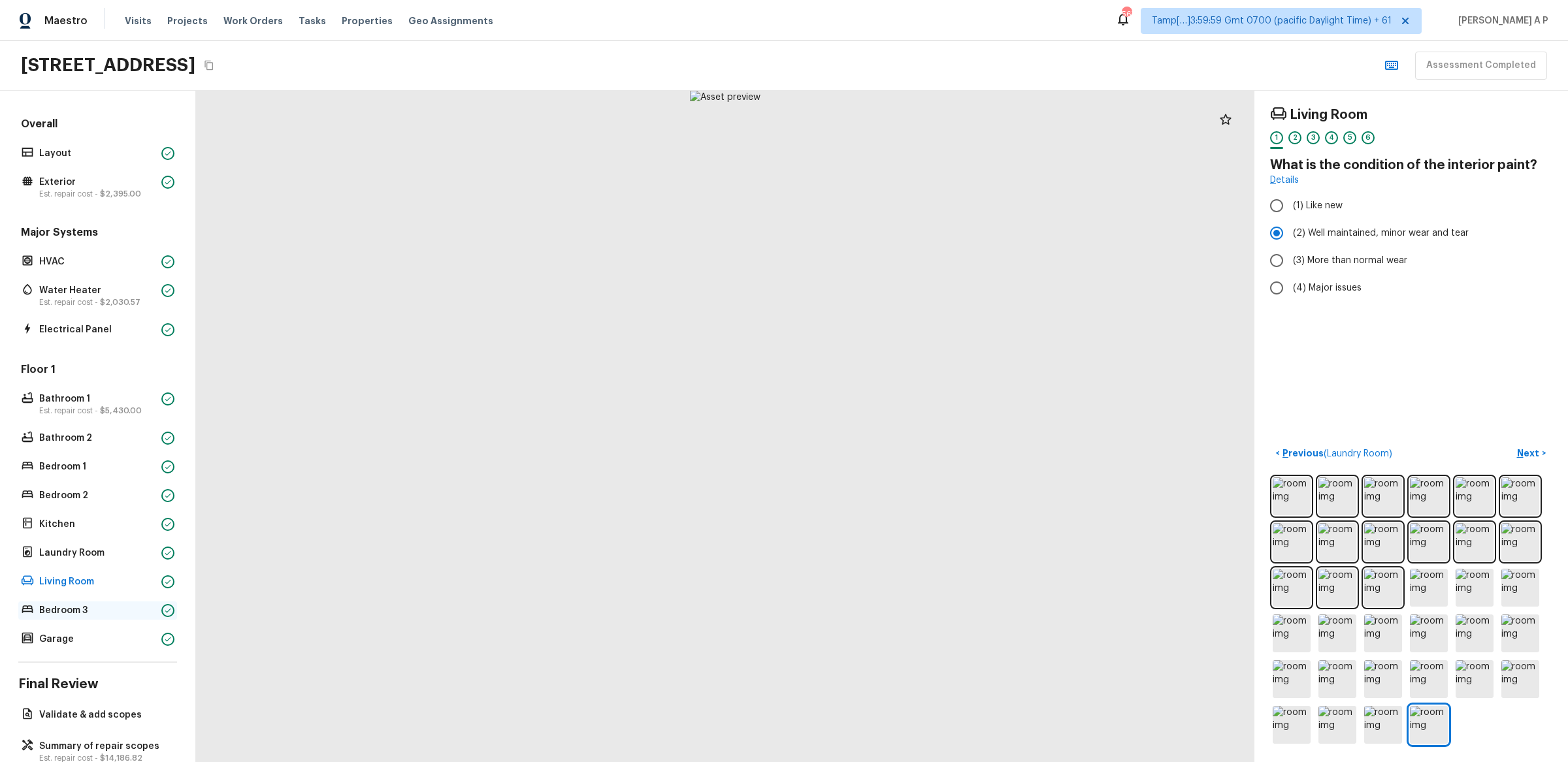
click at [129, 605] on p "Bedroom 3" at bounding box center [98, 610] width 117 height 13
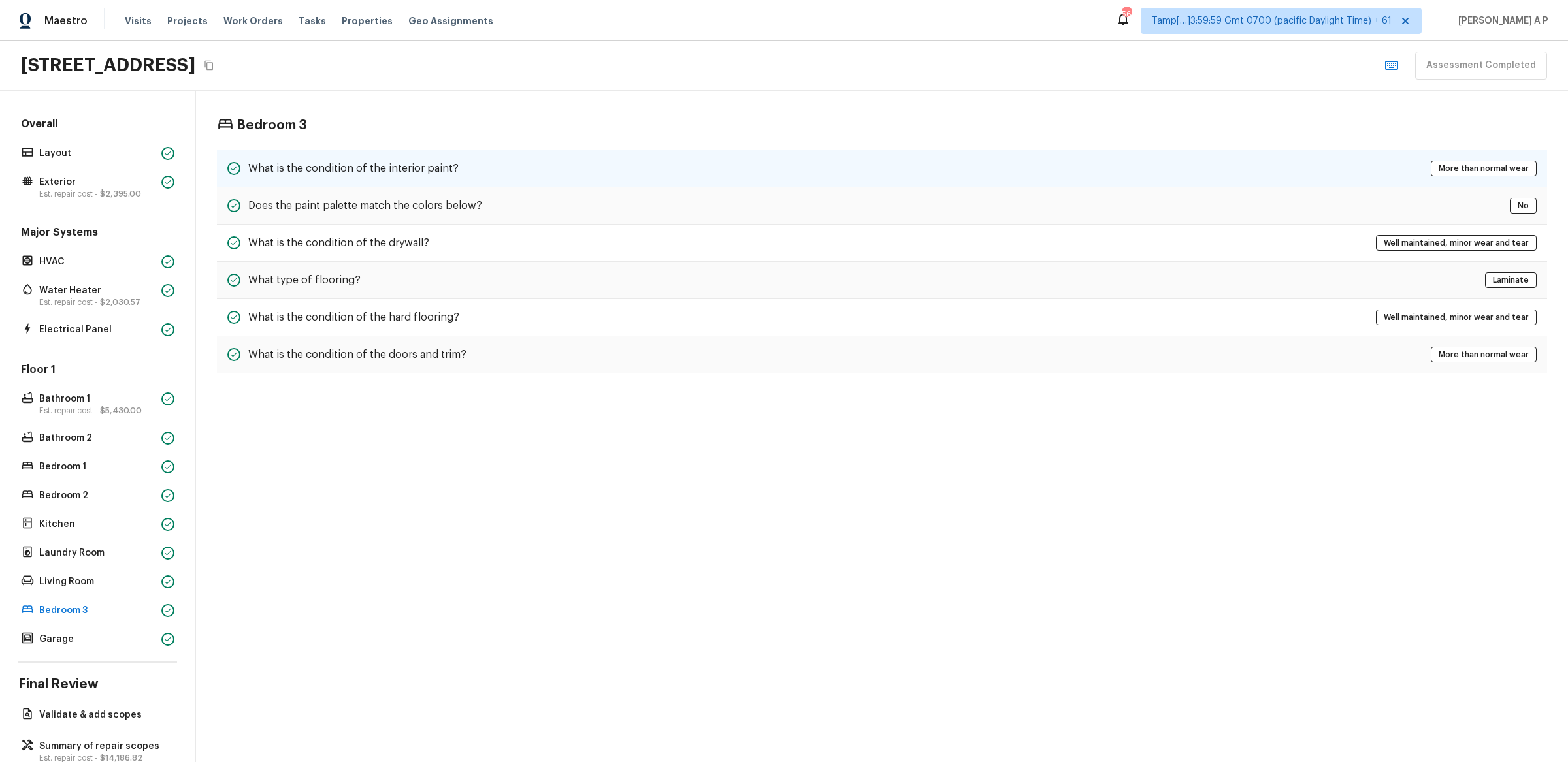
click at [478, 158] on div "What is the condition of the interior paint? More than normal wear" at bounding box center [882, 169] width 1331 height 38
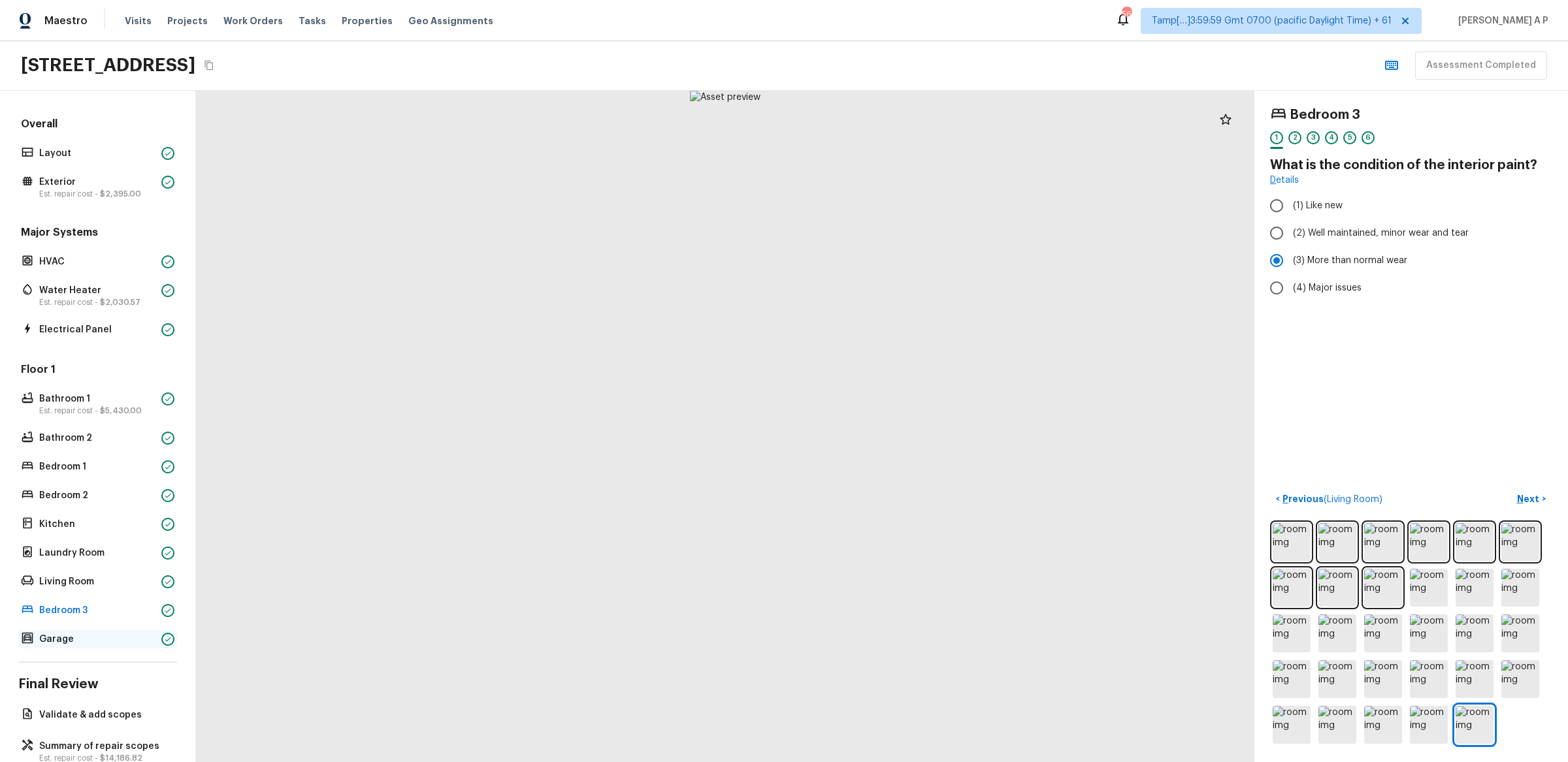
click at [73, 635] on p "Garage" at bounding box center [98, 639] width 117 height 13
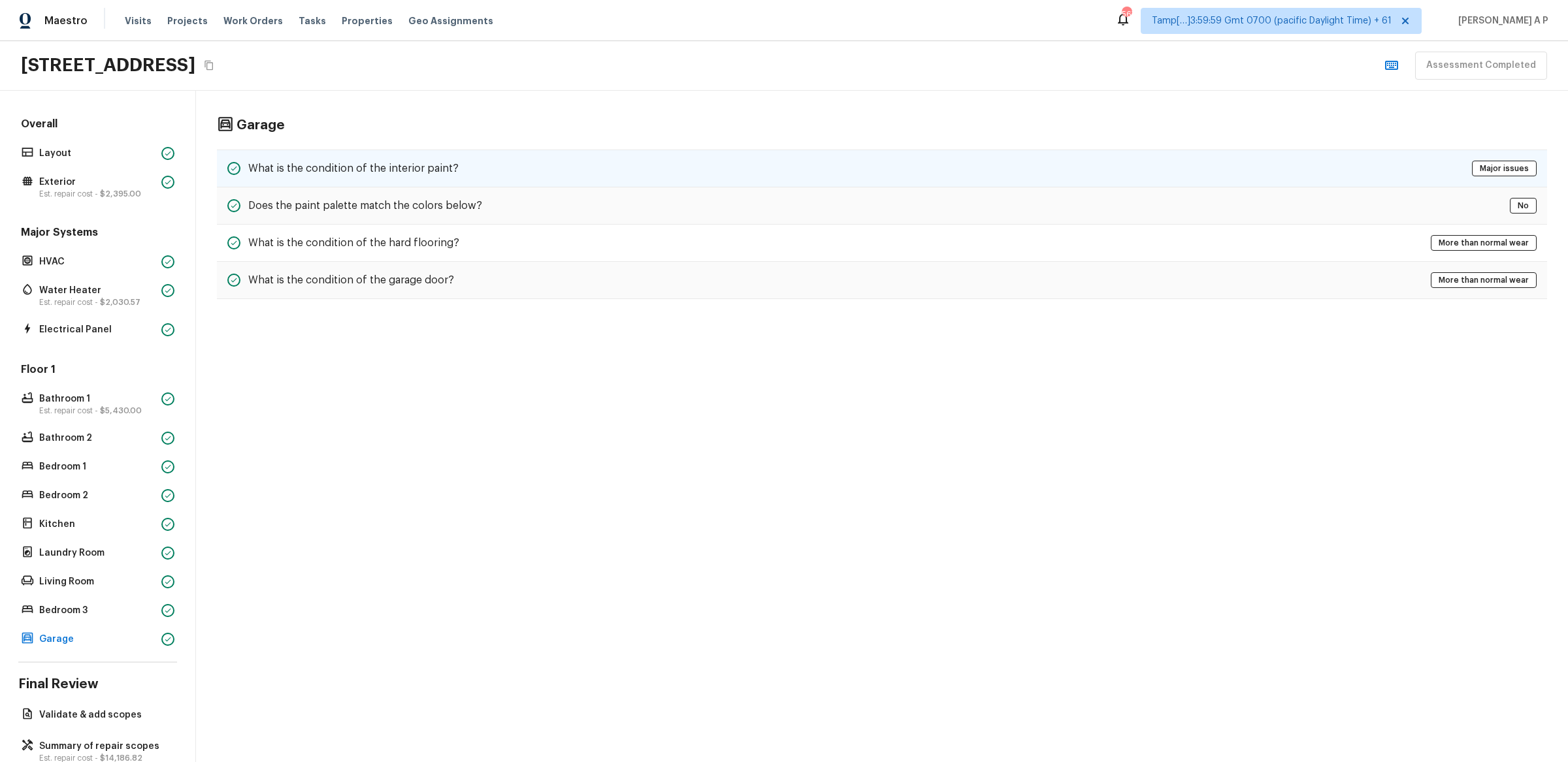
click at [470, 176] on div "What is the condition of the interior paint? Major issues" at bounding box center [882, 169] width 1331 height 38
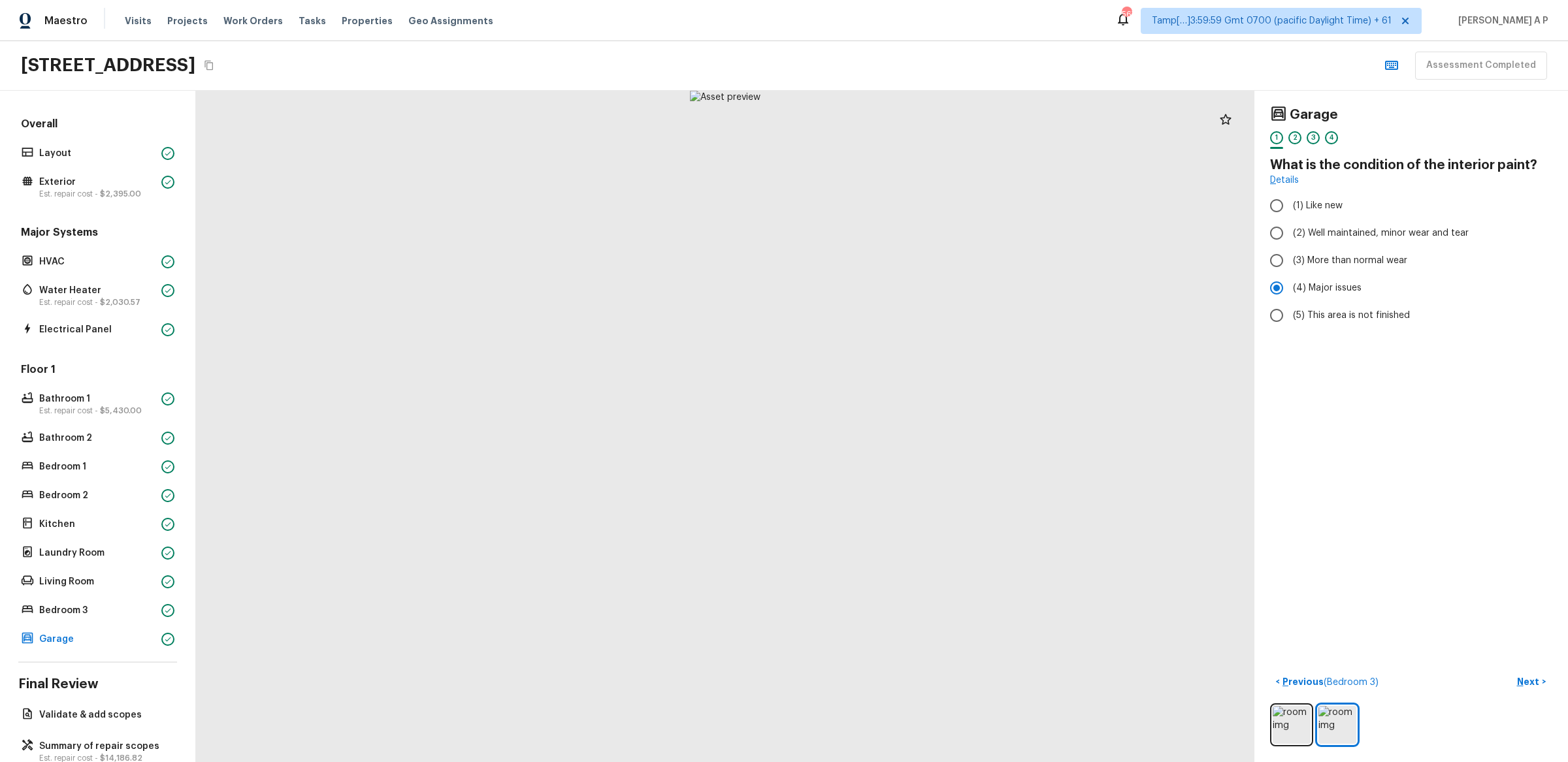
scroll to position [30, 0]
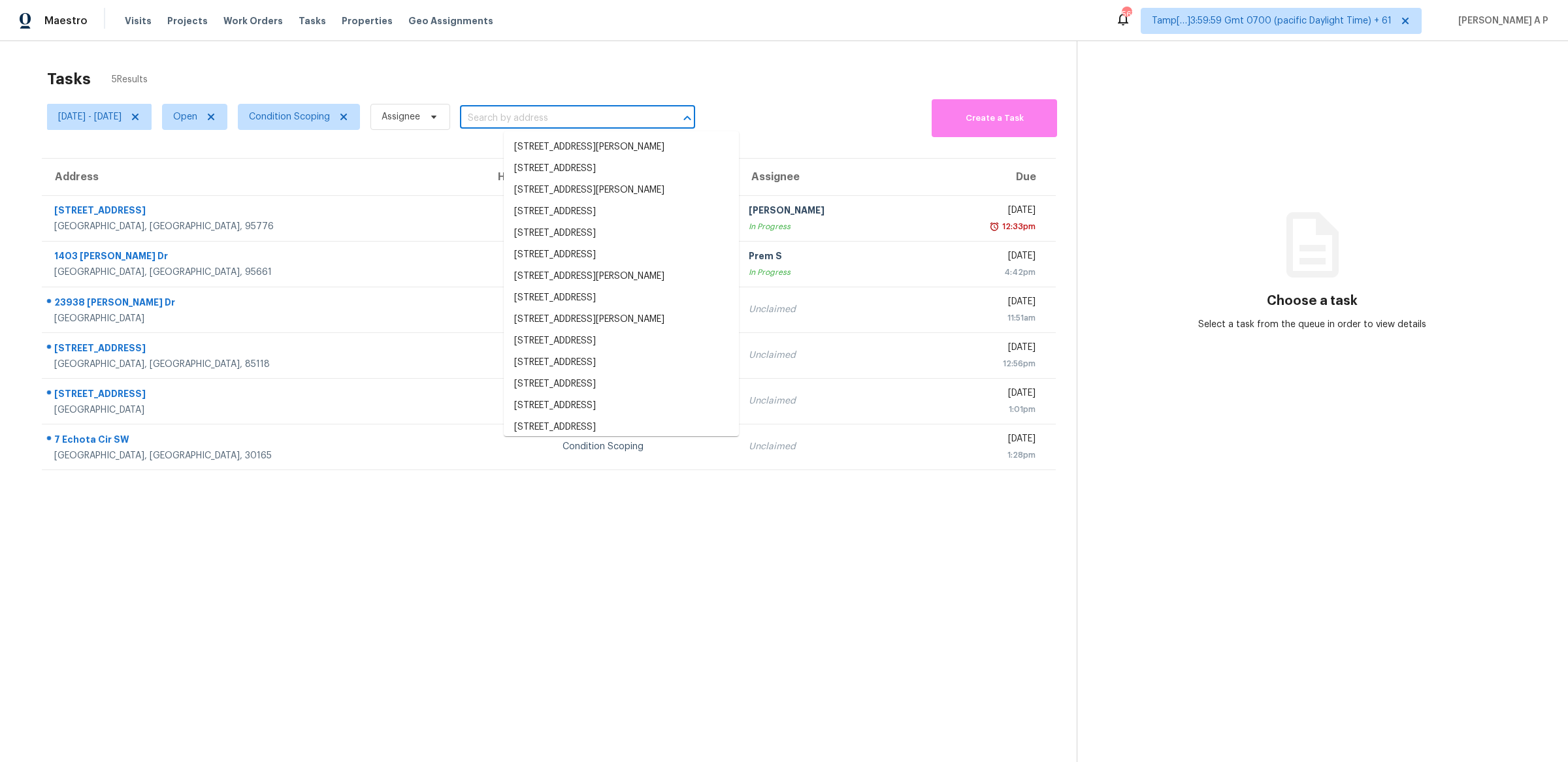
click at [522, 113] on input "text" at bounding box center [559, 119] width 199 height 20
paste input "1403 Frances Dr, Roseville, CA 95661"
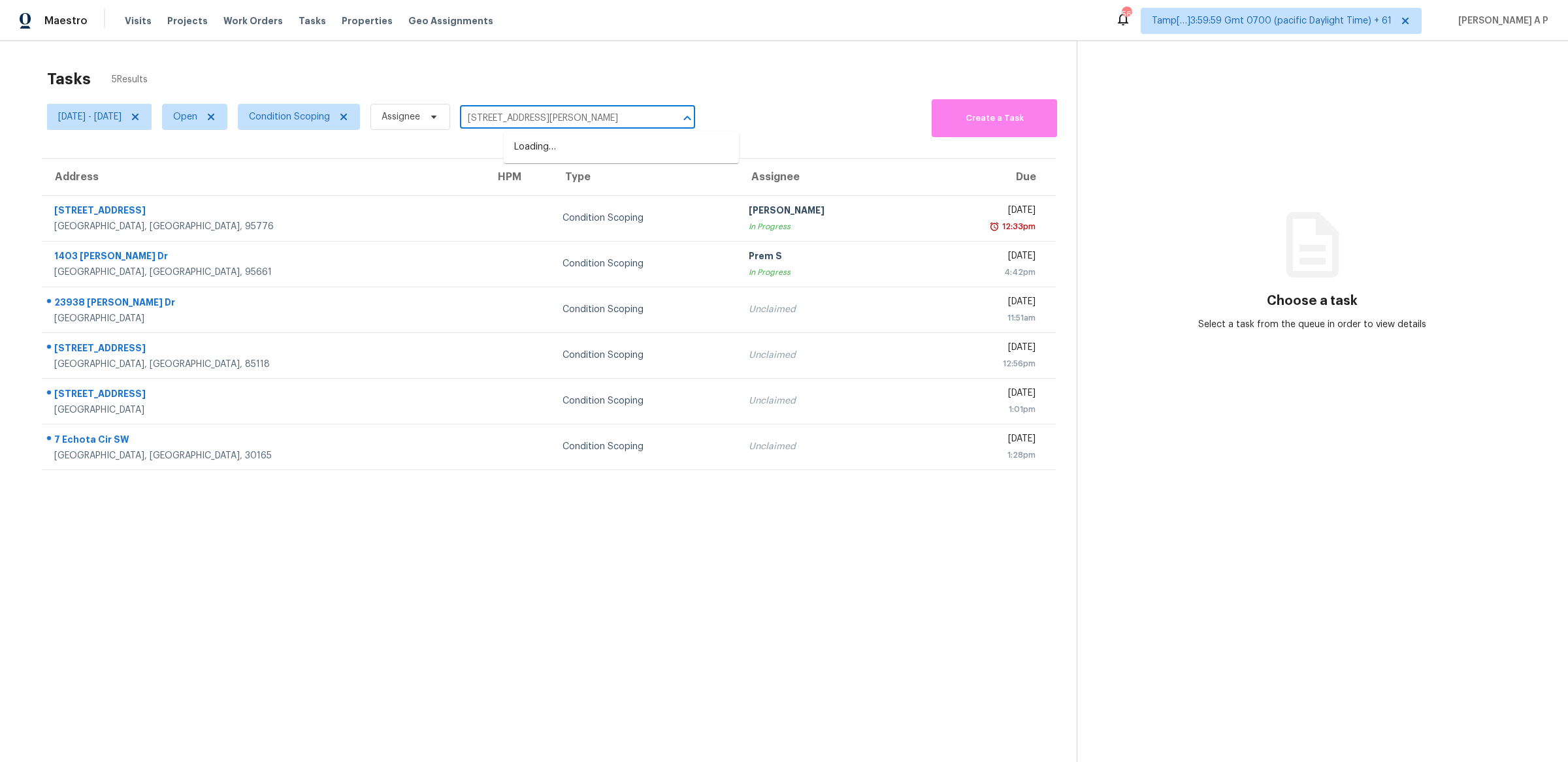
type input "1403 Frances Dr, Roseville, CA 95661"
click at [197, 117] on span "Open" at bounding box center [185, 117] width 24 height 13
click at [239, 166] on label "Closed" at bounding box center [236, 172] width 47 height 13
click at [221, 166] on input "Closed" at bounding box center [217, 170] width 8 height 8
checkbox input "true"
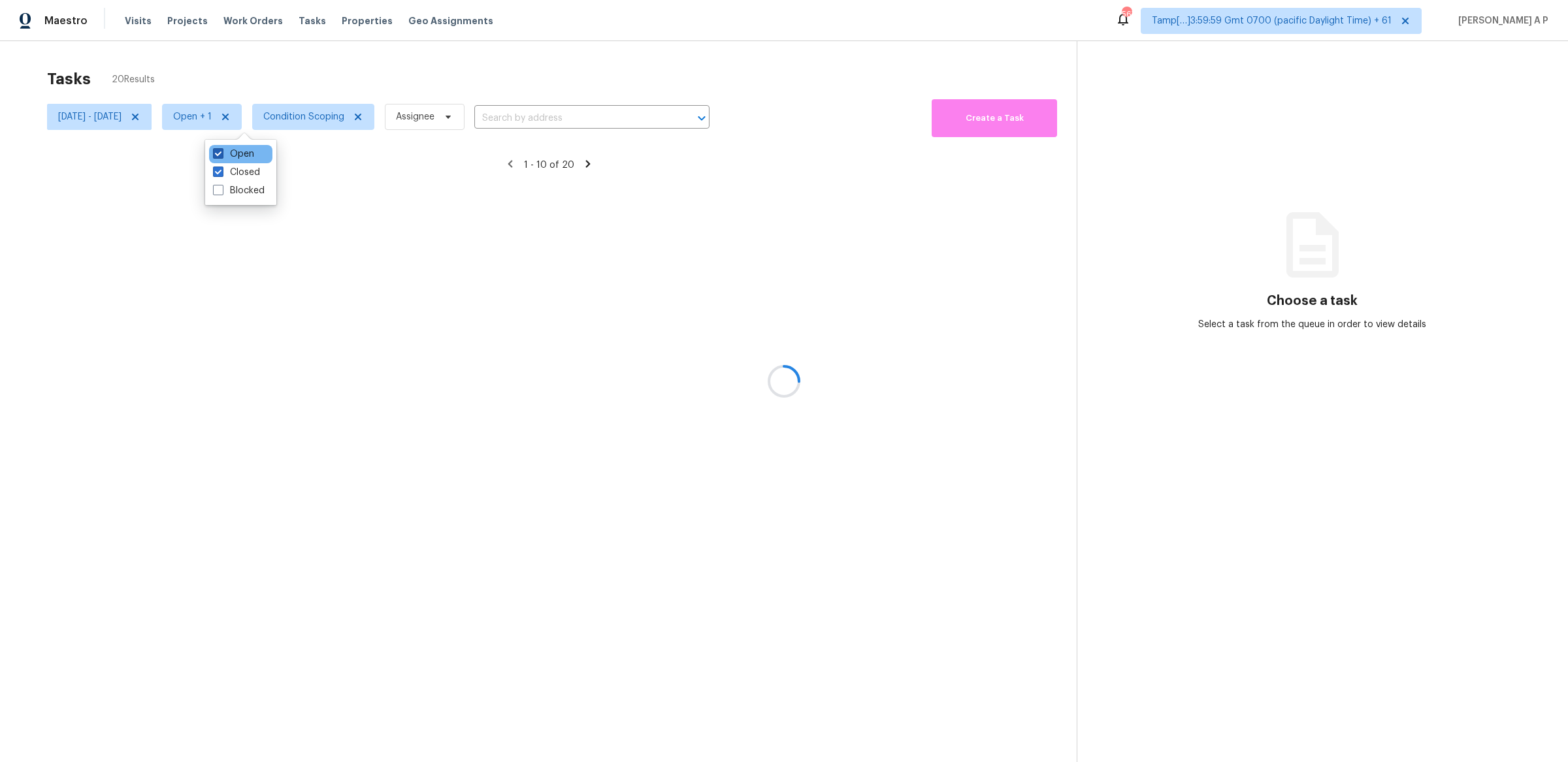
click at [239, 157] on label "Open" at bounding box center [233, 154] width 41 height 13
click at [221, 156] on input "Open" at bounding box center [217, 152] width 8 height 8
checkbox input "false"
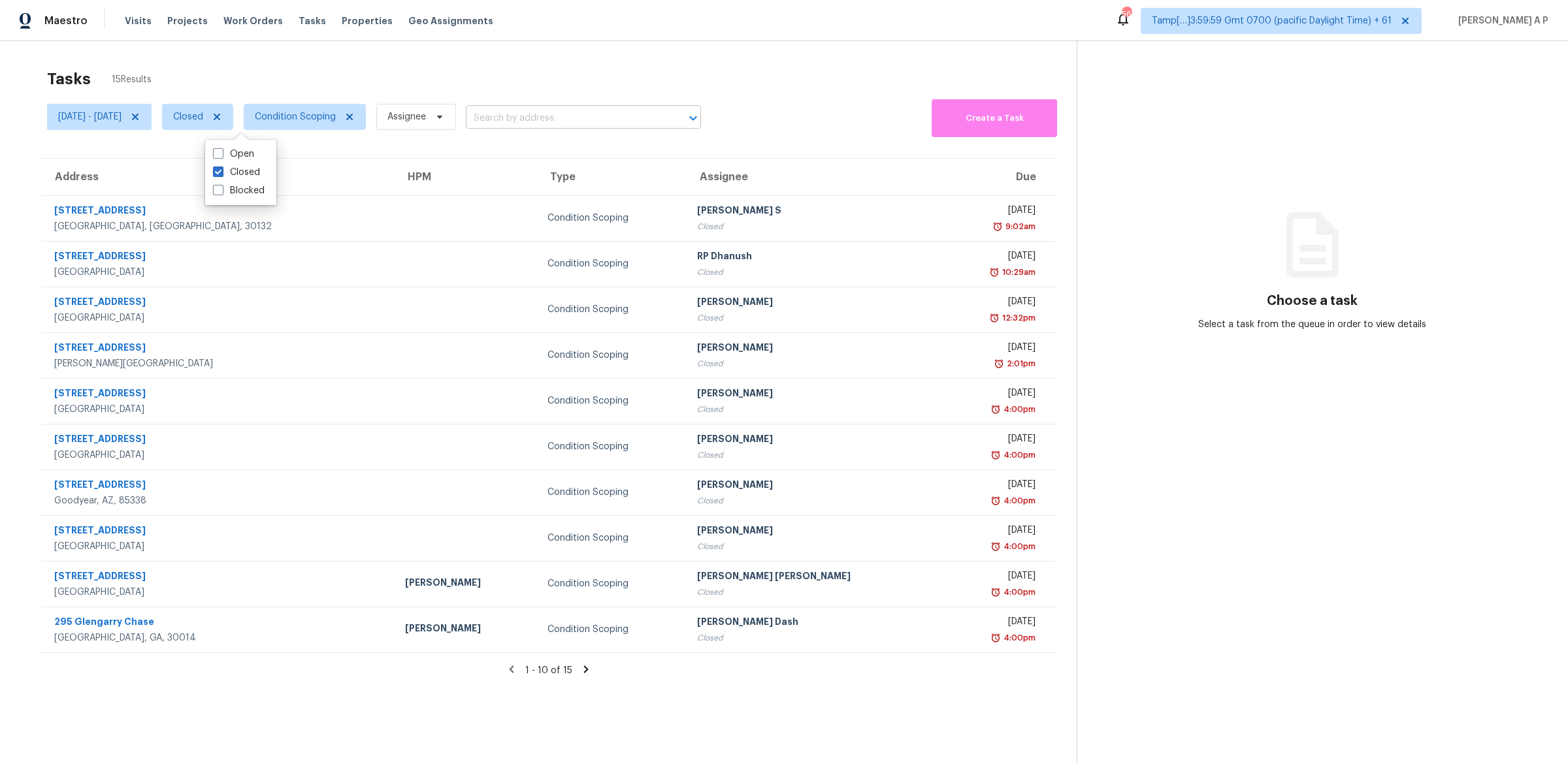
click at [590, 112] on input "text" at bounding box center [565, 119] width 199 height 20
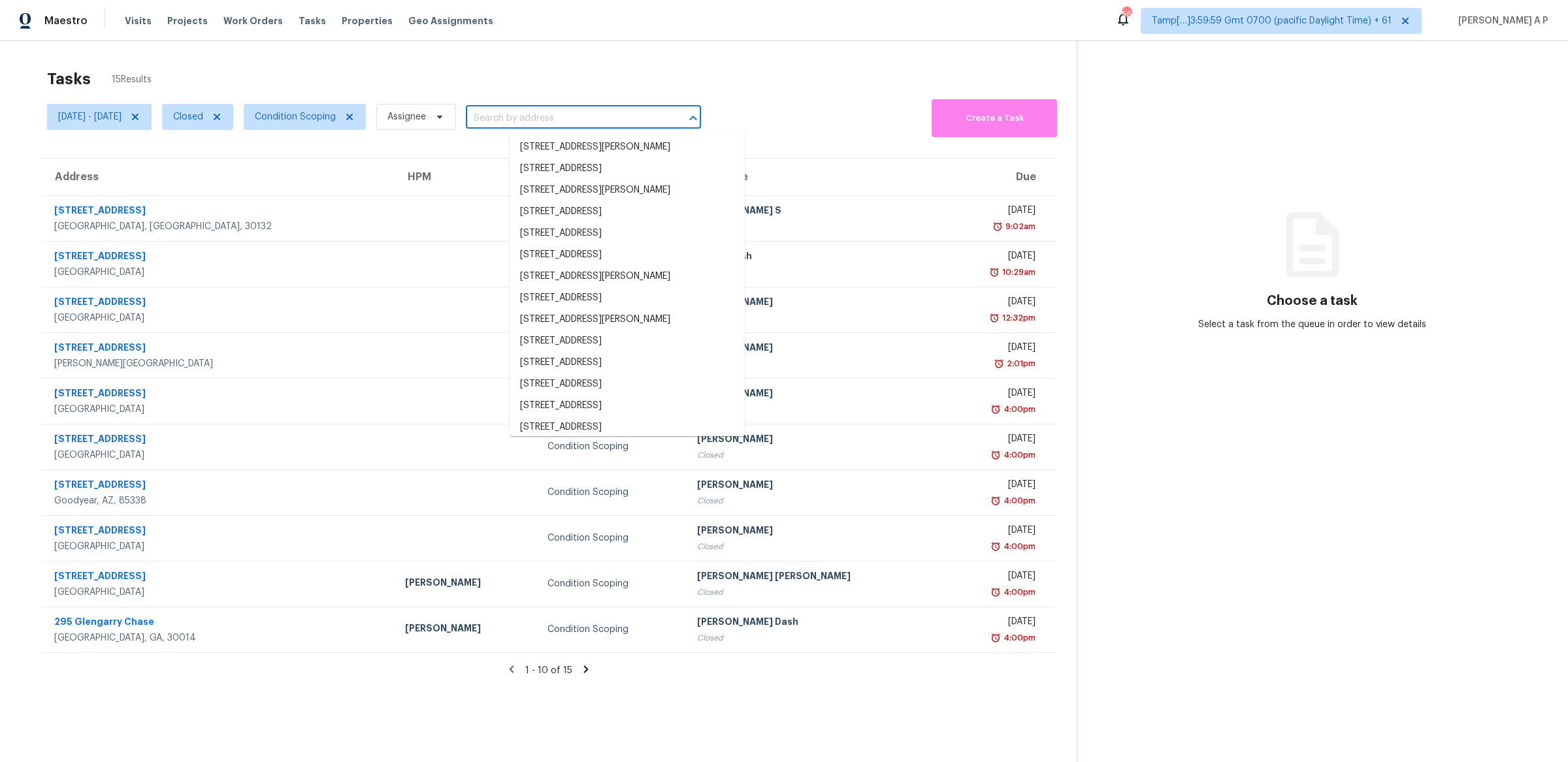
paste input "1403 Frances Dr, Roseville, CA 95661"
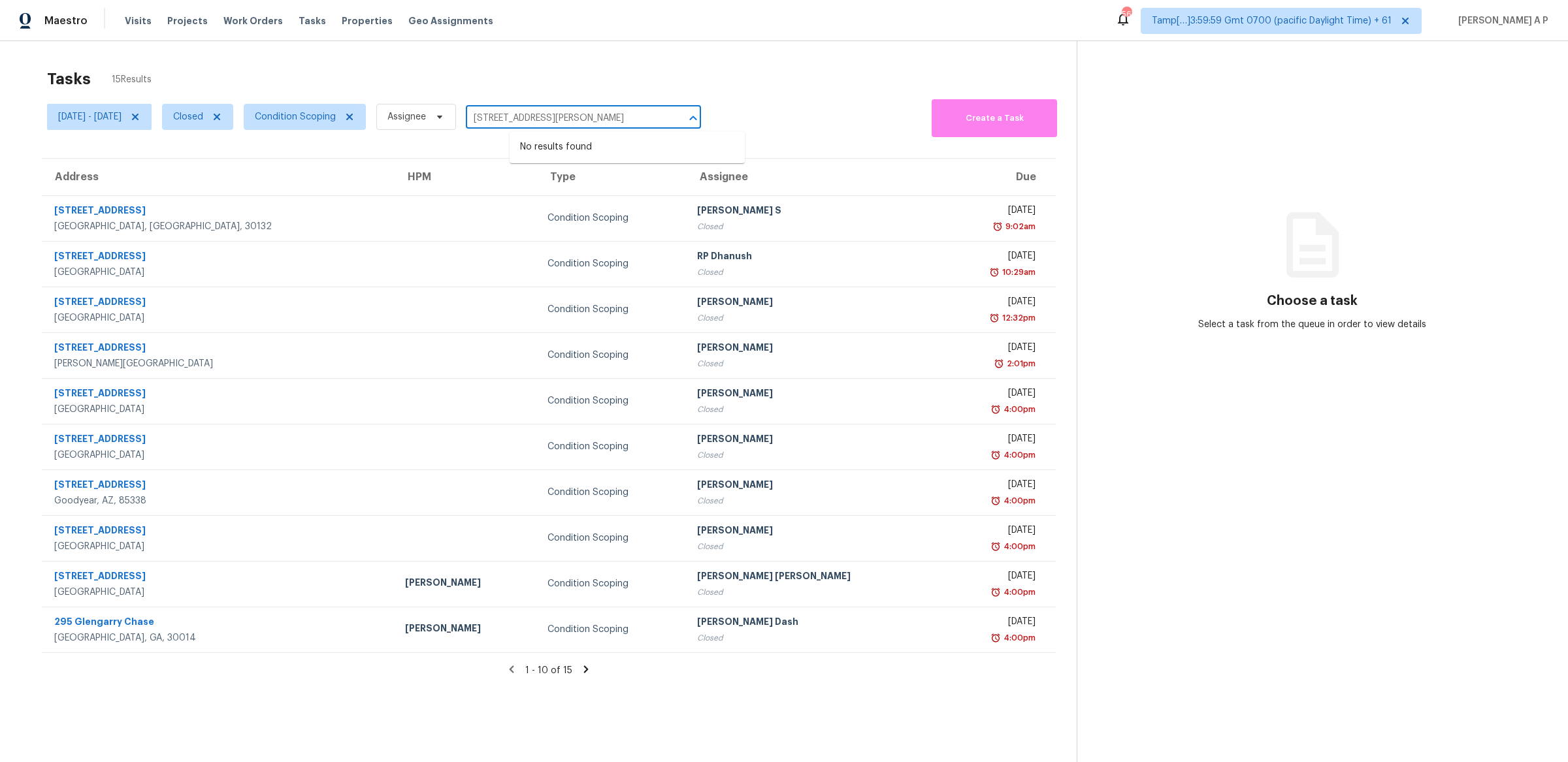
type input "1403 Frances Dr, Roseville, CA 95661"
click at [204, 117] on span "Closed" at bounding box center [188, 117] width 30 height 13
click at [248, 169] on label "Open" at bounding box center [233, 172] width 41 height 13
click at [221, 169] on input "Open" at bounding box center [217, 170] width 8 height 8
checkbox input "true"
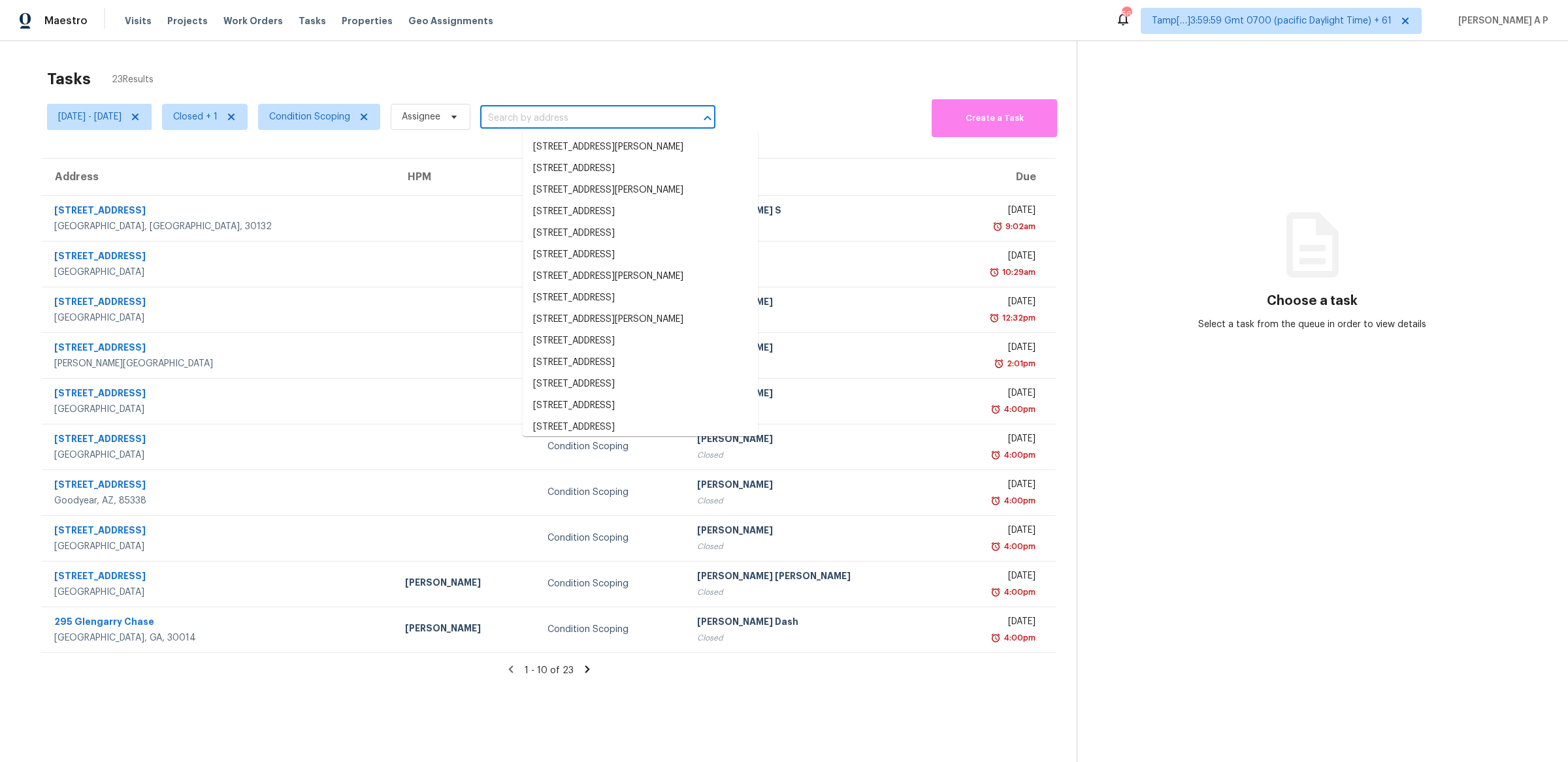
click at [574, 109] on input "text" at bounding box center [579, 119] width 199 height 20
paste input "1403 Frances Dr, Roseville, CA 95661"
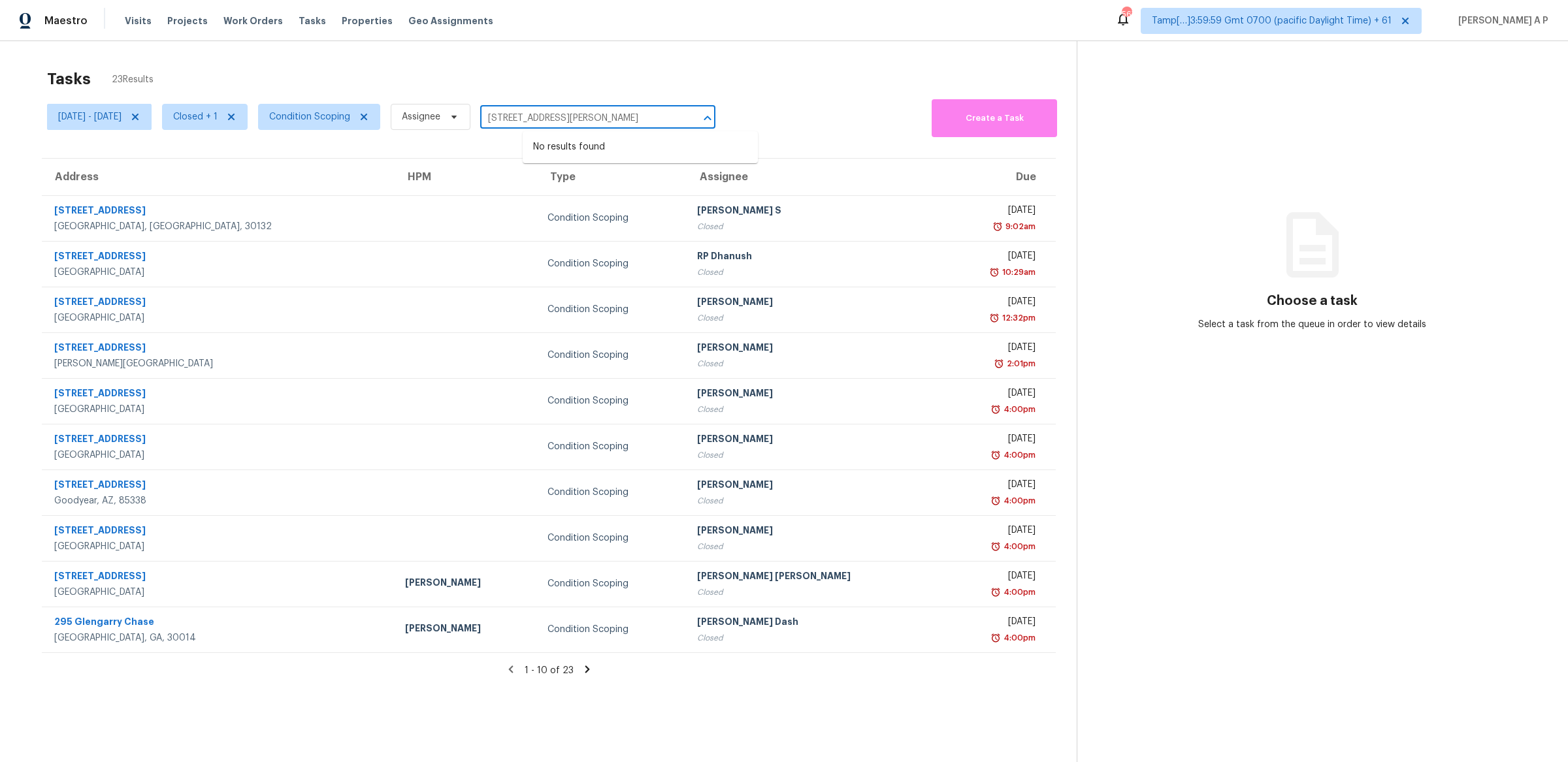
type input "1403 Frances Dr, Roseville, CA 95661"
click at [585, 667] on icon at bounding box center [587, 669] width 4 height 7
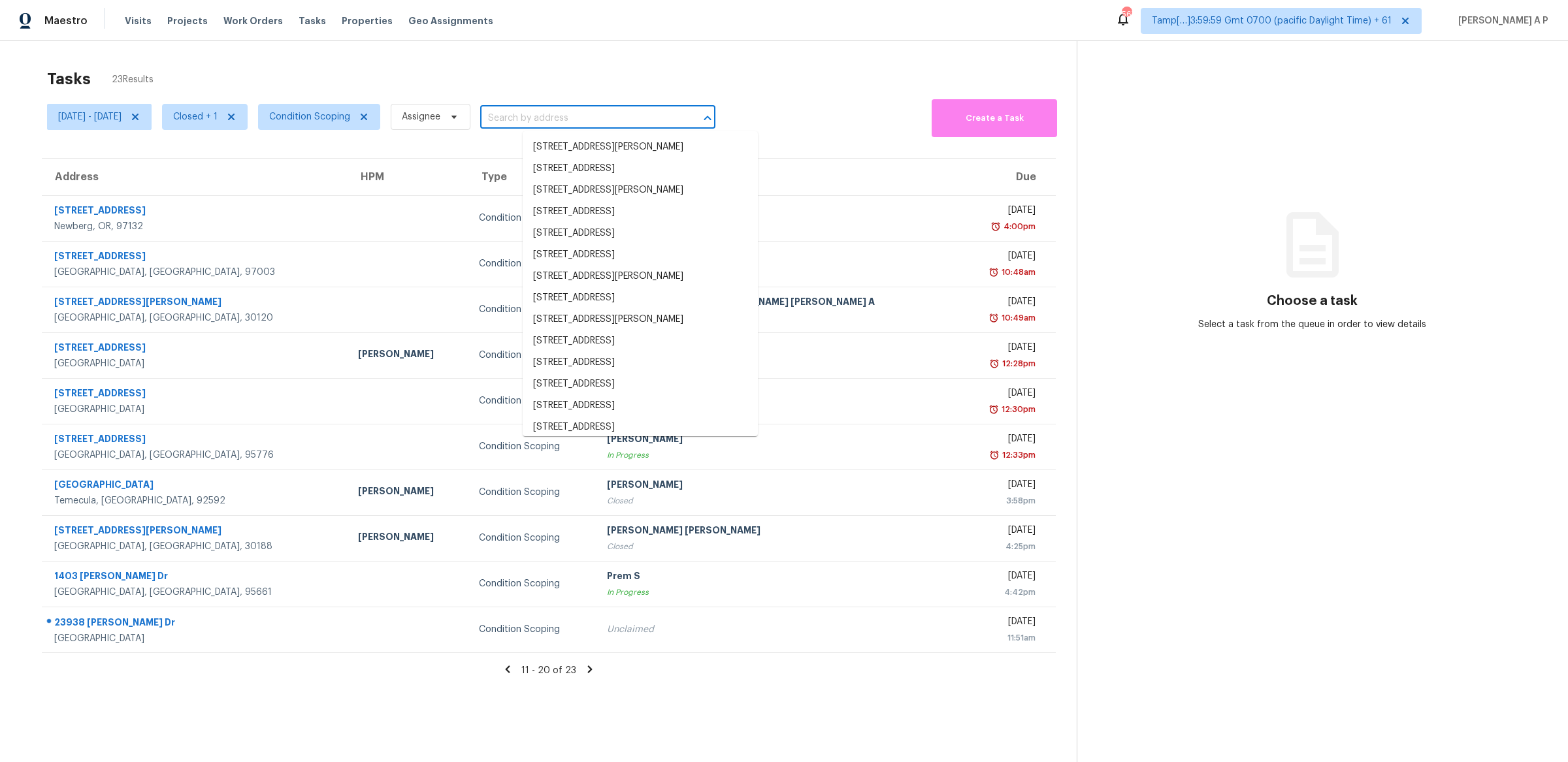
click at [570, 126] on input "text" at bounding box center [579, 119] width 199 height 20
paste input "1403 Frances Dr, Roseville, CA 95661"
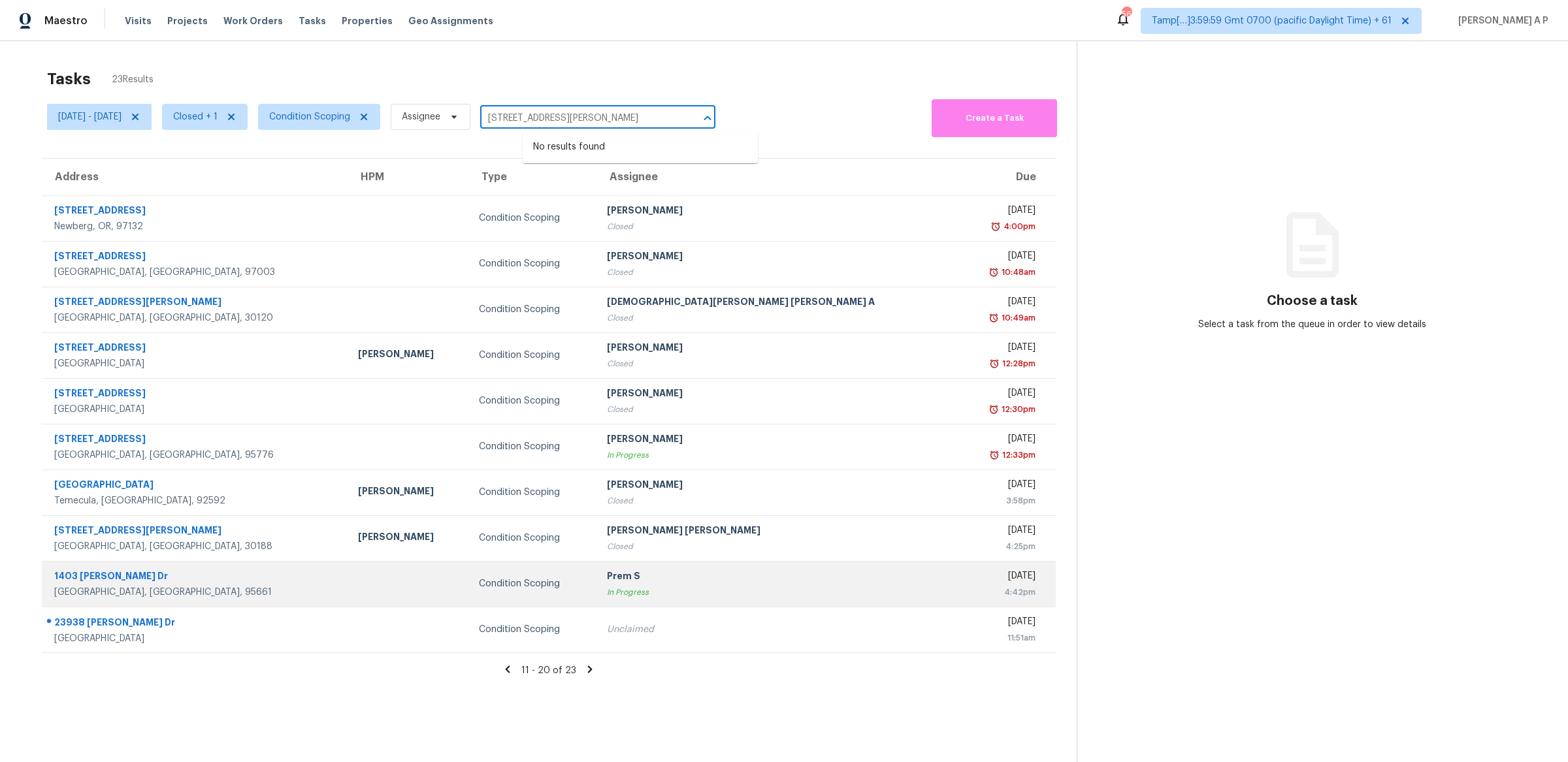
type input "1403 Frances Dr, Roseville, CA 95661"
click at [244, 590] on div "Roseville, CA, 95661" at bounding box center [196, 592] width 283 height 13
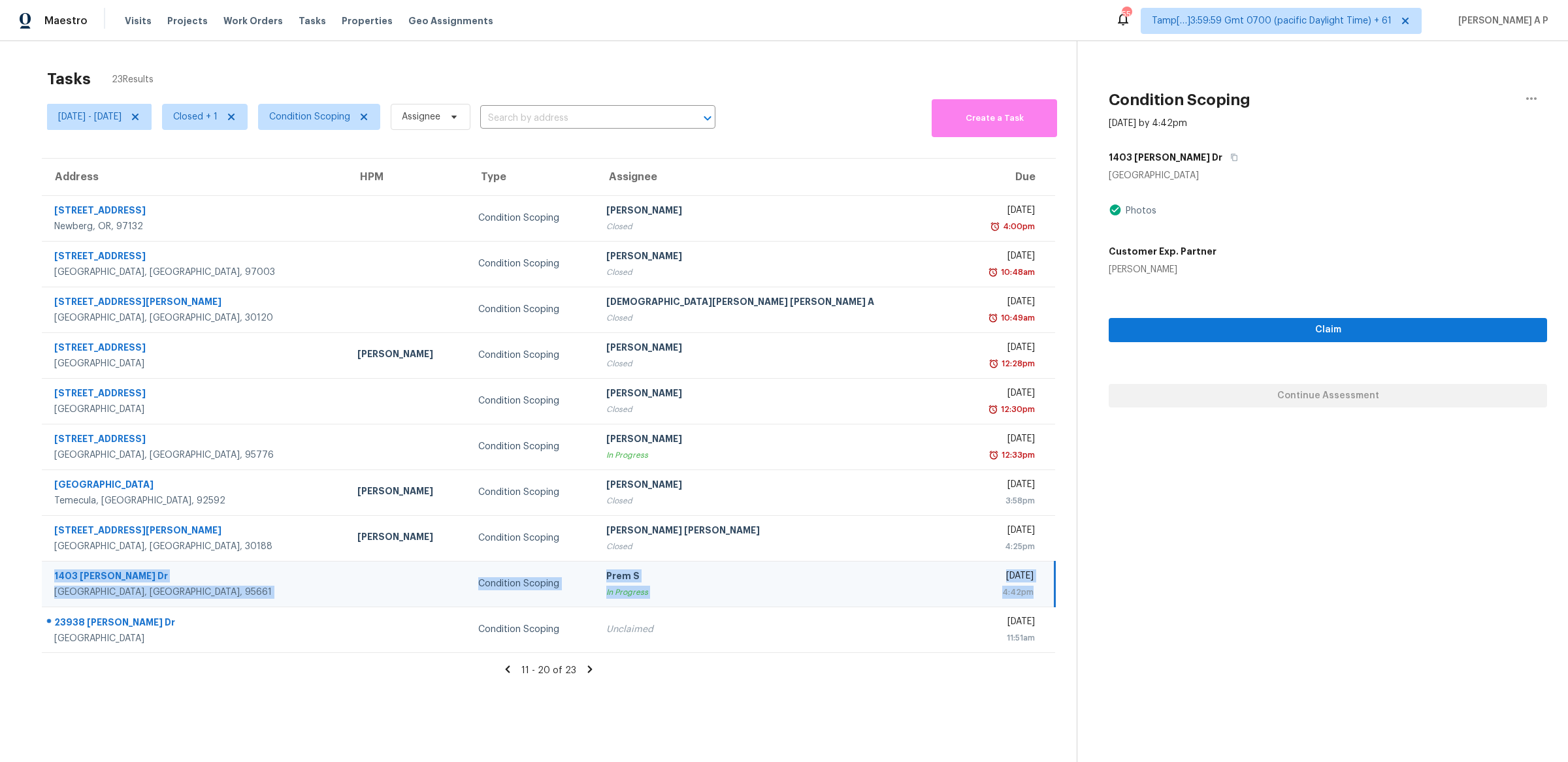
drag, startPoint x: 51, startPoint y: 576, endPoint x: 1036, endPoint y: 600, distance: 985.3
click at [1036, 600] on tr "1403 Frances Dr Roseville, CA, 95661 Condition Scoping Prem S In Progress Tue, …" at bounding box center [548, 583] width 1013 height 46
copy tr "1403 Frances Dr Roseville, CA, 95661 Condition Scoping Prem S In Progress Tue, …"
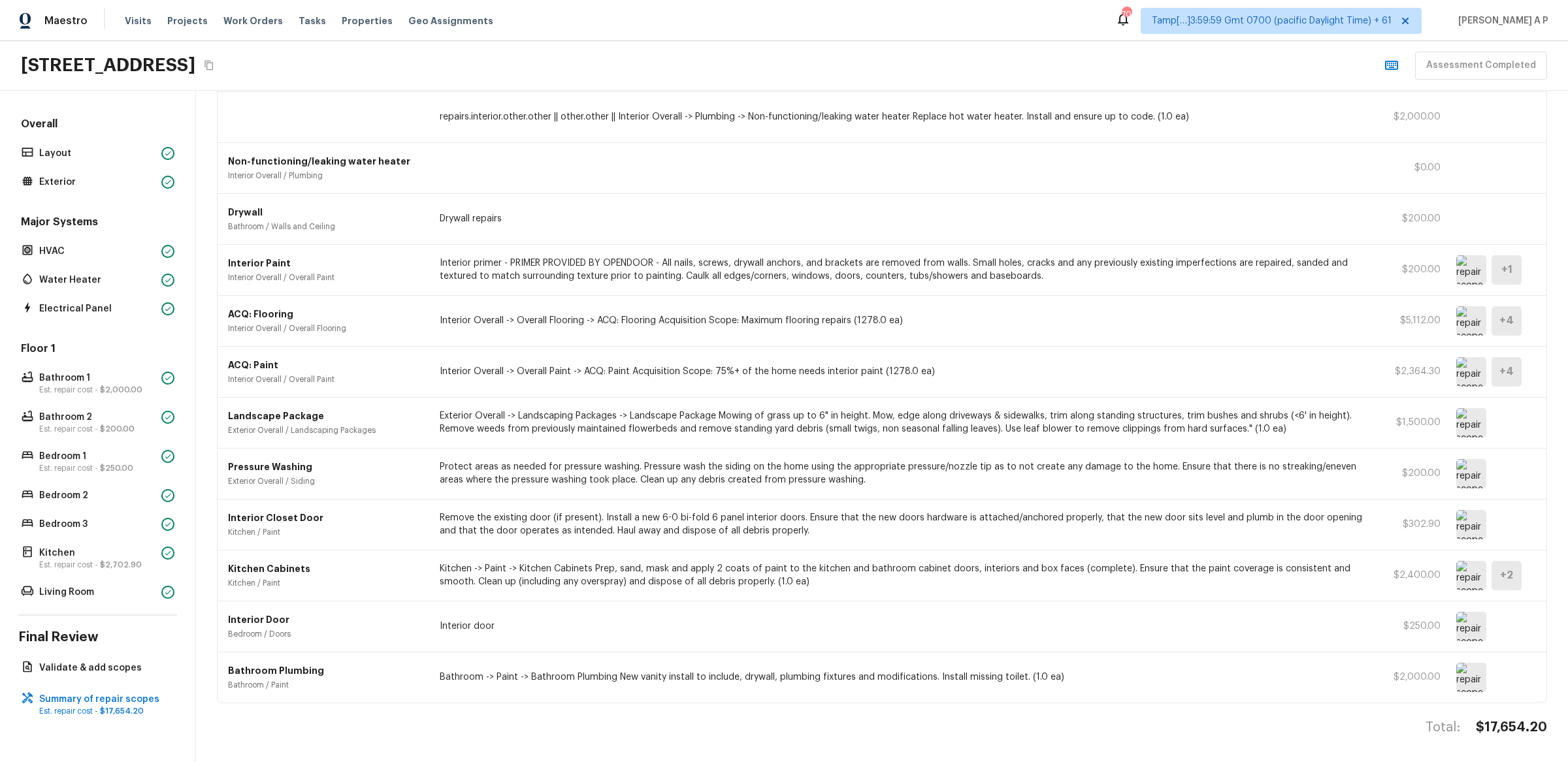
scroll to position [142, 0]
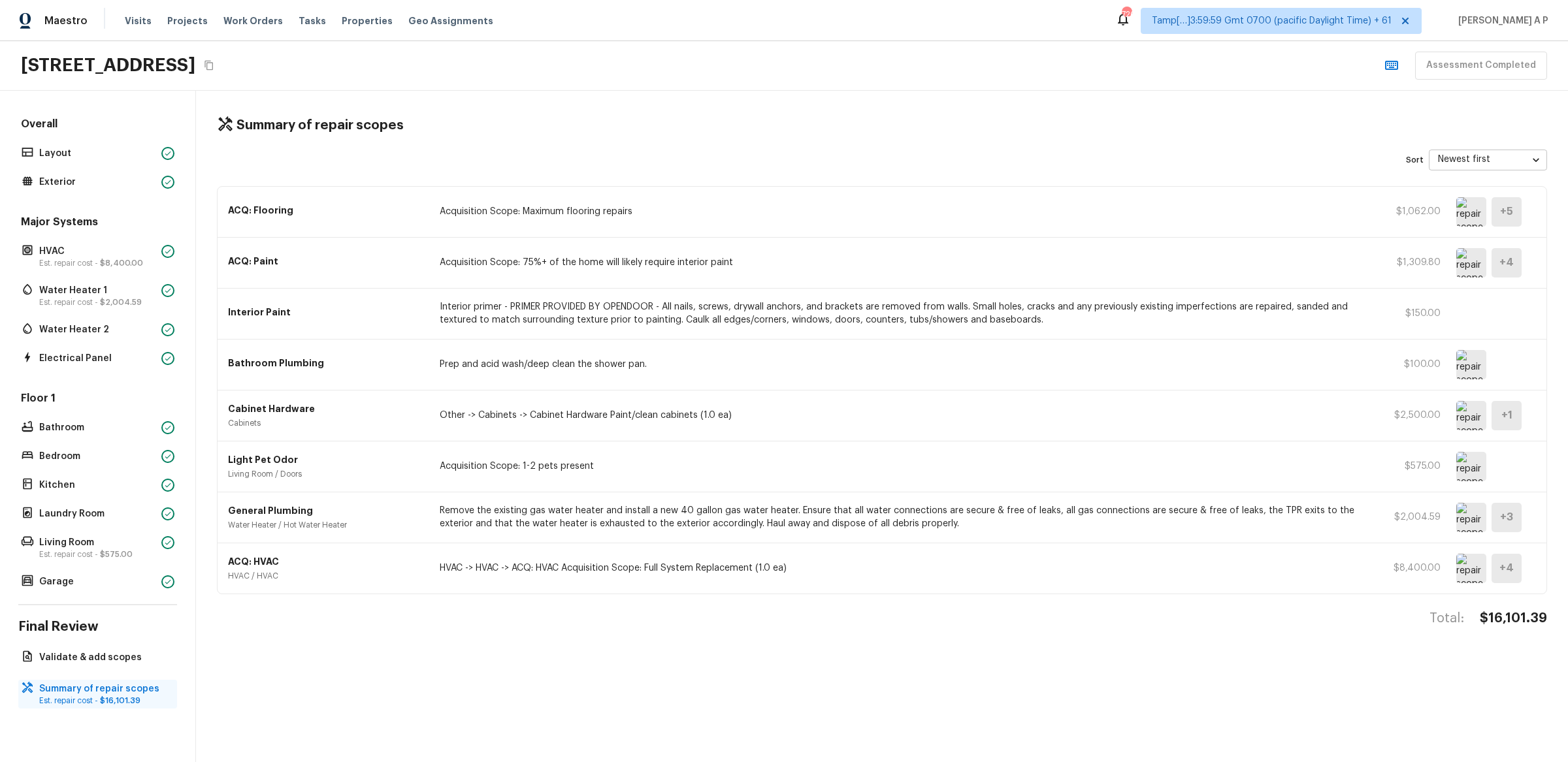
click at [92, 689] on p "Summary of repair scopes" at bounding box center [104, 689] width 130 height 13
drag, startPoint x: 522, startPoint y: 213, endPoint x: 675, endPoint y: 213, distance: 153.0
click at [675, 213] on p "Acquisition Scope: Maximum flooring repairs" at bounding box center [902, 211] width 926 height 13
drag, startPoint x: 542, startPoint y: 257, endPoint x: 721, endPoint y: 269, distance: 179.4
click at [721, 269] on p "Acquisition Scope: 75%+ of the home will likely require interior paint" at bounding box center [902, 262] width 926 height 13
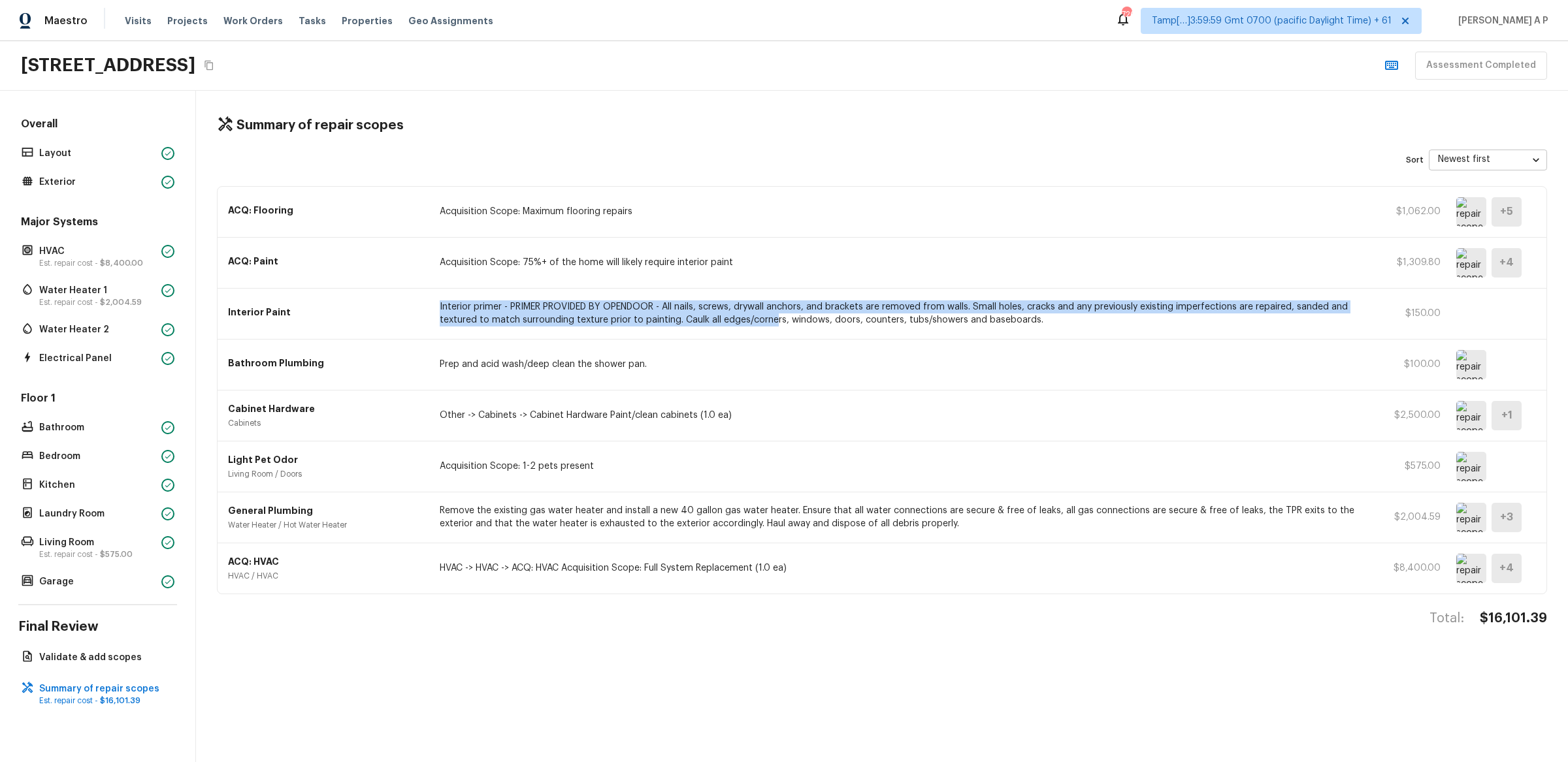
drag, startPoint x: 632, startPoint y: 299, endPoint x: 774, endPoint y: 316, distance: 143.0
click at [774, 317] on div "Interior Paint Interior primer - PRIMER PROVIDED BY OPENDOOR - All nails, screw…" at bounding box center [882, 314] width 1329 height 51
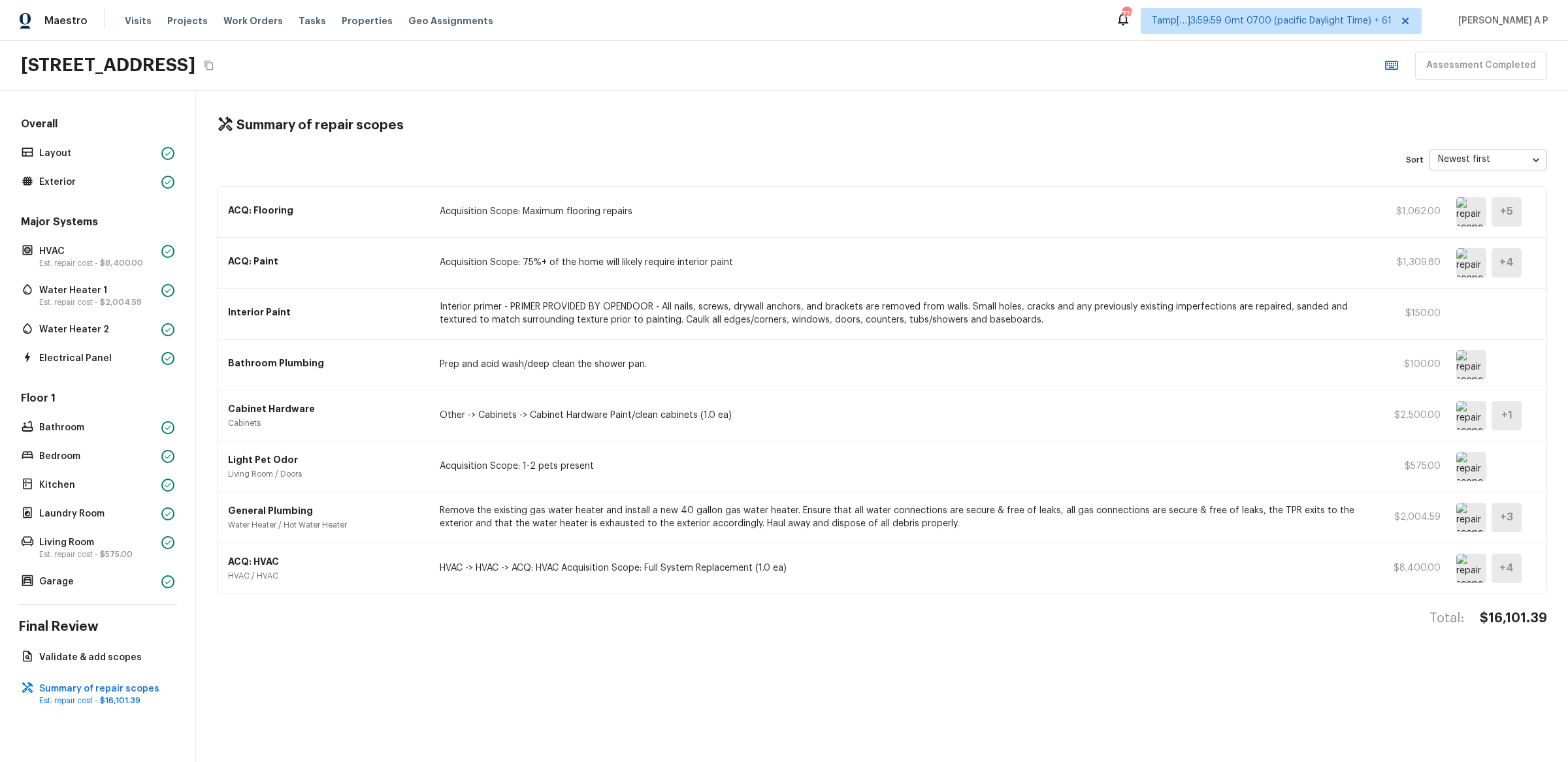
click at [677, 386] on div "Bathroom Plumbing Prep and acid wash/deep clean the shower pan. $100.00" at bounding box center [882, 365] width 1329 height 51
click at [1473, 366] on img at bounding box center [1471, 365] width 30 height 30
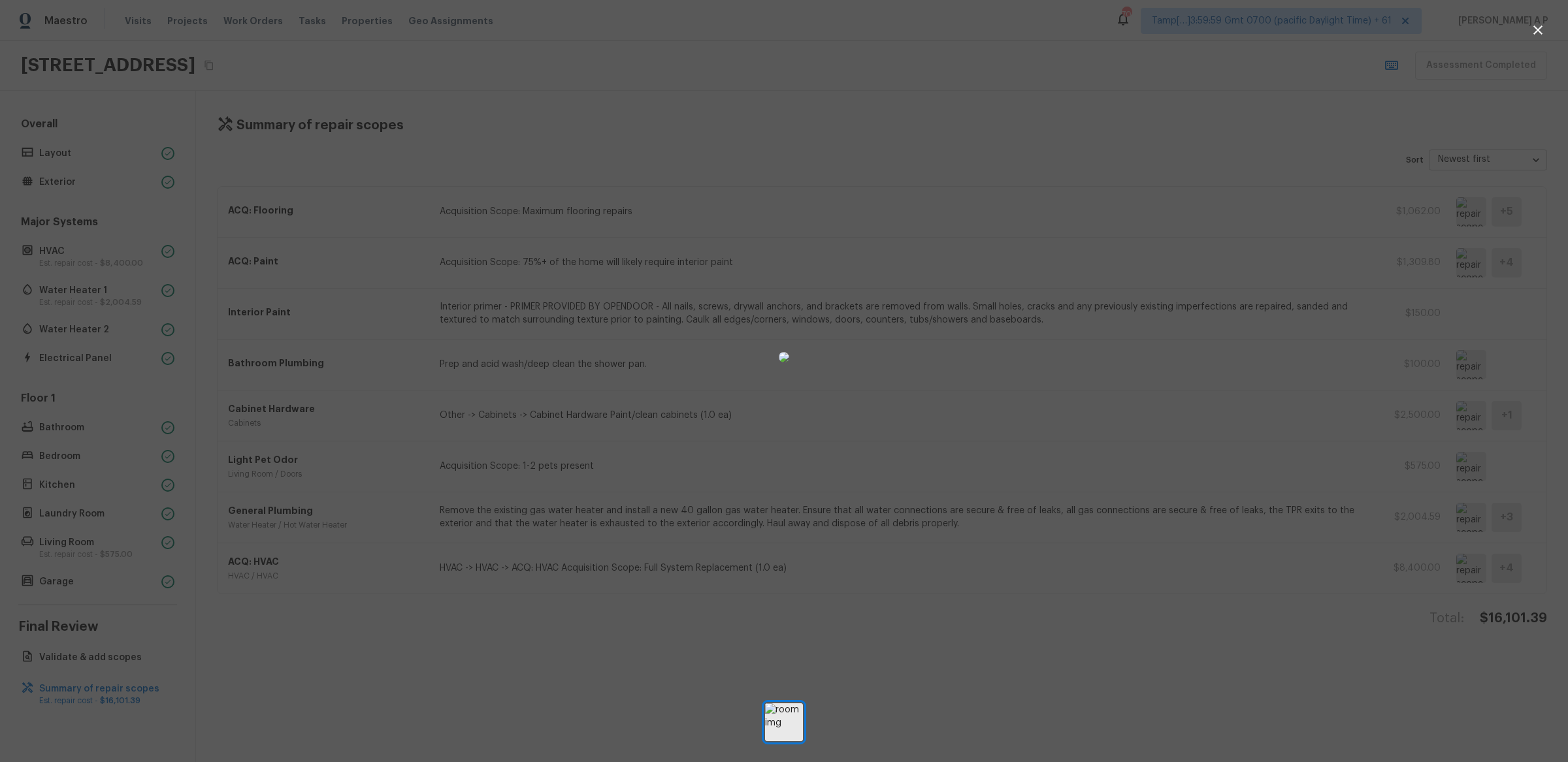
click at [1336, 369] on div at bounding box center [784, 357] width 1568 height 672
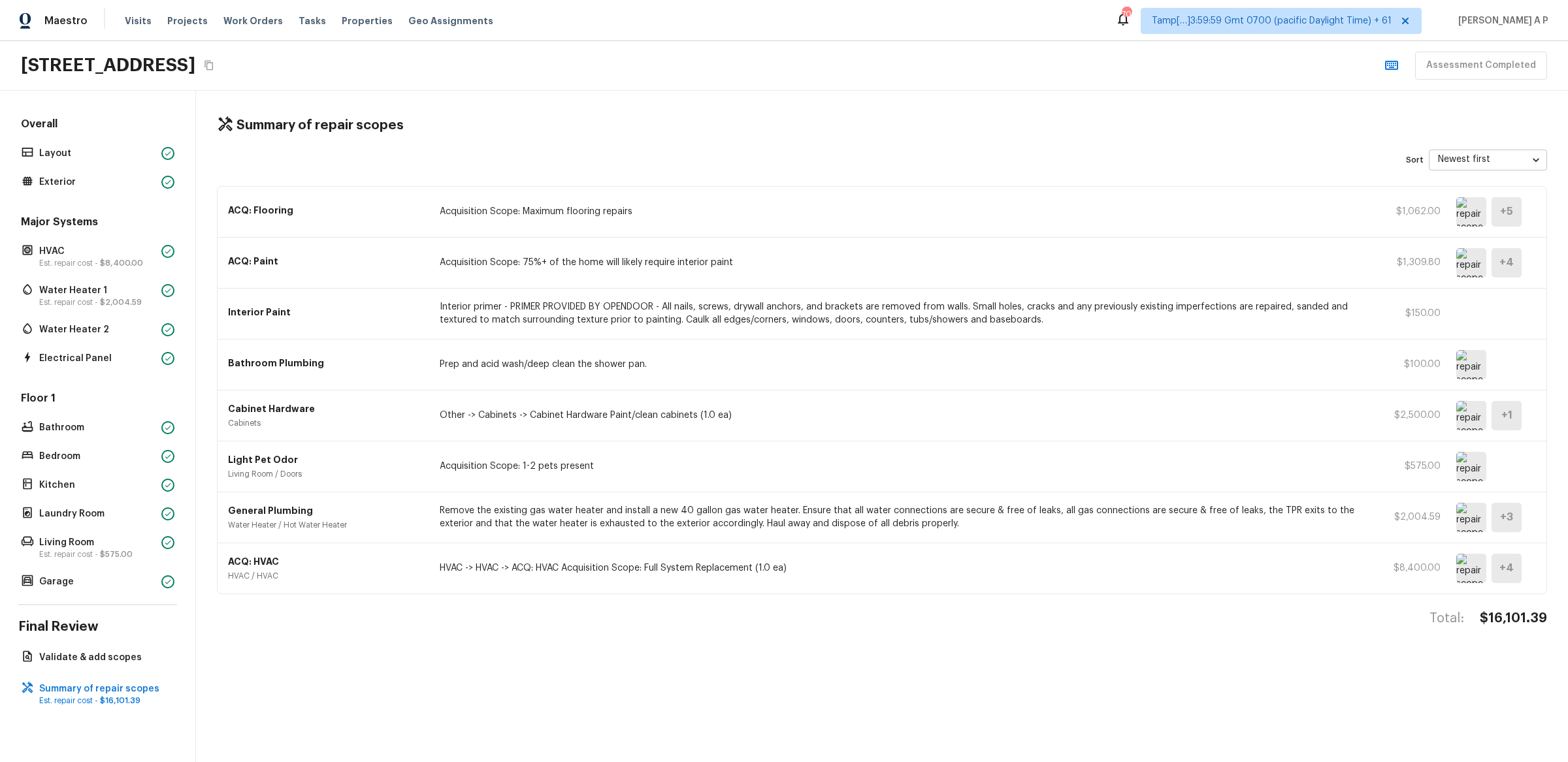
click at [1480, 374] on img at bounding box center [1471, 365] width 30 height 30
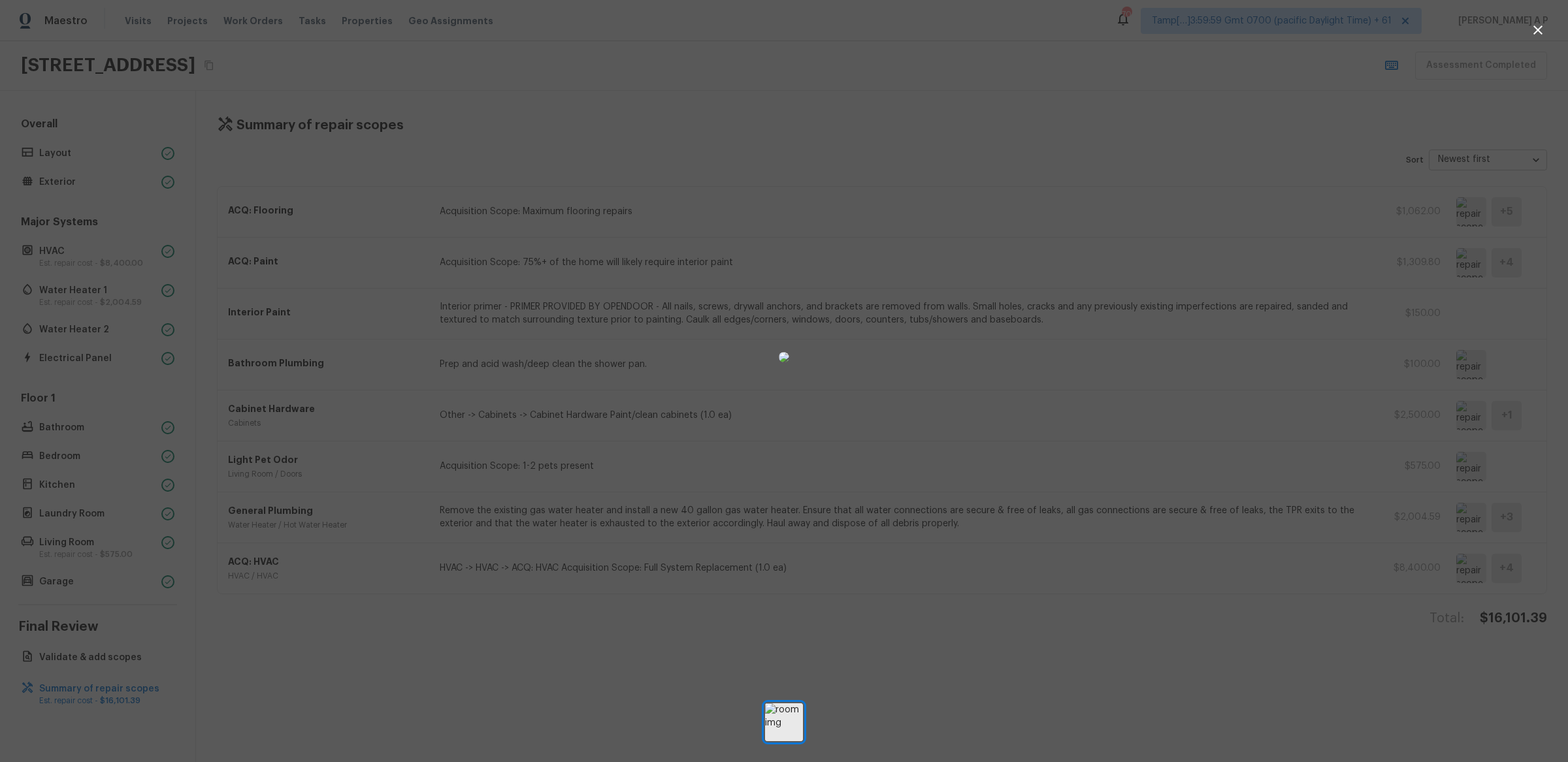
click at [1167, 379] on div at bounding box center [784, 357] width 1568 height 672
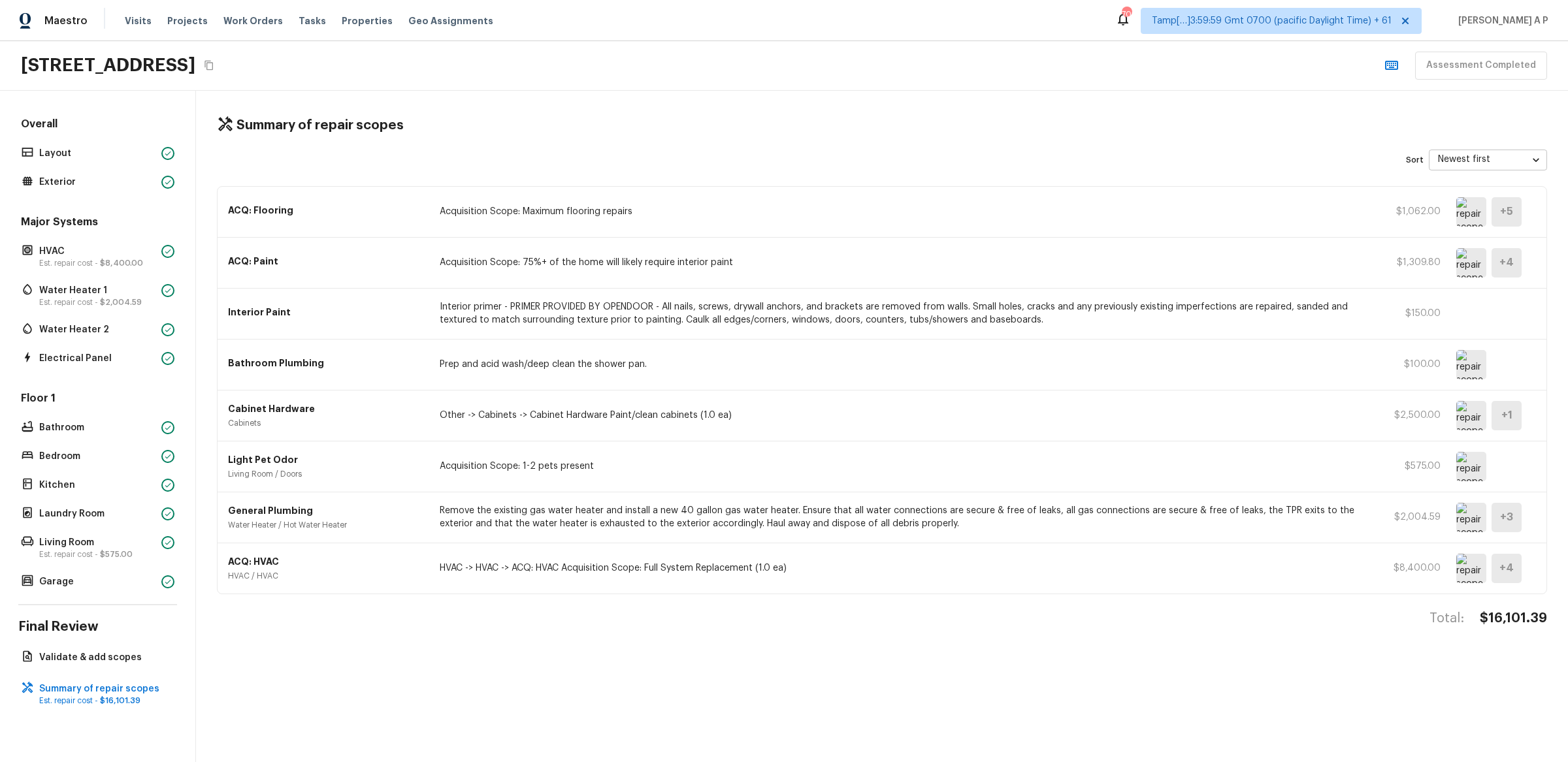
click at [1478, 366] on img at bounding box center [1471, 365] width 30 height 30
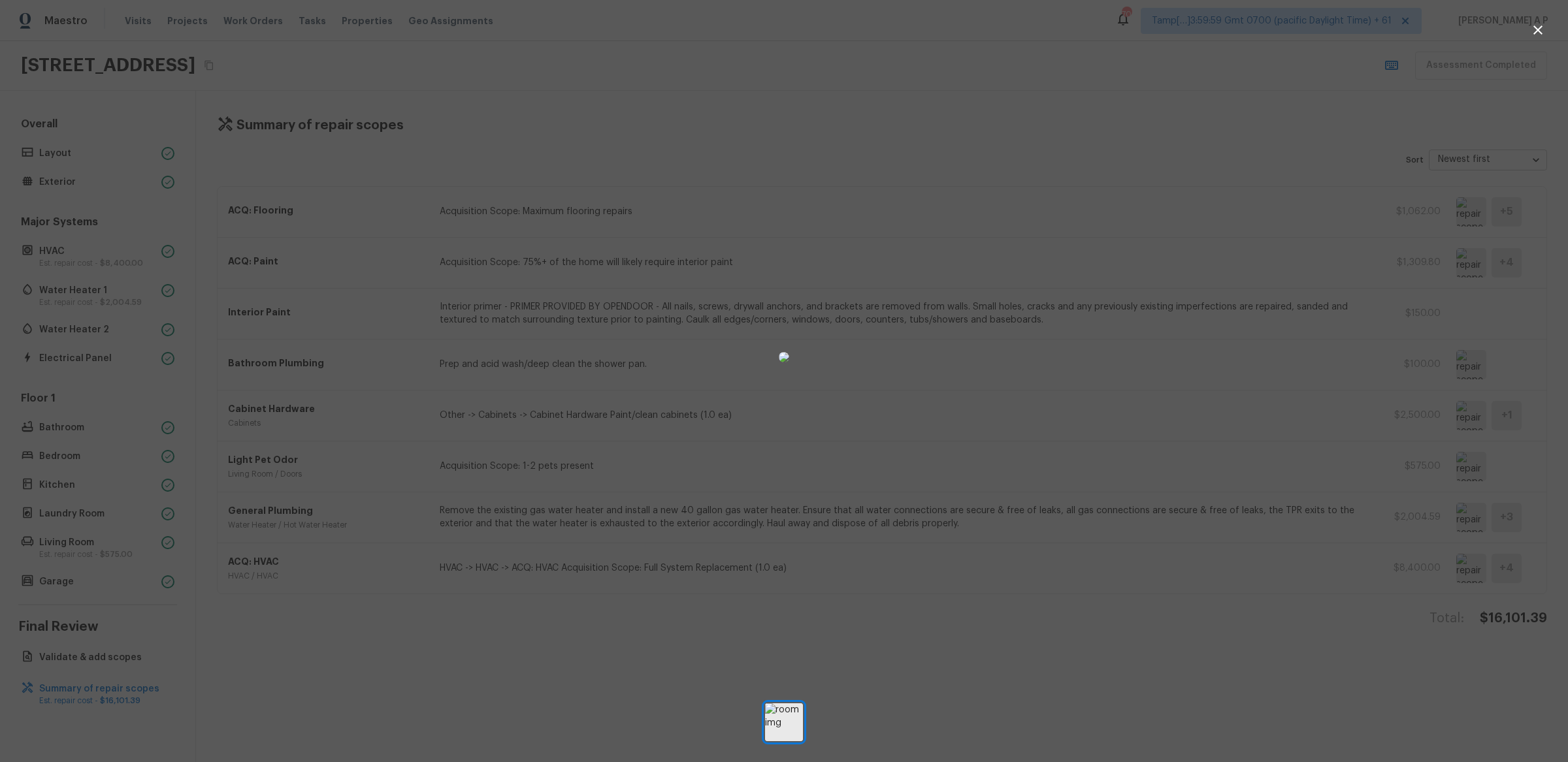
click at [1193, 422] on div at bounding box center [784, 357] width 1568 height 672
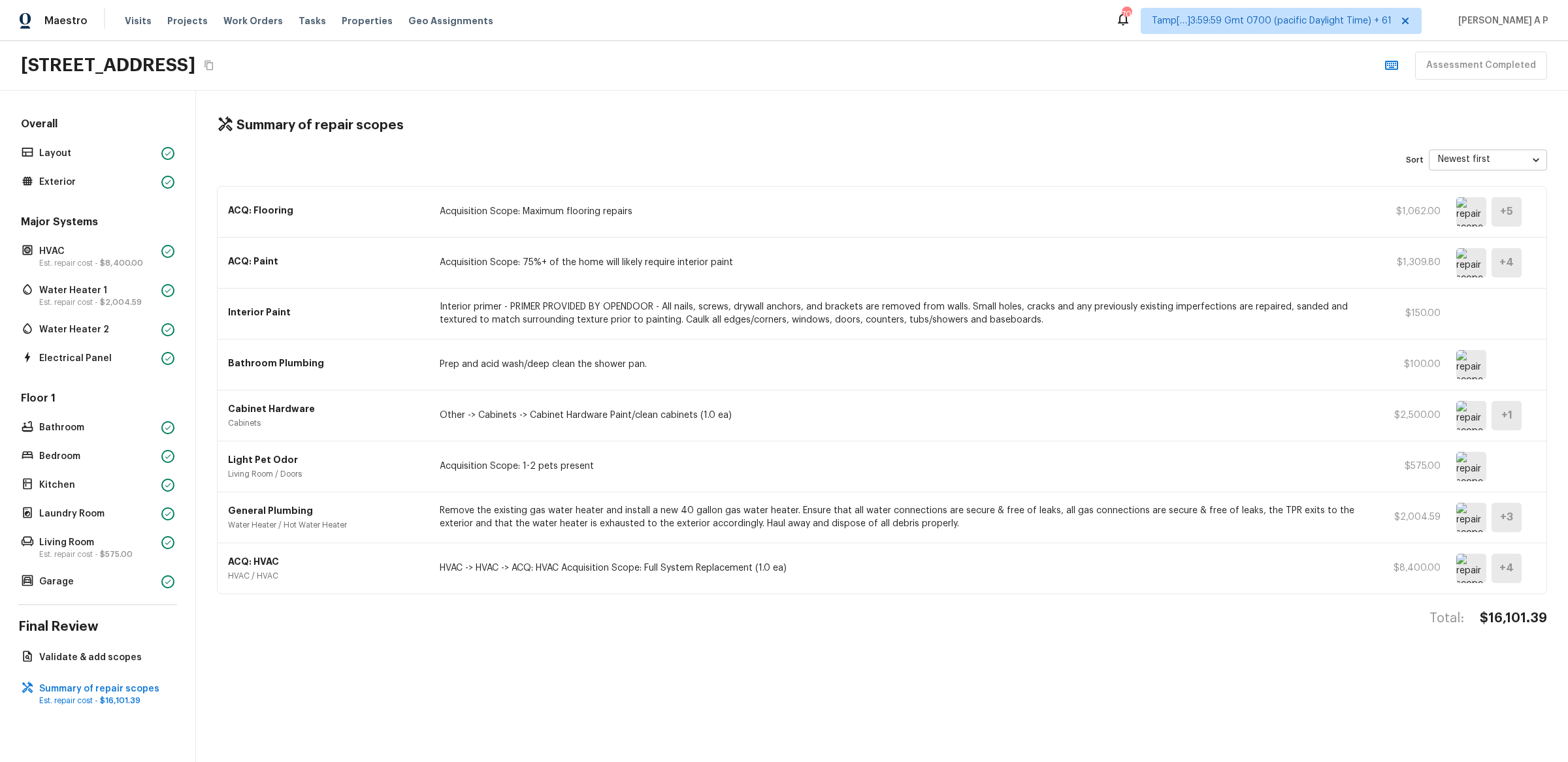
click at [1474, 421] on img at bounding box center [1471, 416] width 30 height 30
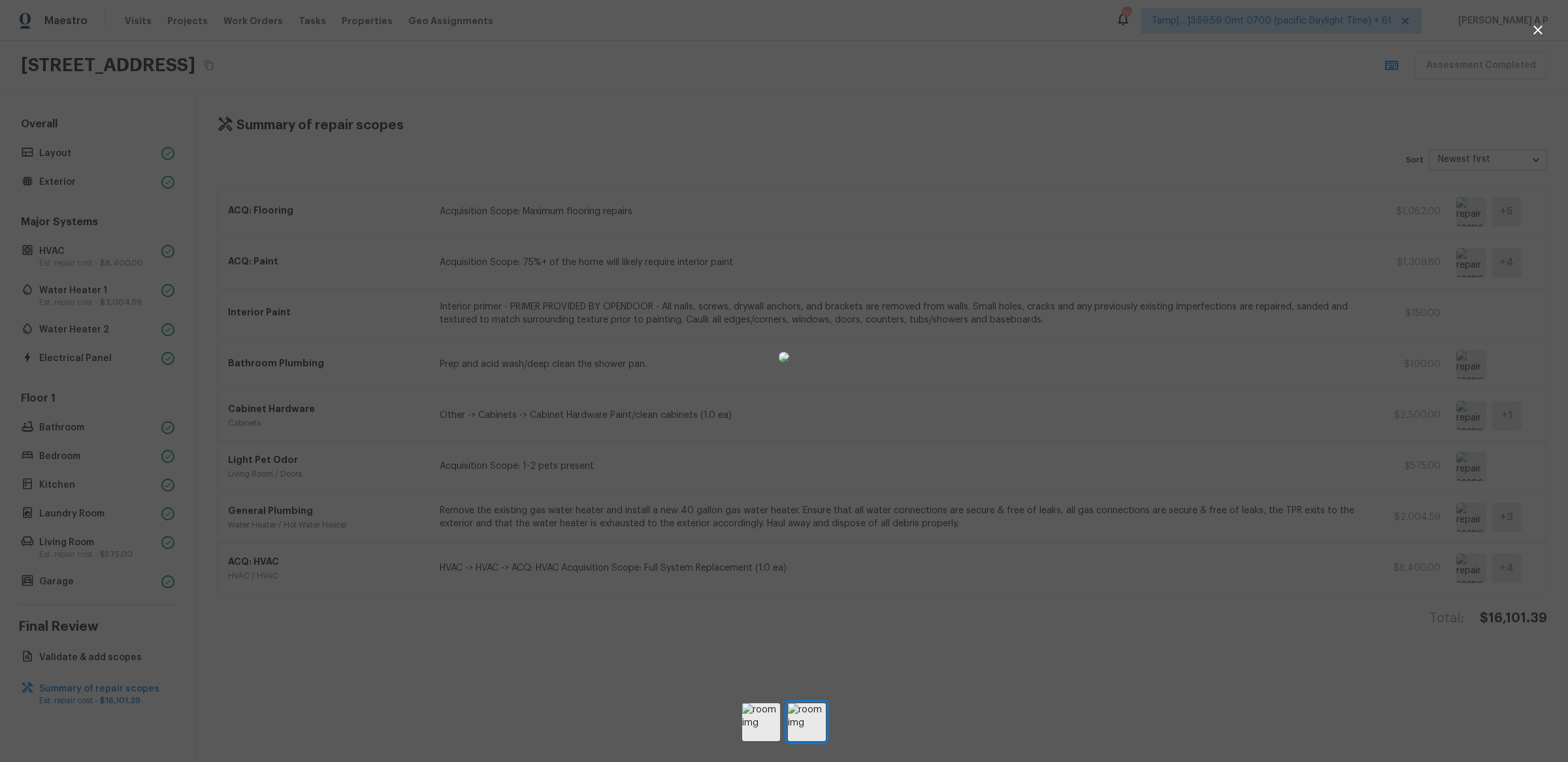
click at [1317, 439] on div at bounding box center [784, 357] width 1568 height 672
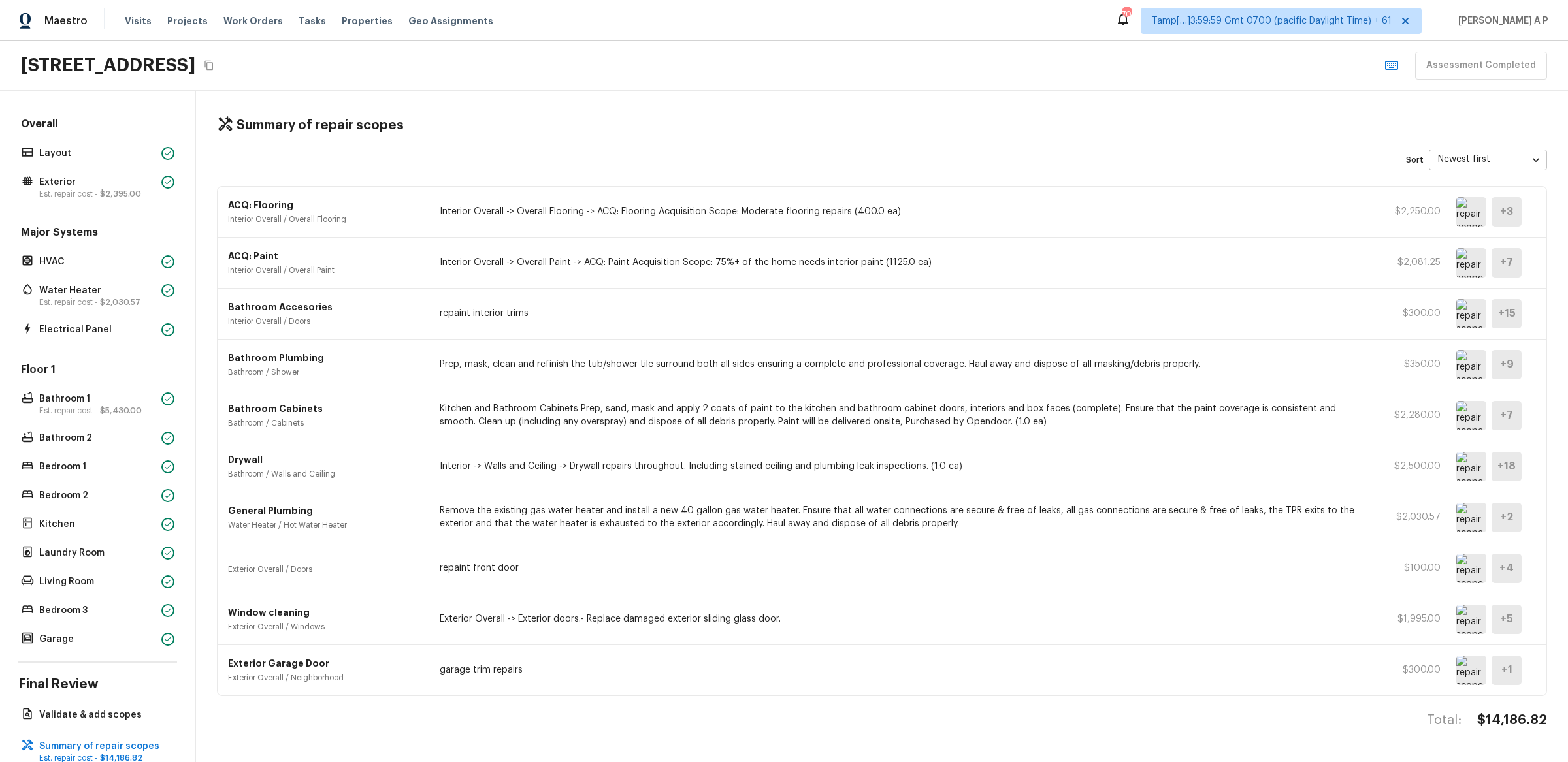
click at [1468, 568] on img at bounding box center [1471, 568] width 30 height 30
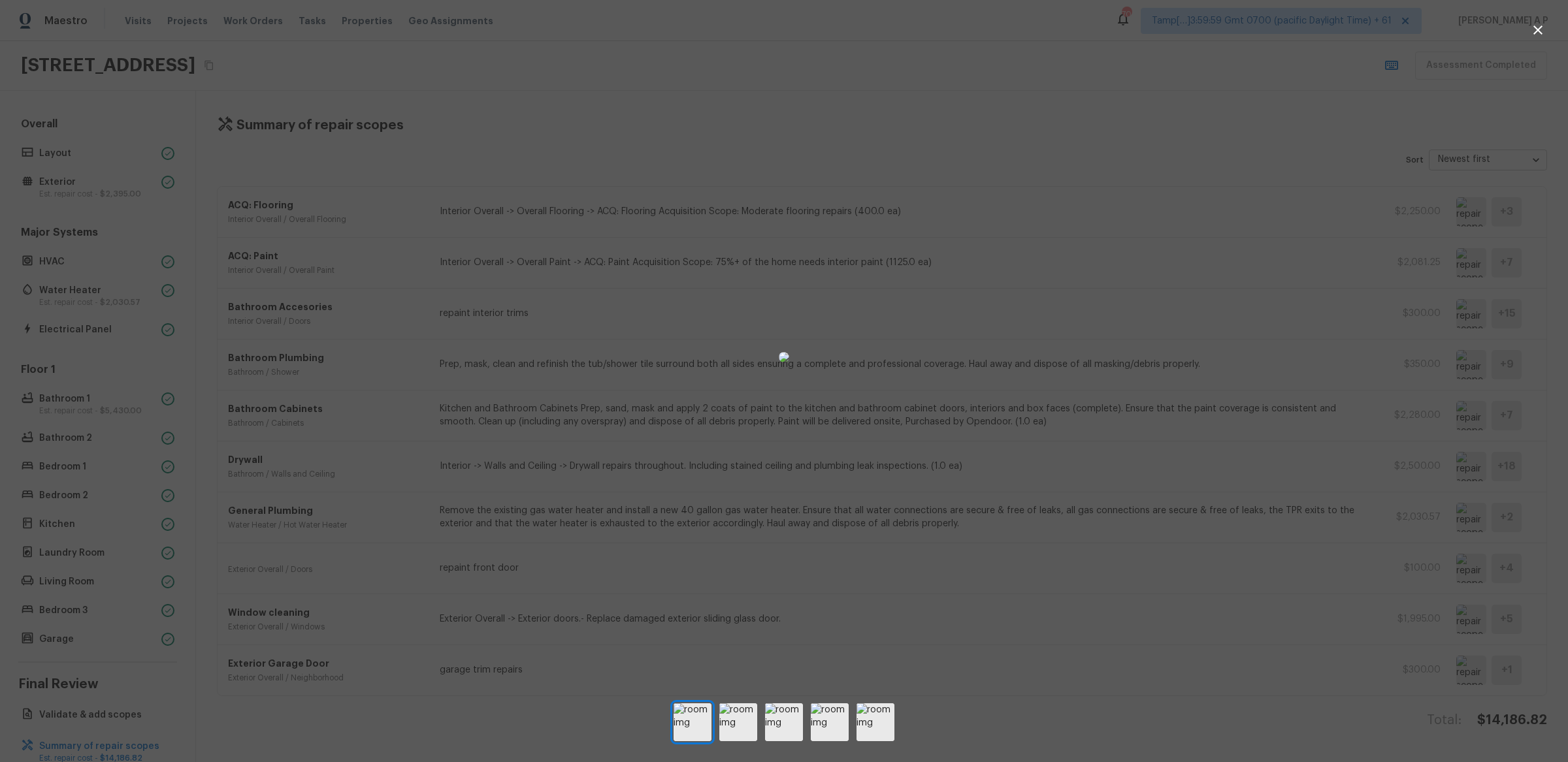
click at [1174, 509] on div at bounding box center [784, 357] width 1568 height 672
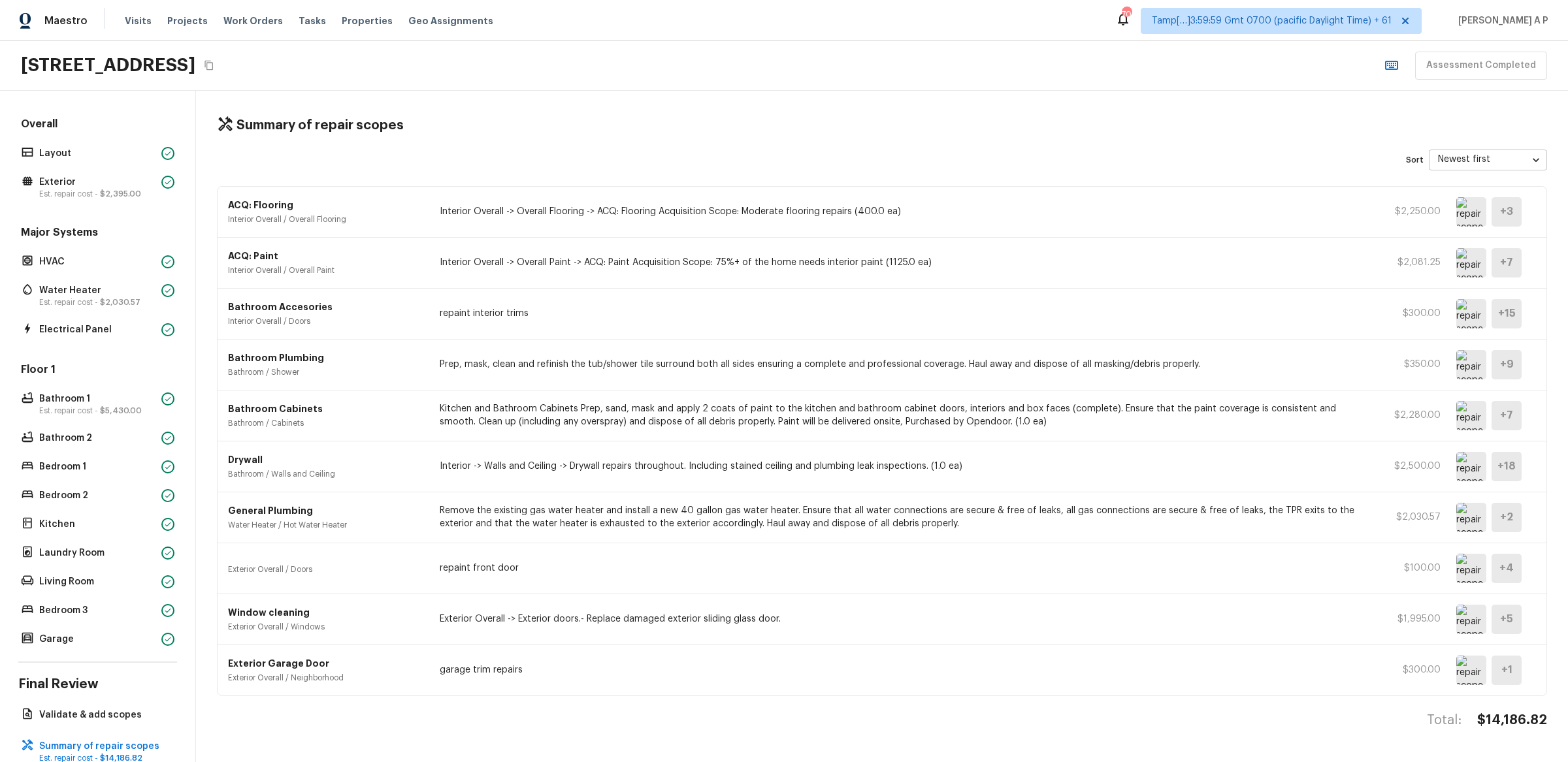
click at [1472, 218] on img at bounding box center [1471, 212] width 30 height 30
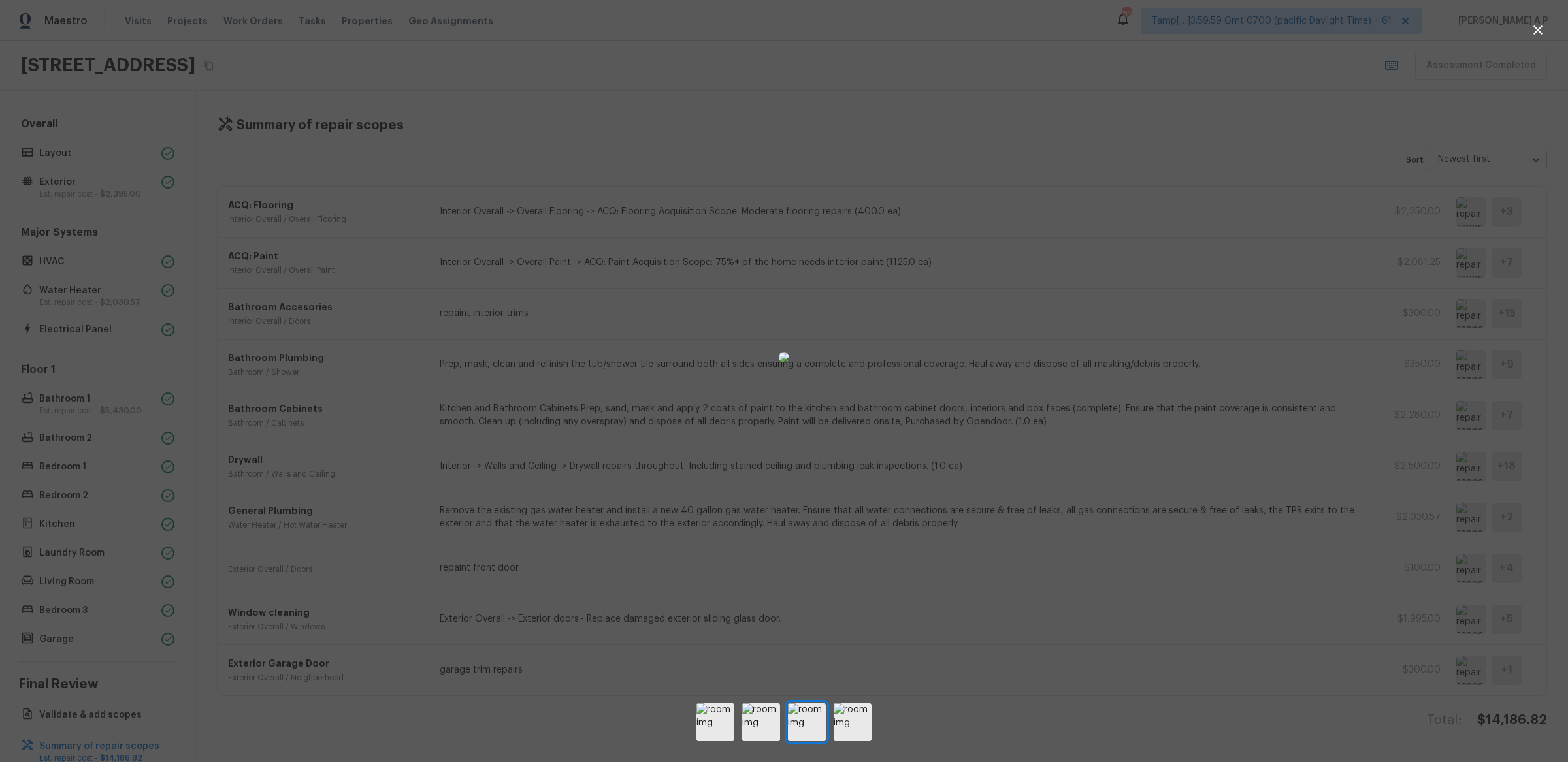
click at [1104, 385] on div at bounding box center [784, 357] width 1568 height 672
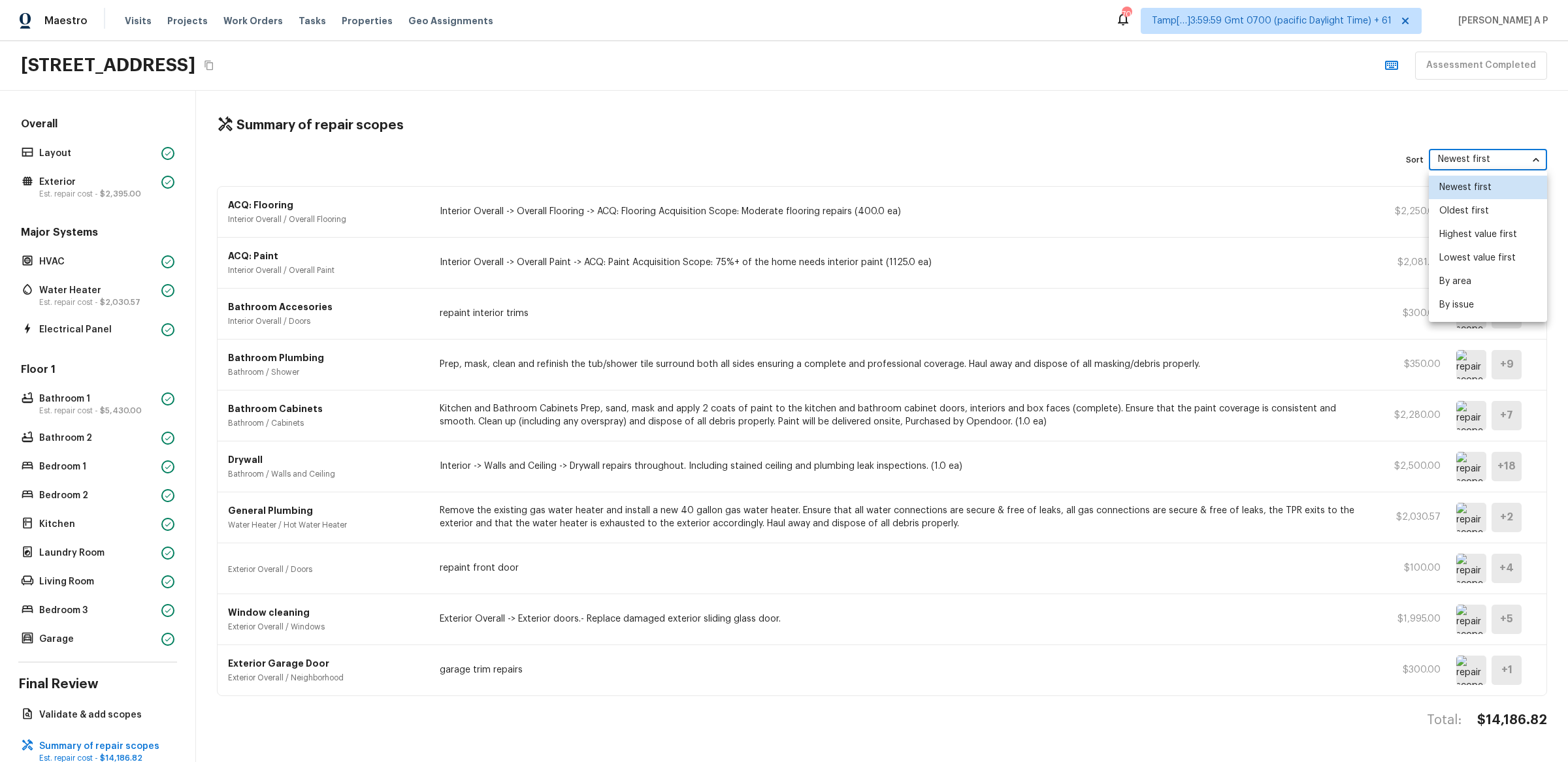
click at [1533, 156] on body "Maestro Visits Projects Work Orders Tasks Properties Geo Assignments 701 Tamp[……" at bounding box center [784, 381] width 1568 height 762
click at [929, 501] on div at bounding box center [784, 381] width 1568 height 762
